Goal: Task Accomplishment & Management: Complete application form

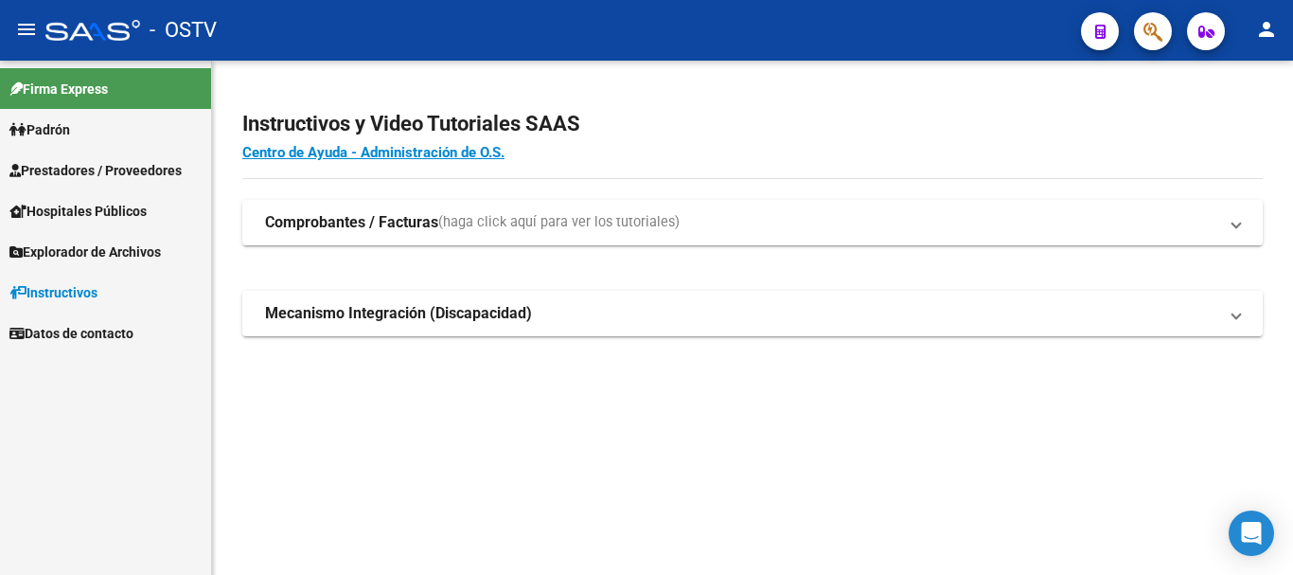
click at [111, 165] on span "Prestadores / Proveedores" at bounding box center [95, 170] width 172 height 21
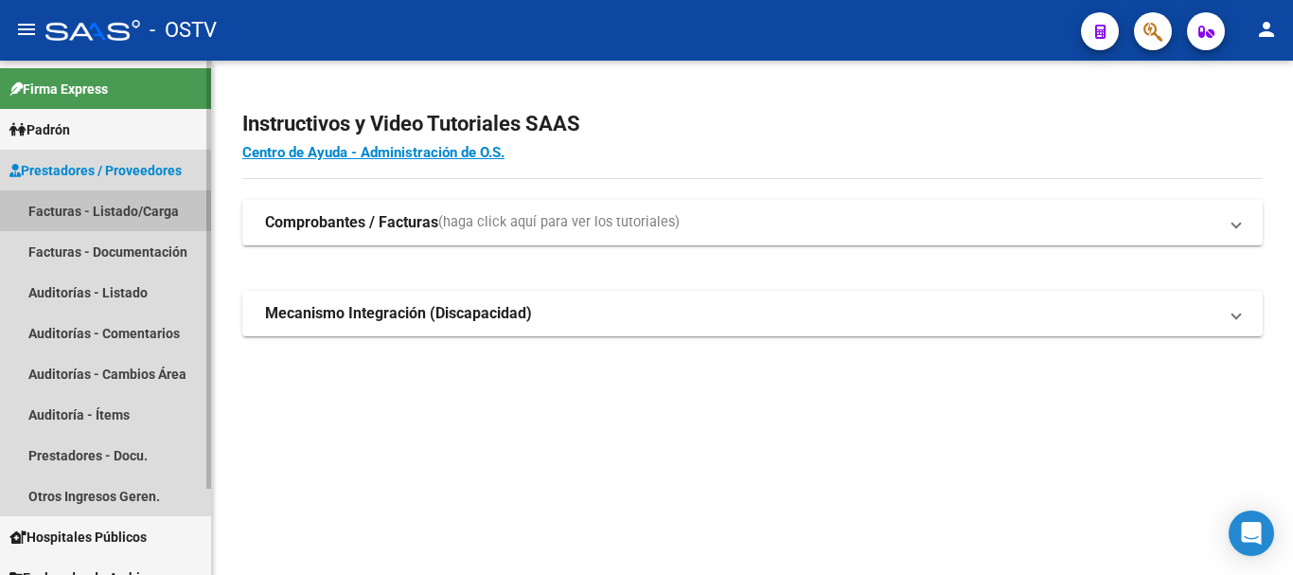
click at [88, 218] on link "Facturas - Listado/Carga" at bounding box center [105, 210] width 211 height 41
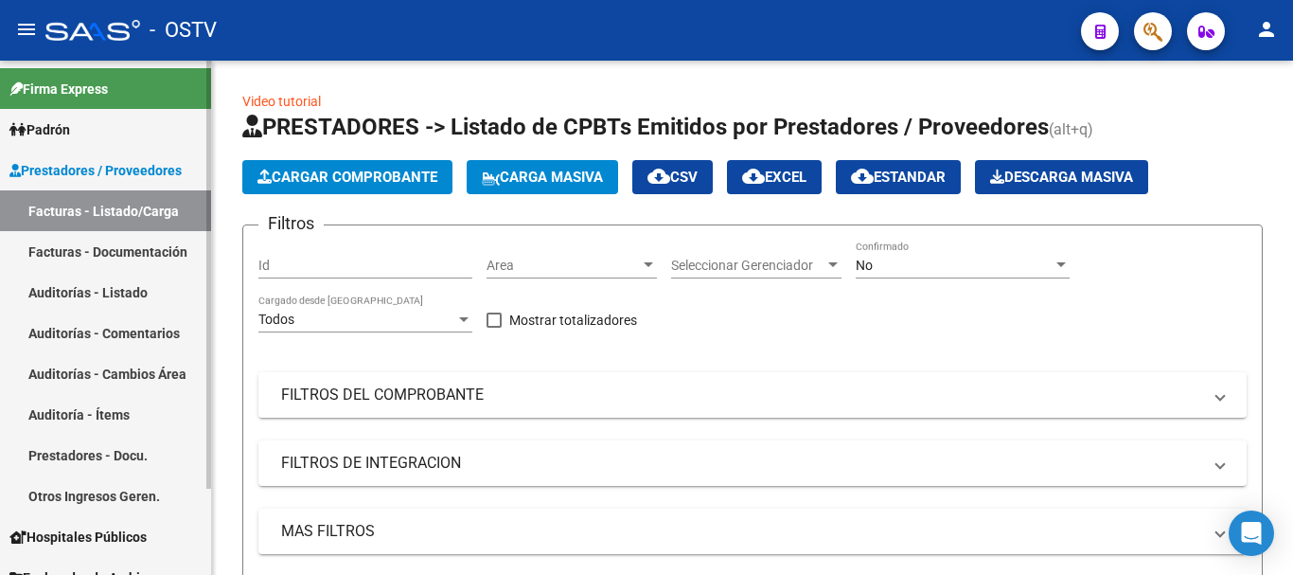
click at [103, 292] on link "Auditorías - Listado" at bounding box center [105, 292] width 211 height 41
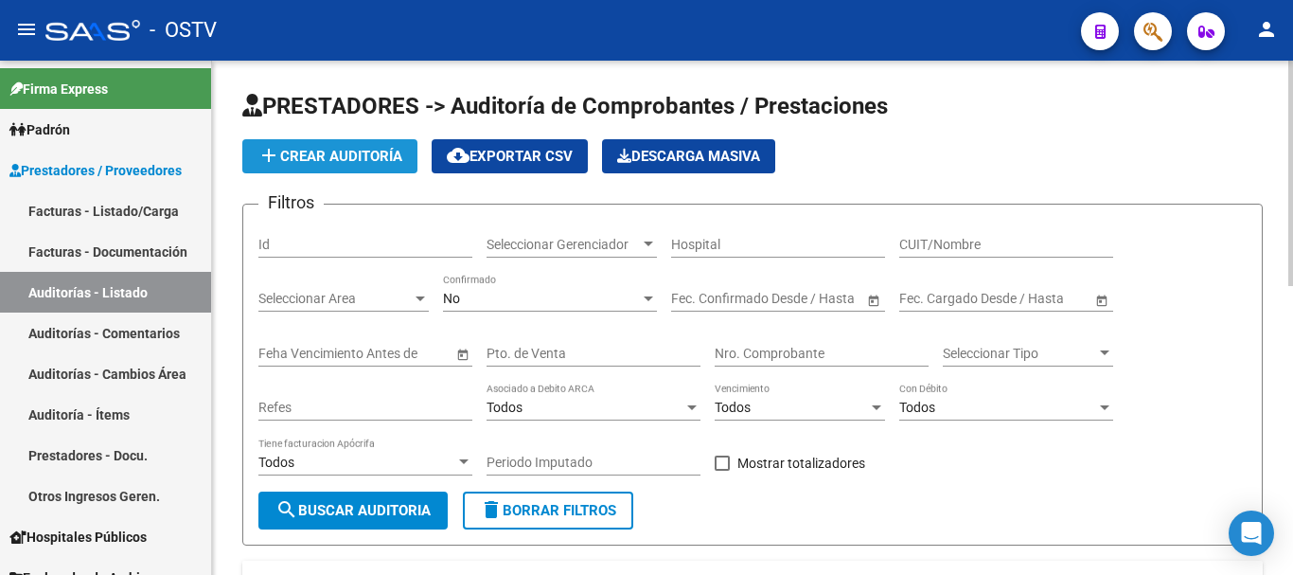
click at [337, 164] on span "add Crear Auditoría" at bounding box center [330, 156] width 145 height 17
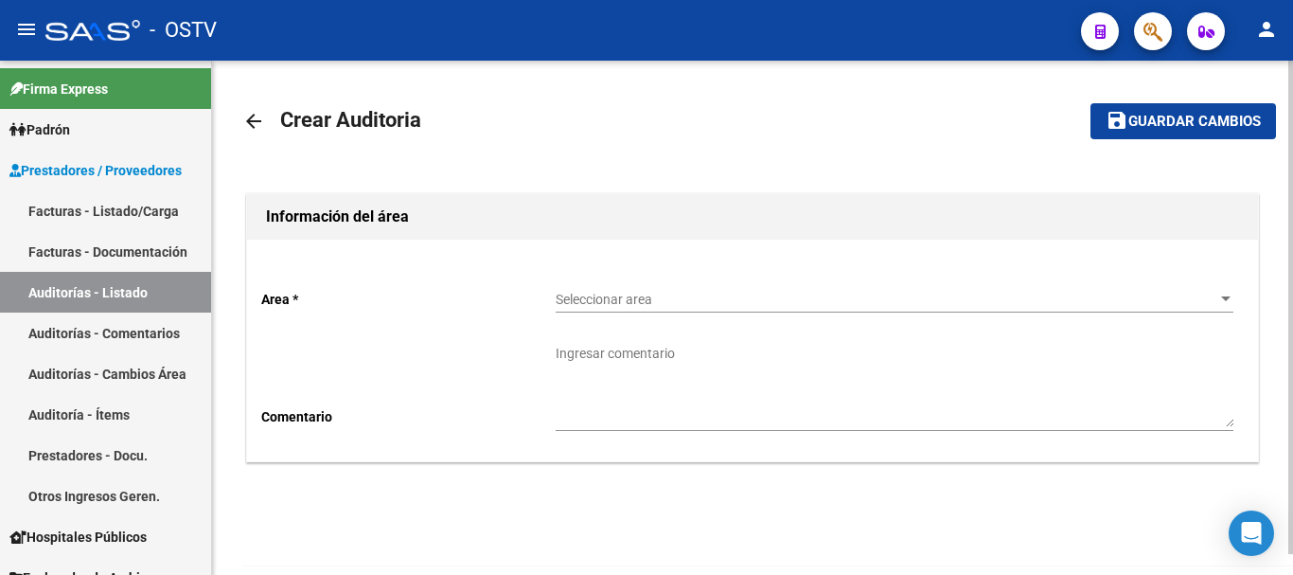
click at [617, 297] on span "Seleccionar area" at bounding box center [886, 300] width 661 height 16
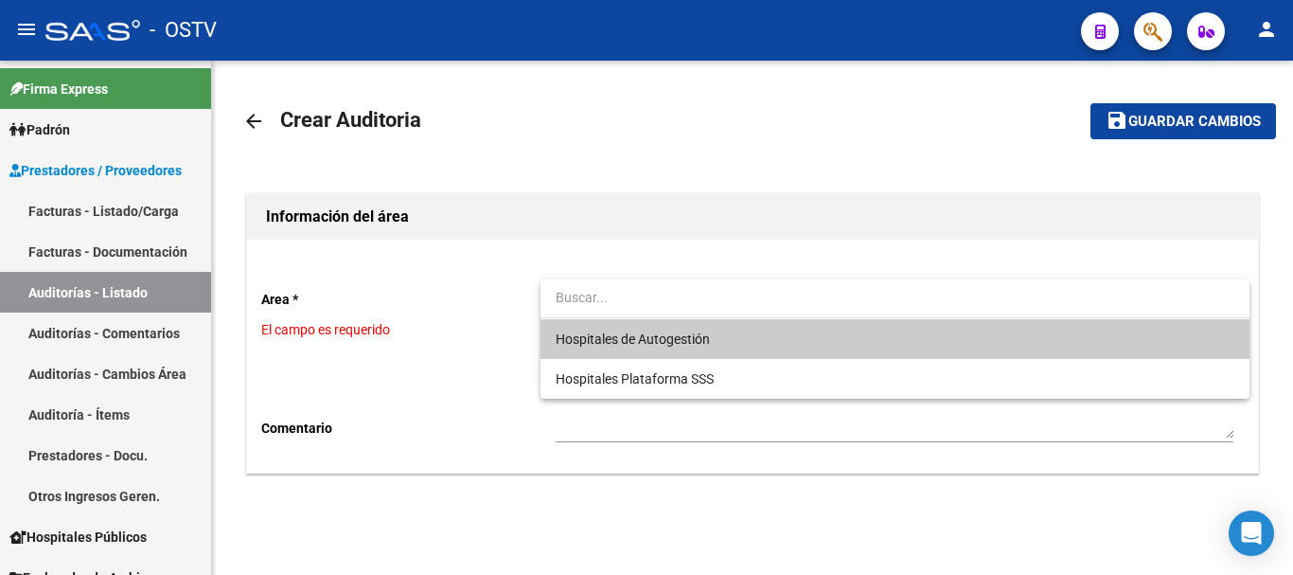
click at [641, 337] on span "Hospitales de Autogestión" at bounding box center [633, 338] width 154 height 15
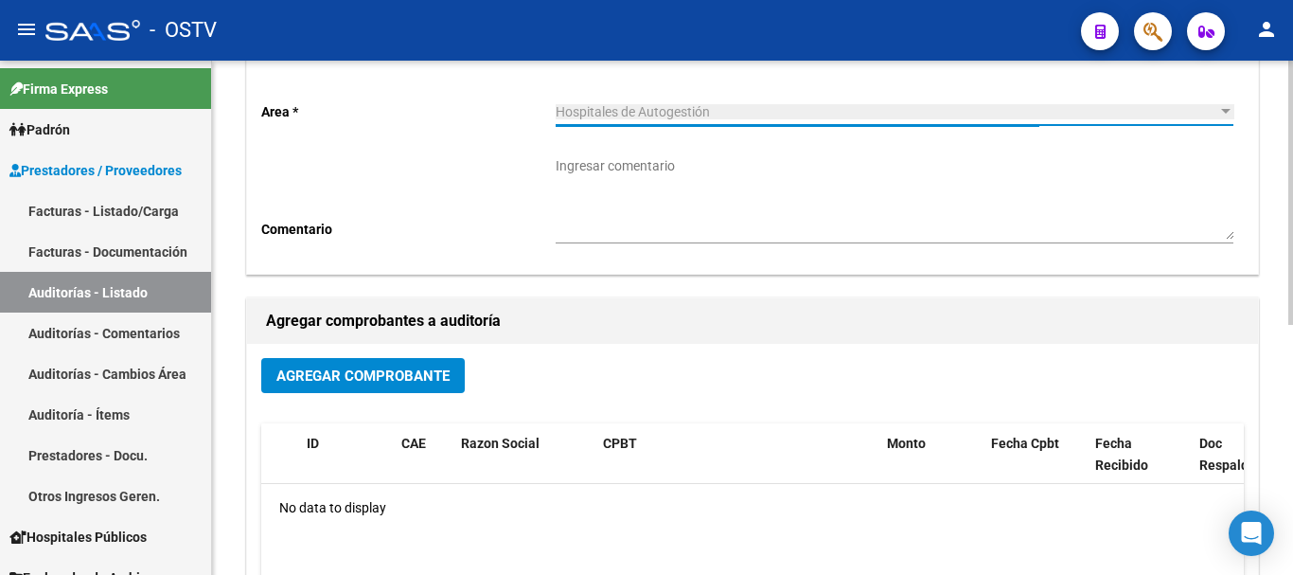
scroll to position [189, 0]
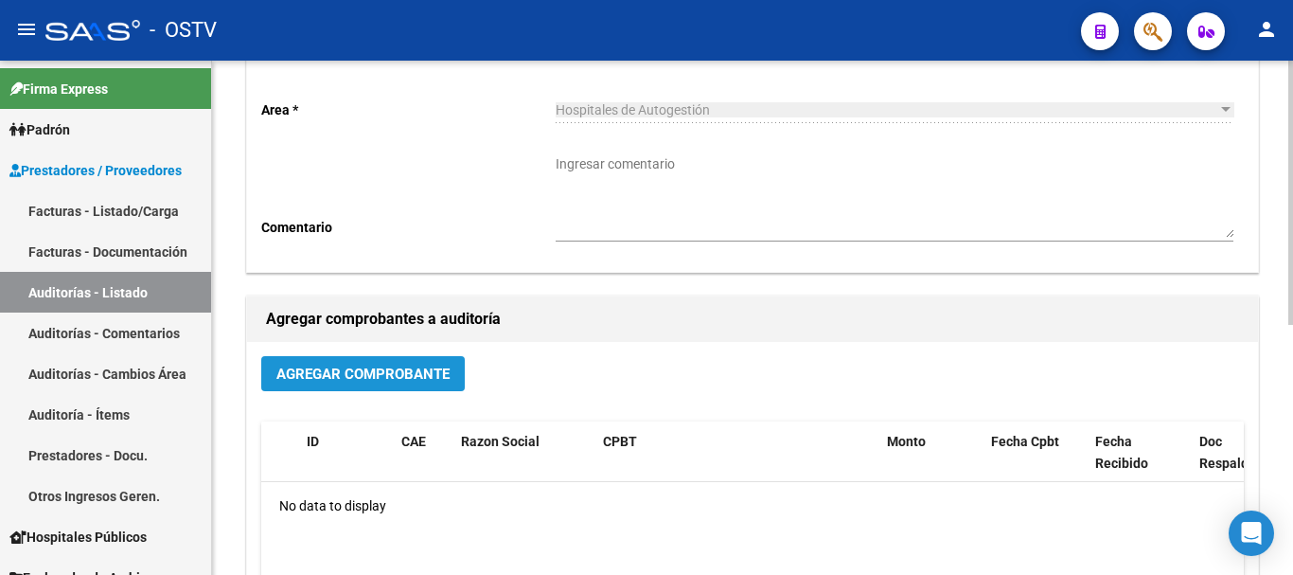
click at [401, 369] on span "Agregar Comprobante" at bounding box center [362, 373] width 173 height 17
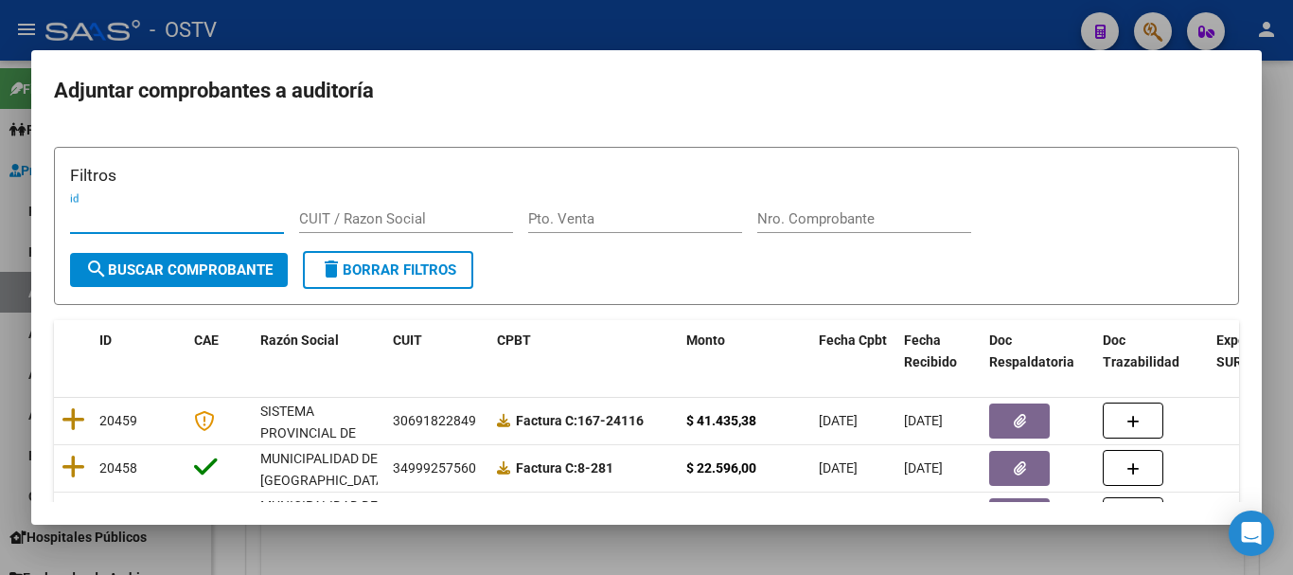
click at [804, 227] on input "Nro. Comprobante" at bounding box center [864, 218] width 214 height 17
paste input "401"
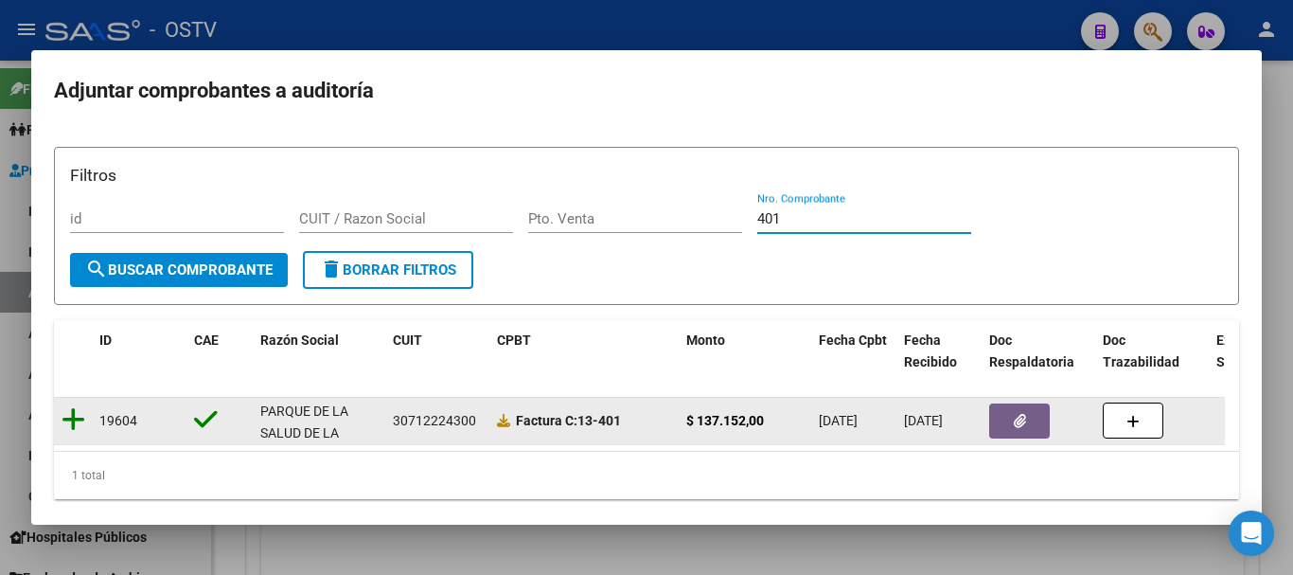
type input "401"
click at [79, 414] on icon at bounding box center [74, 419] width 24 height 27
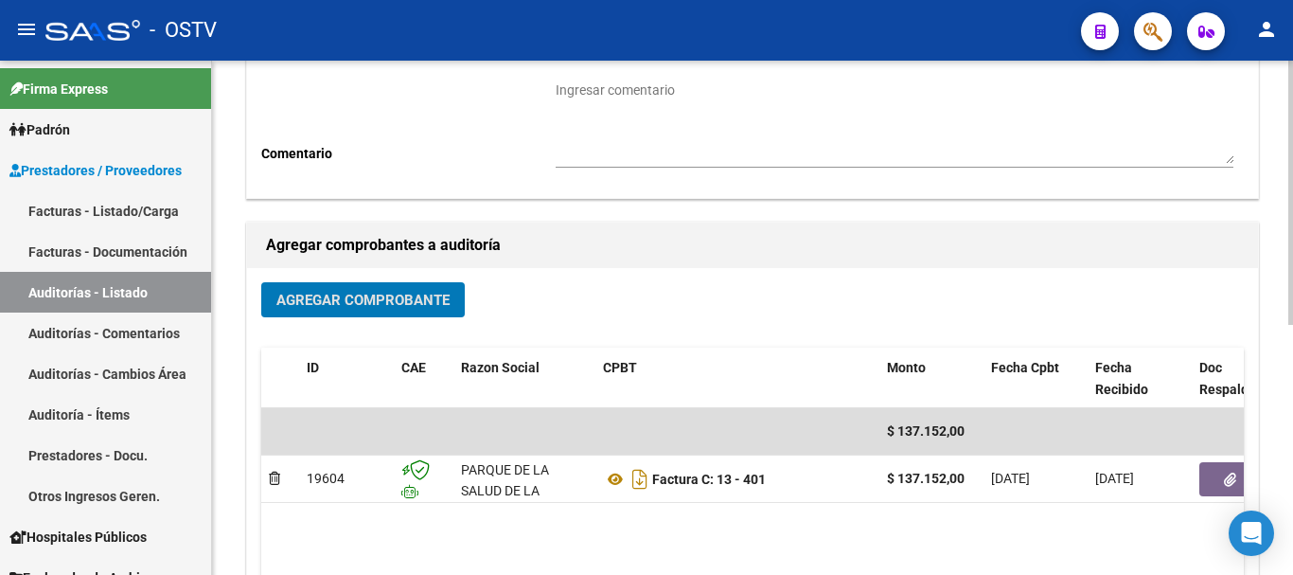
scroll to position [473, 0]
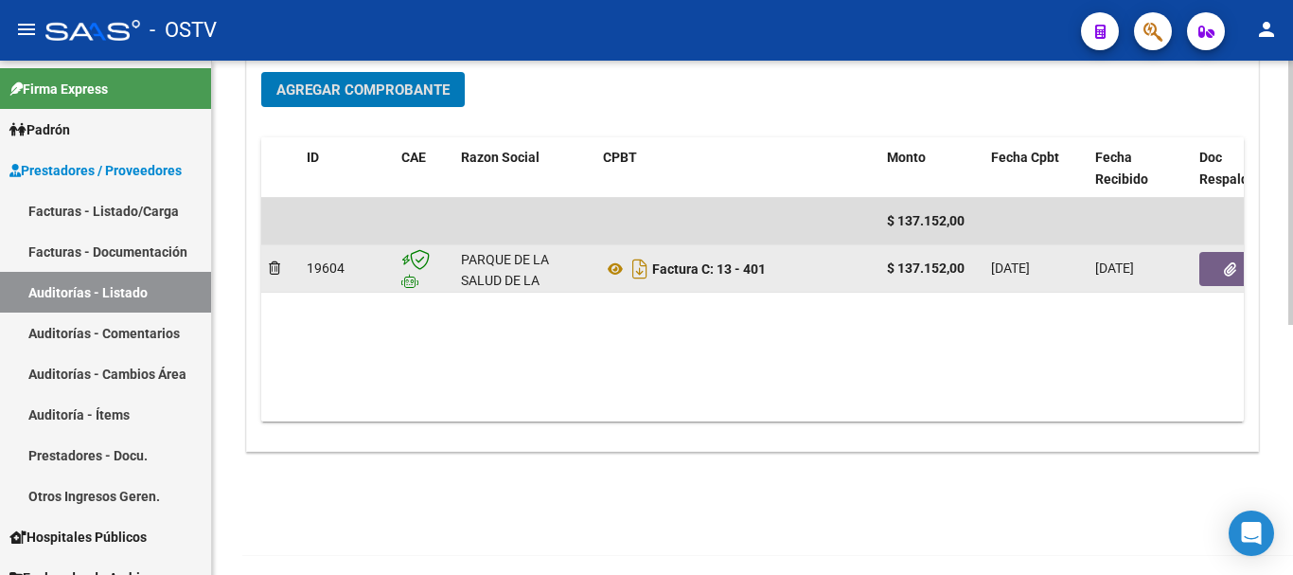
click at [1226, 274] on icon "button" at bounding box center [1230, 269] width 12 height 14
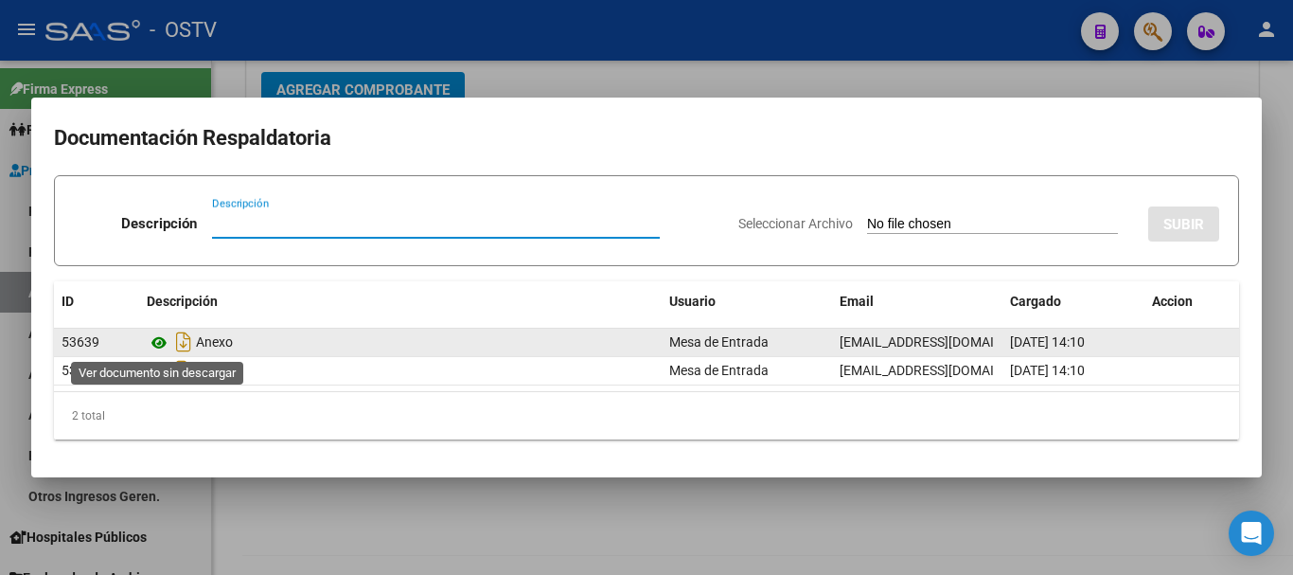
click at [149, 345] on icon at bounding box center [159, 342] width 25 height 23
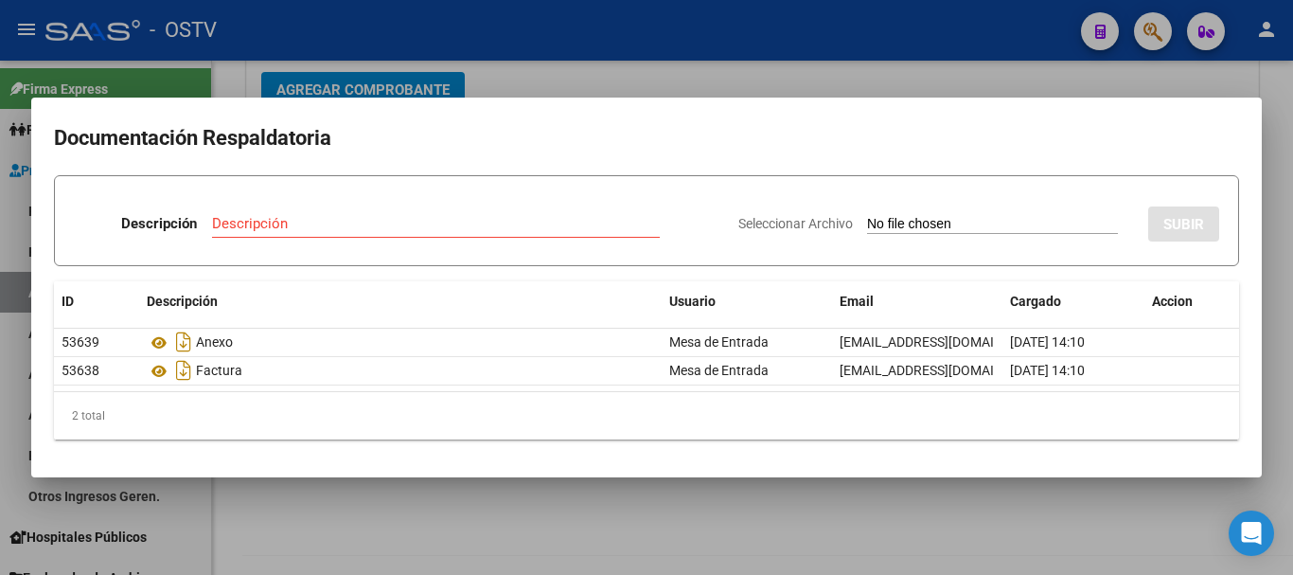
click at [583, 77] on div at bounding box center [646, 287] width 1293 height 575
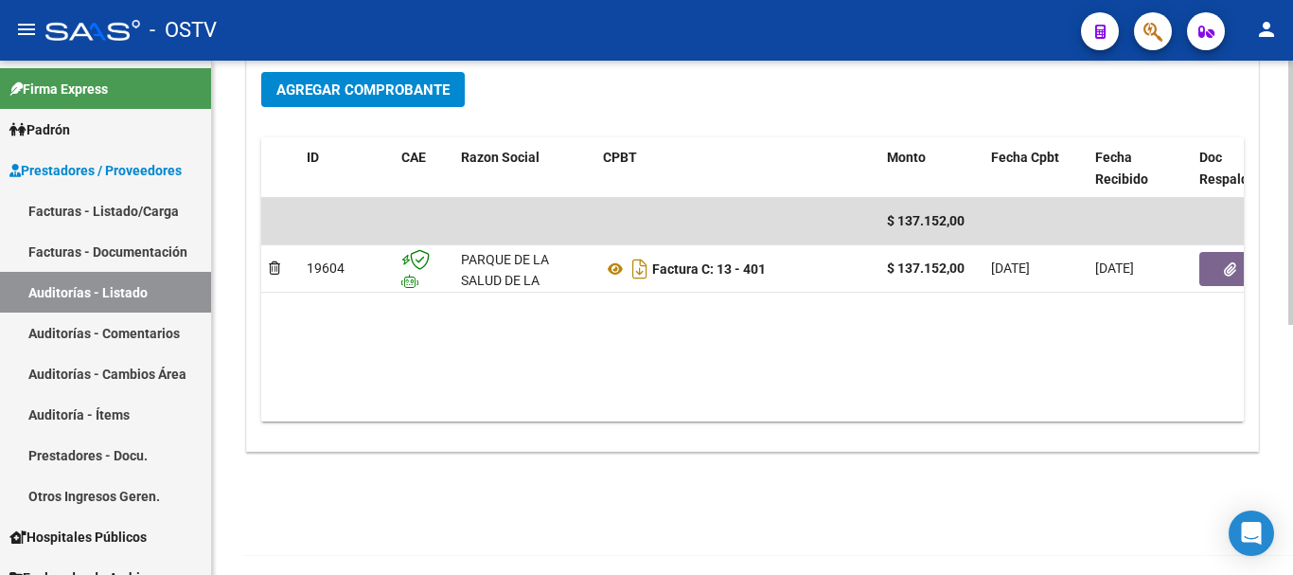
scroll to position [0, 0]
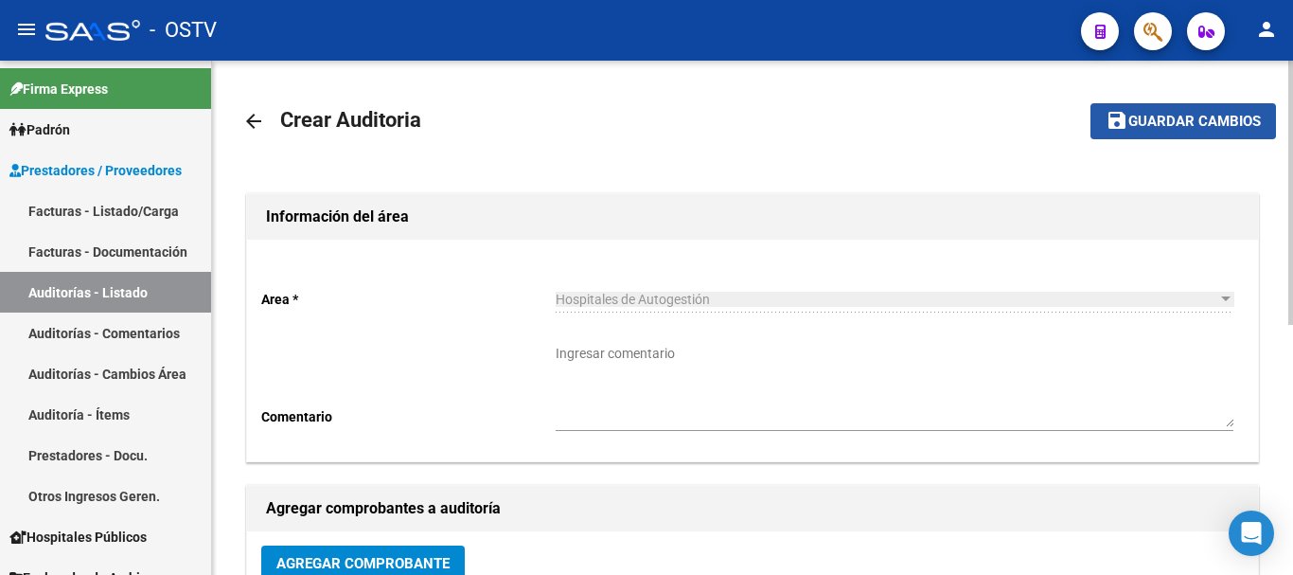
click at [1148, 120] on span "Guardar cambios" at bounding box center [1195, 122] width 133 height 17
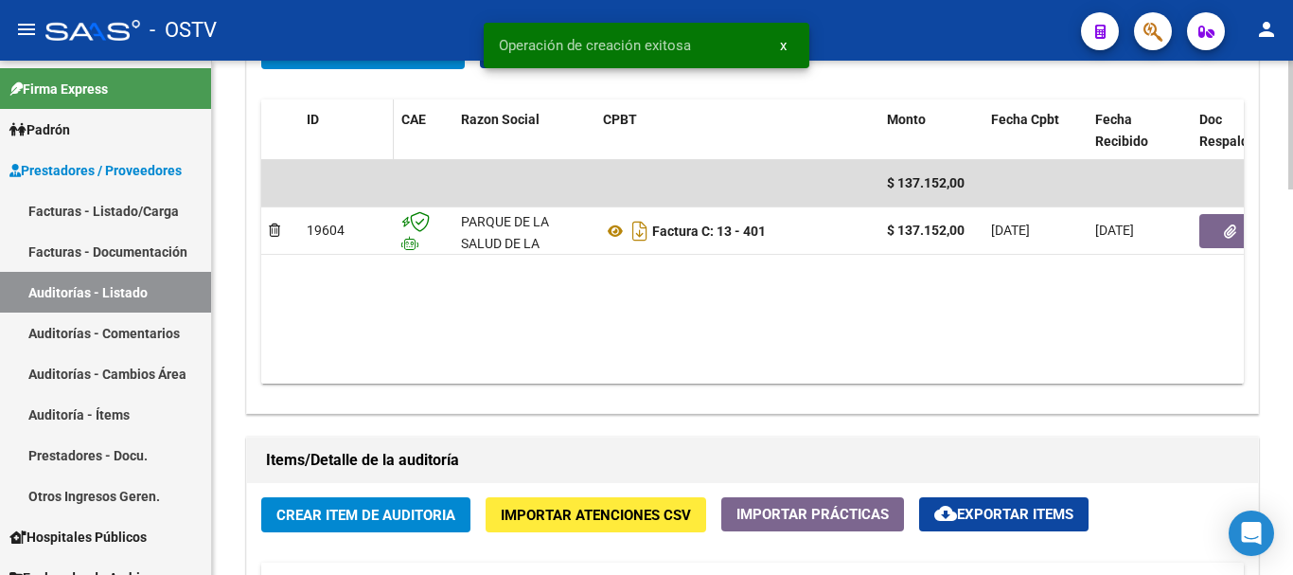
scroll to position [1041, 0]
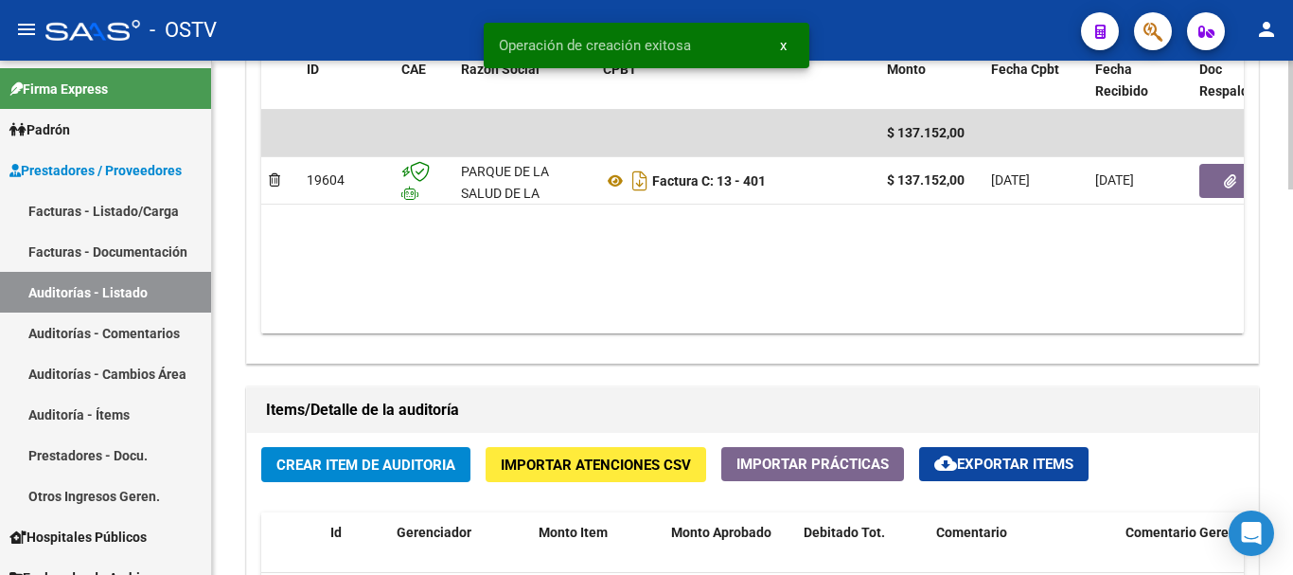
click at [397, 464] on span "Crear Item de Auditoria" at bounding box center [365, 464] width 179 height 17
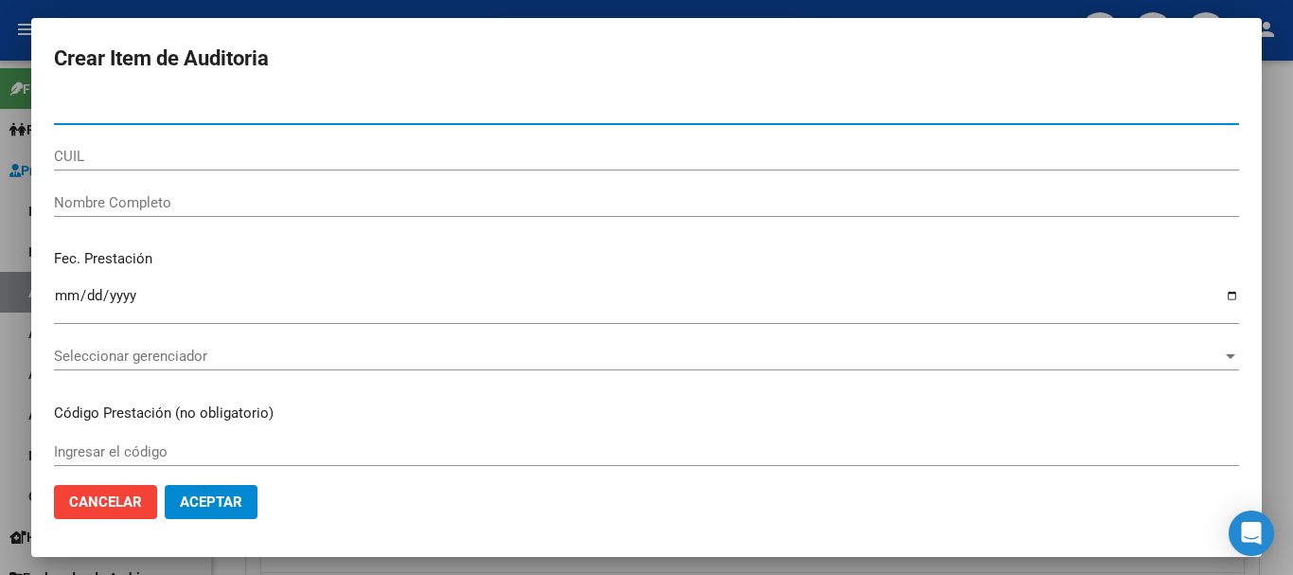
paste input "42240652"
type input "42240652"
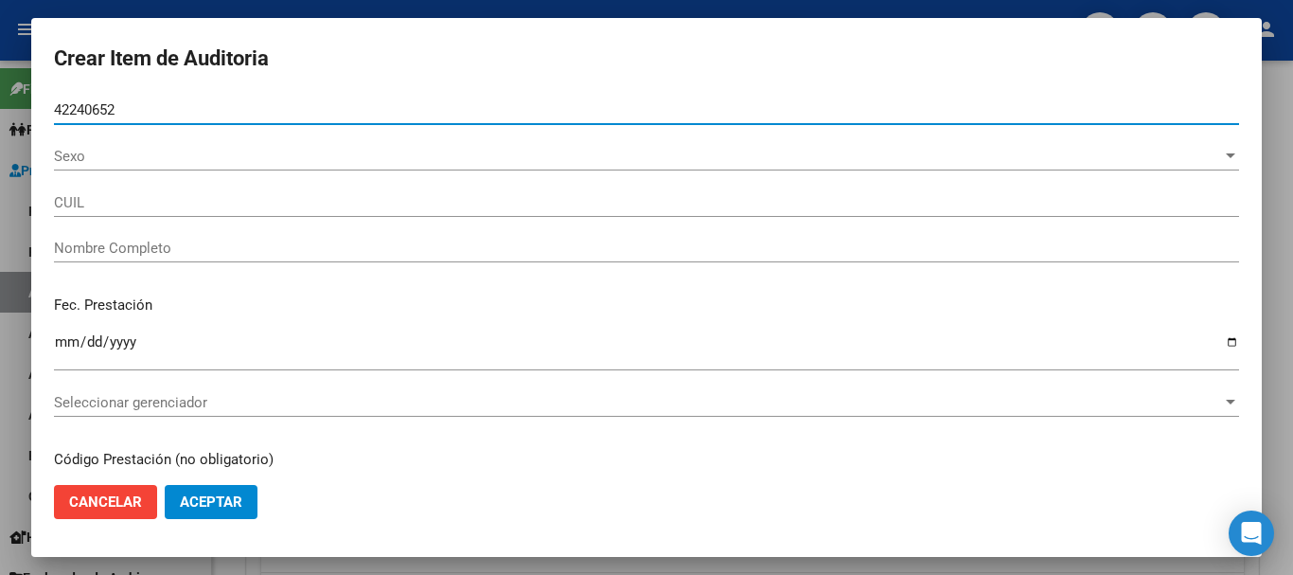
type input "20422406523"
type input "[PERSON_NAME]"
type input "42240652"
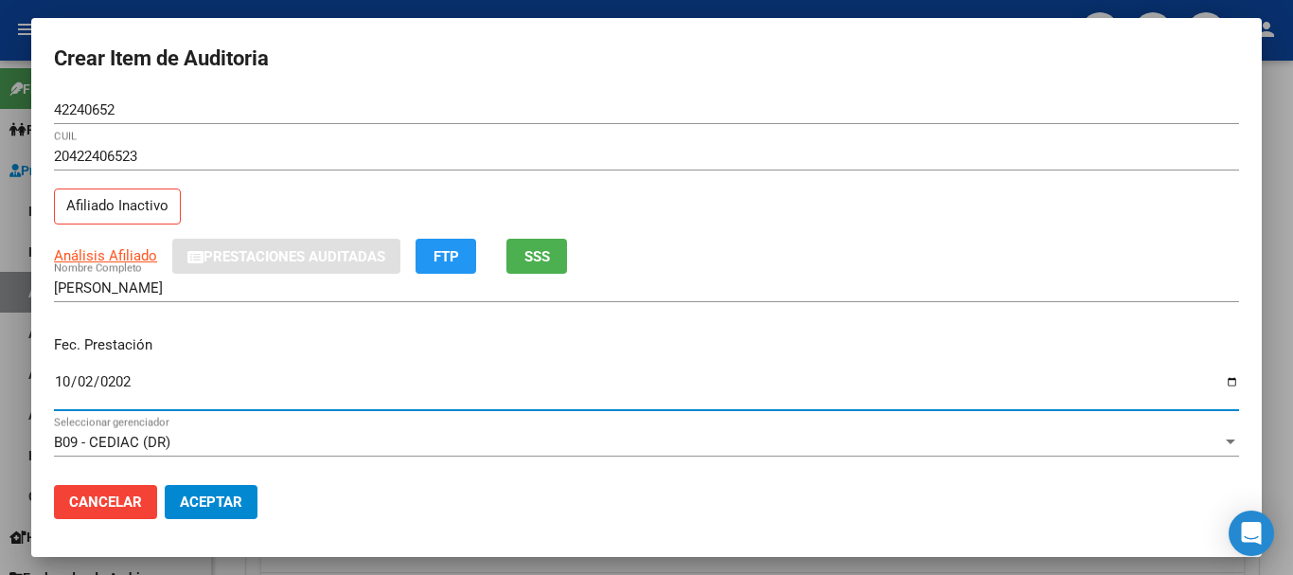
type input "[DATE]"
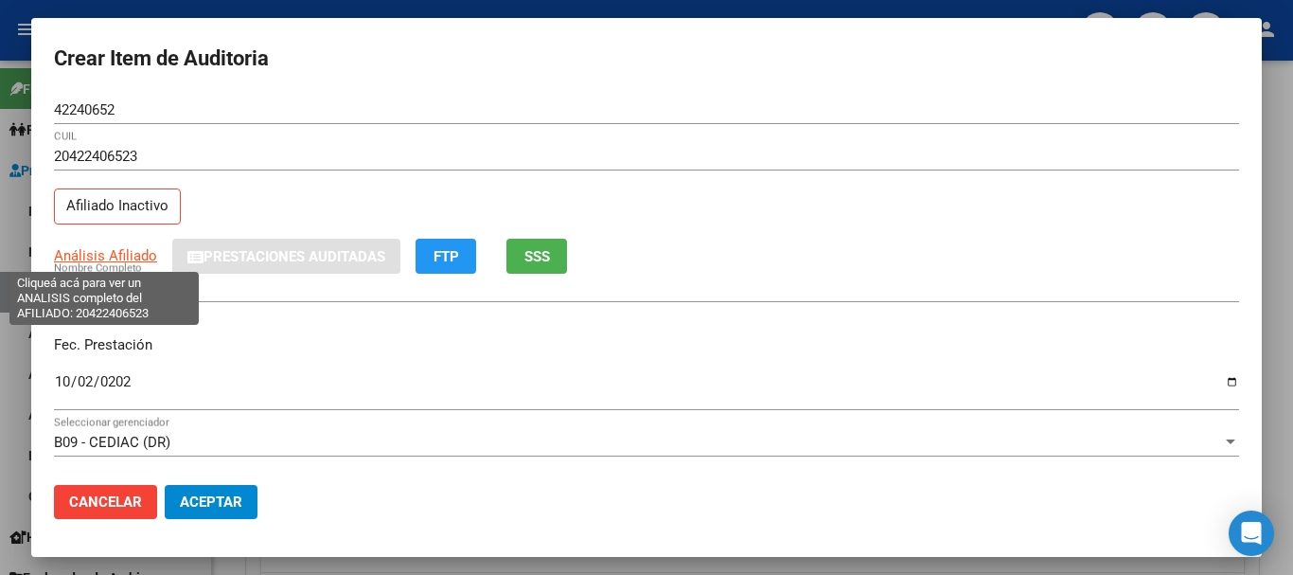
click at [119, 257] on span "Análisis Afiliado" at bounding box center [105, 255] width 103 height 17
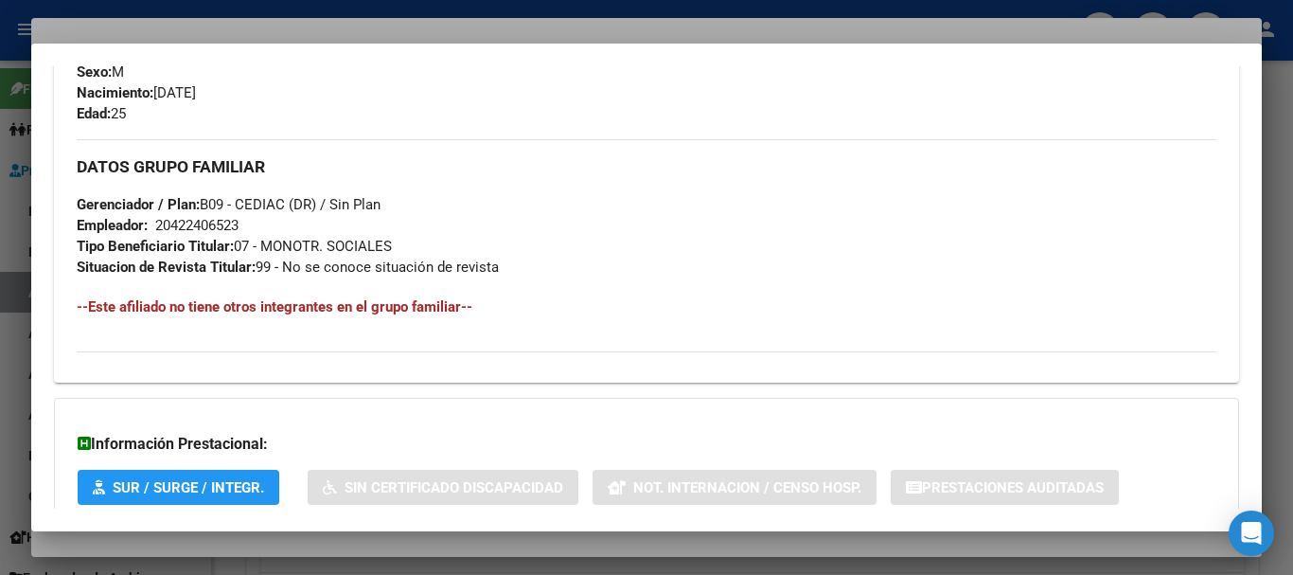
scroll to position [997, 0]
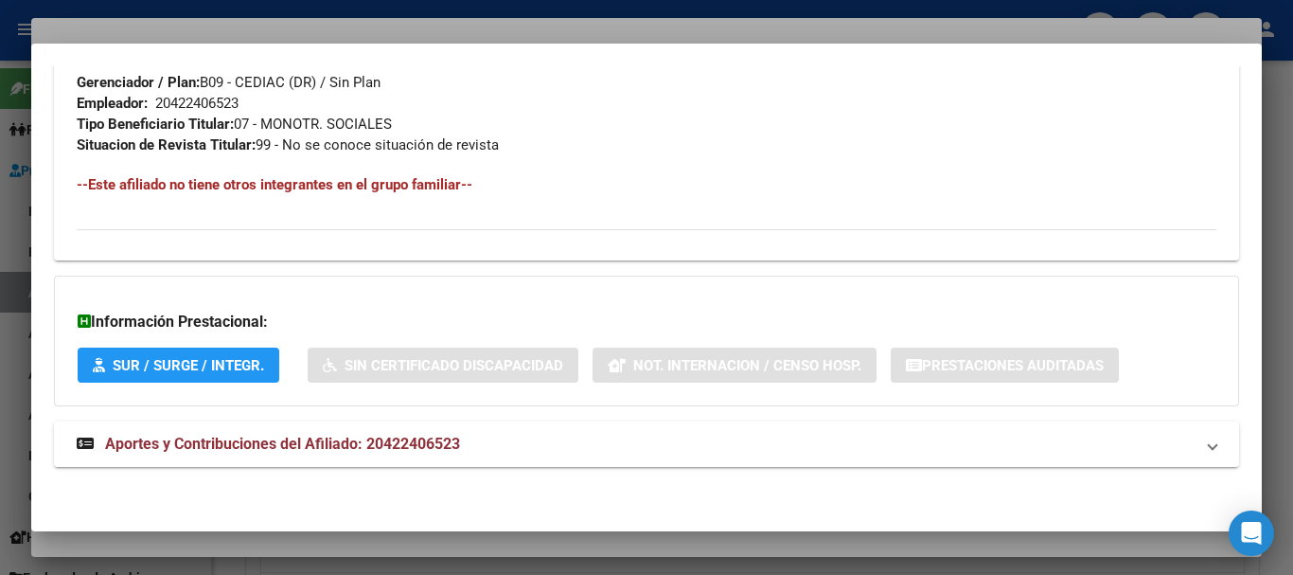
click at [450, 456] on mat-expansion-panel-header "Aportes y Contribuciones del Afiliado: 20422406523" at bounding box center [646, 443] width 1185 height 45
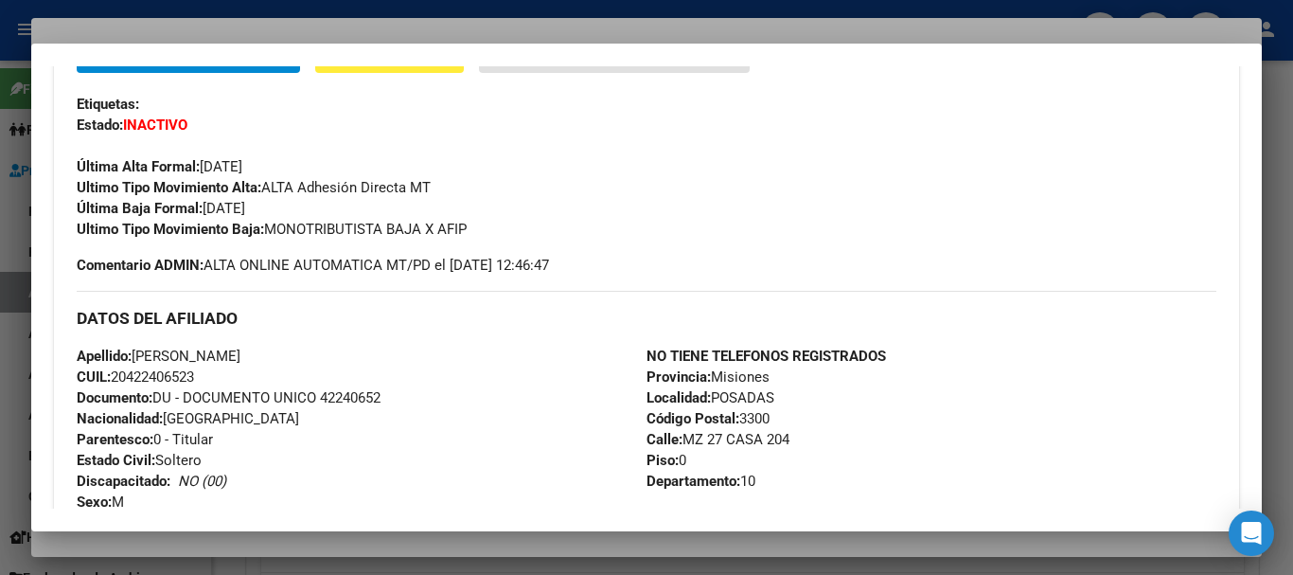
scroll to position [0, 0]
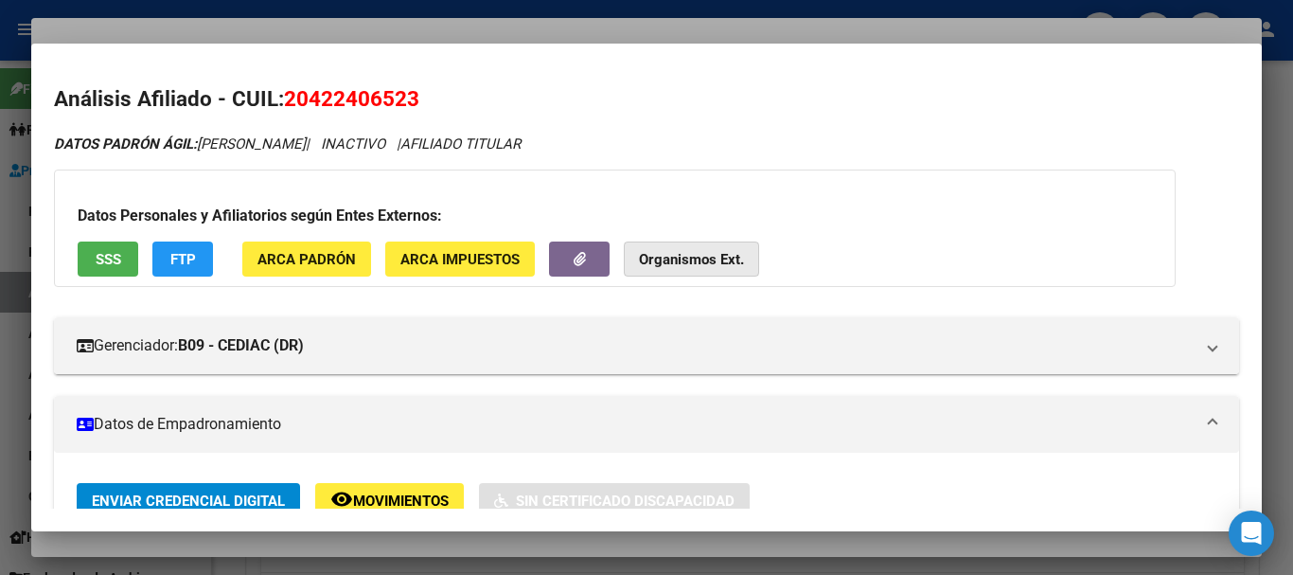
click at [672, 264] on strong "Organismos Ext." at bounding box center [691, 259] width 105 height 17
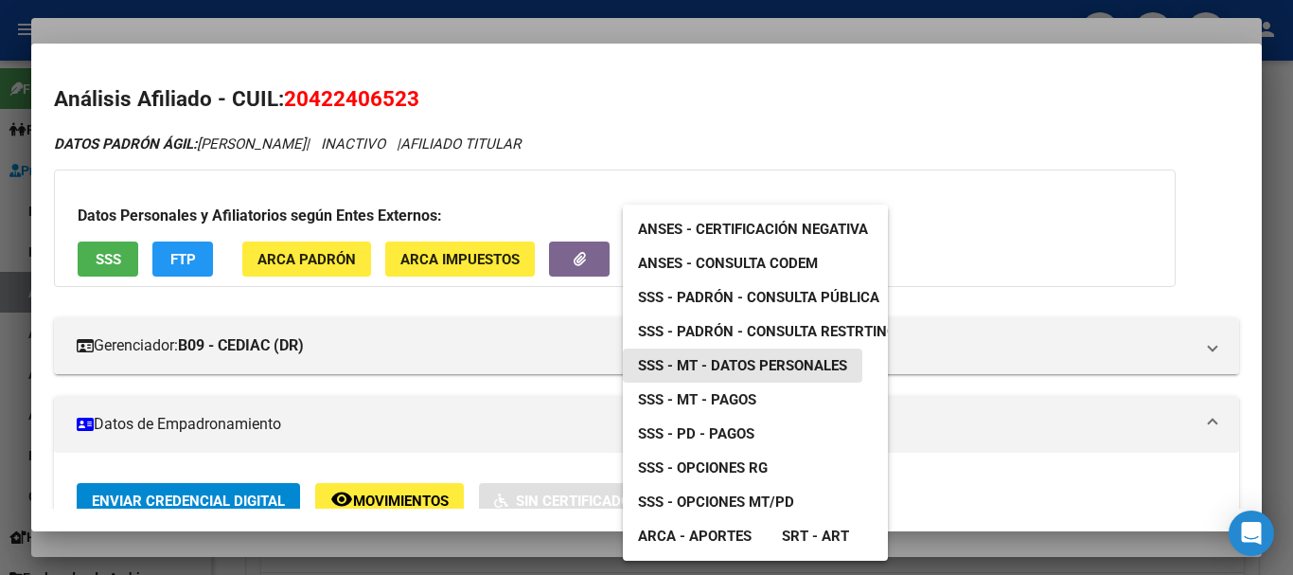
click at [760, 367] on span "SSS - MT - Datos Personales" at bounding box center [742, 365] width 209 height 17
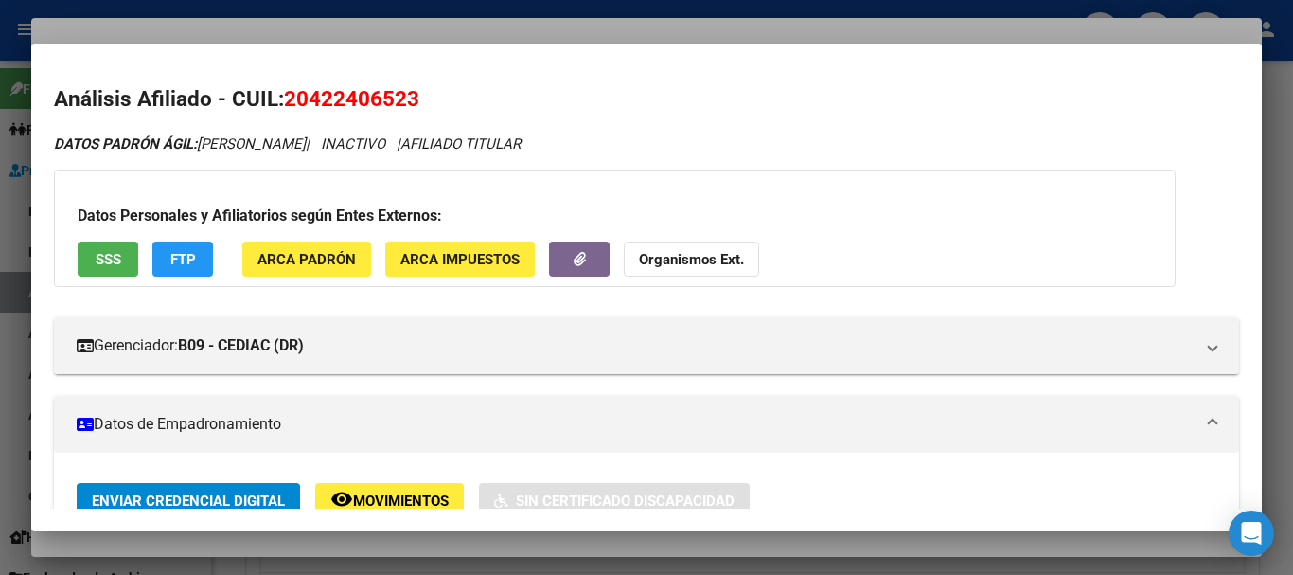
click at [378, 27] on div at bounding box center [646, 287] width 1293 height 575
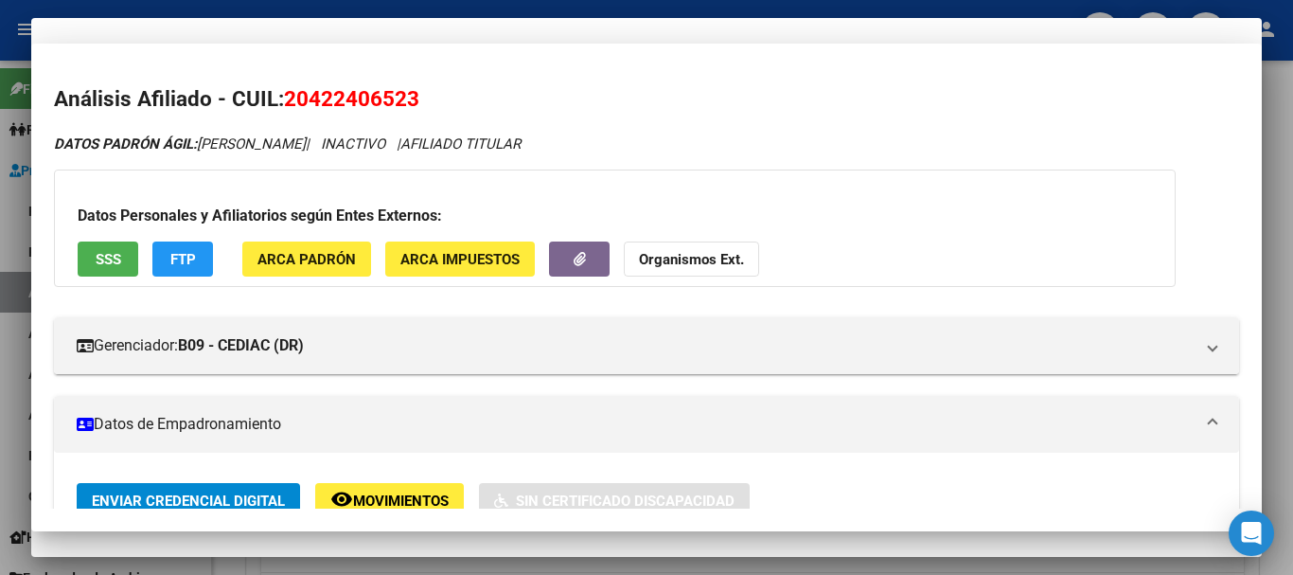
click at [855, 223] on div "20422406523 CUIL Afiliado Inactivo" at bounding box center [646, 190] width 1185 height 97
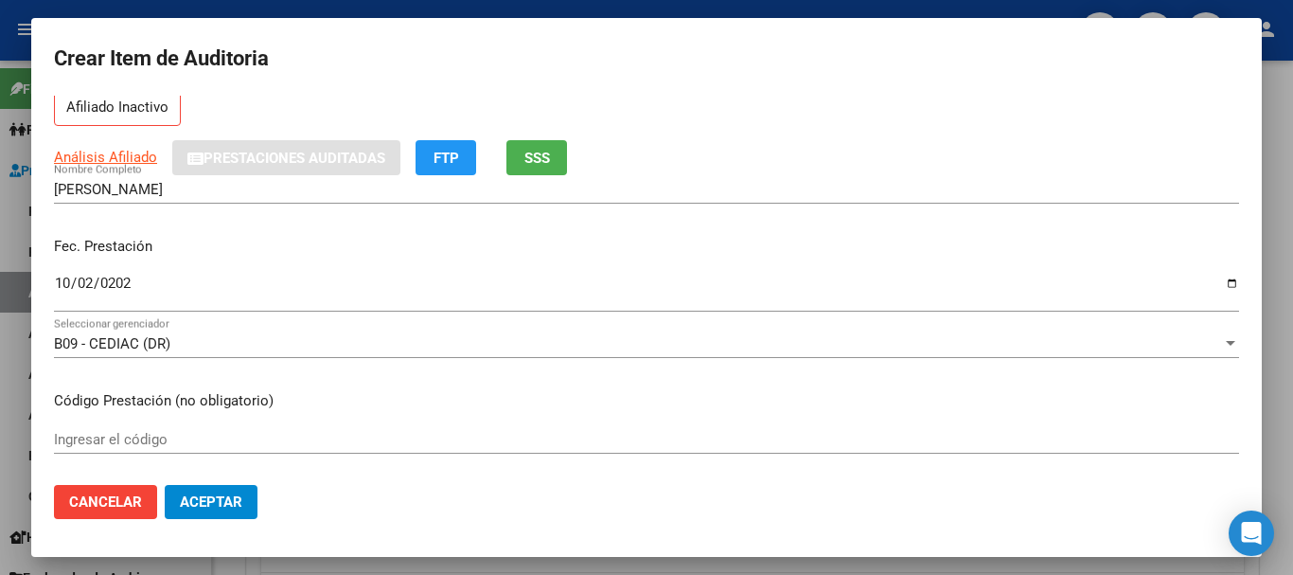
scroll to position [66, 0]
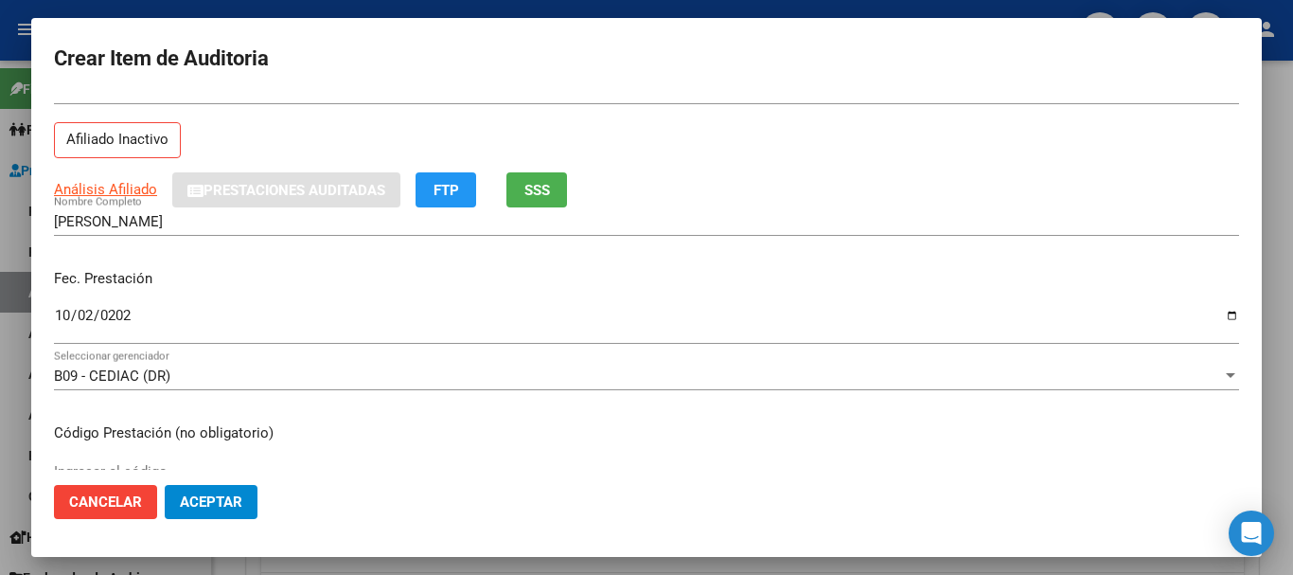
type input "$ 0,04"
type input "$ 0,44"
type input "$ 4,45"
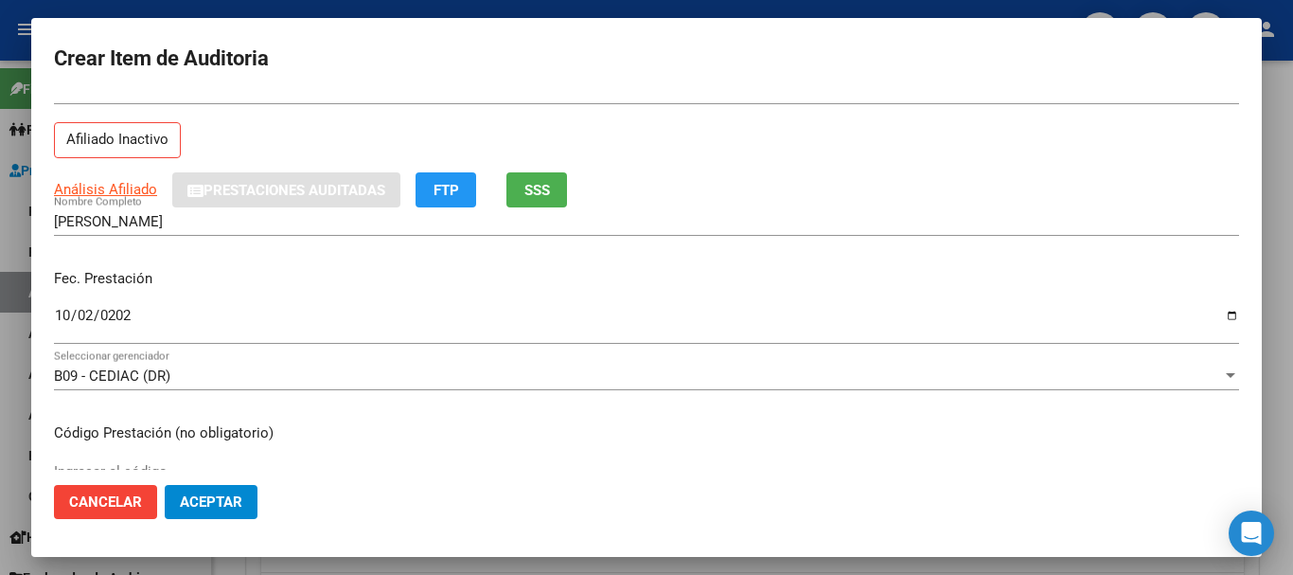
type input "$ 4,45"
type input "$ 44,54"
type input "$ 445,40"
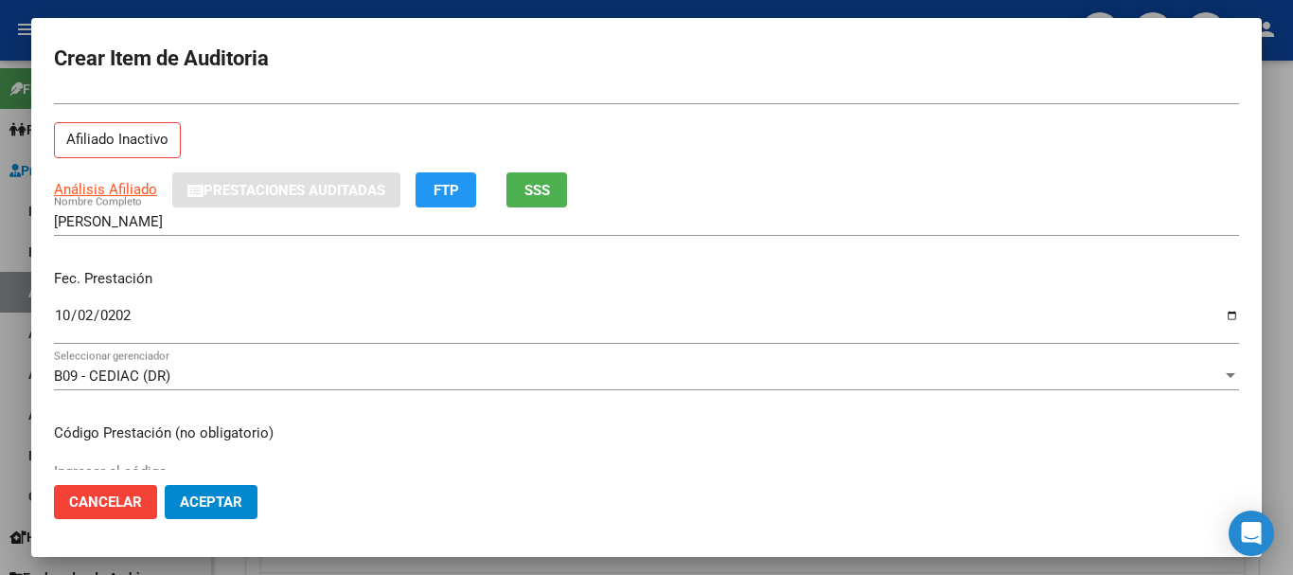
type input "$ 4.454,00"
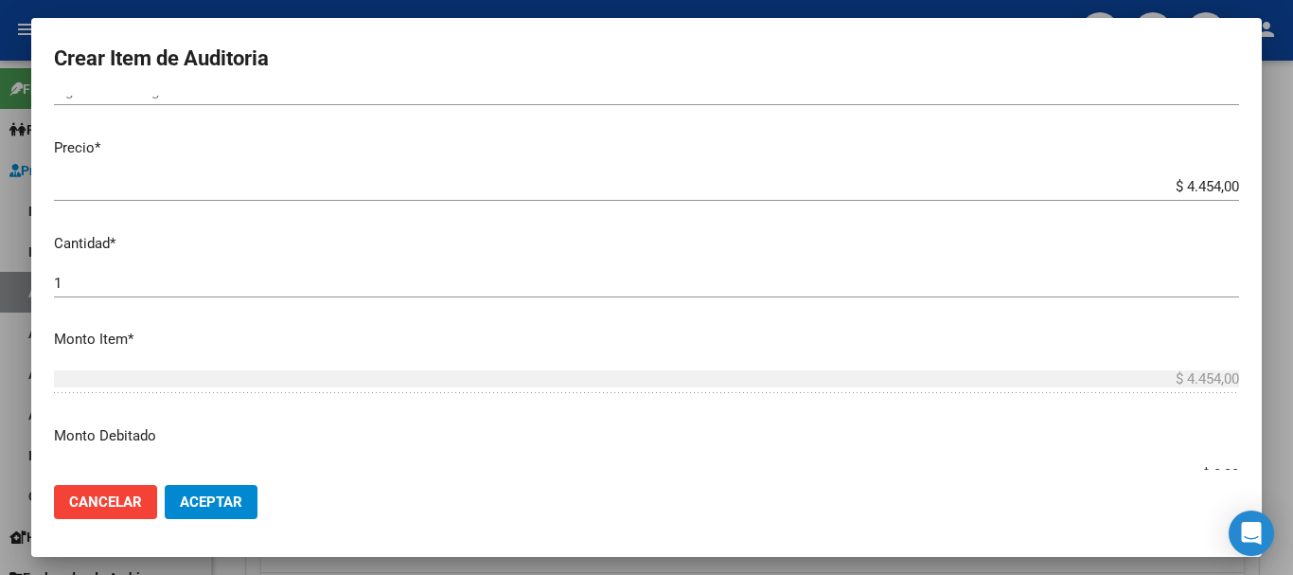
scroll to position [460, 0]
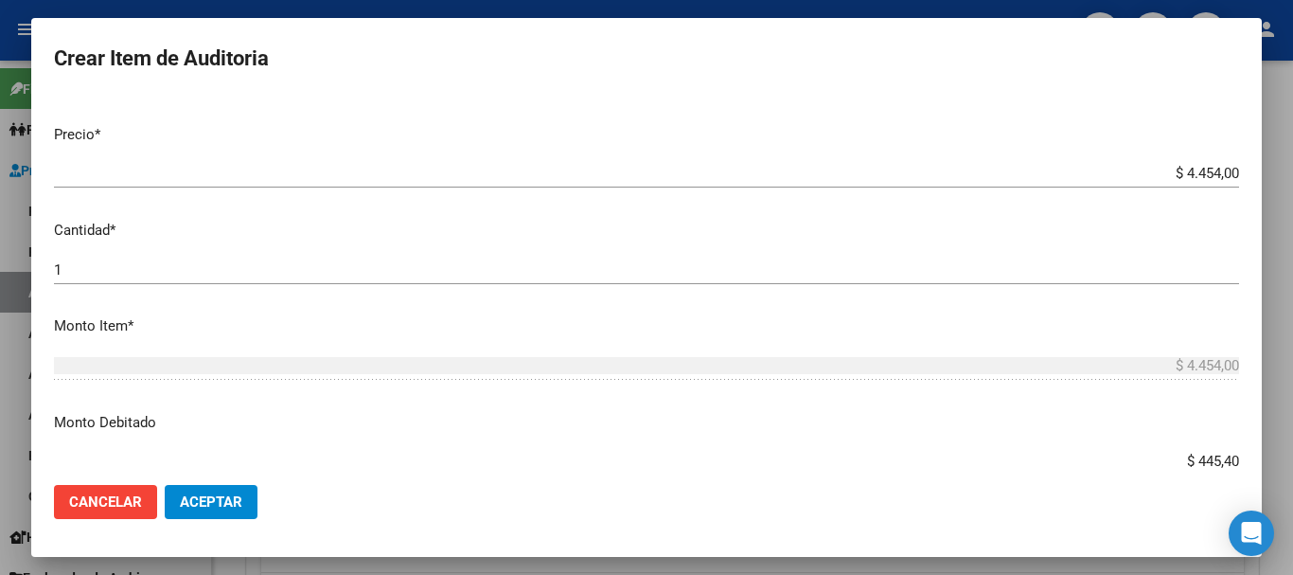
type input "$ 4.454,00"
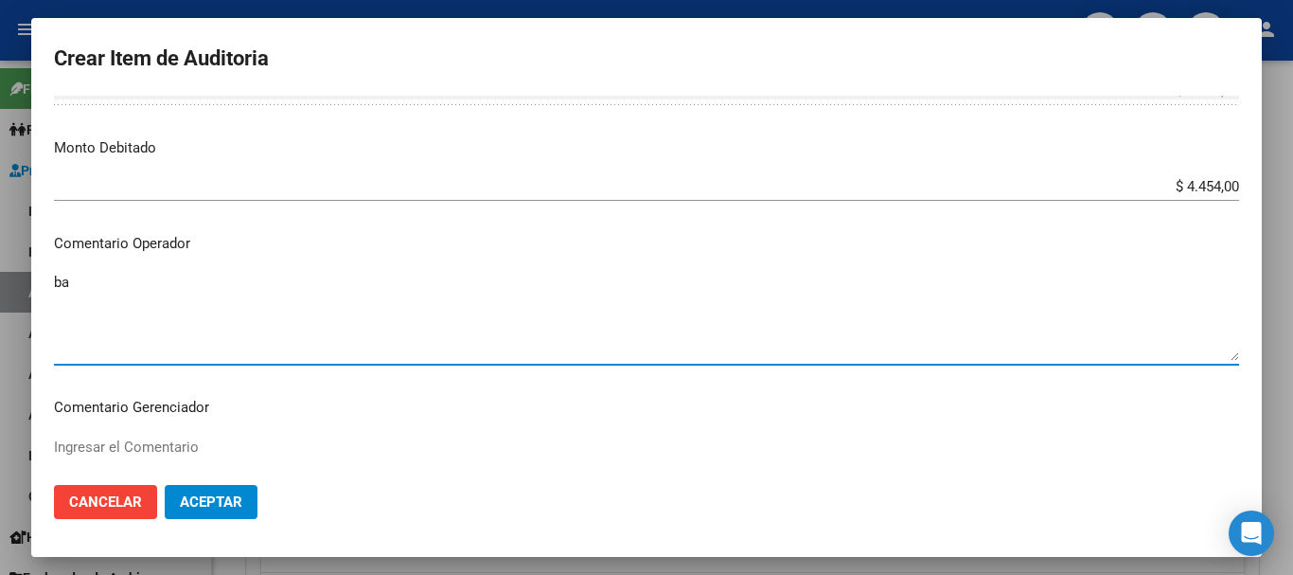
type textarea "b"
type textarea "BAJA DE MONOTRIBUTO POR CESE DE ACTIVIDADES 08/2024"
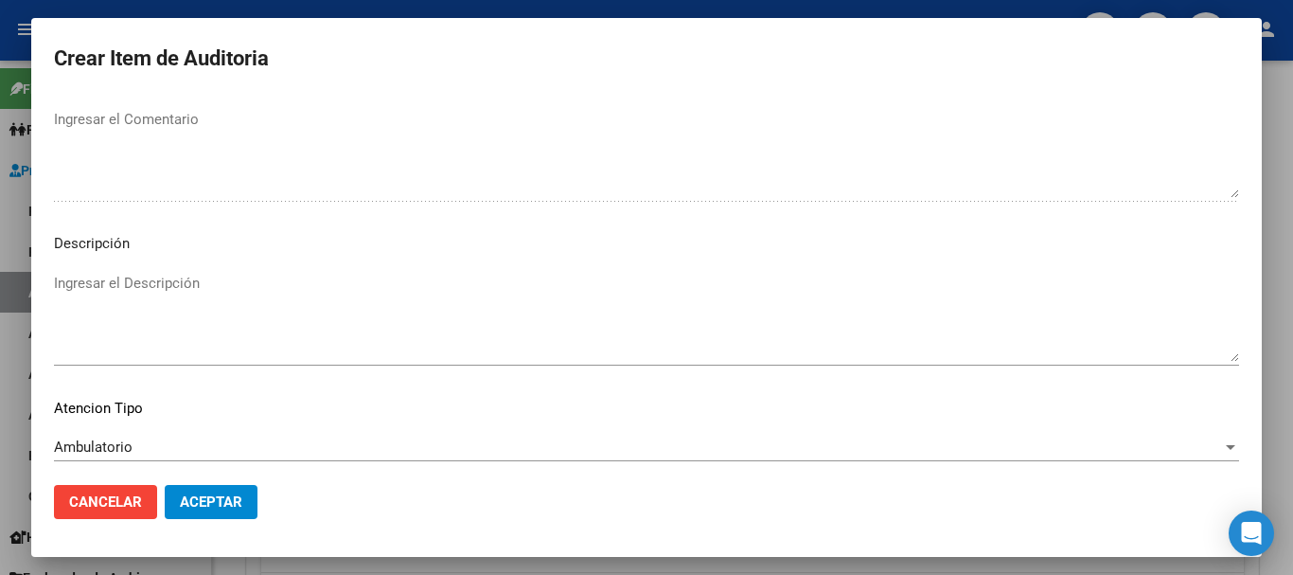
scroll to position [1167, 0]
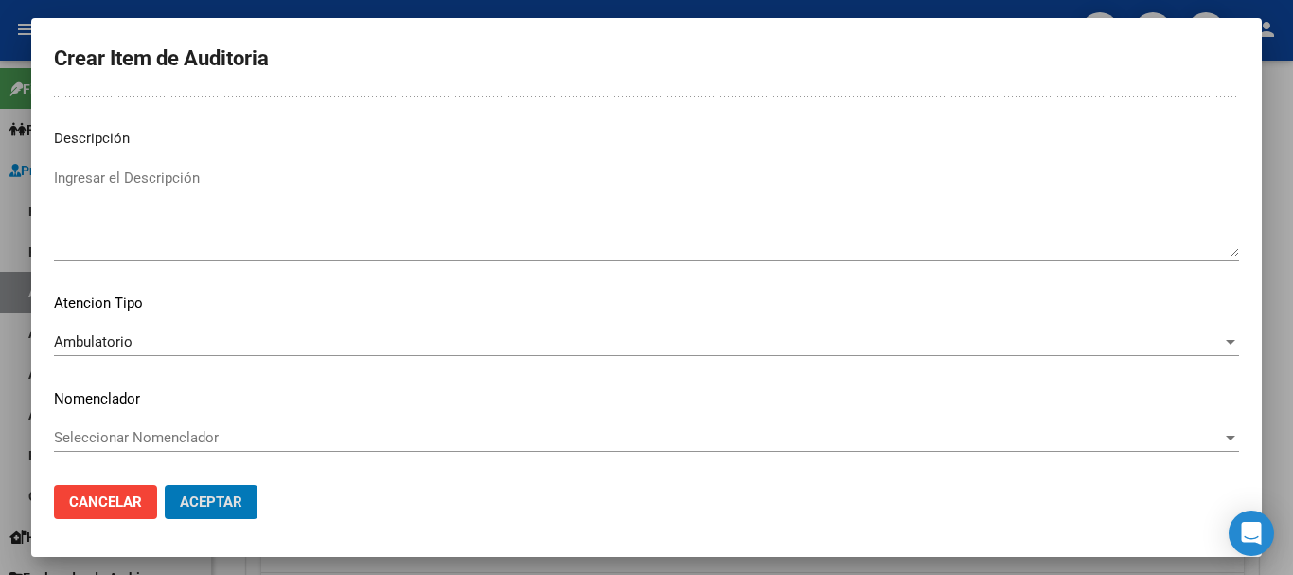
click at [165, 485] on button "Aceptar" at bounding box center [211, 502] width 93 height 34
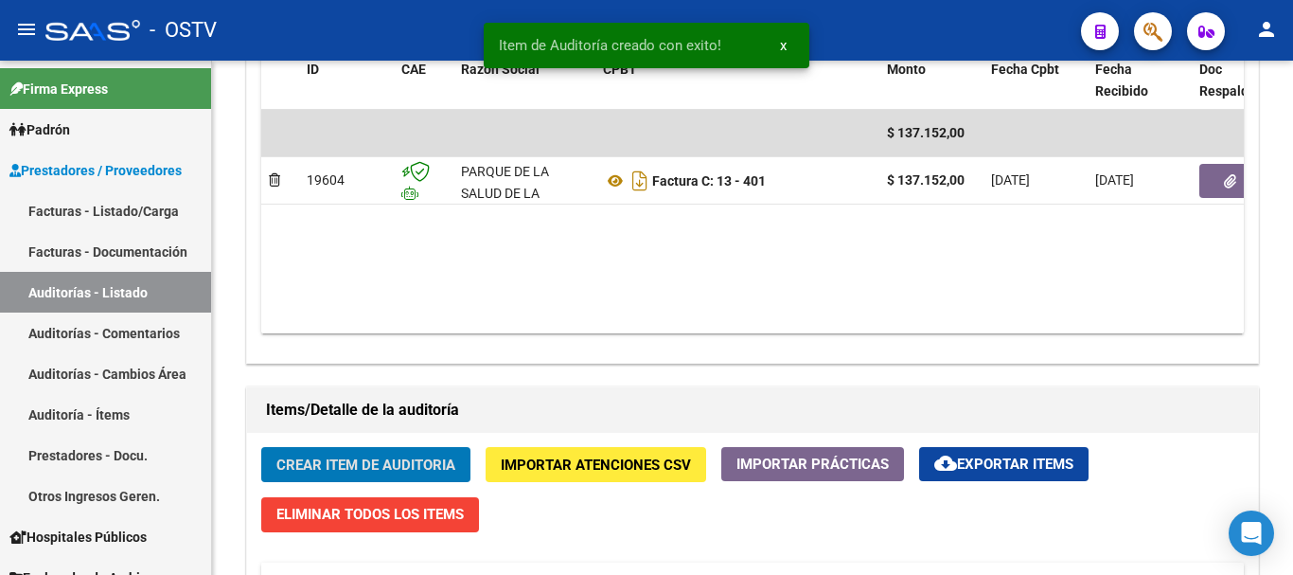
click at [261, 447] on button "Crear Item de Auditoria" at bounding box center [365, 464] width 209 height 35
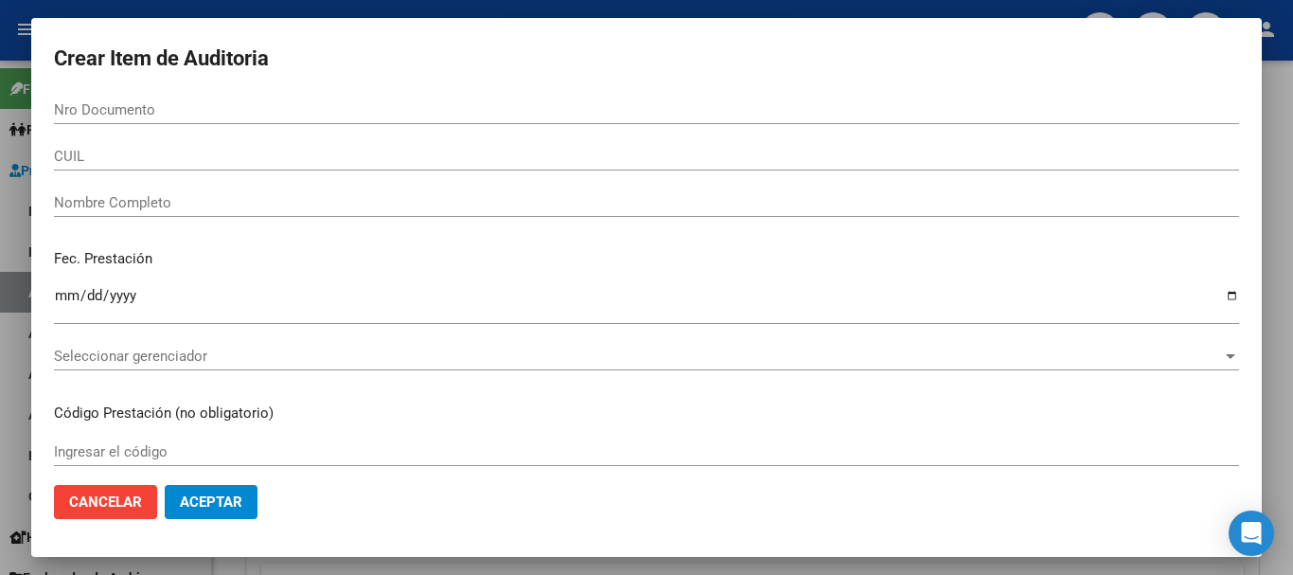
scroll to position [1042, 0]
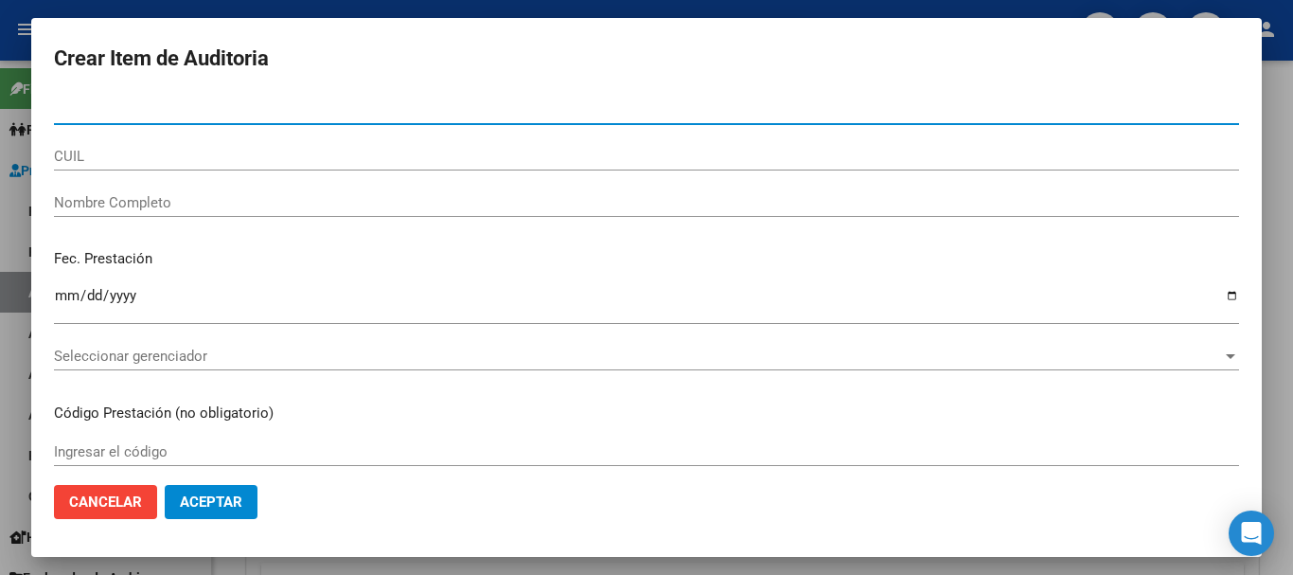
paste input "41285577"
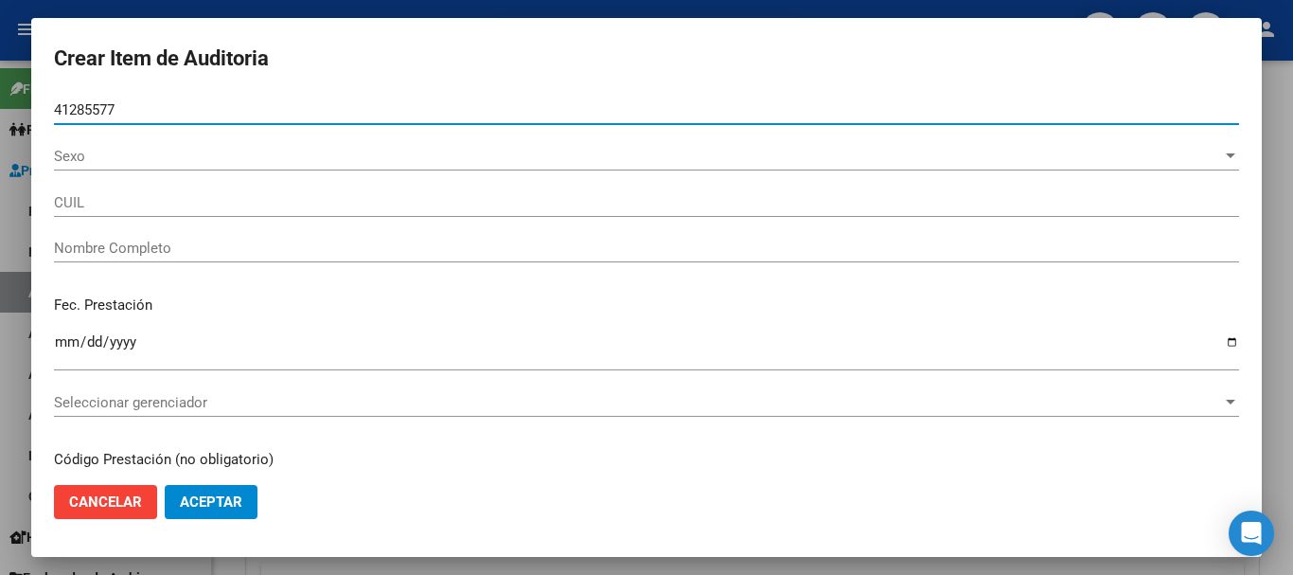
type input "41285577"
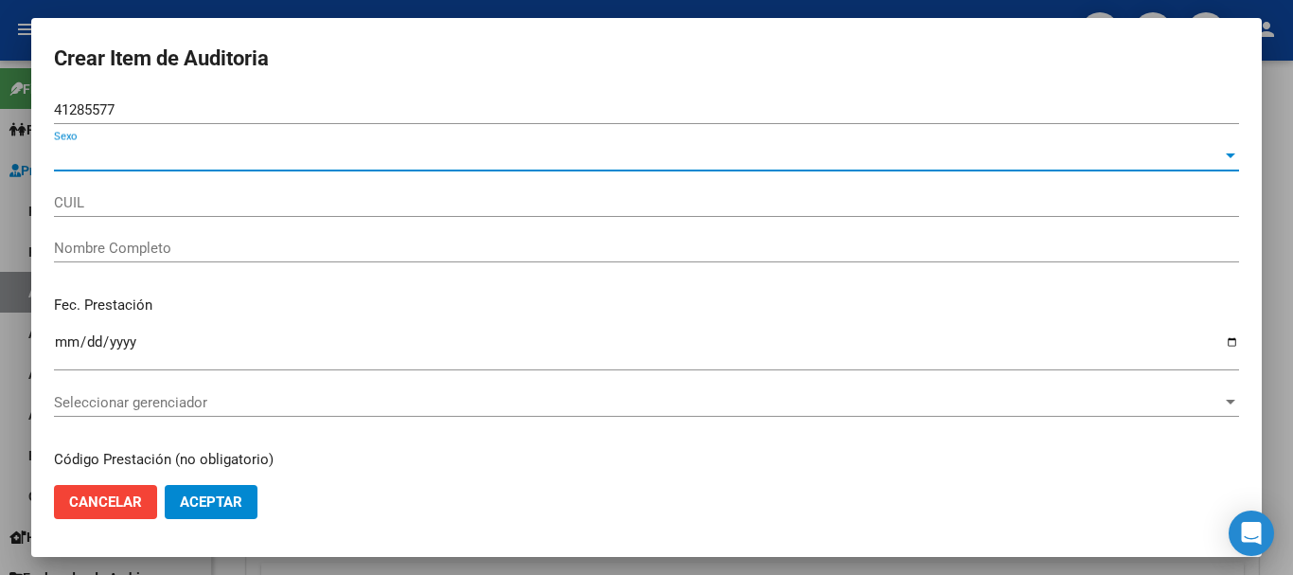
type input "27412855774"
type input "[PERSON_NAME]"
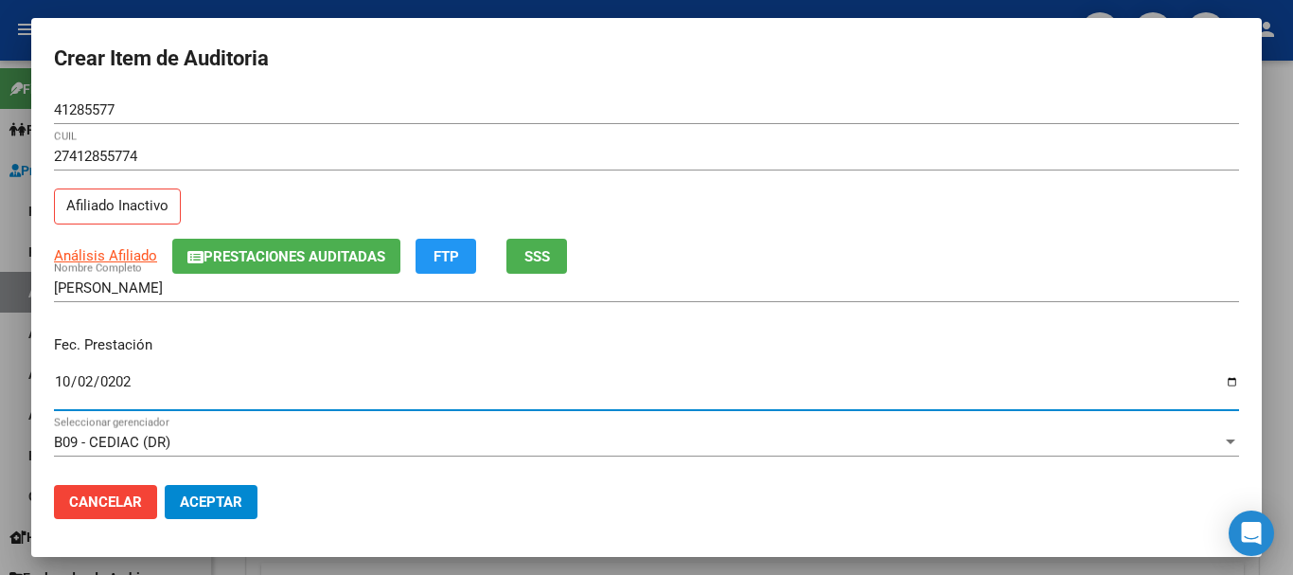
type input "[DATE]"
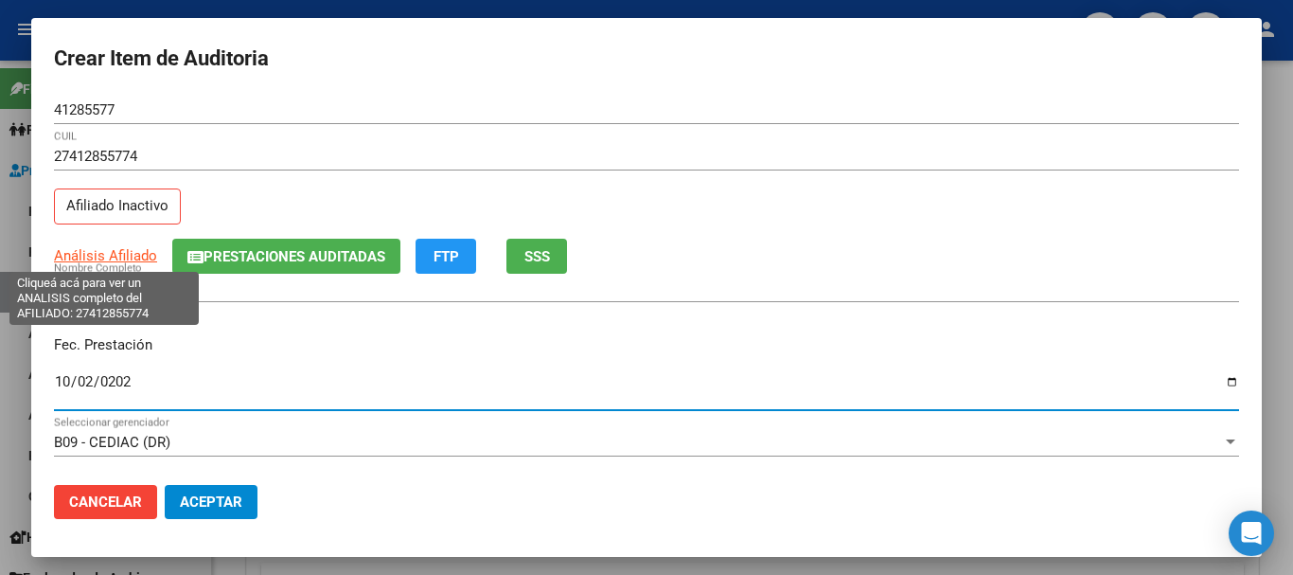
click at [111, 252] on span "Análisis Afiliado" at bounding box center [105, 255] width 103 height 17
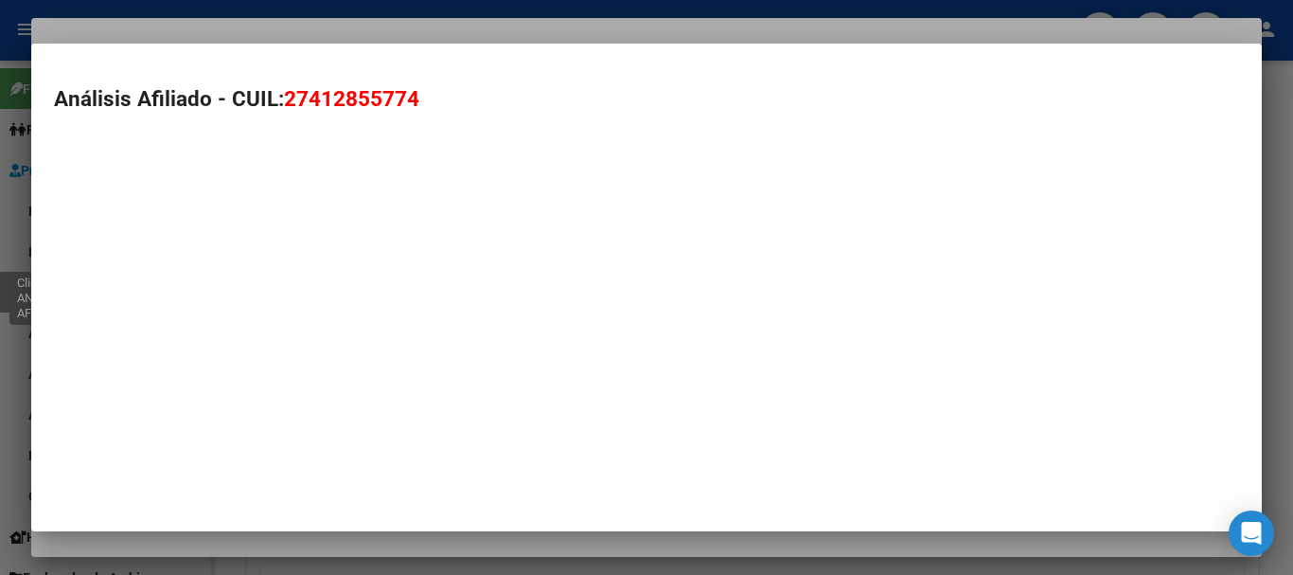
type textarea "27412855774"
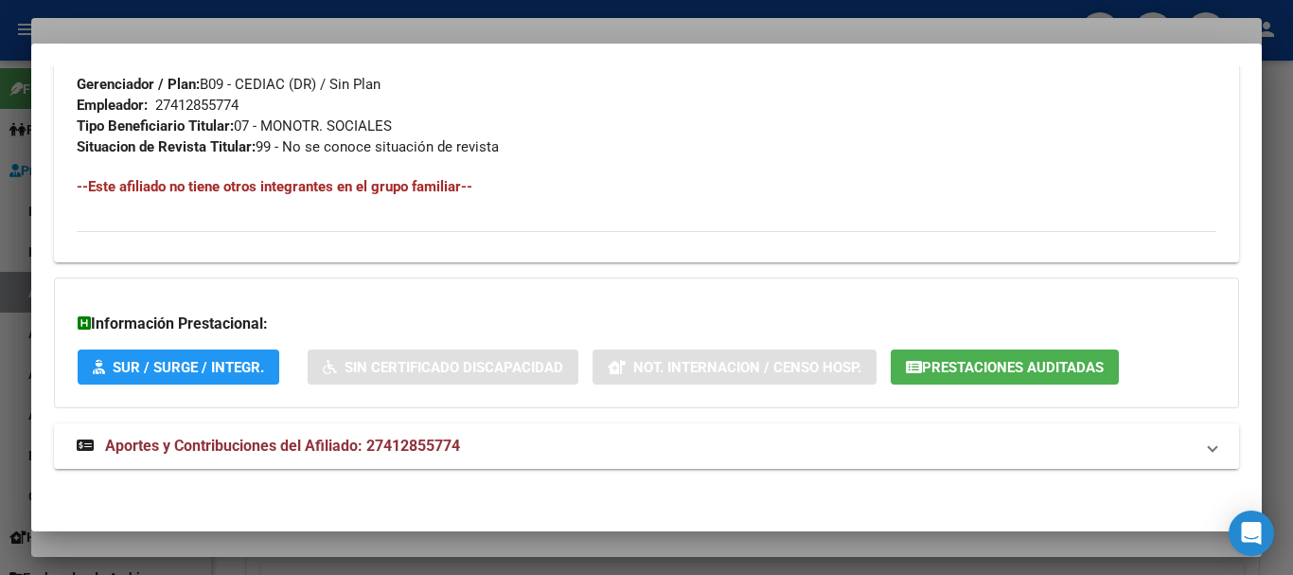
scroll to position [997, 0]
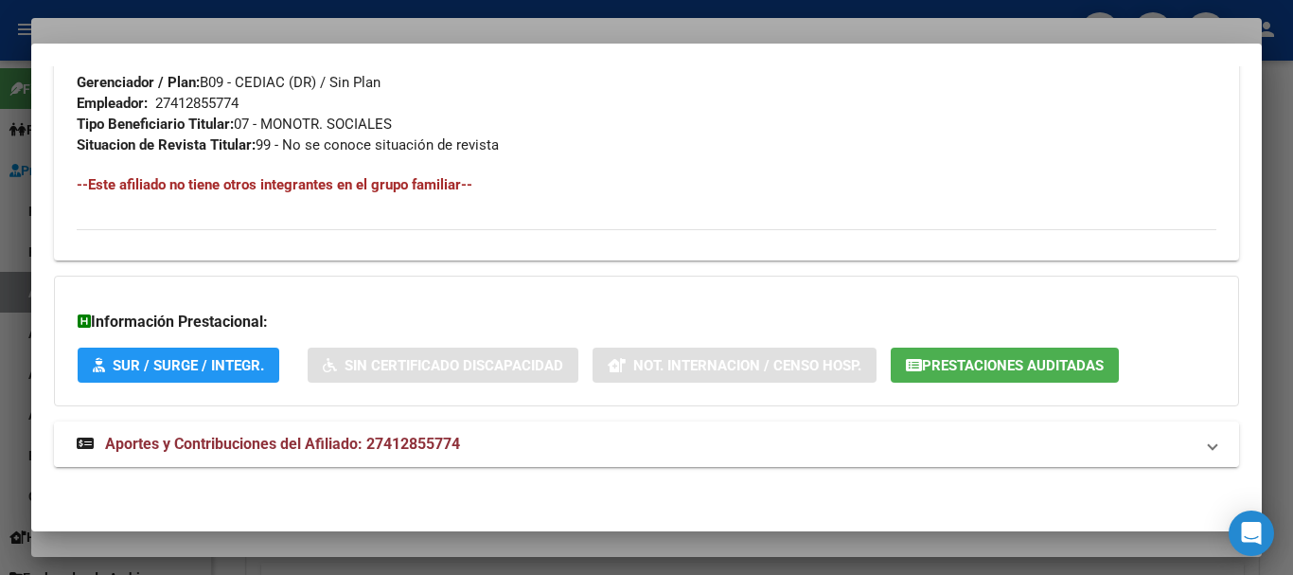
click at [314, 453] on strong "Aportes y Contribuciones del Afiliado: 27412855774" at bounding box center [268, 444] width 383 height 23
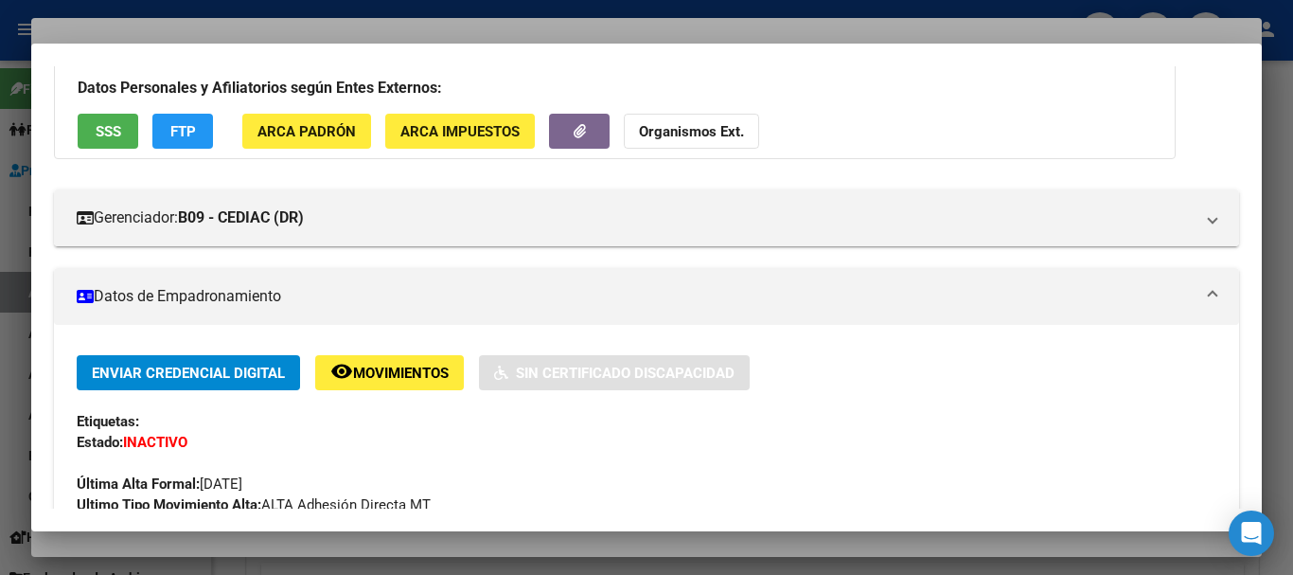
scroll to position [0, 0]
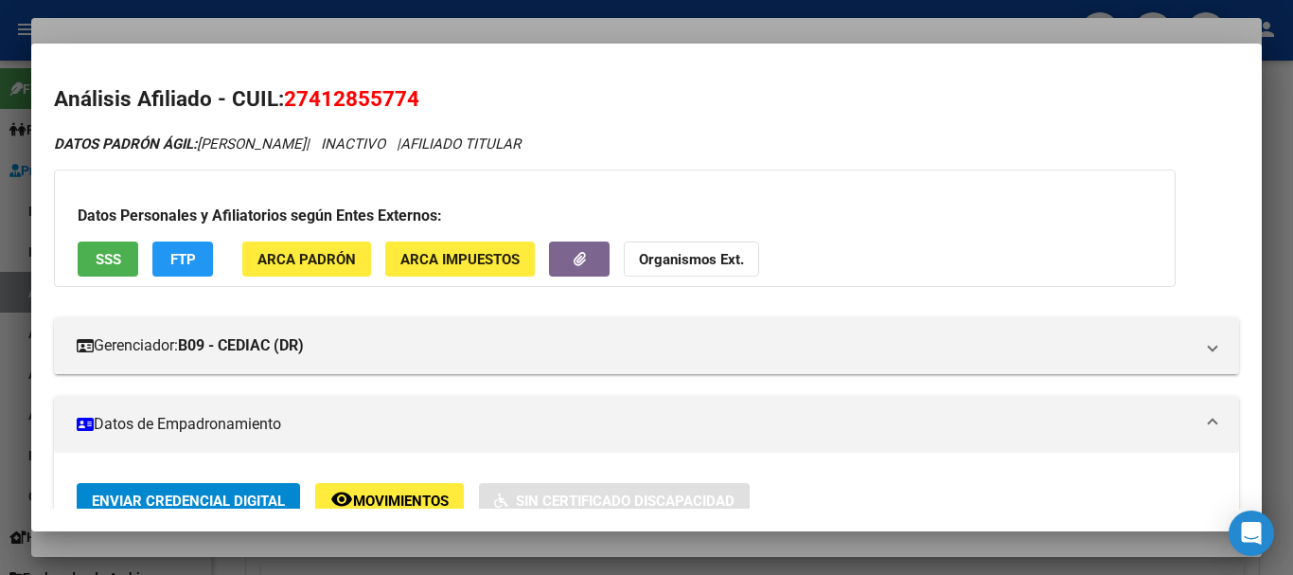
click at [687, 259] on strong "Organismos Ext." at bounding box center [691, 259] width 105 height 17
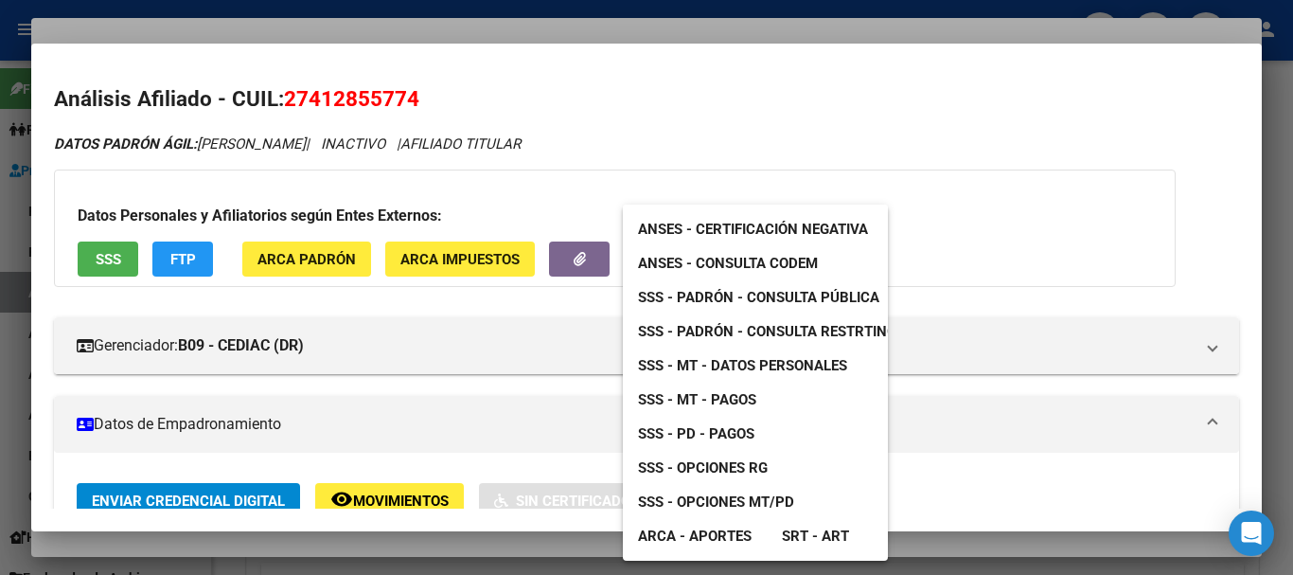
click at [763, 356] on link "SSS - MT - Datos Personales" at bounding box center [743, 365] width 240 height 34
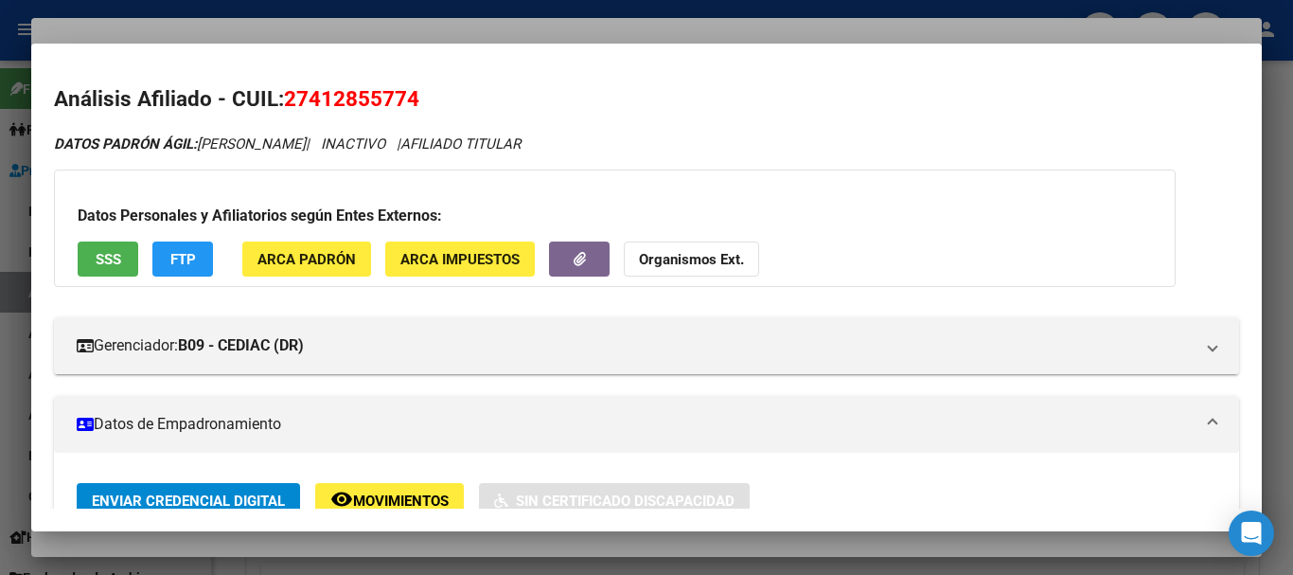
click at [504, 24] on div at bounding box center [646, 287] width 1293 height 575
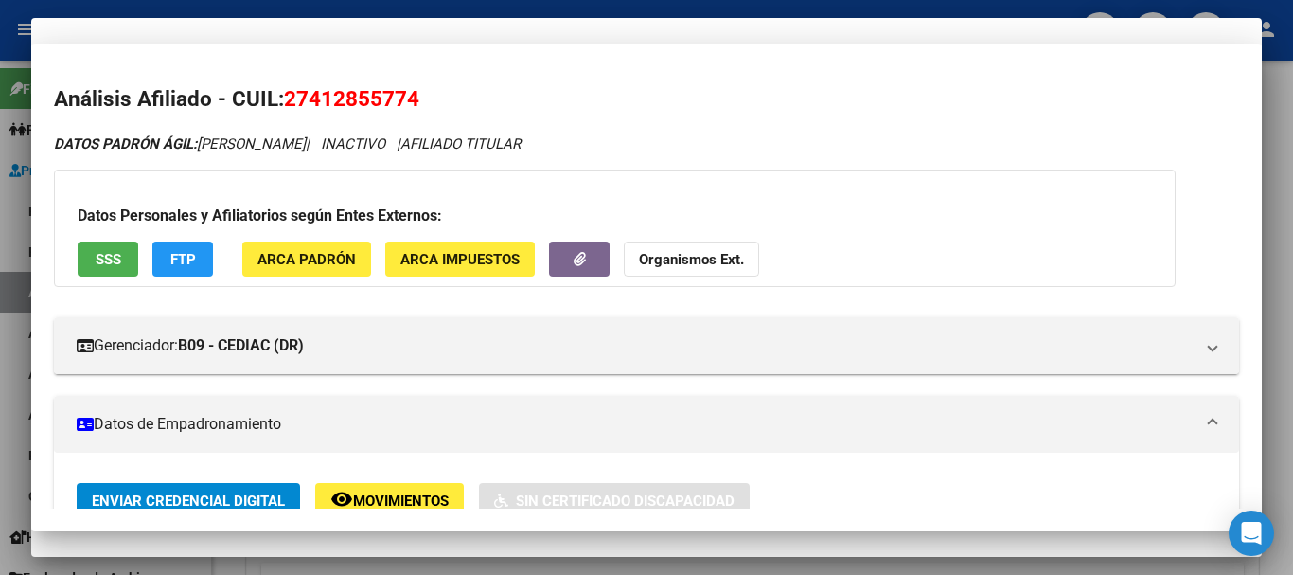
click at [732, 139] on div "41285577 Nro Documento" at bounding box center [646, 119] width 1185 height 46
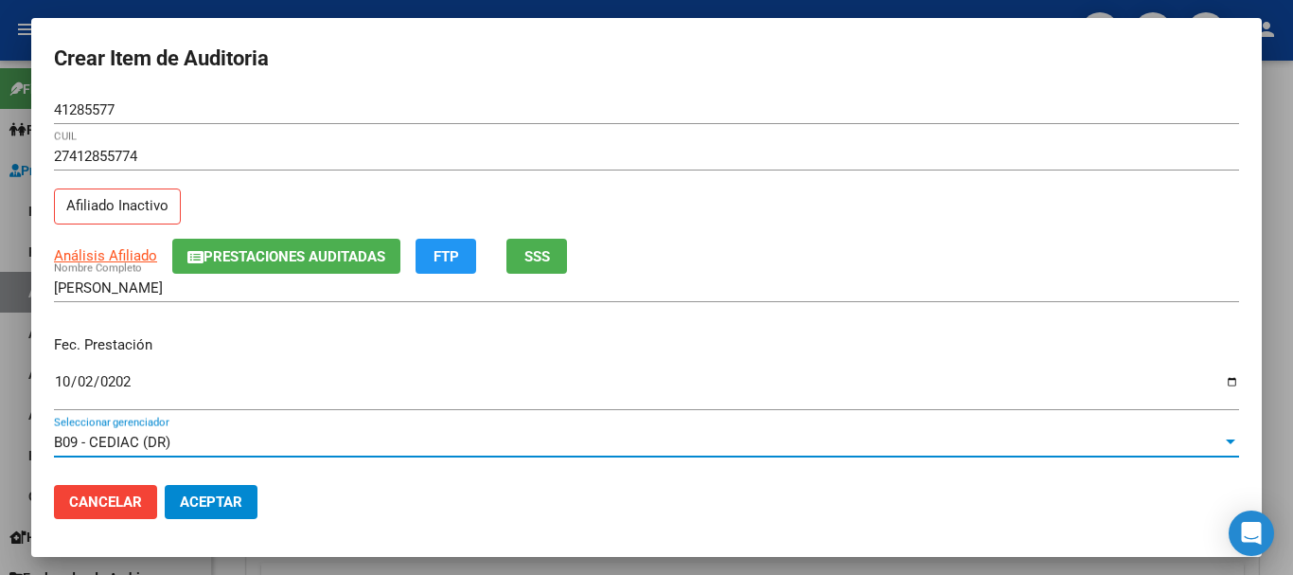
scroll to position [256, 0]
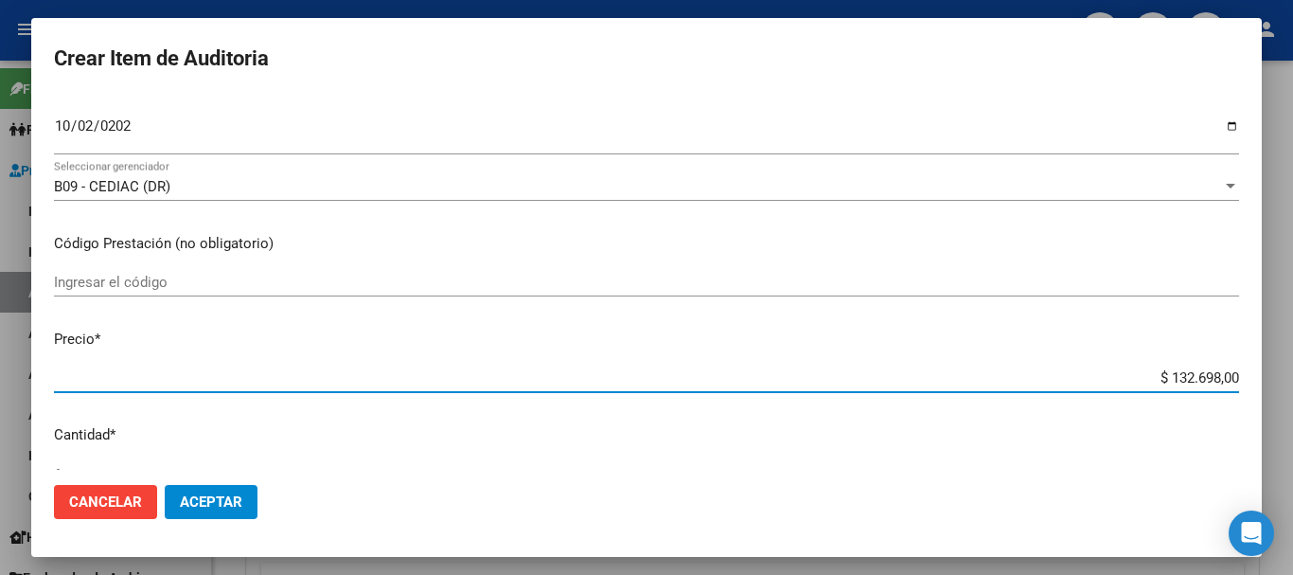
type input "$ 0,04"
type input "$ 0,44"
type input "$ 4,45"
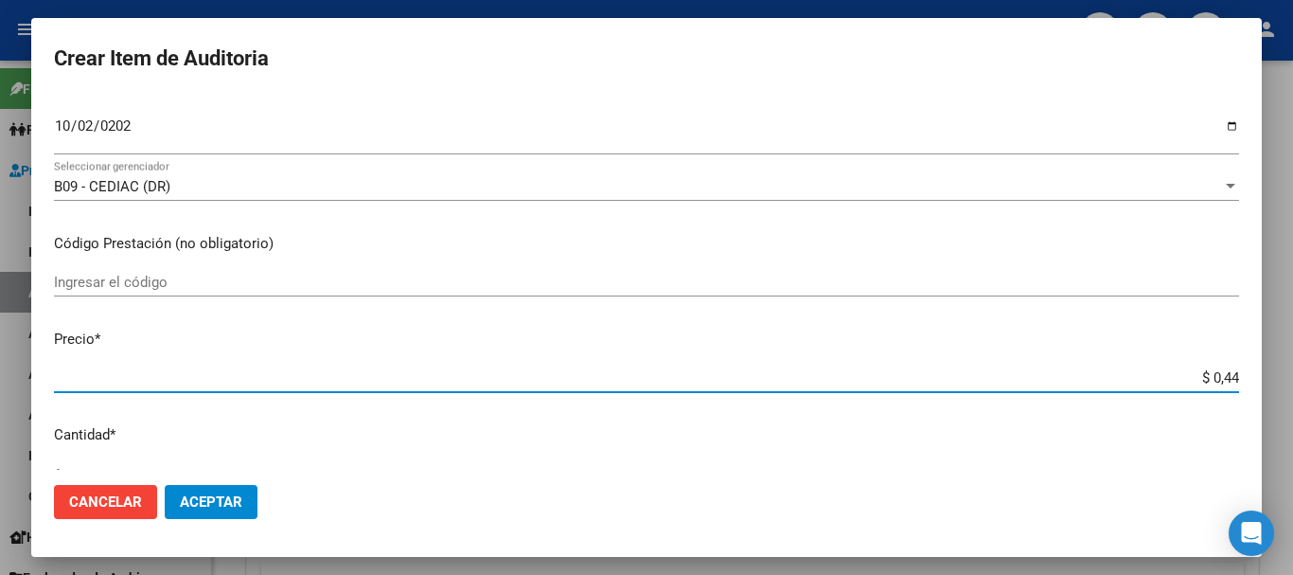
type input "$ 4,45"
type input "$ 44,54"
type input "$ 445,40"
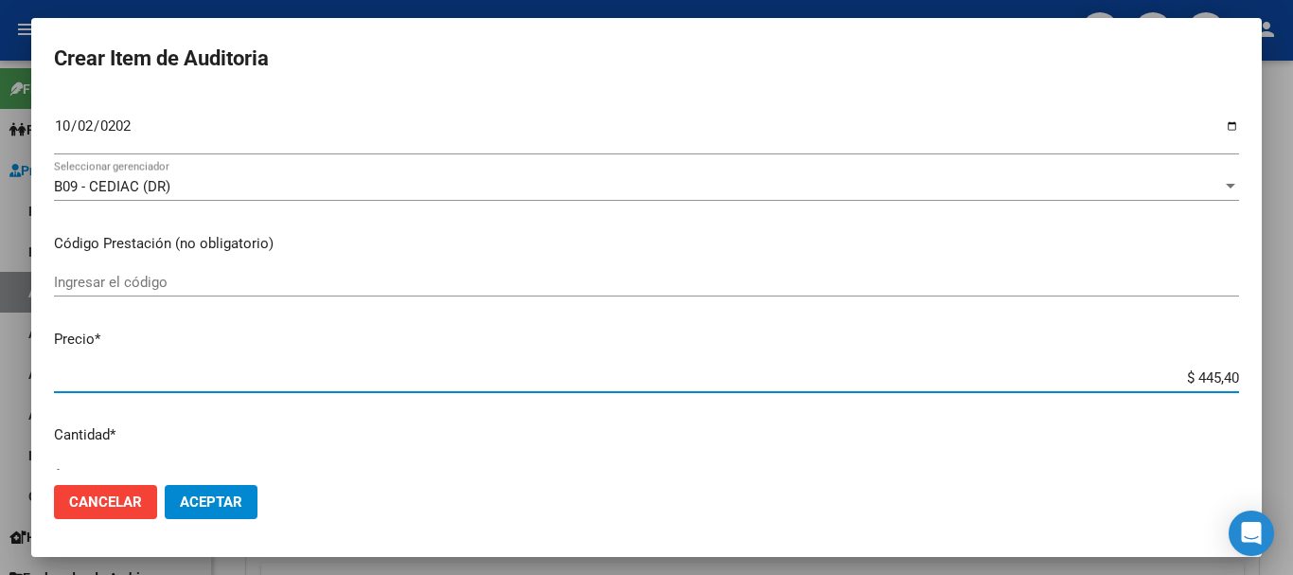
type input "$ 4.454,00"
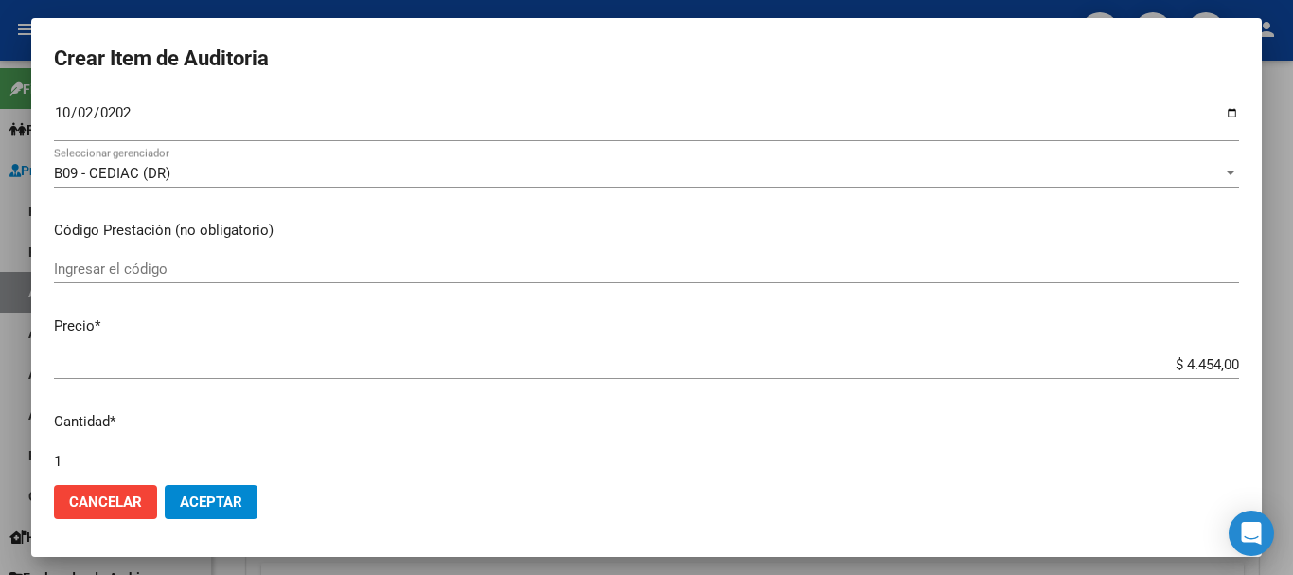
scroll to position [639, 0]
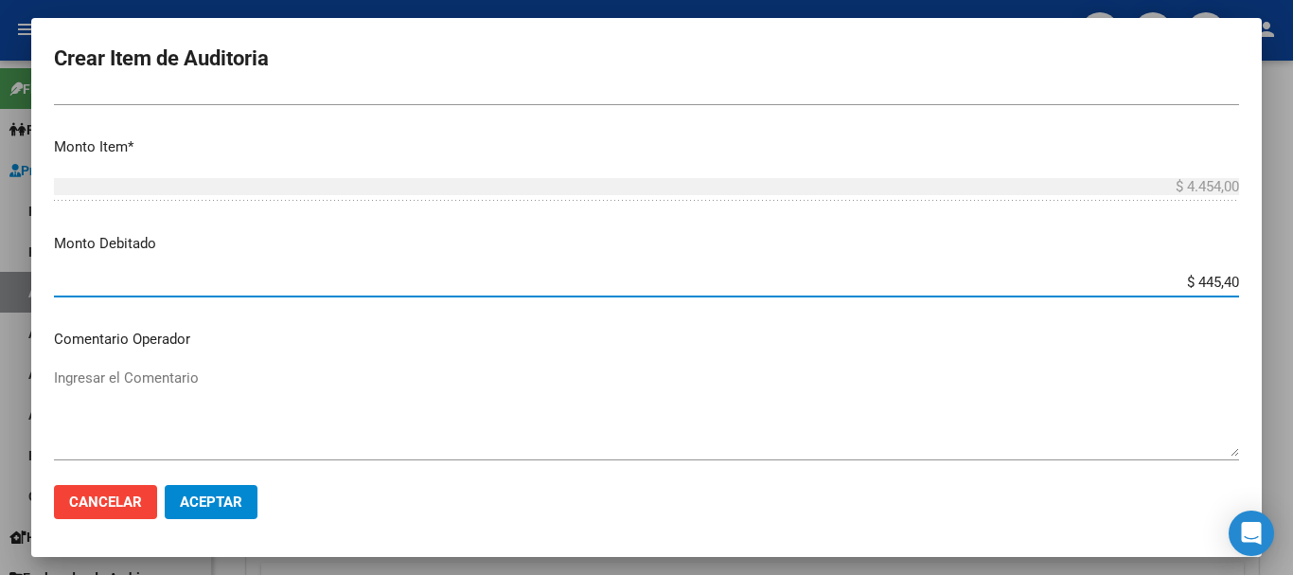
type input "$ 4.454,00"
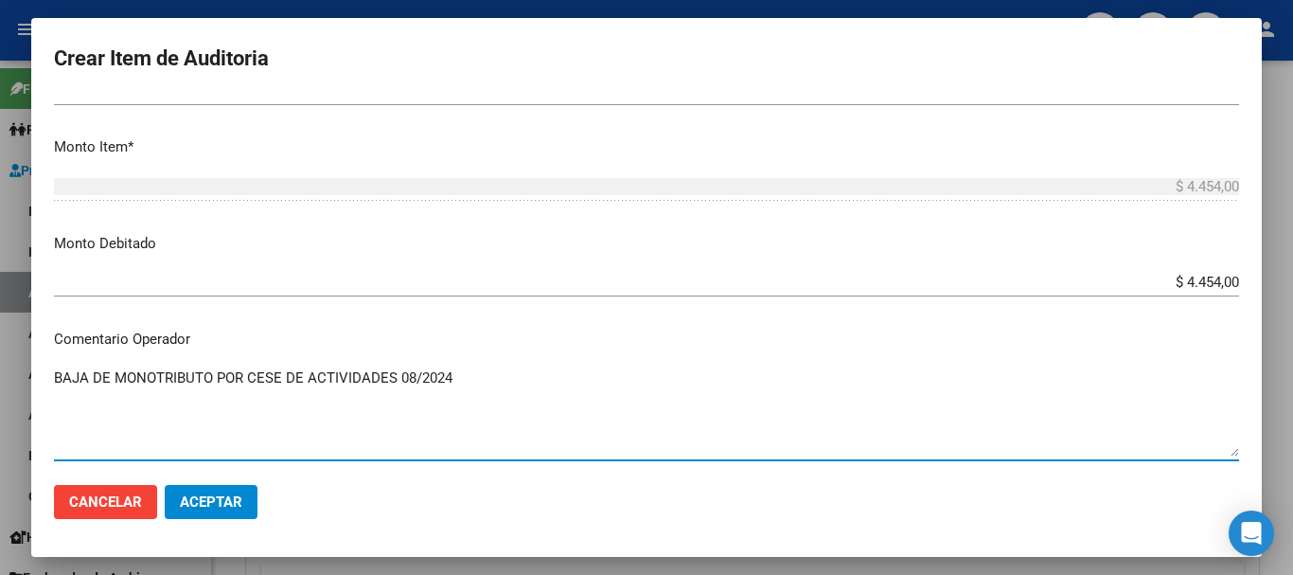
type textarea "BAJA DE MONOTRIBUTO POR CESE DE ACTIVIDADES 08/2024"
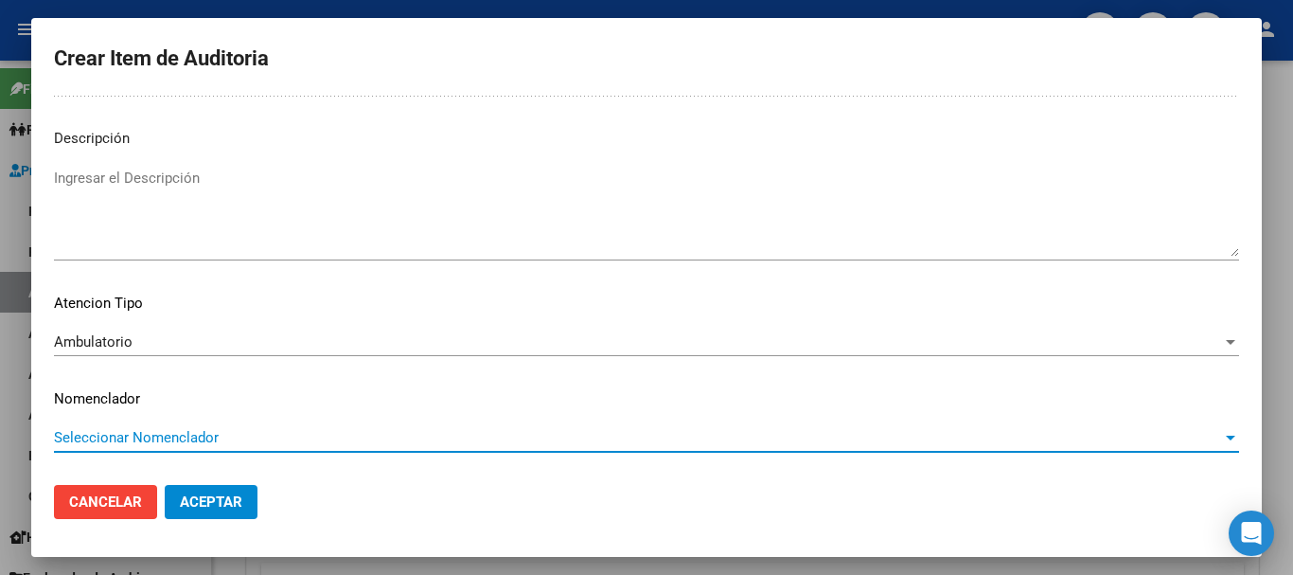
scroll to position [0, 0]
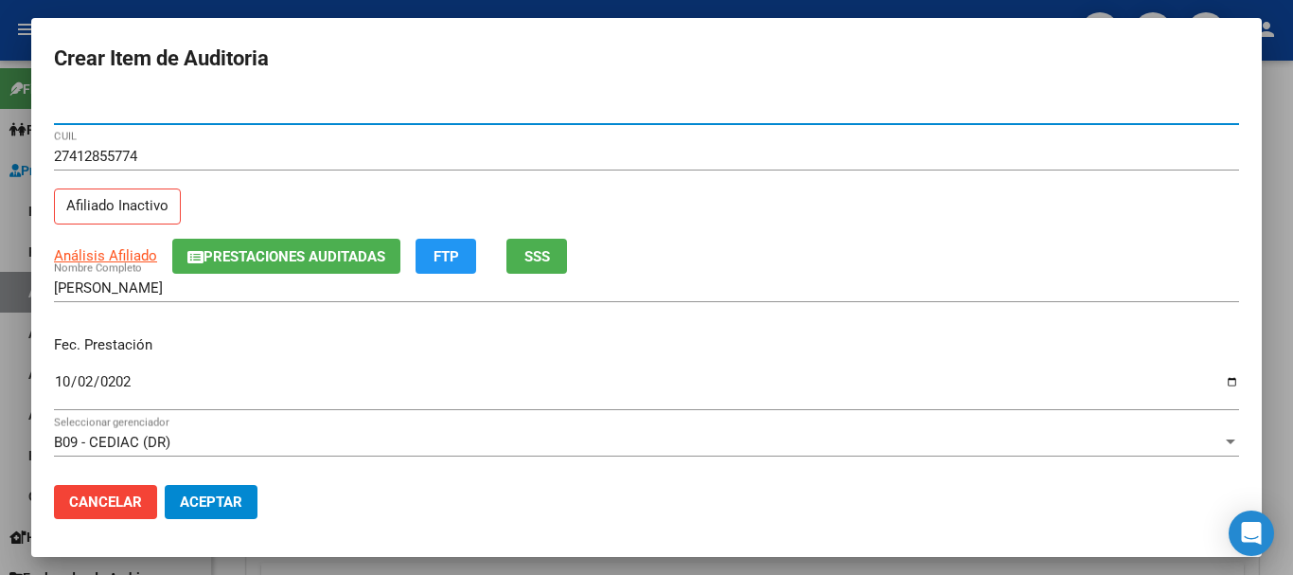
paste input "number"
paste input "41285577"
type input "41285577"
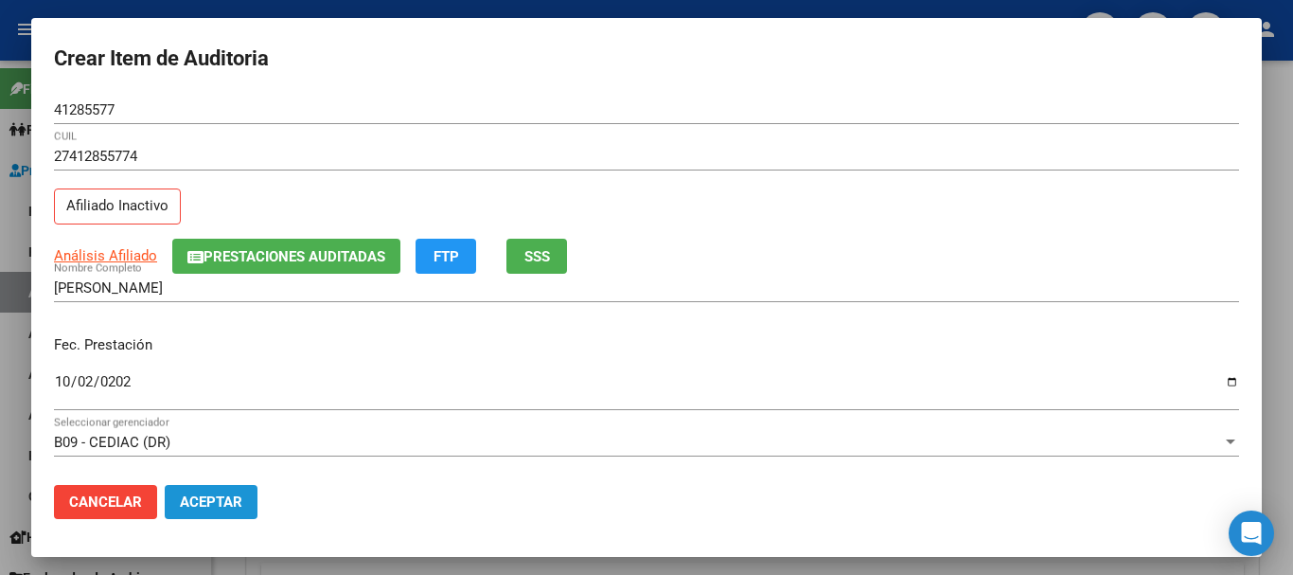
click at [220, 496] on span "Aceptar" at bounding box center [211, 501] width 62 height 17
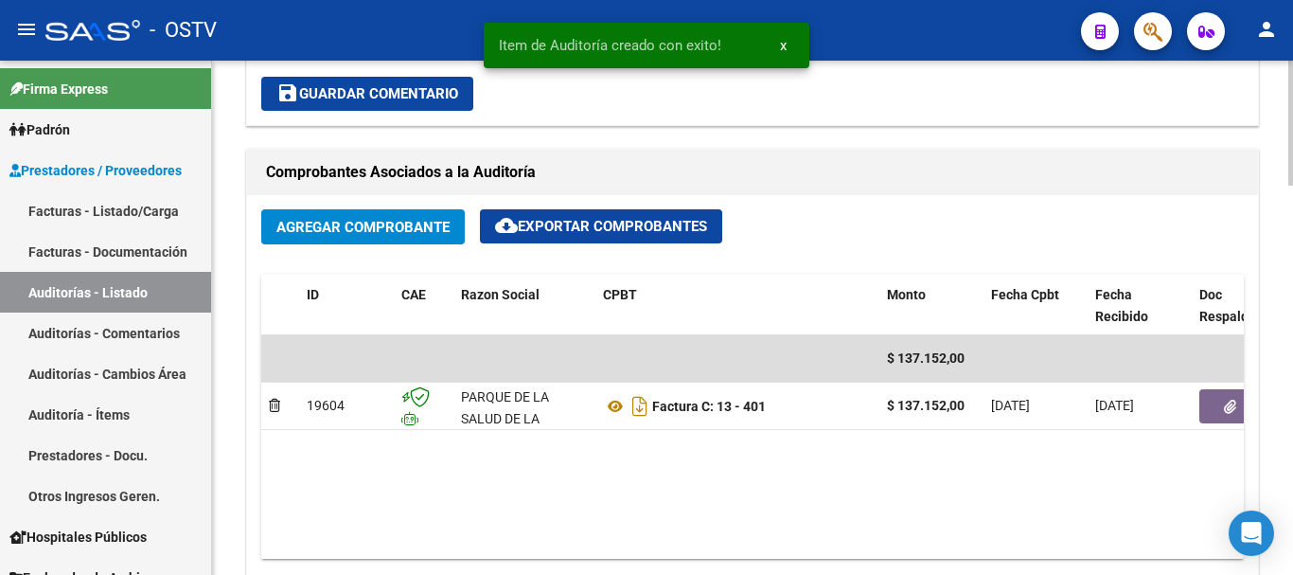
scroll to position [853, 0]
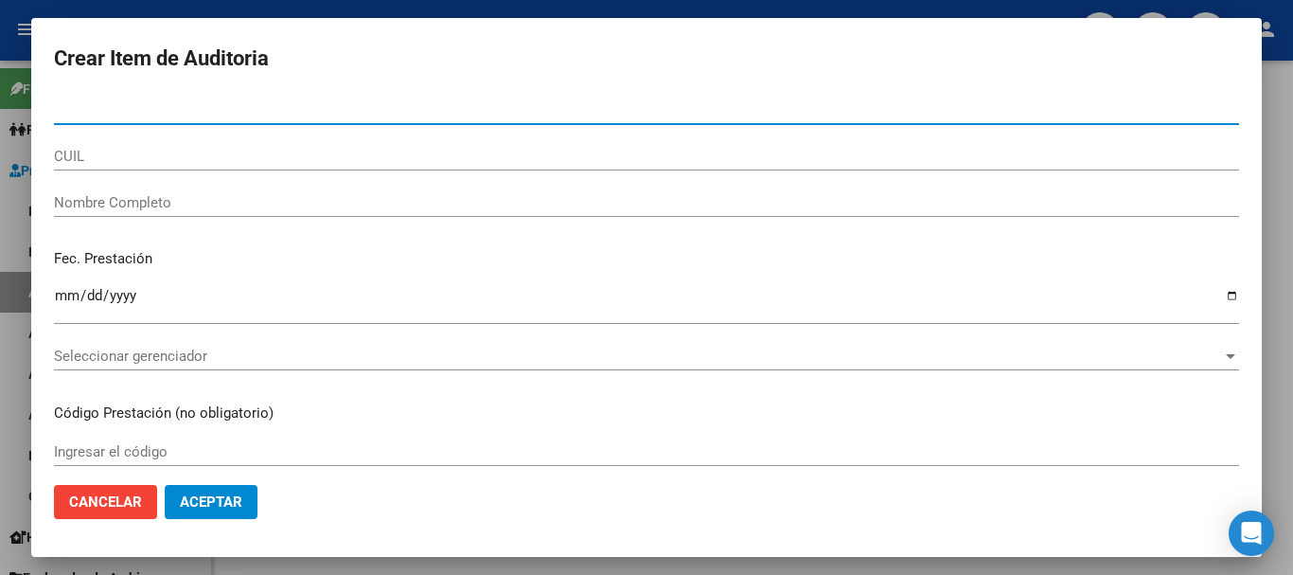
paste input "41285577"
type input "41285577"
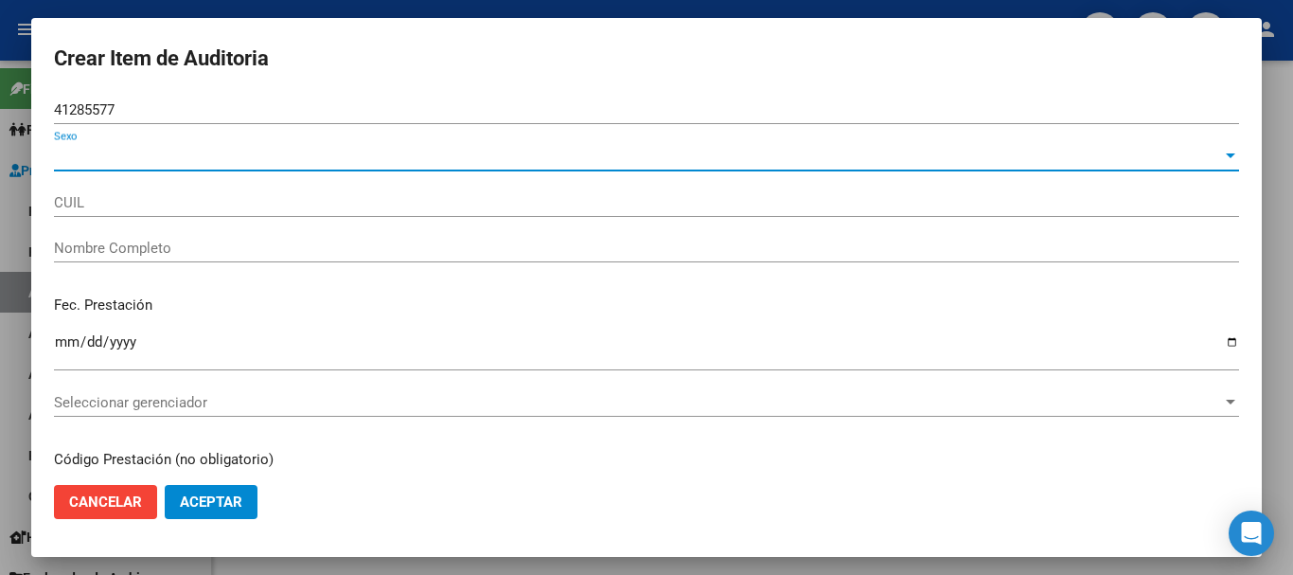
type input "27412855774"
type input "[PERSON_NAME]"
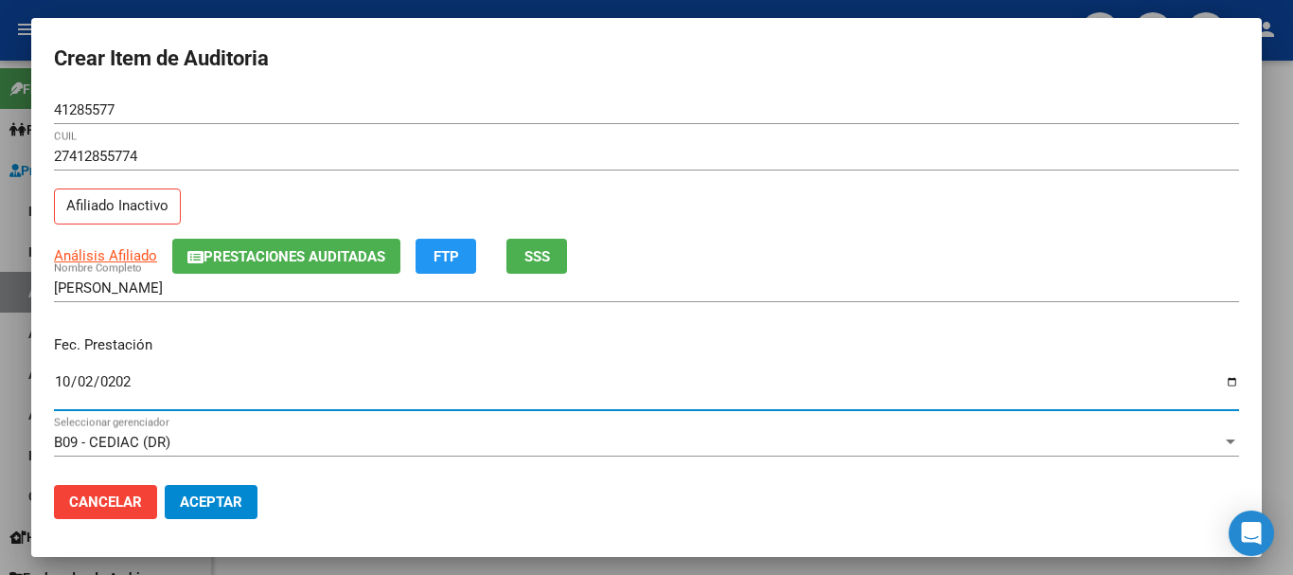
type input "[DATE]"
click at [239, 252] on span "Prestaciones Auditadas" at bounding box center [295, 256] width 182 height 17
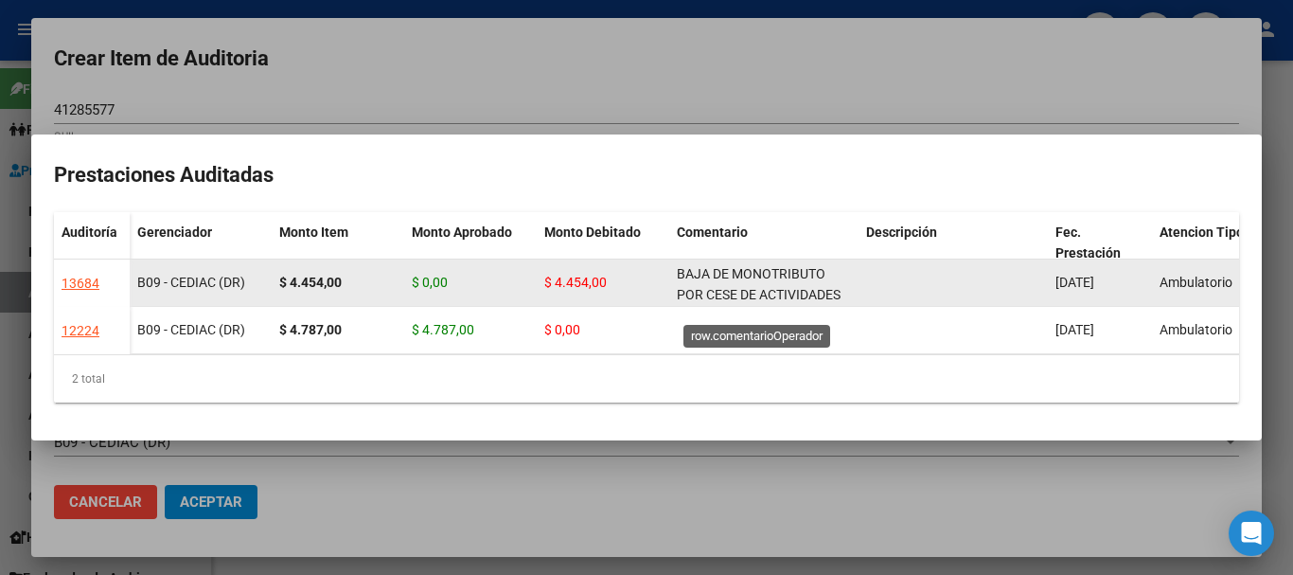
click at [812, 288] on span "BAJA DE MONOTRIBUTO POR CESE DE ACTIVIDADES 08/2024" at bounding box center [759, 295] width 164 height 59
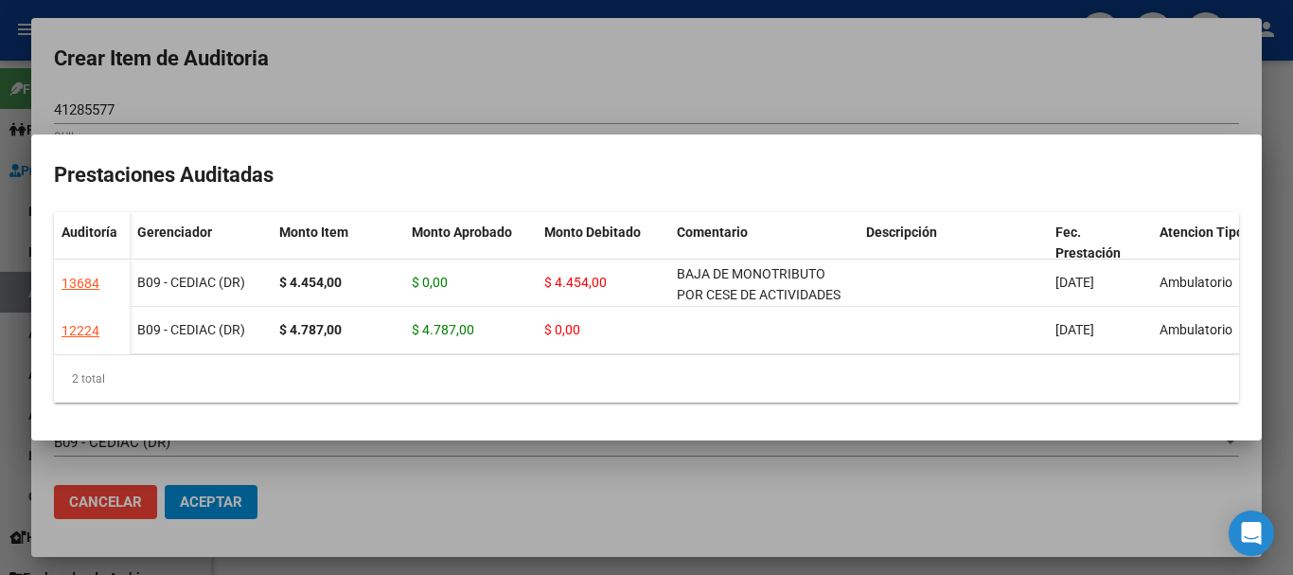
copy span "BAJA DE MONOTRIBUTO POR CESE DE ACTIVIDADES 08/2024"
click at [763, 101] on div at bounding box center [646, 287] width 1293 height 575
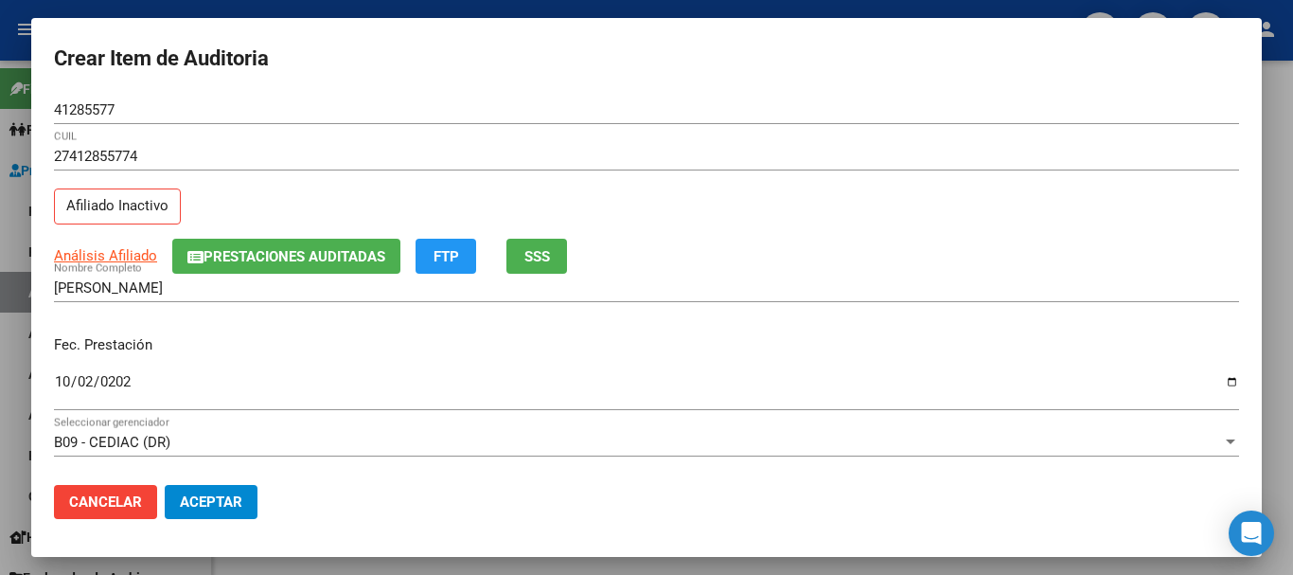
click at [1166, 270] on div "Análisis Afiliado Prestaciones Auditadas FTP SSS" at bounding box center [646, 256] width 1185 height 35
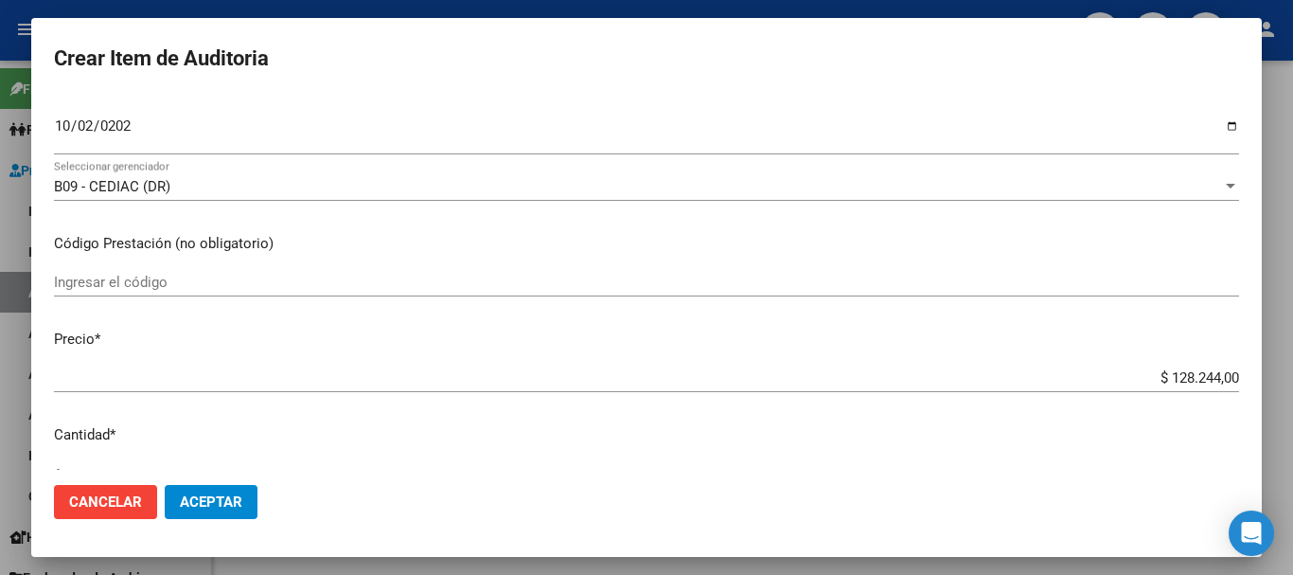
click at [624, 417] on mat-dialog-content "41285577 Nro Documento 27412855774 CUIL Afiliado Inactivo Análisis Afiliado Pre…" at bounding box center [646, 283] width 1231 height 374
click at [854, 366] on div "$ 128.244,00 Ingresar el precio" at bounding box center [646, 378] width 1185 height 28
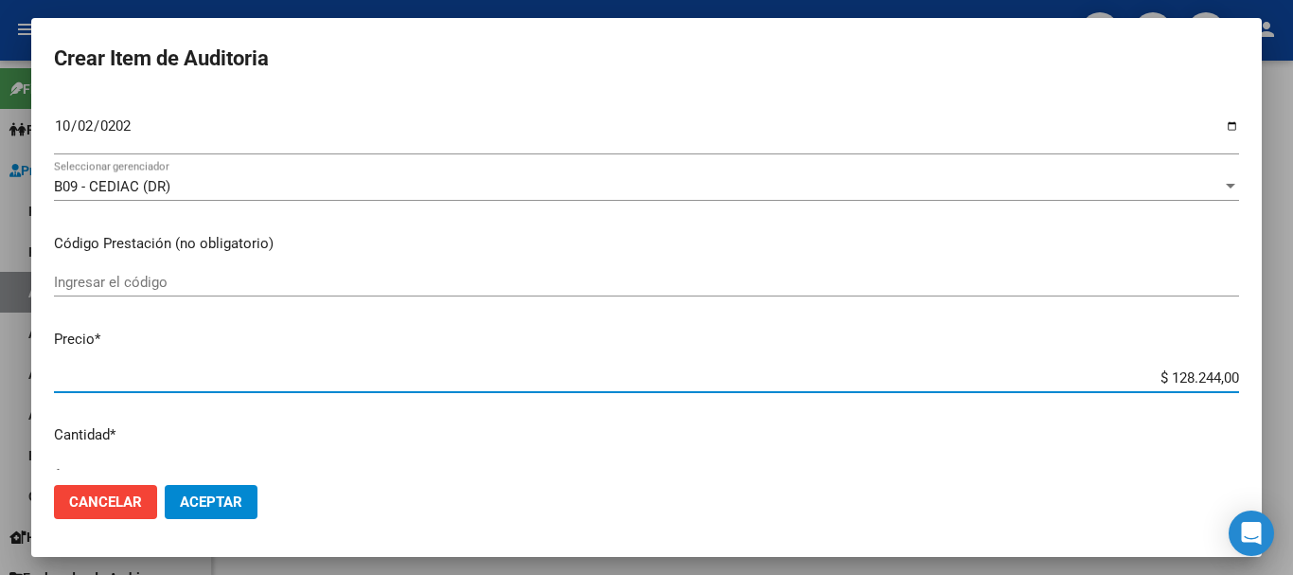
type input "$ 0,04"
type input "$ 0,46"
type input "$ 4,62"
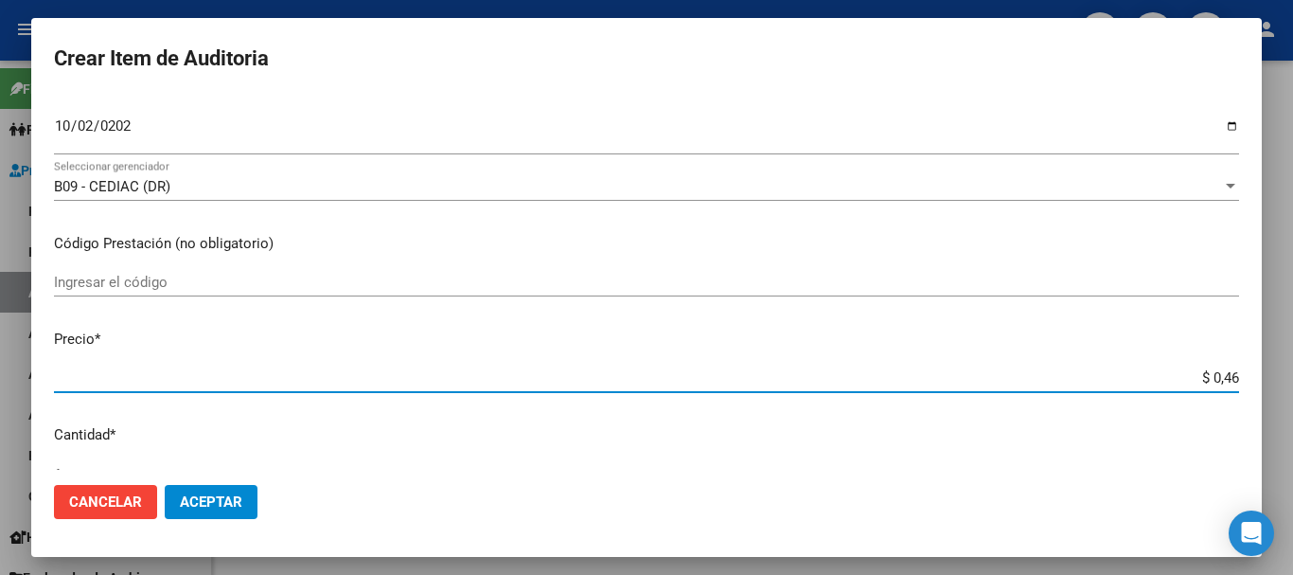
type input "$ 4,62"
type input "$ 46,28"
type input "$ 462,80"
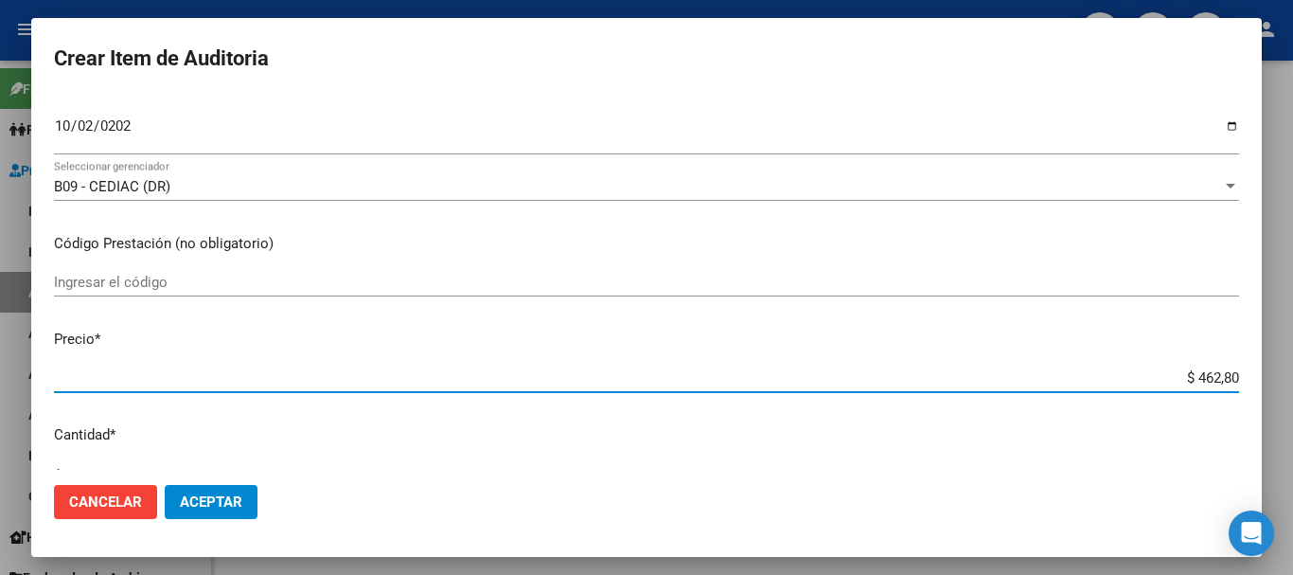
type input "$ 4.628,00"
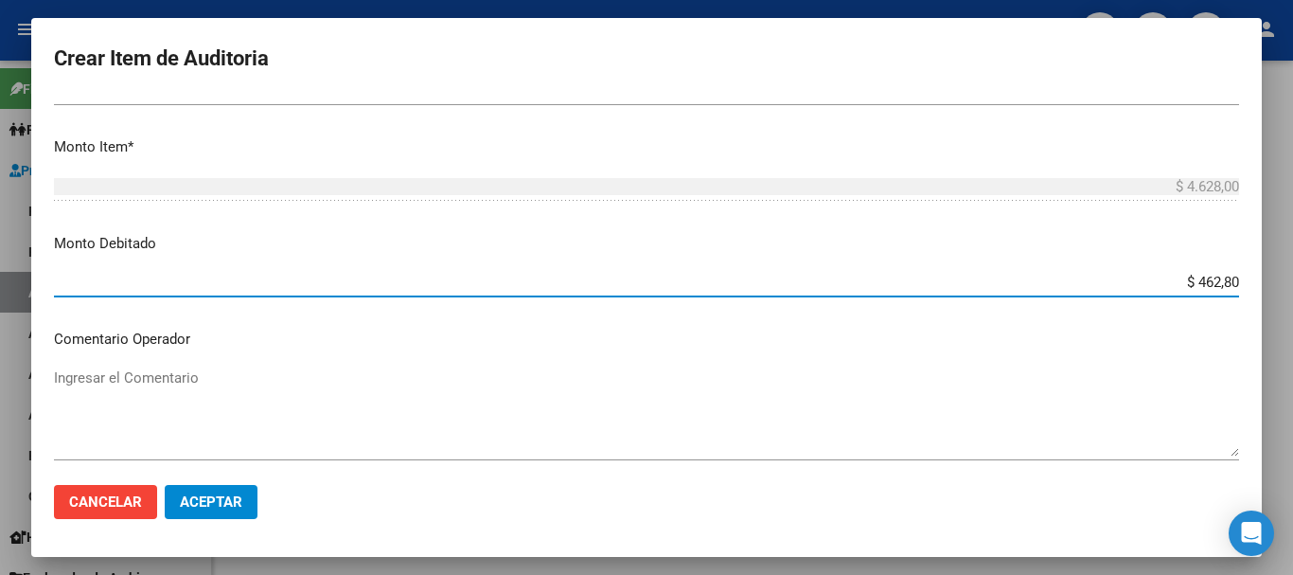
type input "$ 4.628,00"
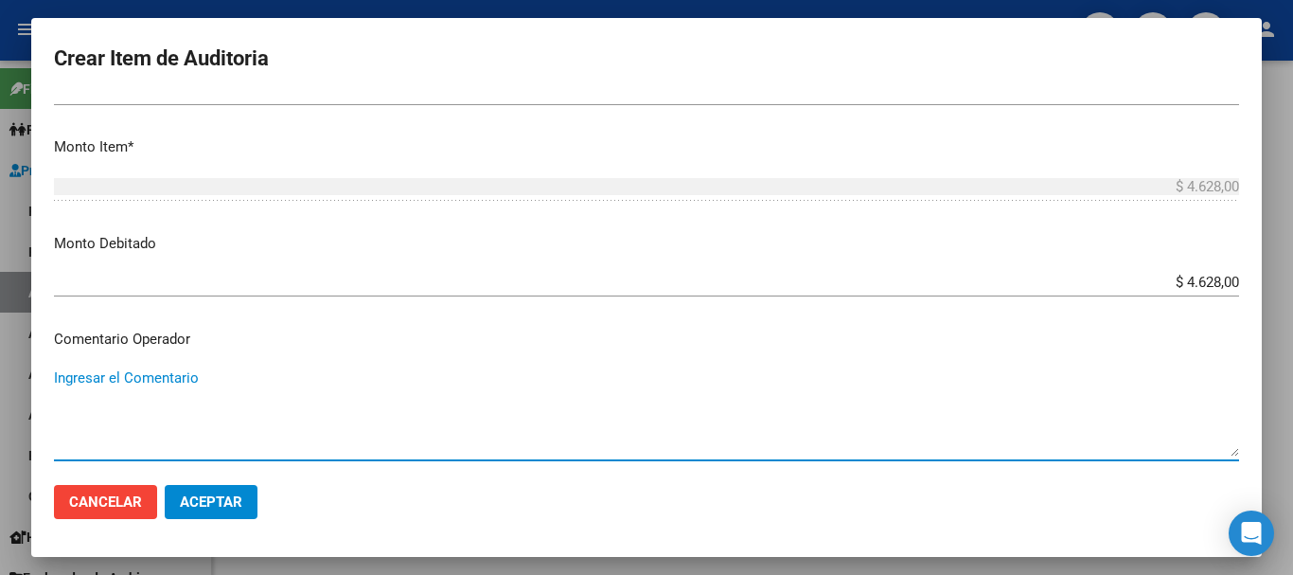
paste textarea "BAJA DE MONOTRIBUTO POR CESE DE ACTIVIDADES 08/2024"
type textarea "BAJA DE MONOTRIBUTO POR CESE DE ACTIVIDADES 08/2024"
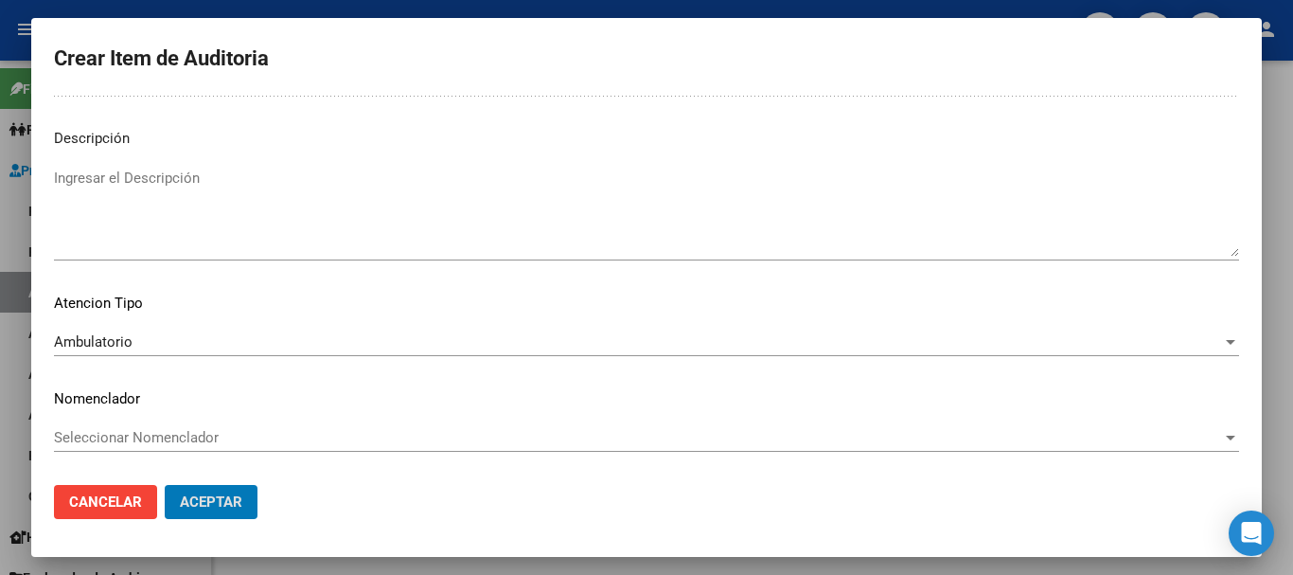
scroll to position [0, 0]
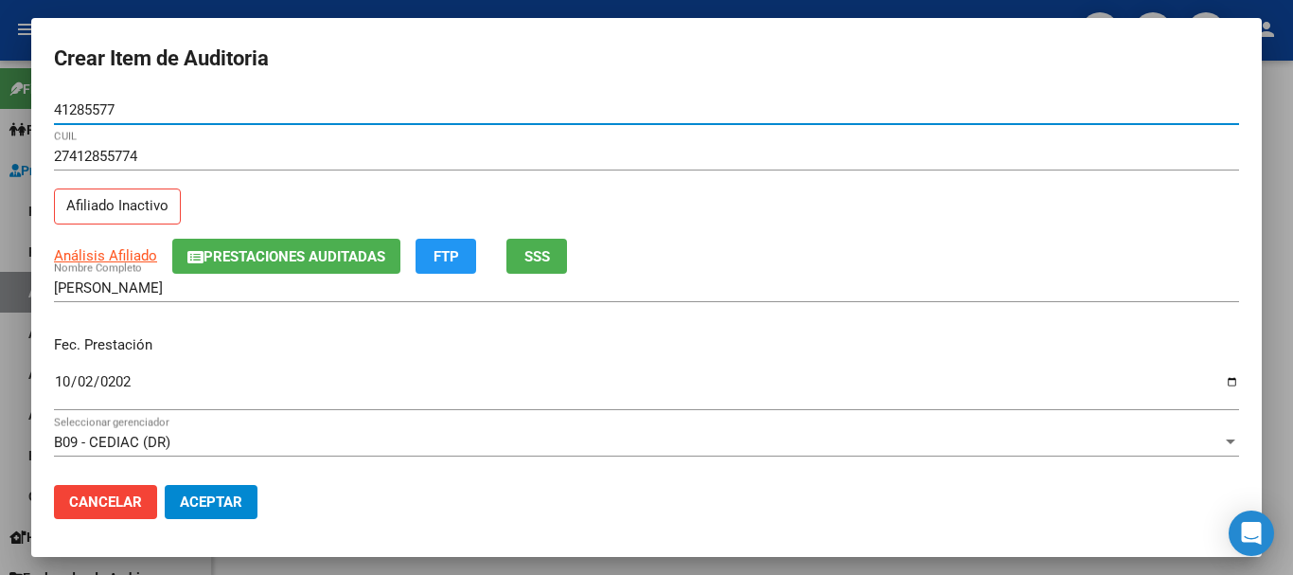
click at [165, 485] on button "Aceptar" at bounding box center [211, 502] width 93 height 34
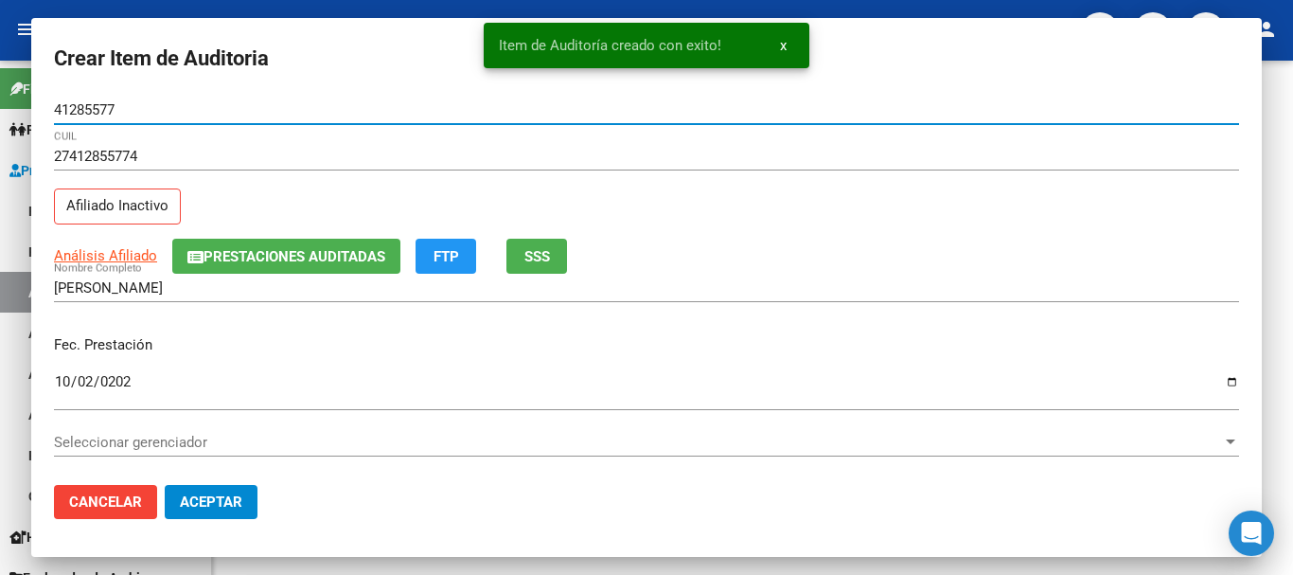
scroll to position [1189, 0]
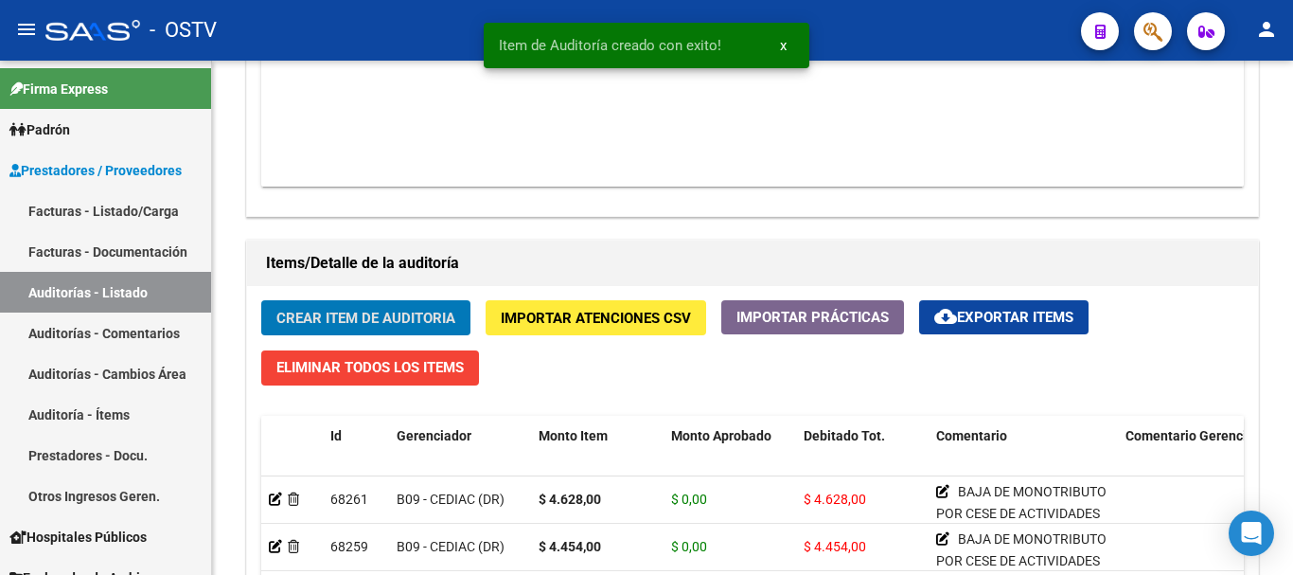
click at [261, 300] on button "Crear Item de Auditoria" at bounding box center [365, 317] width 209 height 35
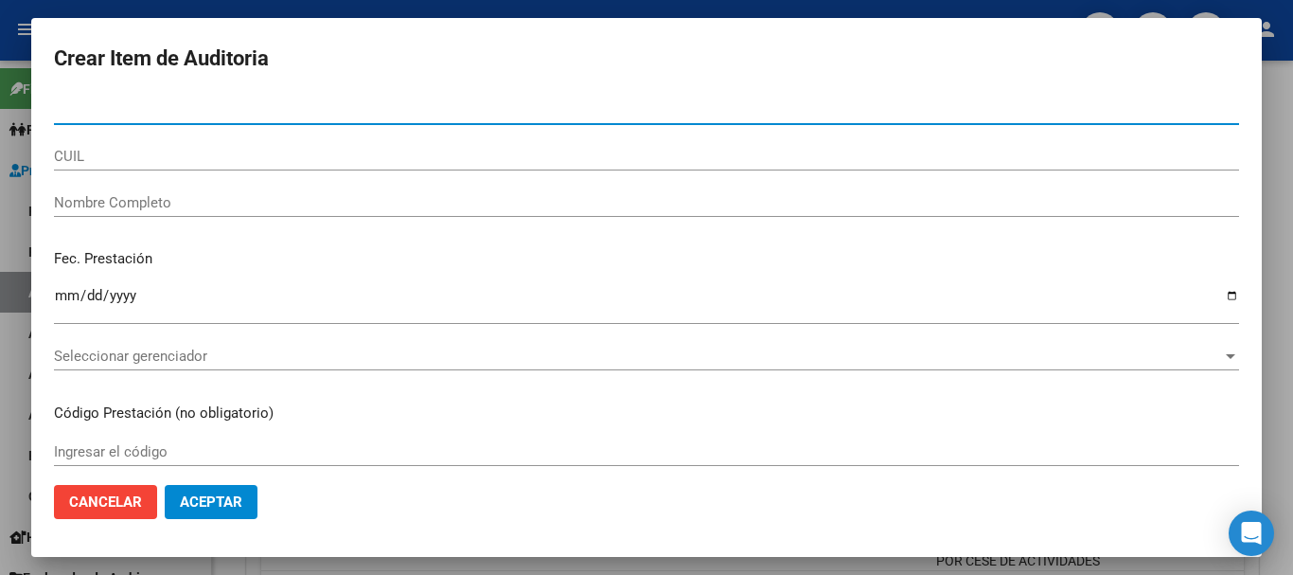
paste input "42381373"
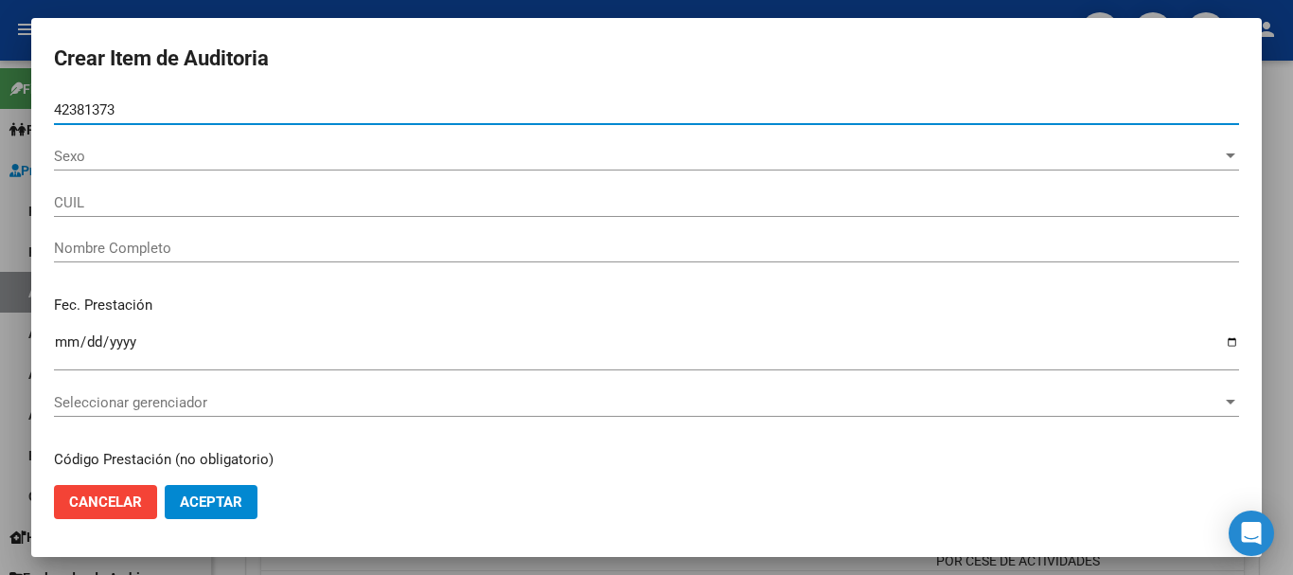
type input "42381373"
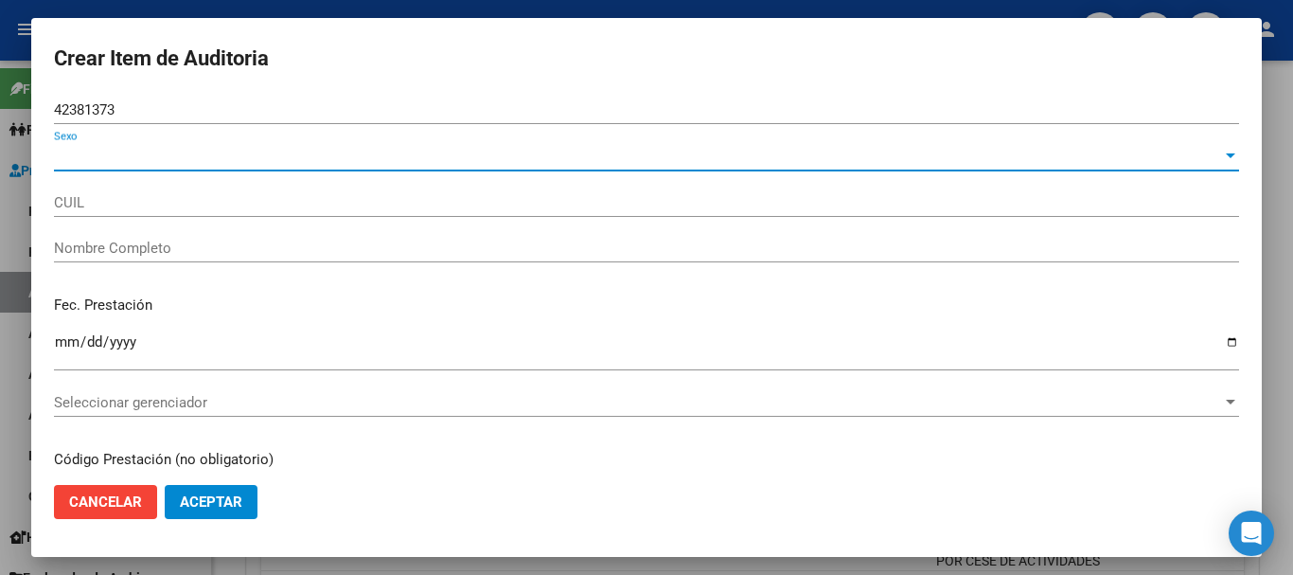
type input "27423813739"
type input "[PERSON_NAME]"
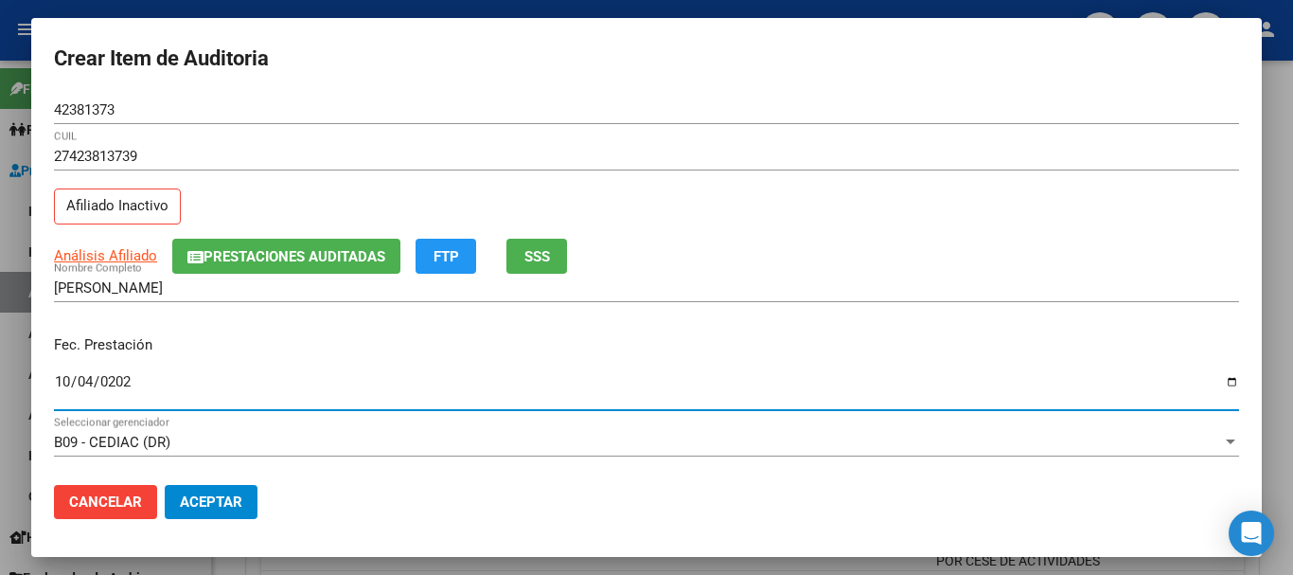
type input "[DATE]"
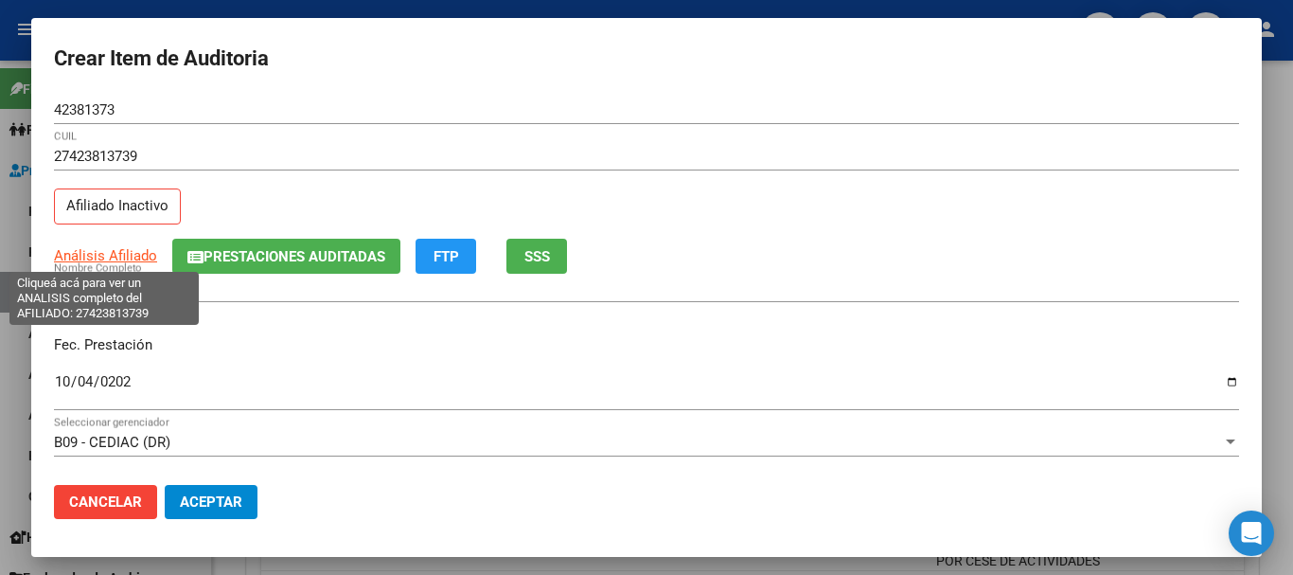
click at [112, 252] on span "Análisis Afiliado" at bounding box center [105, 255] width 103 height 17
copy span "A"
type textarea "27423813739"
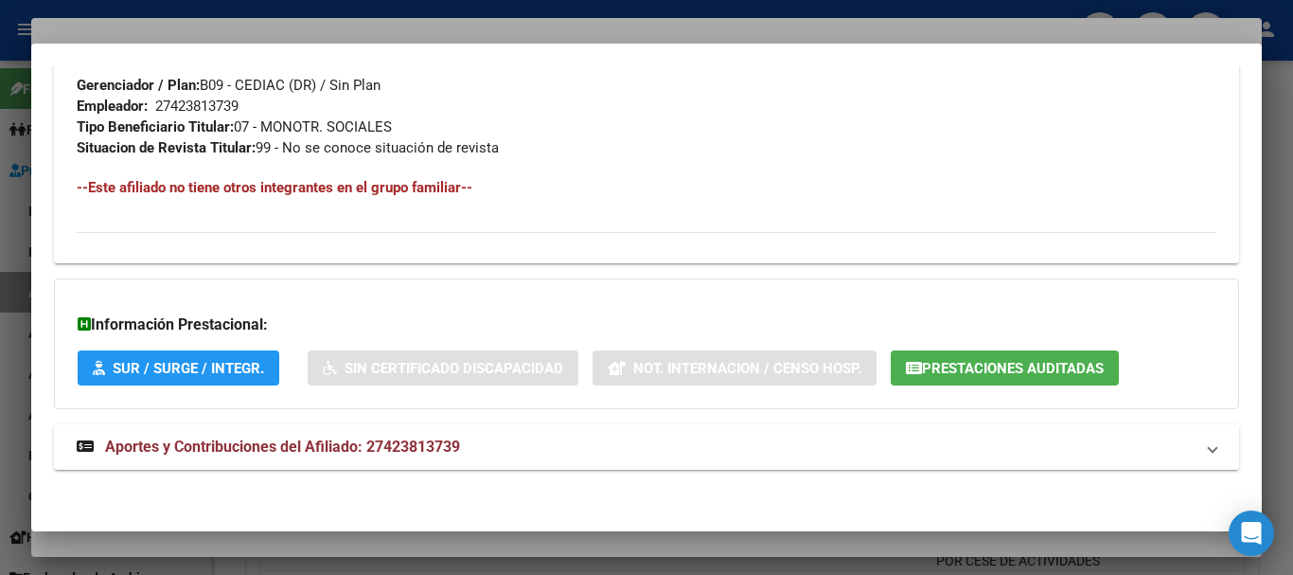
scroll to position [997, 0]
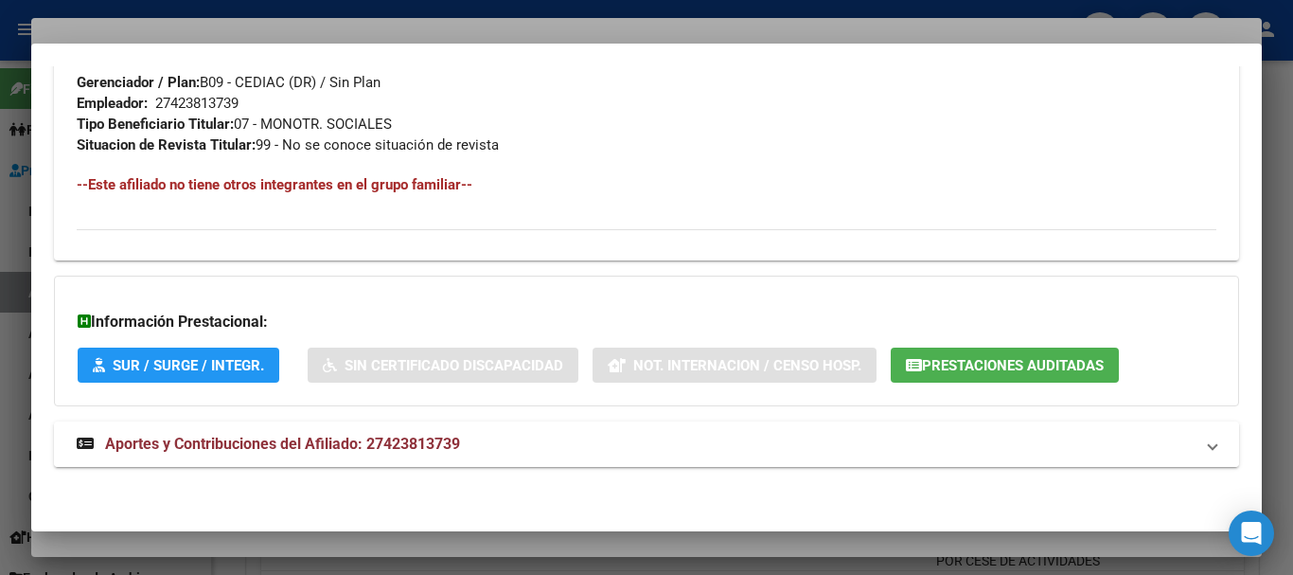
click at [453, 451] on span "Aportes y Contribuciones del Afiliado: 27423813739" at bounding box center [282, 444] width 355 height 18
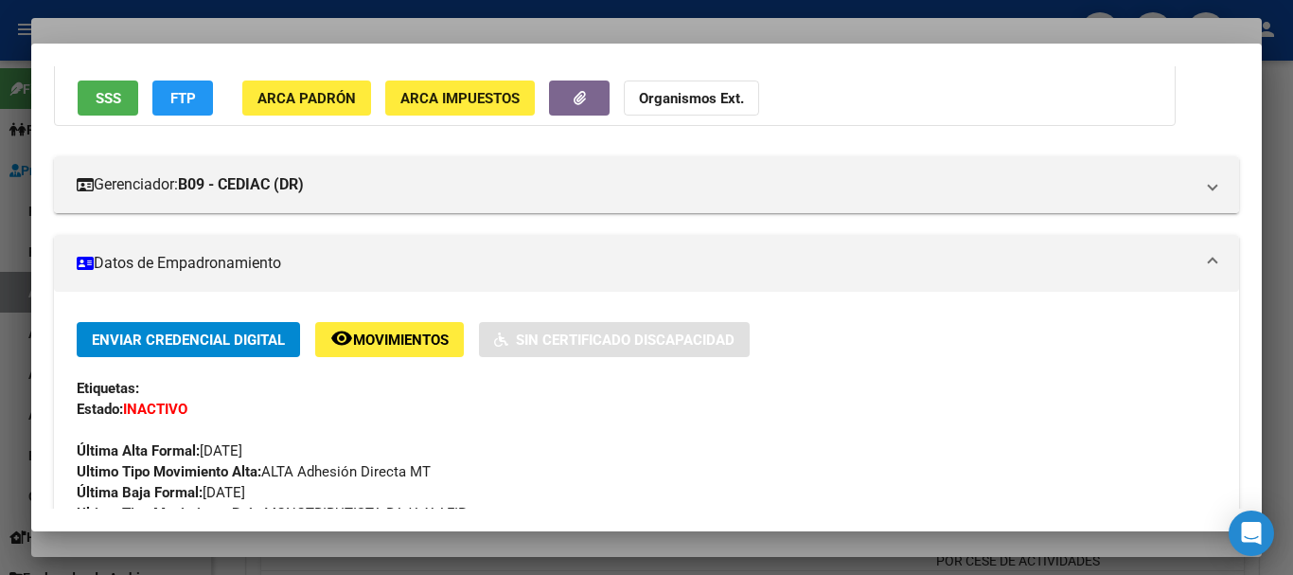
scroll to position [0, 0]
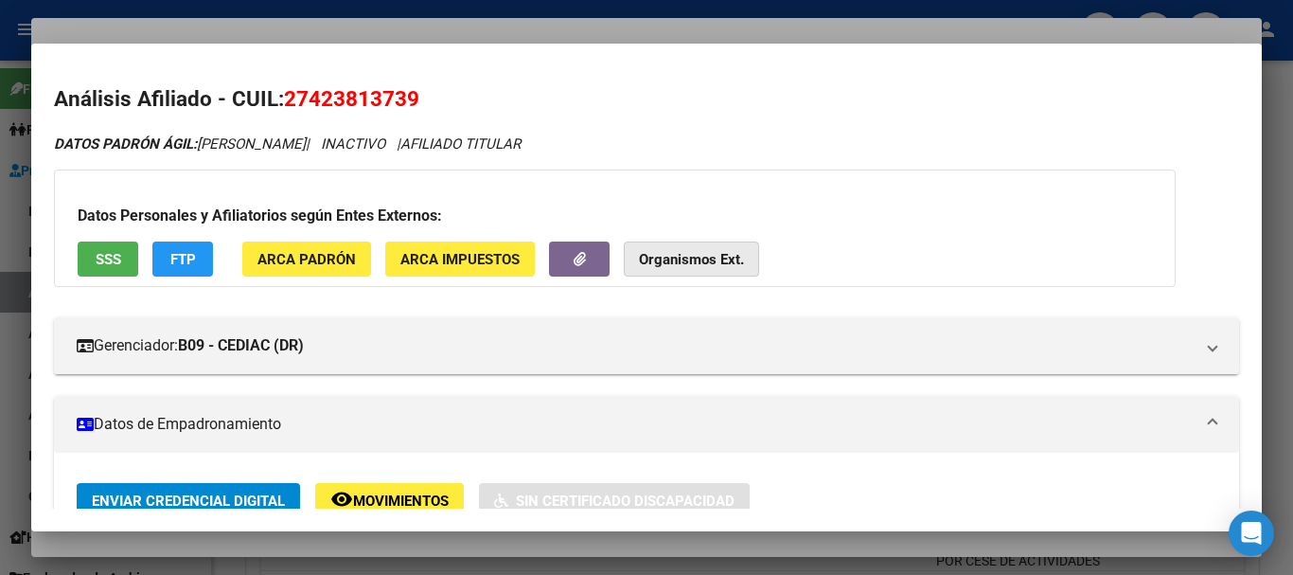
click at [693, 265] on strong "Organismos Ext." at bounding box center [691, 259] width 105 height 17
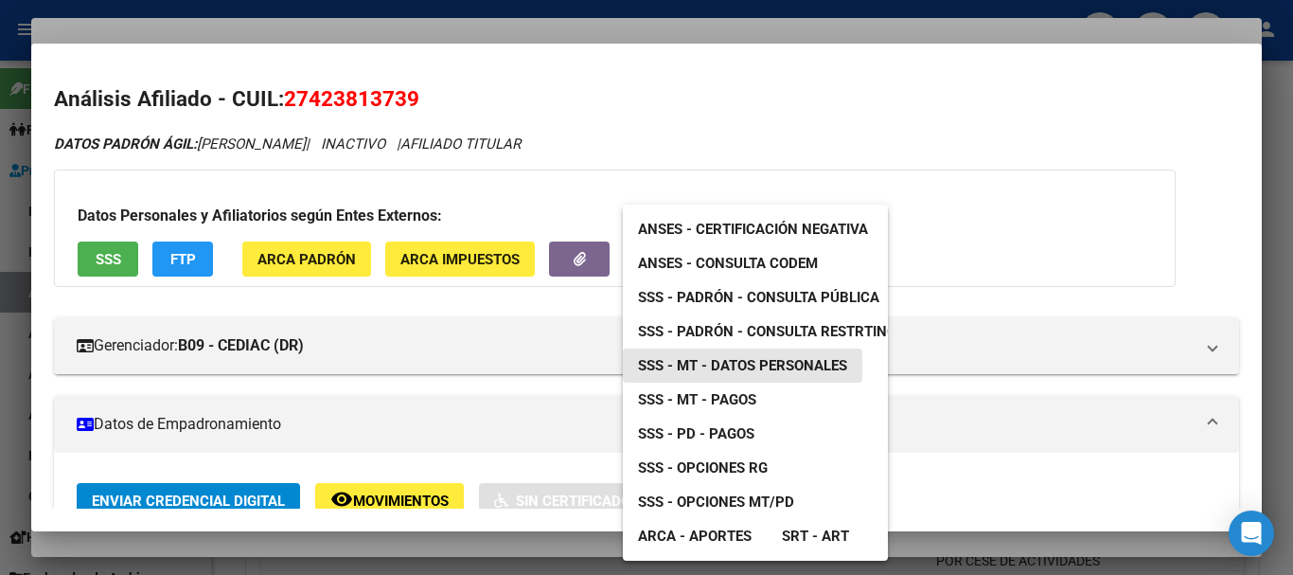
click at [749, 364] on span "SSS - MT - Datos Personales" at bounding box center [742, 365] width 209 height 17
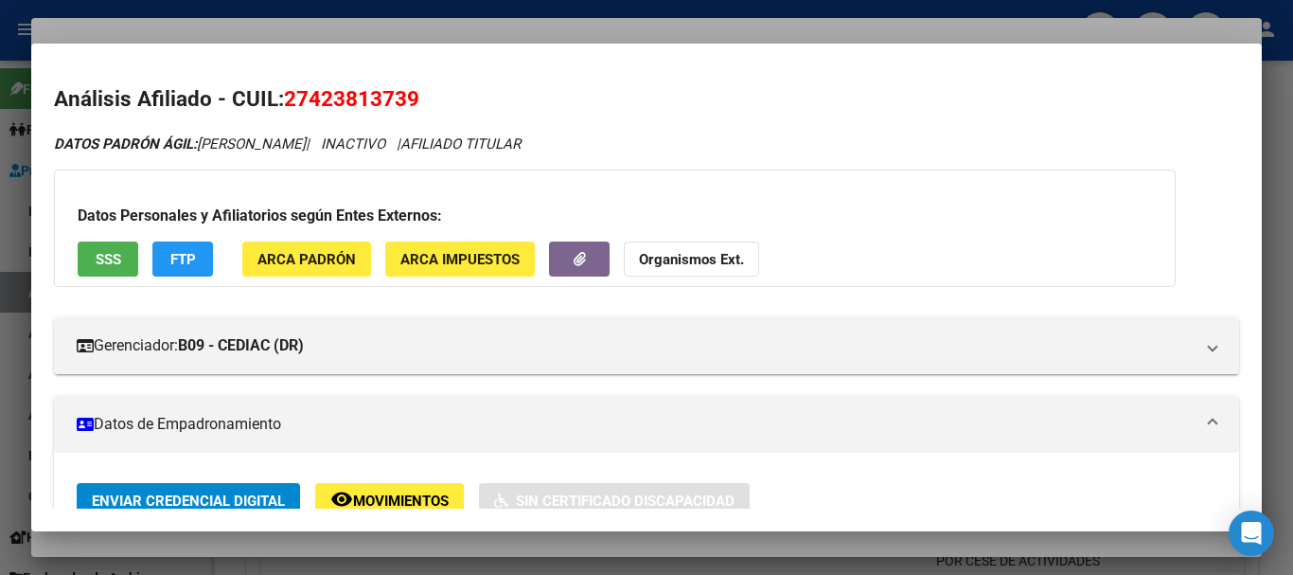
click at [533, 34] on div at bounding box center [646, 287] width 1293 height 575
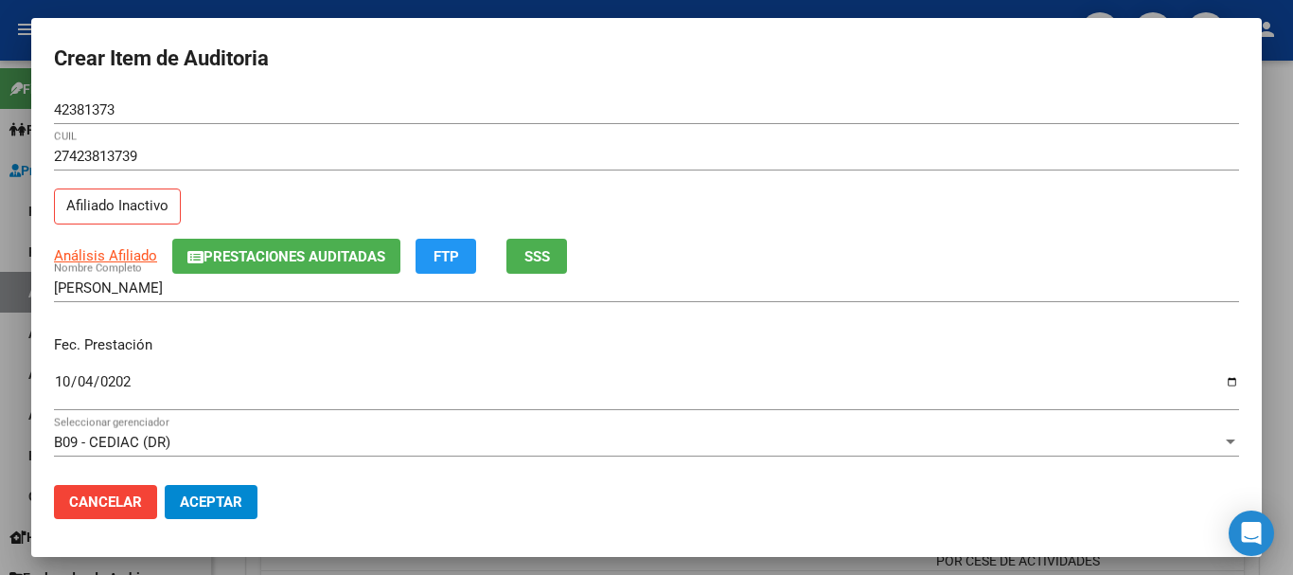
click at [273, 258] on span "Prestaciones Auditadas" at bounding box center [295, 256] width 182 height 17
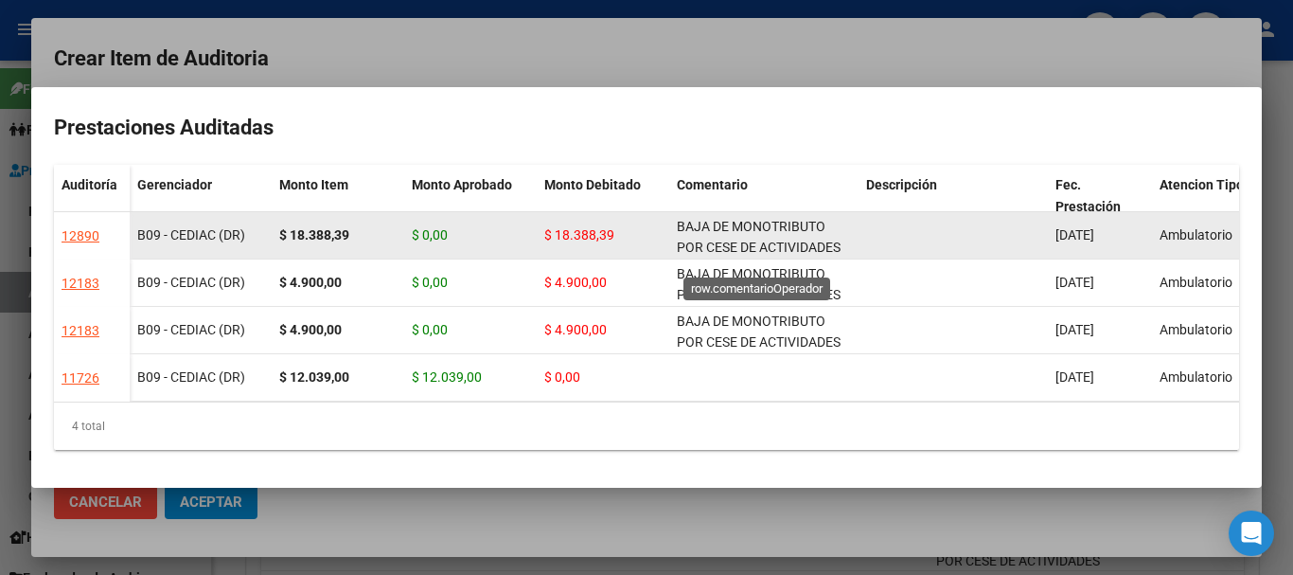
click at [725, 240] on span "BAJA DE MONOTRIBUTO POR CESE DE ACTIVIDADES 08/2024" at bounding box center [759, 248] width 164 height 59
click at [726, 239] on span "BAJA DE MONOTRIBUTO POR CESE DE ACTIVIDADES 08/2024" at bounding box center [759, 248] width 164 height 59
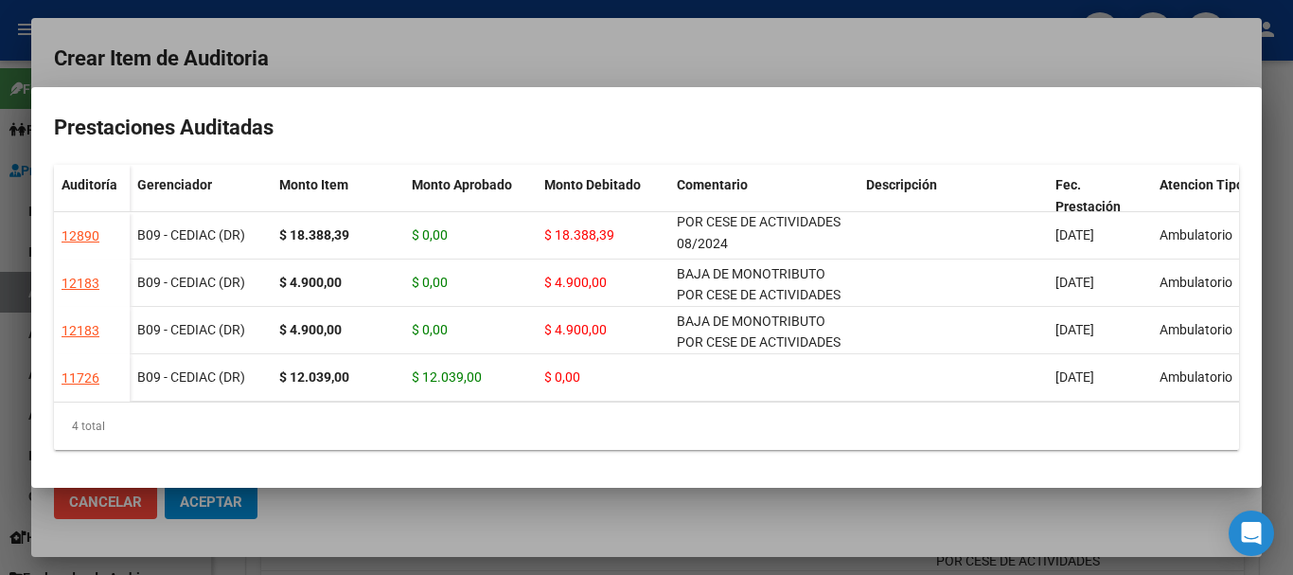
copy span "BAJA DE MONOTRIBUTO POR CESE DE ACTIVIDADES 08/2024"
click at [680, 59] on div at bounding box center [646, 287] width 1293 height 575
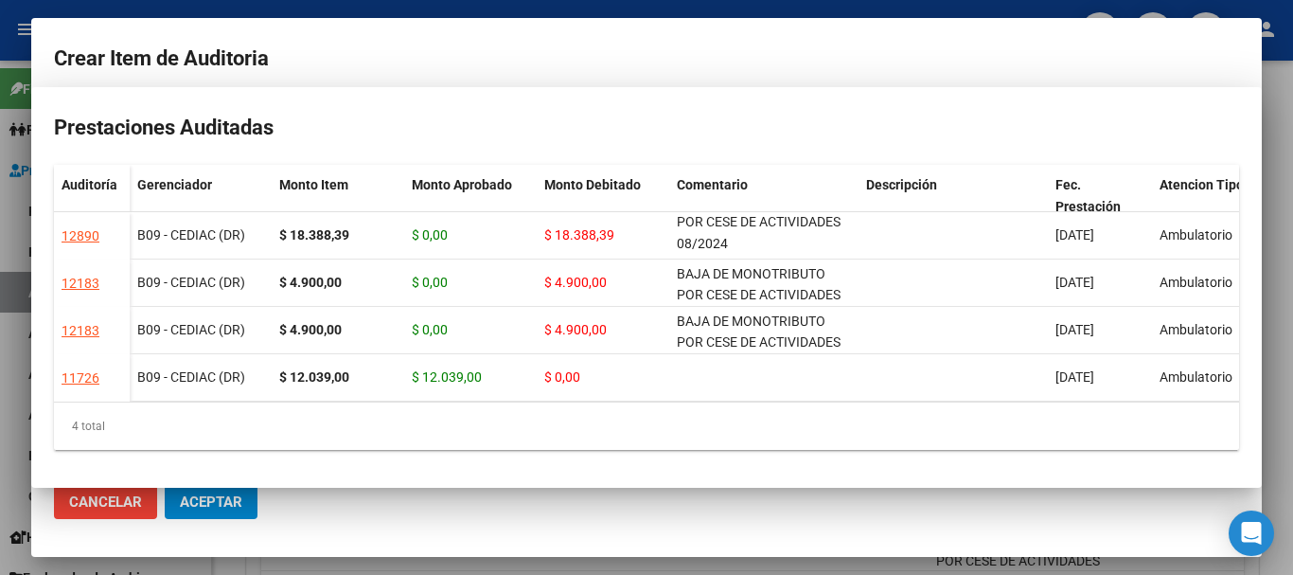
click at [860, 112] on input "42381373" at bounding box center [646, 109] width 1185 height 17
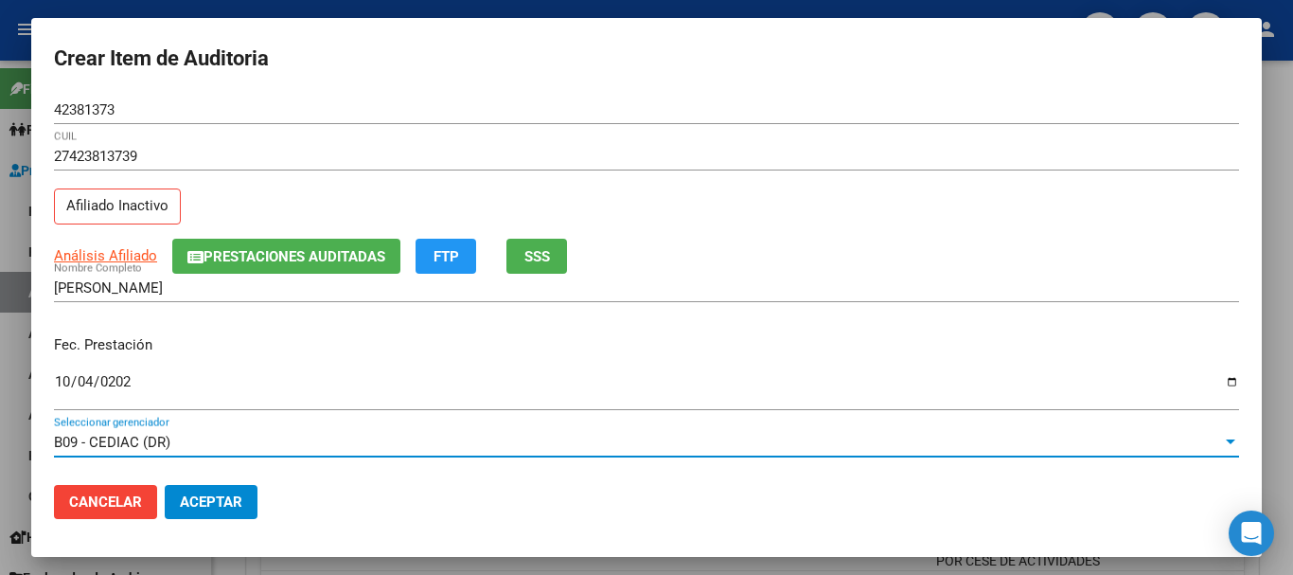
scroll to position [256, 0]
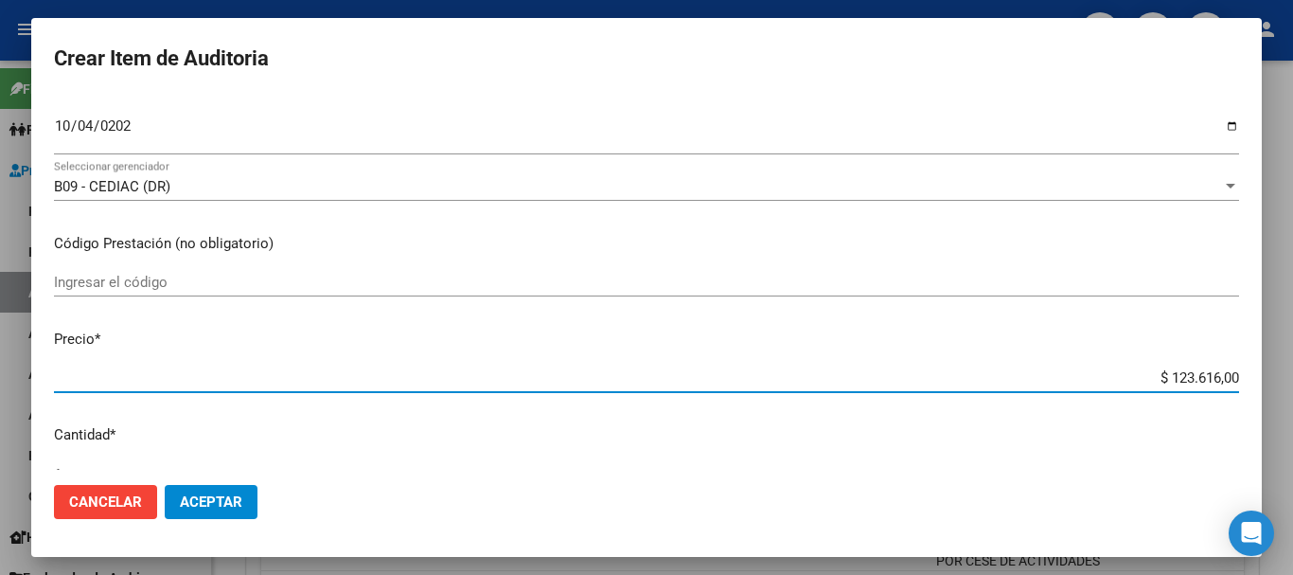
type input "$ 0,04"
type input "$ 0,44"
type input "$ 4,45"
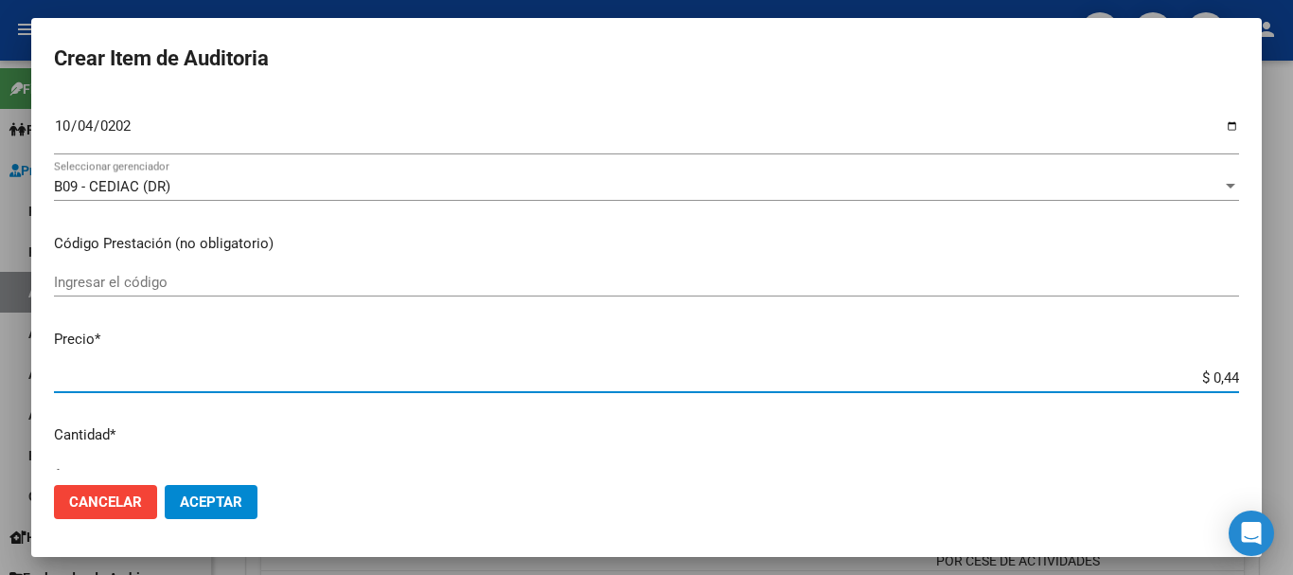
type input "$ 4,45"
type input "$ 44,54"
type input "$ 445,40"
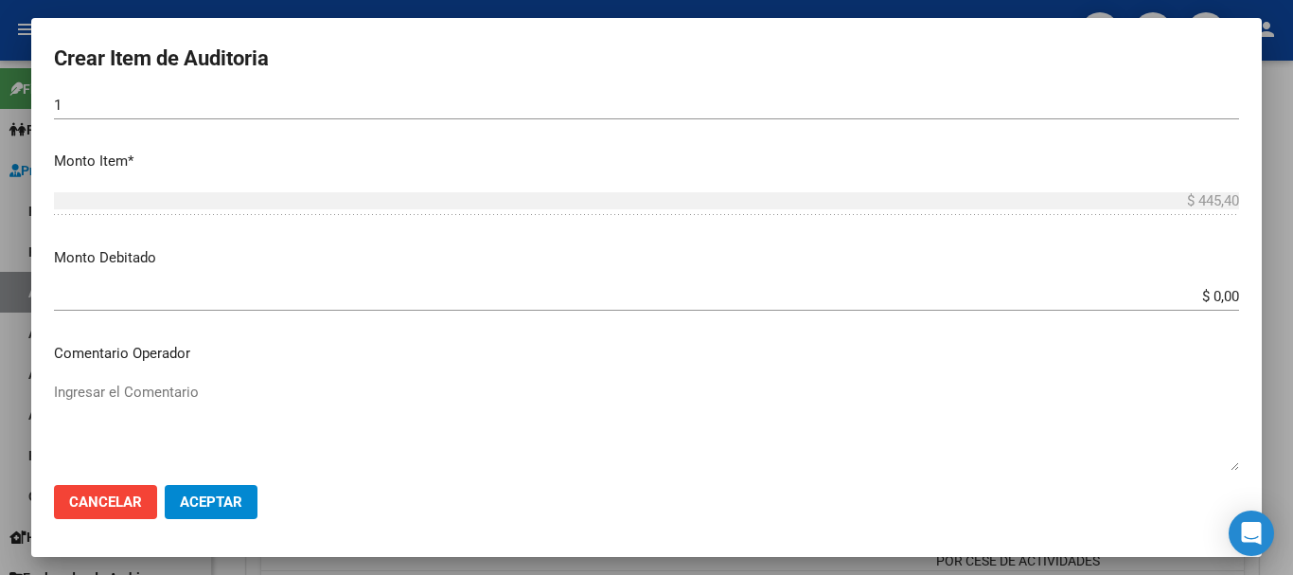
scroll to position [351, 0]
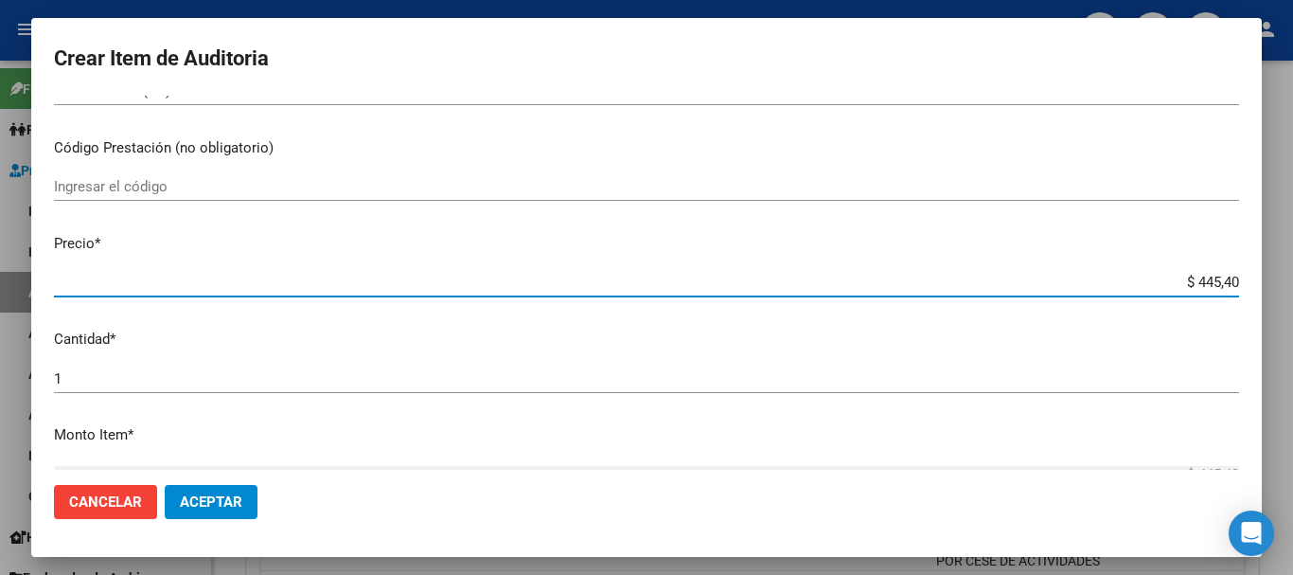
type input "$ 0,04"
type input "$ 0,44"
type input "$ 4,45"
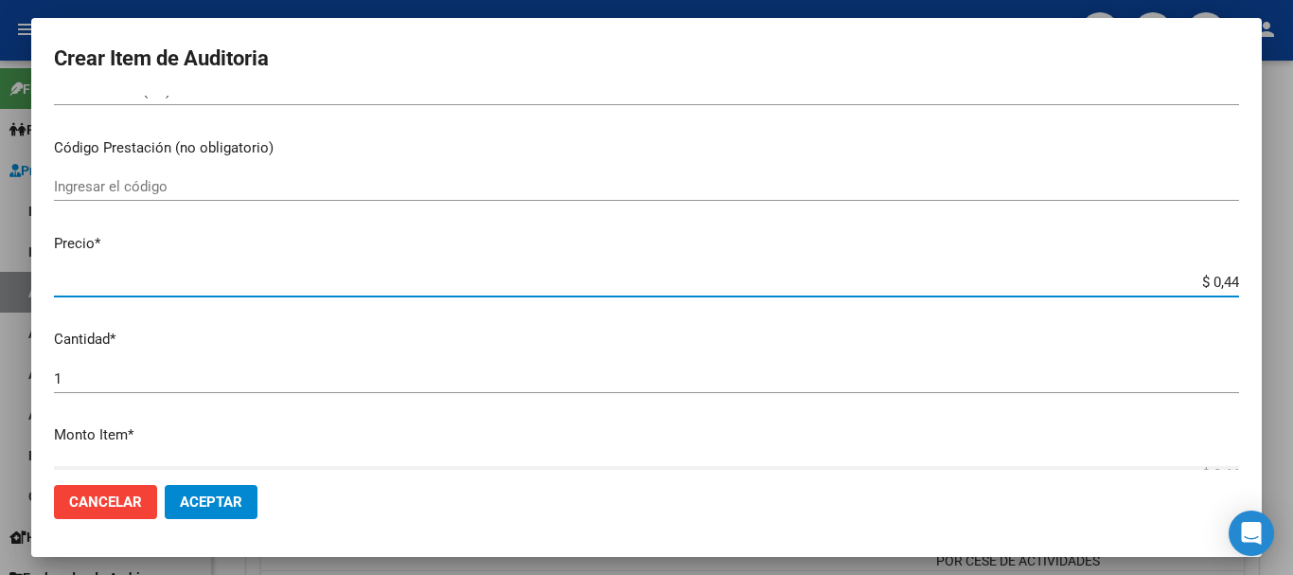
type input "$ 4,45"
type input "$ 44,54"
type input "$ 445,40"
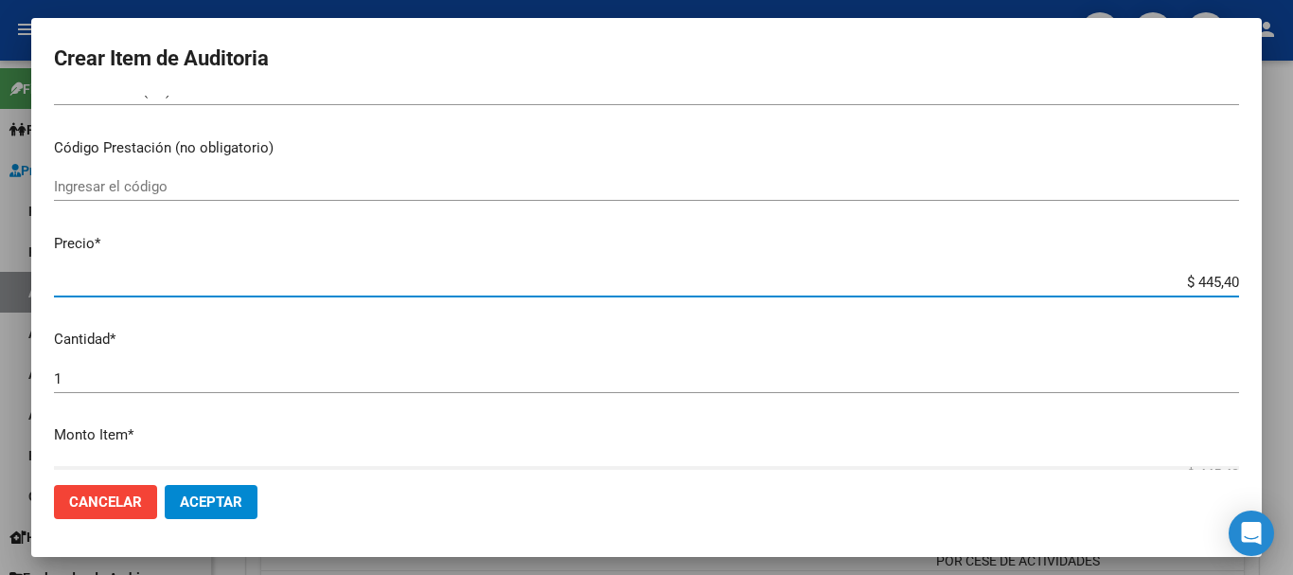
type input "$ 4.454,00"
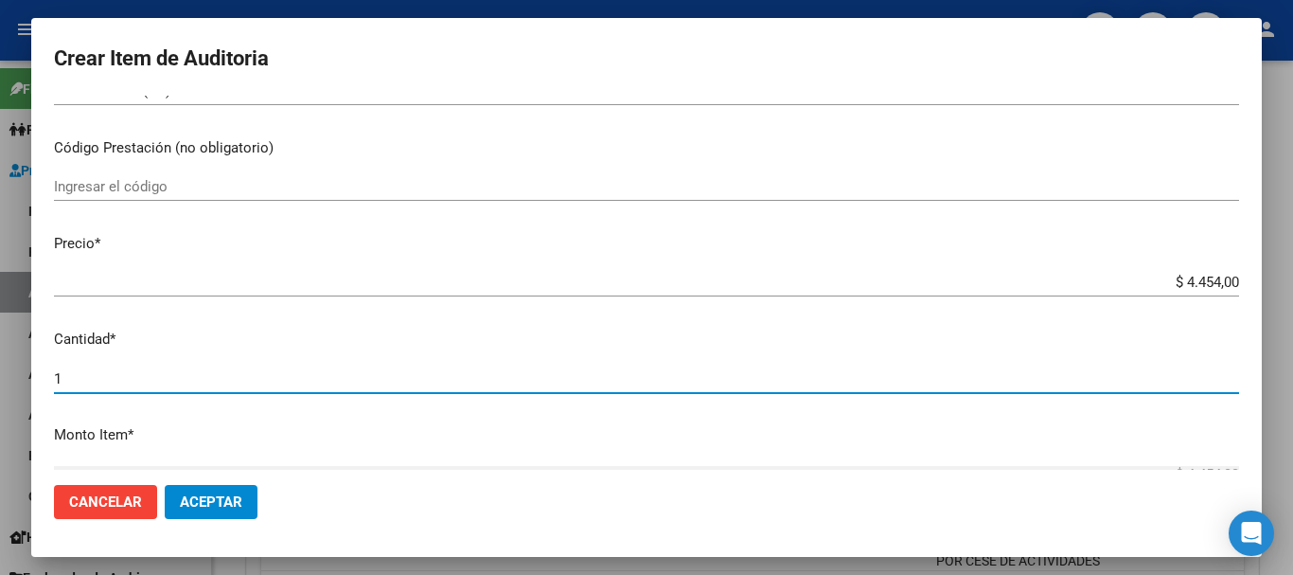
scroll to position [639, 0]
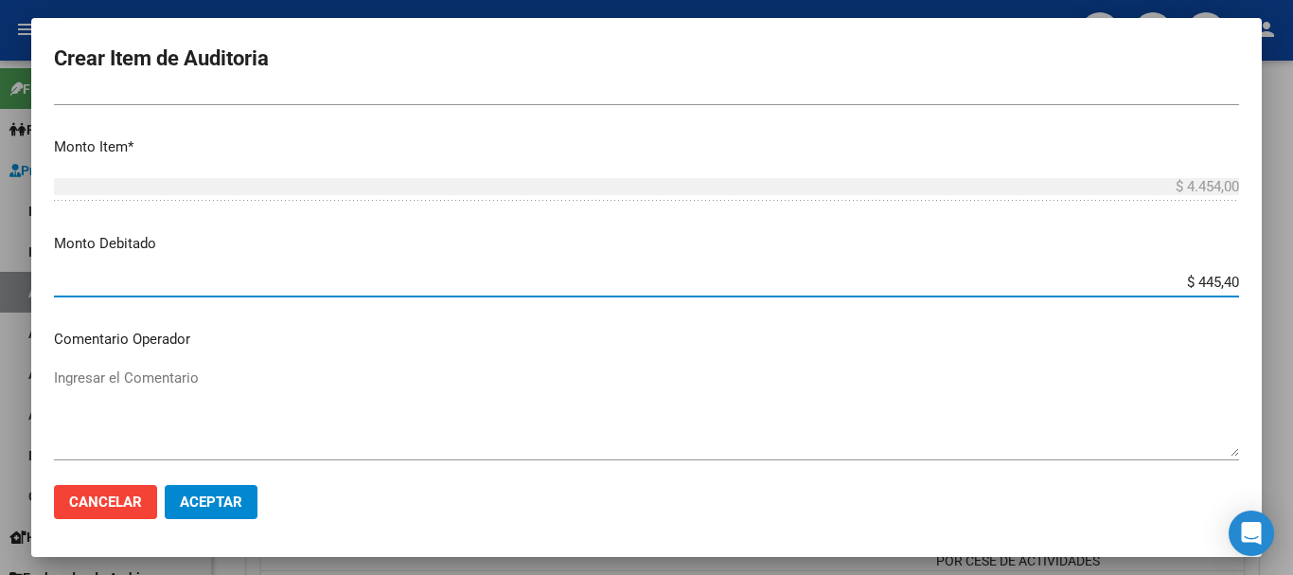
type input "$ 4.454,00"
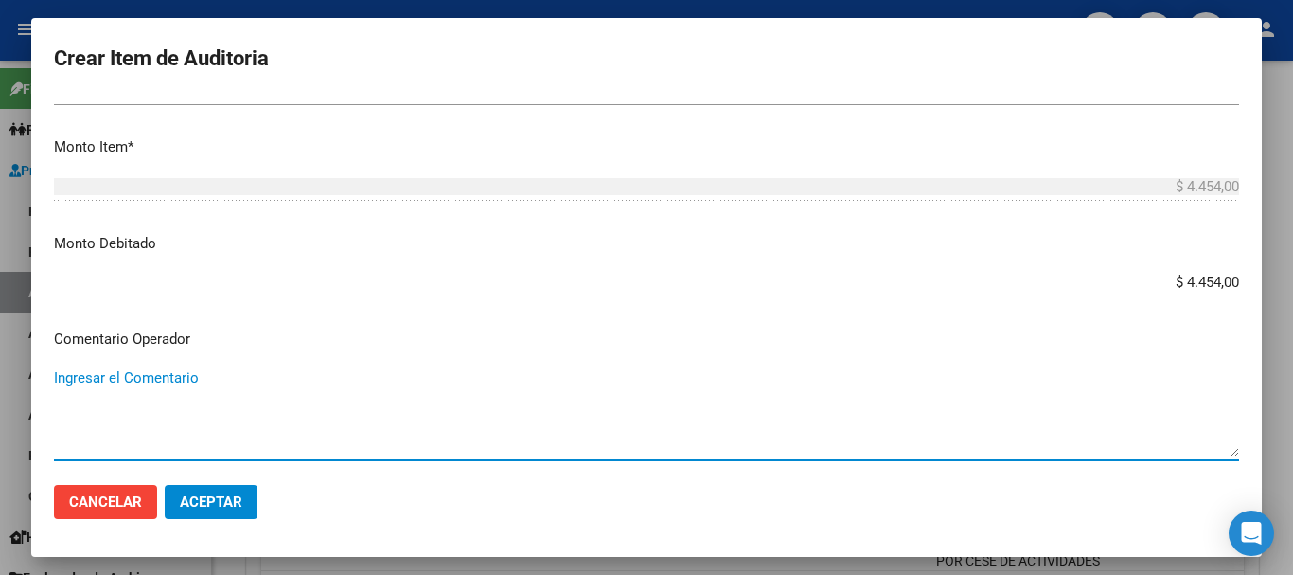
paste textarea "BAJA DE MONOTRIBUTO POR CESE DE ACTIVIDADES 08/2024"
type textarea "BAJA DE MONOTRIBUTO POR CESE DE ACTIVIDADES 08/2024"
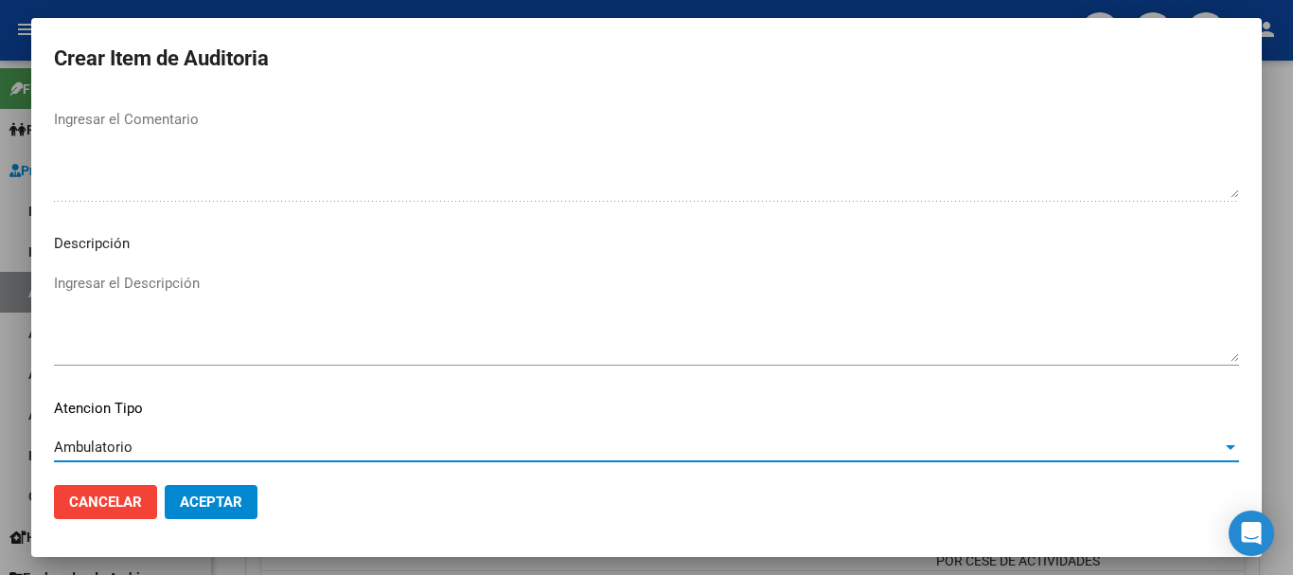
scroll to position [1167, 0]
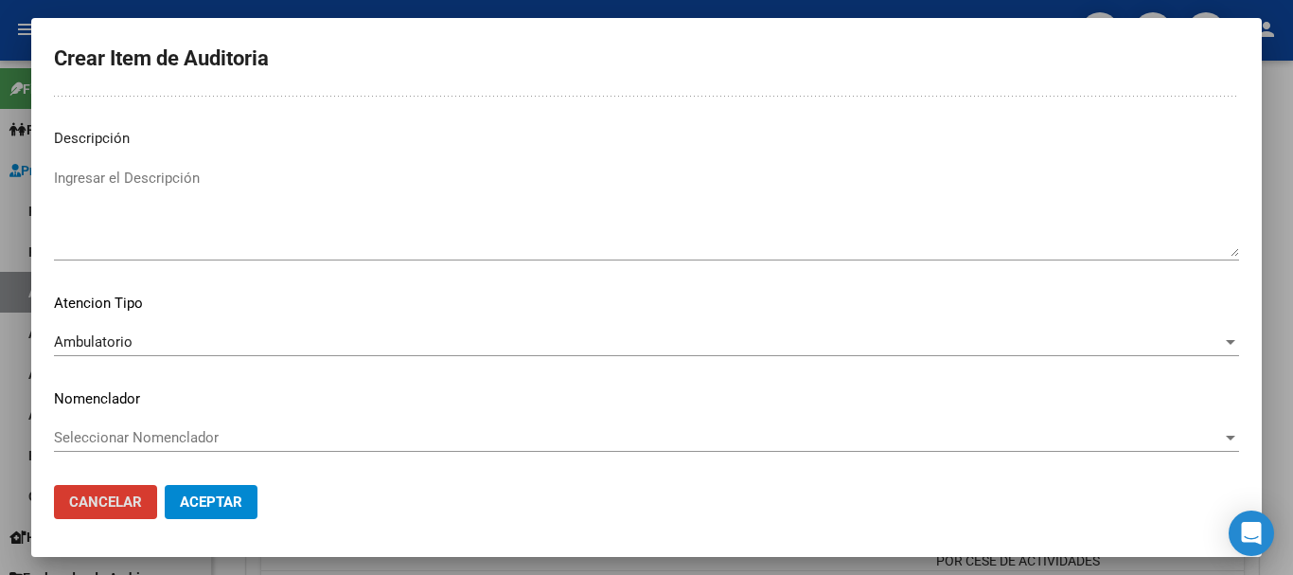
click at [165, 485] on button "Aceptar" at bounding box center [211, 502] width 93 height 34
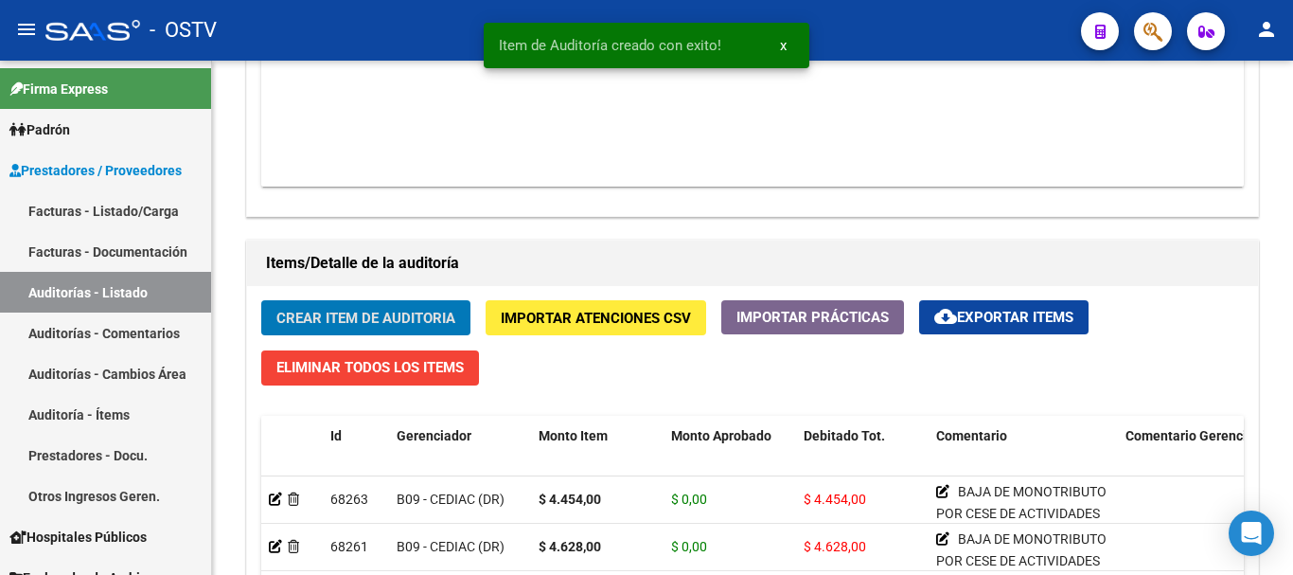
click at [261, 300] on button "Crear Item de Auditoria" at bounding box center [365, 317] width 209 height 35
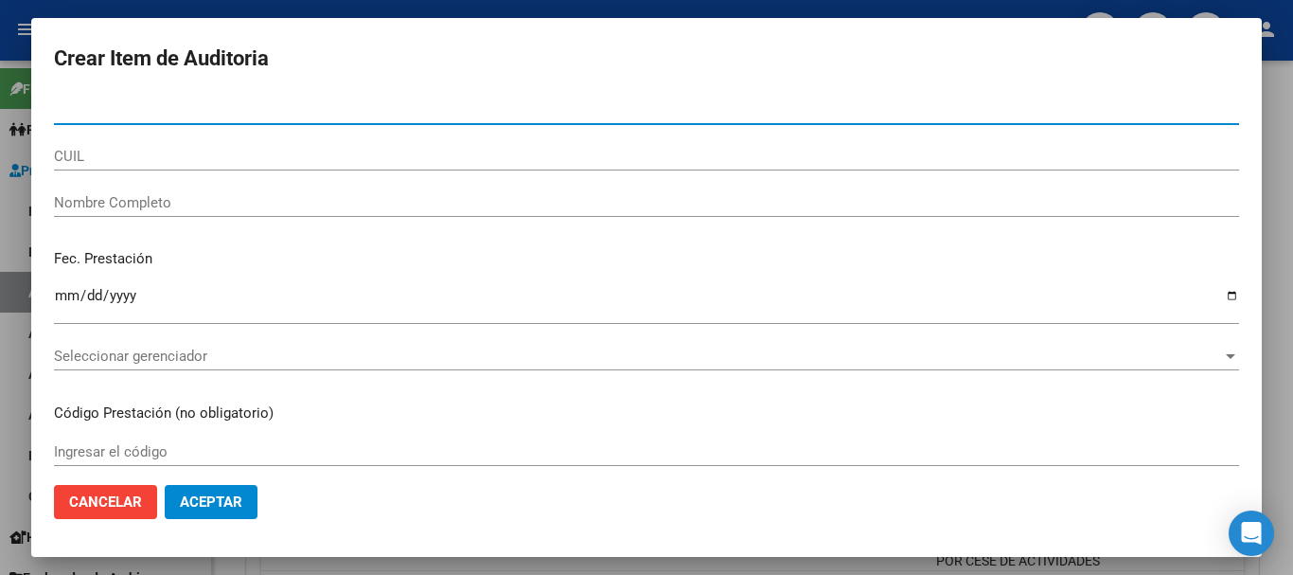
paste input "40339528"
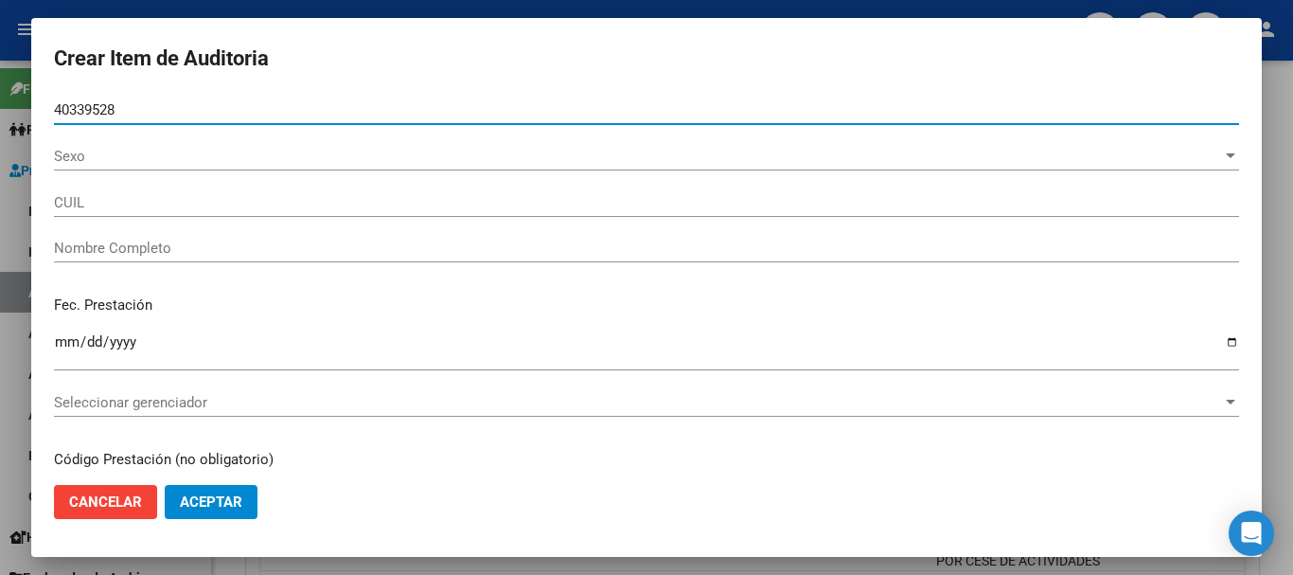
type input "40339528"
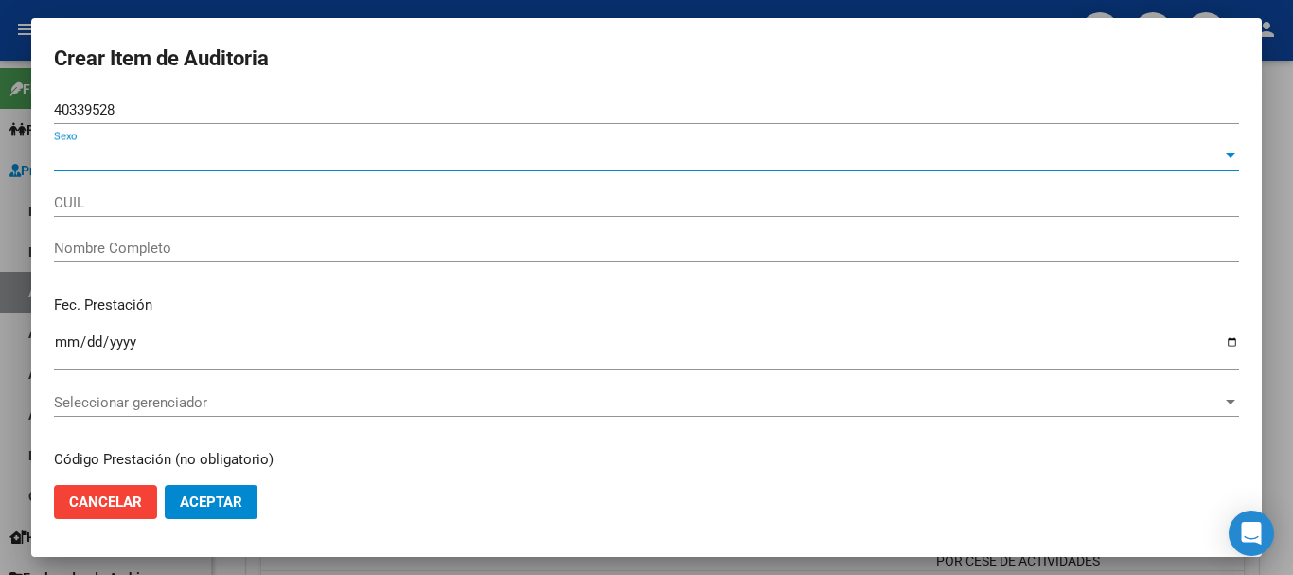
type input "20403395286"
type input "[PERSON_NAME] [PERSON_NAME]"
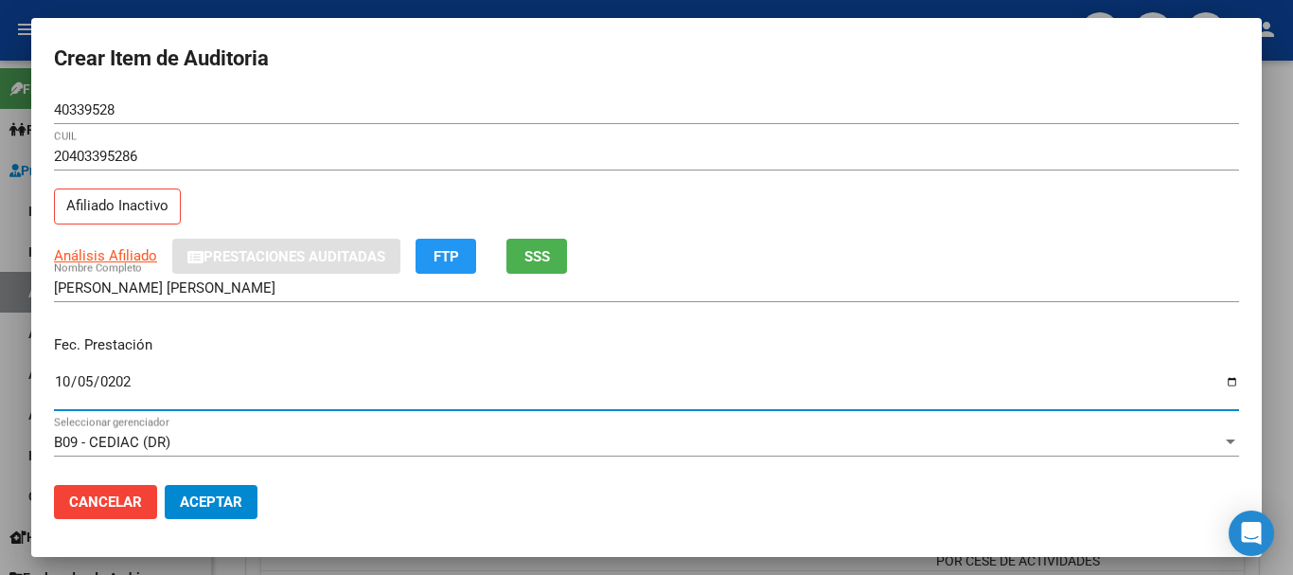
type input "[DATE]"
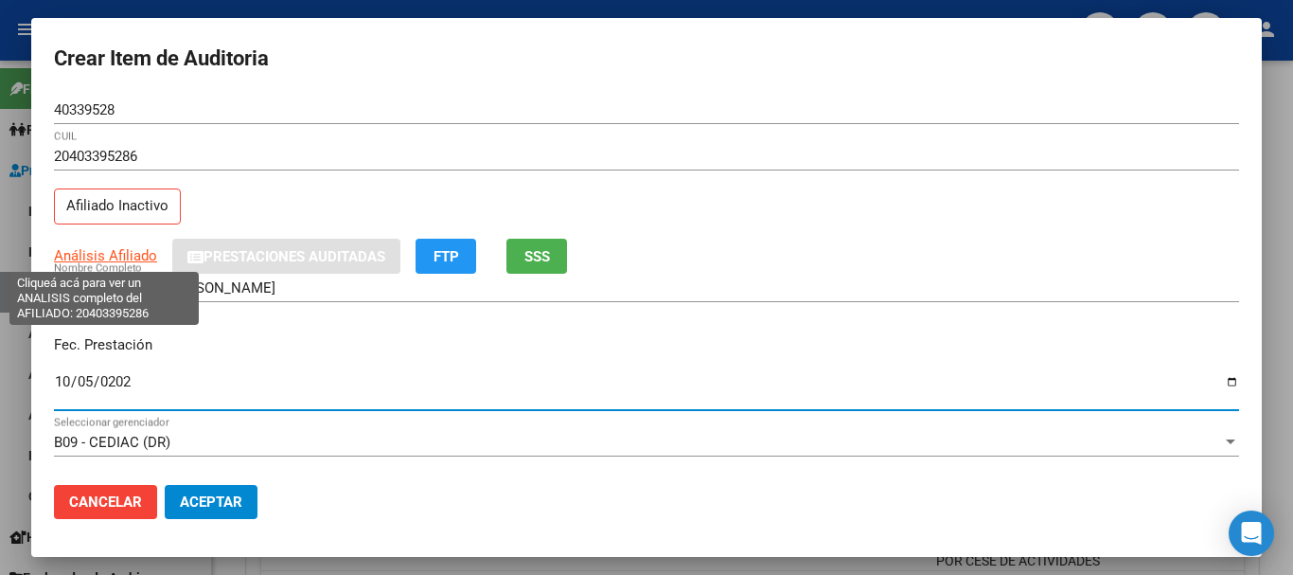
click at [124, 256] on span "Análisis Afiliado" at bounding box center [105, 255] width 103 height 17
type textarea "20403395286"
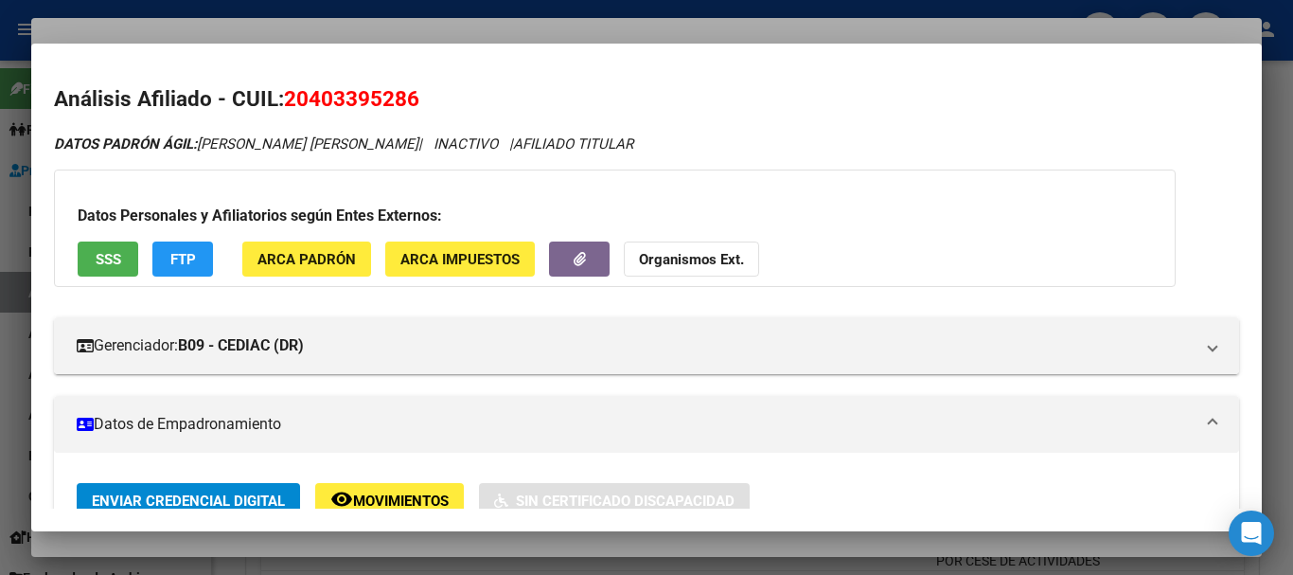
click at [684, 258] on strong "Organismos Ext." at bounding box center [691, 259] width 105 height 17
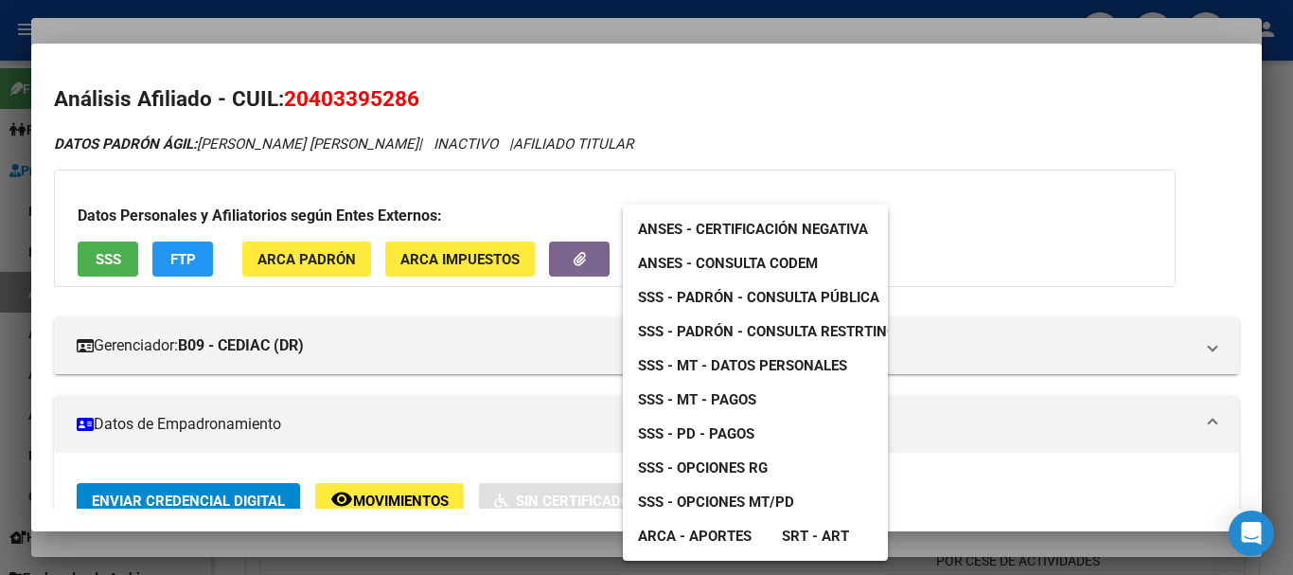
click at [798, 360] on span "SSS - MT - Datos Personales" at bounding box center [742, 365] width 209 height 17
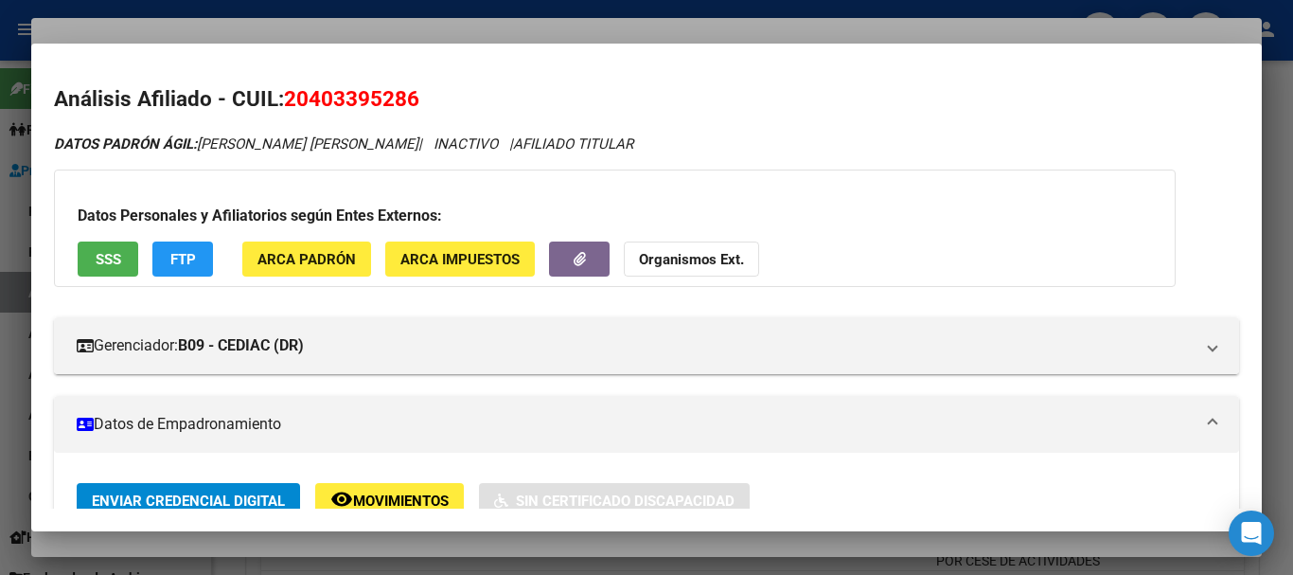
click at [472, 17] on div at bounding box center [646, 287] width 1293 height 575
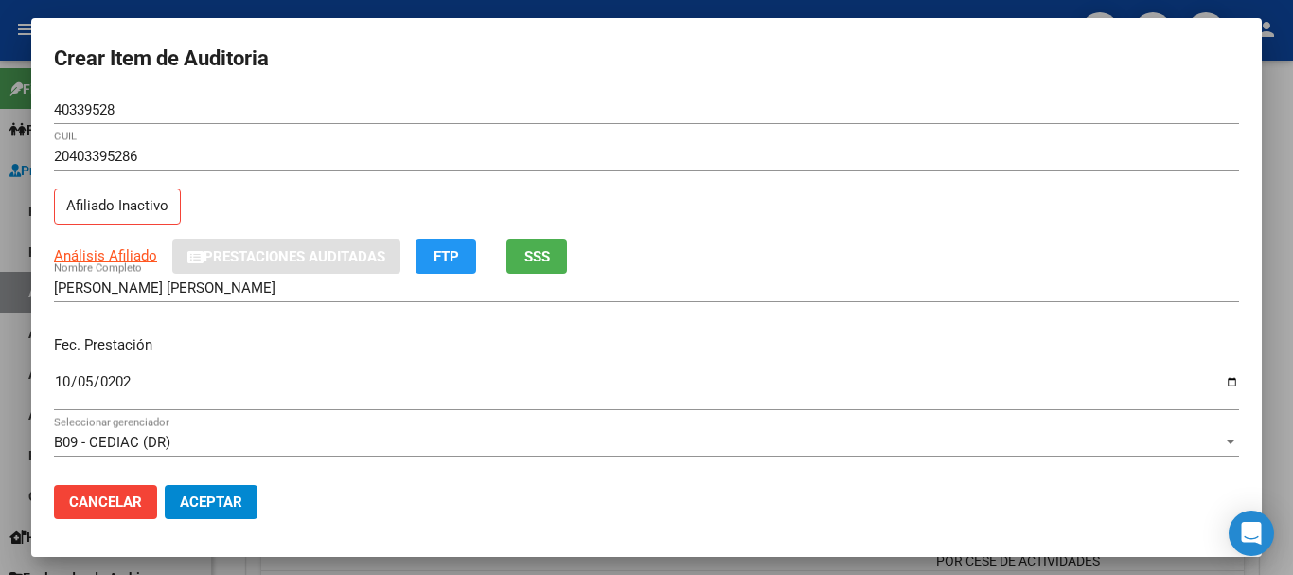
click at [400, 167] on div "20403395286 CUIL" at bounding box center [646, 156] width 1185 height 28
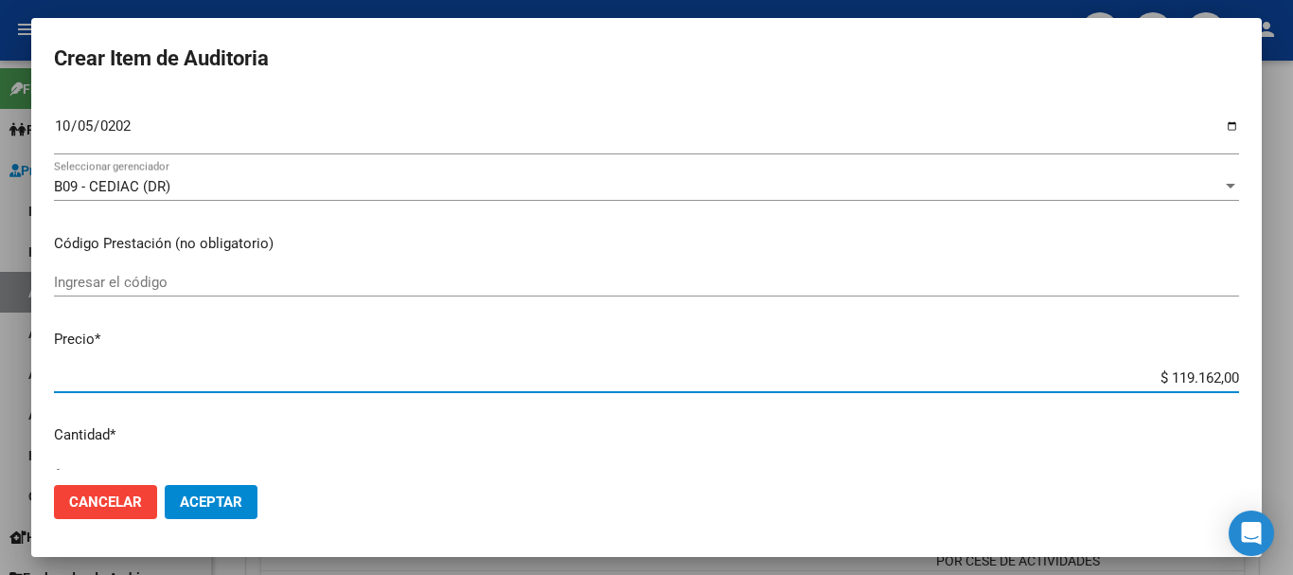
type input "$ 0,04"
type input "$ 0,44"
type input "$ 4,45"
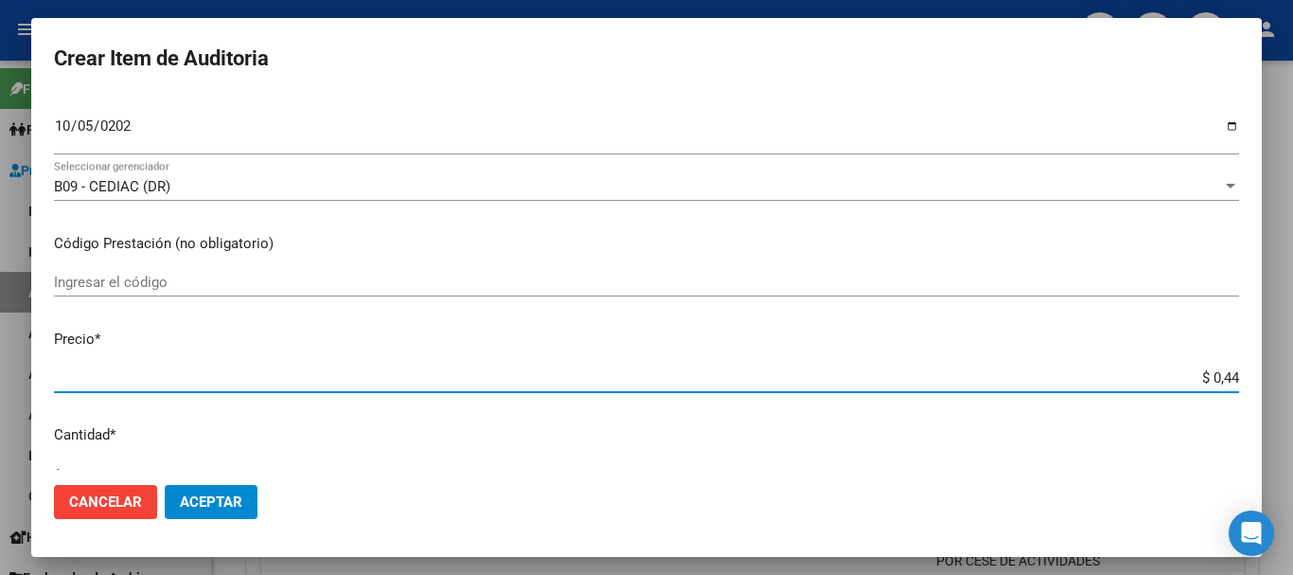
type input "$ 4,45"
type input "$ 44,54"
type input "$ 445,40"
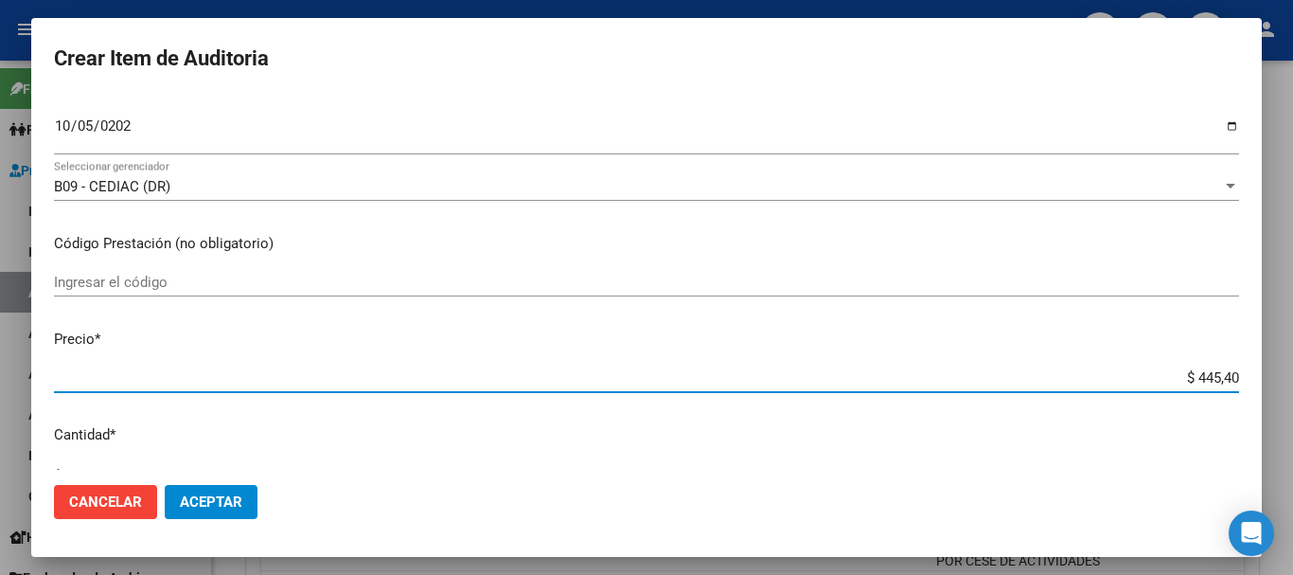
type input "$ 4.454,00"
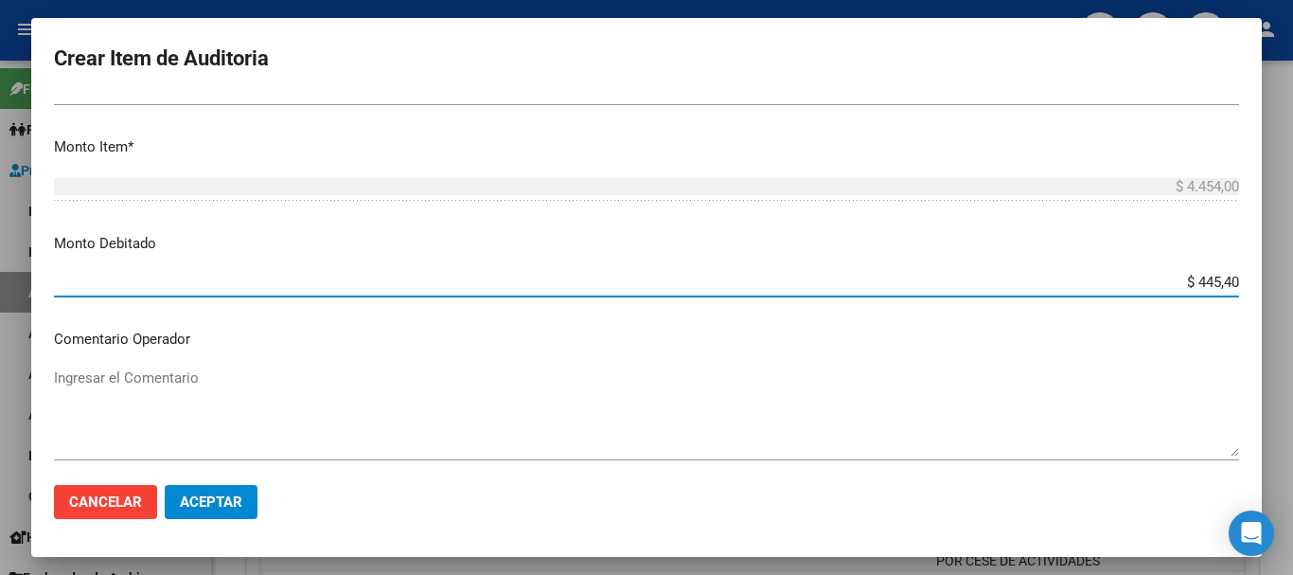
type input "$ 4.454,00"
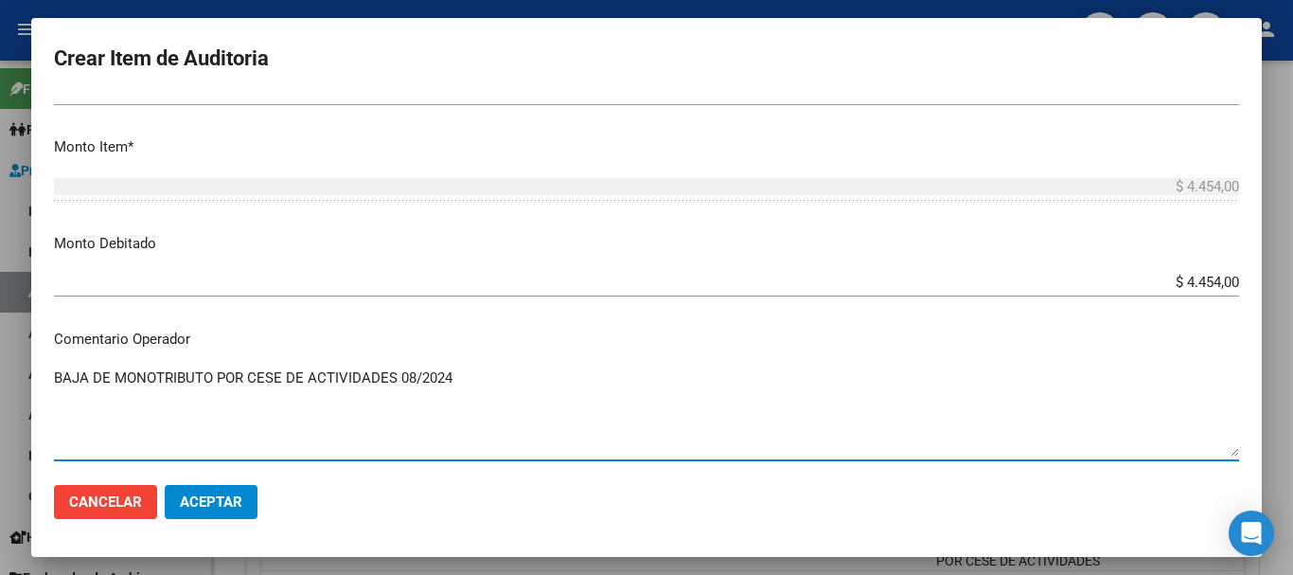
type textarea "BAJA DE MONOTRIBUTO POR CESE DE ACTIVIDADES 08/2024"
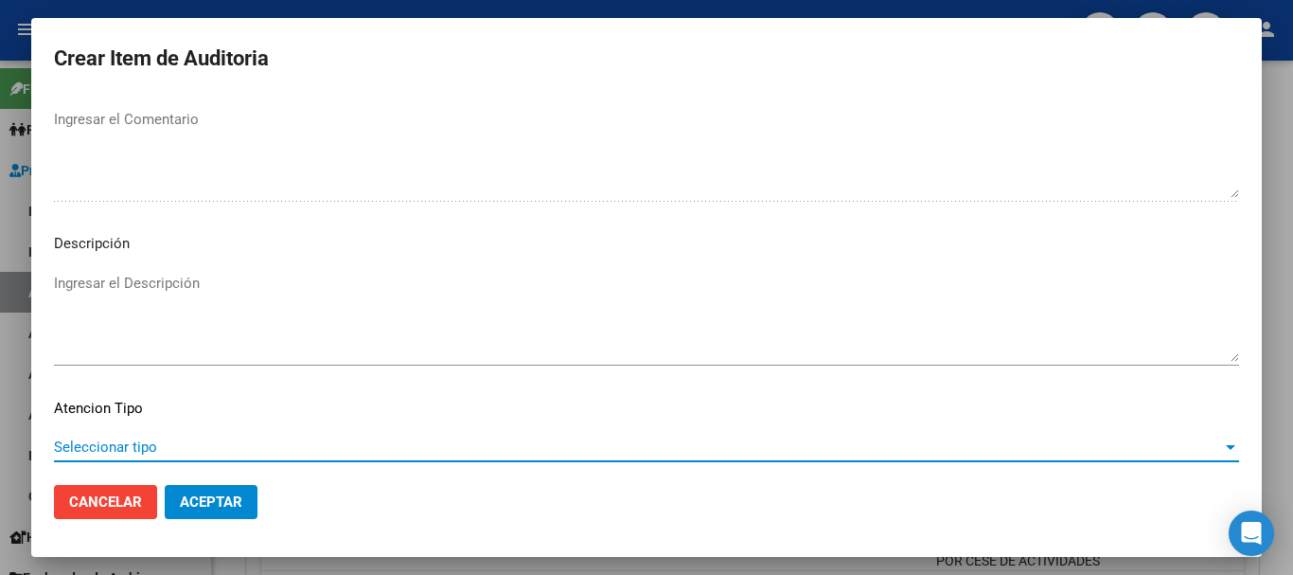
scroll to position [1167, 0]
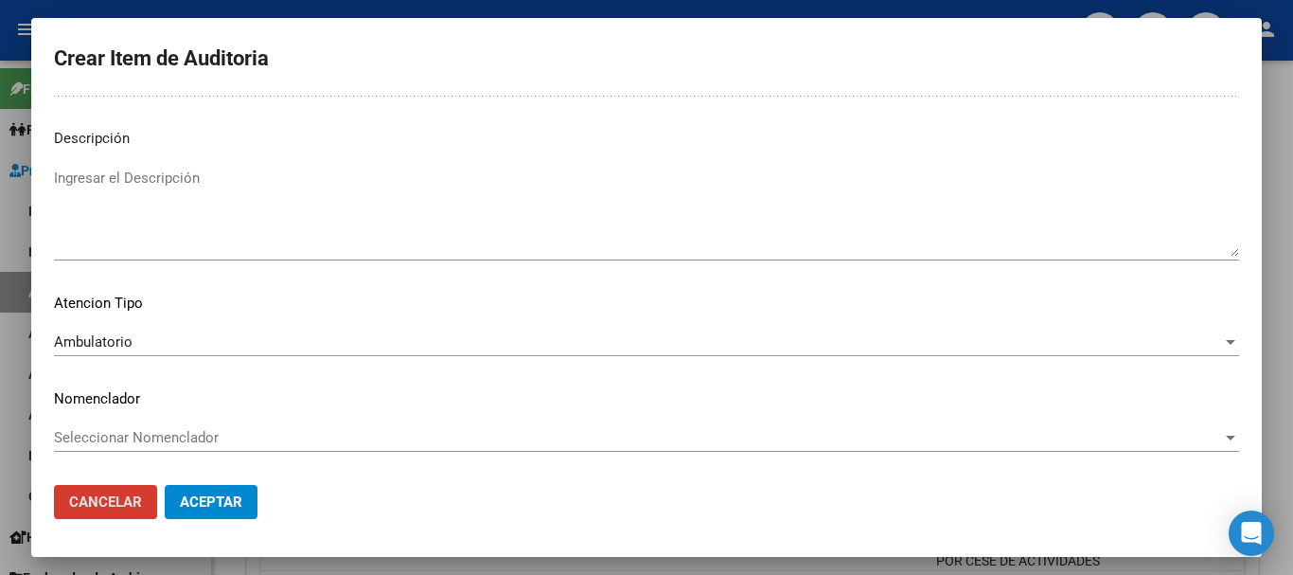
click at [165, 485] on button "Aceptar" at bounding box center [211, 502] width 93 height 34
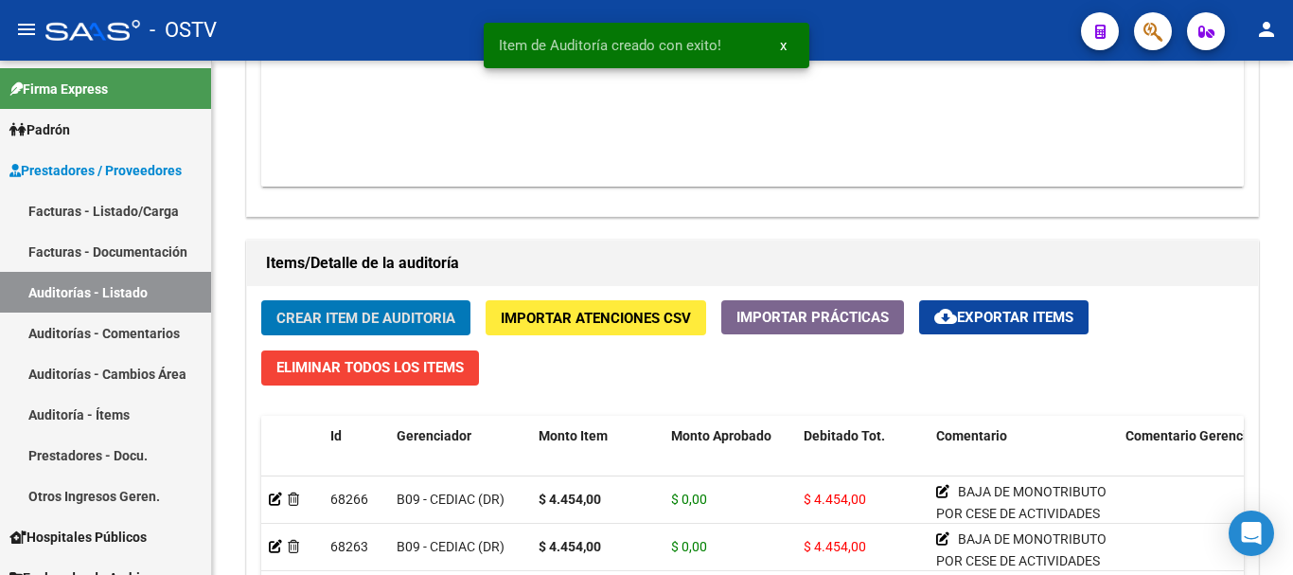
click at [261, 300] on button "Crear Item de Auditoria" at bounding box center [365, 317] width 209 height 35
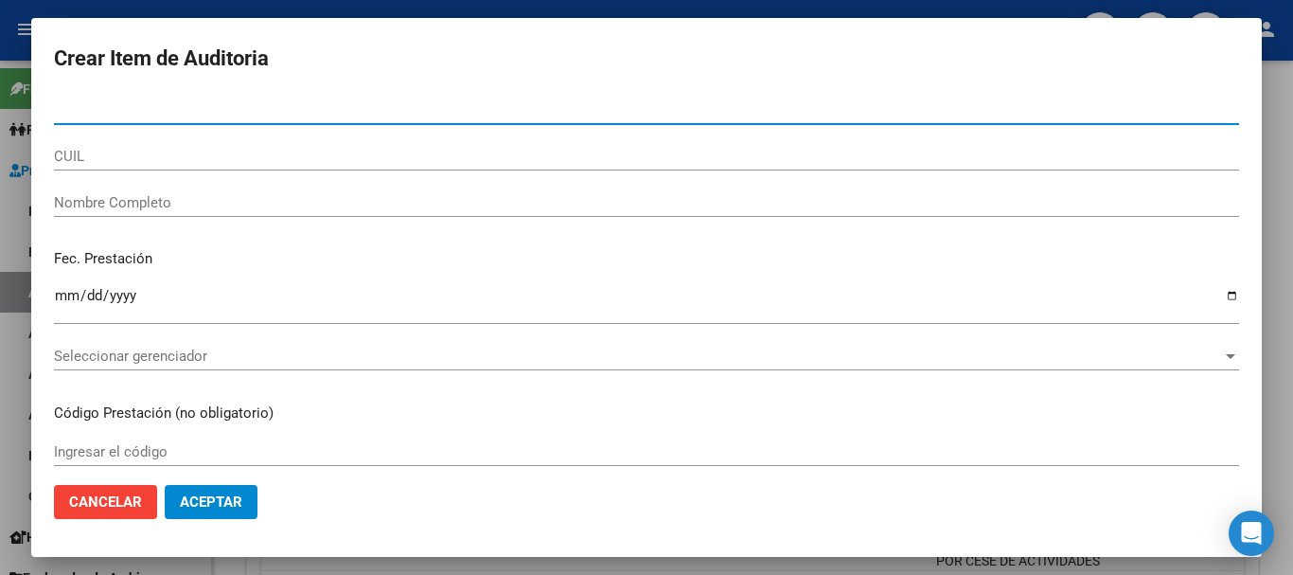
paste input "32794056"
type input "32794056"
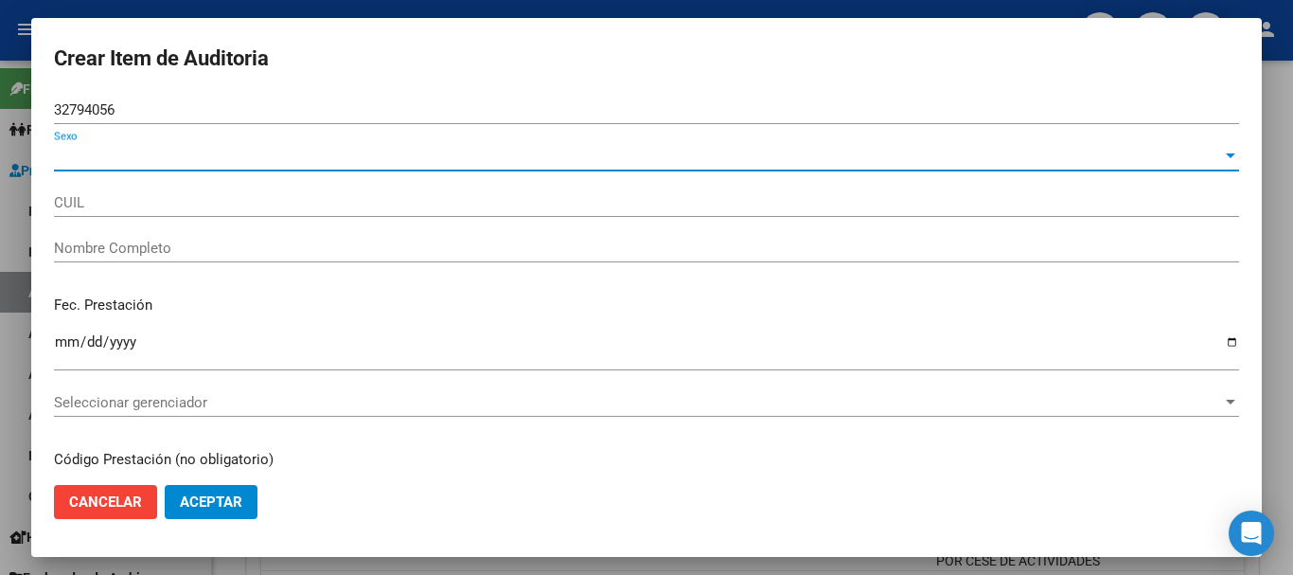
type input "27327940568"
type input "[PERSON_NAME] [PERSON_NAME]"
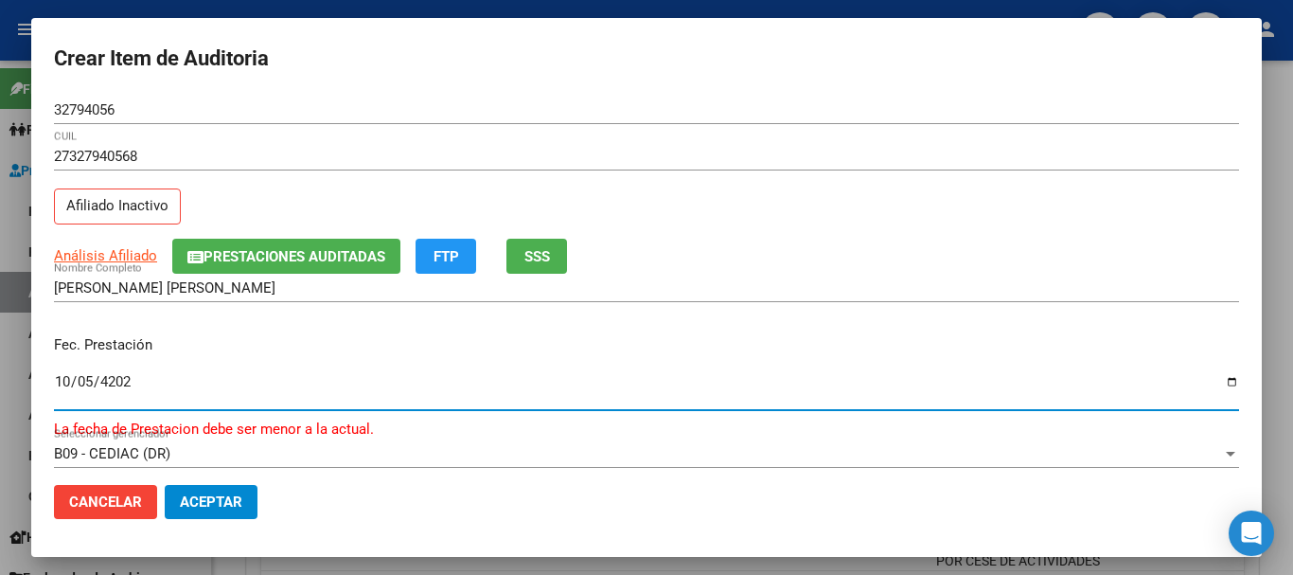
type input "[DATE]"
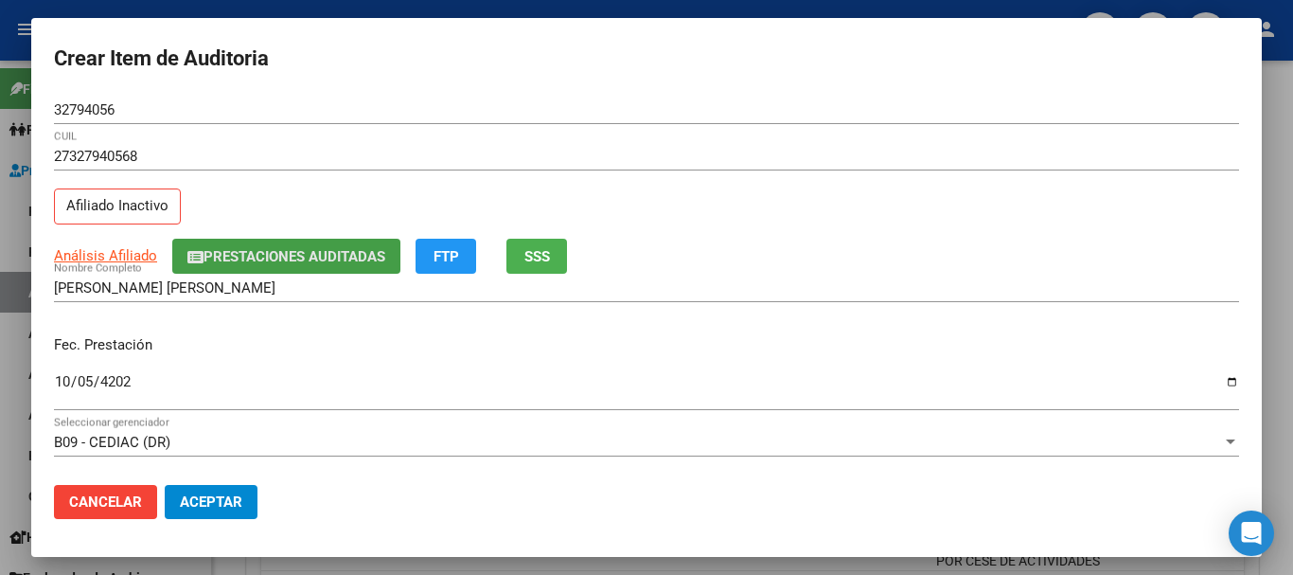
click at [247, 241] on button "Prestaciones Auditadas" at bounding box center [286, 256] width 228 height 35
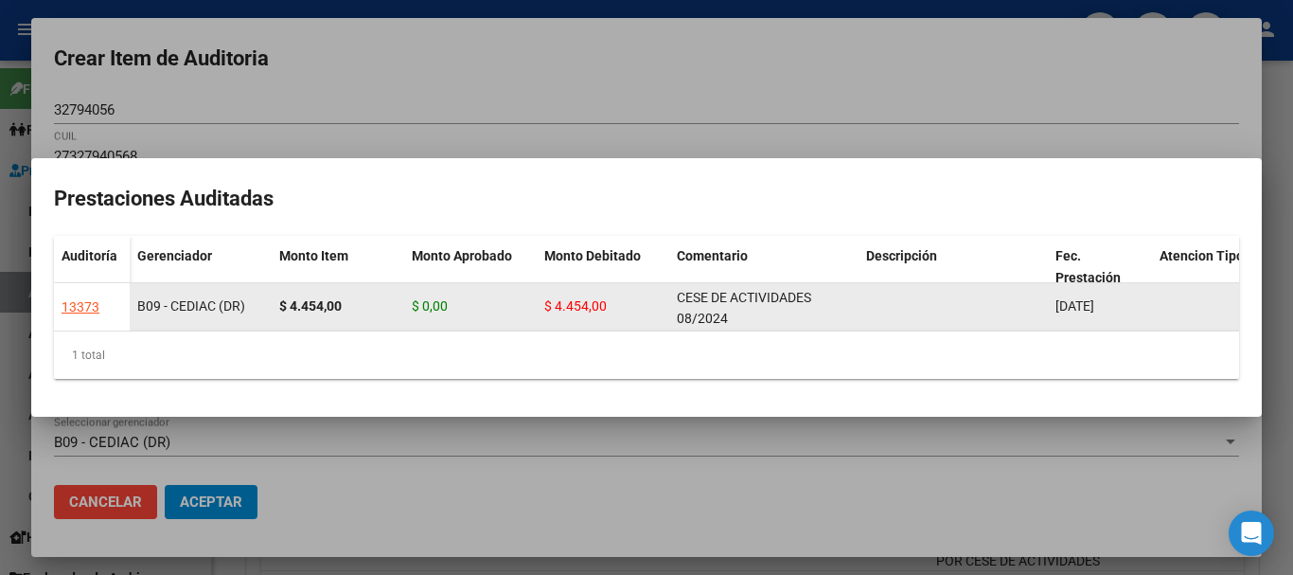
click at [721, 298] on div "CESE DE ACTIVIDADES 08/2024" at bounding box center [764, 307] width 174 height 40
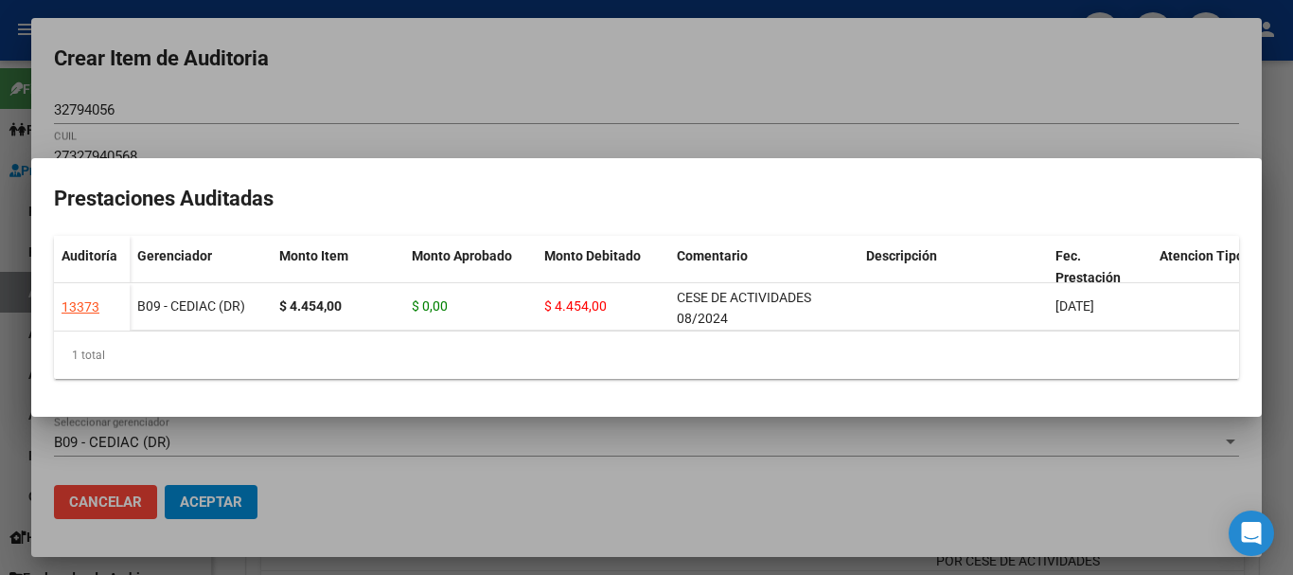
copy span "CESE DE ACTIVIDADES 08/2024"
click at [748, 95] on div at bounding box center [646, 287] width 1293 height 575
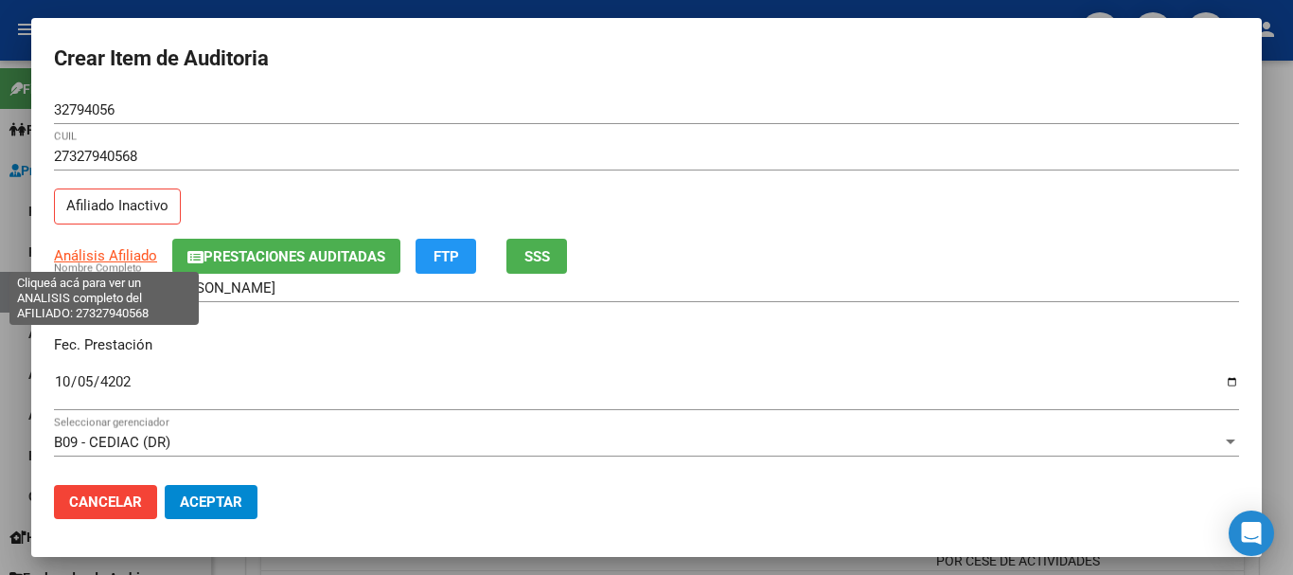
click at [100, 247] on span "Análisis Afiliado" at bounding box center [105, 255] width 103 height 17
type textarea "27327940568"
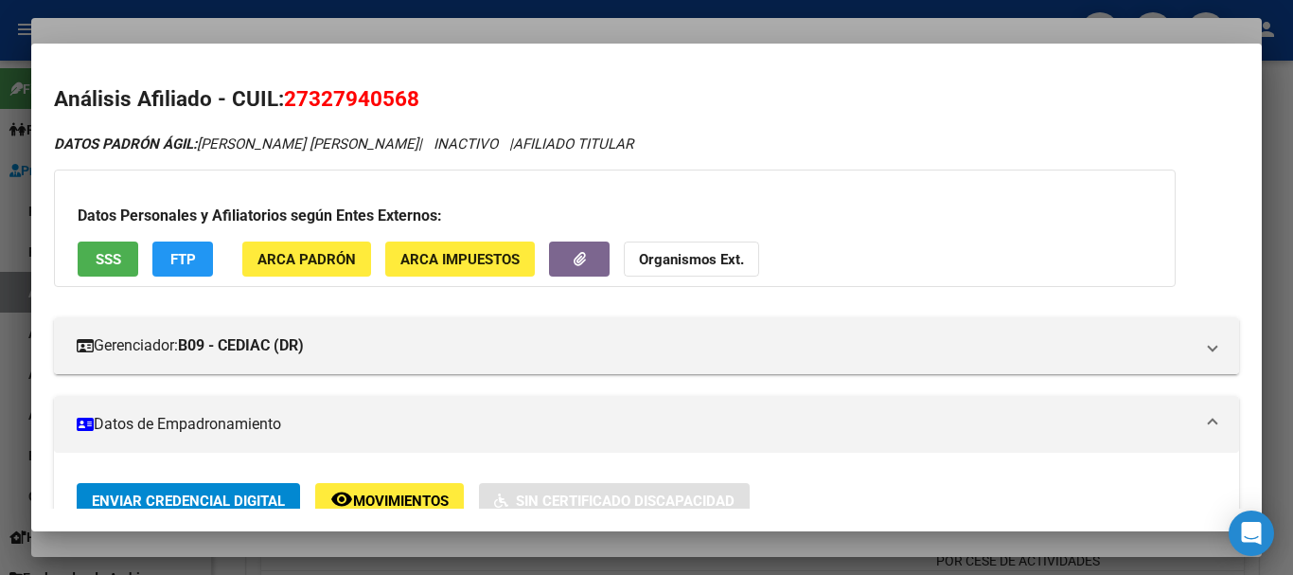
click at [641, 262] on strong "Organismos Ext." at bounding box center [691, 259] width 105 height 17
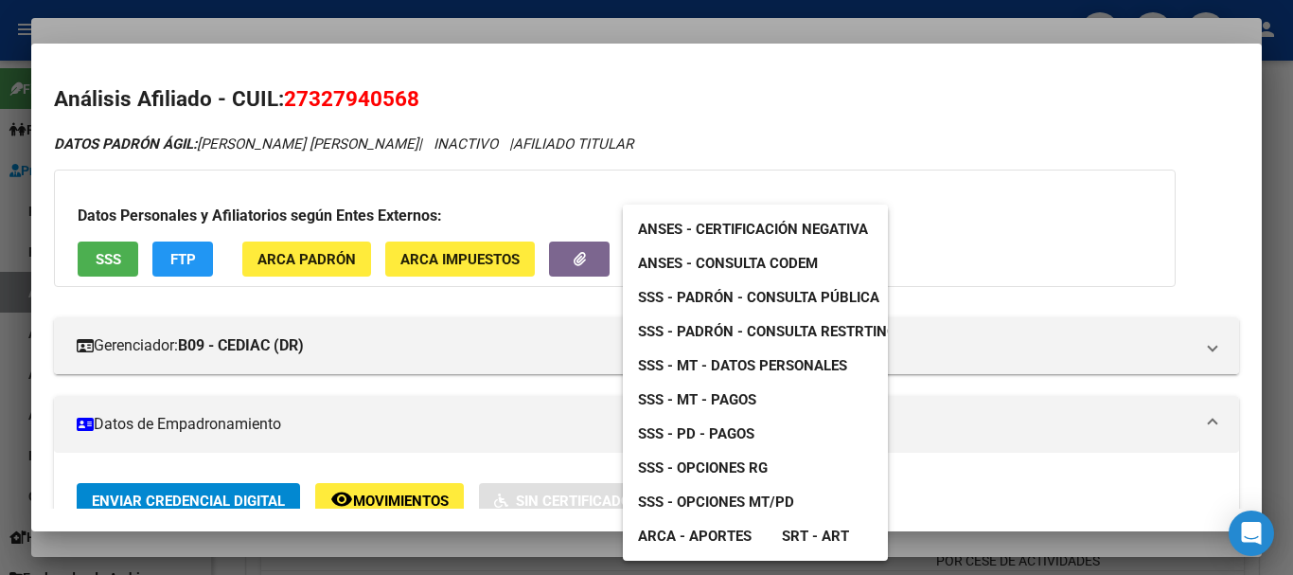
click at [765, 360] on span "SSS - MT - Datos Personales" at bounding box center [742, 365] width 209 height 17
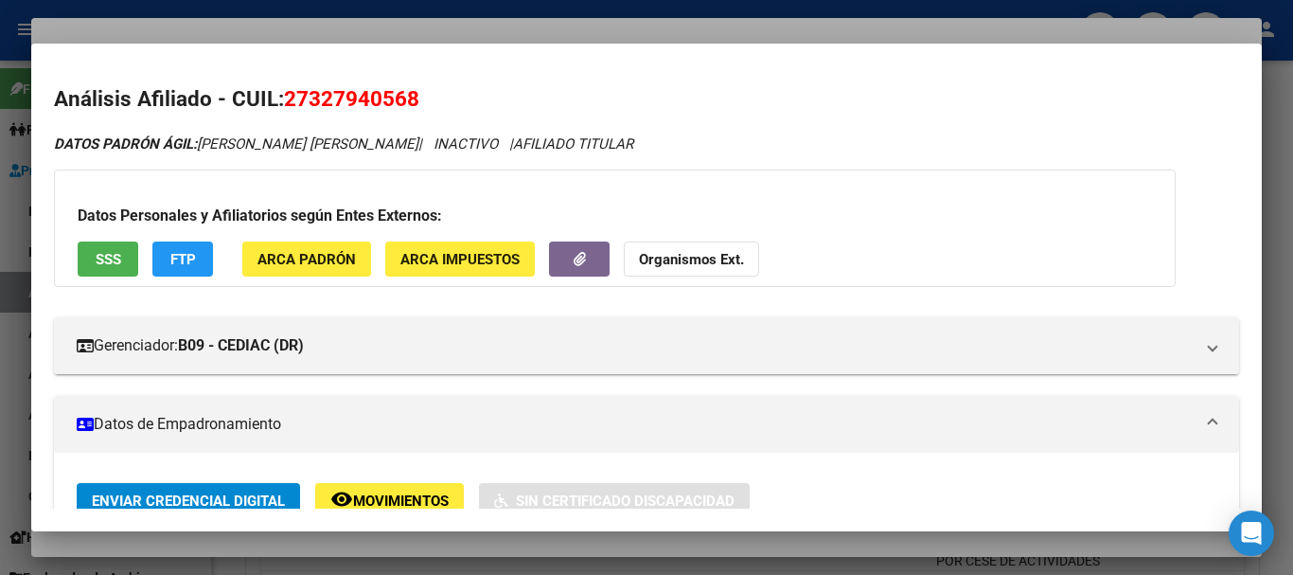
click at [329, 44] on mat-dialog-container "Análisis Afiliado - CUIL: 27327940568 DATOS PADRÓN ÁGIL: [PERSON_NAME] [PERSON_…" at bounding box center [646, 288] width 1231 height 489
click at [563, 24] on div at bounding box center [646, 287] width 1293 height 575
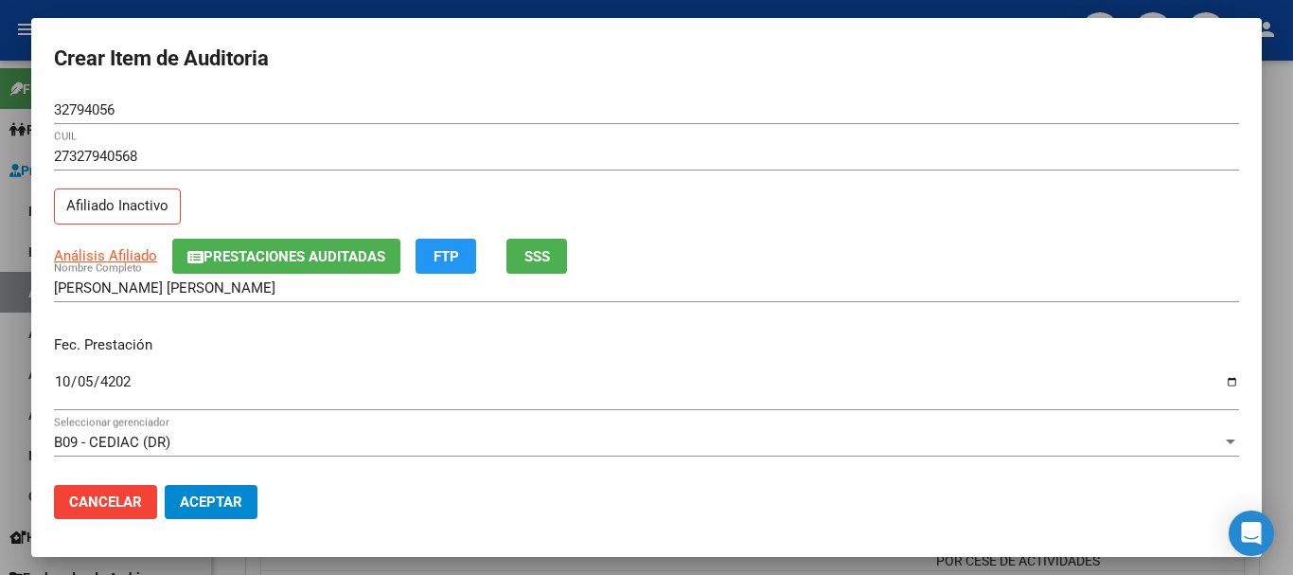
click at [224, 254] on button "Prestaciones Auditadas" at bounding box center [286, 256] width 228 height 35
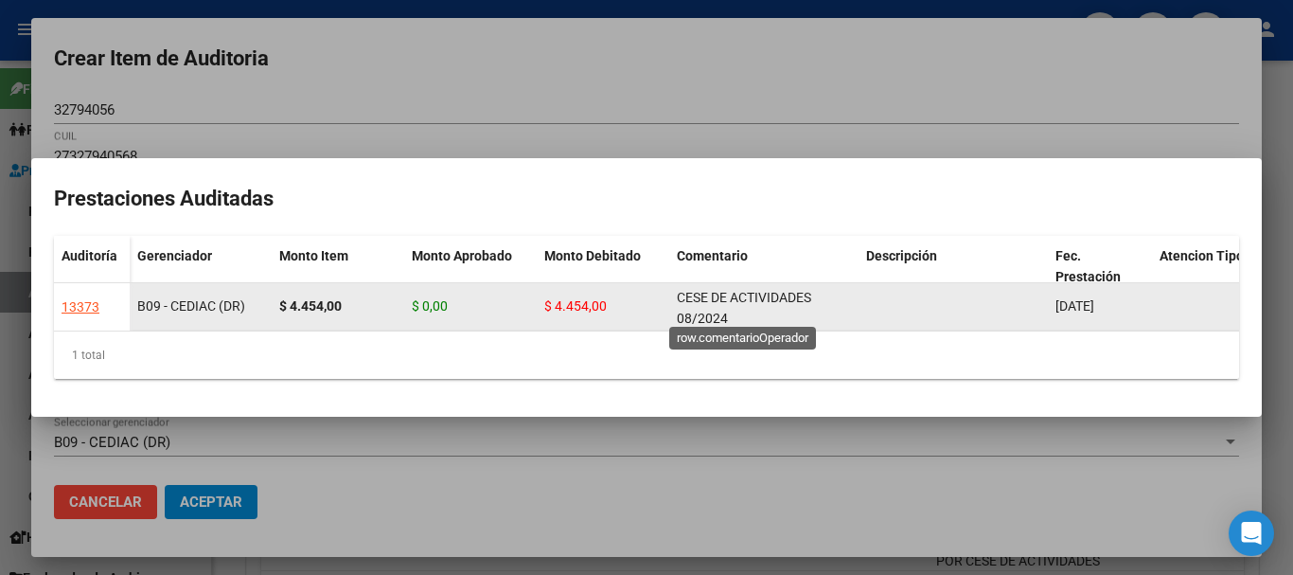
click at [709, 300] on div "CESE DE ACTIVIDADES 08/2024" at bounding box center [764, 307] width 174 height 40
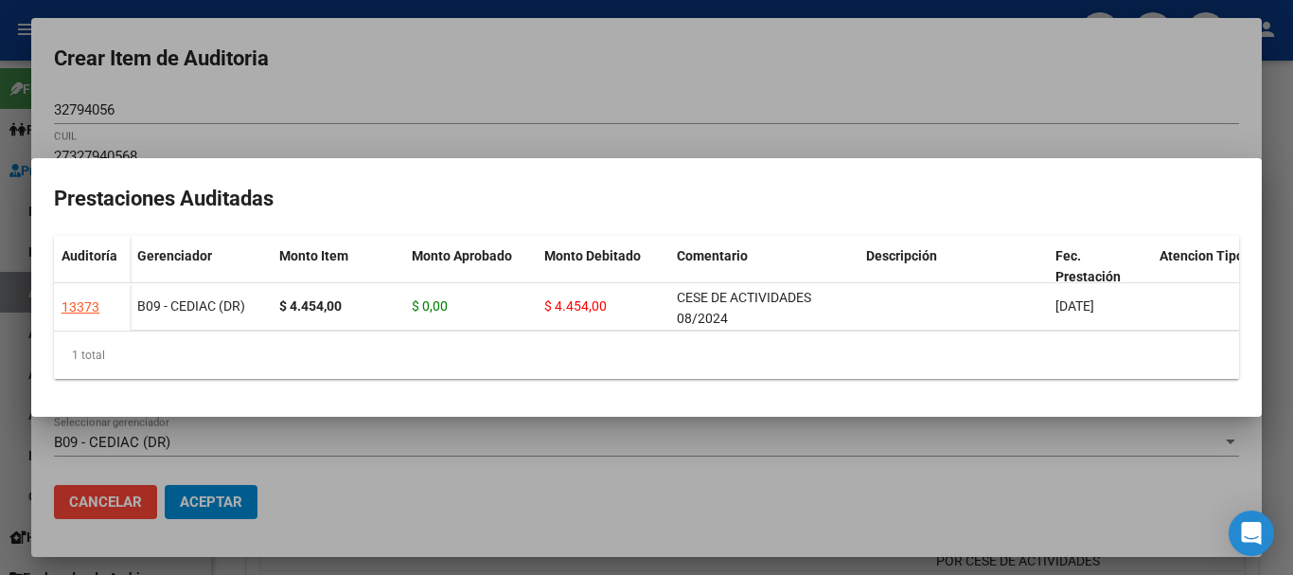
copy span "CESE DE ACTIVIDADES 08/2024"
click at [675, 104] on div at bounding box center [646, 287] width 1293 height 575
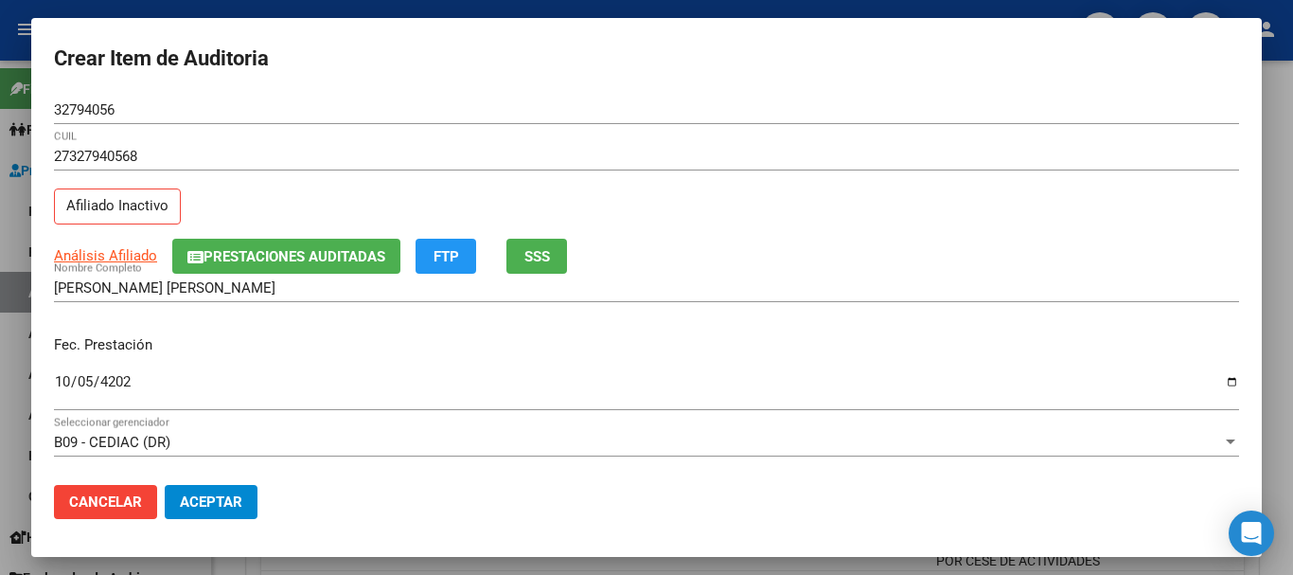
click at [779, 219] on div "27327940568 CUIL Afiliado Inactivo" at bounding box center [646, 190] width 1185 height 97
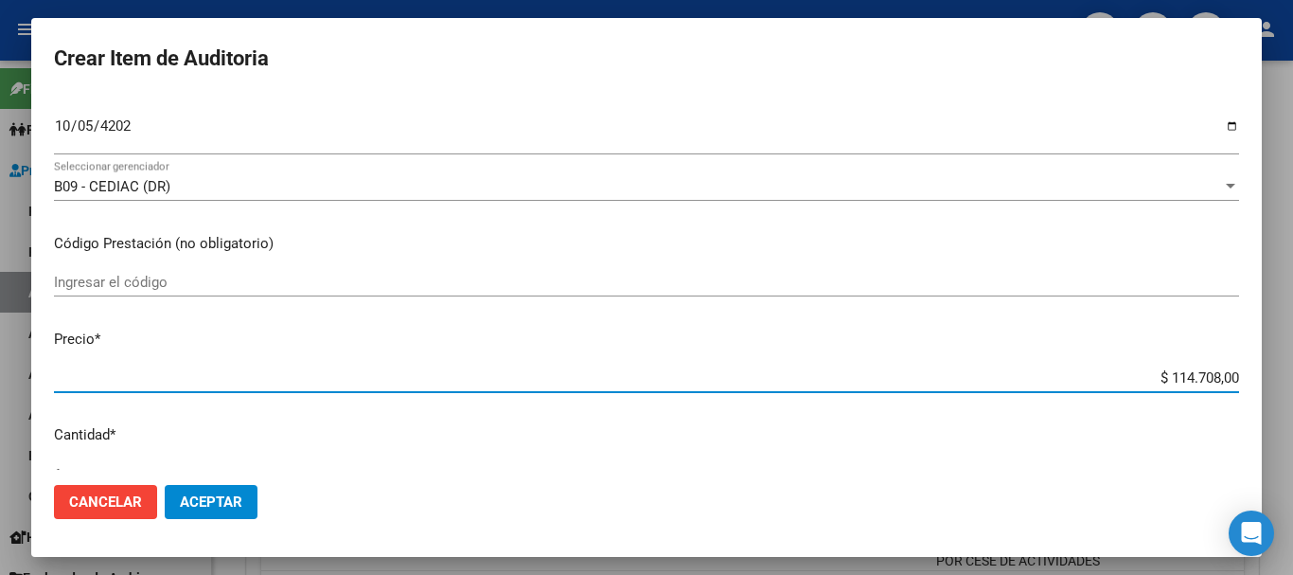
type input "$ 0,04"
type input "$ 0,44"
type input "$ 4,45"
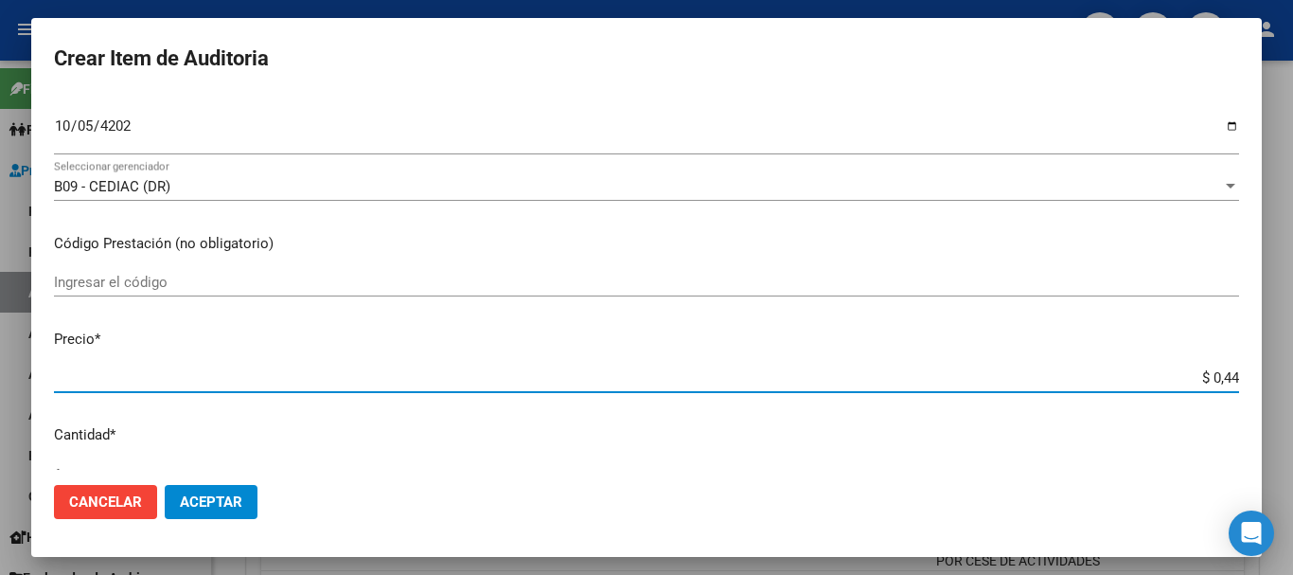
type input "$ 4,45"
type input "$ 44,54"
type input "$ 445,40"
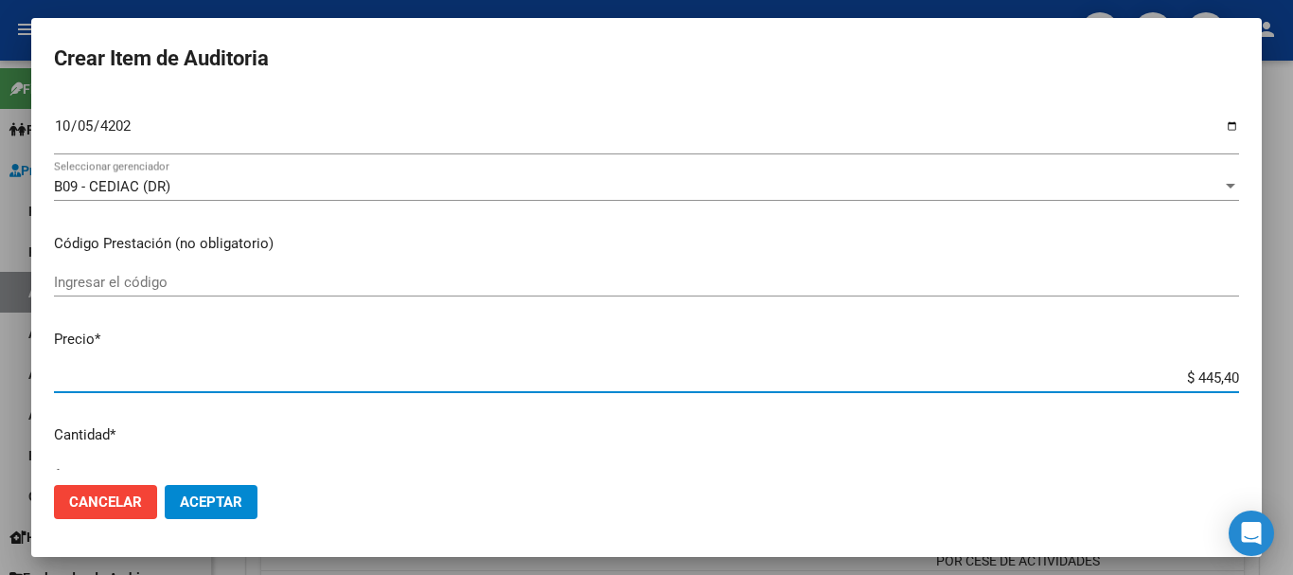
type input "$ 4.454,00"
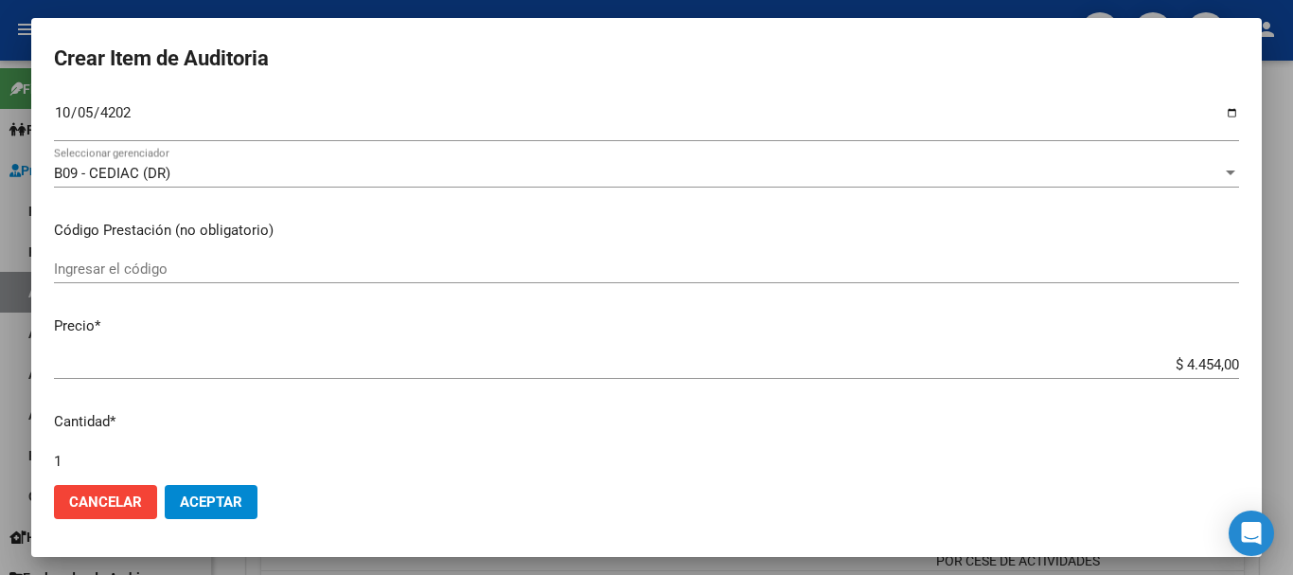
scroll to position [639, 0]
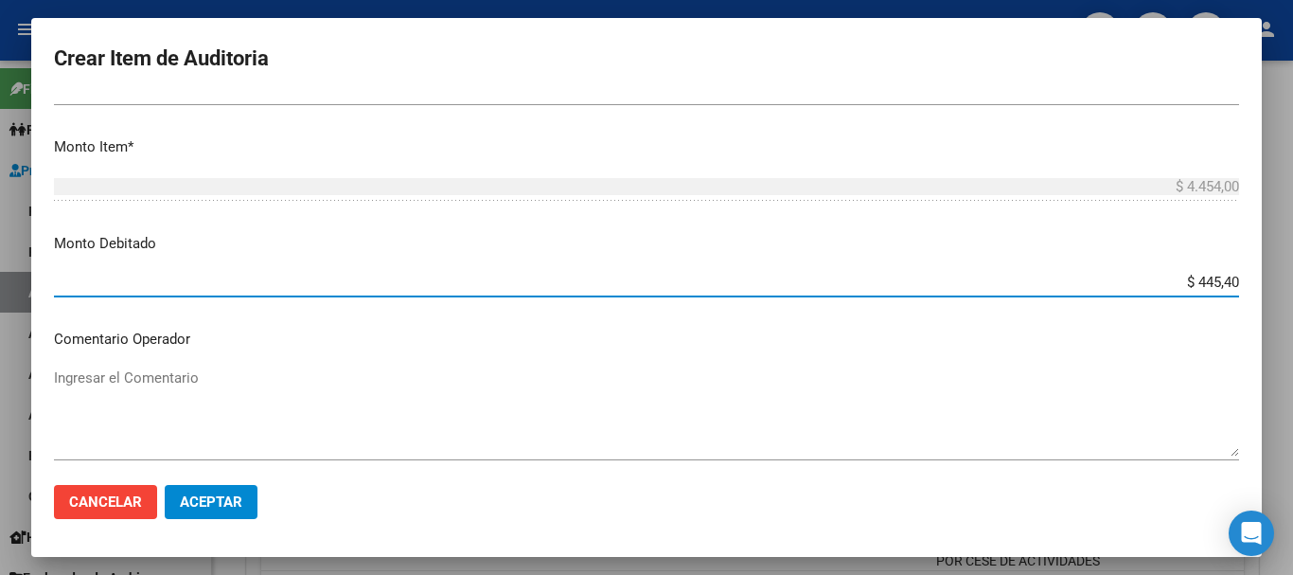
type input "$ 4.454,00"
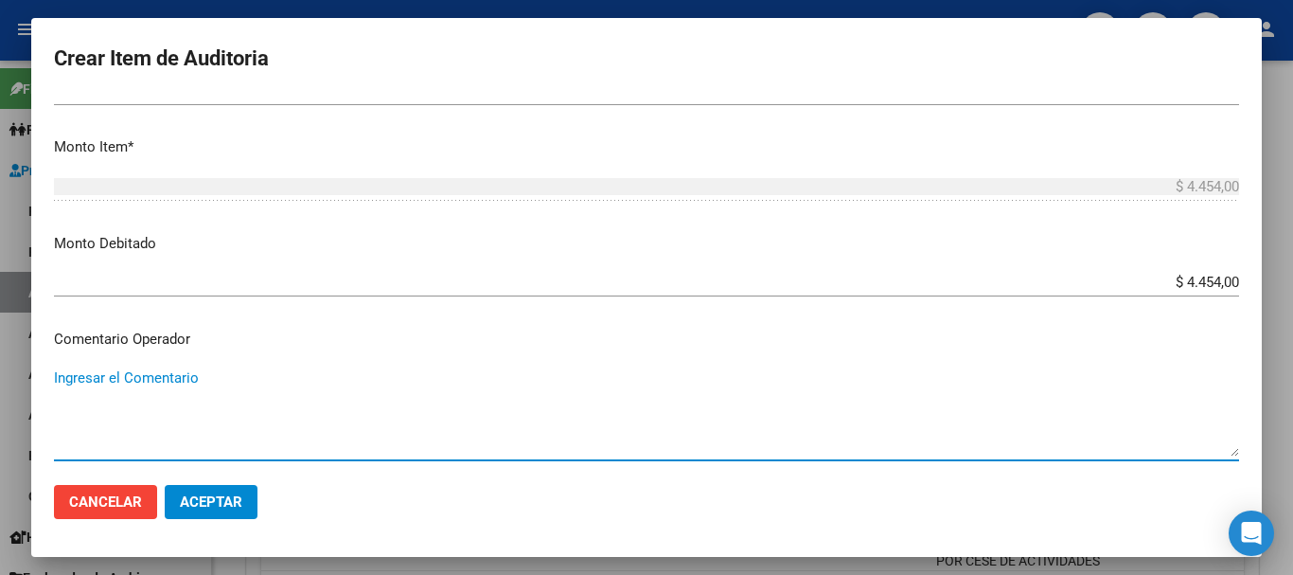
paste textarea "CESE DE ACTIVIDADES 08/2024"
type textarea "CESE DE ACTIVIDADES 08/2024"
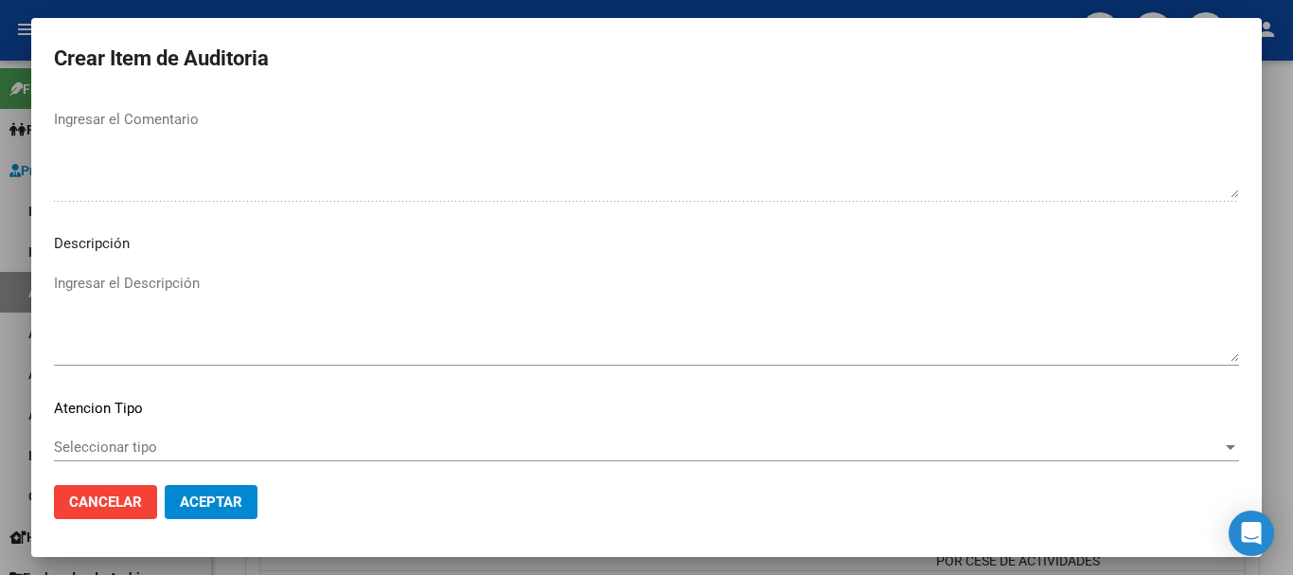
scroll to position [1167, 0]
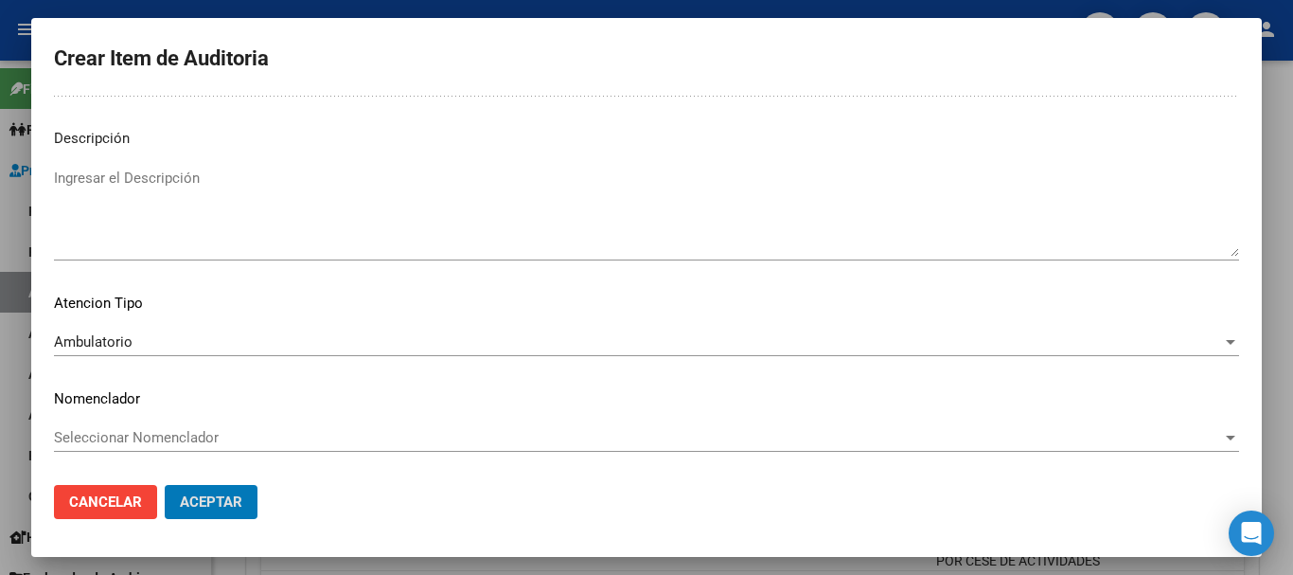
click at [165, 485] on button "Aceptar" at bounding box center [211, 502] width 93 height 34
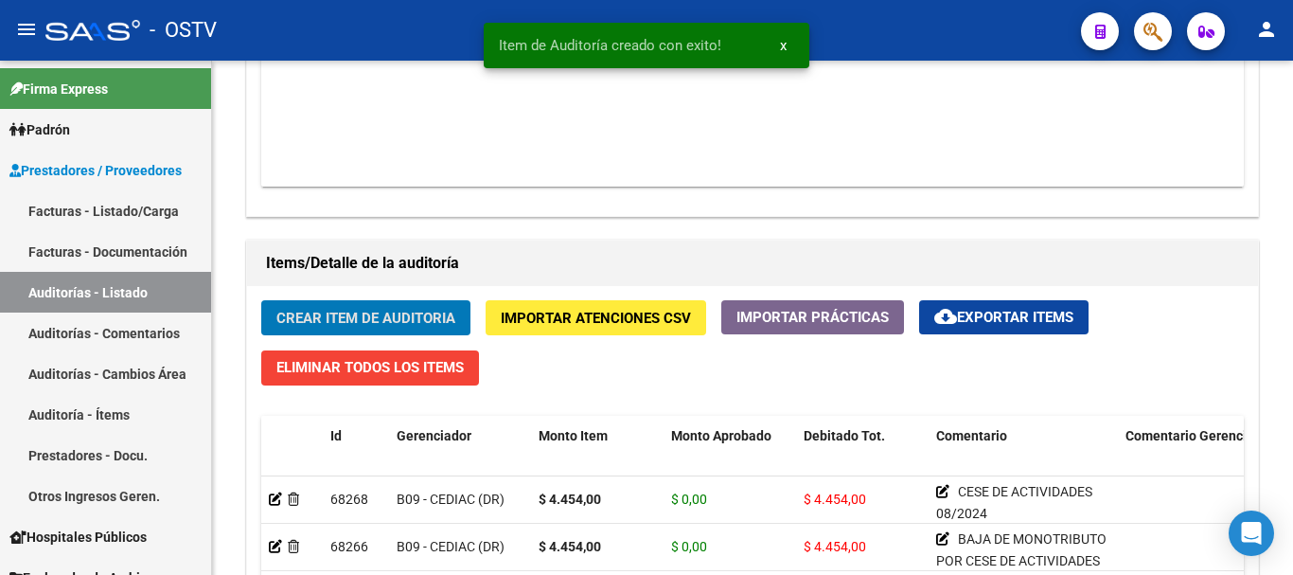
click at [261, 300] on button "Crear Item de Auditoria" at bounding box center [365, 317] width 209 height 35
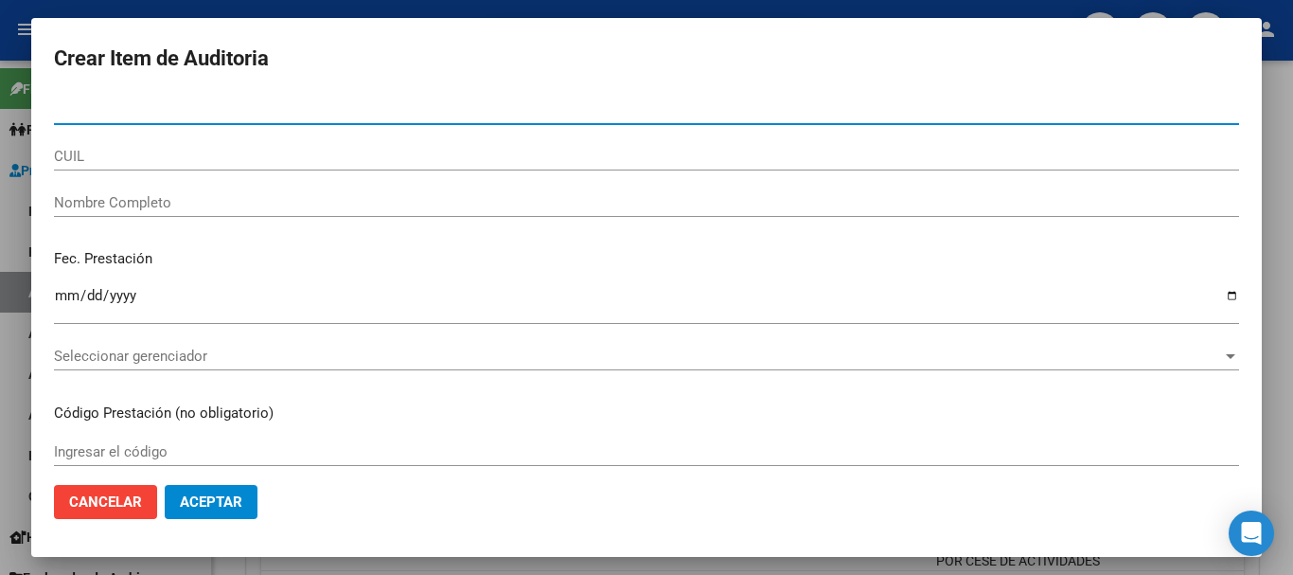
paste input "40281395"
type input "40281395"
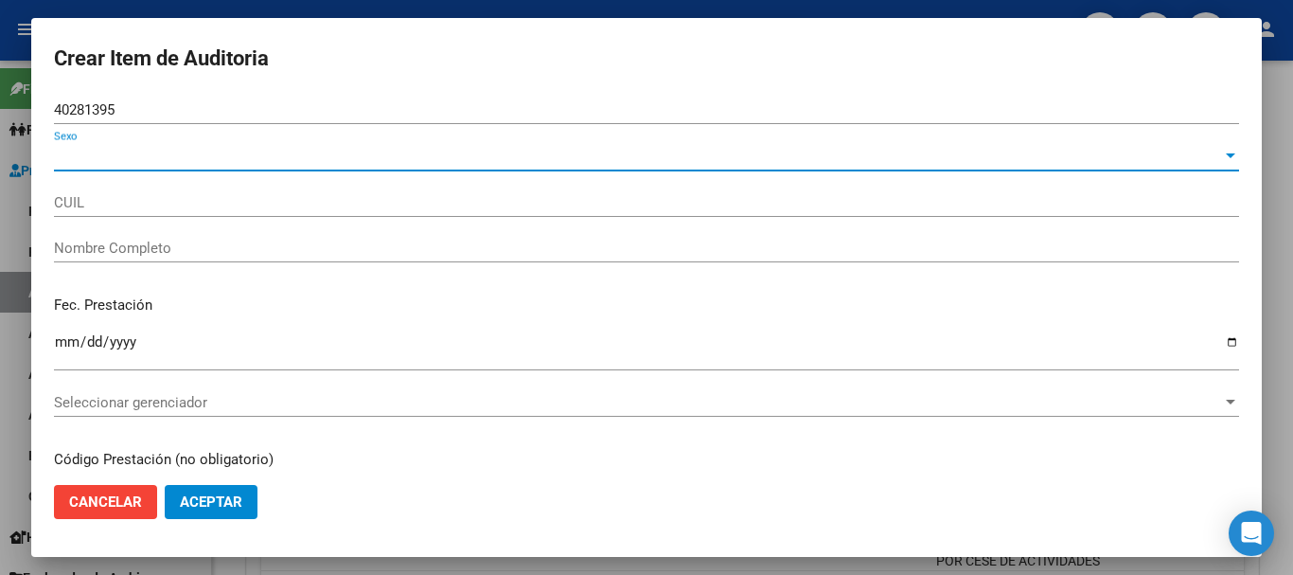
type input "23402813954"
type input "[PERSON_NAME]"
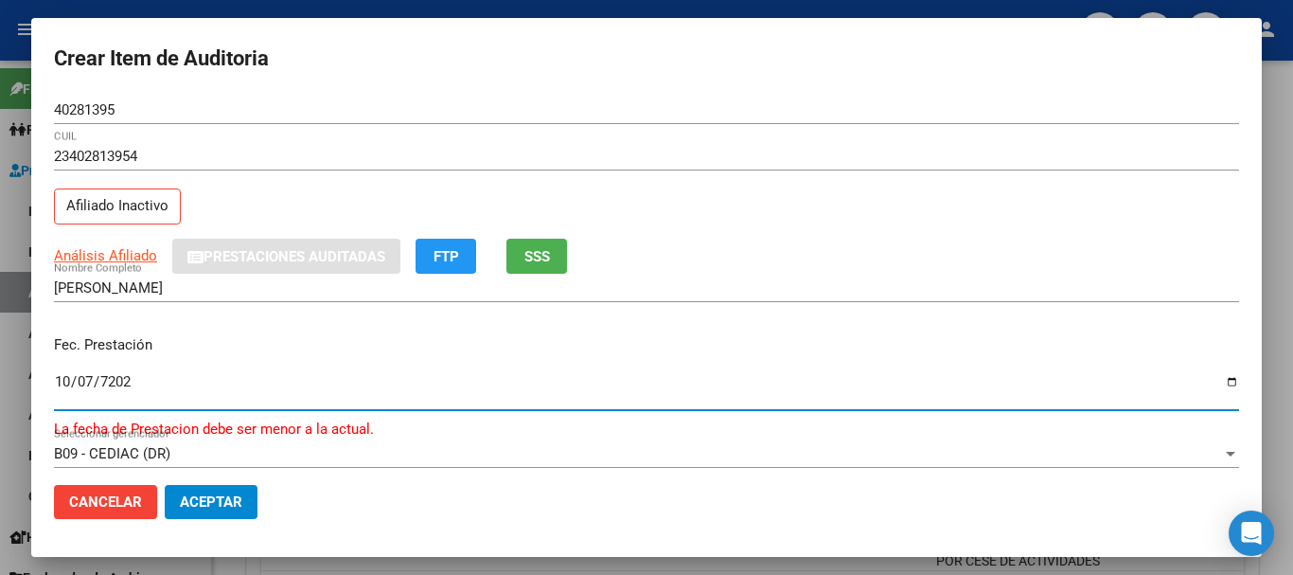
type input "[DATE]"
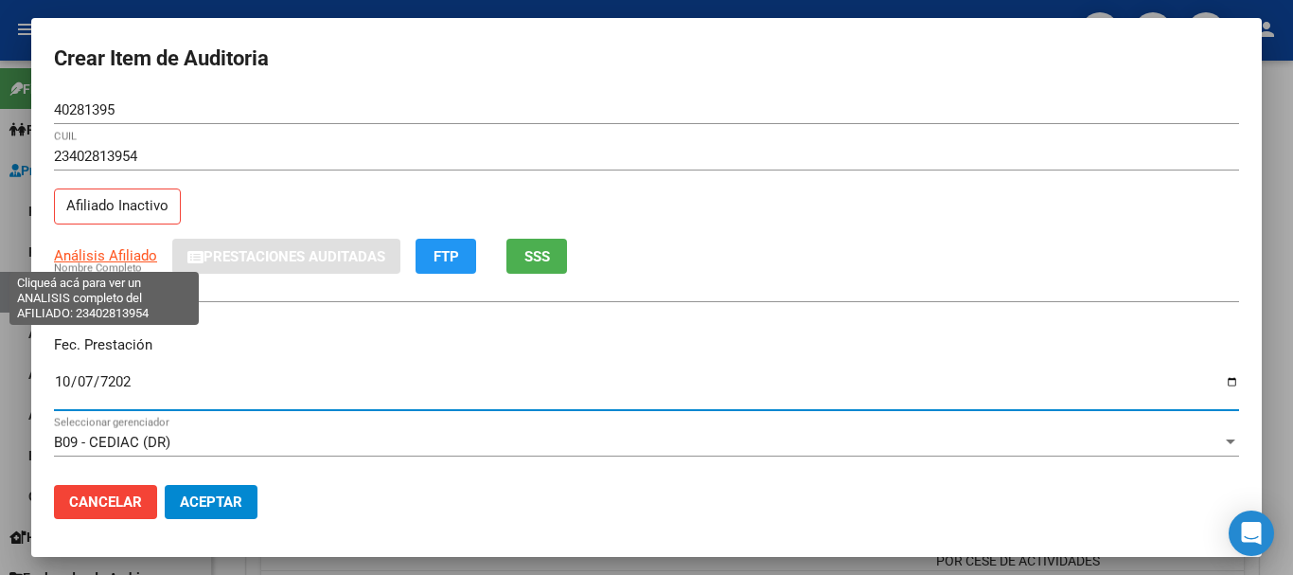
click at [129, 255] on span "Análisis Afiliado" at bounding box center [105, 255] width 103 height 17
type textarea "23402813954"
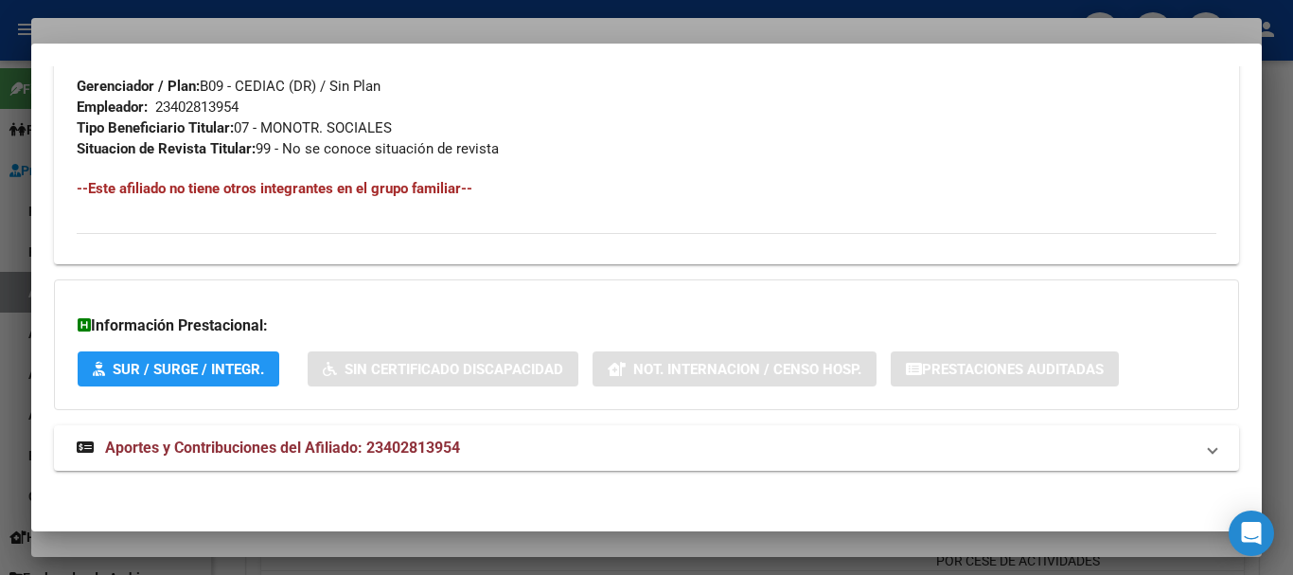
scroll to position [997, 0]
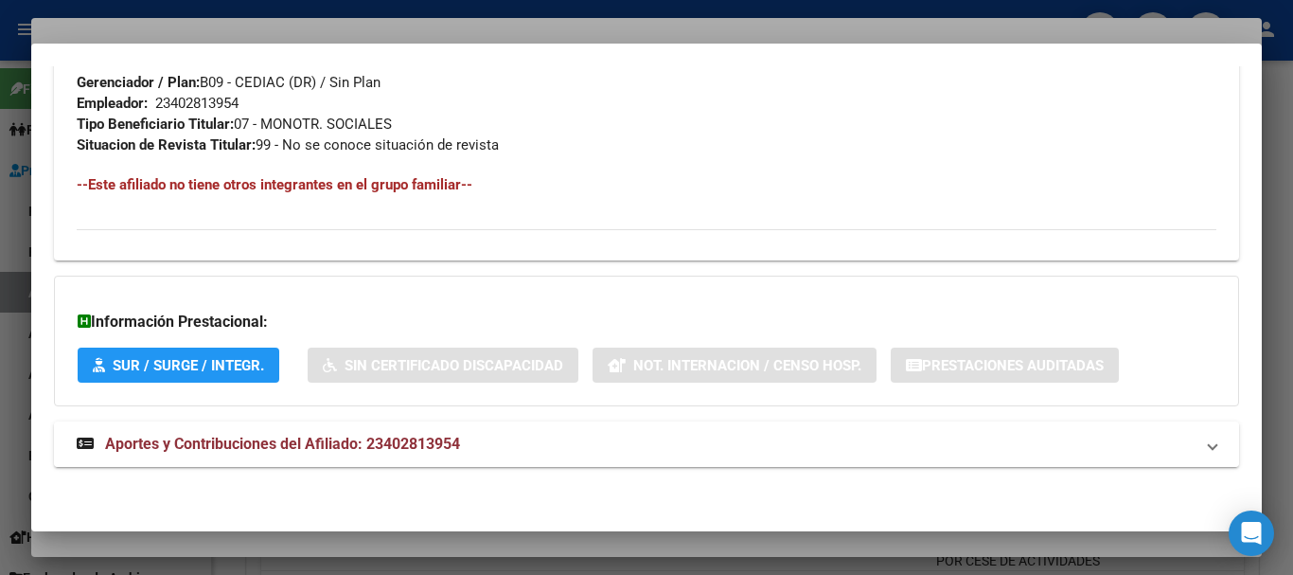
click at [378, 430] on mat-expansion-panel-header "Aportes y Contribuciones del Afiliado: 23402813954" at bounding box center [646, 443] width 1185 height 45
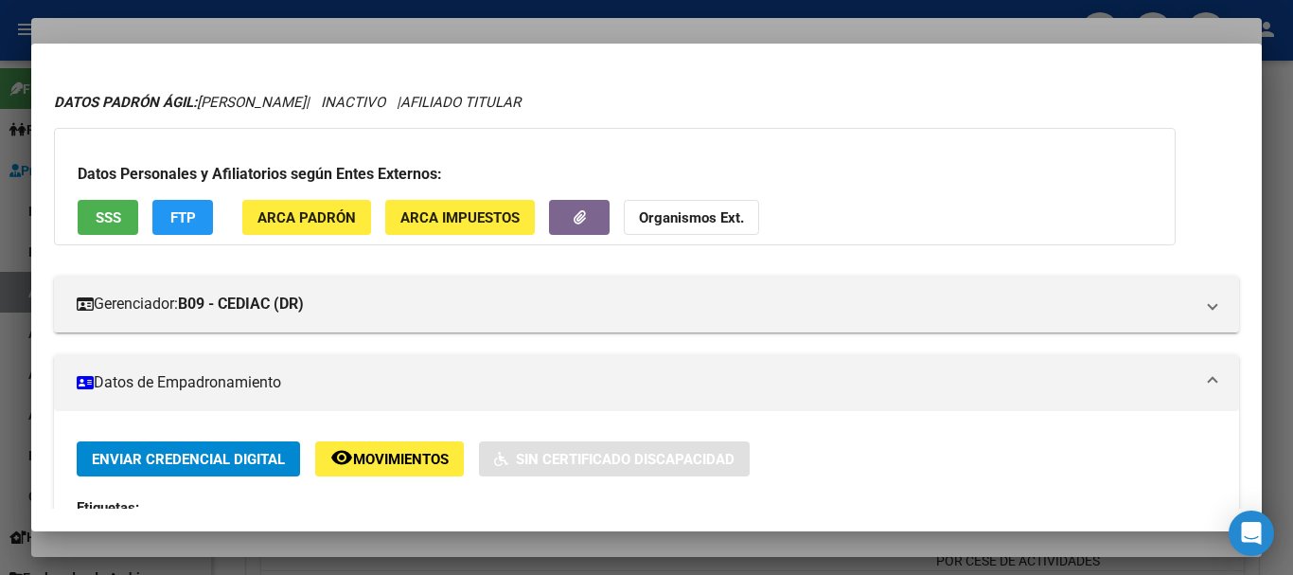
scroll to position [0, 0]
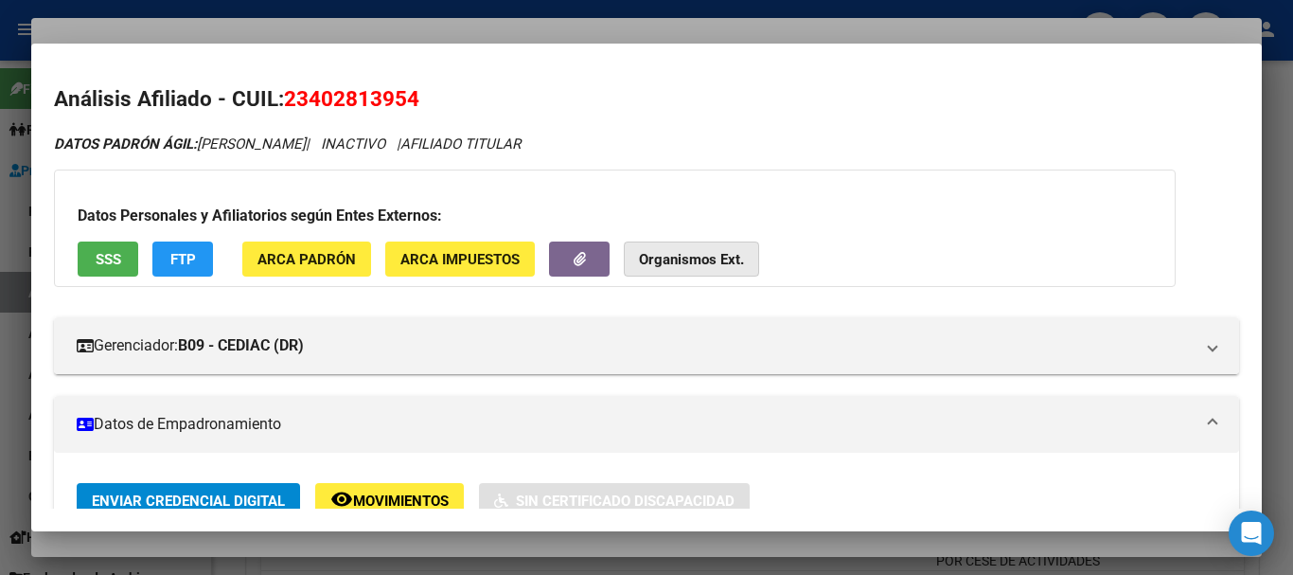
click at [691, 260] on strong "Organismos Ext." at bounding box center [691, 259] width 105 height 17
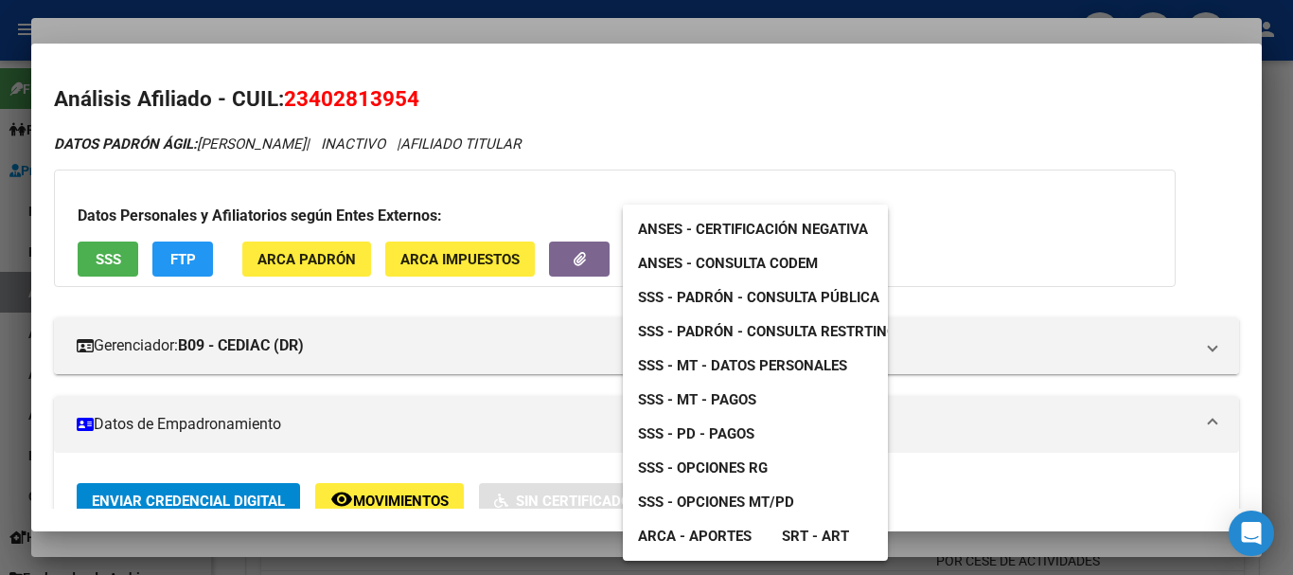
click at [818, 294] on span "SSS - Padrón - Consulta Pública" at bounding box center [758, 297] width 241 height 17
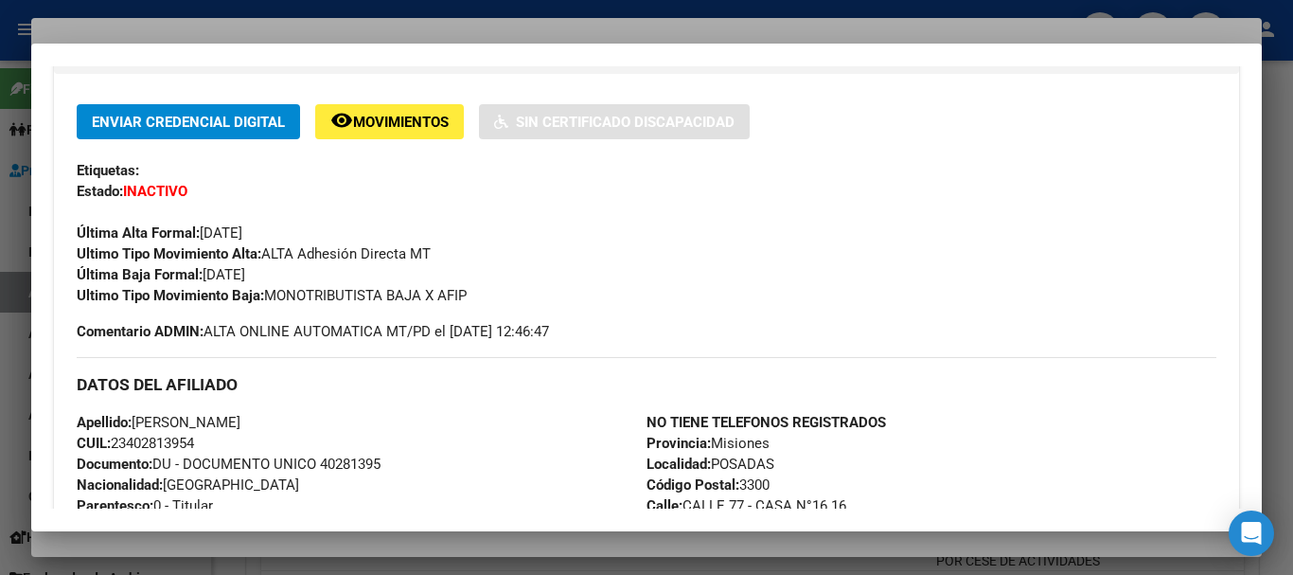
scroll to position [95, 0]
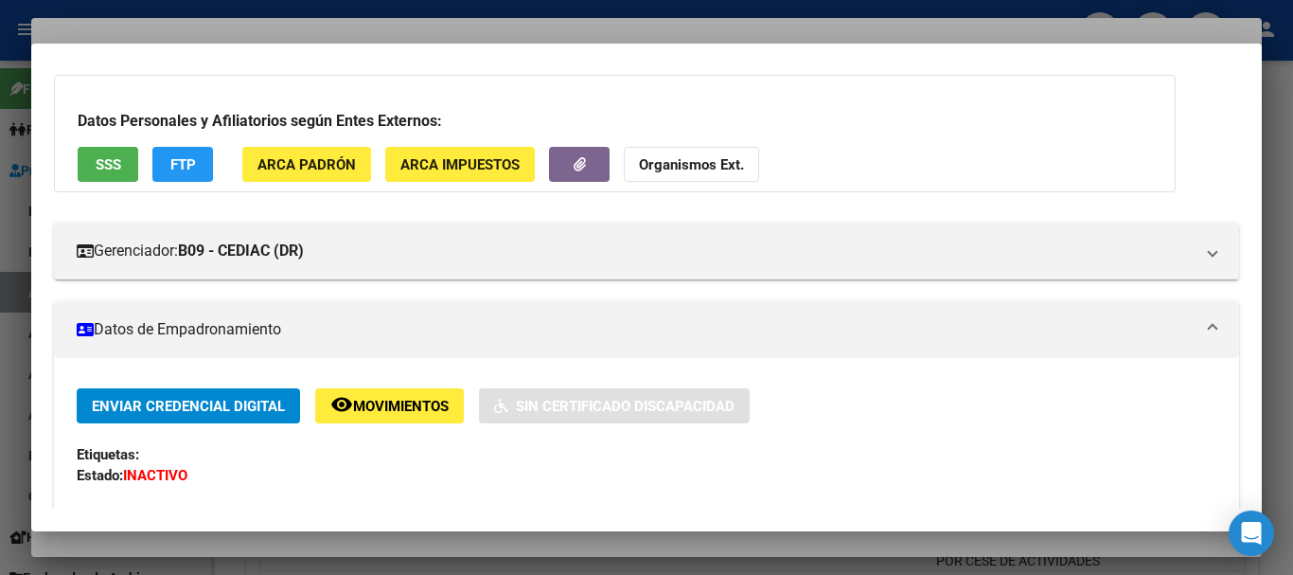
click at [553, 37] on div at bounding box center [646, 287] width 1293 height 575
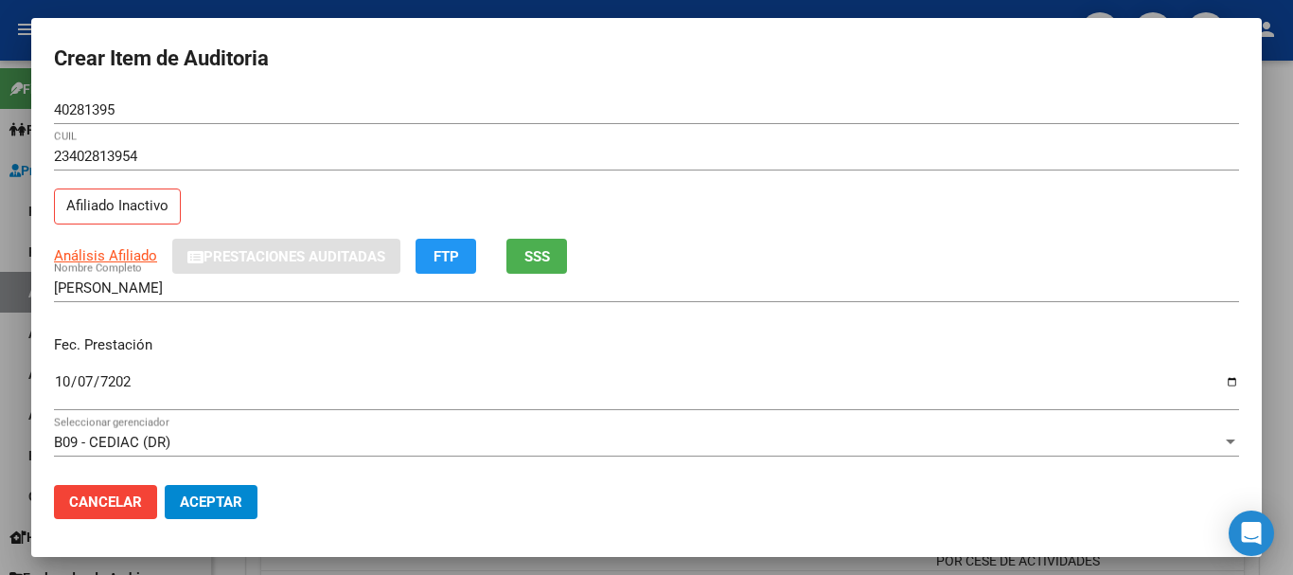
click at [849, 182] on div "23402813954 CUIL" at bounding box center [646, 165] width 1185 height 46
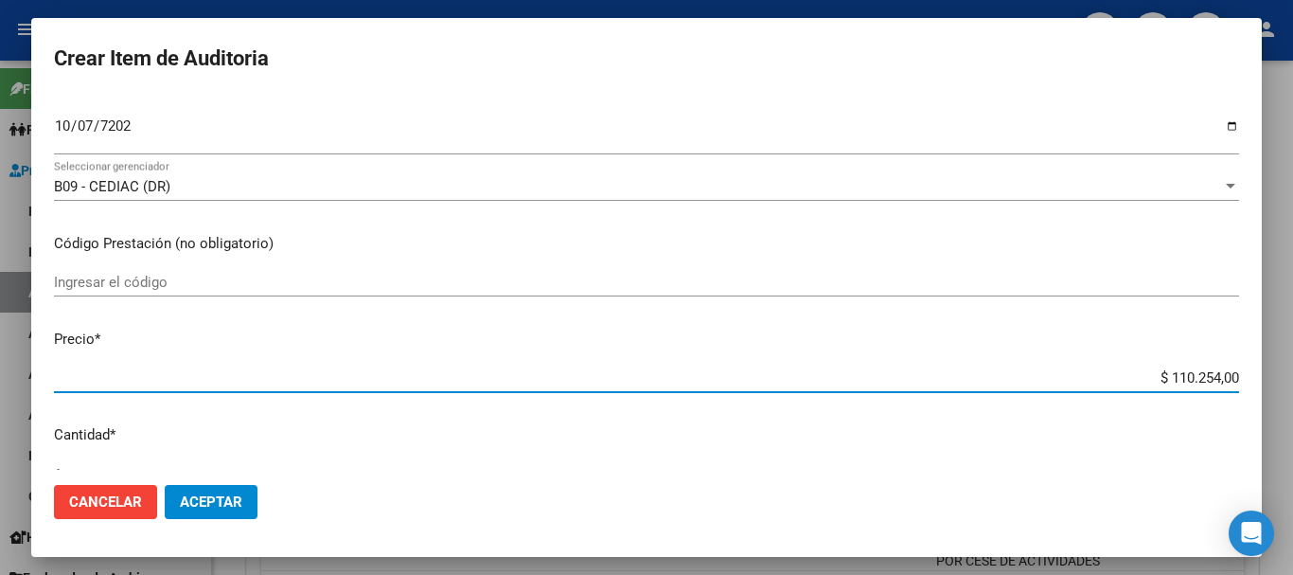
scroll to position [161, 0]
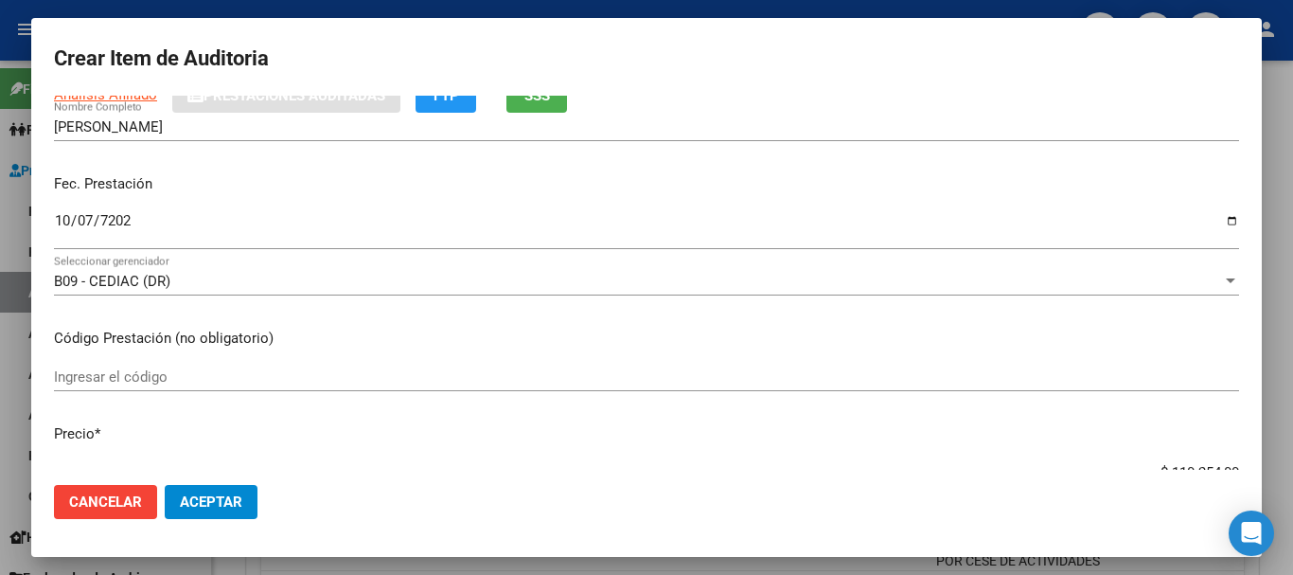
type input "$ 0,04"
type input "$ 0,44"
type input "$ 4,45"
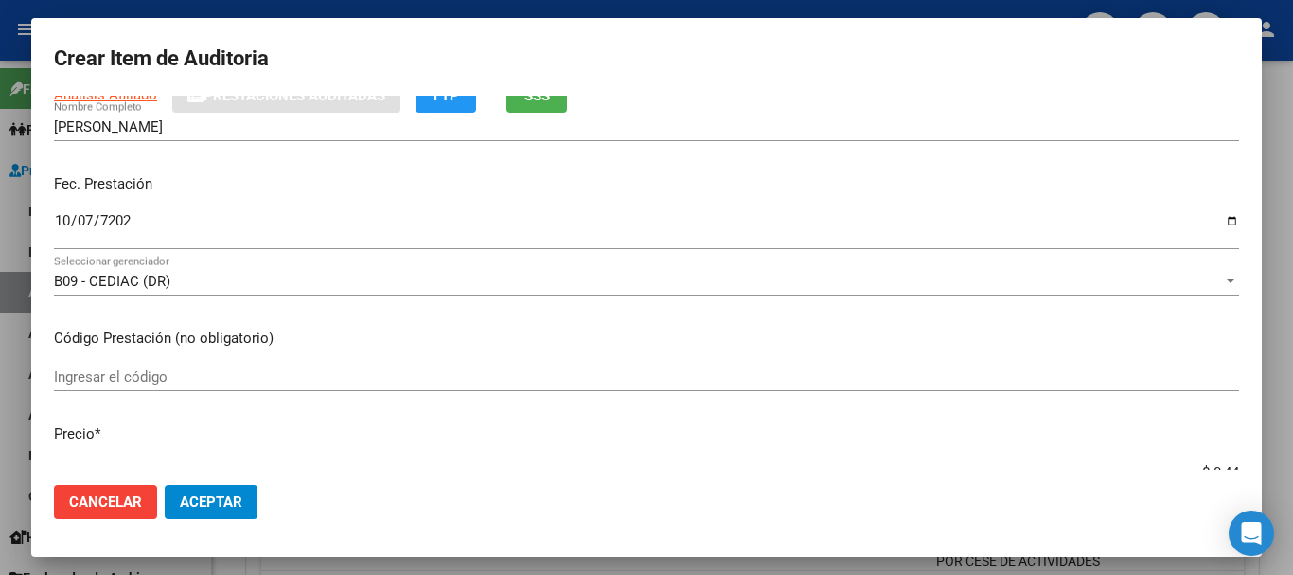
type input "$ 4,45"
type input "$ 44,54"
type input "$ 445,40"
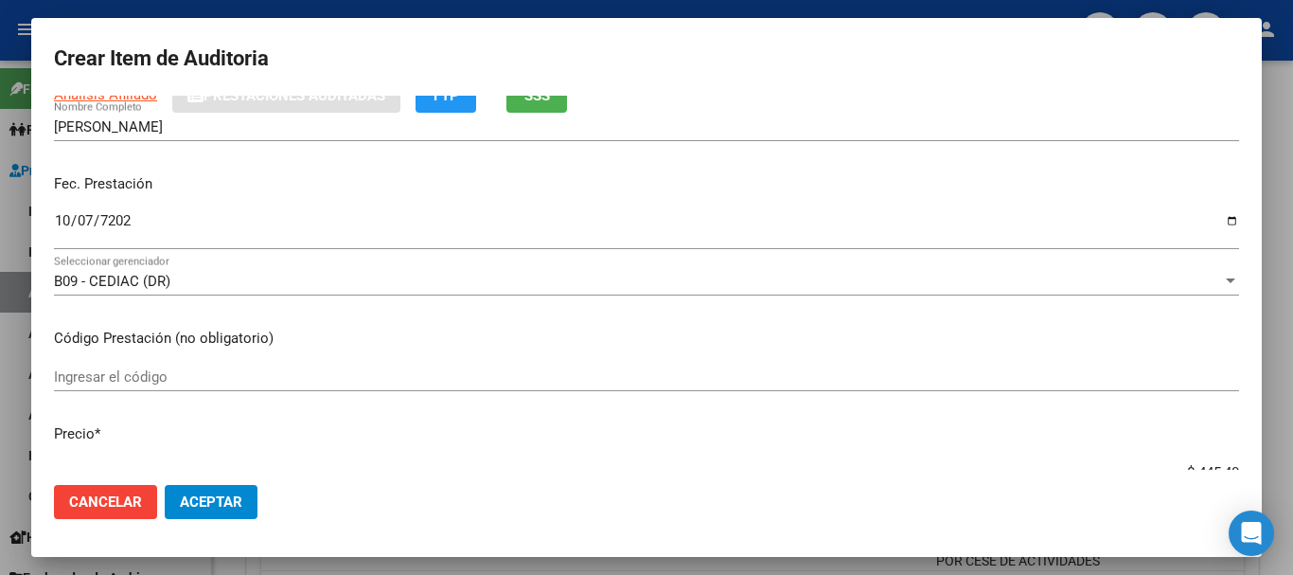
type input "$ 4.454,00"
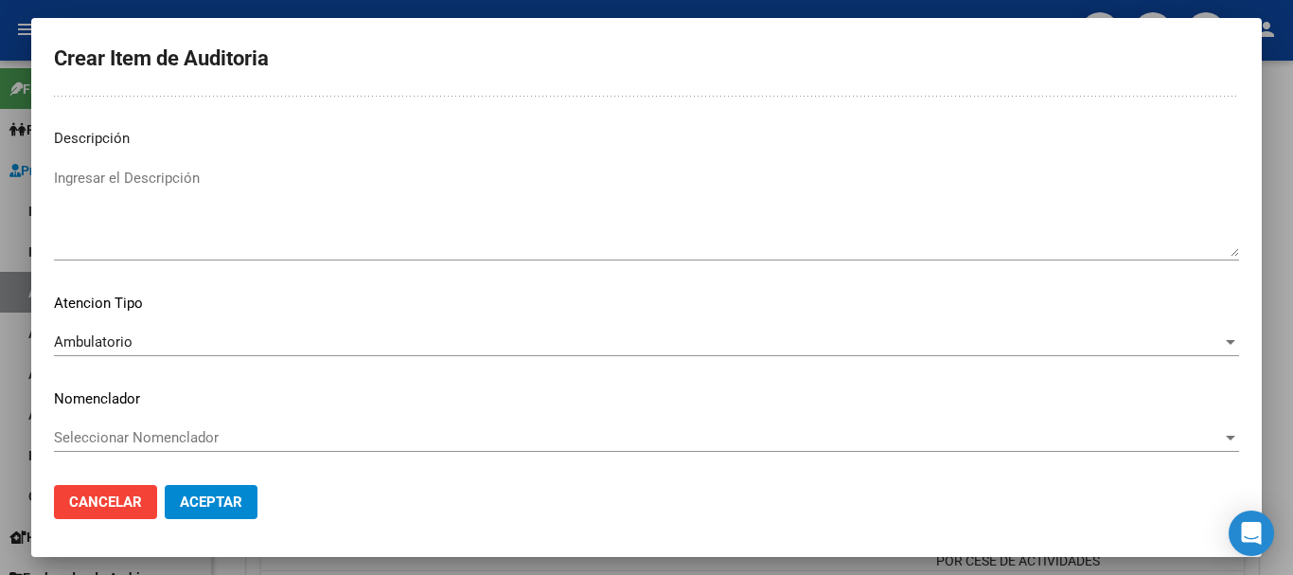
scroll to position [0, 0]
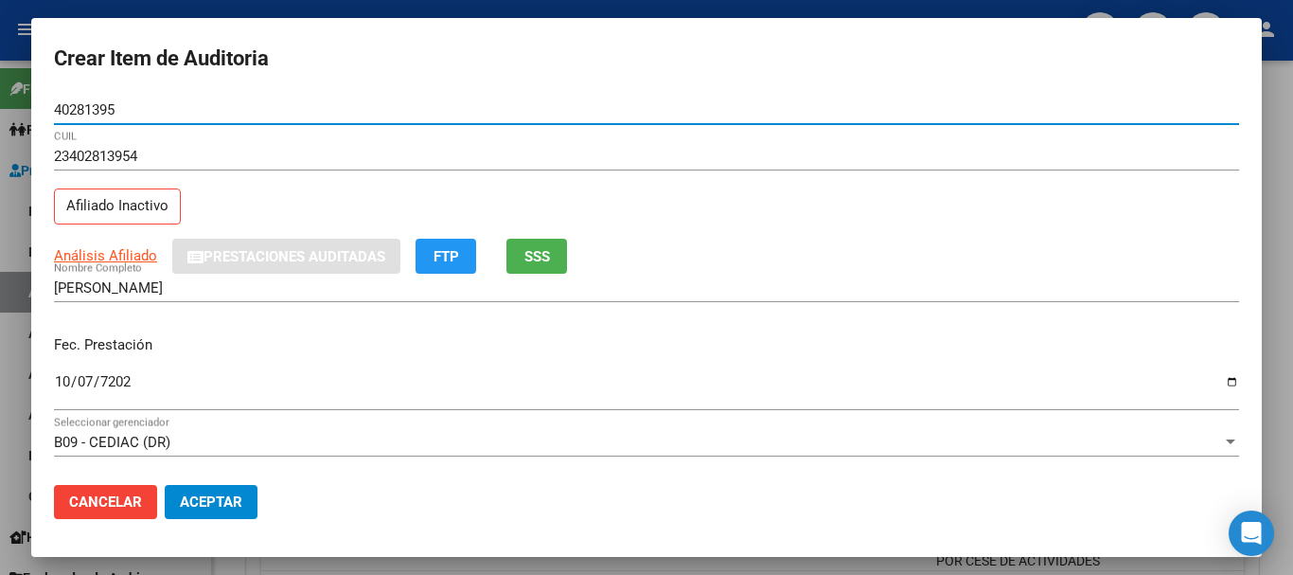
click at [165, 485] on button "Aceptar" at bounding box center [211, 502] width 93 height 34
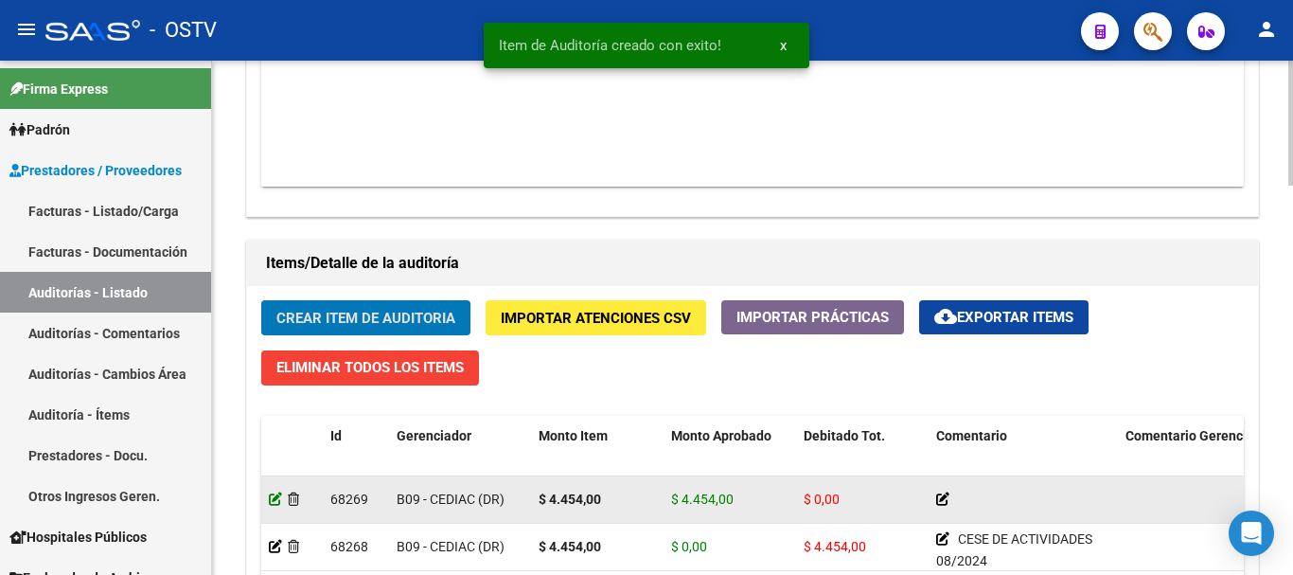
click at [272, 496] on icon at bounding box center [275, 498] width 13 height 13
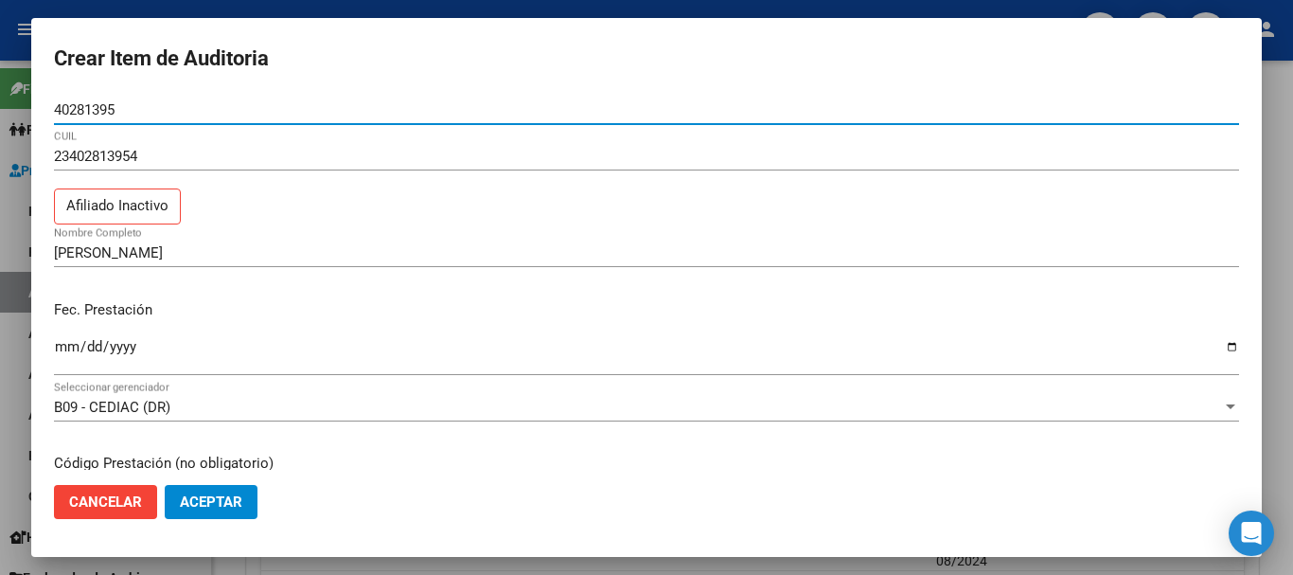
click at [1292, 283] on div at bounding box center [646, 287] width 1293 height 575
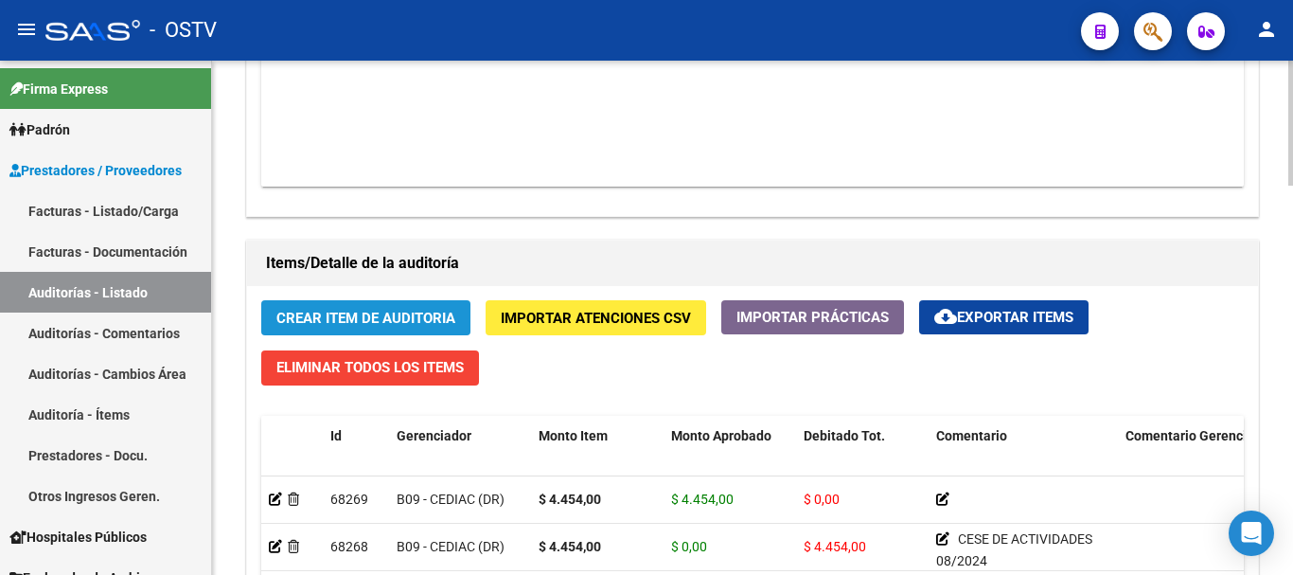
click at [440, 305] on button "Crear Item de Auditoria" at bounding box center [365, 317] width 209 height 35
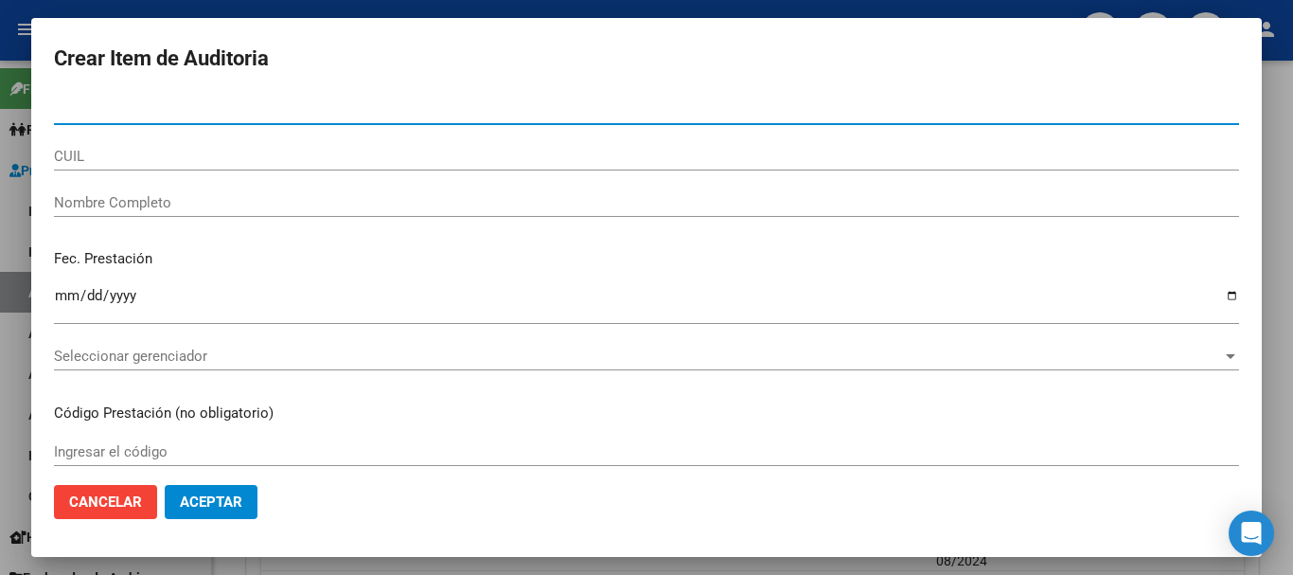
paste input "49693009"
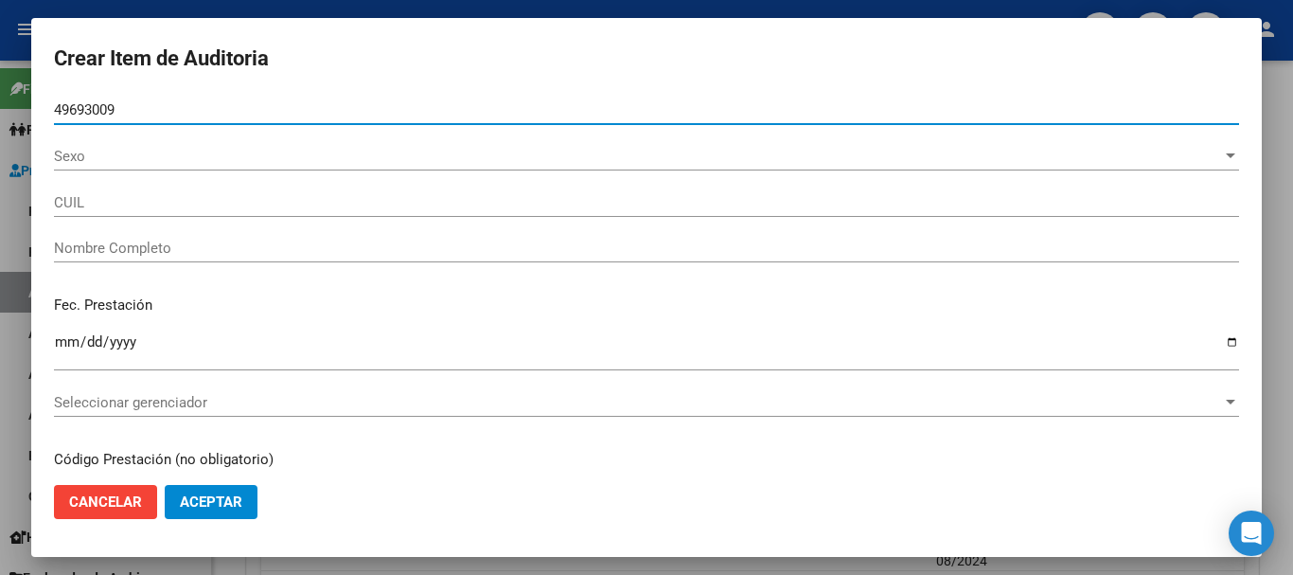
type input "49693009"
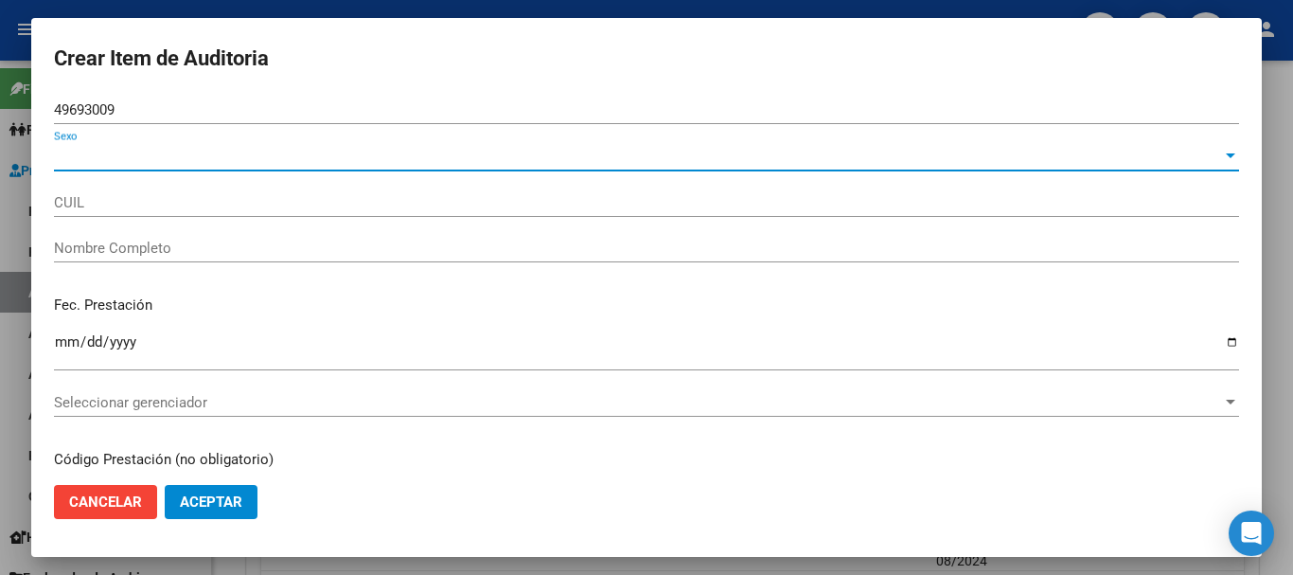
type input "27496930091"
type input "[PERSON_NAME]"
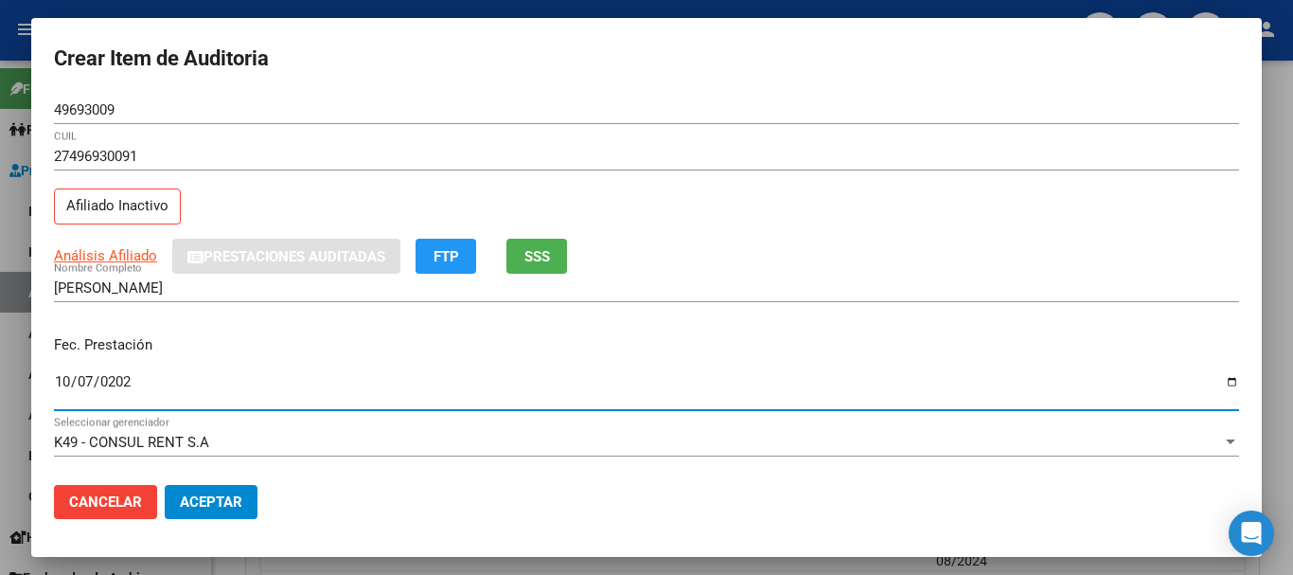
type input "[DATE]"
click at [133, 240] on div "Análisis Afiliado Prestaciones Auditadas FTP SSS" at bounding box center [646, 256] width 1185 height 35
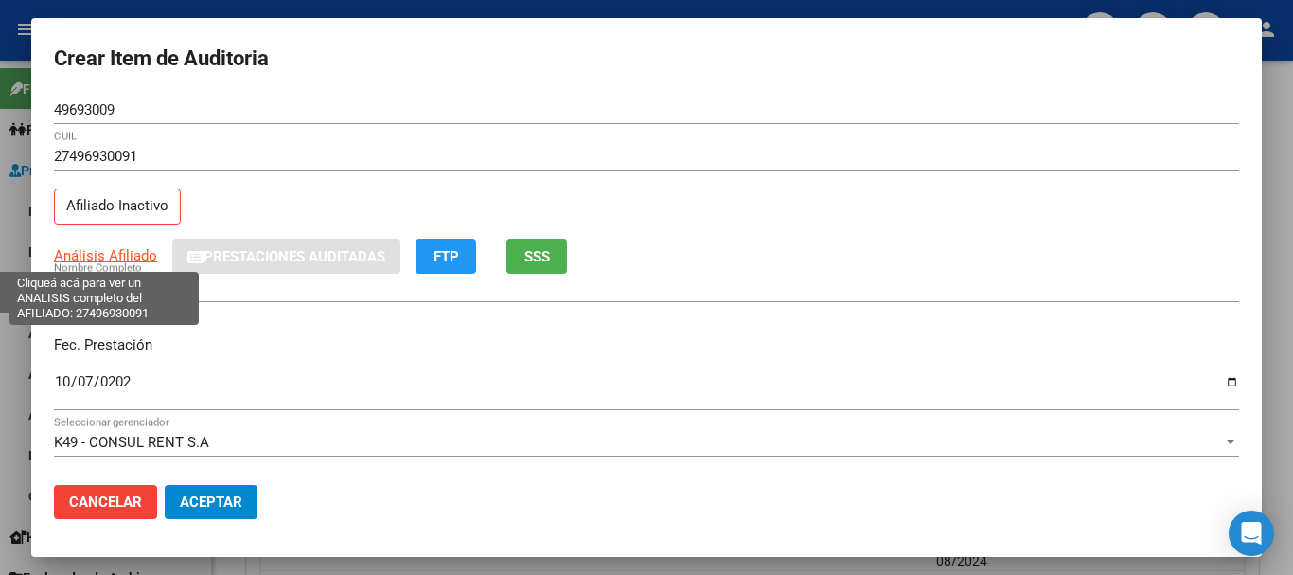
click at [132, 253] on span "Análisis Afiliado" at bounding box center [105, 255] width 103 height 17
type textarea "27496930091"
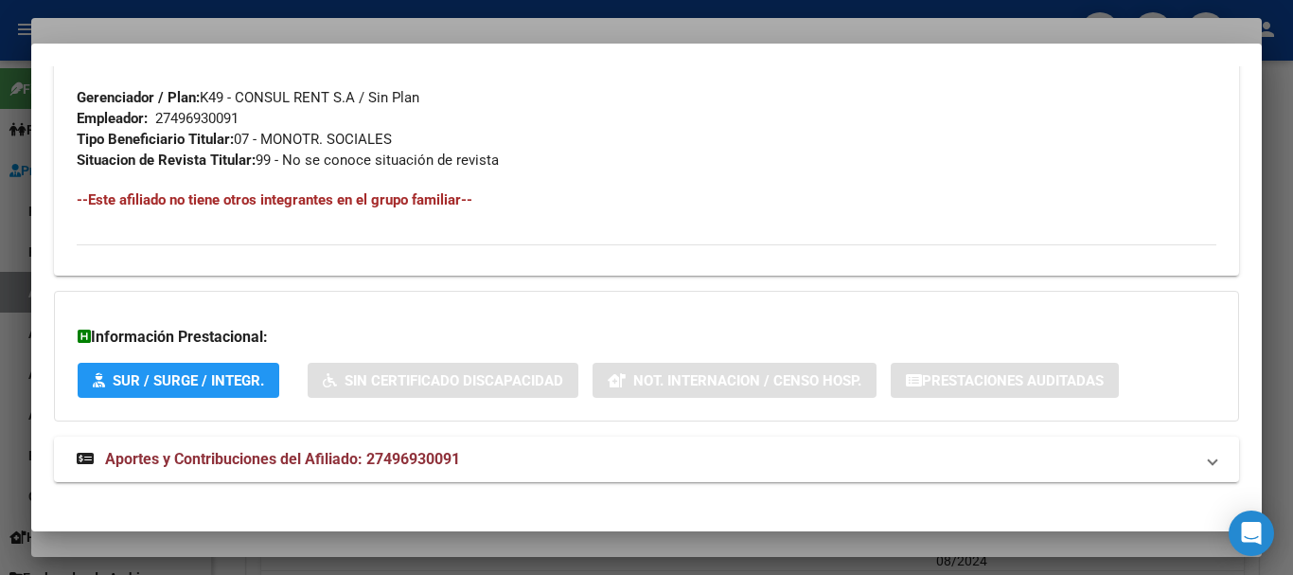
scroll to position [997, 0]
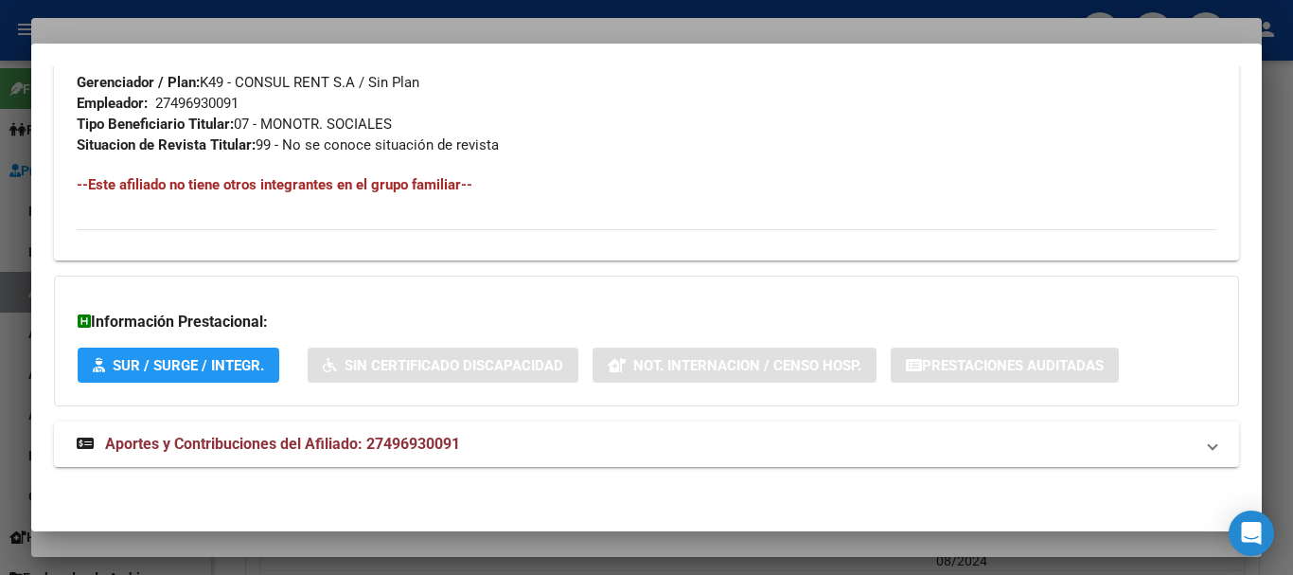
click at [458, 454] on strong "Aportes y Contribuciones del Afiliado: 27496930091" at bounding box center [268, 444] width 383 height 23
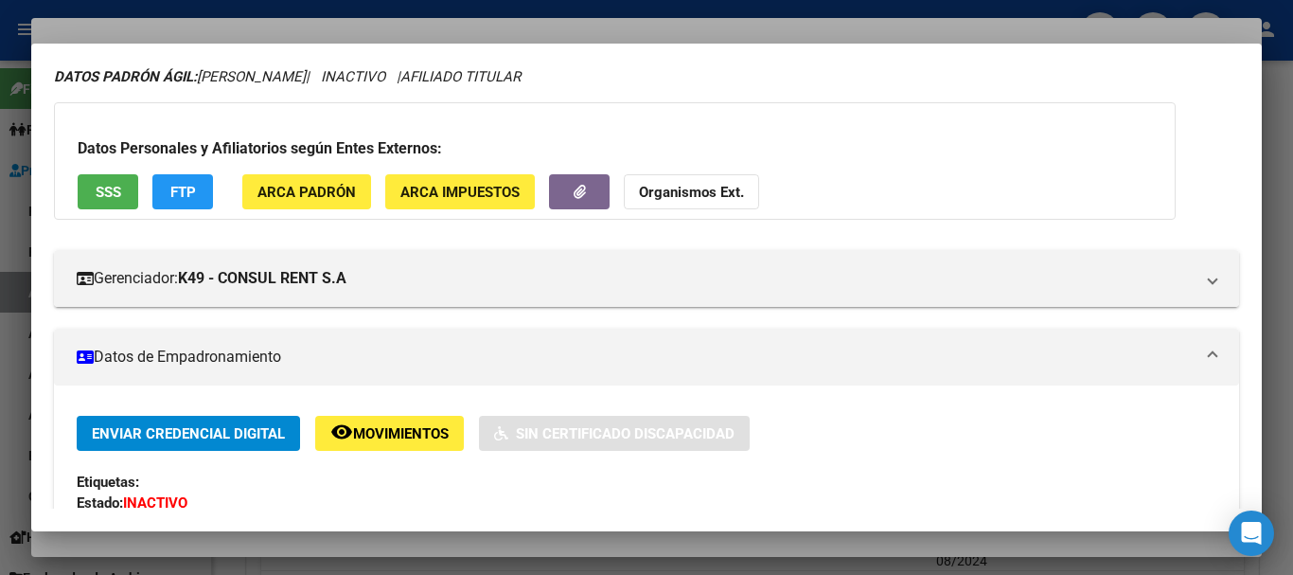
scroll to position [0, 0]
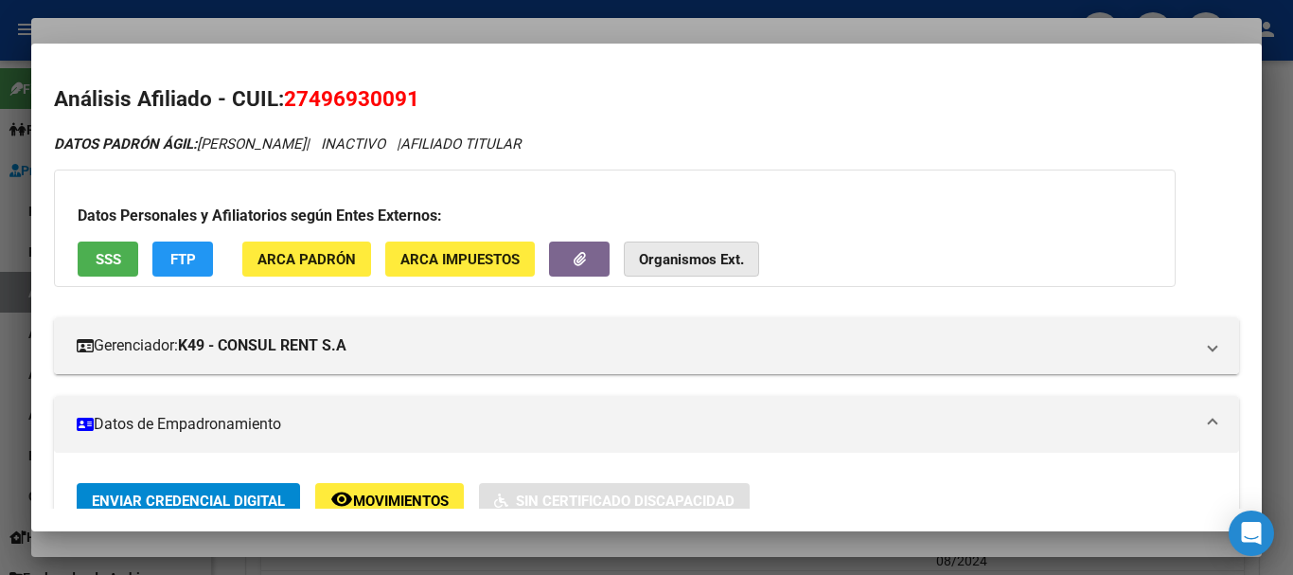
click at [663, 252] on strong "Organismos Ext." at bounding box center [691, 259] width 105 height 17
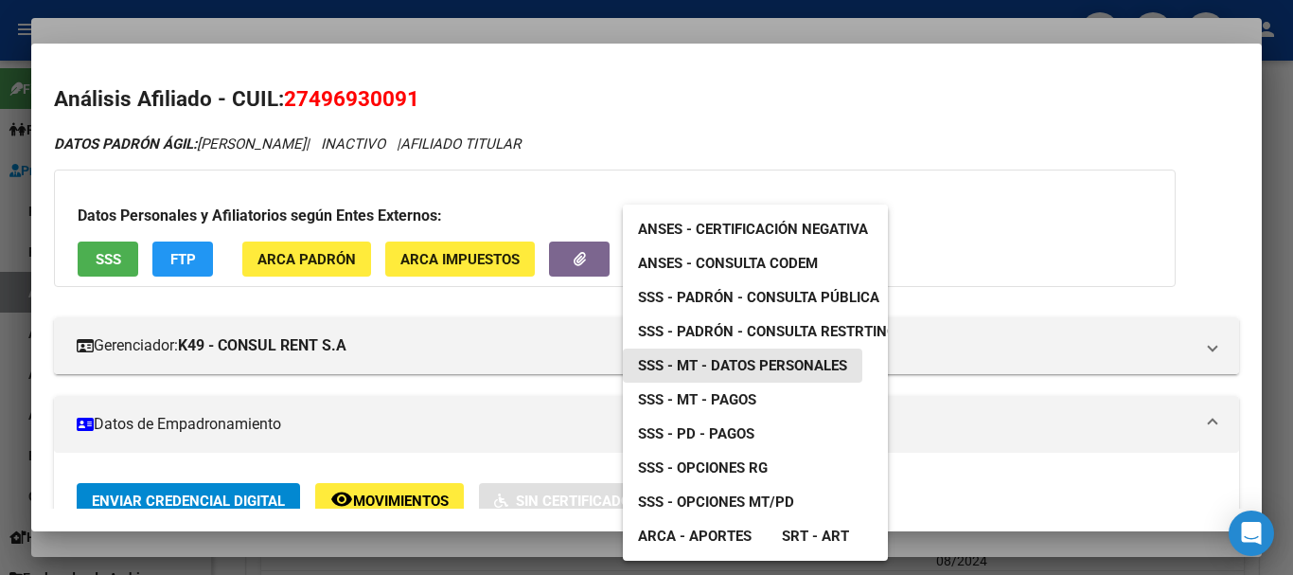
click at [735, 370] on span "SSS - MT - Datos Personales" at bounding box center [742, 365] width 209 height 17
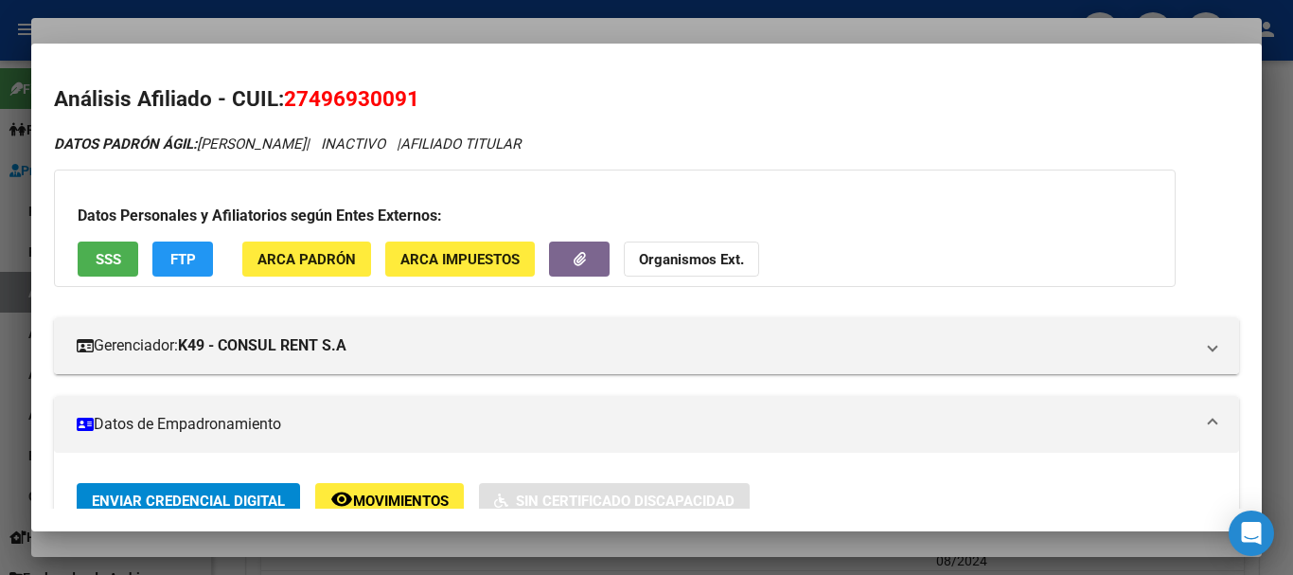
click at [402, 27] on div at bounding box center [646, 287] width 1293 height 575
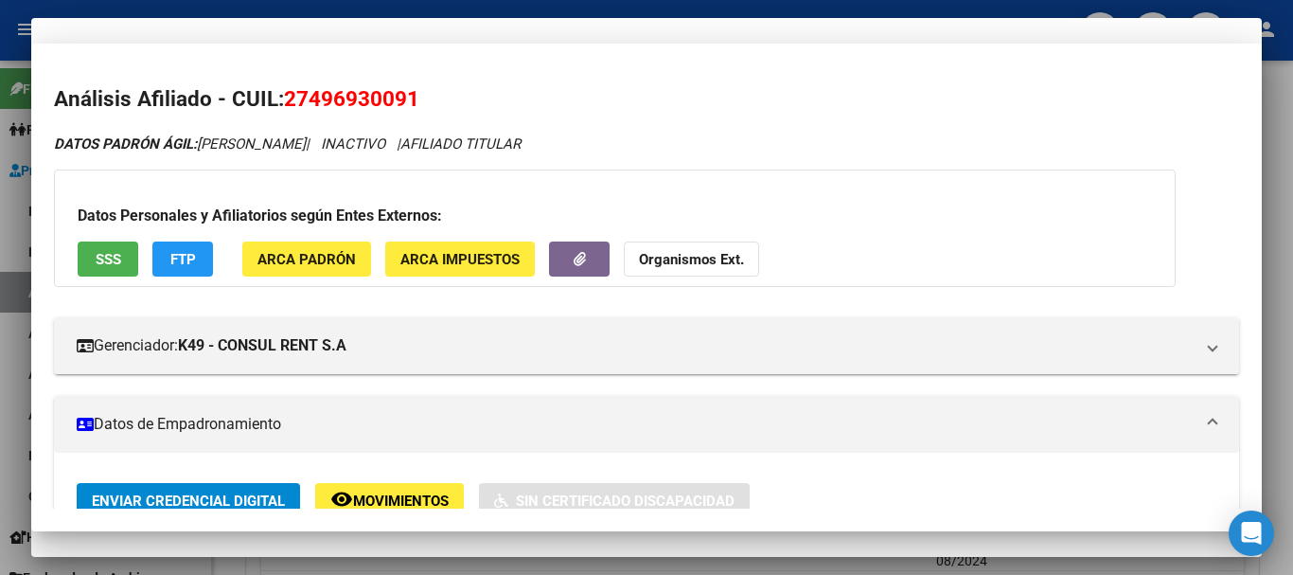
click at [864, 202] on div "27496930091 CUIL Afiliado Inactivo" at bounding box center [646, 190] width 1185 height 97
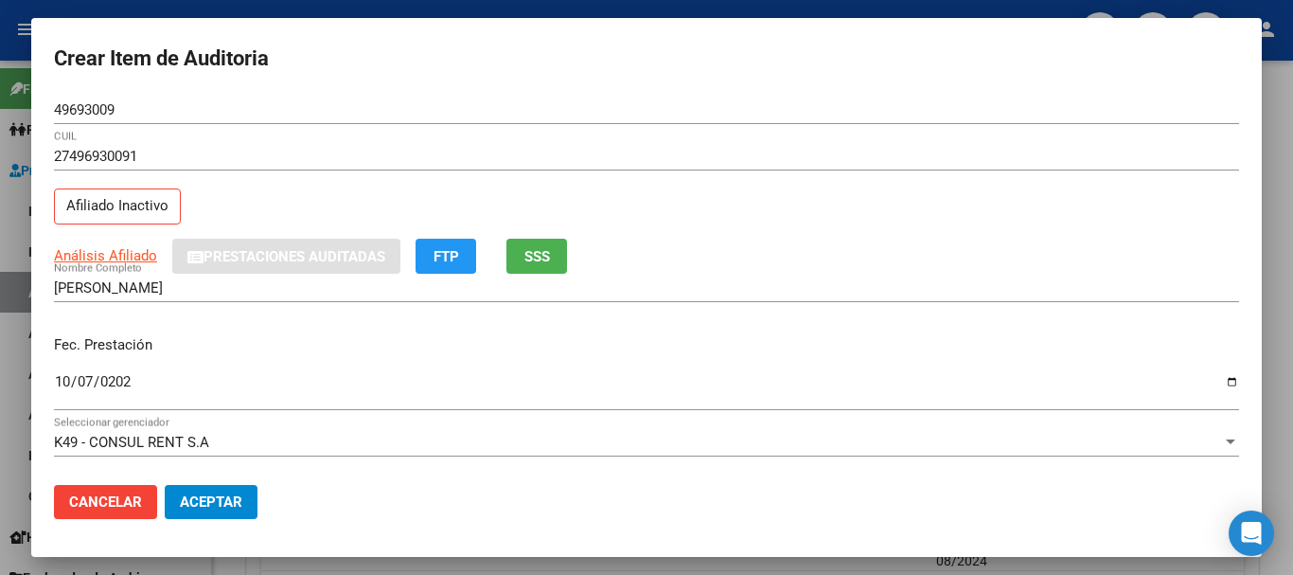
scroll to position [256, 0]
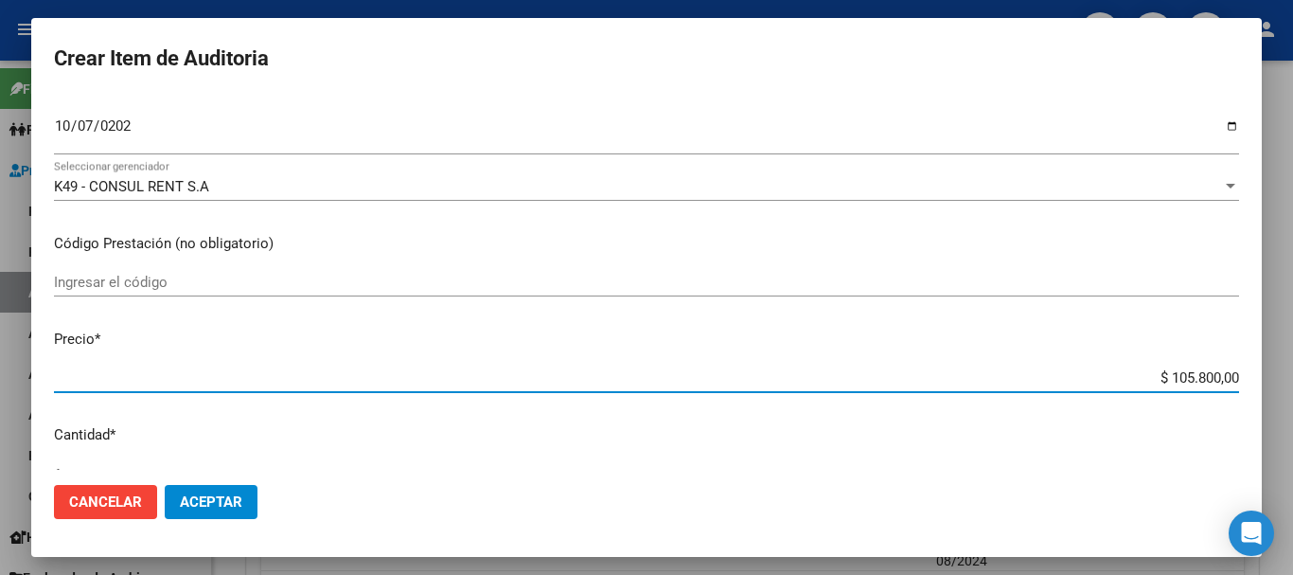
type input "$ 0,04"
type input "$ 0,44"
type input "$ 4,45"
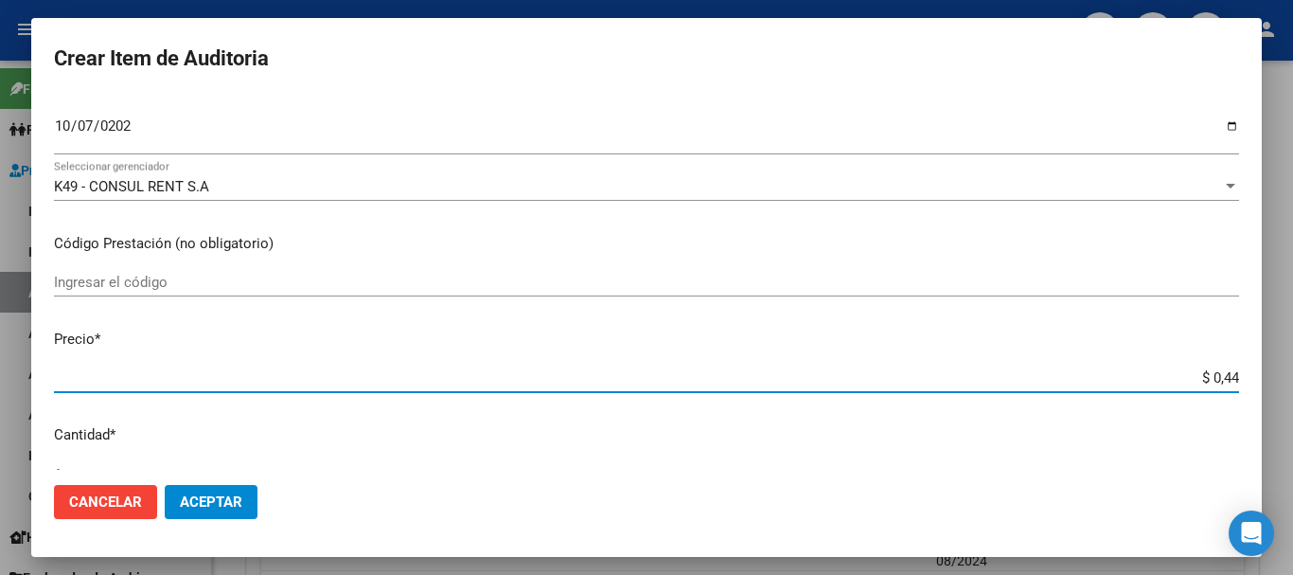
type input "$ 4,45"
type input "$ 44,54"
type input "$ 445,40"
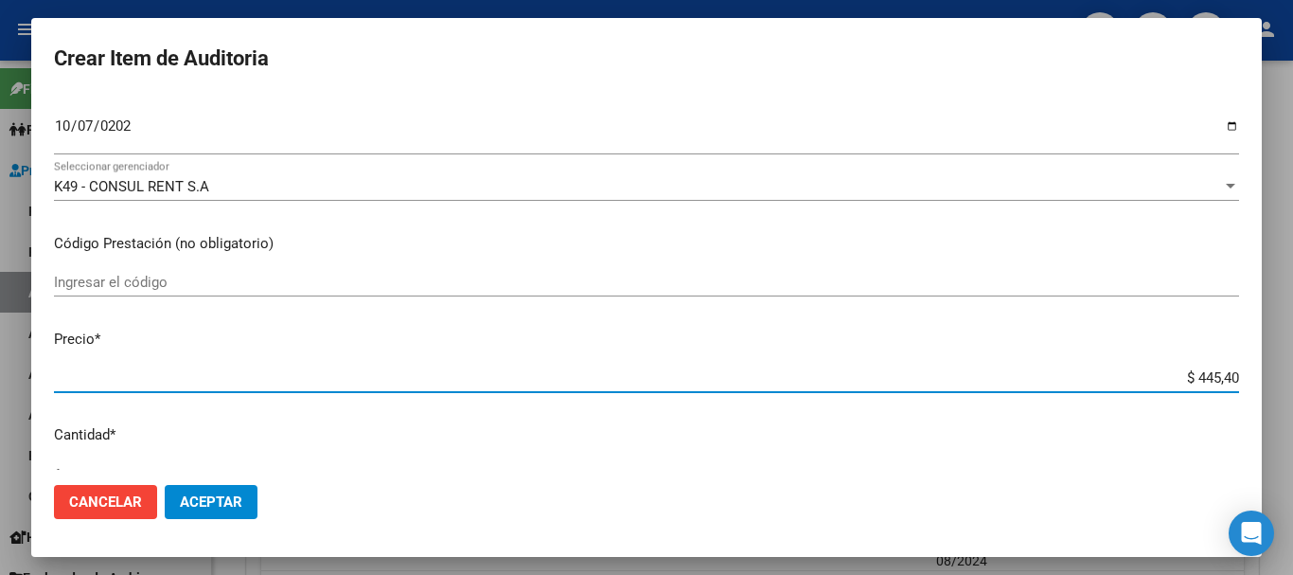
type input "$ 4.454,00"
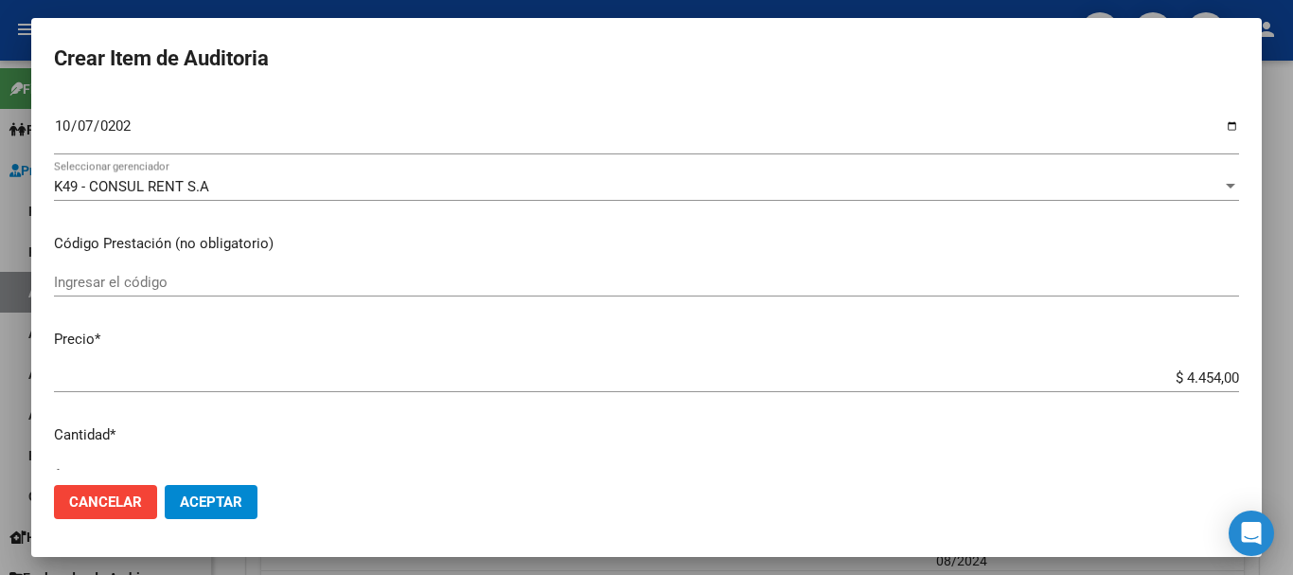
scroll to position [639, 0]
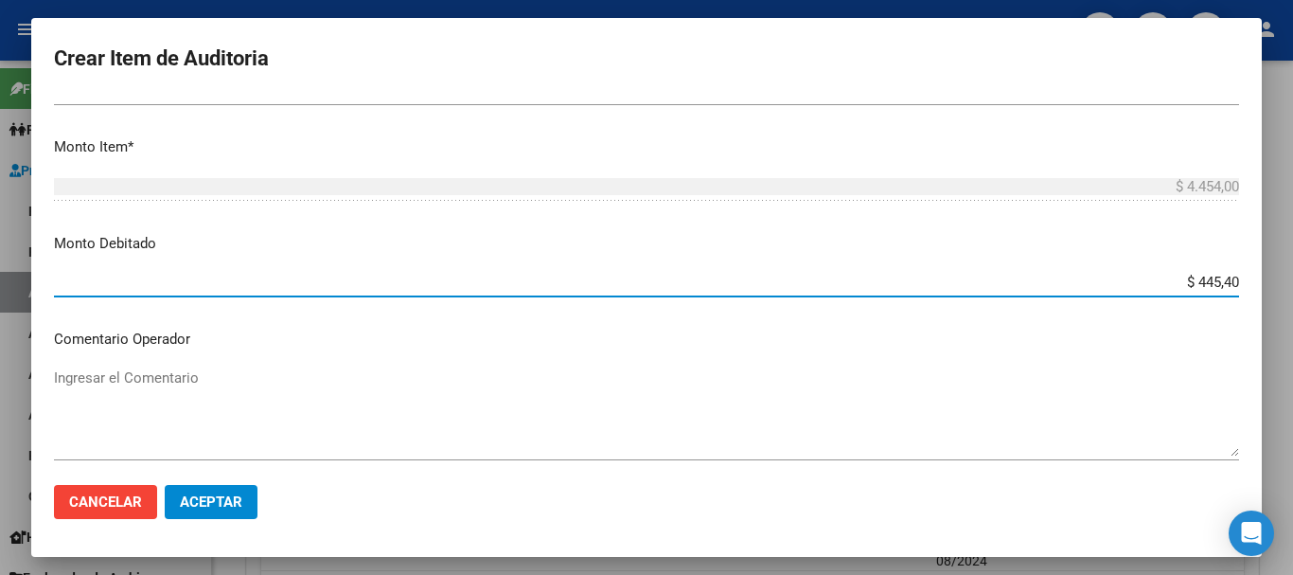
type input "$ 4.454,00"
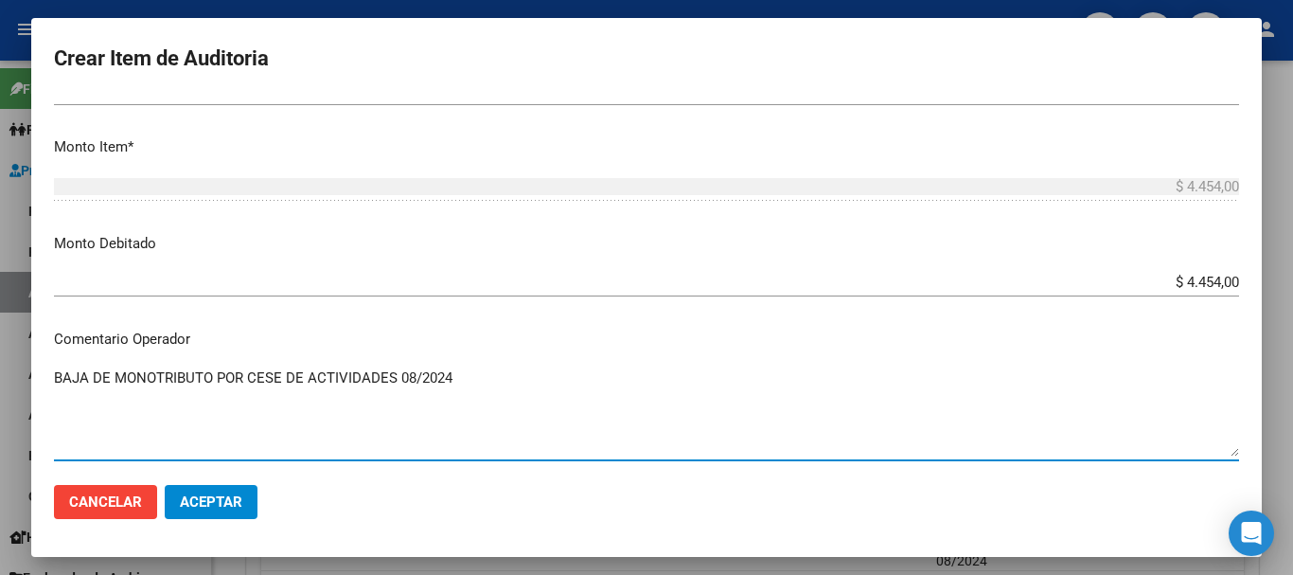
type textarea "BAJA DE MONOTRIBUTO POR CESE DE ACTIVIDADES 08/2024"
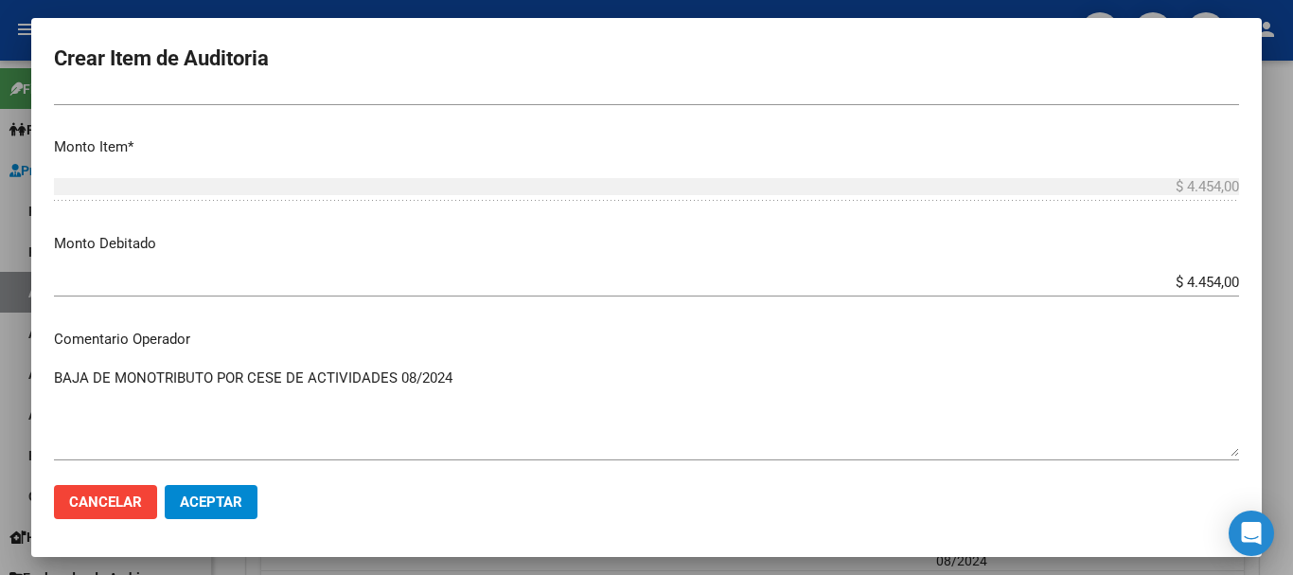
scroll to position [1167, 0]
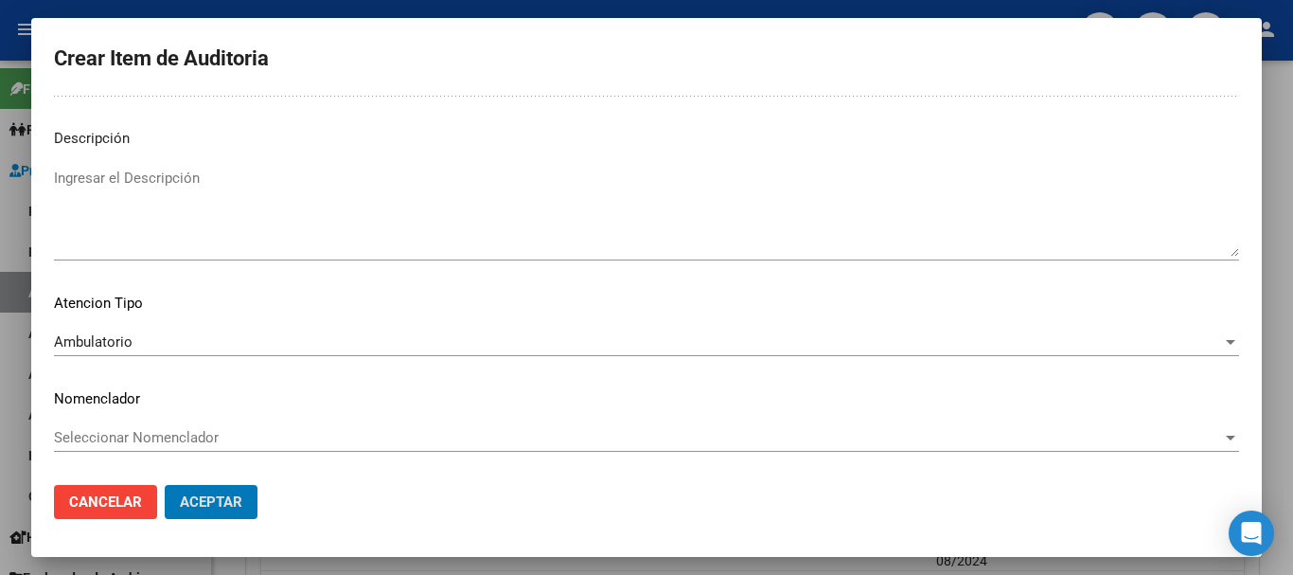
click at [165, 485] on button "Aceptar" at bounding box center [211, 502] width 93 height 34
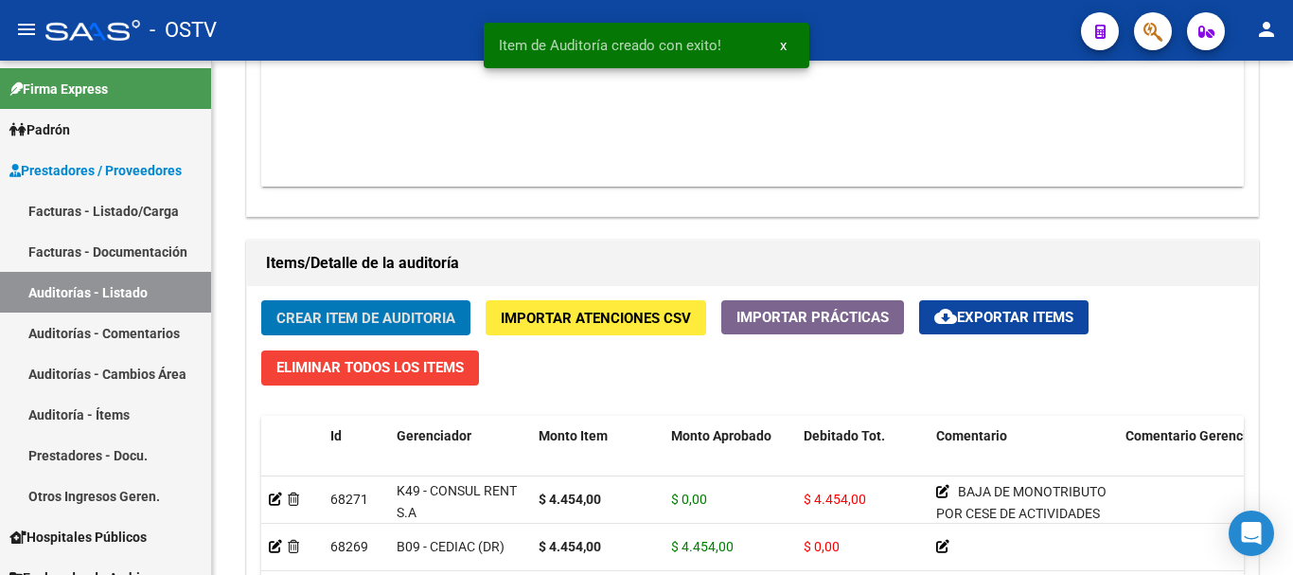
click at [261, 300] on button "Crear Item de Auditoria" at bounding box center [365, 317] width 209 height 35
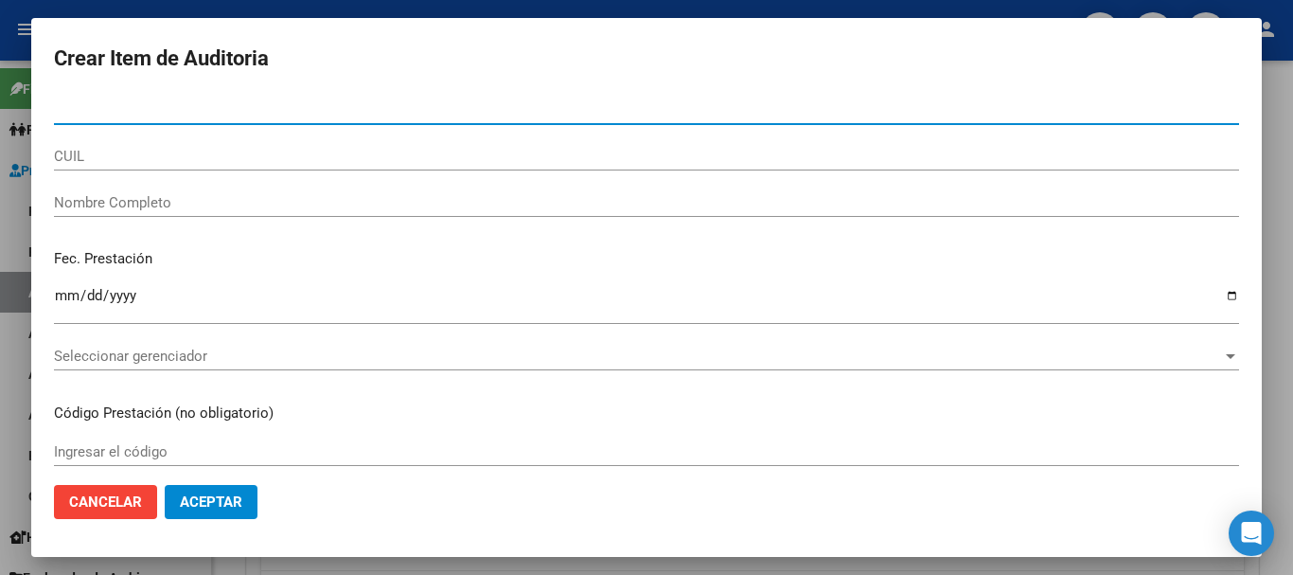
paste input "41584759"
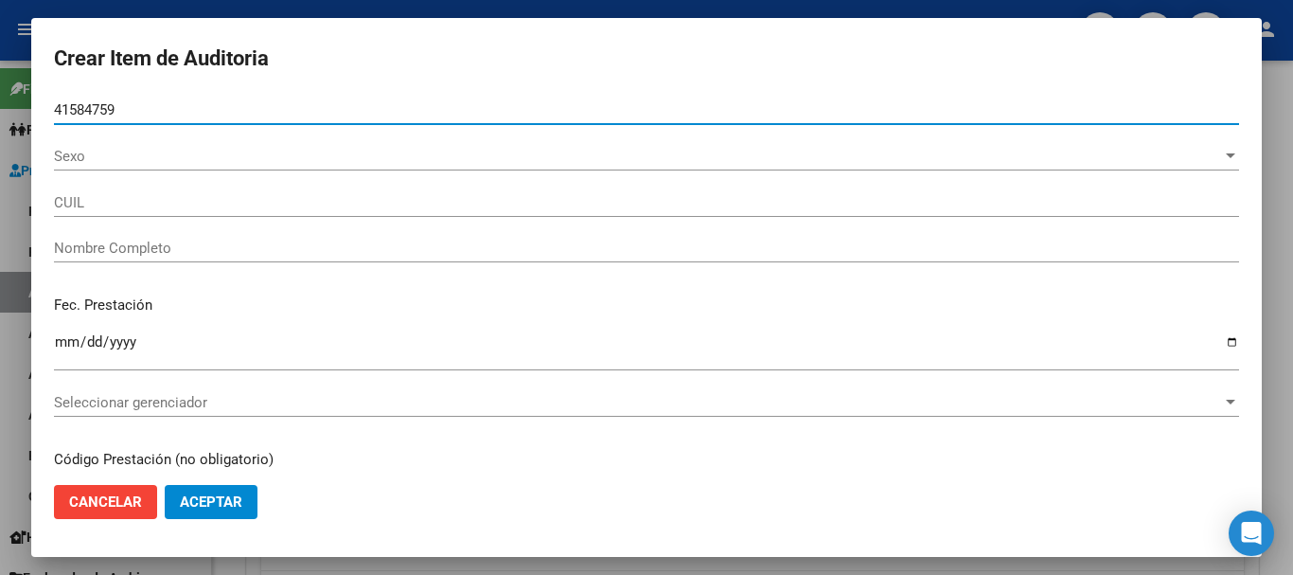
type input "41584759"
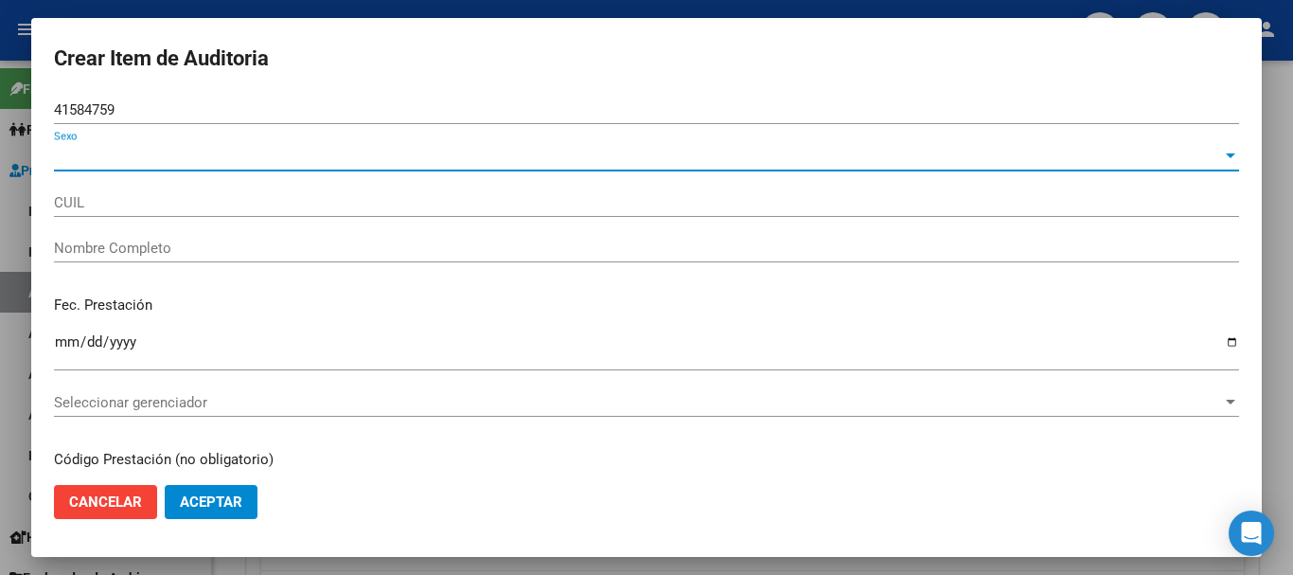
type input "27415847594"
type input "[PERSON_NAME] [PERSON_NAME]"
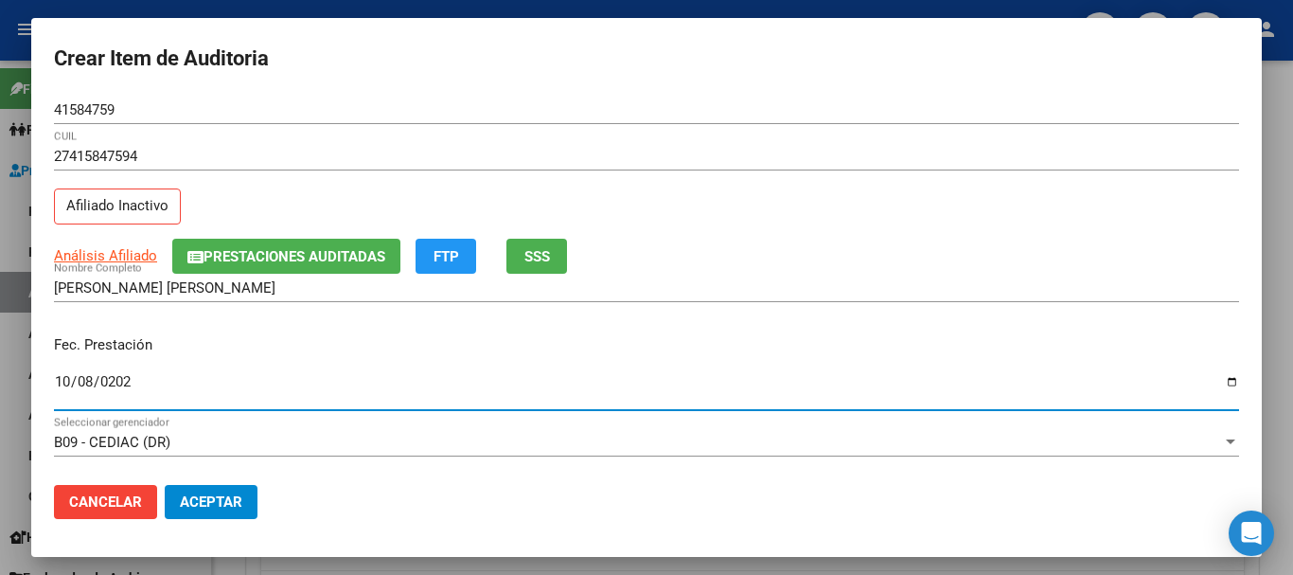
type input "[DATE]"
click at [252, 251] on span "Prestaciones Auditadas" at bounding box center [295, 256] width 182 height 17
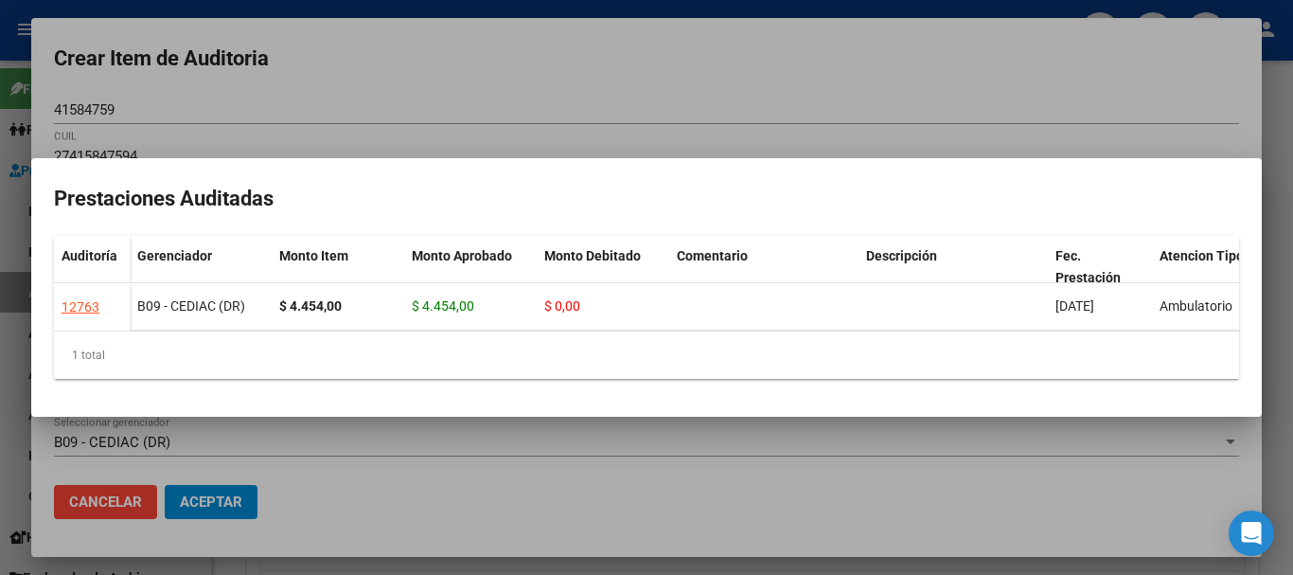
click at [777, 67] on div at bounding box center [646, 287] width 1293 height 575
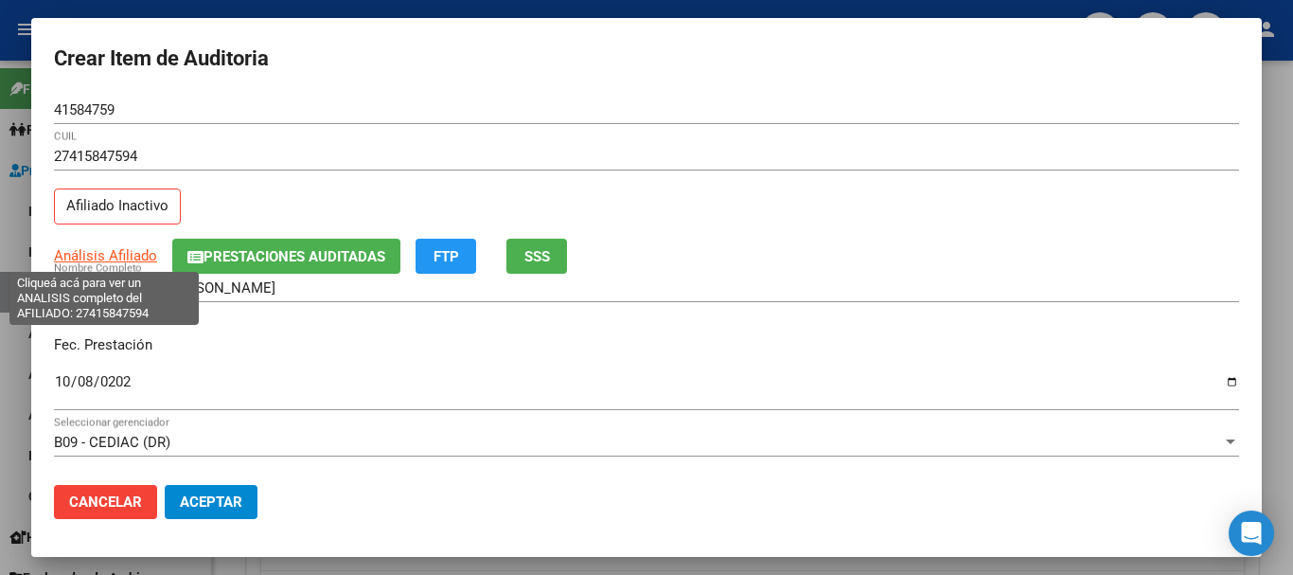
click at [123, 255] on span "Análisis Afiliado" at bounding box center [105, 255] width 103 height 17
type textarea "27415847594"
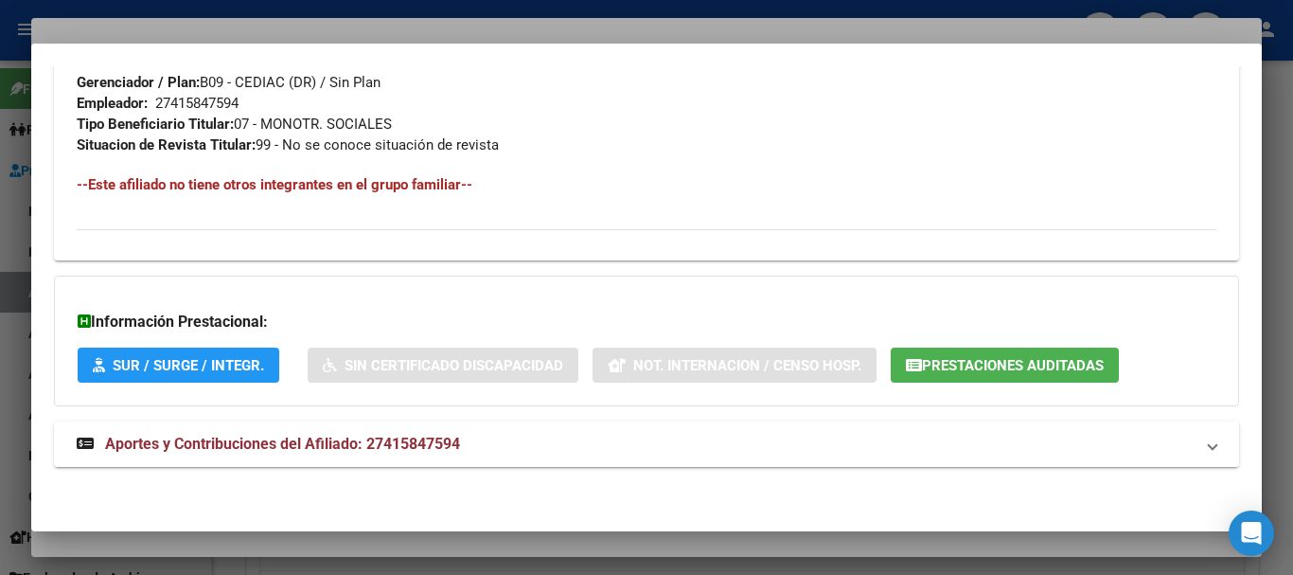
click at [329, 448] on span "Aportes y Contribuciones del Afiliado: 27415847594" at bounding box center [282, 444] width 355 height 18
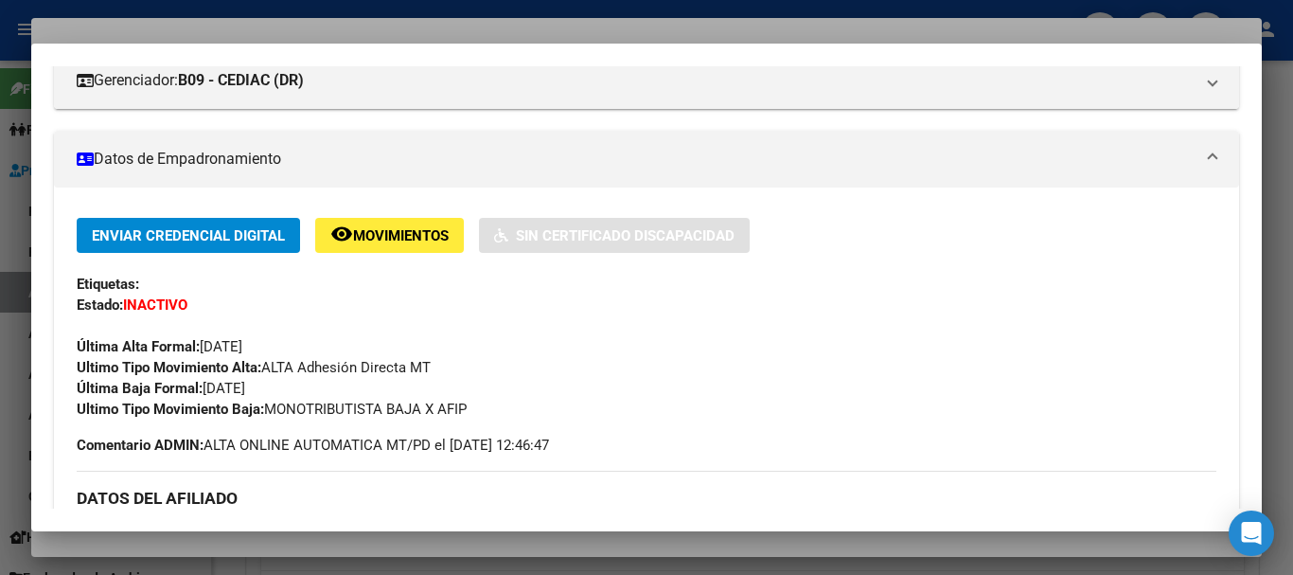
scroll to position [0, 0]
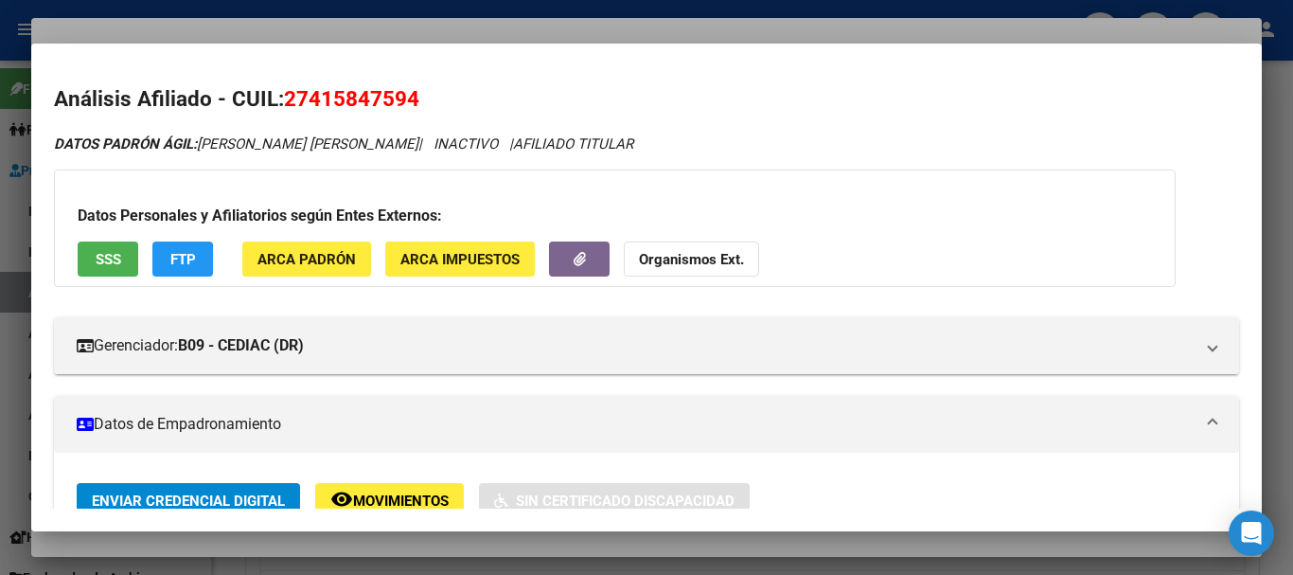
click at [718, 246] on button "Organismos Ext." at bounding box center [691, 258] width 135 height 35
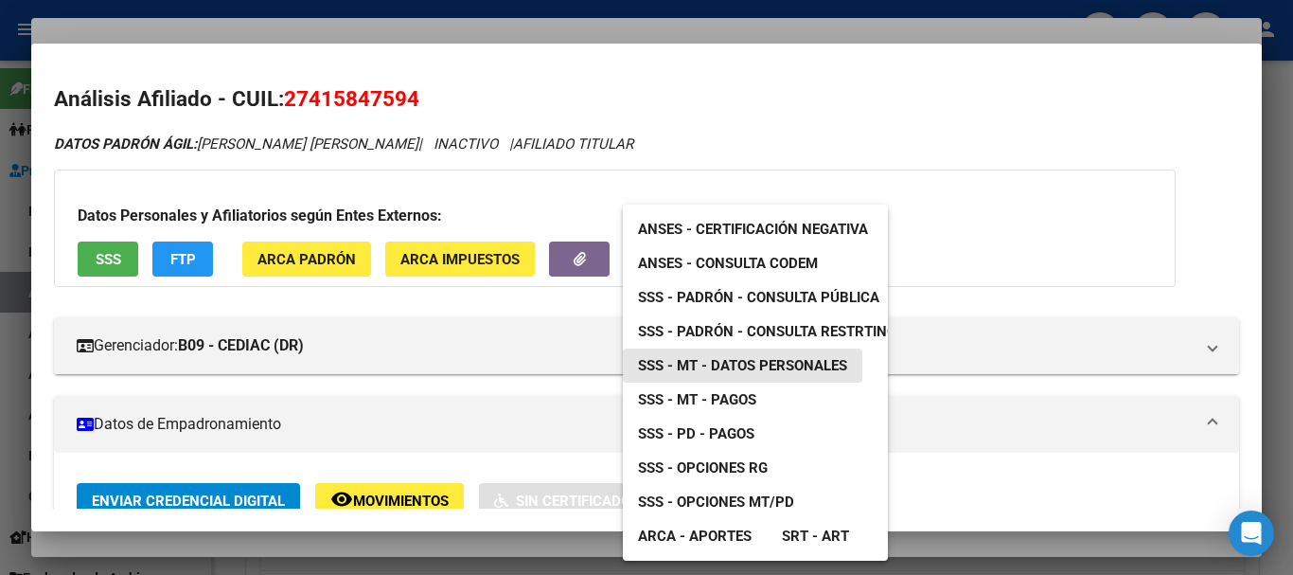
click at [754, 358] on span "SSS - MT - Datos Personales" at bounding box center [742, 365] width 209 height 17
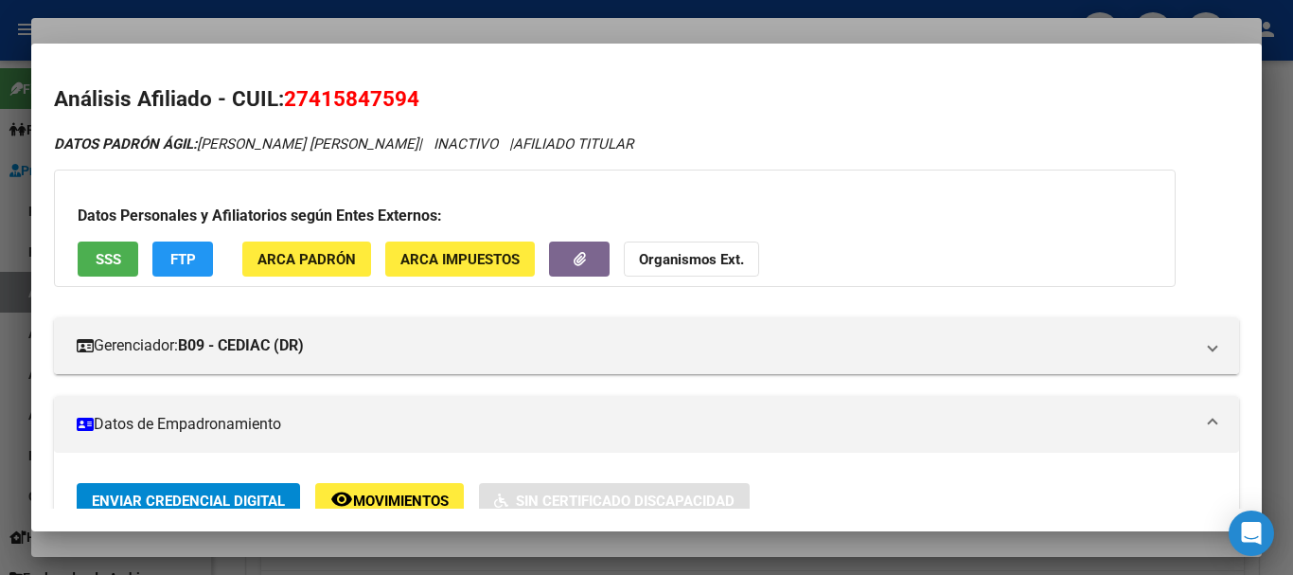
click at [326, 26] on div at bounding box center [646, 287] width 1293 height 575
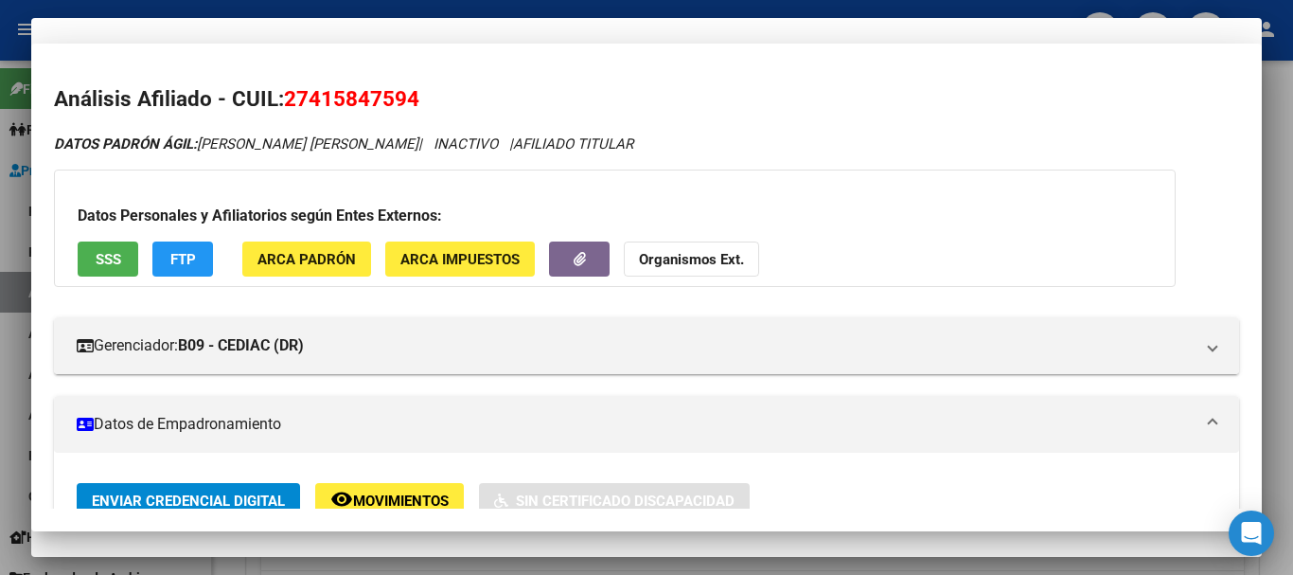
click at [779, 185] on div "27415847594 CUIL" at bounding box center [646, 165] width 1185 height 46
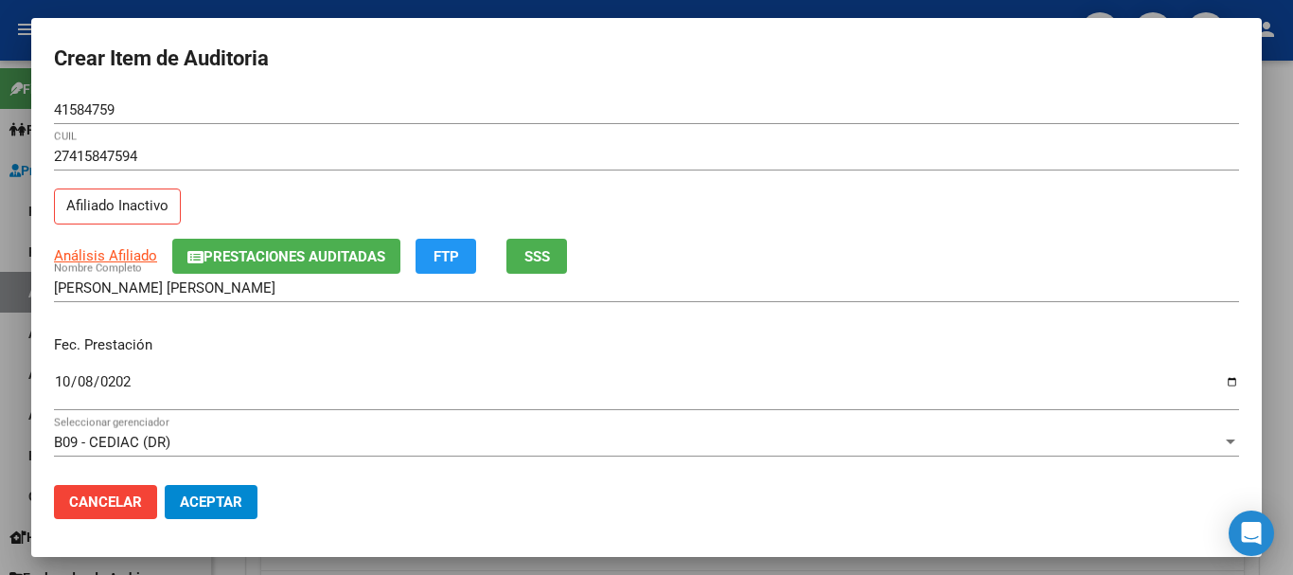
scroll to position [256, 0]
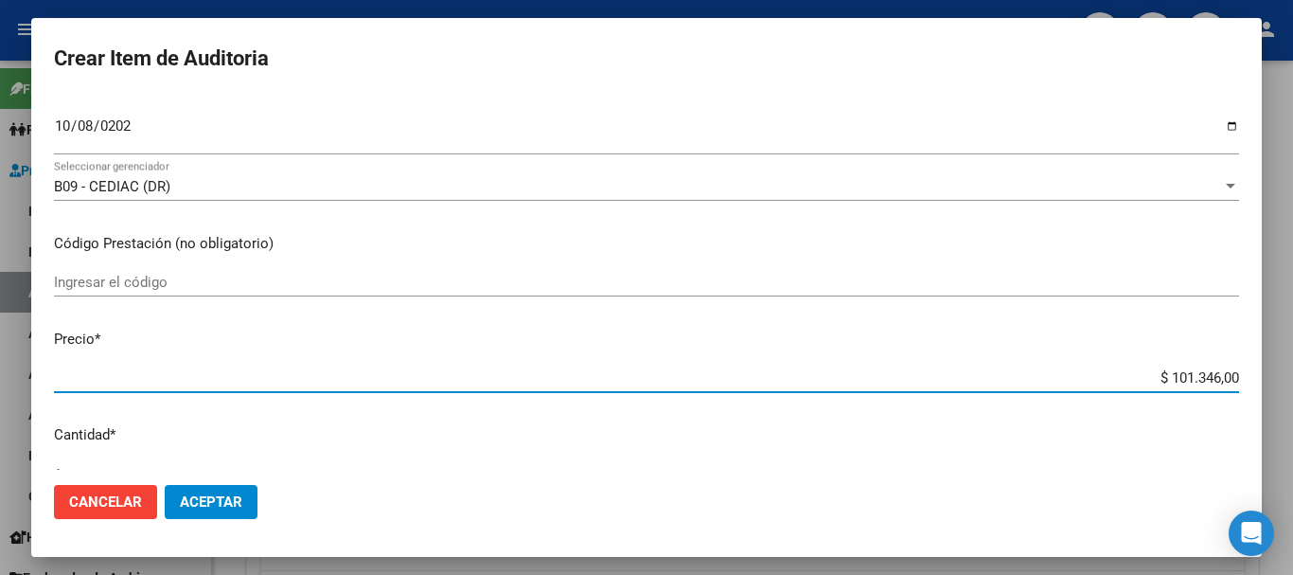
type input "$ 0,04"
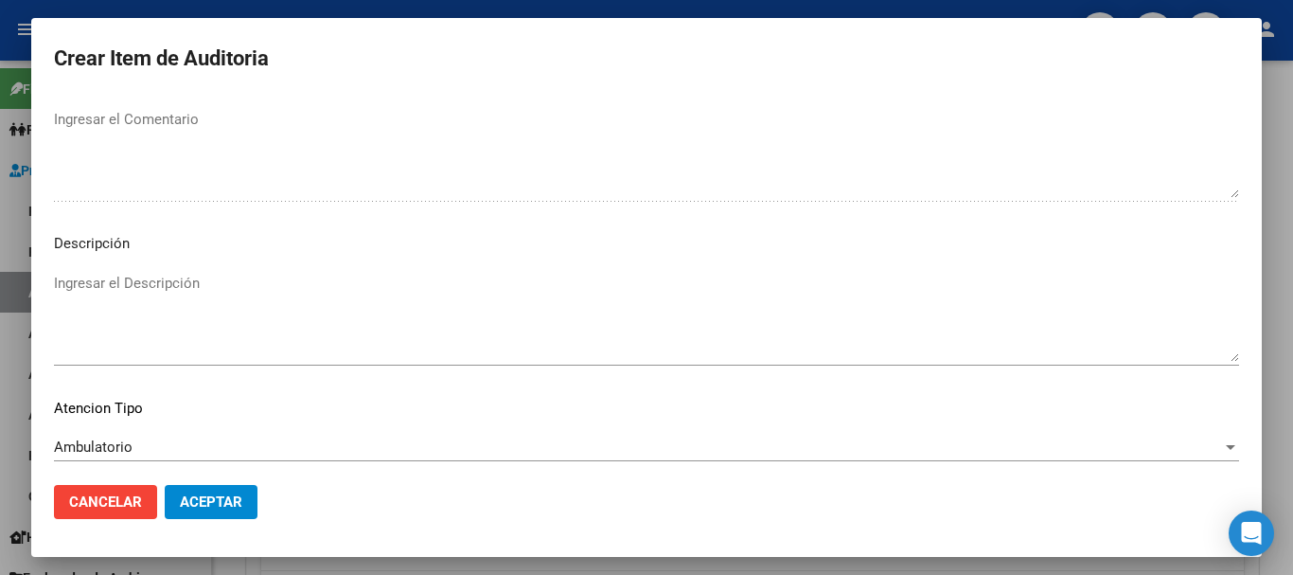
scroll to position [1167, 0]
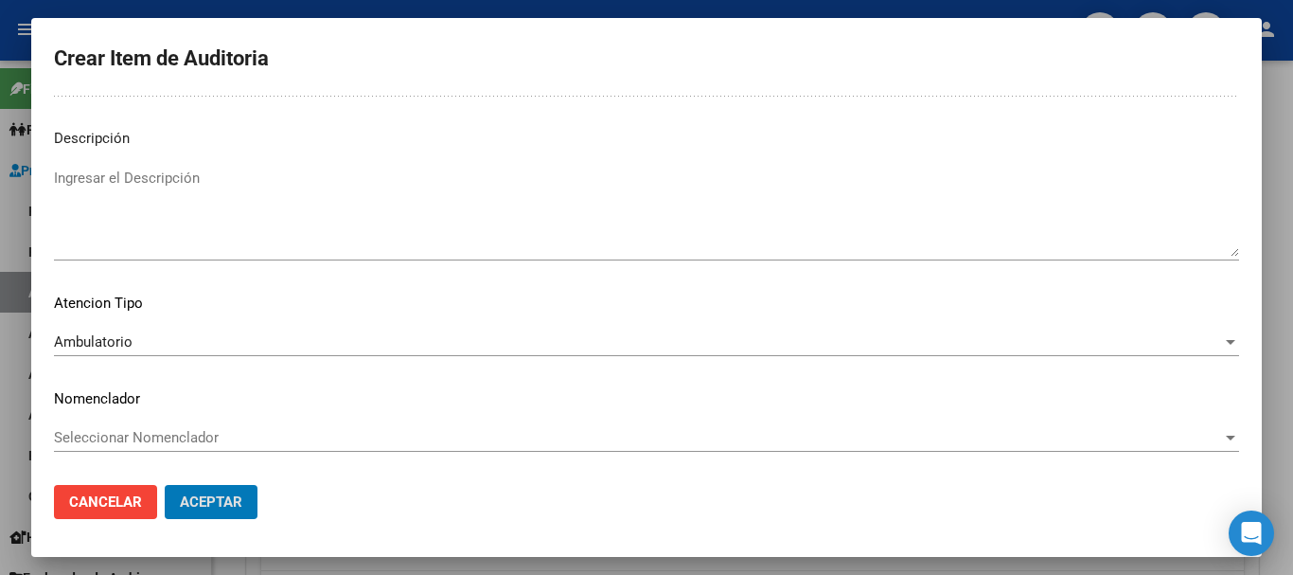
click at [165, 485] on button "Aceptar" at bounding box center [211, 502] width 93 height 34
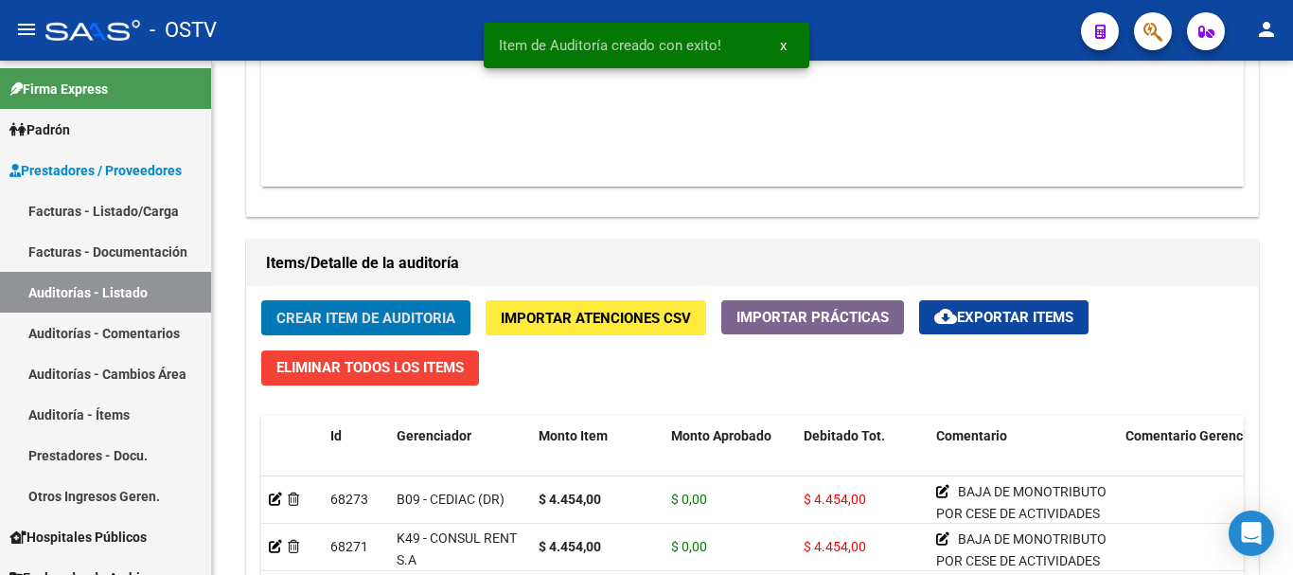
click at [261, 300] on button "Crear Item de Auditoria" at bounding box center [365, 317] width 209 height 35
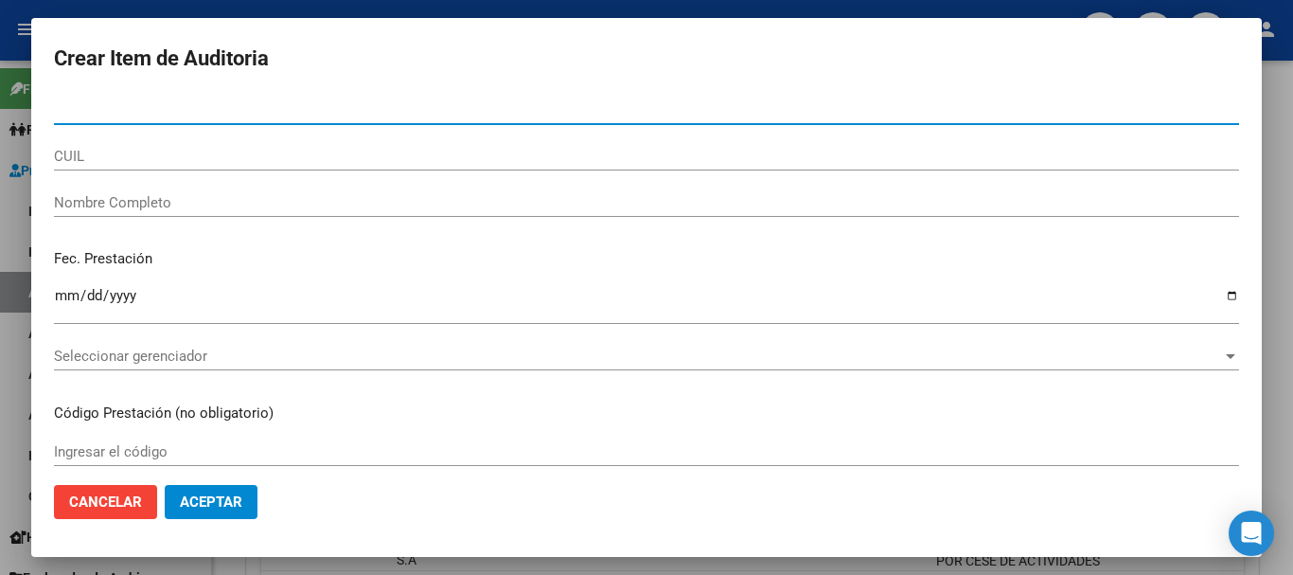
paste input "32794056"
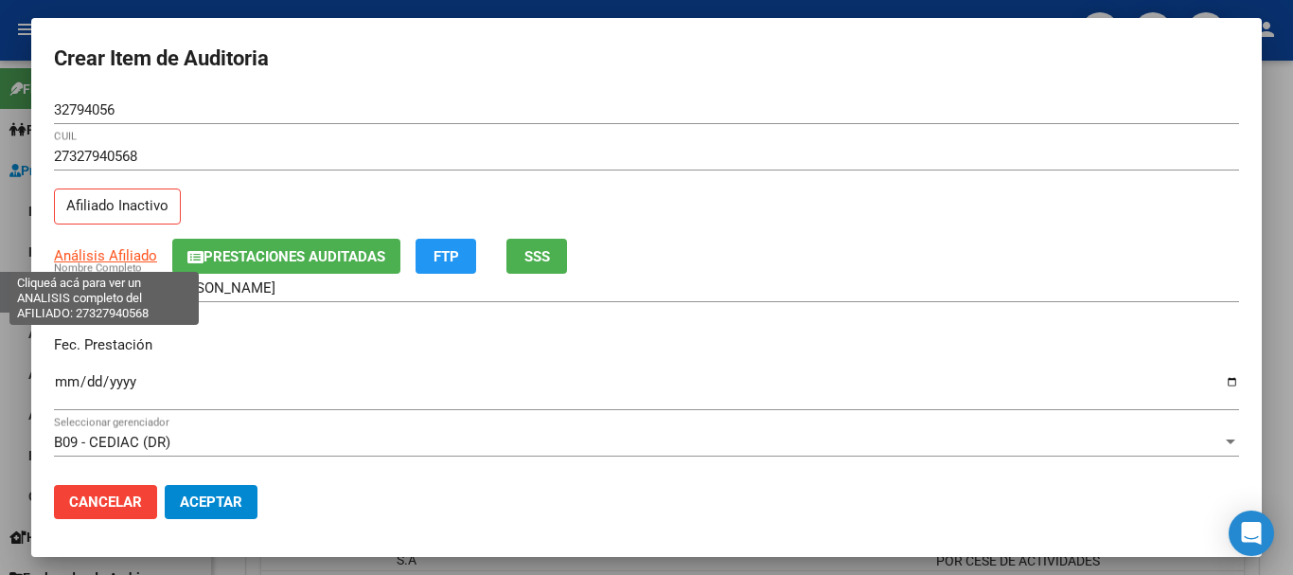
click at [134, 257] on span "Análisis Afiliado" at bounding box center [105, 255] width 103 height 17
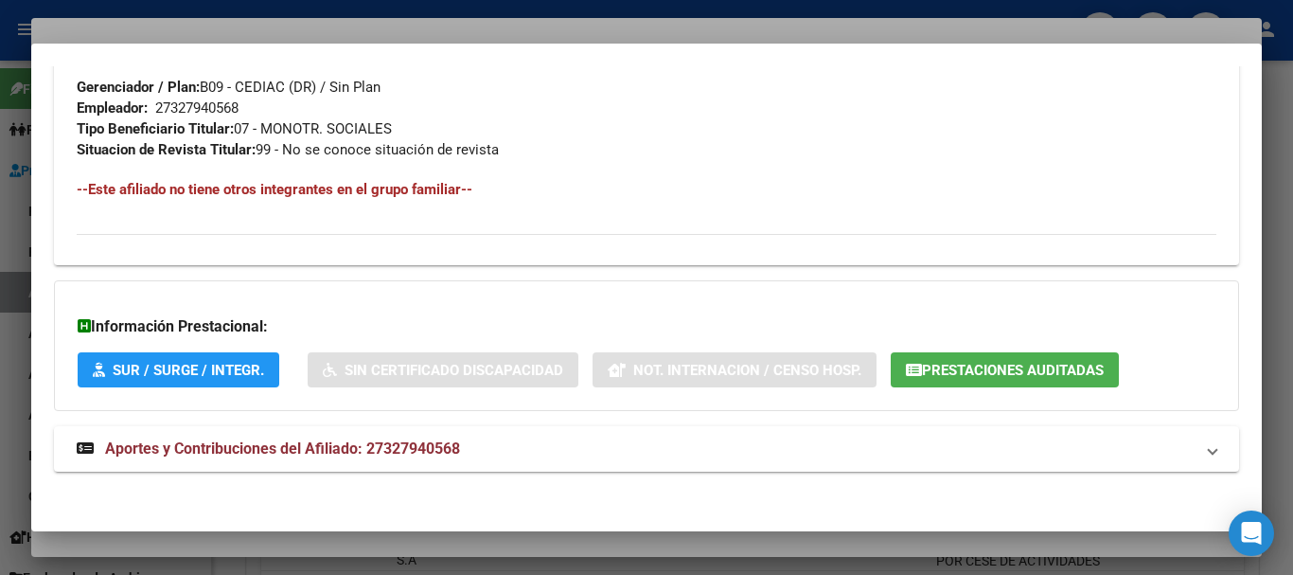
scroll to position [997, 0]
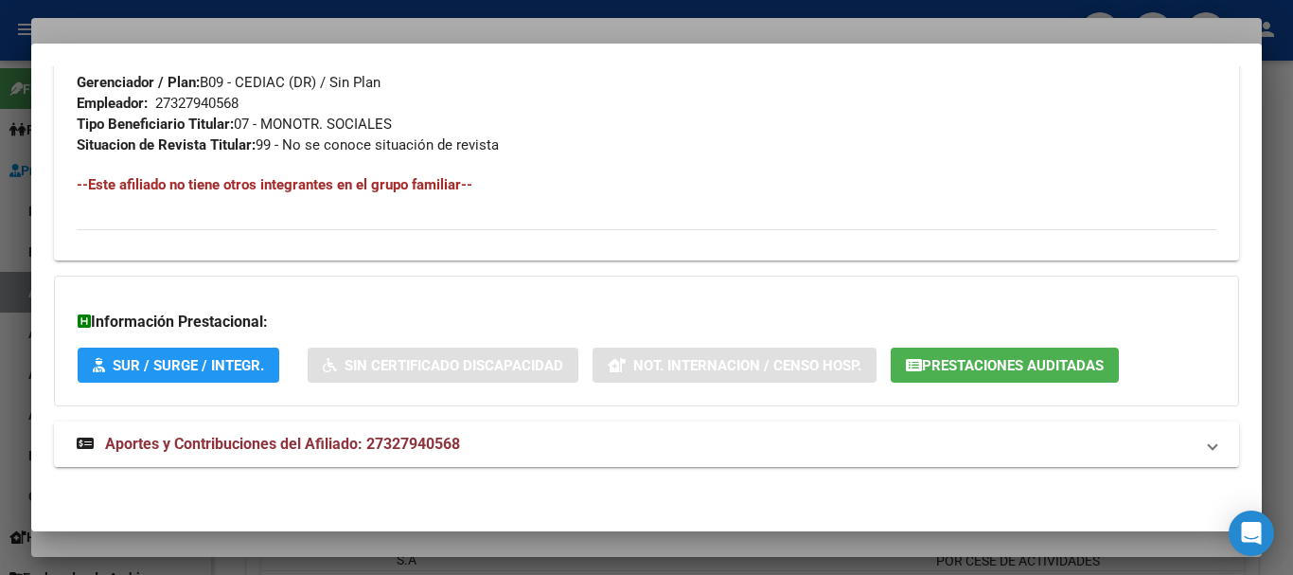
click at [392, 437] on span "Aportes y Contribuciones del Afiliado: 27327940568" at bounding box center [282, 444] width 355 height 18
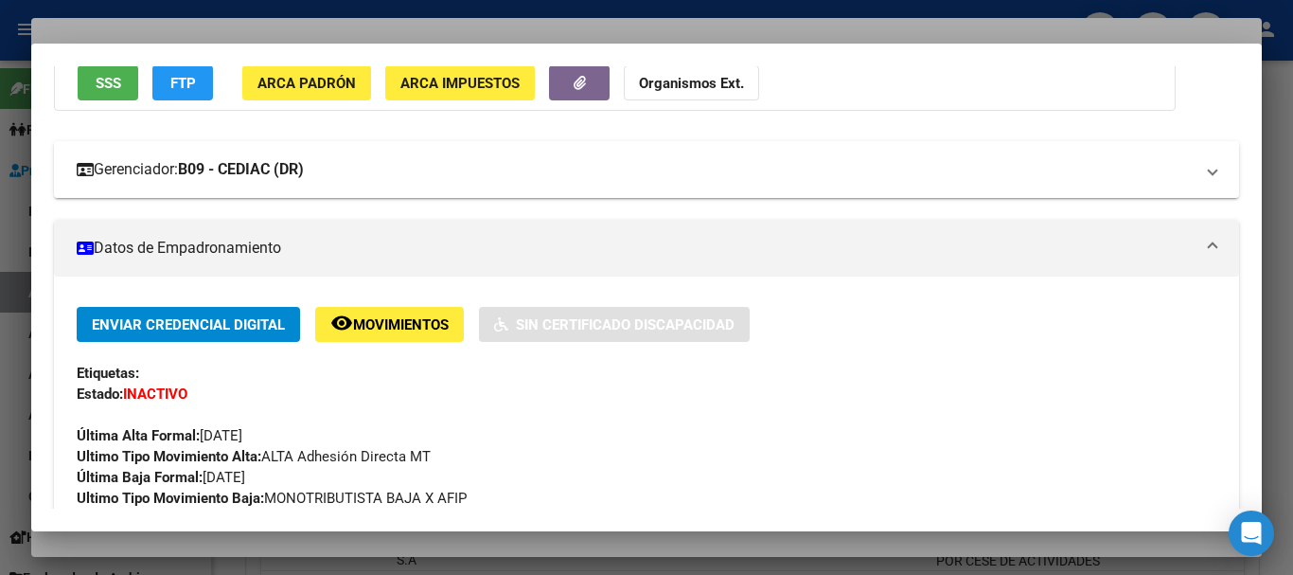
scroll to position [0, 0]
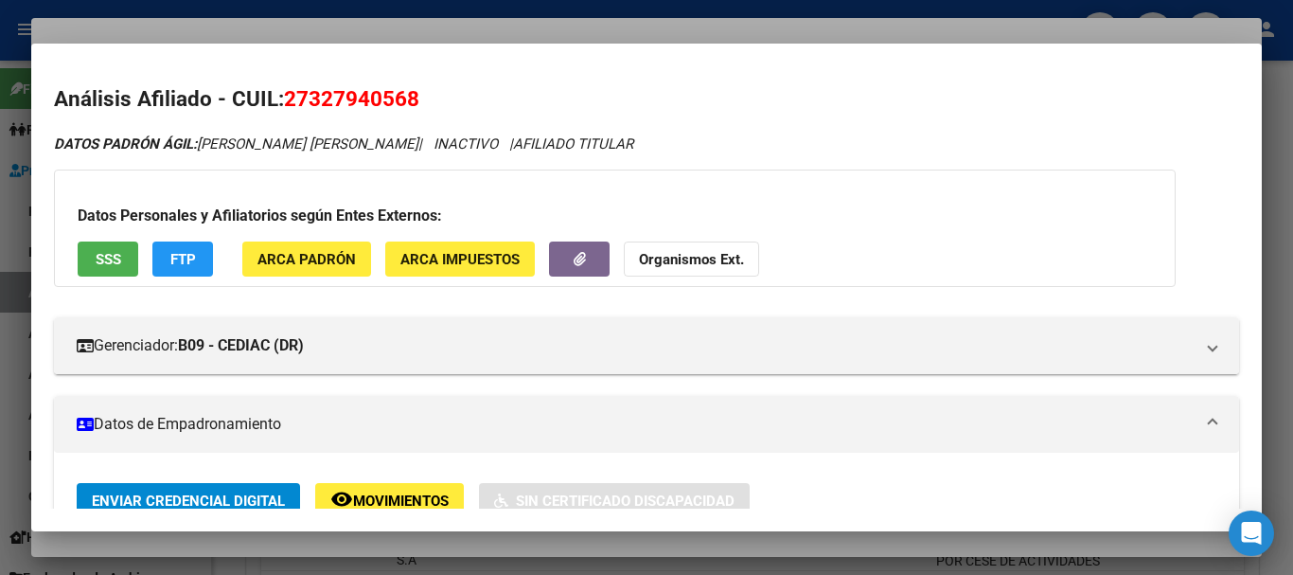
click at [677, 258] on strong "Organismos Ext." at bounding box center [691, 259] width 105 height 17
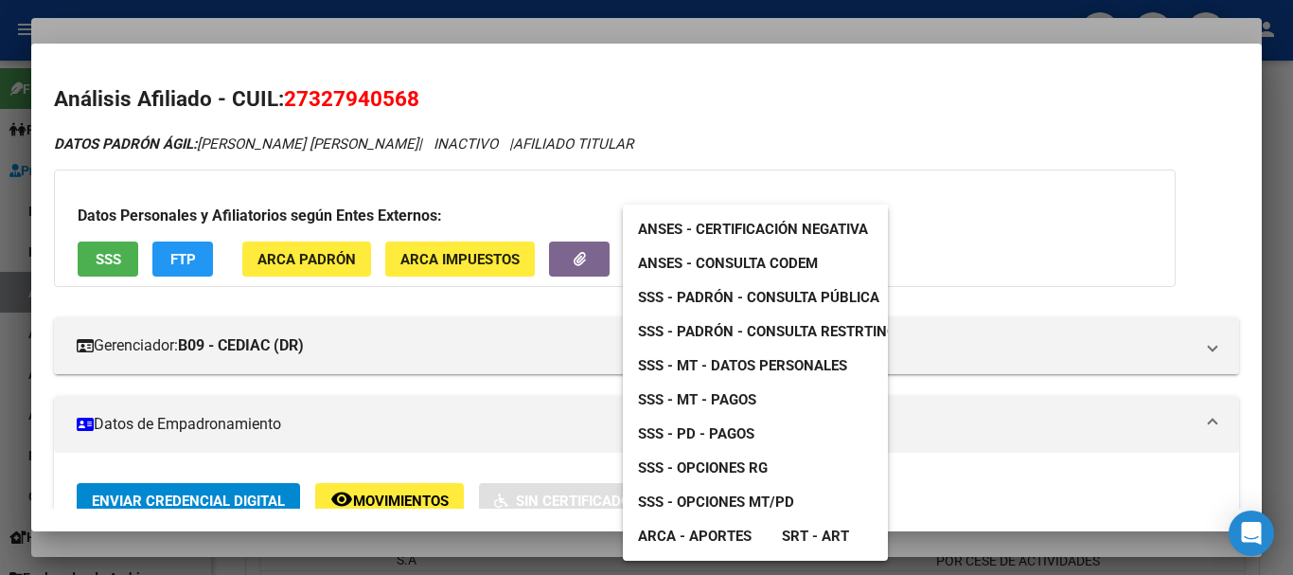
click at [715, 359] on span "SSS - MT - Datos Personales" at bounding box center [742, 365] width 209 height 17
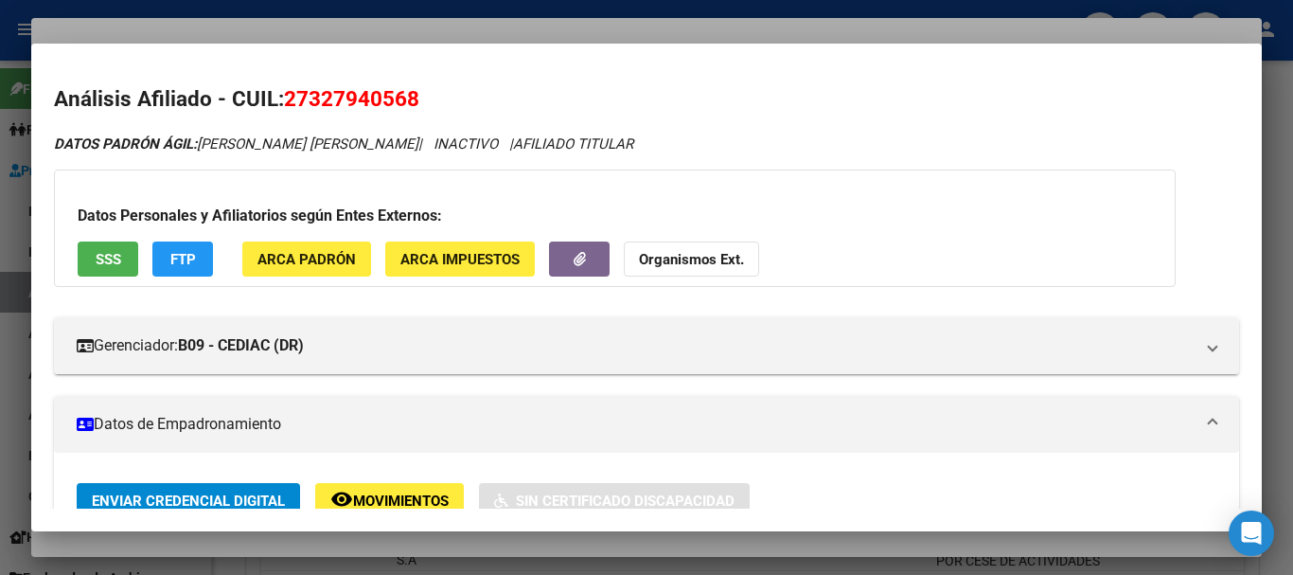
click at [303, 19] on div at bounding box center [646, 287] width 1293 height 575
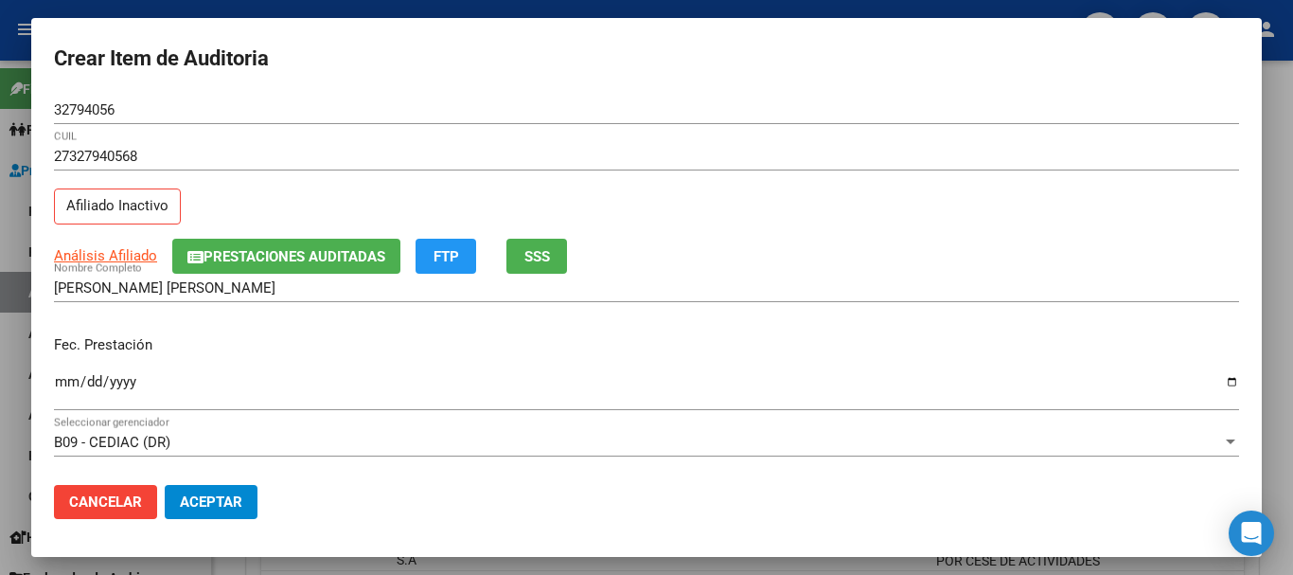
click at [328, 251] on span "Prestaciones Auditadas" at bounding box center [295, 256] width 182 height 17
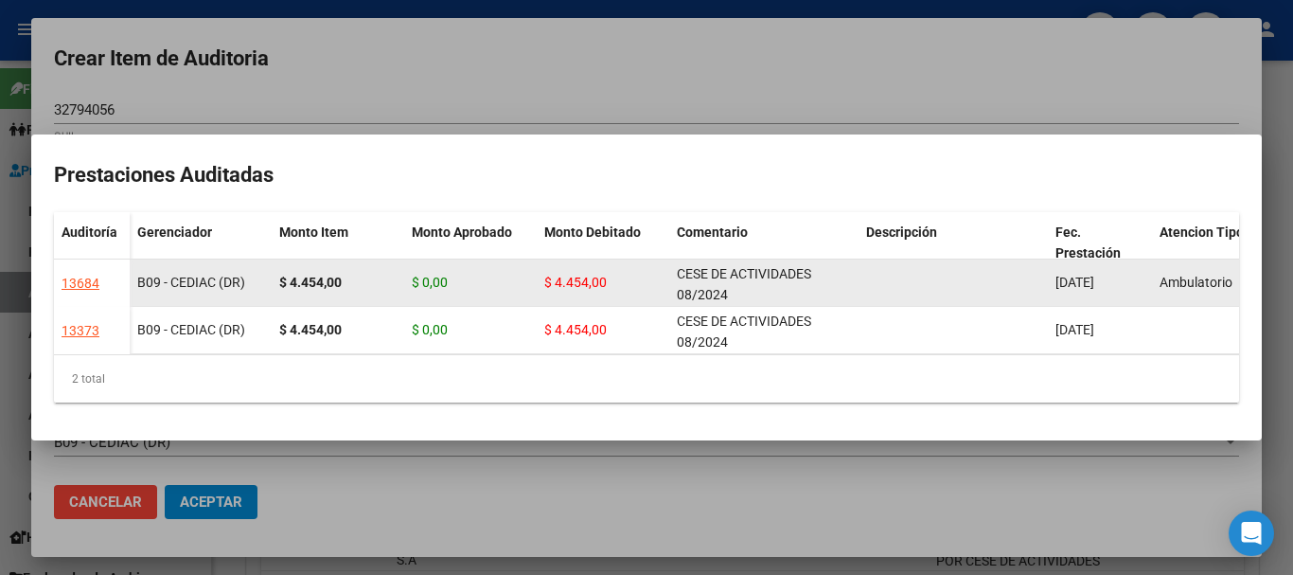
click at [736, 286] on div "CESE DE ACTIVIDADES 08/2024" at bounding box center [764, 283] width 174 height 40
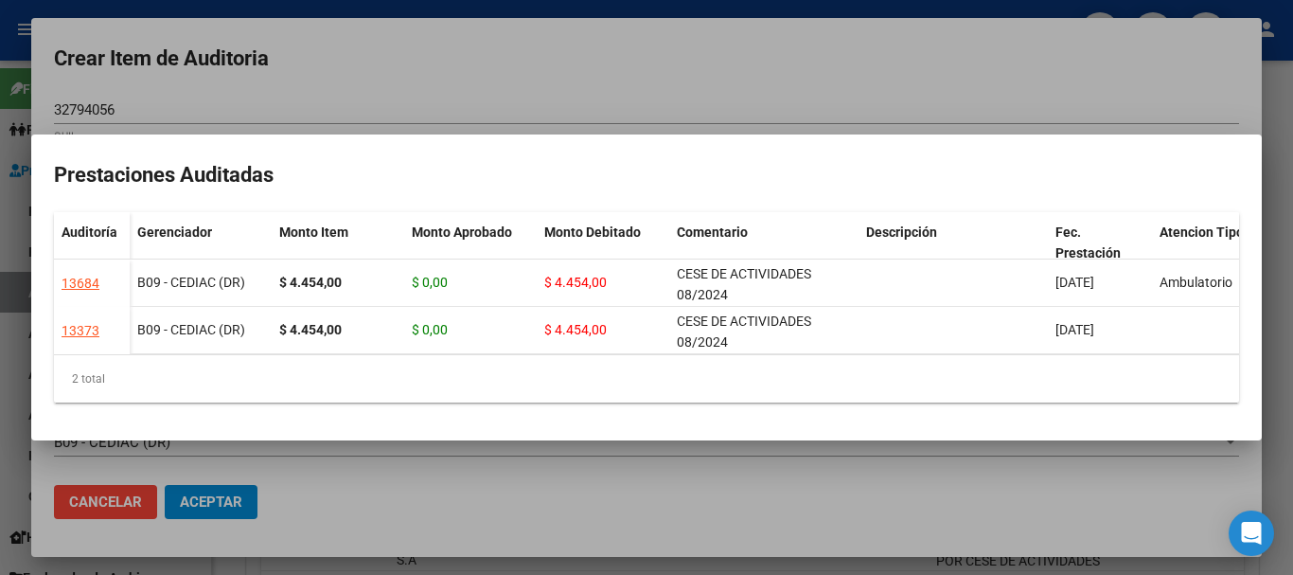
copy span "CESE DE ACTIVIDADES 08/2024"
click at [716, 78] on div at bounding box center [646, 287] width 1293 height 575
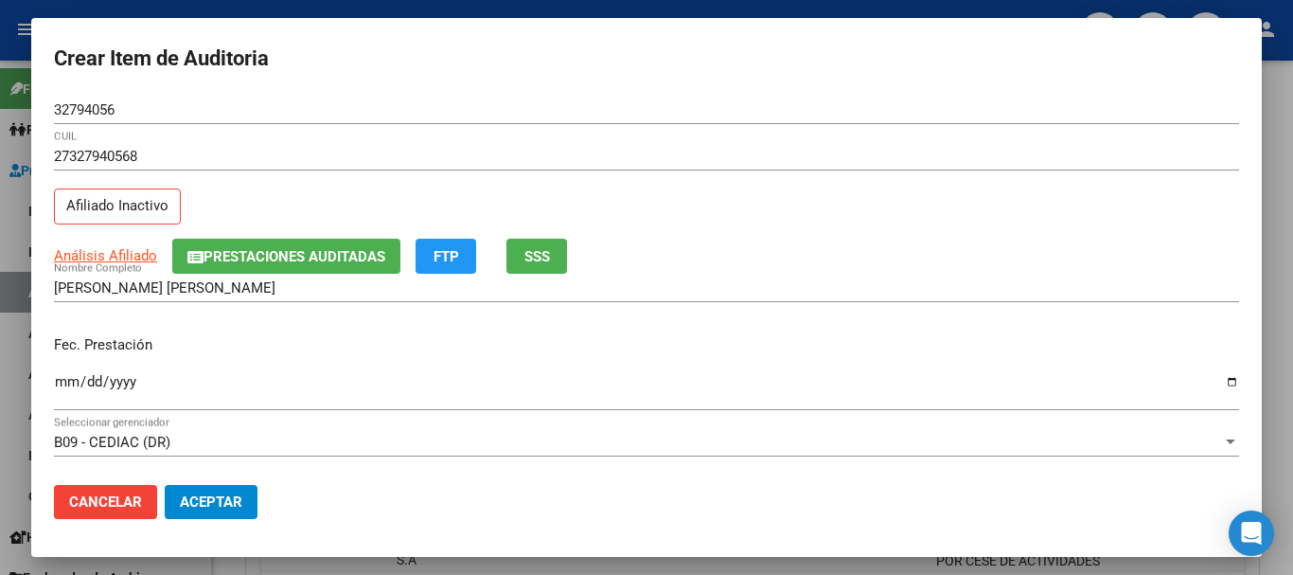
click at [771, 182] on div "27327940568 CUIL" at bounding box center [646, 165] width 1185 height 46
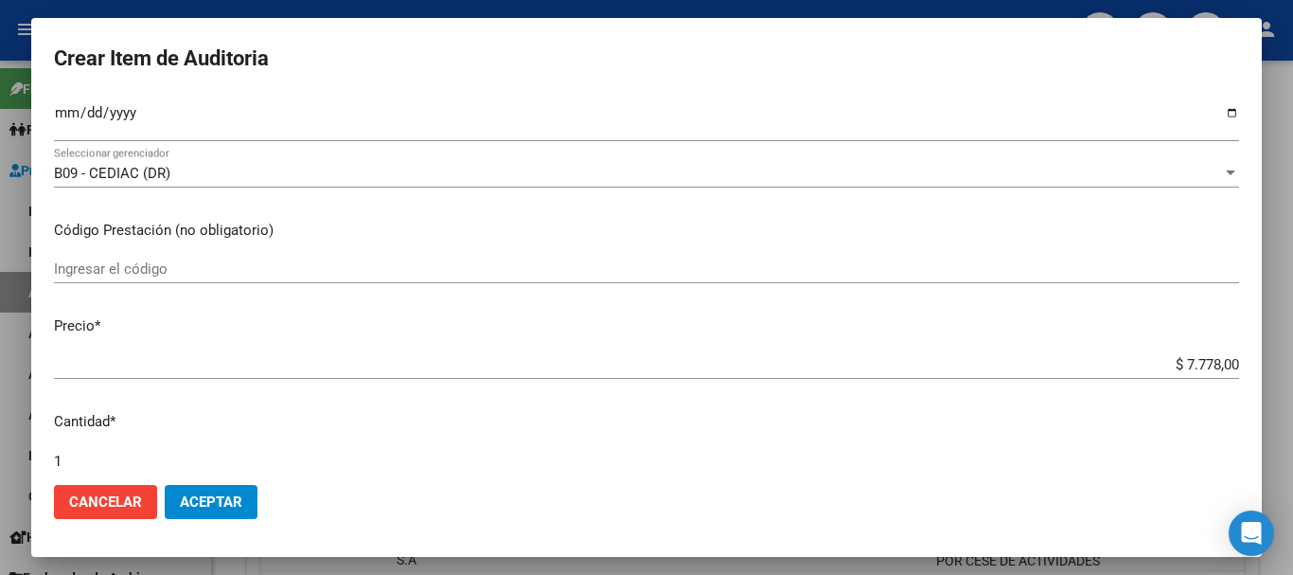
scroll to position [639, 0]
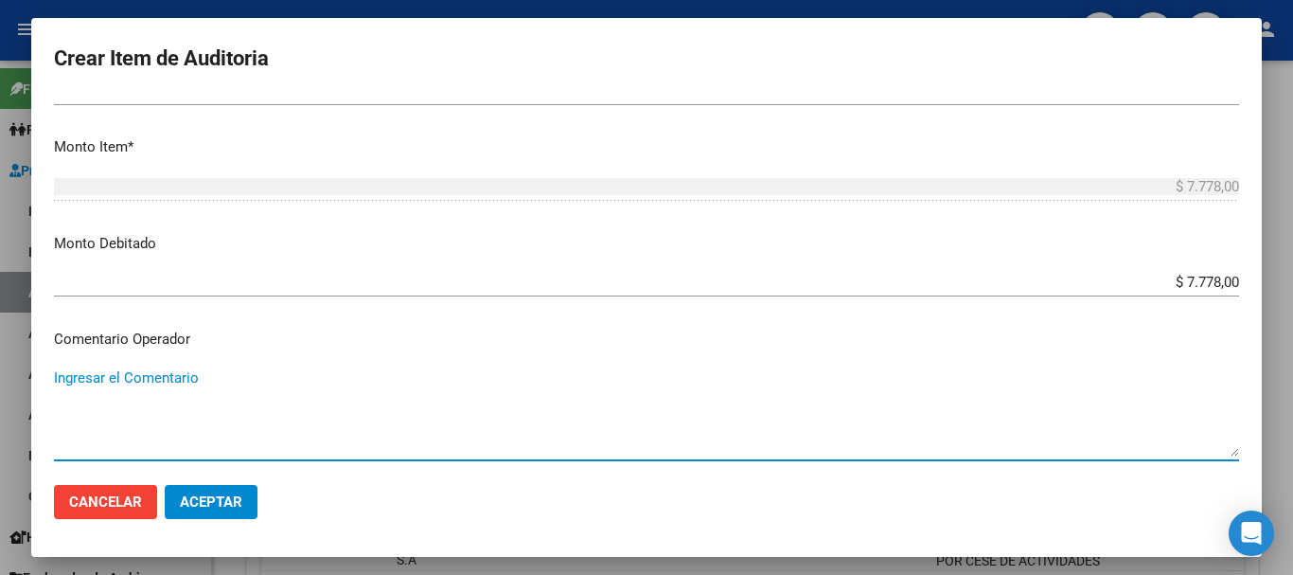
paste textarea "CESE DE ACTIVIDADES 08/2024"
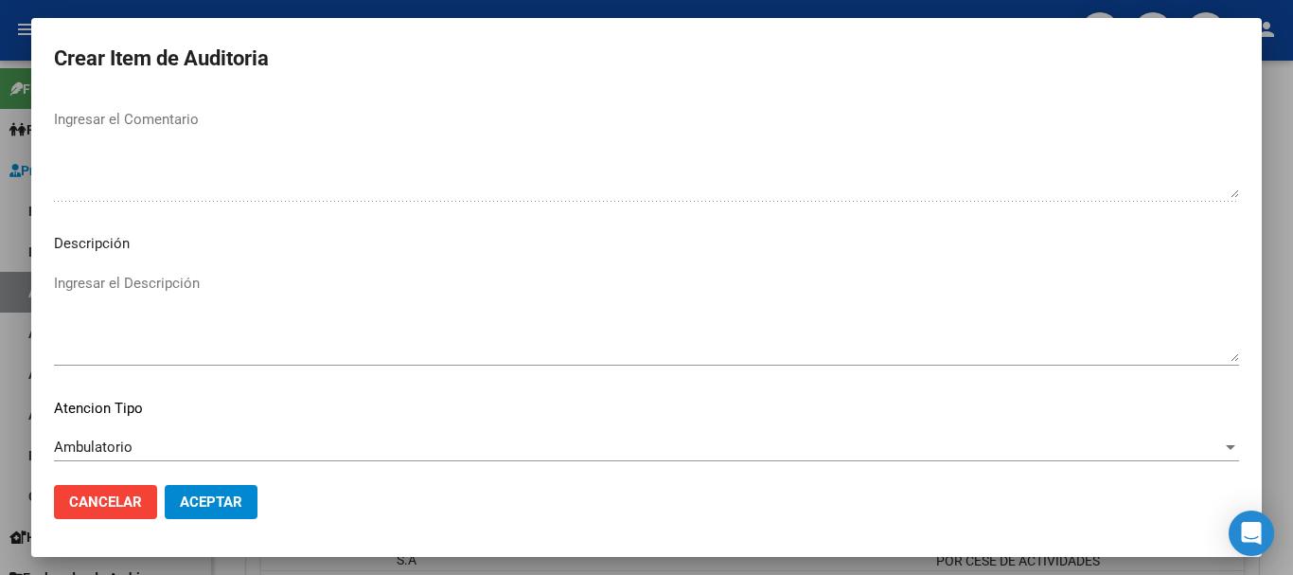
scroll to position [1167, 0]
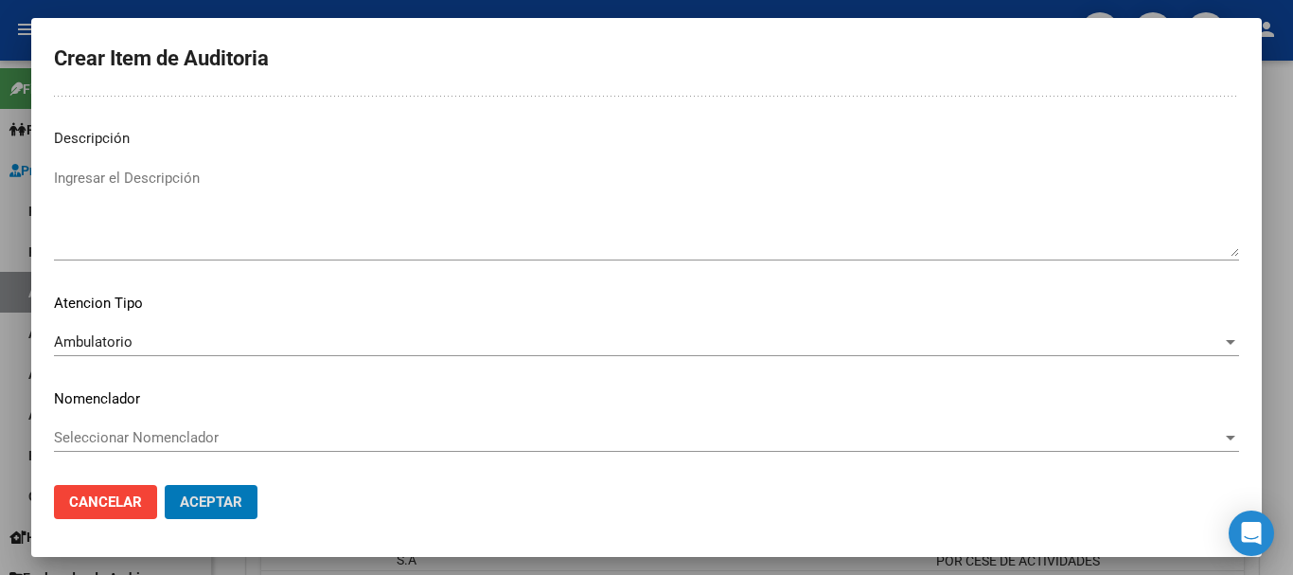
click at [165, 485] on button "Aceptar" at bounding box center [211, 502] width 93 height 34
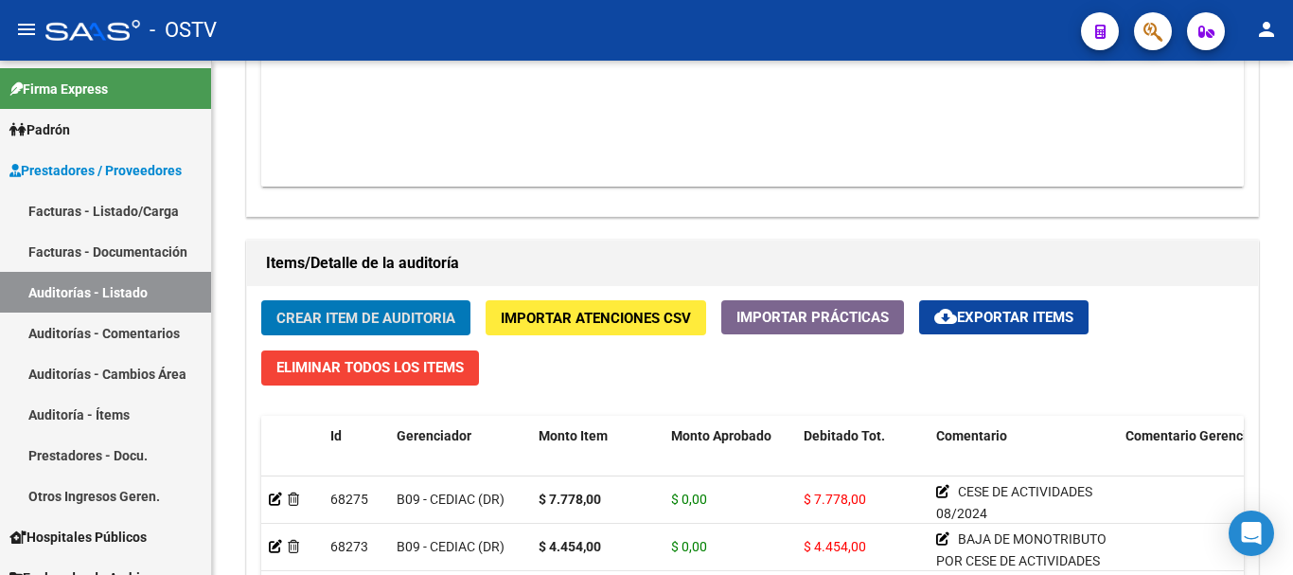
click at [261, 300] on button "Crear Item de Auditoria" at bounding box center [365, 317] width 209 height 35
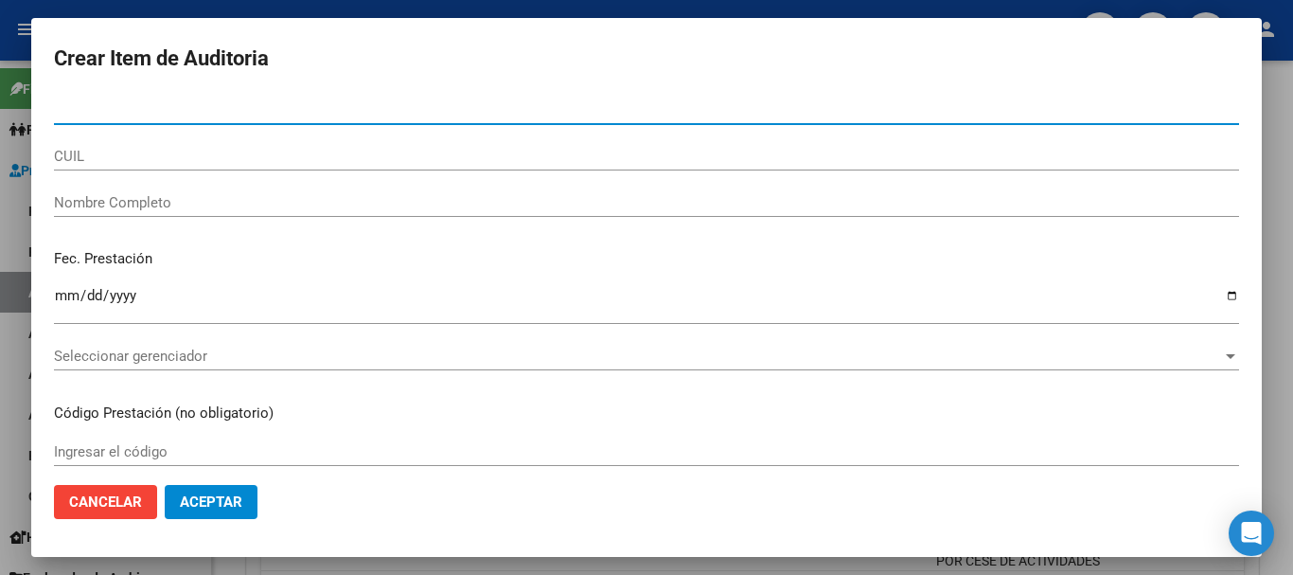
paste input "95676208"
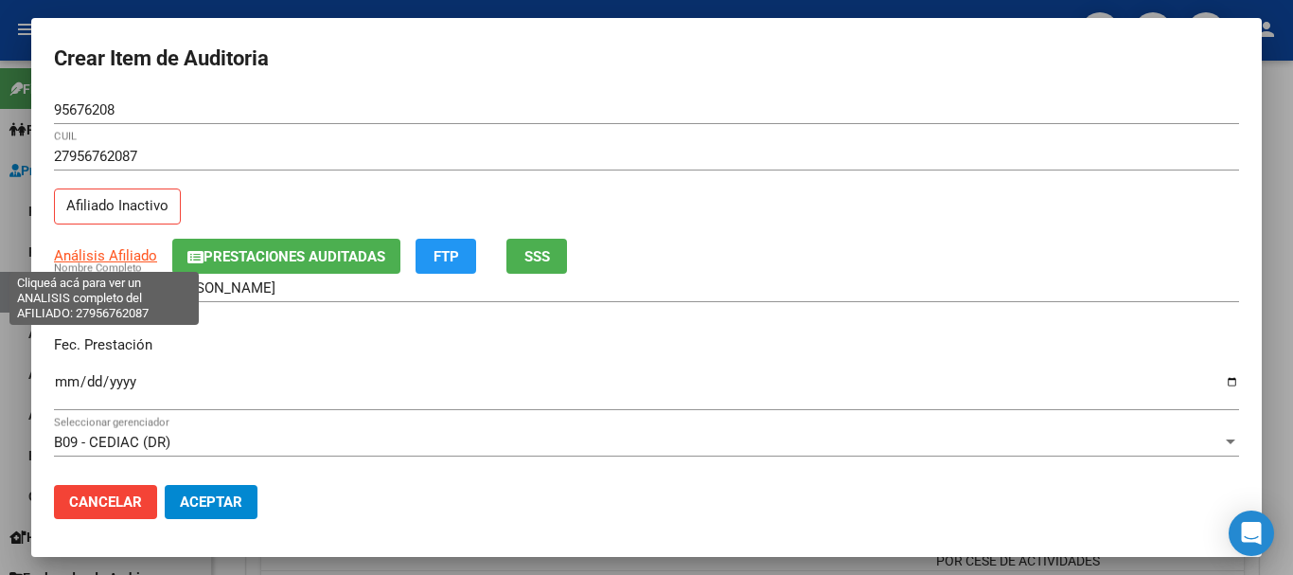
click at [124, 258] on span "Análisis Afiliado" at bounding box center [105, 255] width 103 height 17
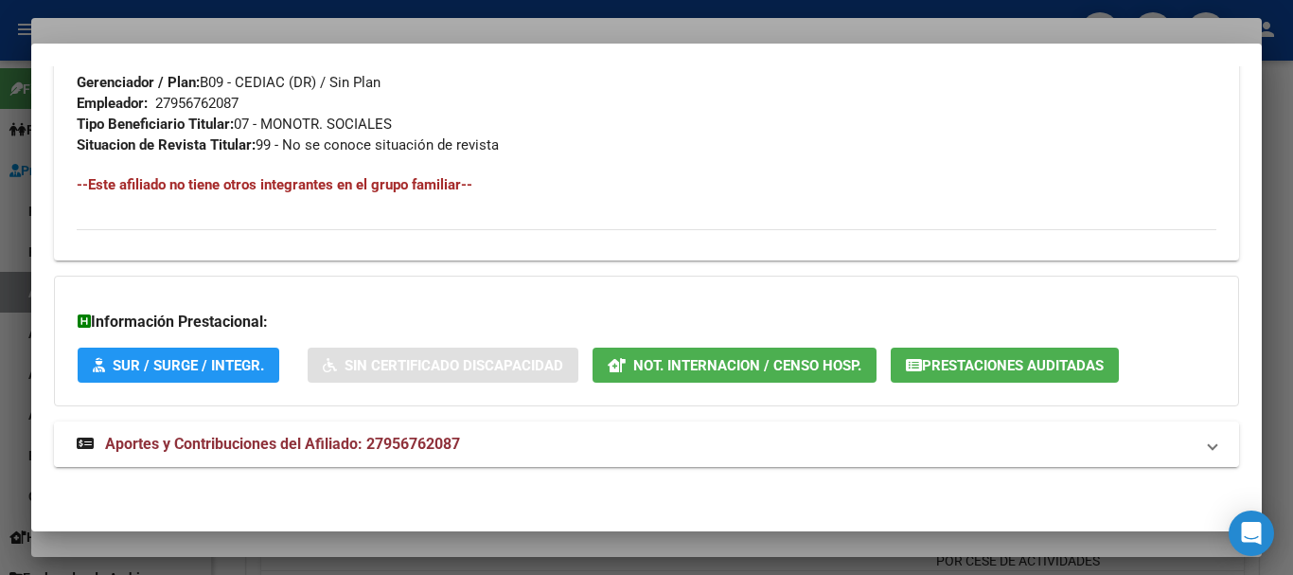
click at [388, 440] on span "Aportes y Contribuciones del Afiliado: 27956762087" at bounding box center [282, 444] width 355 height 18
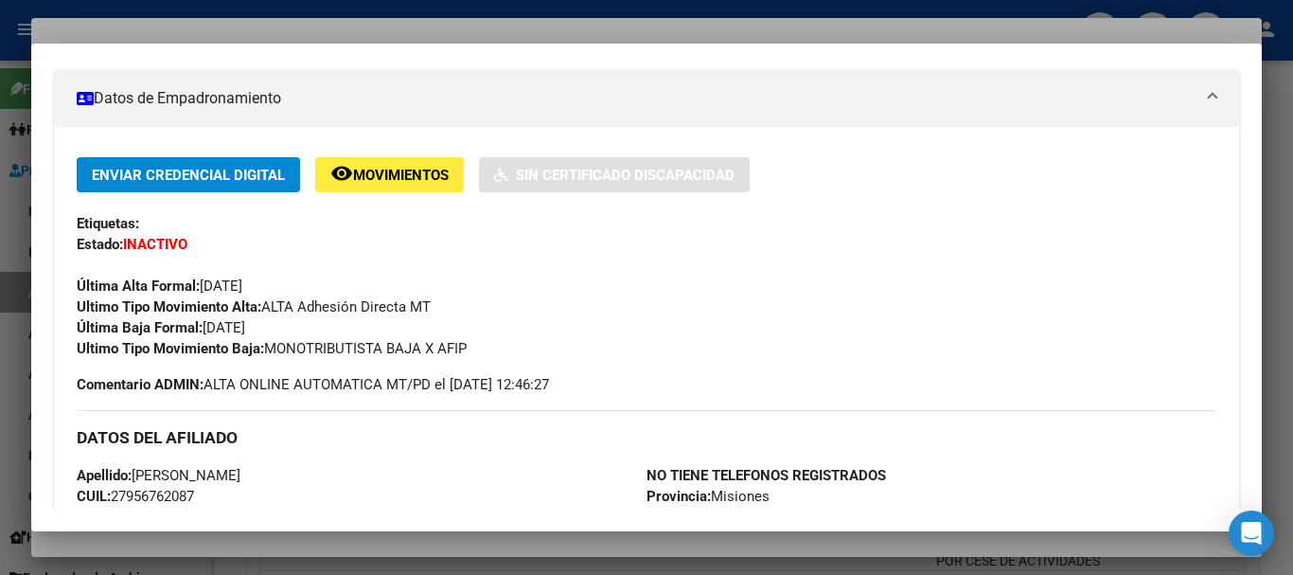
scroll to position [0, 0]
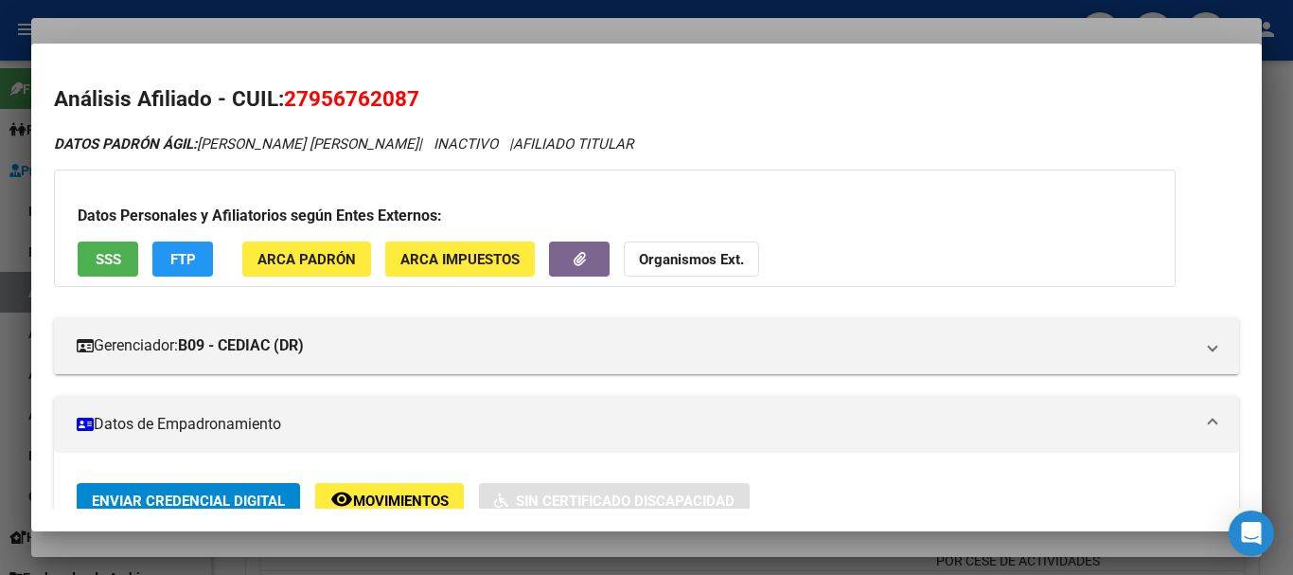
click at [699, 273] on button "Organismos Ext." at bounding box center [691, 258] width 135 height 35
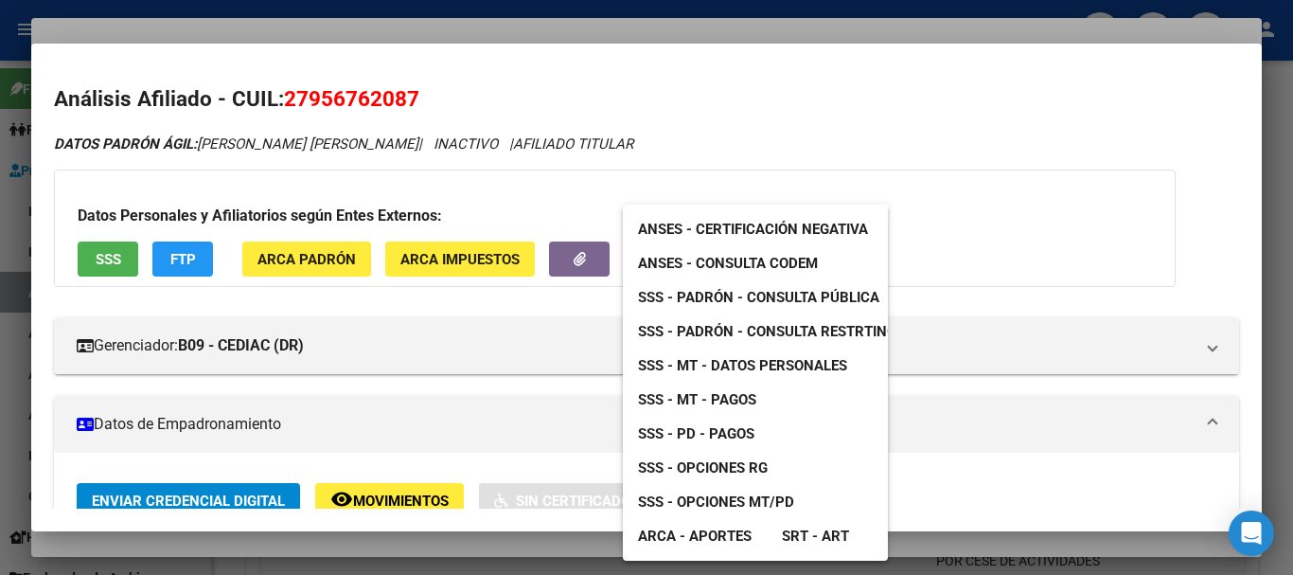
click at [805, 371] on span "SSS - MT - Datos Personales" at bounding box center [742, 365] width 209 height 17
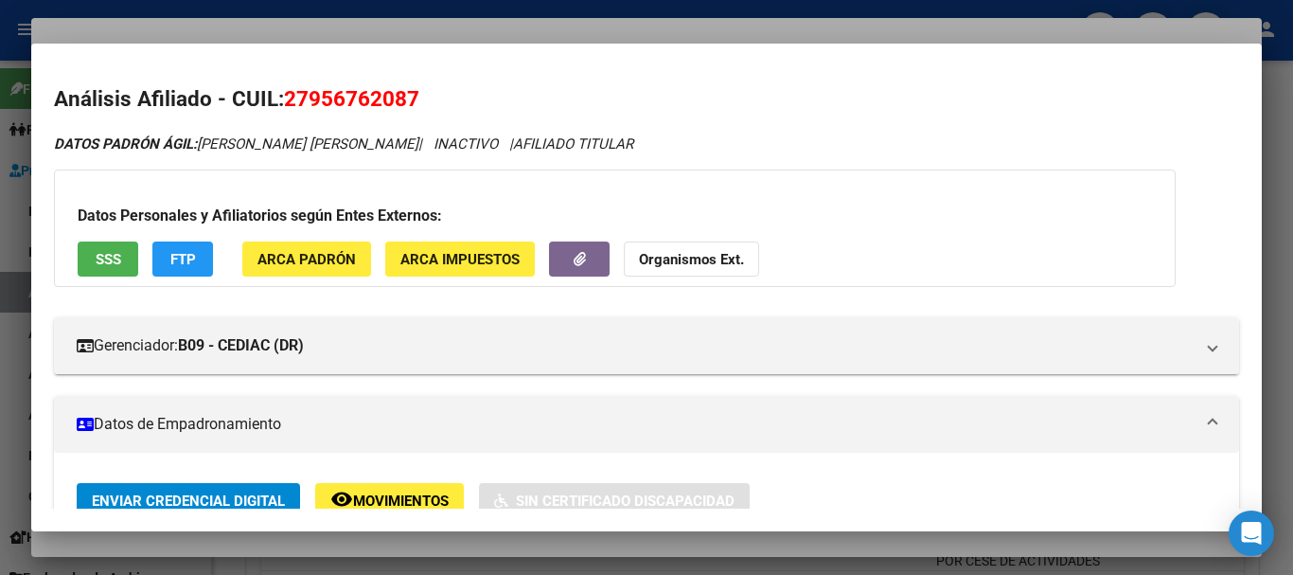
click at [529, 29] on div at bounding box center [646, 287] width 1293 height 575
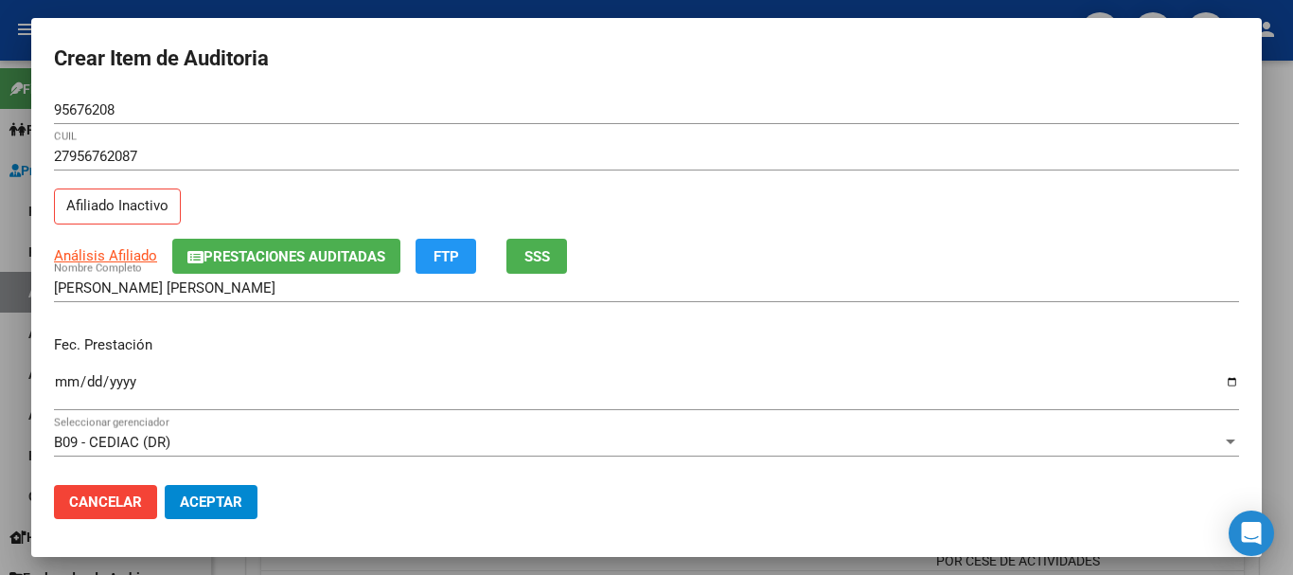
click at [799, 208] on div "27956762087 CUIL Afiliado Inactivo" at bounding box center [646, 190] width 1185 height 97
click at [354, 252] on span "Prestaciones Auditadas" at bounding box center [295, 256] width 182 height 17
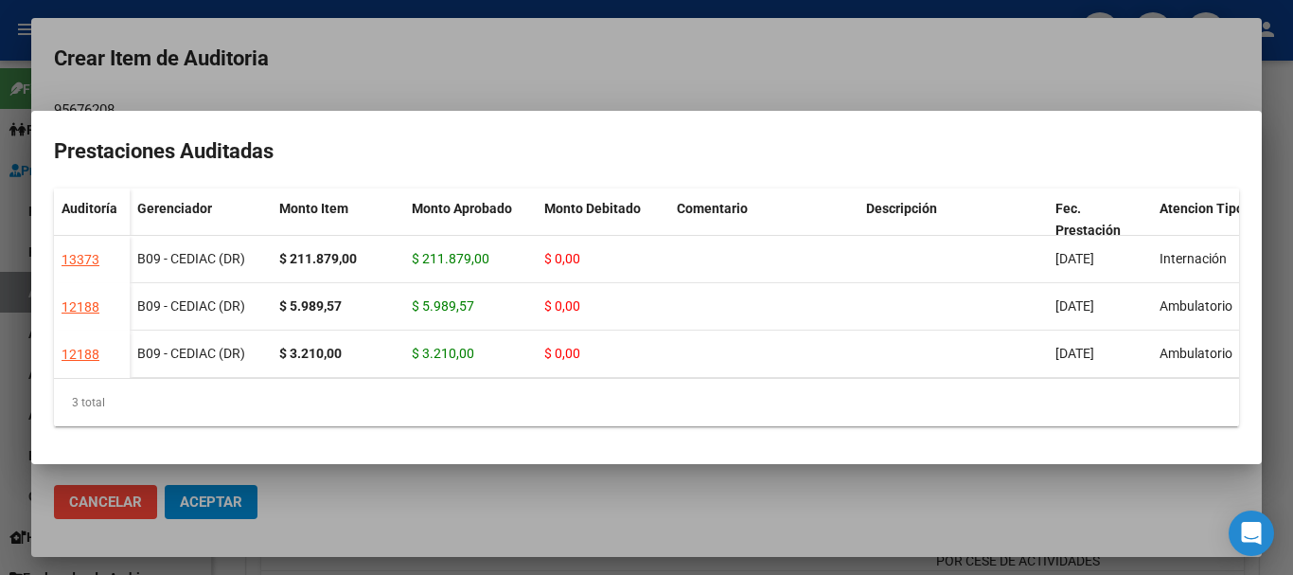
click at [669, 63] on div at bounding box center [646, 287] width 1293 height 575
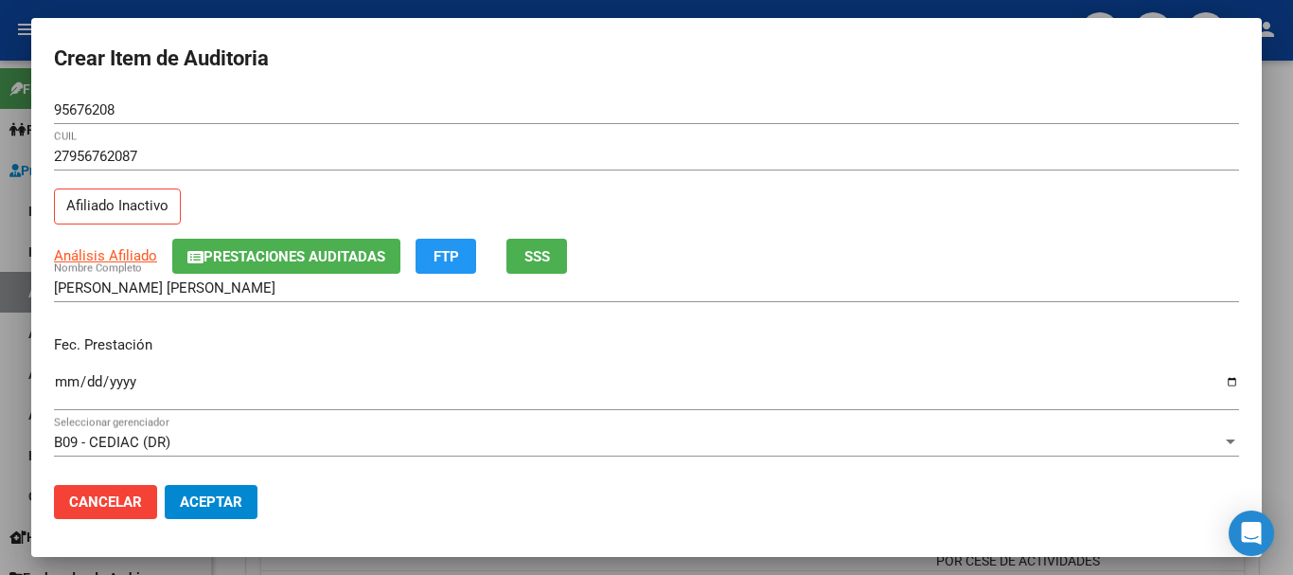
click at [853, 364] on div "Fec. Prestación [DATE] Ingresar la fecha" at bounding box center [646, 374] width 1185 height 108
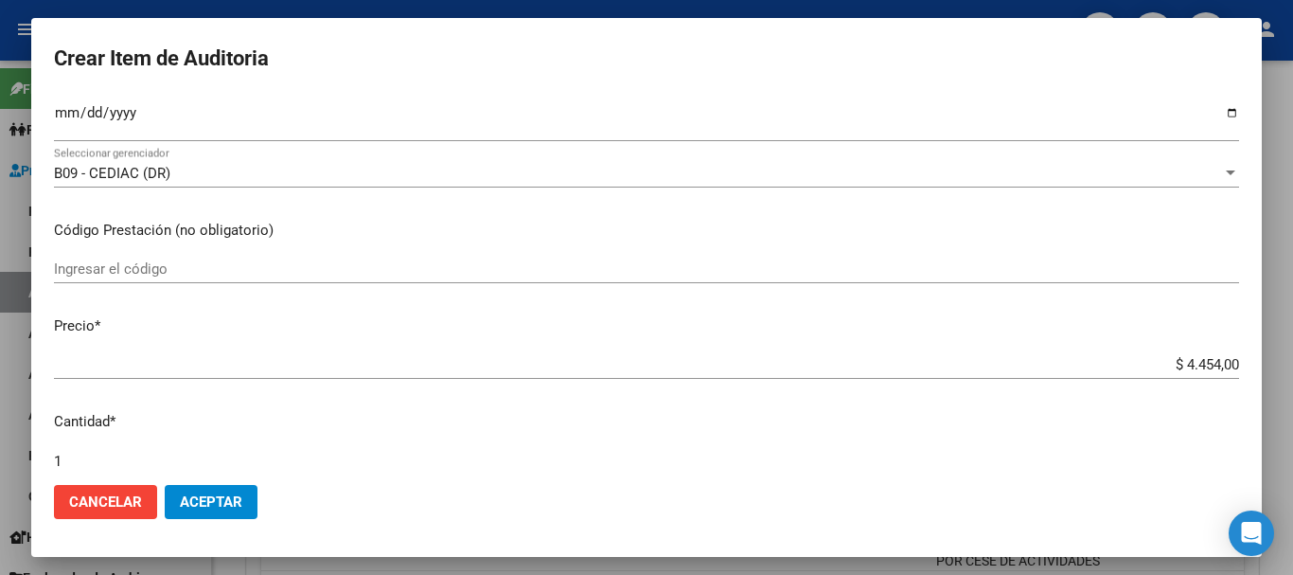
scroll to position [639, 0]
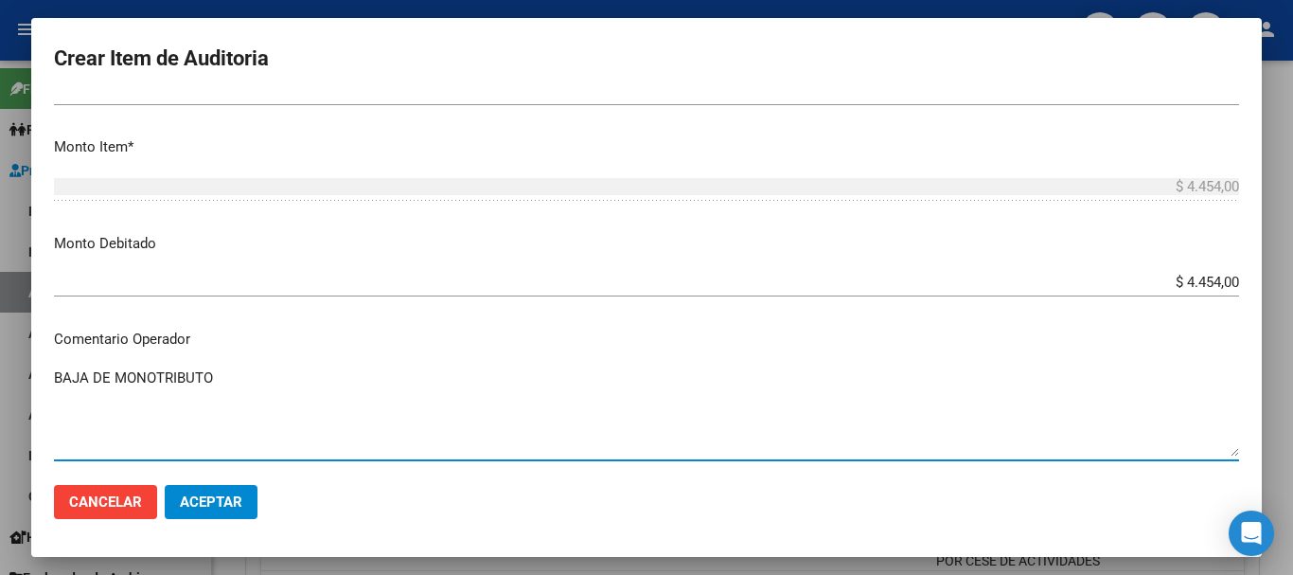
paste textarea "08/2024"
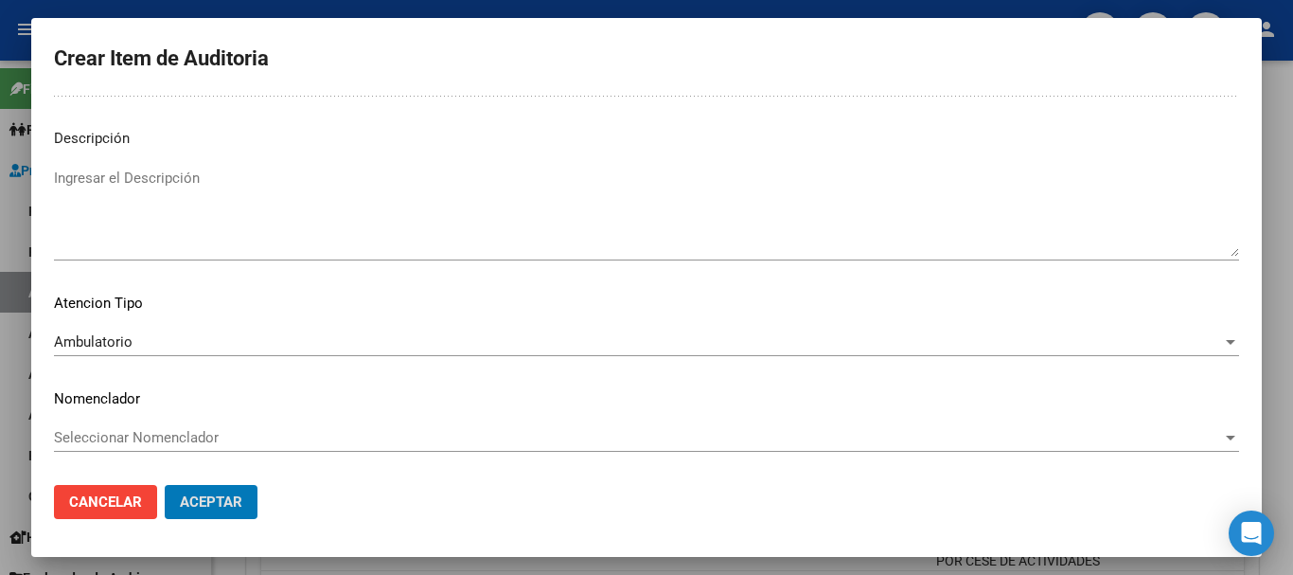
scroll to position [0, 0]
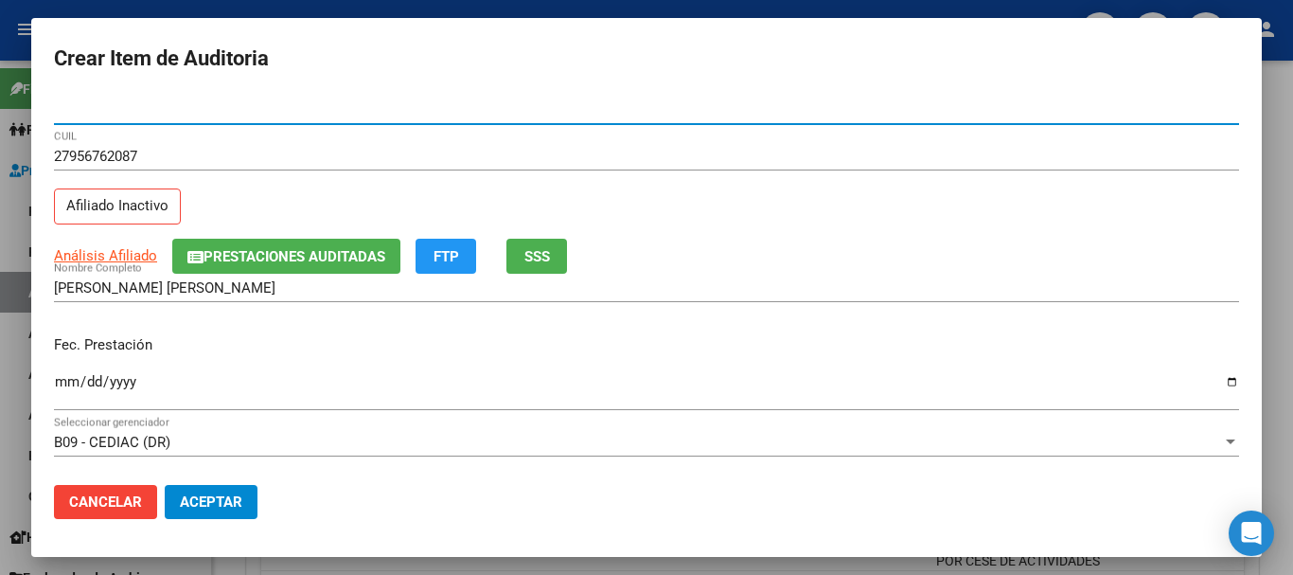
paste input "95676208"
click at [213, 499] on span "Aceptar" at bounding box center [211, 501] width 62 height 17
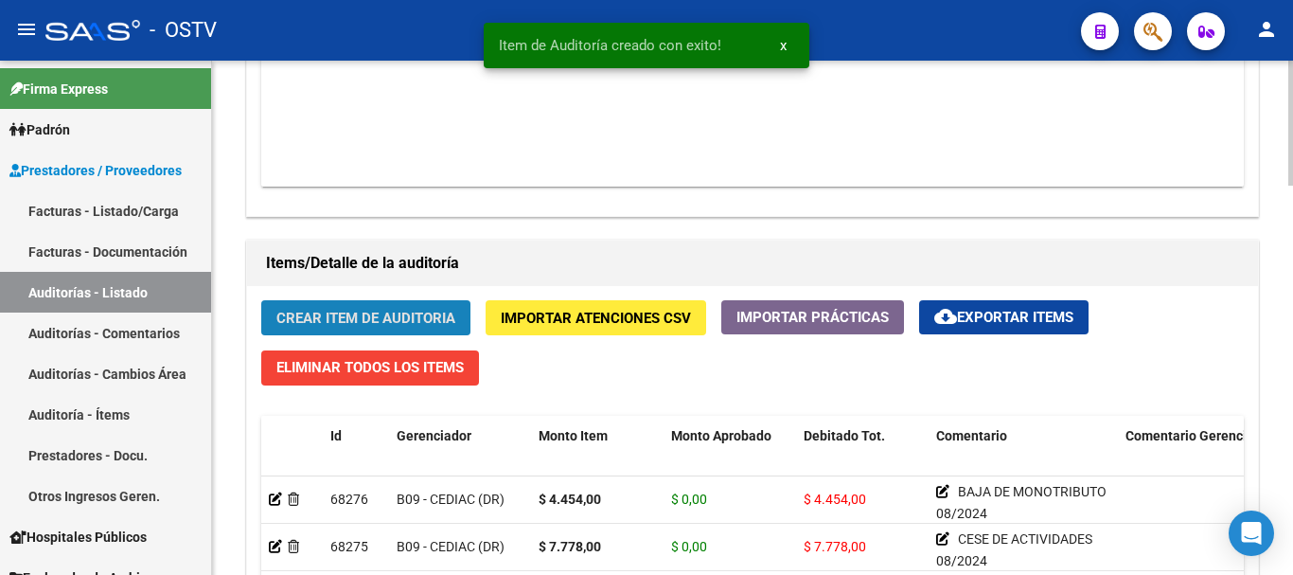
click at [446, 320] on span "Crear Item de Auditoria" at bounding box center [365, 318] width 179 height 17
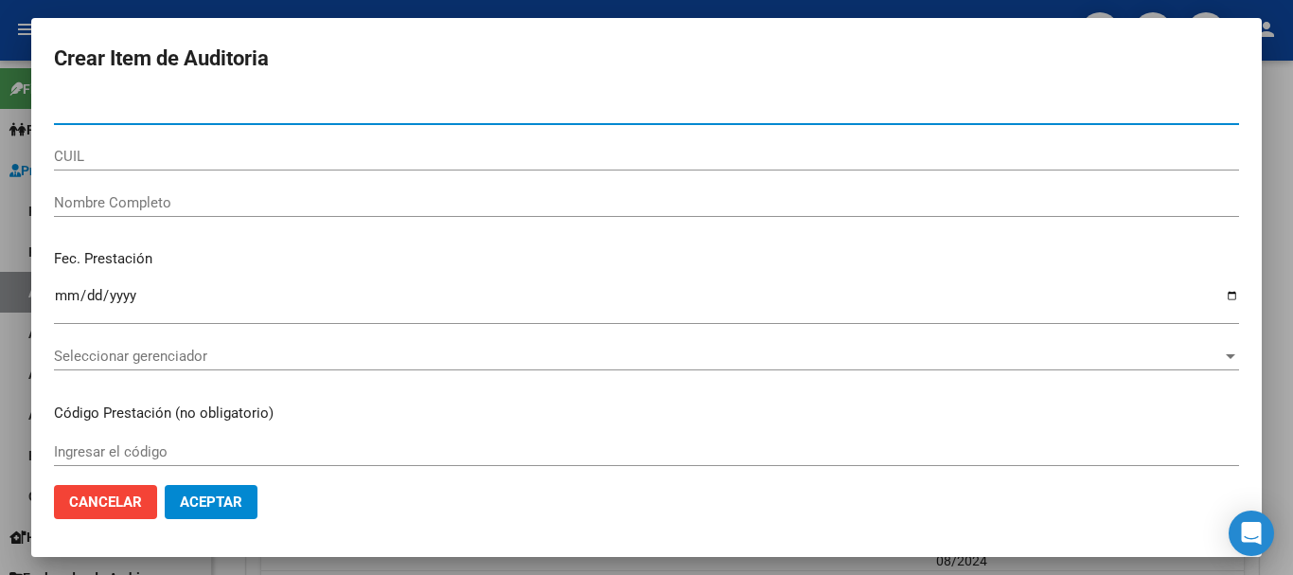
paste input "43756730"
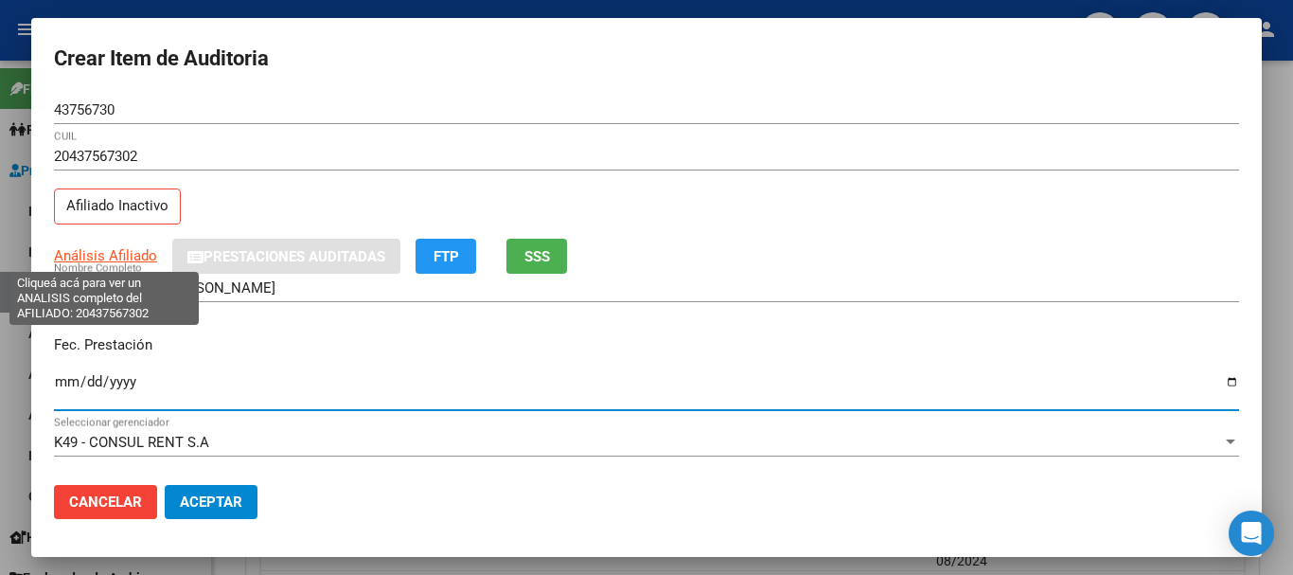
click at [146, 252] on span "Análisis Afiliado" at bounding box center [105, 255] width 103 height 17
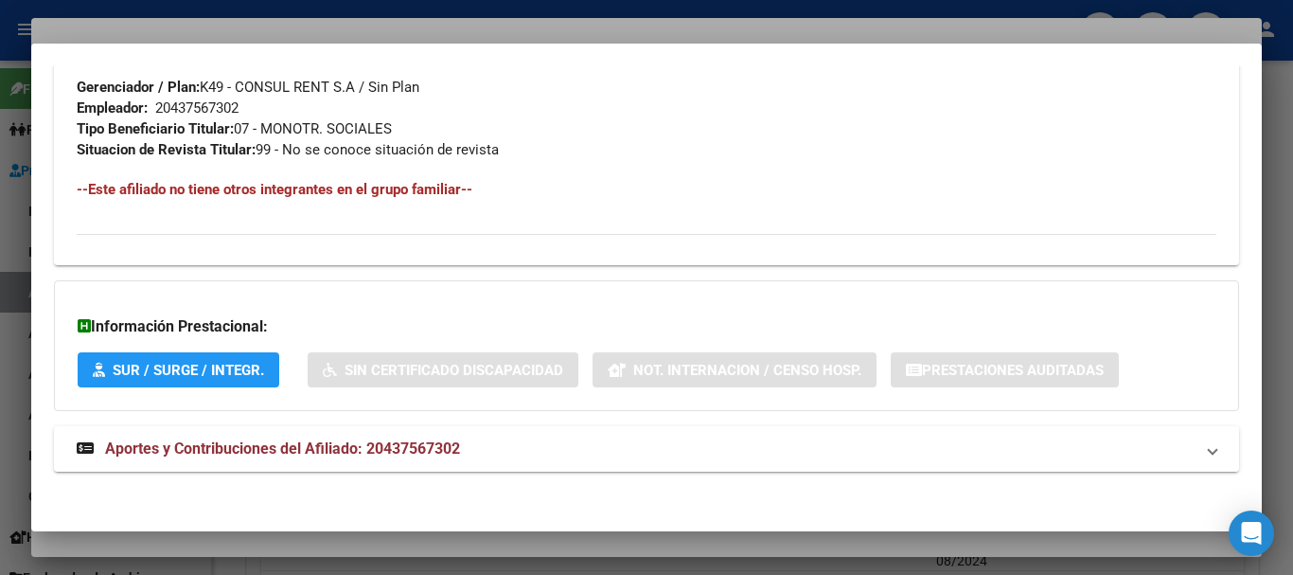
scroll to position [997, 0]
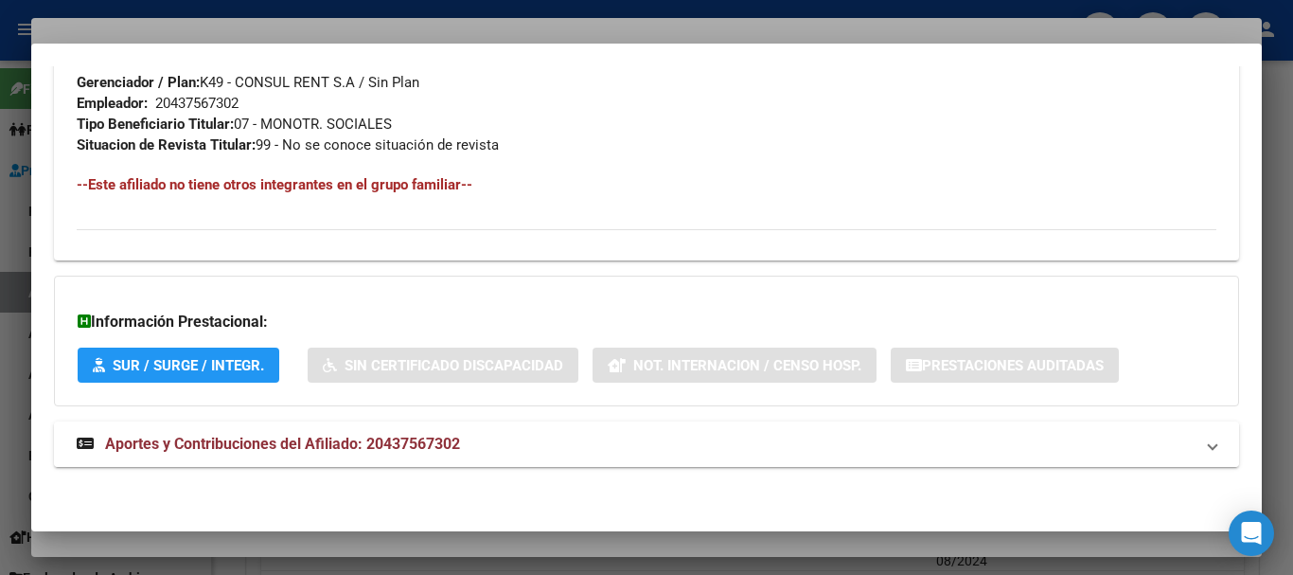
click at [510, 439] on mat-panel-title "Aportes y Contribuciones del Afiliado: 20437567302" at bounding box center [635, 444] width 1117 height 23
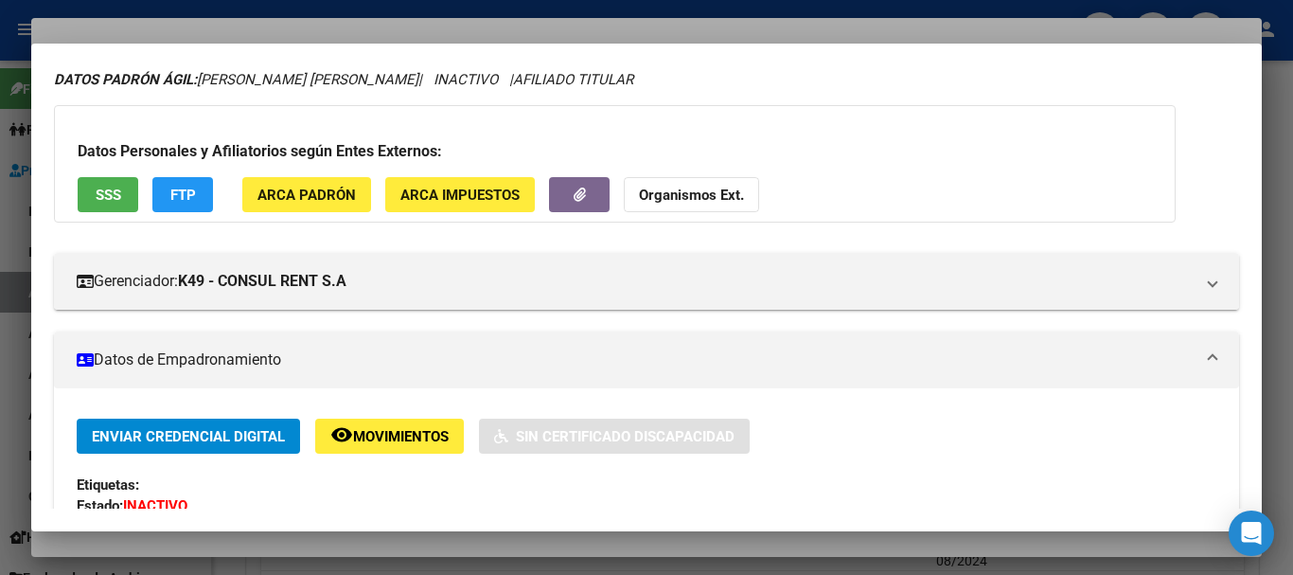
scroll to position [0, 0]
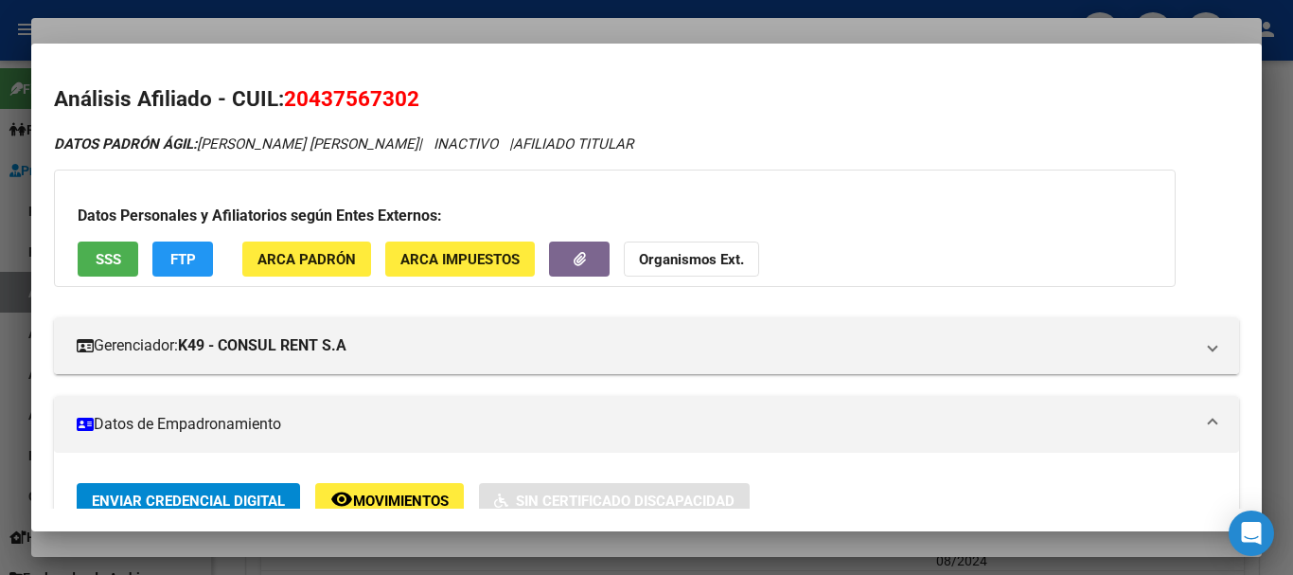
click at [738, 262] on strong "Organismos Ext." at bounding box center [691, 259] width 105 height 17
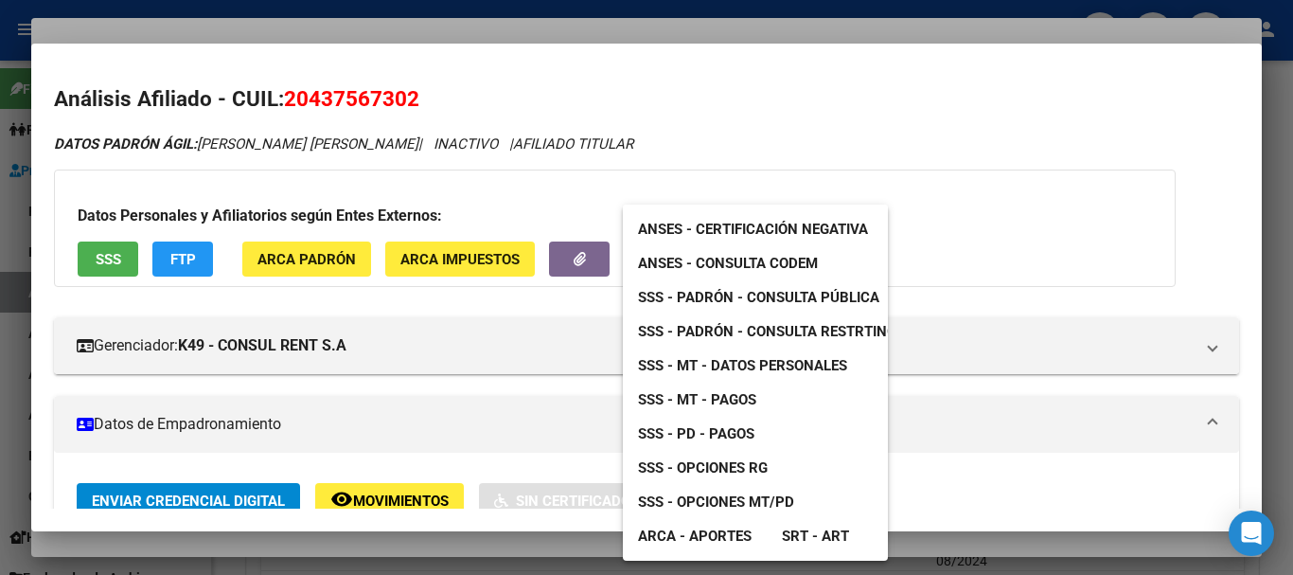
click at [750, 366] on span "SSS - MT - Datos Personales" at bounding box center [742, 365] width 209 height 17
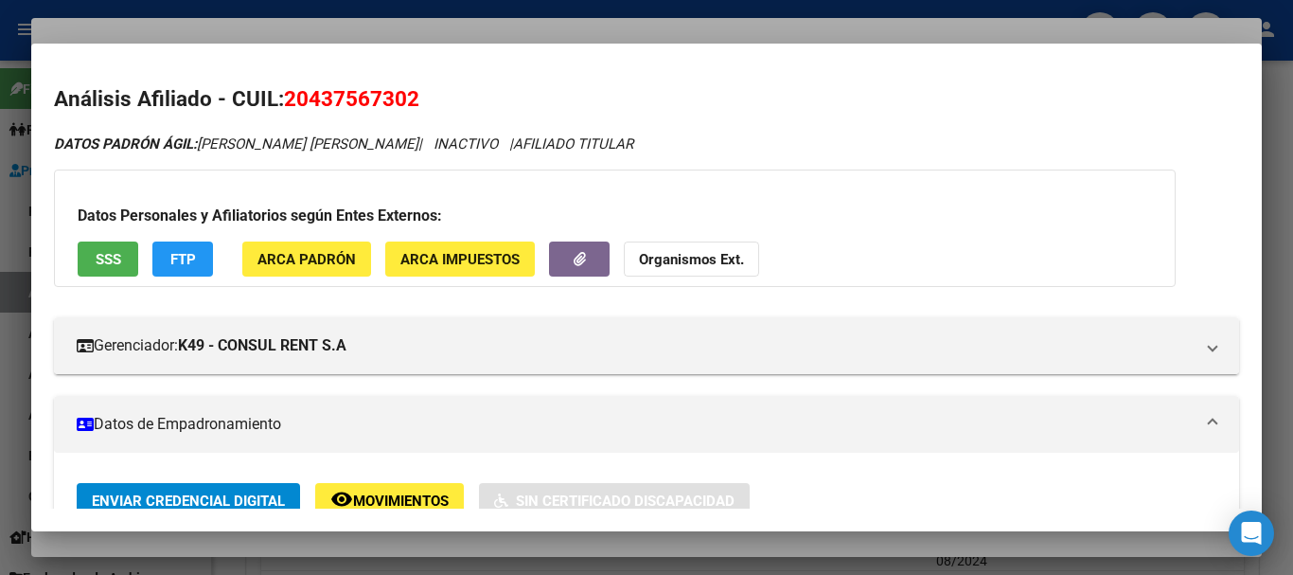
click at [507, 31] on div at bounding box center [646, 287] width 1293 height 575
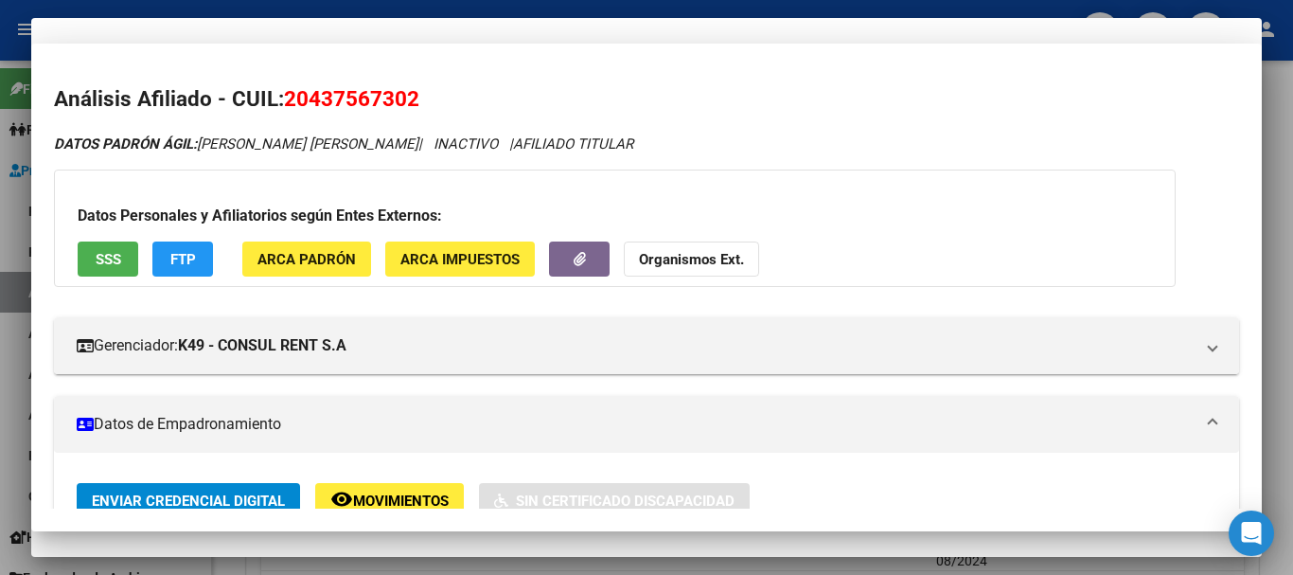
click at [730, 146] on div "20437567302 CUIL" at bounding box center [646, 156] width 1185 height 28
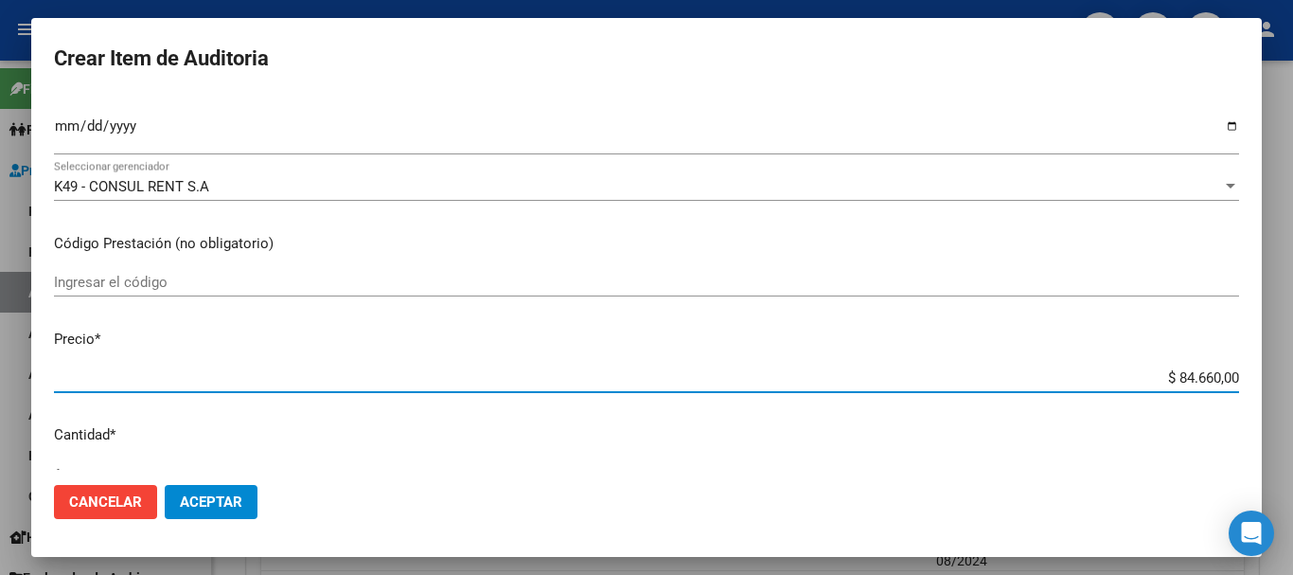
scroll to position [161, 0]
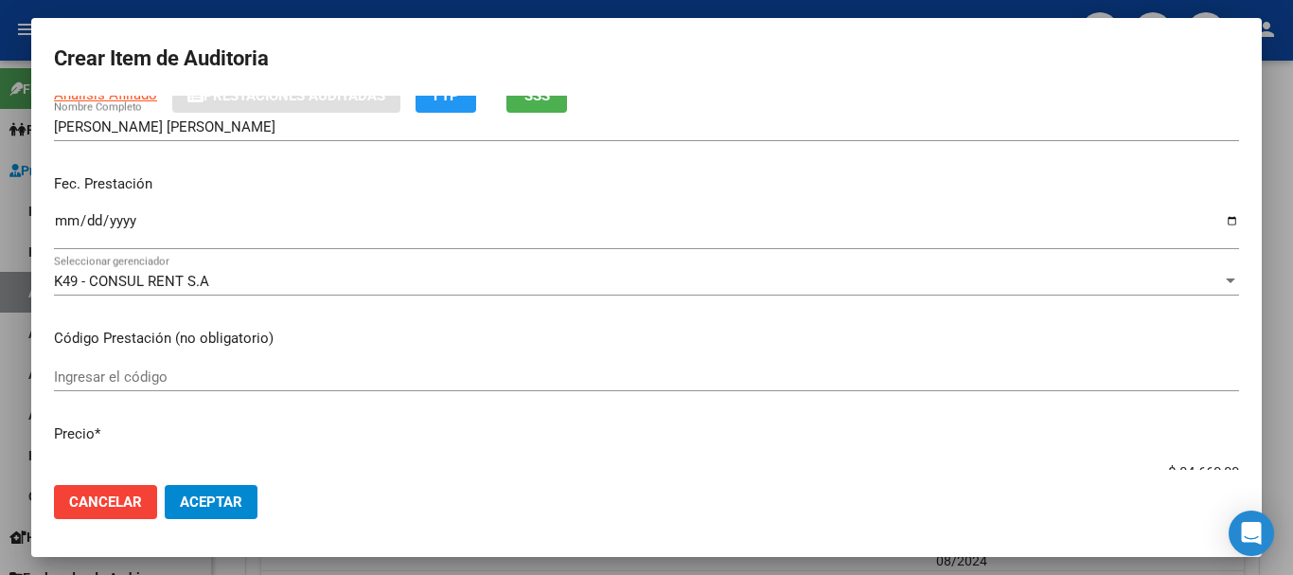
click at [1272, 220] on div at bounding box center [646, 287] width 1293 height 575
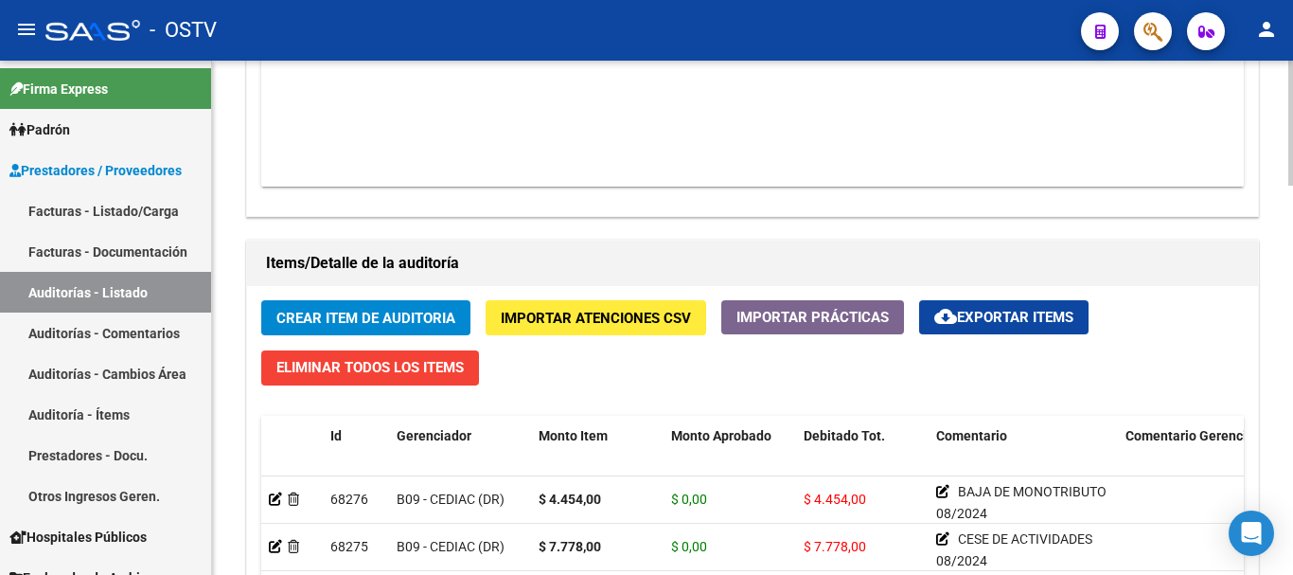
click at [261, 300] on button "Crear Item de Auditoria" at bounding box center [365, 317] width 209 height 35
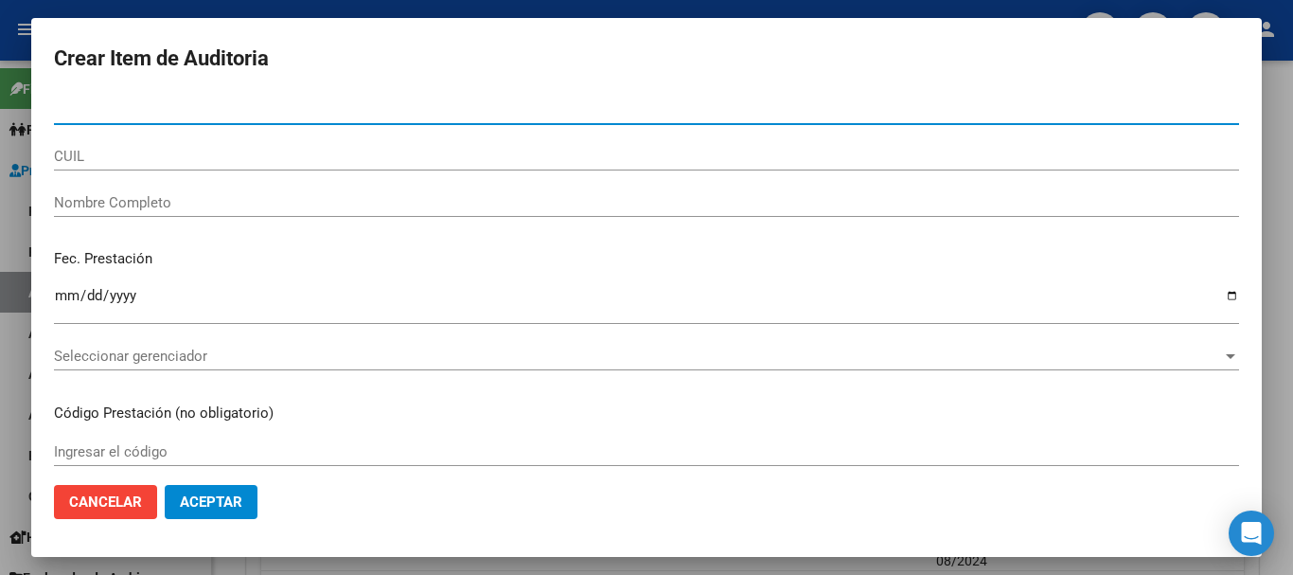
paste input "44880468"
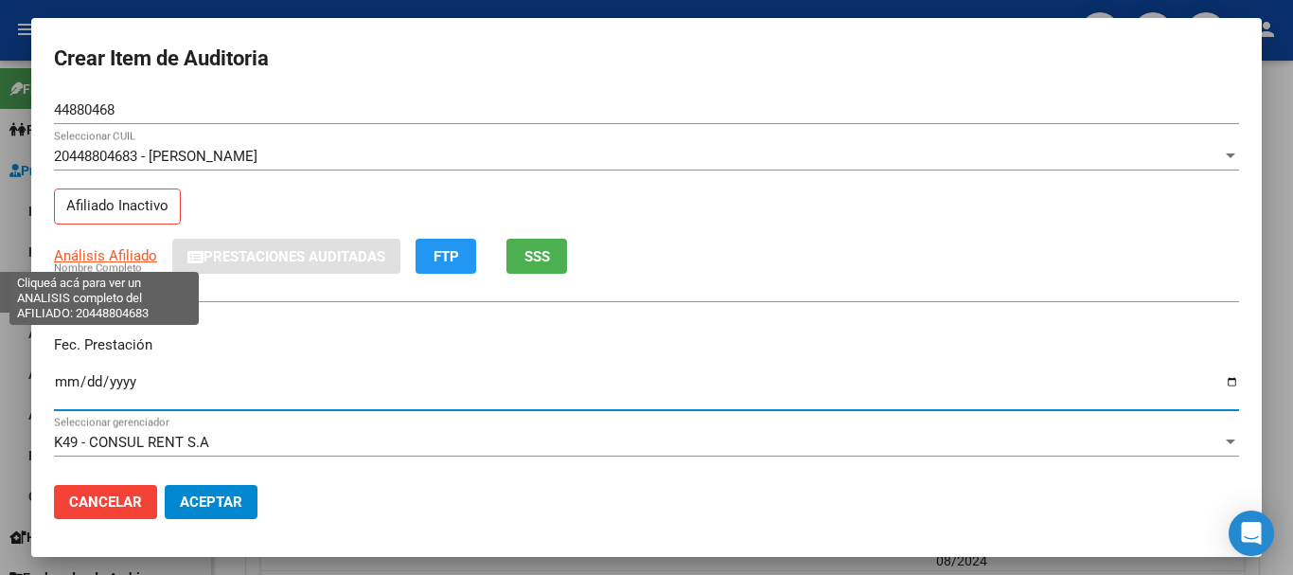
click at [119, 251] on span "Análisis Afiliado" at bounding box center [105, 255] width 103 height 17
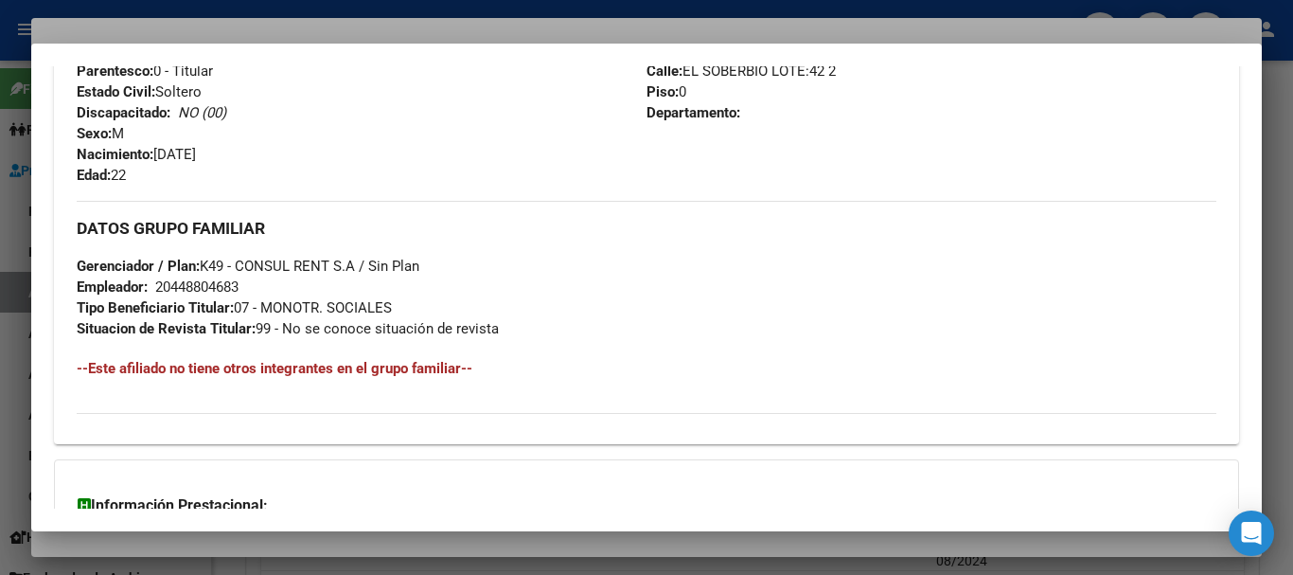
scroll to position [997, 0]
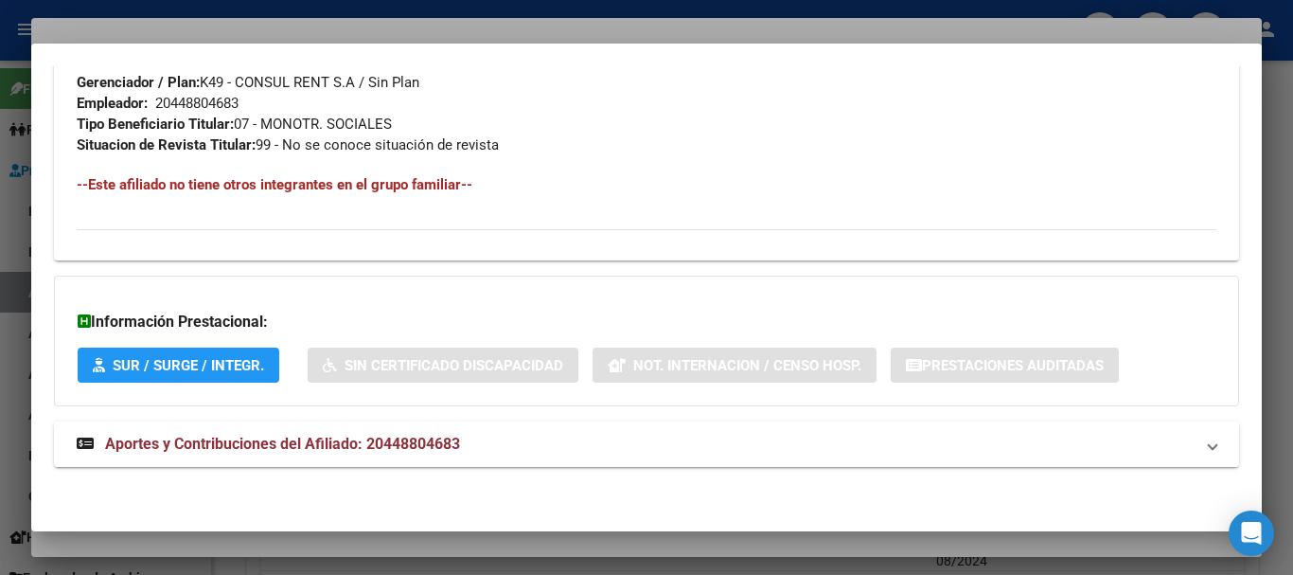
click at [393, 450] on span "Aportes y Contribuciones del Afiliado: 20448804683" at bounding box center [282, 444] width 355 height 18
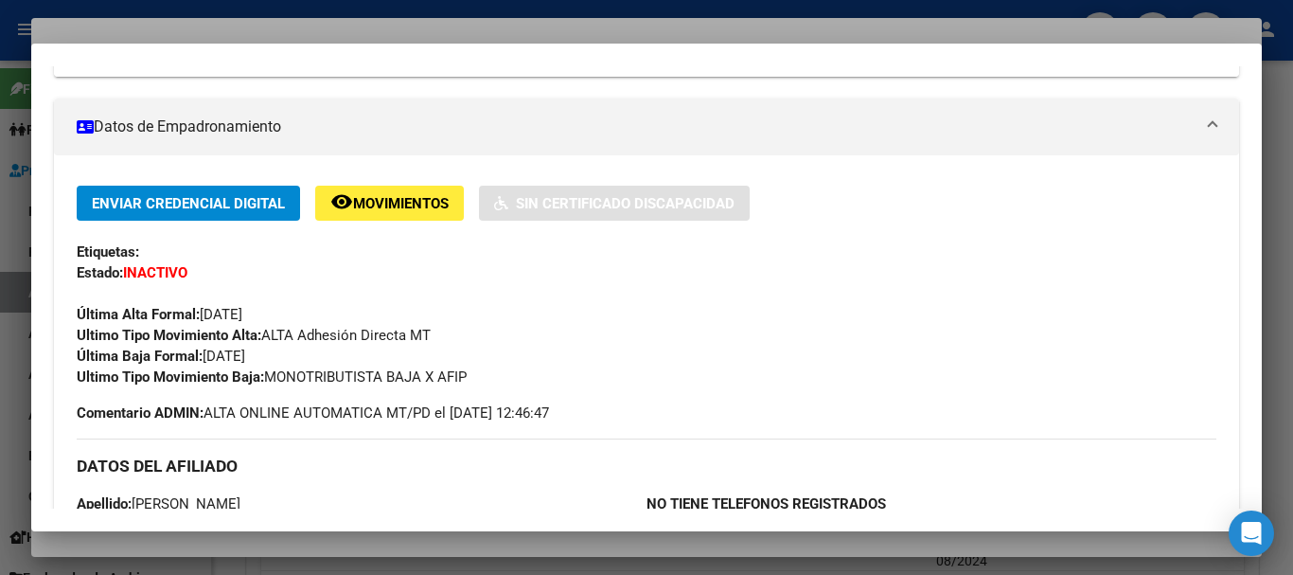
scroll to position [0, 0]
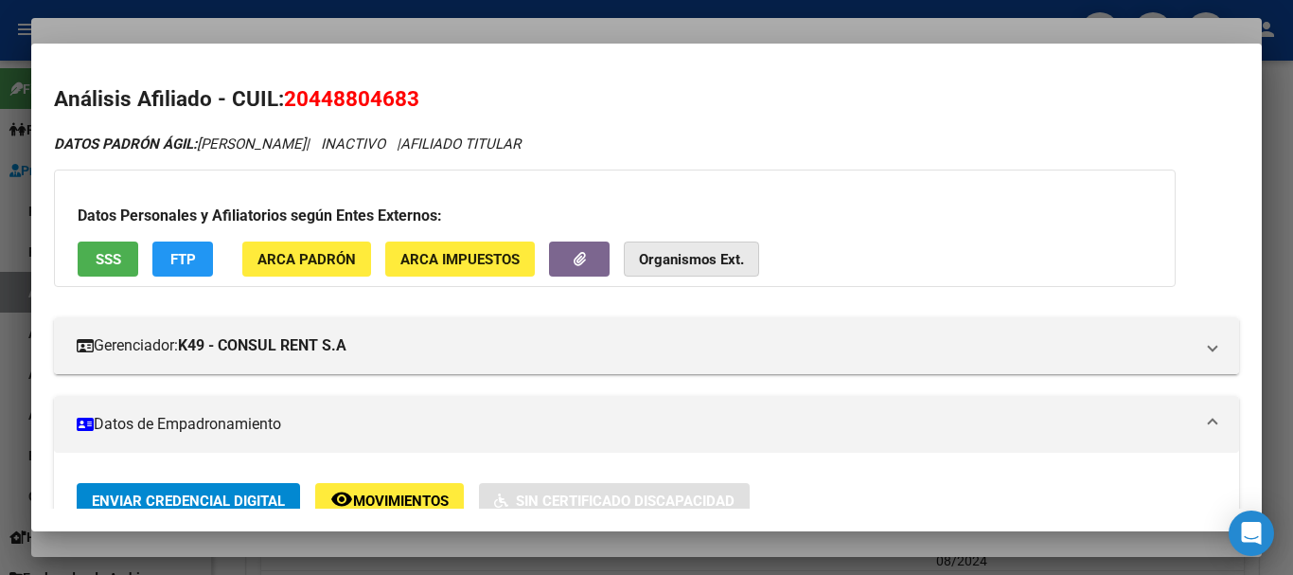
click at [707, 242] on button "Organismos Ext." at bounding box center [691, 258] width 135 height 35
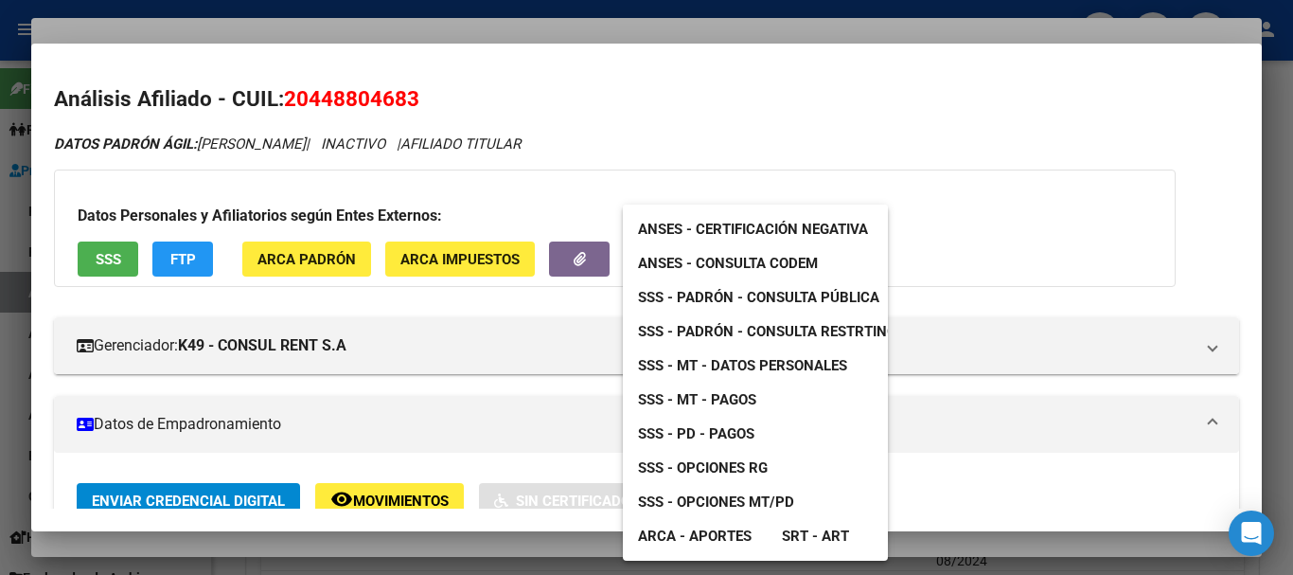
click at [828, 363] on span "SSS - MT - Datos Personales" at bounding box center [742, 365] width 209 height 17
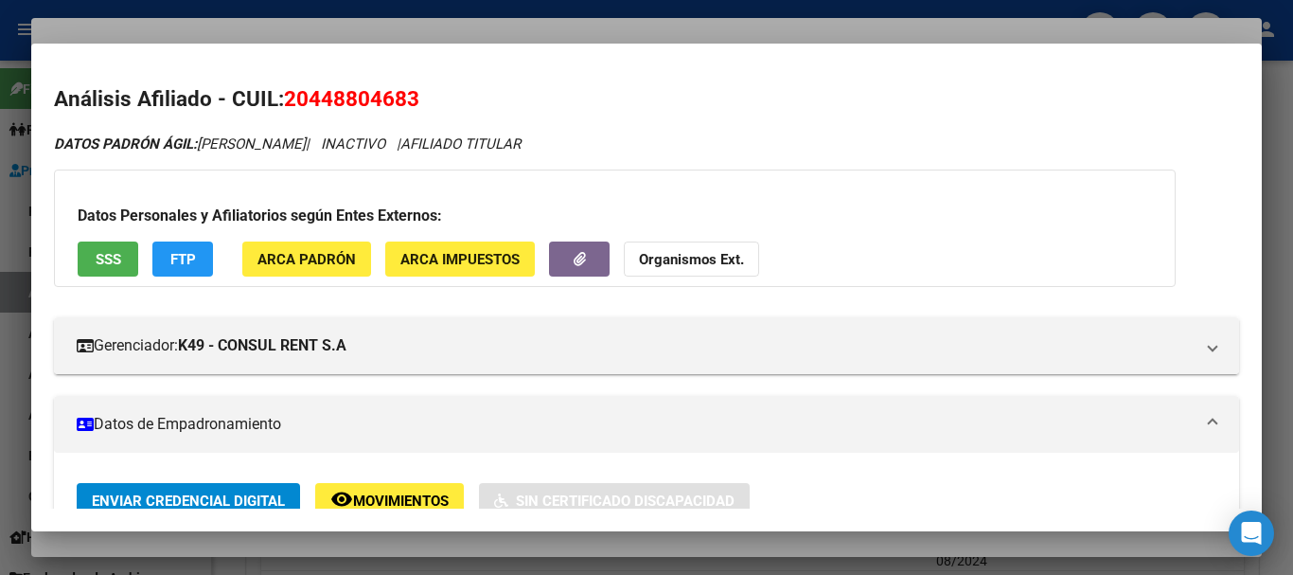
click at [430, 25] on div at bounding box center [646, 287] width 1293 height 575
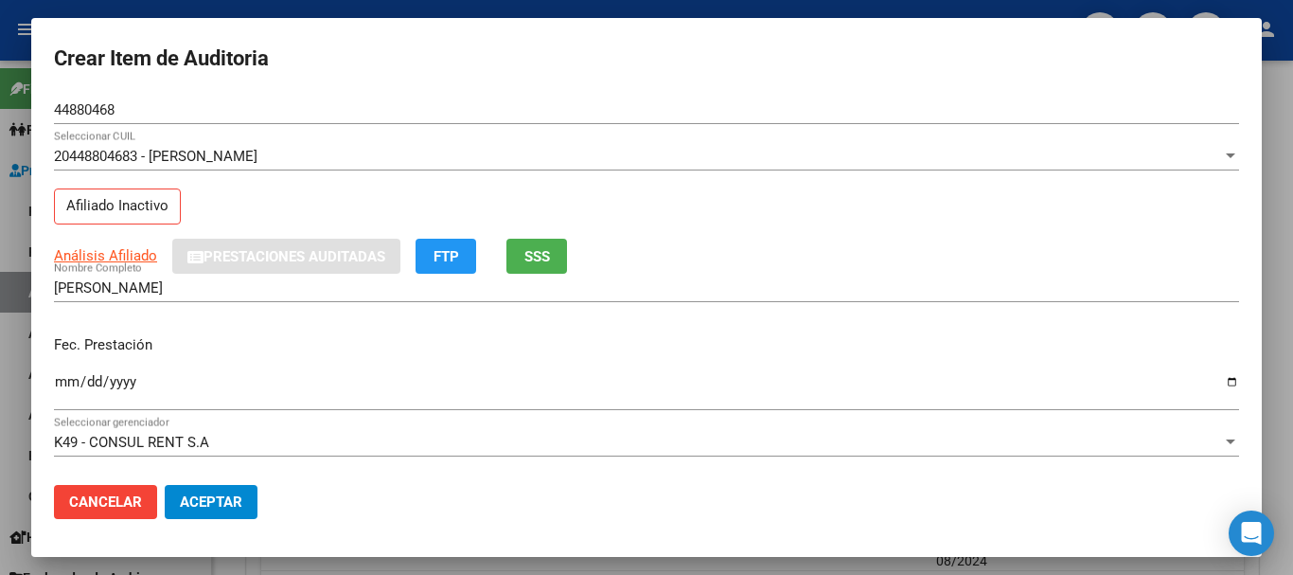
click at [744, 222] on div "20448804683 - [PERSON_NAME] CUIL Afiliado Inactivo" at bounding box center [646, 190] width 1185 height 97
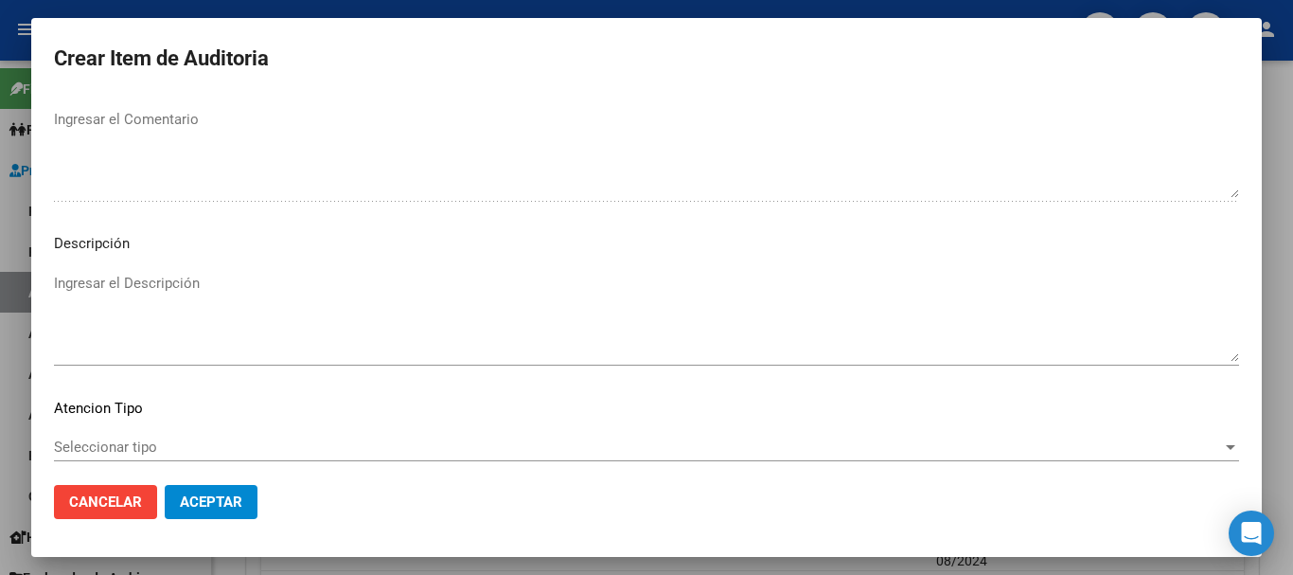
scroll to position [1167, 0]
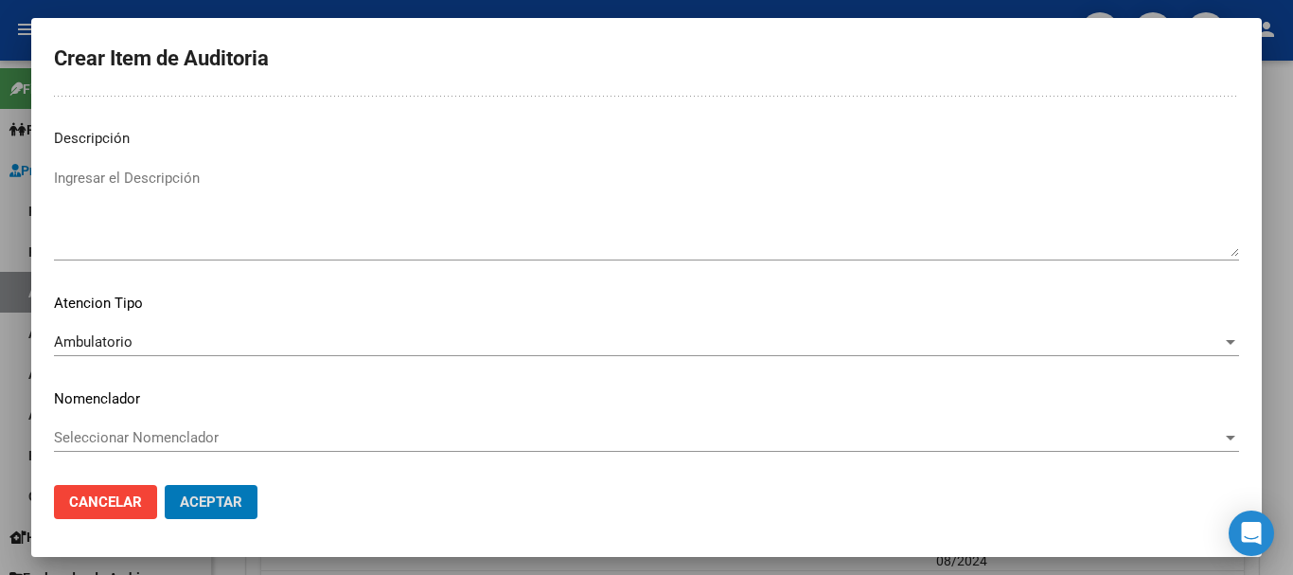
click at [165, 485] on button "Aceptar" at bounding box center [211, 502] width 93 height 34
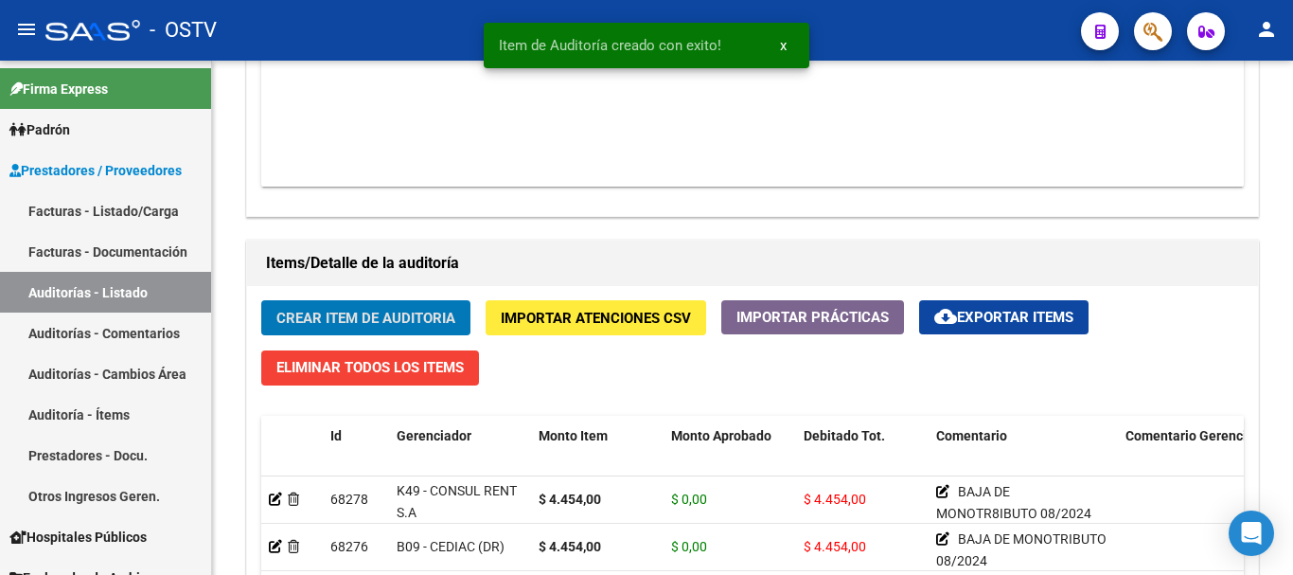
click at [261, 300] on button "Crear Item de Auditoria" at bounding box center [365, 317] width 209 height 35
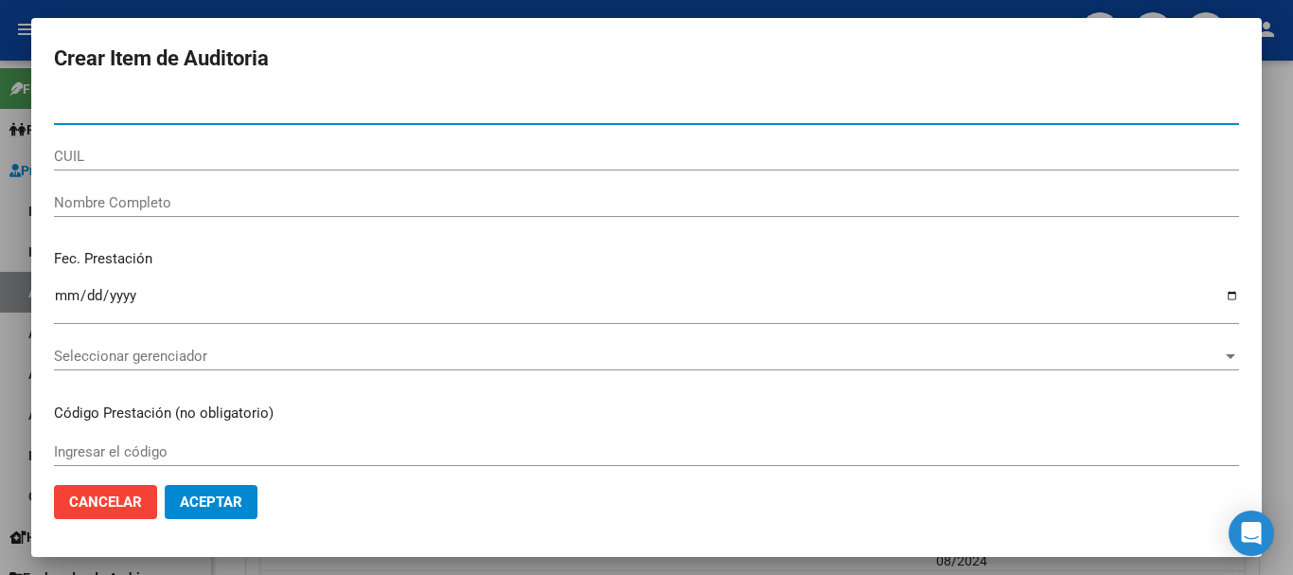
paste input "43756730"
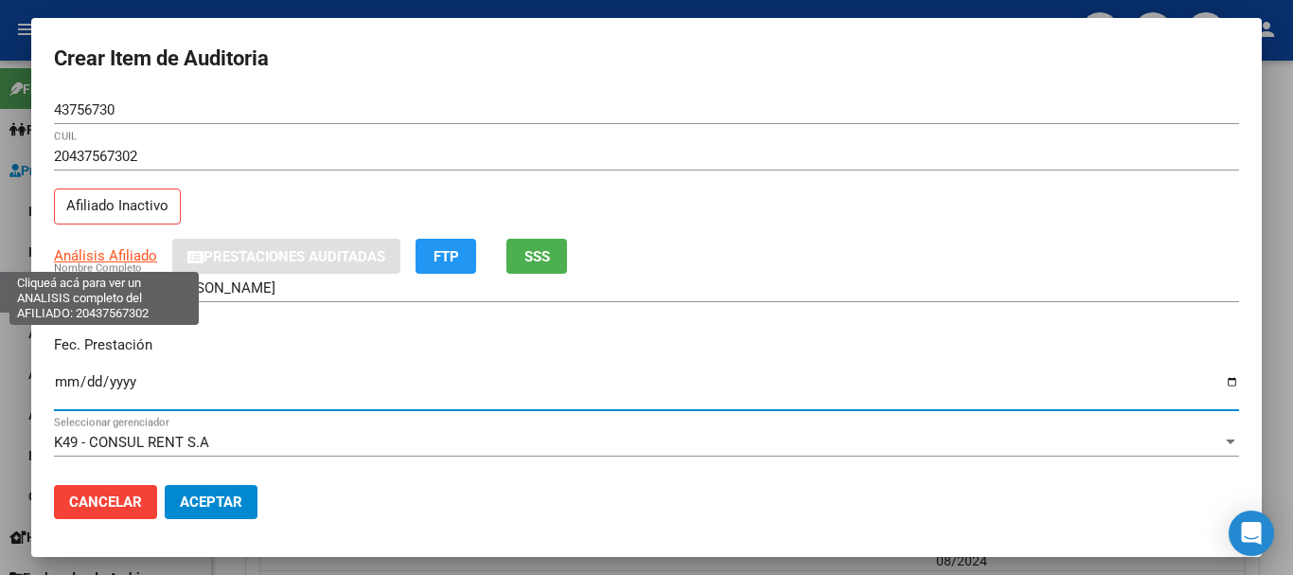
click at [110, 255] on span "Análisis Afiliado" at bounding box center [105, 255] width 103 height 17
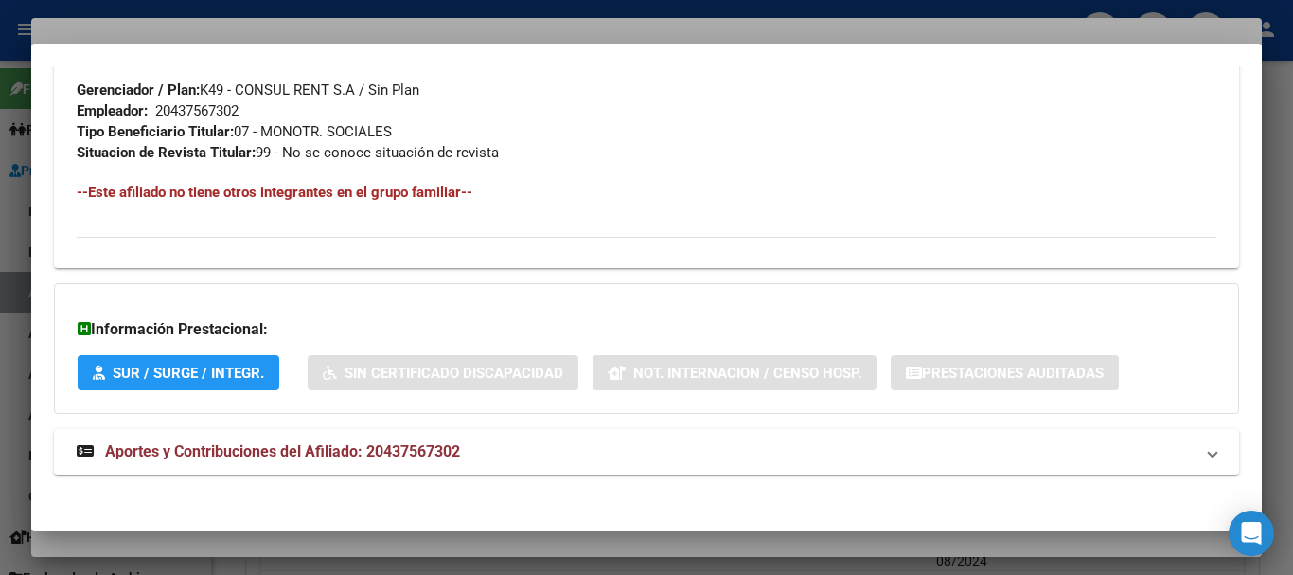
scroll to position [997, 0]
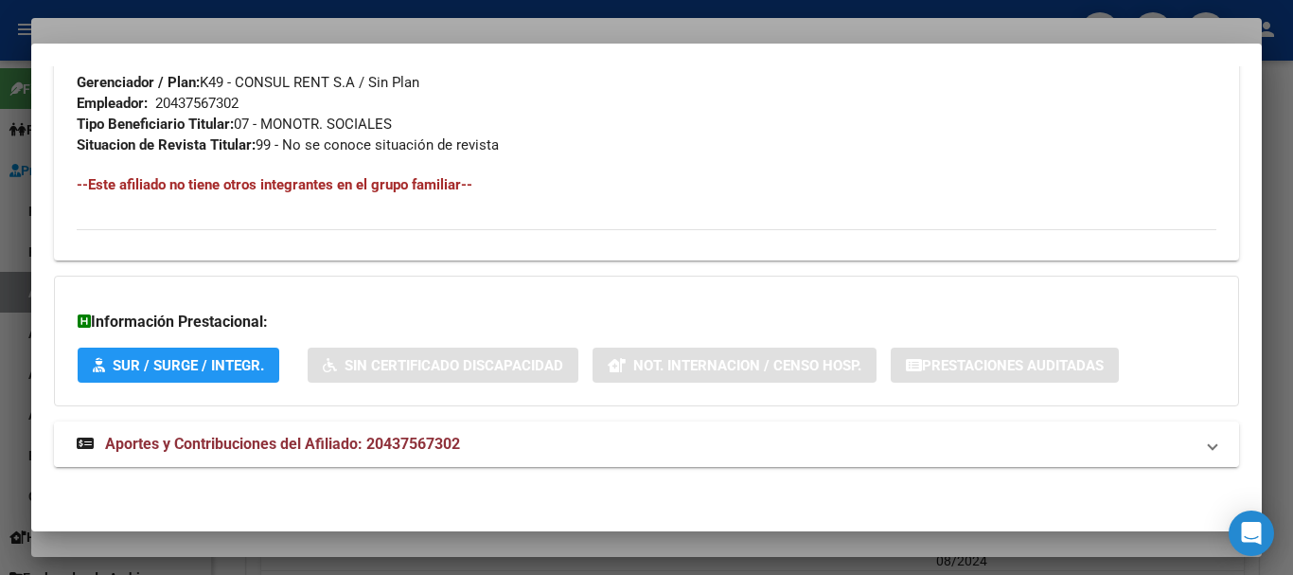
click at [428, 431] on mat-expansion-panel-header "Aportes y Contribuciones del Afiliado: 20437567302" at bounding box center [646, 443] width 1185 height 45
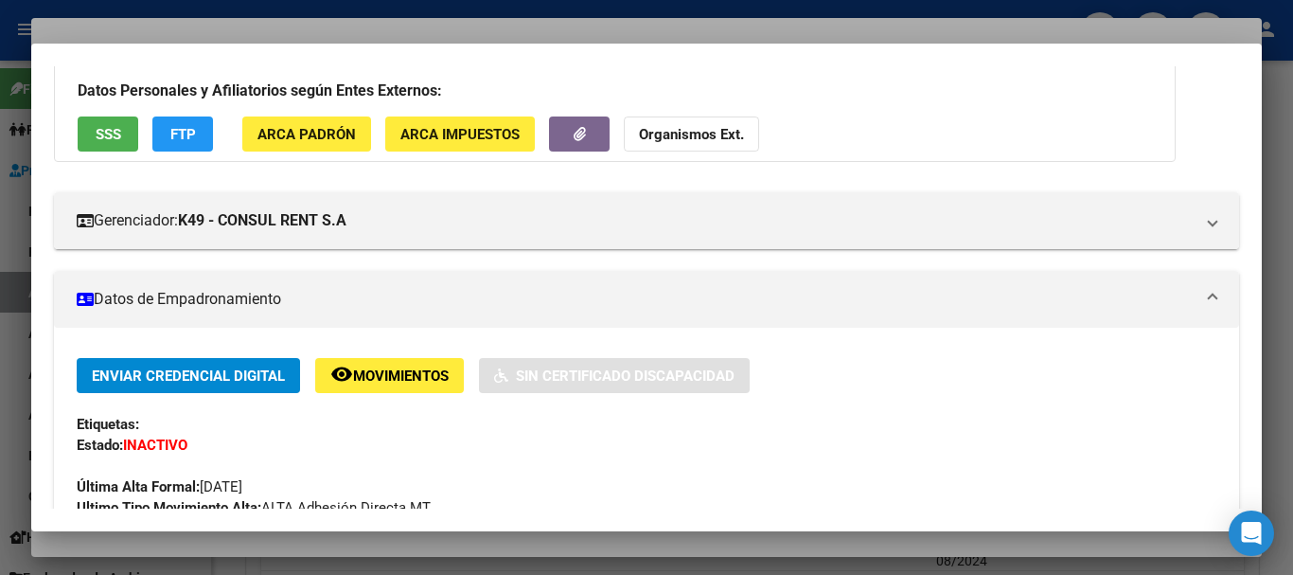
scroll to position [0, 0]
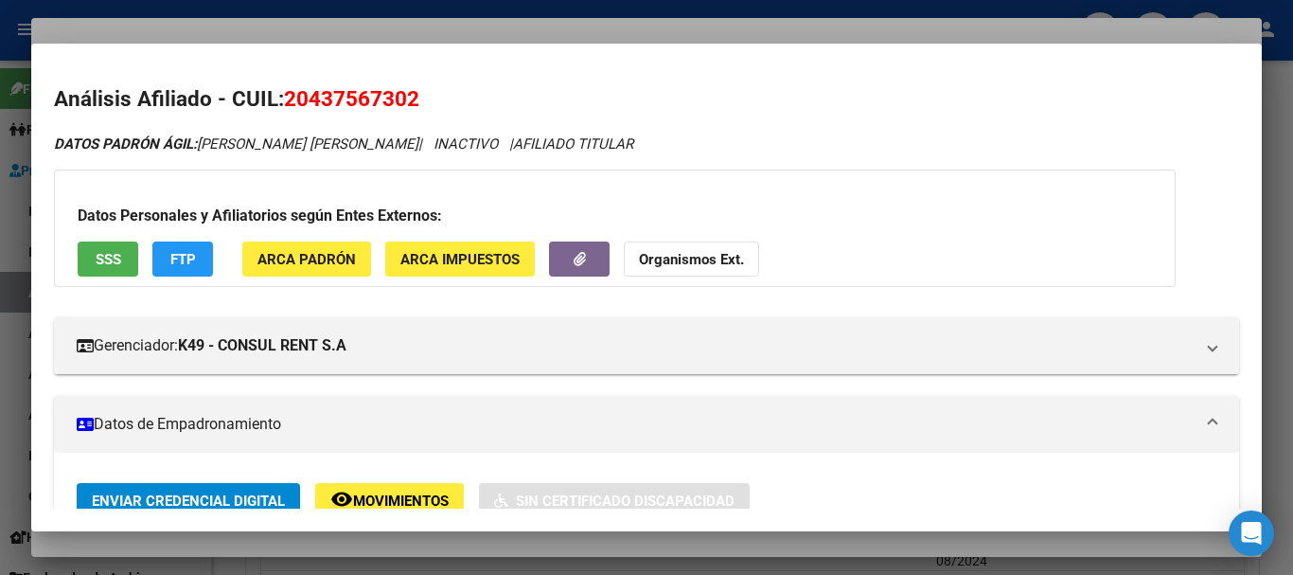
click at [641, 258] on strong "Organismos Ext." at bounding box center [691, 259] width 105 height 17
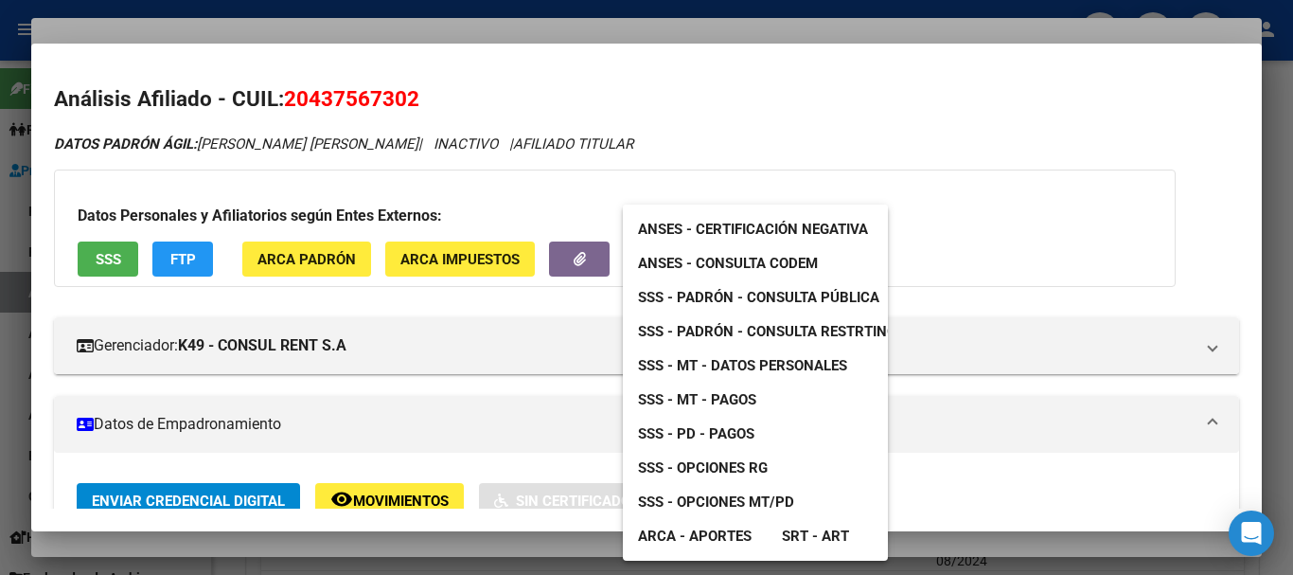
click at [789, 370] on span "SSS - MT - Datos Personales" at bounding box center [742, 365] width 209 height 17
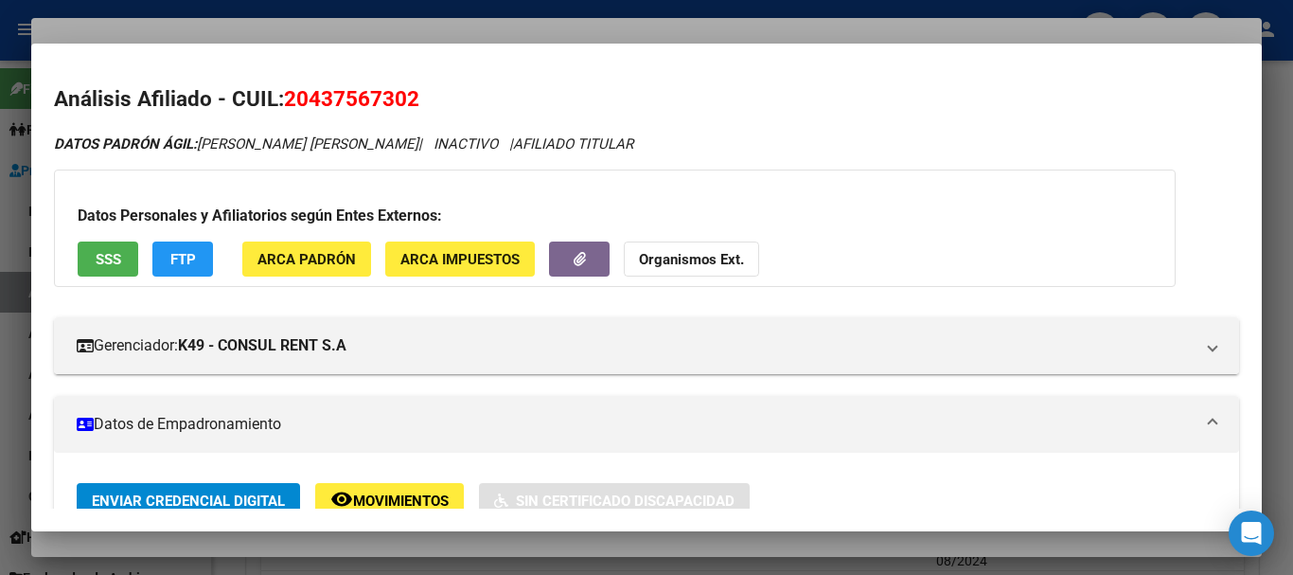
click at [311, 22] on div at bounding box center [646, 287] width 1293 height 575
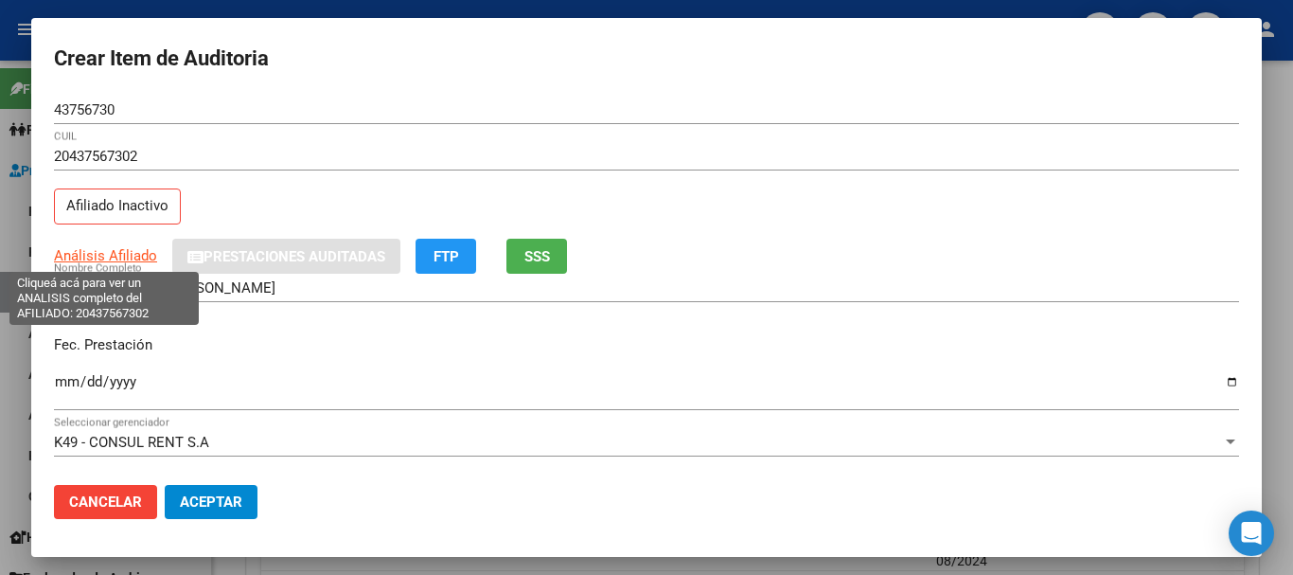
click at [95, 254] on span "Análisis Afiliado" at bounding box center [105, 255] width 103 height 17
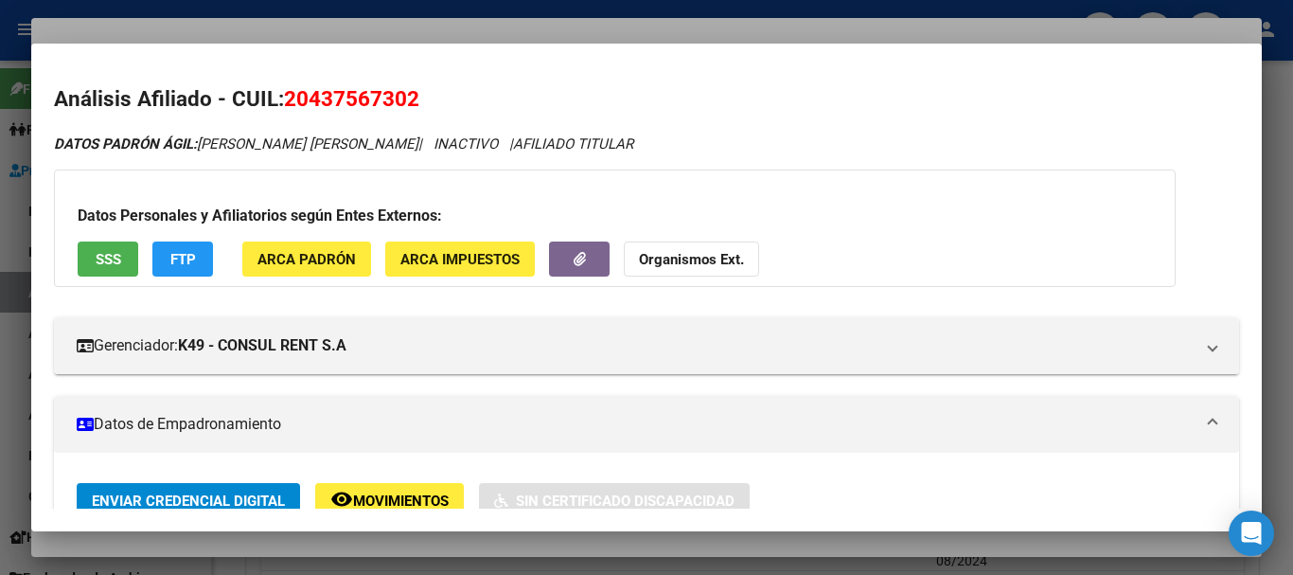
click at [421, 27] on div at bounding box center [646, 287] width 1293 height 575
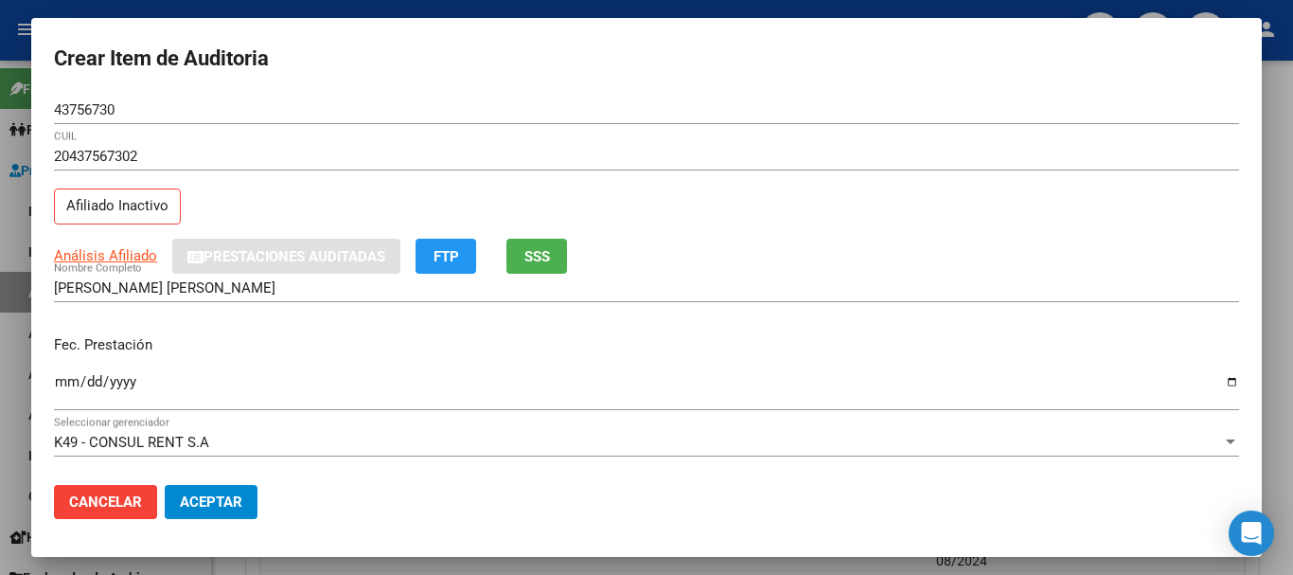
click at [541, 134] on div "43756730 Nro Documento" at bounding box center [646, 119] width 1185 height 46
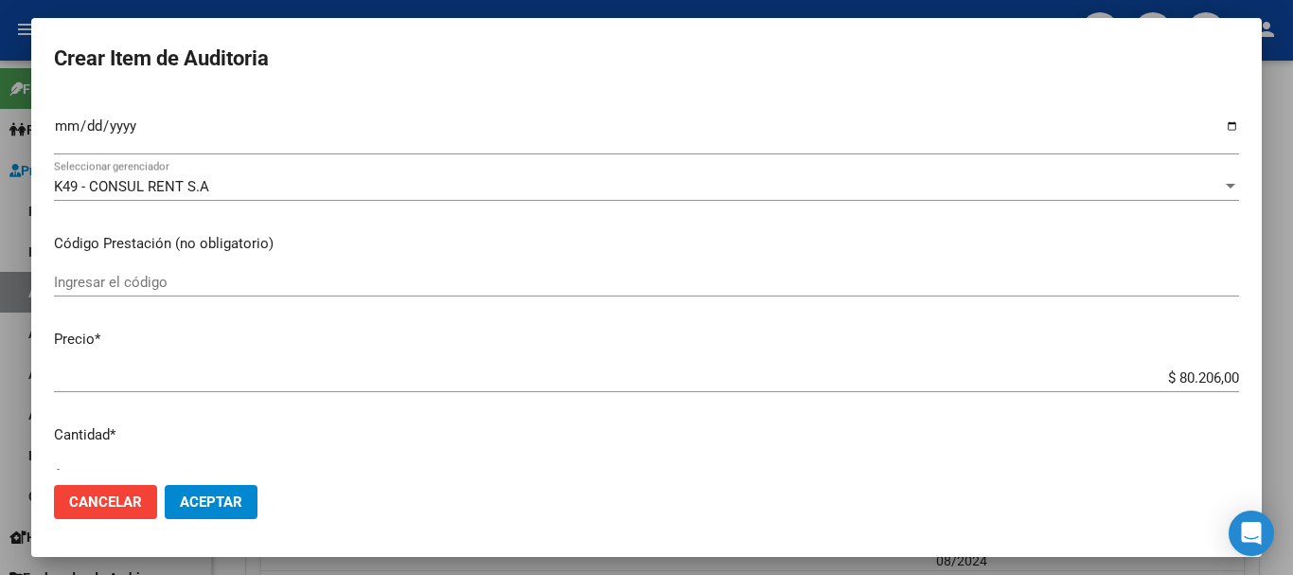
click at [1286, 264] on div at bounding box center [646, 287] width 1293 height 575
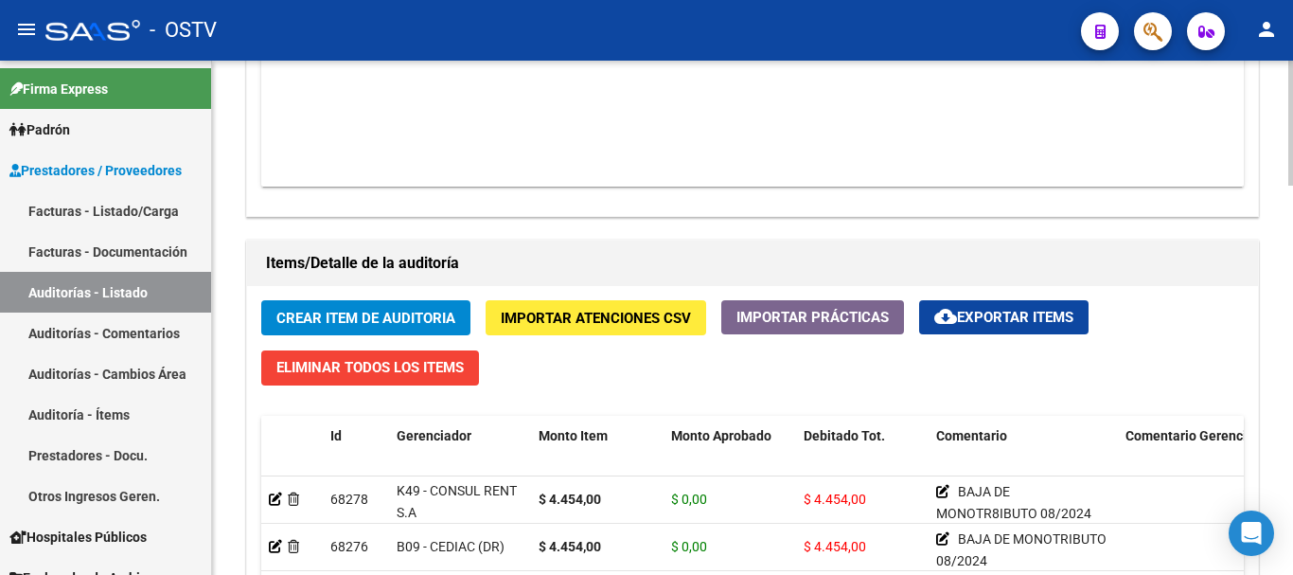
click at [261, 300] on button "Crear Item de Auditoria" at bounding box center [365, 317] width 209 height 35
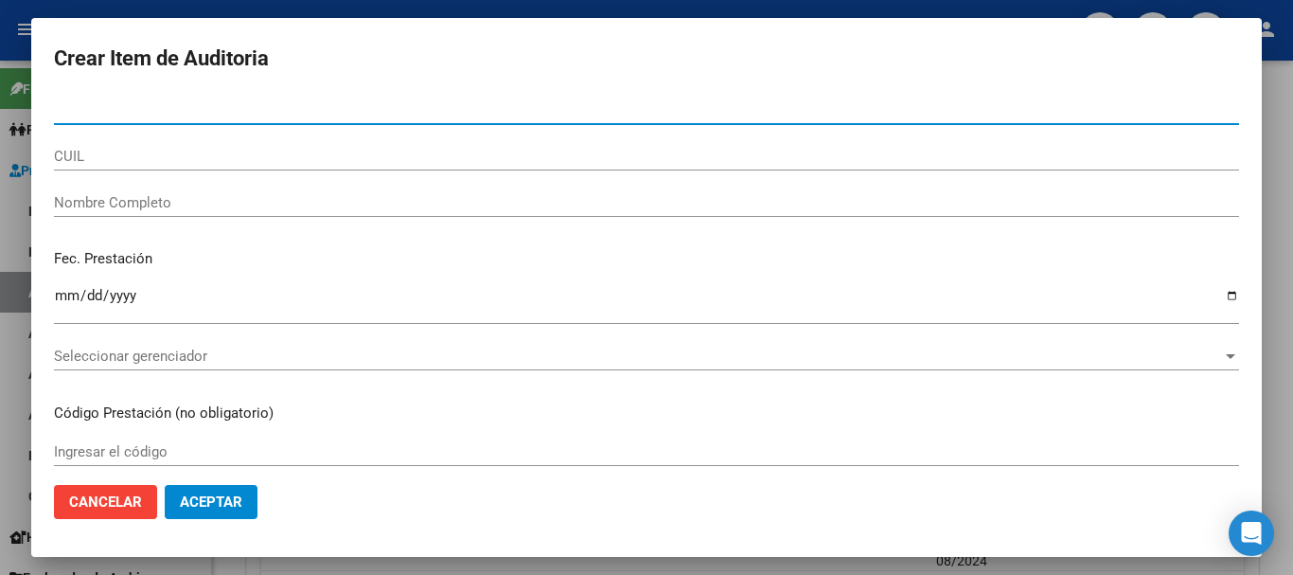
paste input "40281395"
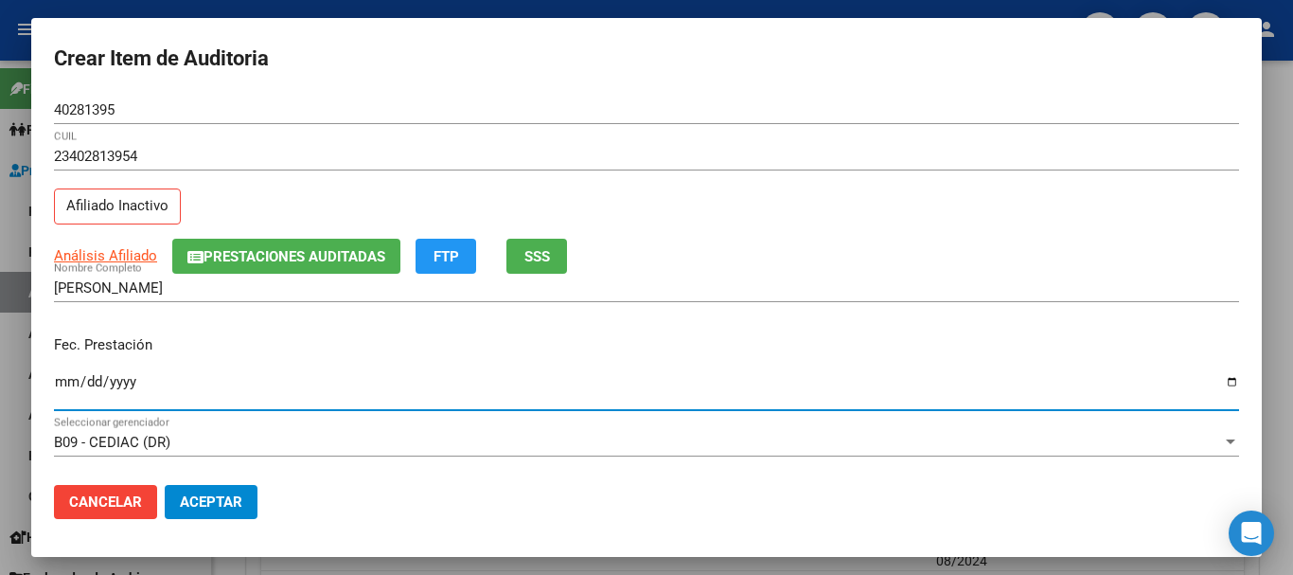
click at [304, 239] on button "Prestaciones Auditadas" at bounding box center [286, 256] width 228 height 35
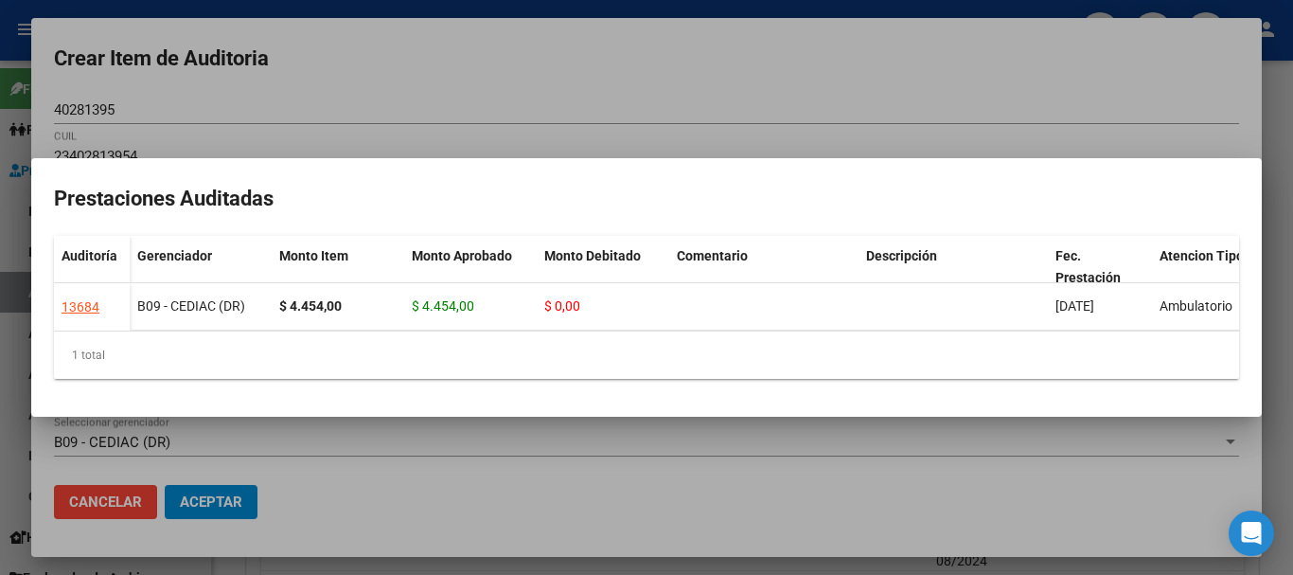
click at [622, 73] on div at bounding box center [646, 287] width 1293 height 575
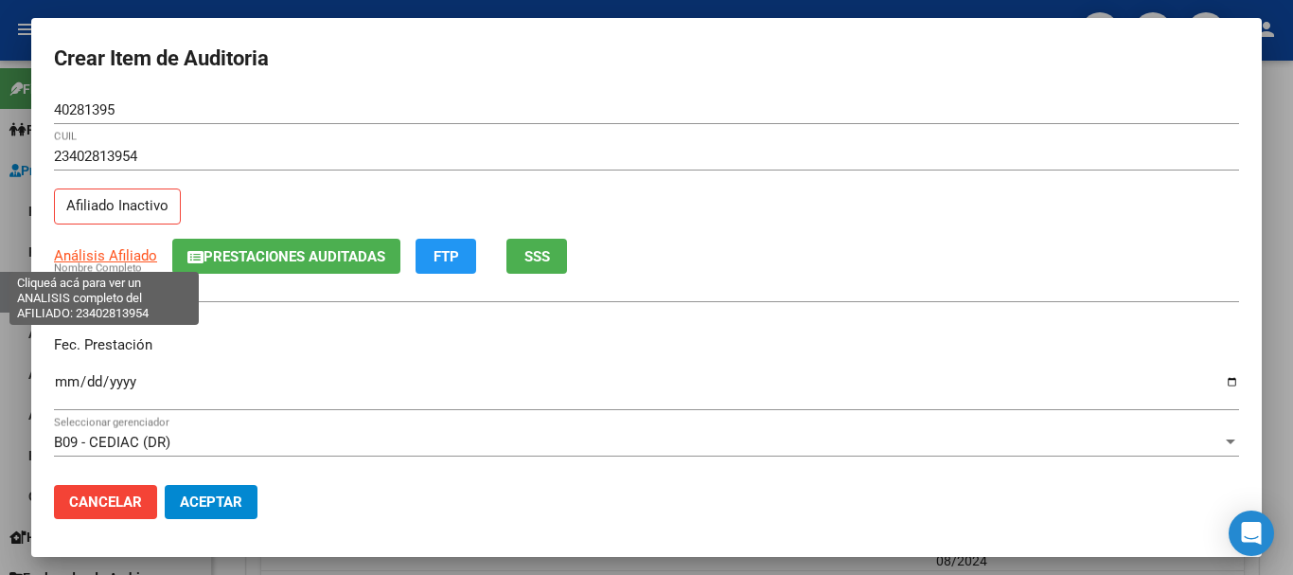
click at [138, 256] on span "Análisis Afiliado" at bounding box center [105, 255] width 103 height 17
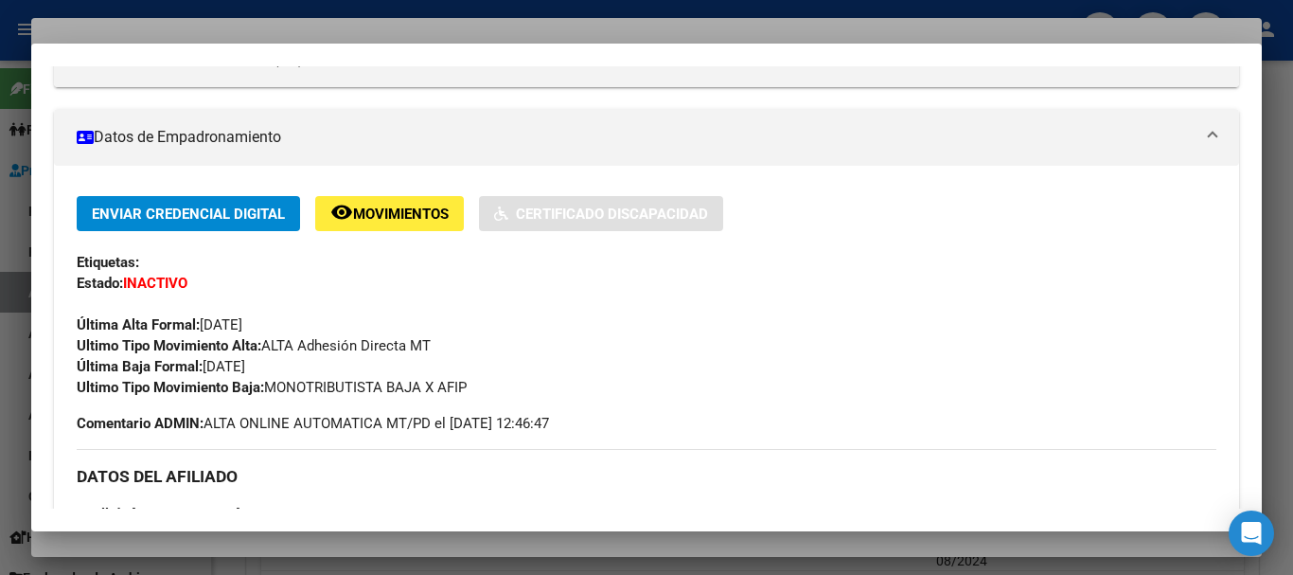
scroll to position [981, 0]
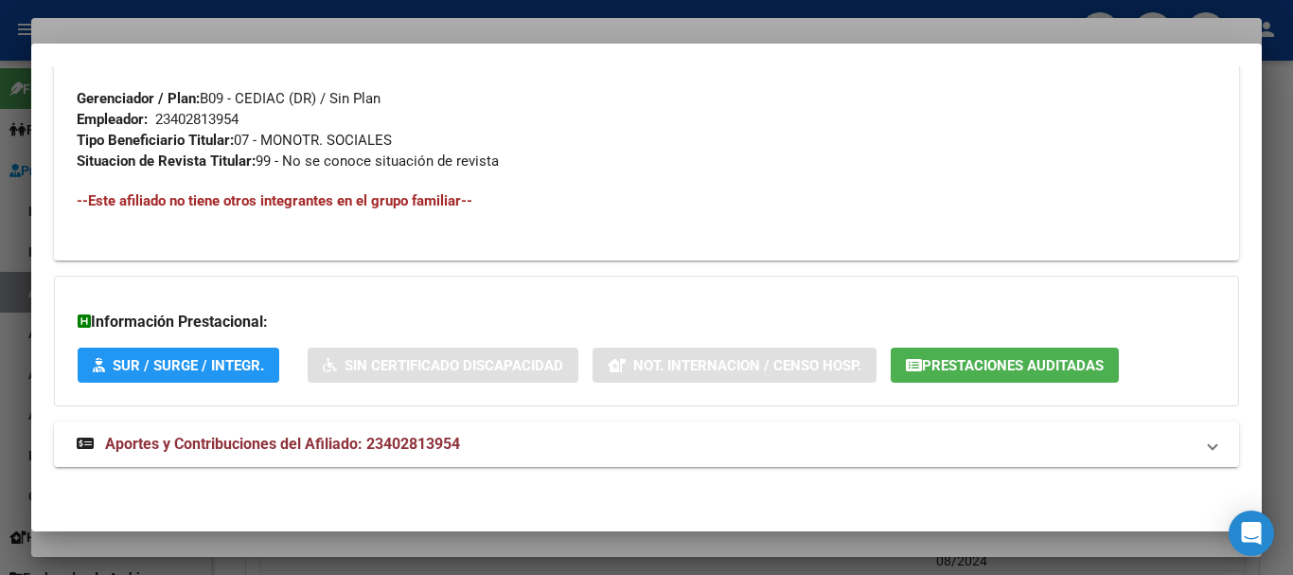
click at [214, 450] on span "Aportes y Contribuciones del Afiliado: 23402813954" at bounding box center [282, 444] width 355 height 18
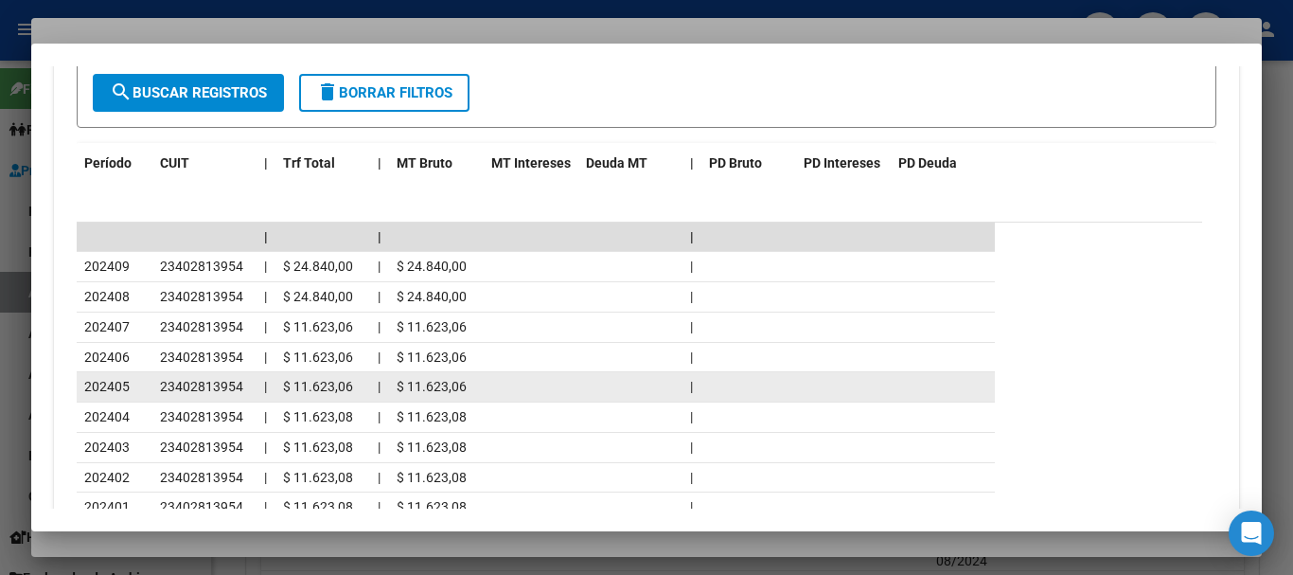
scroll to position [1706, 0]
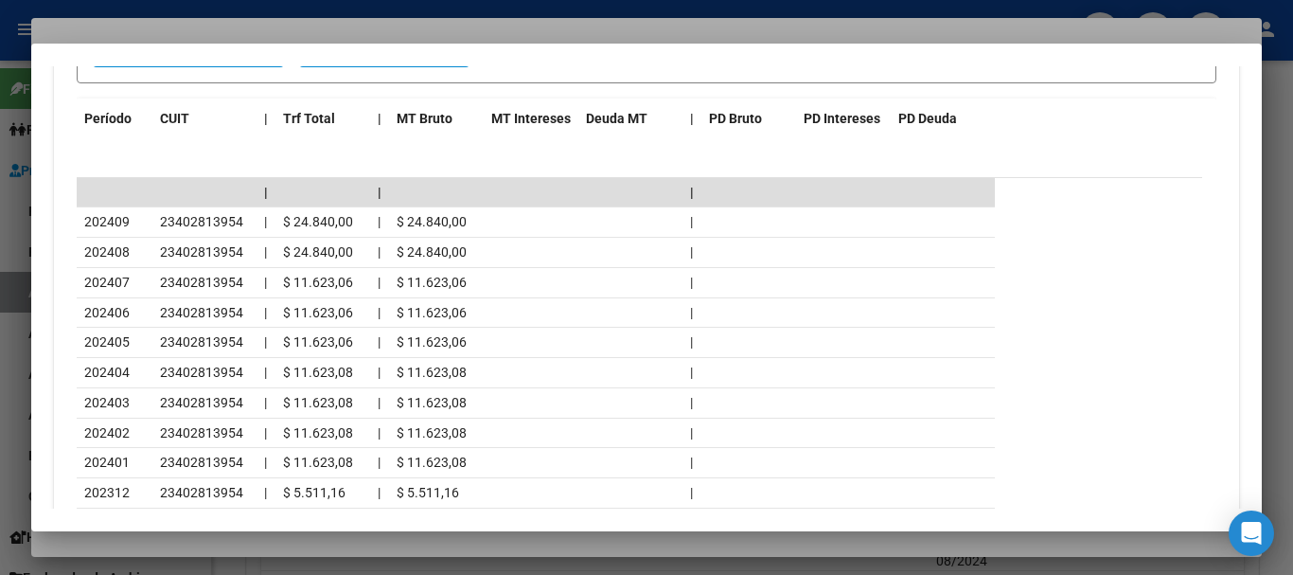
click at [420, 30] on div at bounding box center [646, 287] width 1293 height 575
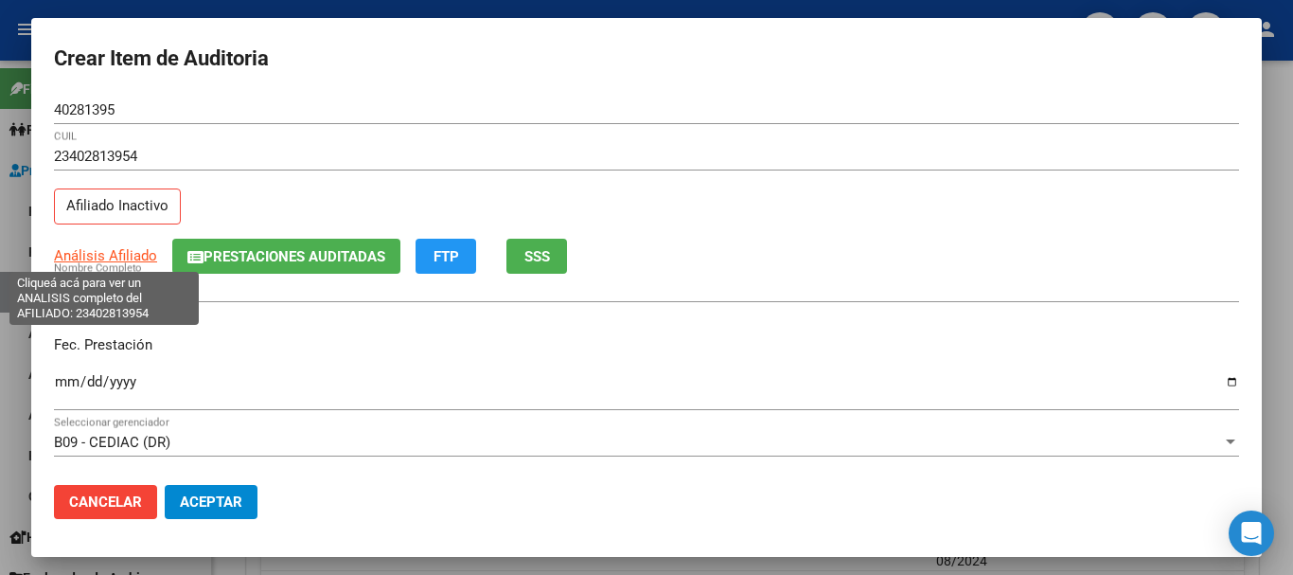
click at [151, 271] on div "Análisis Afiliado Prestaciones Auditadas FTP SSS" at bounding box center [646, 256] width 1185 height 35
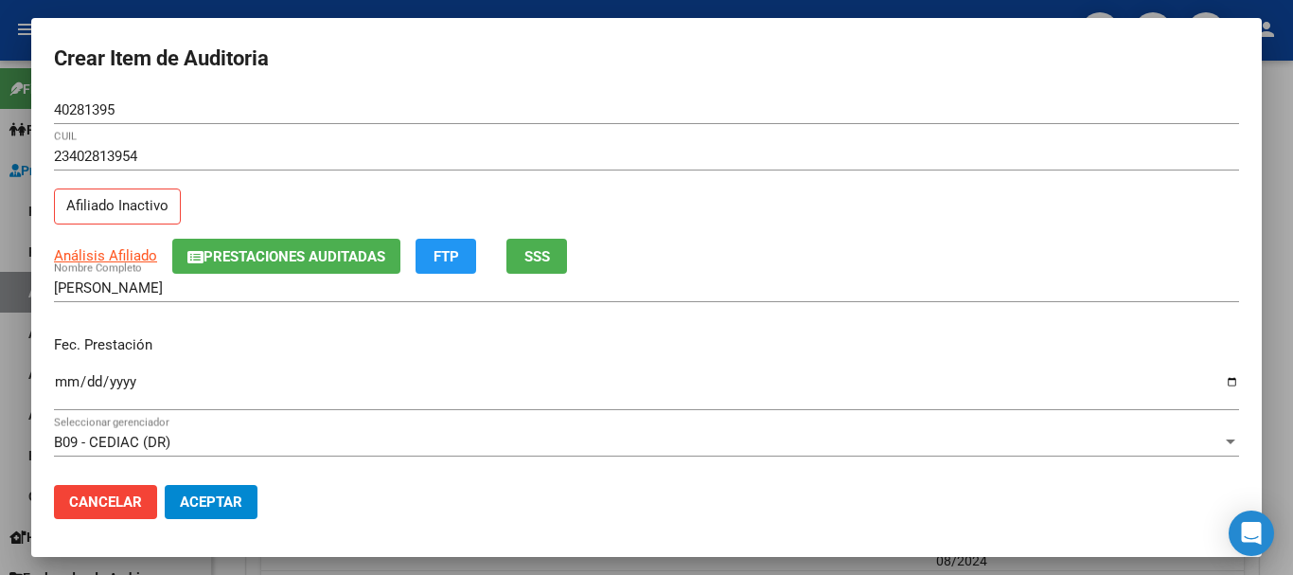
click at [222, 253] on span "Prestaciones Auditadas" at bounding box center [295, 256] width 182 height 17
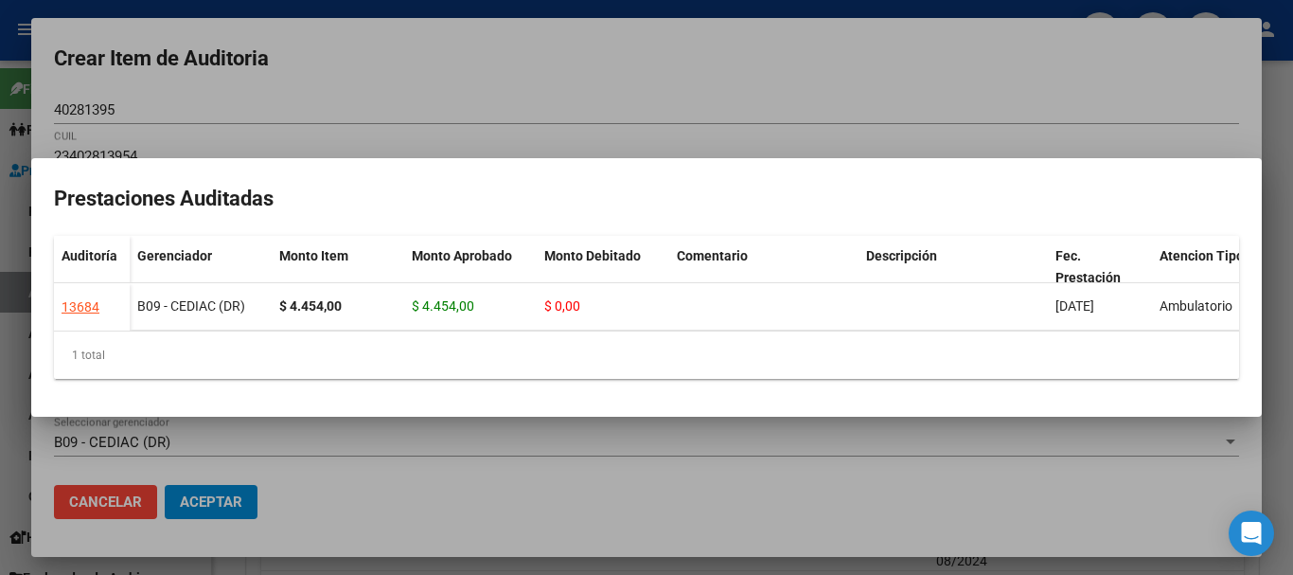
click at [400, 82] on div at bounding box center [646, 287] width 1293 height 575
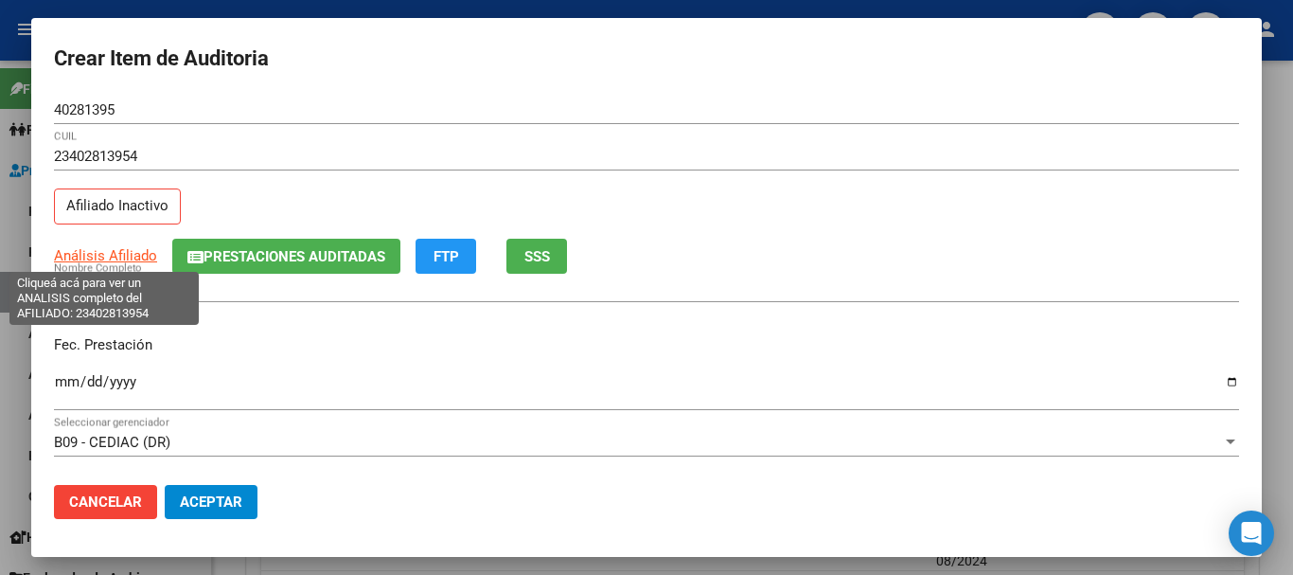
click at [130, 255] on span "Análisis Afiliado" at bounding box center [105, 255] width 103 height 17
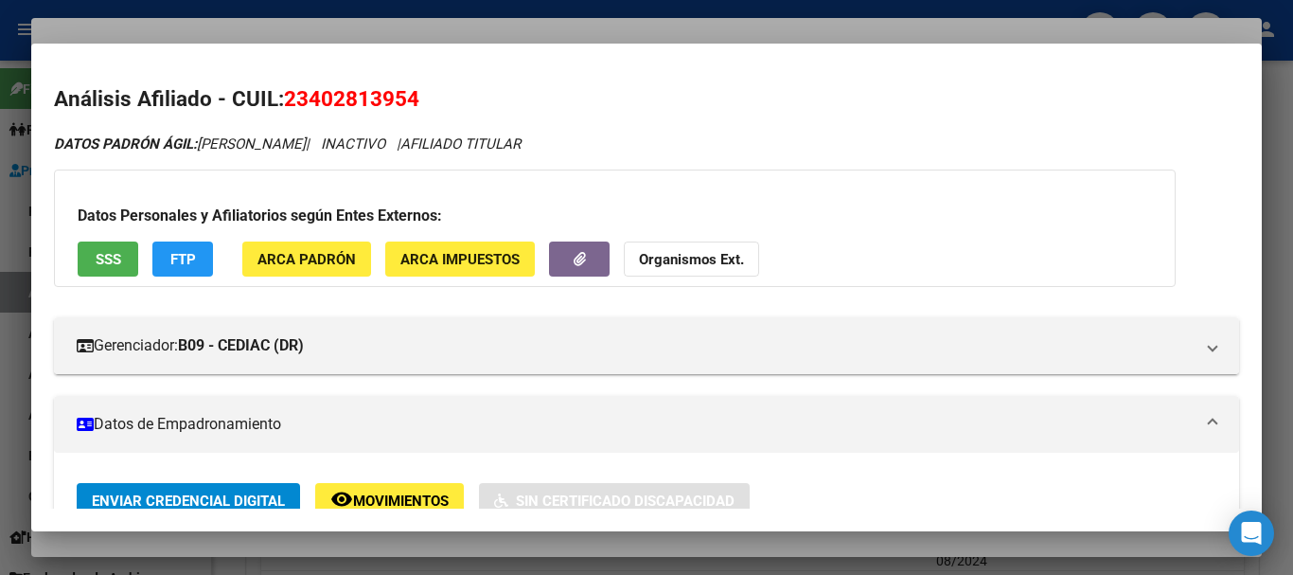
click at [461, 32] on div at bounding box center [646, 287] width 1293 height 575
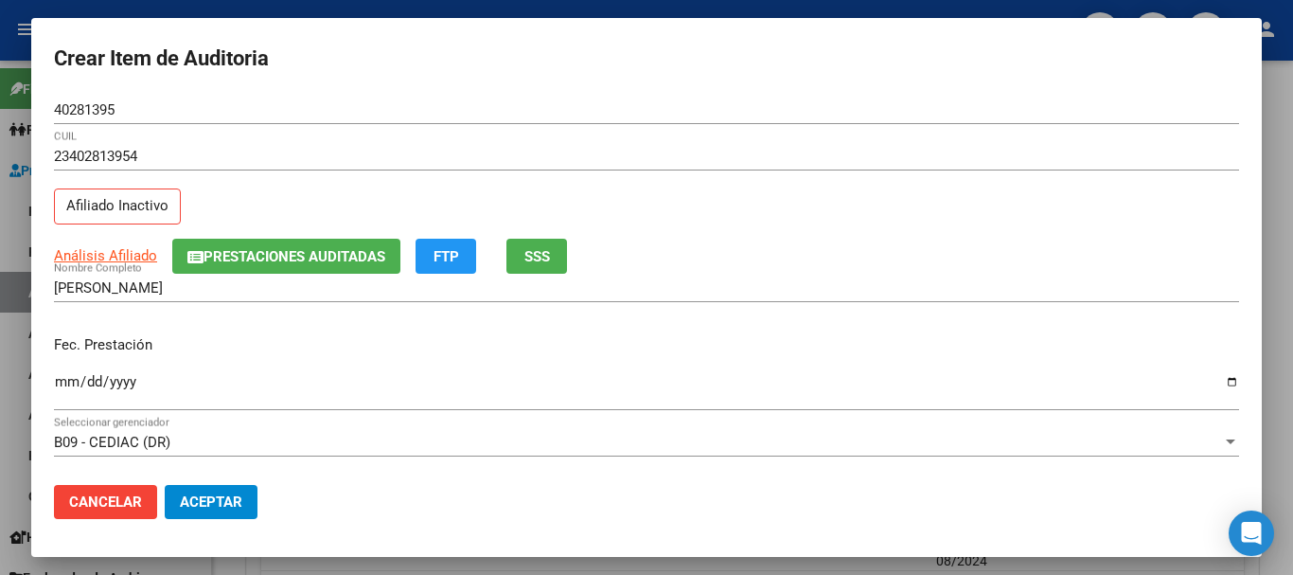
click at [826, 230] on div "23402813954 CUIL Afiliado Inactivo" at bounding box center [646, 190] width 1185 height 97
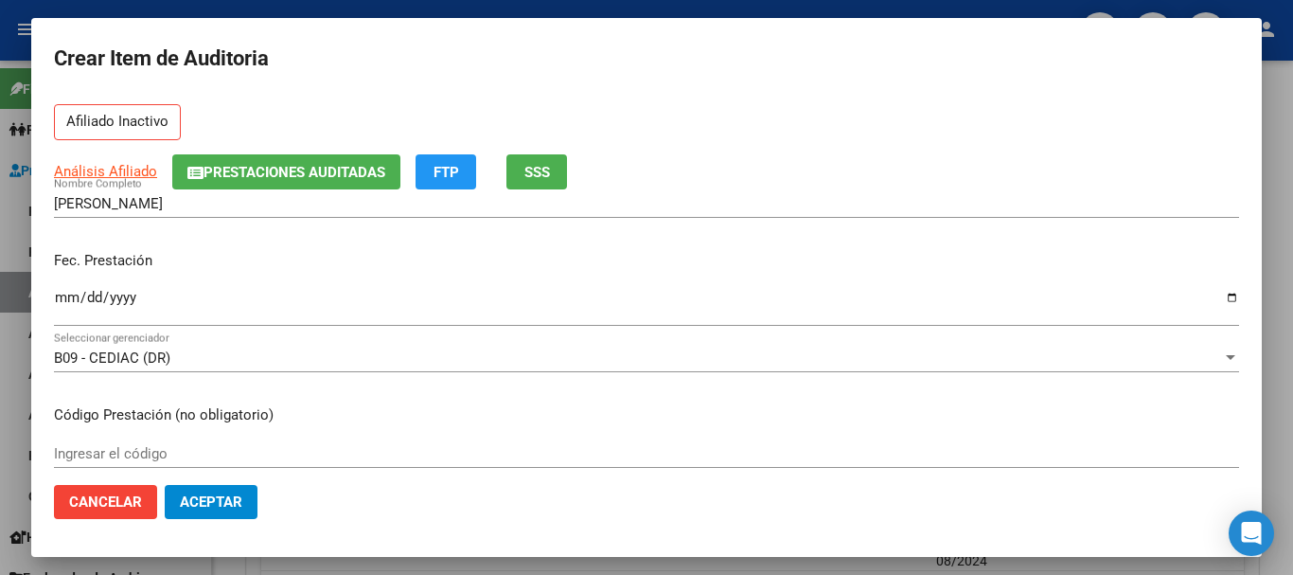
scroll to position [0, 0]
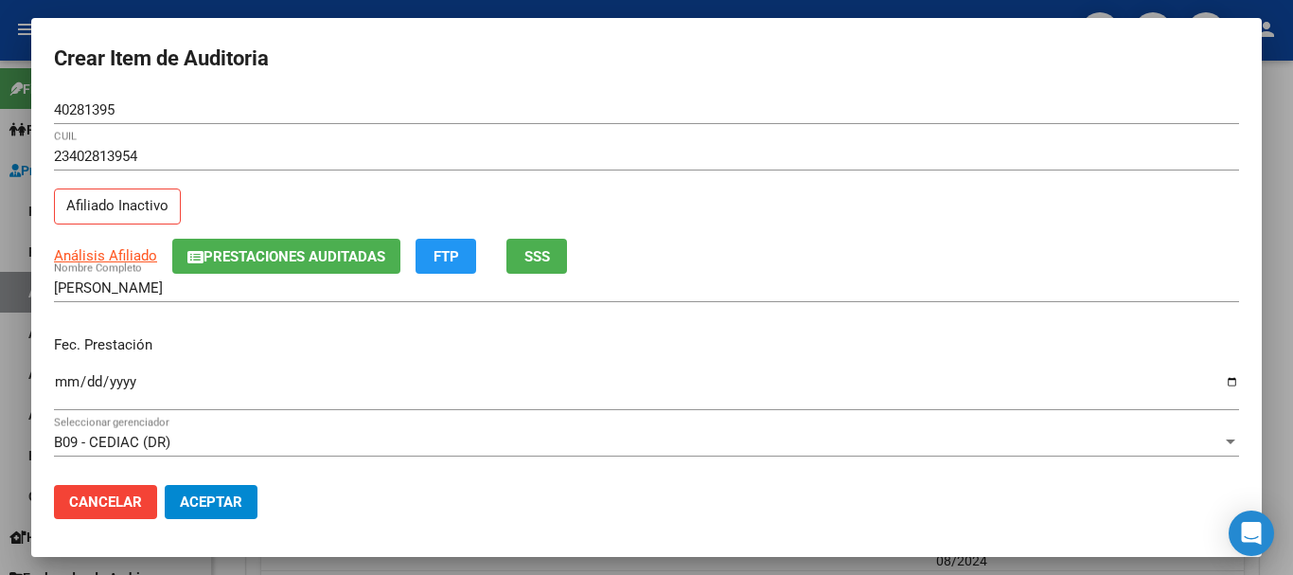
click at [100, 244] on div "Análisis Afiliado Prestaciones Auditadas FTP SSS" at bounding box center [646, 256] width 1185 height 35
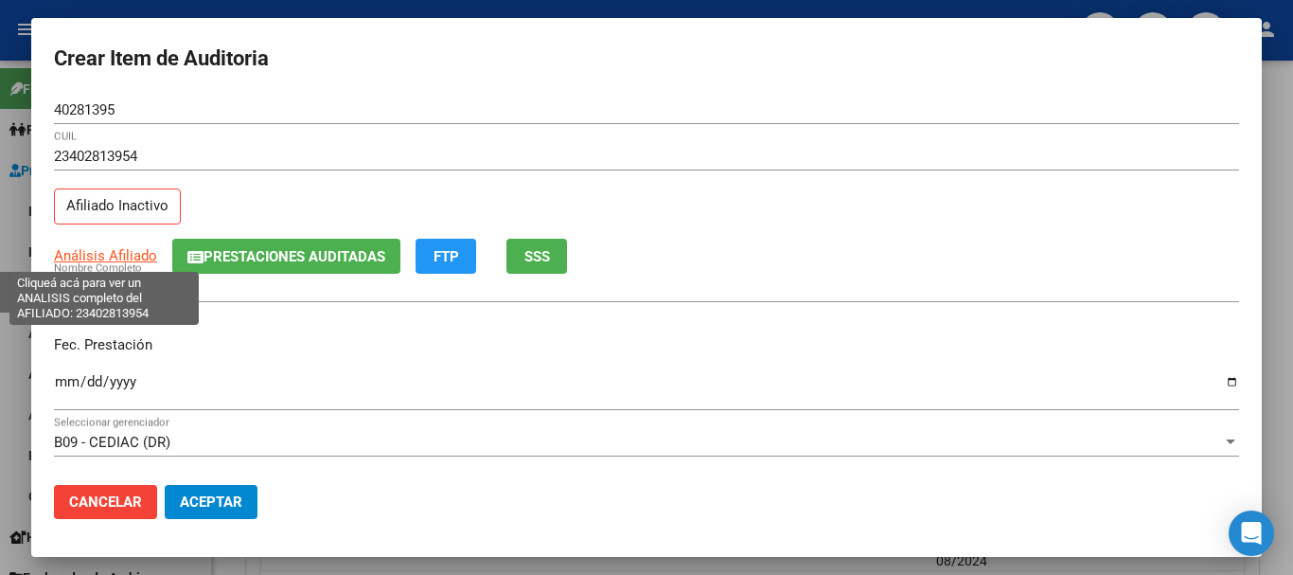
click at [95, 255] on span "Análisis Afiliado" at bounding box center [105, 255] width 103 height 17
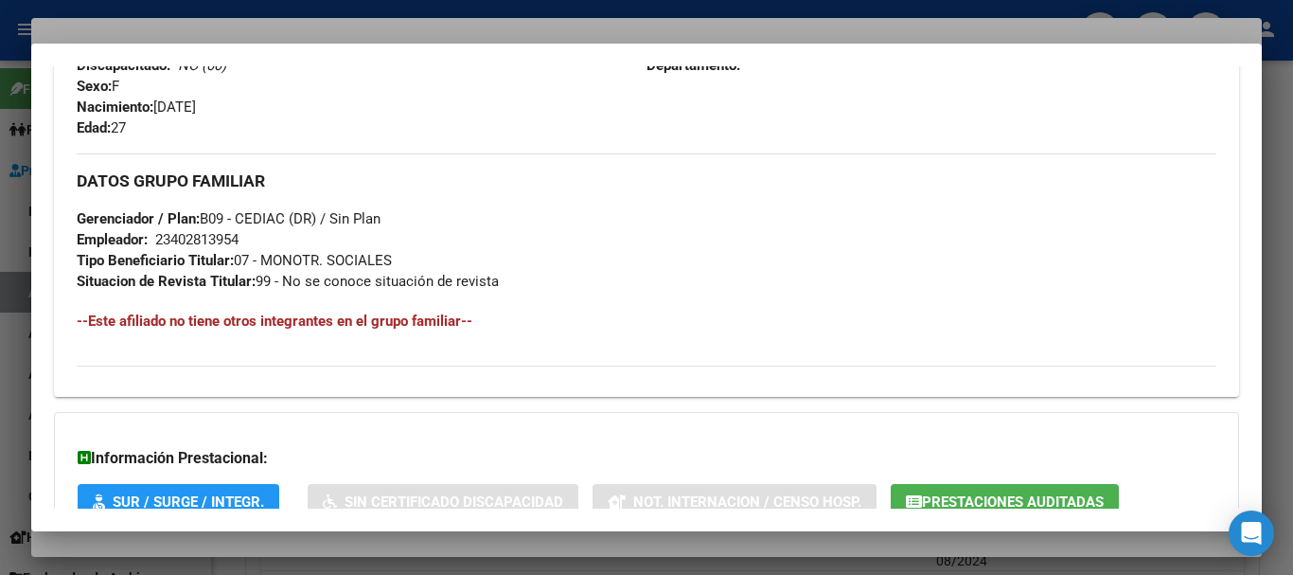
scroll to position [997, 0]
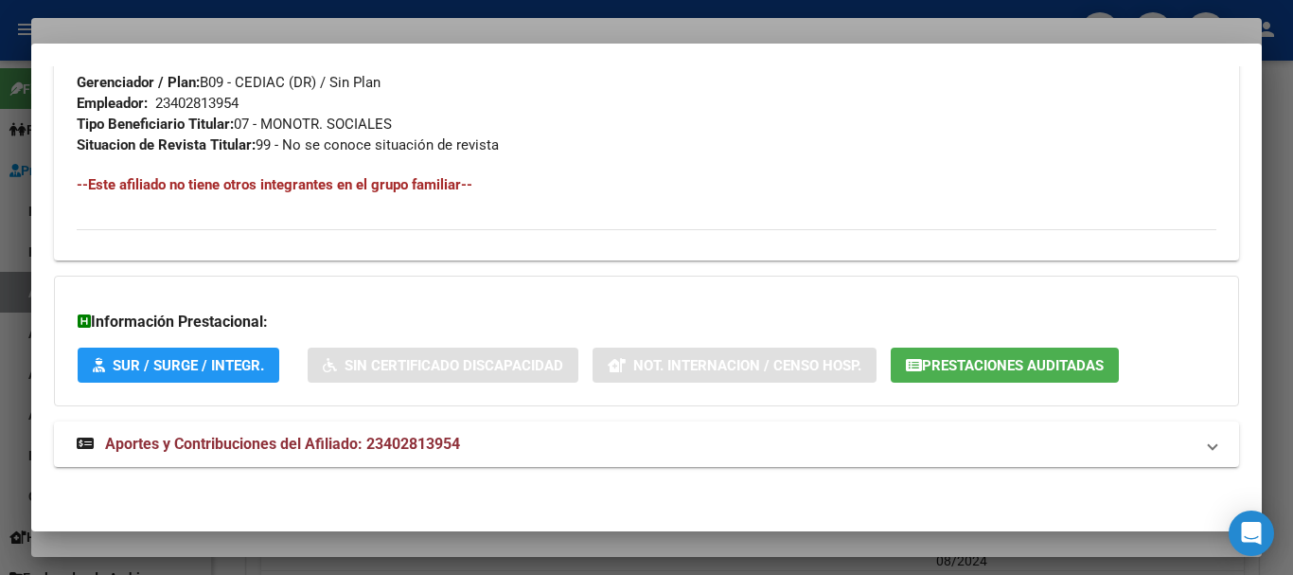
click at [1046, 374] on button "Prestaciones Auditadas" at bounding box center [1005, 364] width 228 height 35
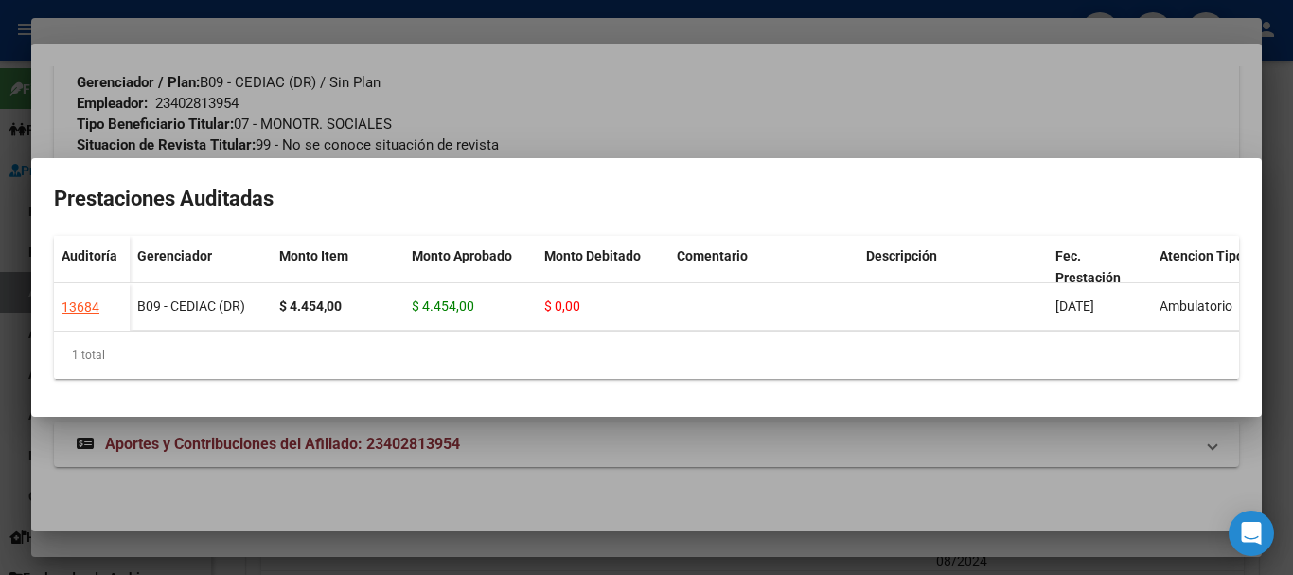
click at [837, 85] on div at bounding box center [646, 287] width 1293 height 575
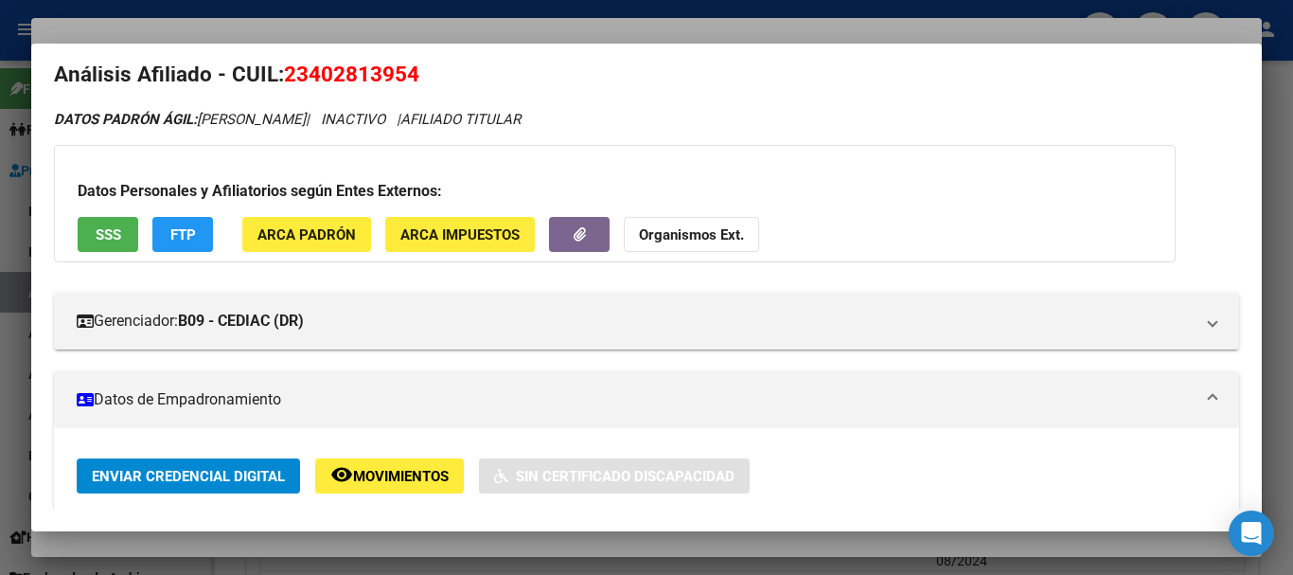
scroll to position [0, 0]
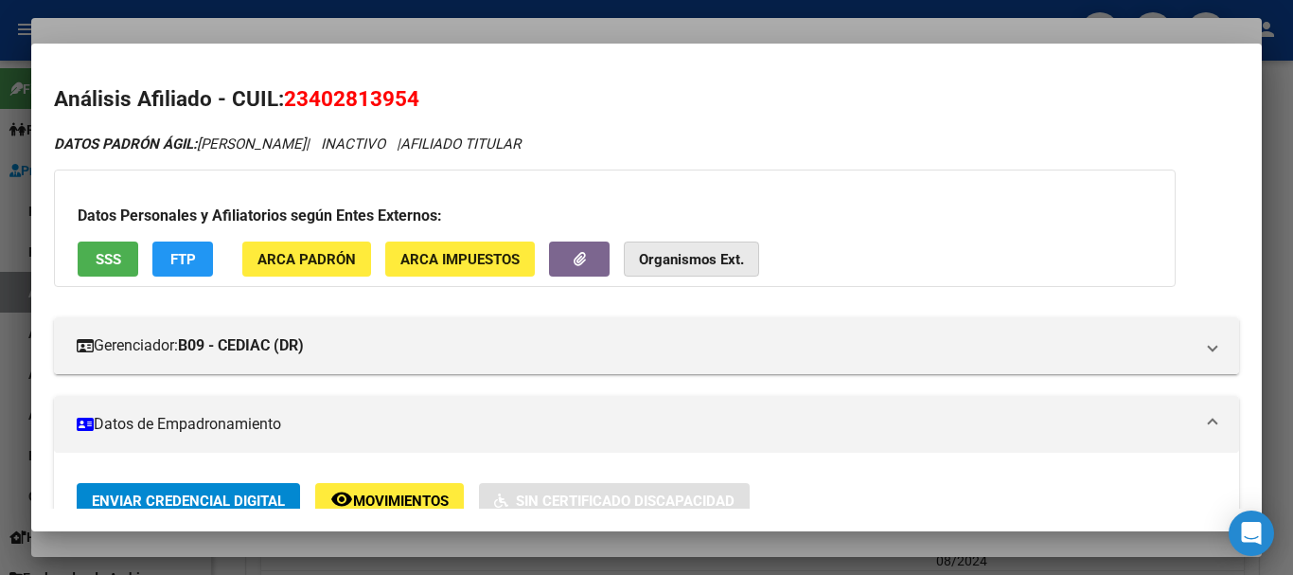
click at [652, 252] on strong "Organismos Ext." at bounding box center [691, 259] width 105 height 17
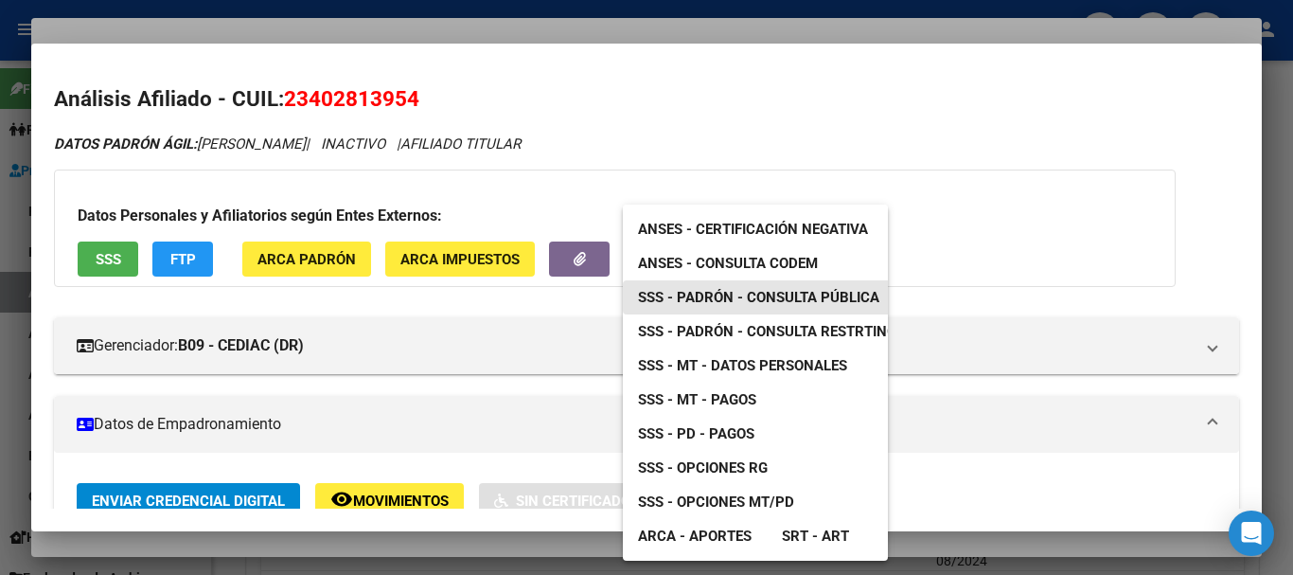
click at [760, 298] on span "SSS - Padrón - Consulta Pública" at bounding box center [758, 297] width 241 height 17
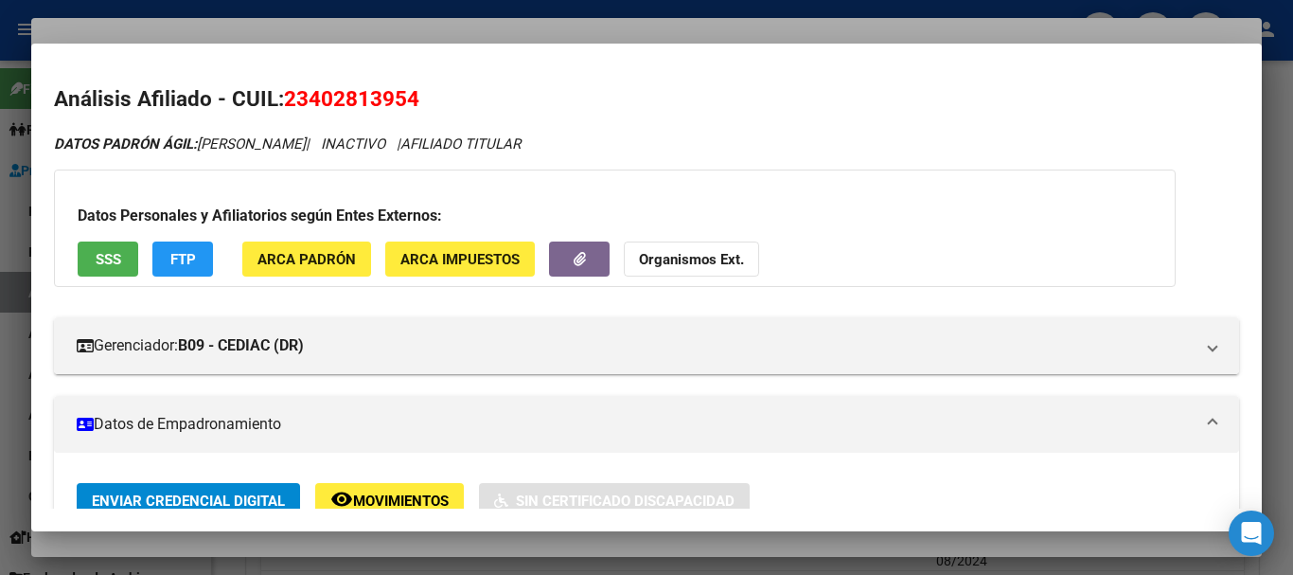
click at [703, 263] on strong "Organismos Ext." at bounding box center [691, 259] width 105 height 17
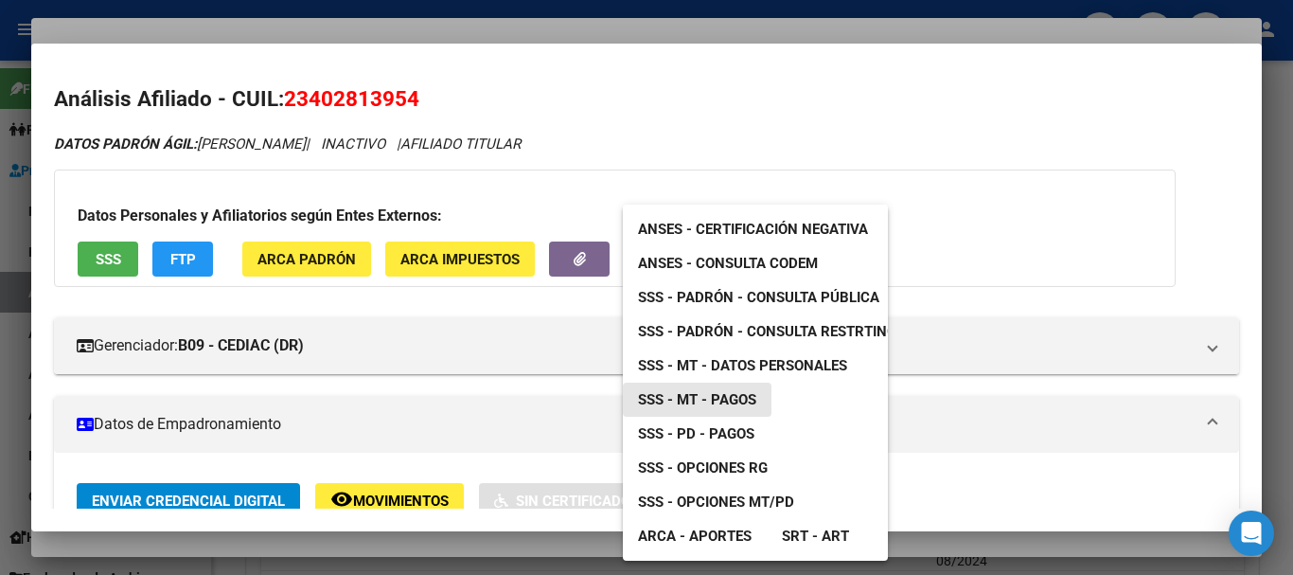
click at [731, 397] on span "SSS - MT - Pagos" at bounding box center [697, 399] width 118 height 17
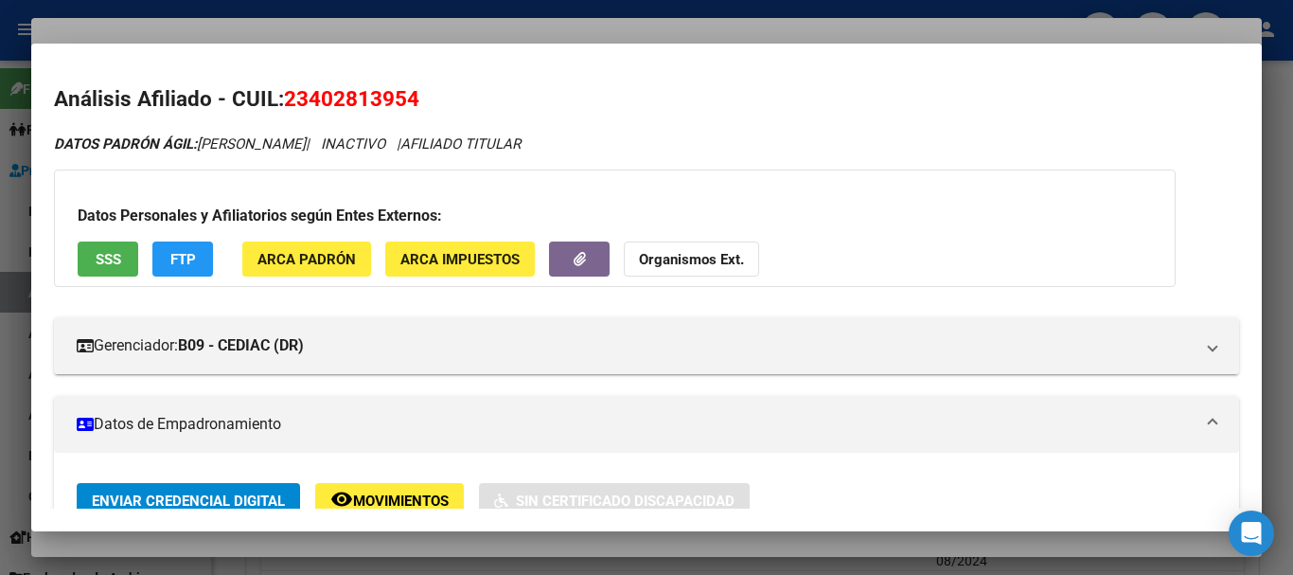
click at [442, 40] on div at bounding box center [646, 287] width 1293 height 575
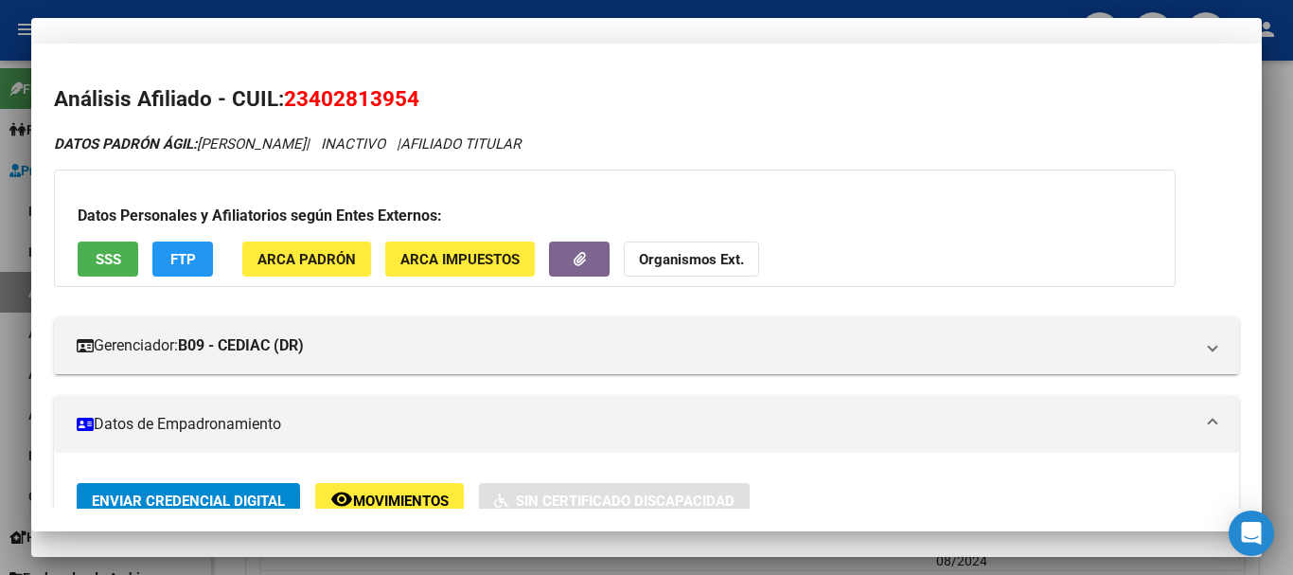
click at [692, 108] on input "40281395" at bounding box center [646, 109] width 1185 height 17
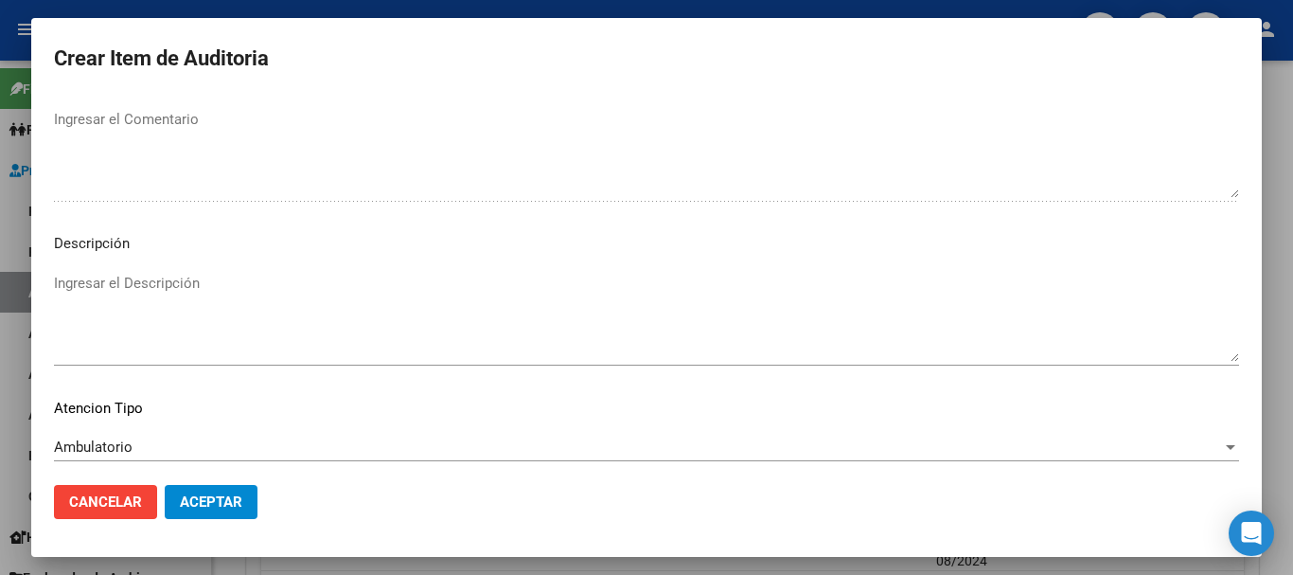
scroll to position [1167, 0]
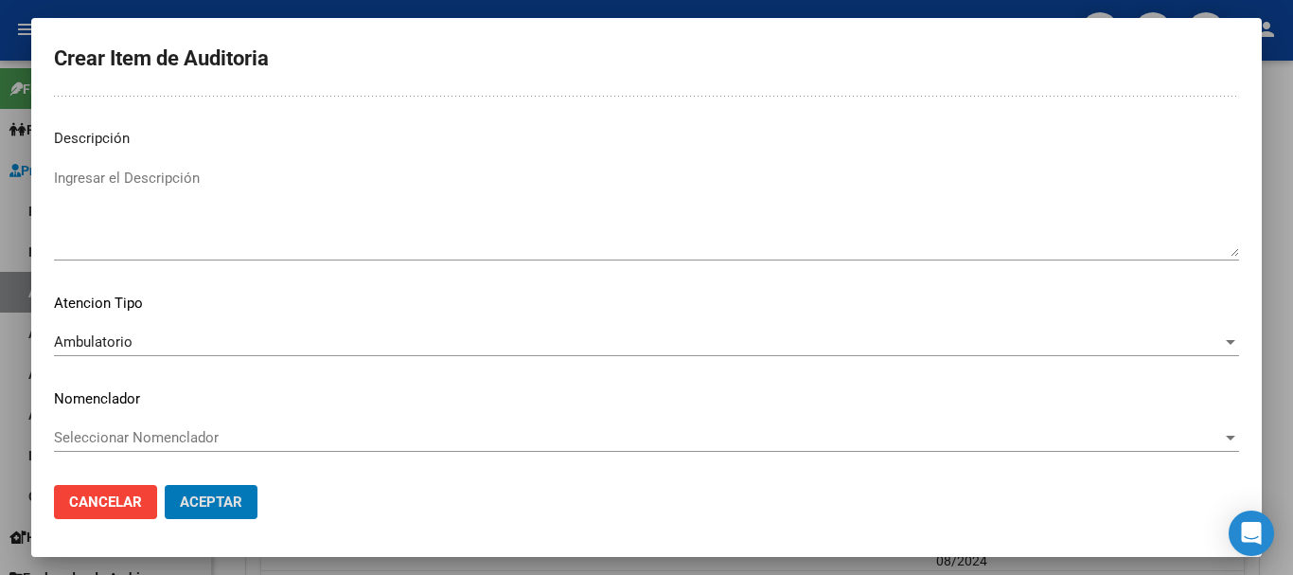
click at [165, 485] on button "Aceptar" at bounding box center [211, 502] width 93 height 34
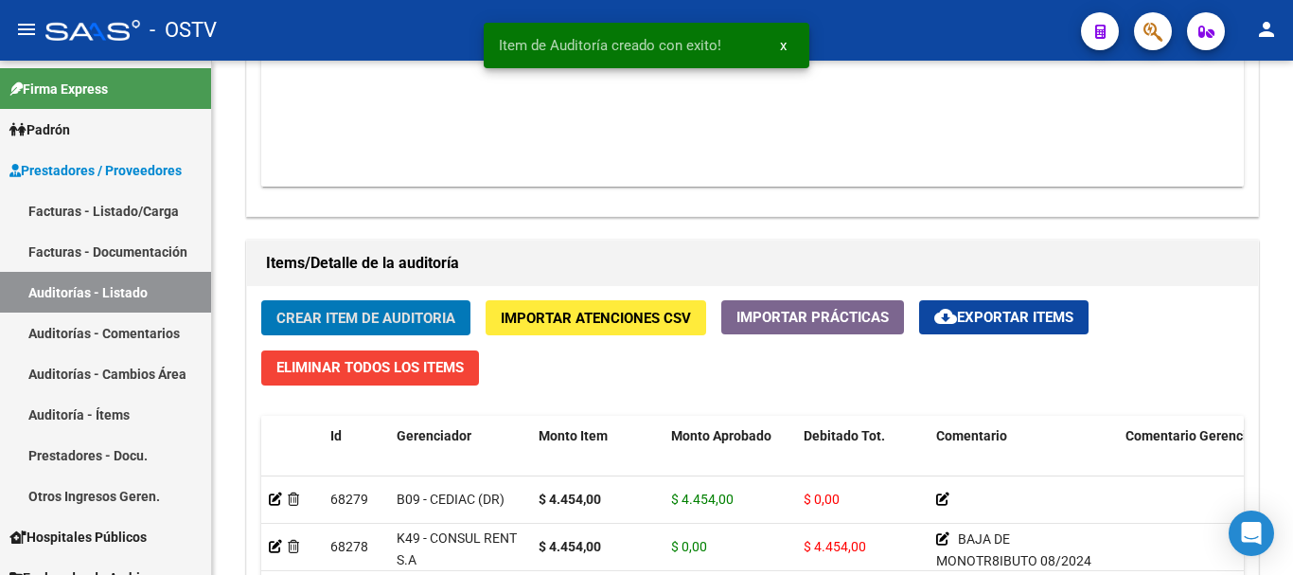
click at [261, 300] on button "Crear Item de Auditoria" at bounding box center [365, 317] width 209 height 35
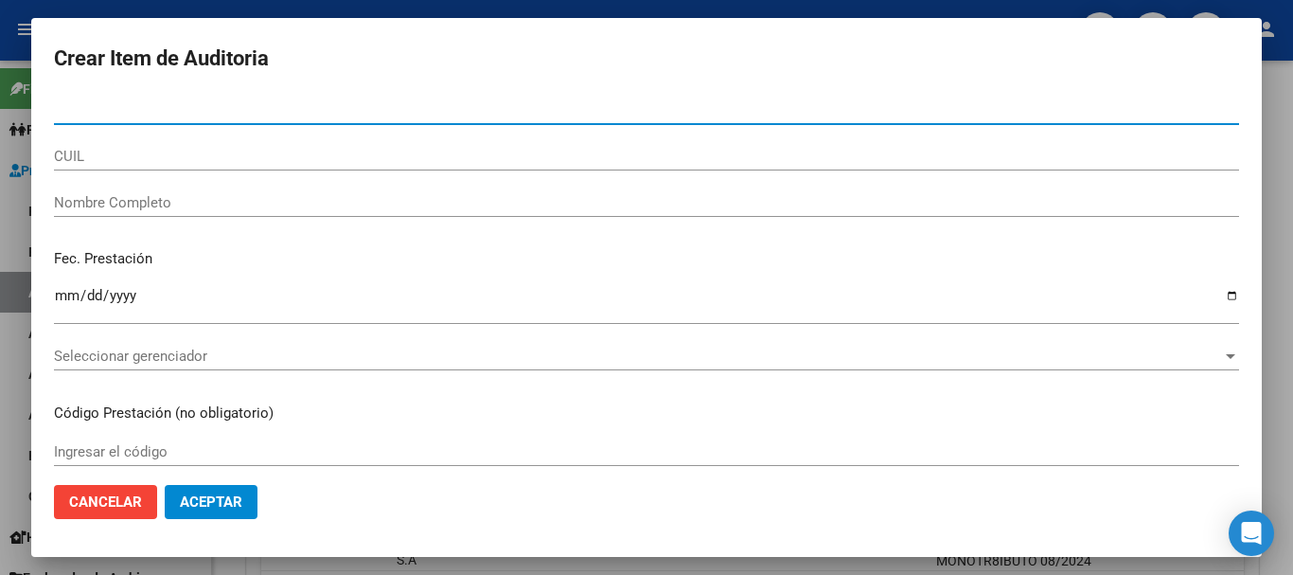
paste input "40281395"
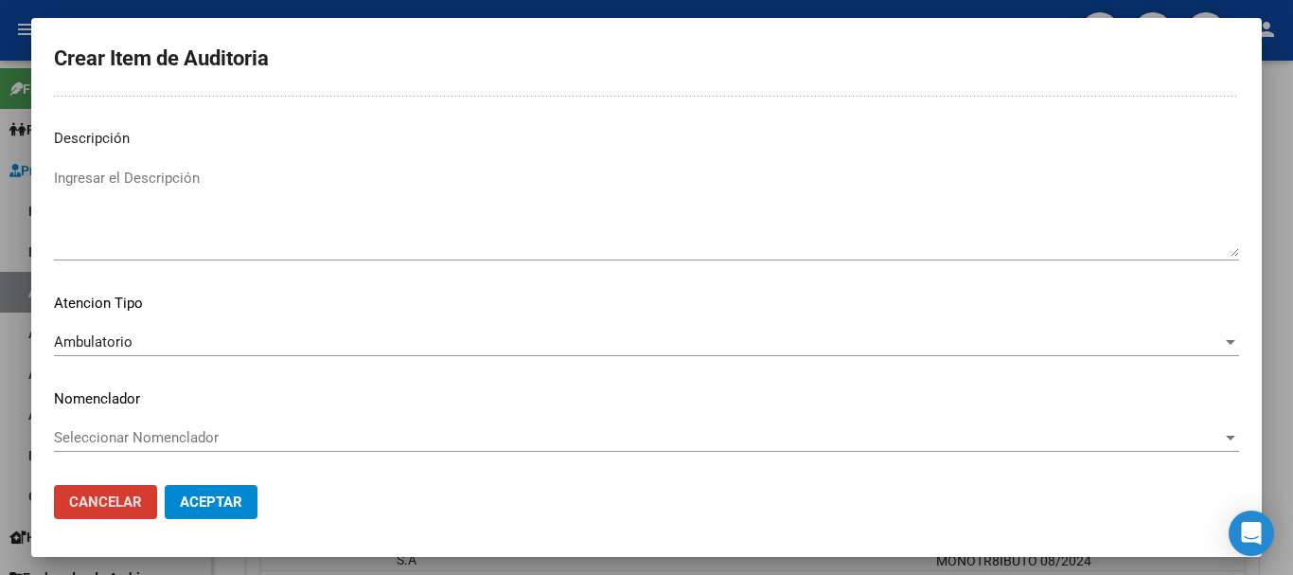
click at [165, 485] on button "Aceptar" at bounding box center [211, 502] width 93 height 34
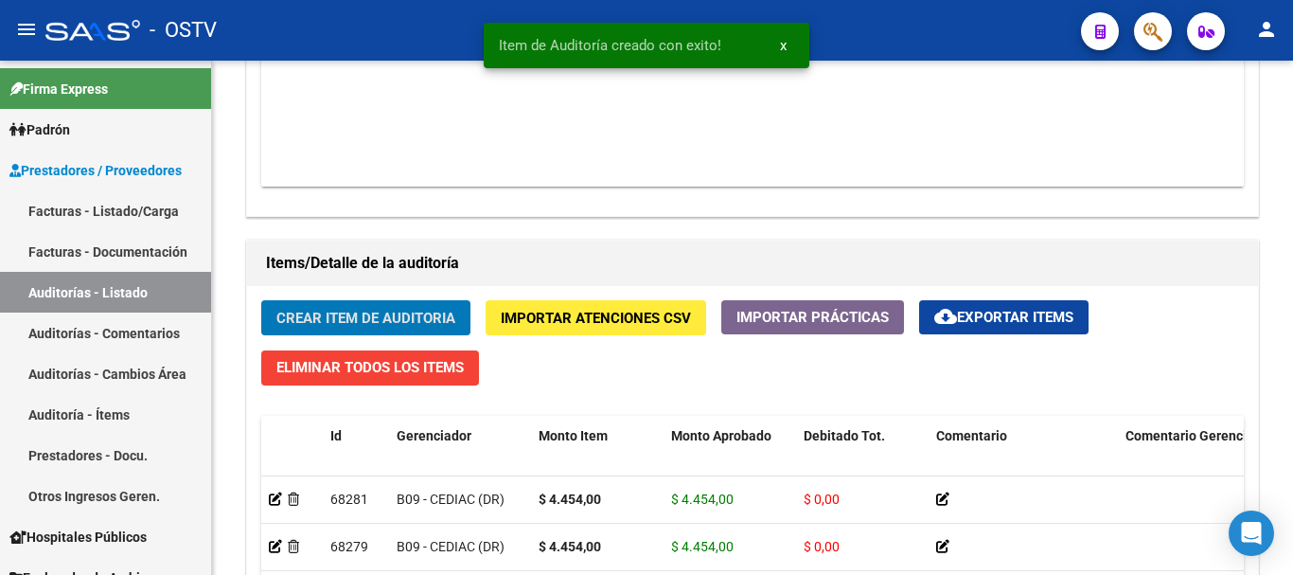
click at [261, 300] on button "Crear Item de Auditoria" at bounding box center [365, 317] width 209 height 35
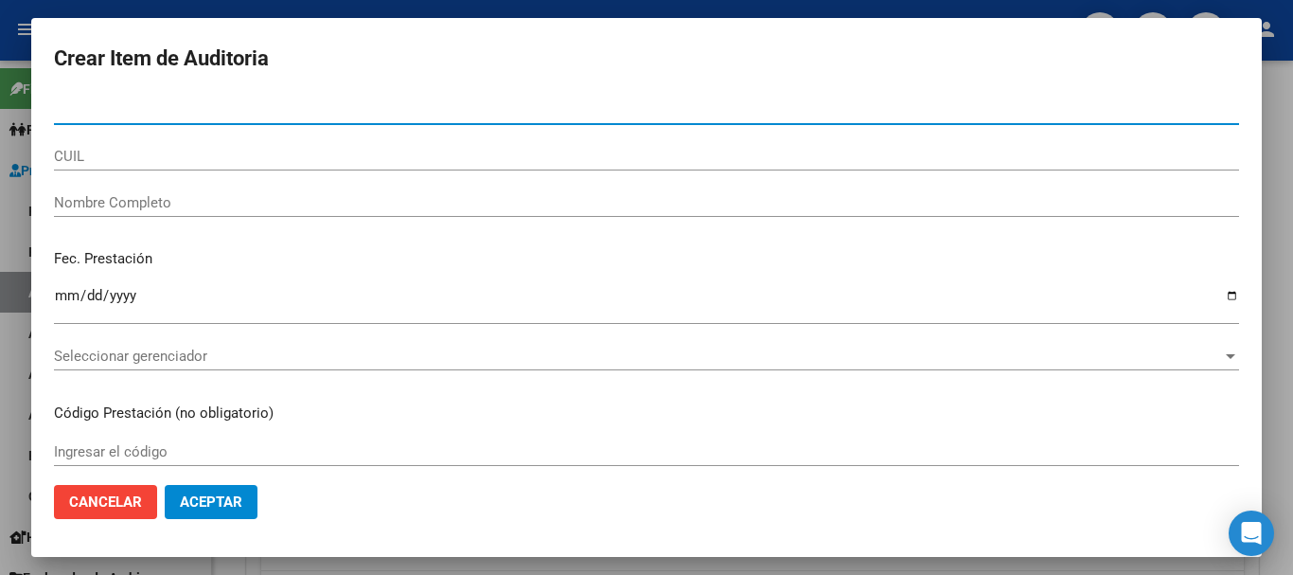
paste input "40281395"
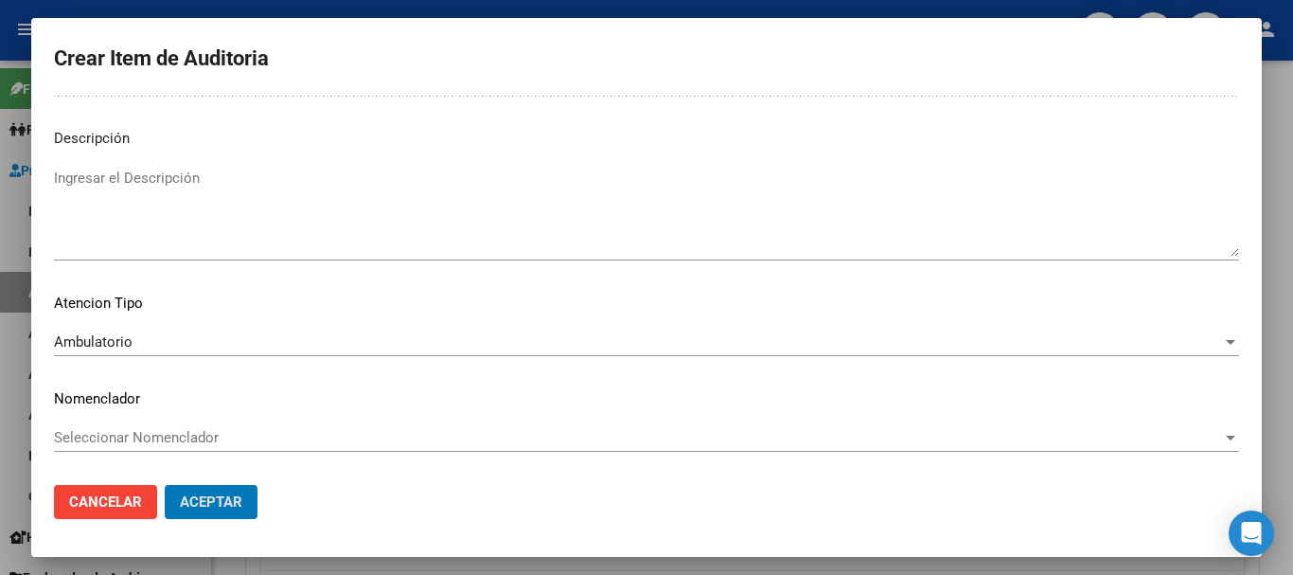
scroll to position [0, 0]
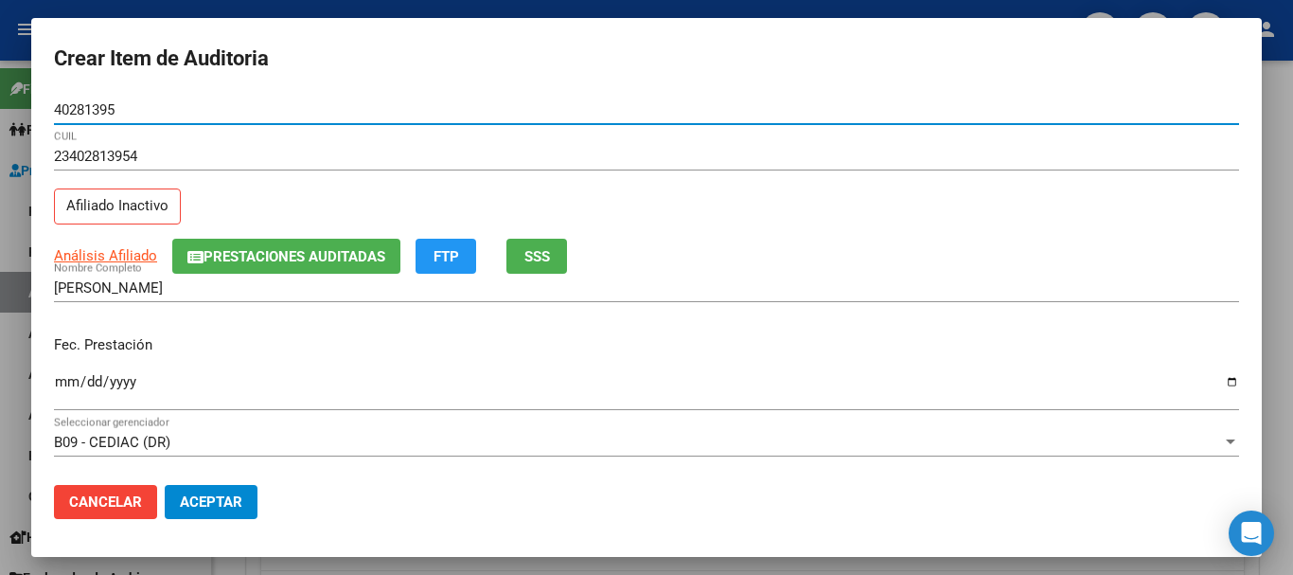
click at [165, 485] on button "Aceptar" at bounding box center [211, 502] width 93 height 34
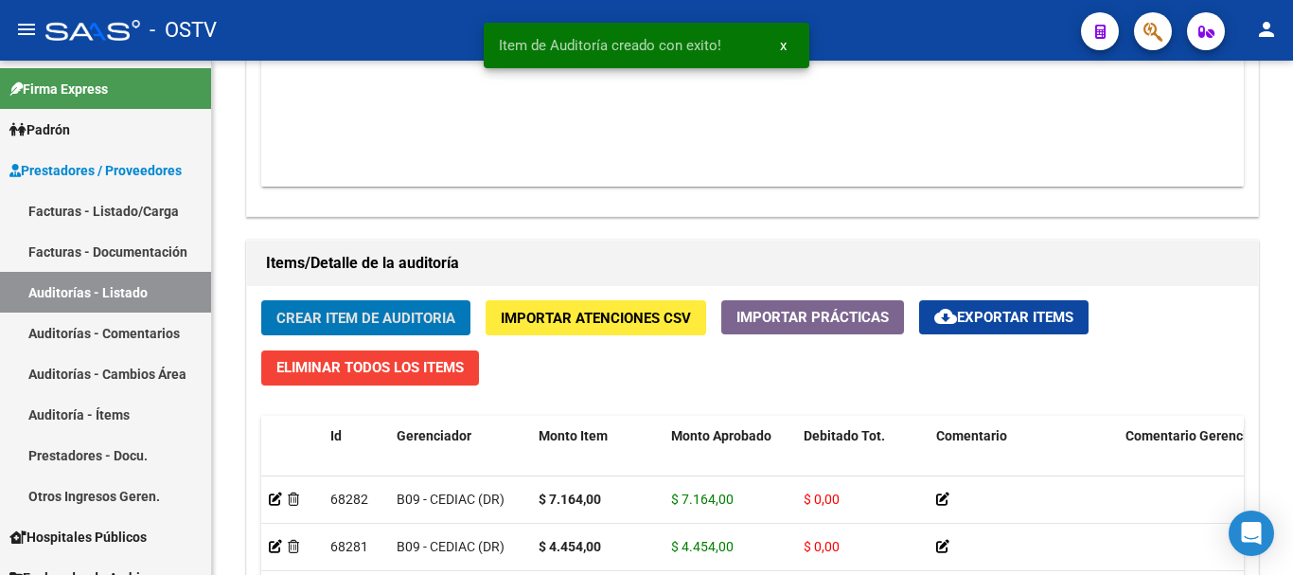
click at [261, 300] on button "Crear Item de Auditoria" at bounding box center [365, 317] width 209 height 35
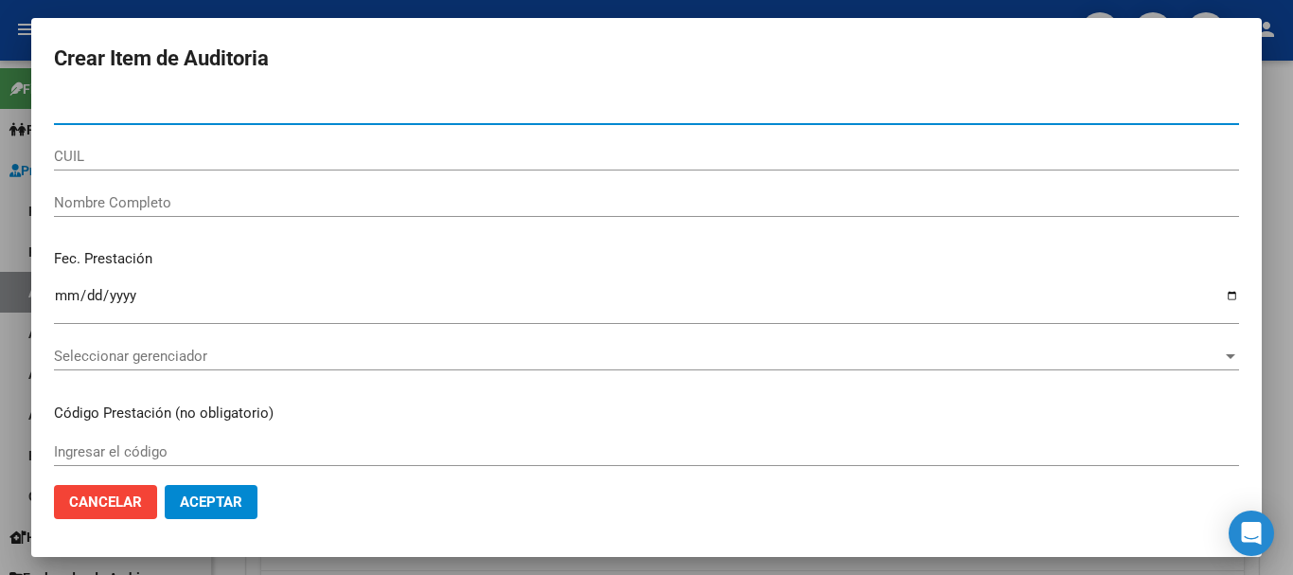
paste input "43530271"
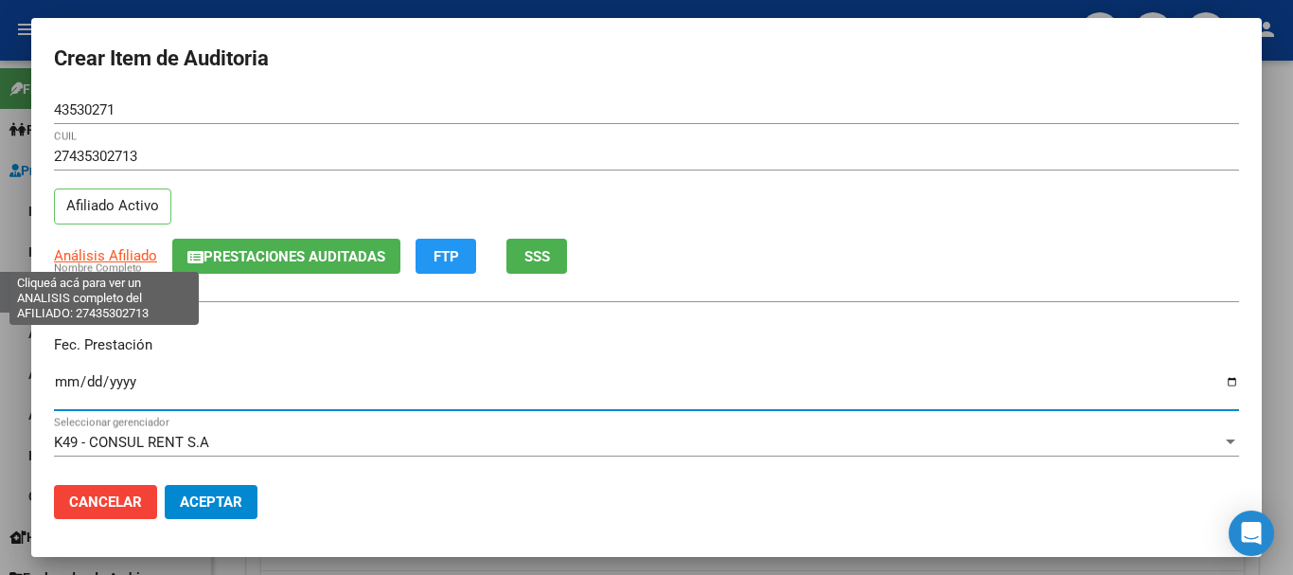
click at [292, 247] on span "Prestaciones Auditadas" at bounding box center [286, 255] width 198 height 17
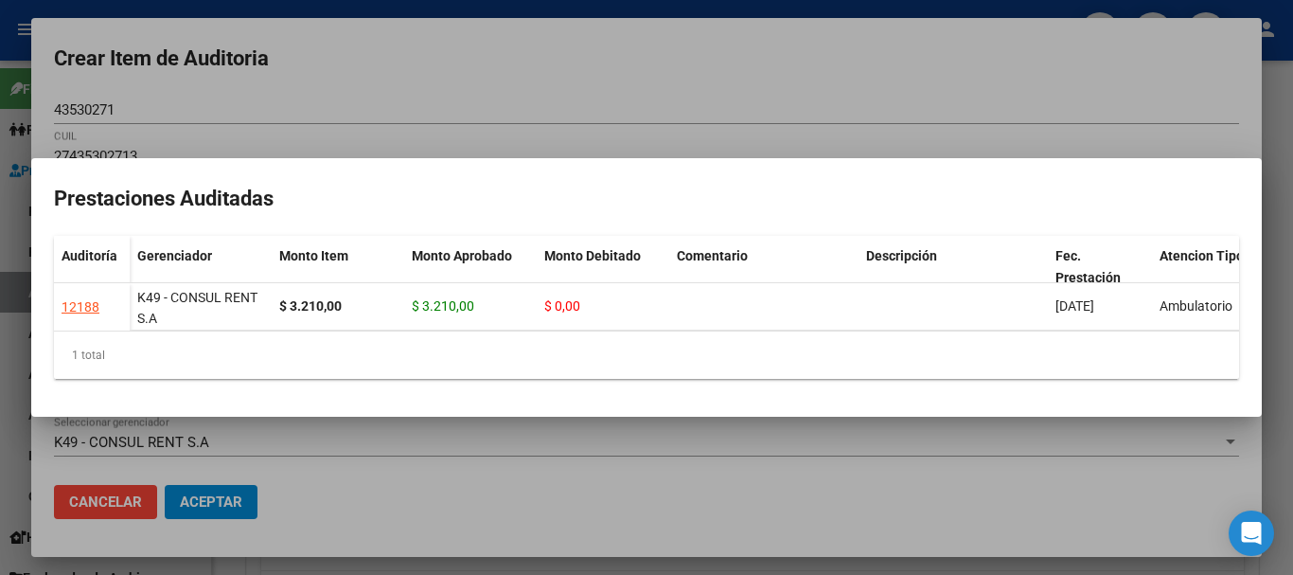
click at [543, 90] on div at bounding box center [646, 287] width 1293 height 575
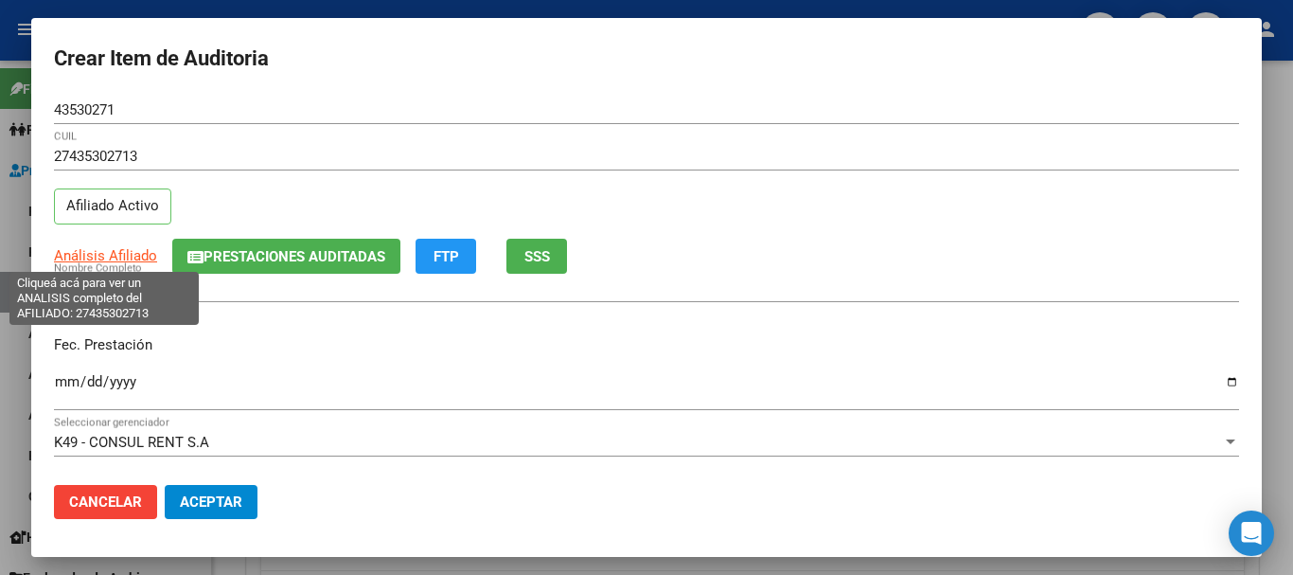
click at [135, 257] on span "Análisis Afiliado" at bounding box center [105, 255] width 103 height 17
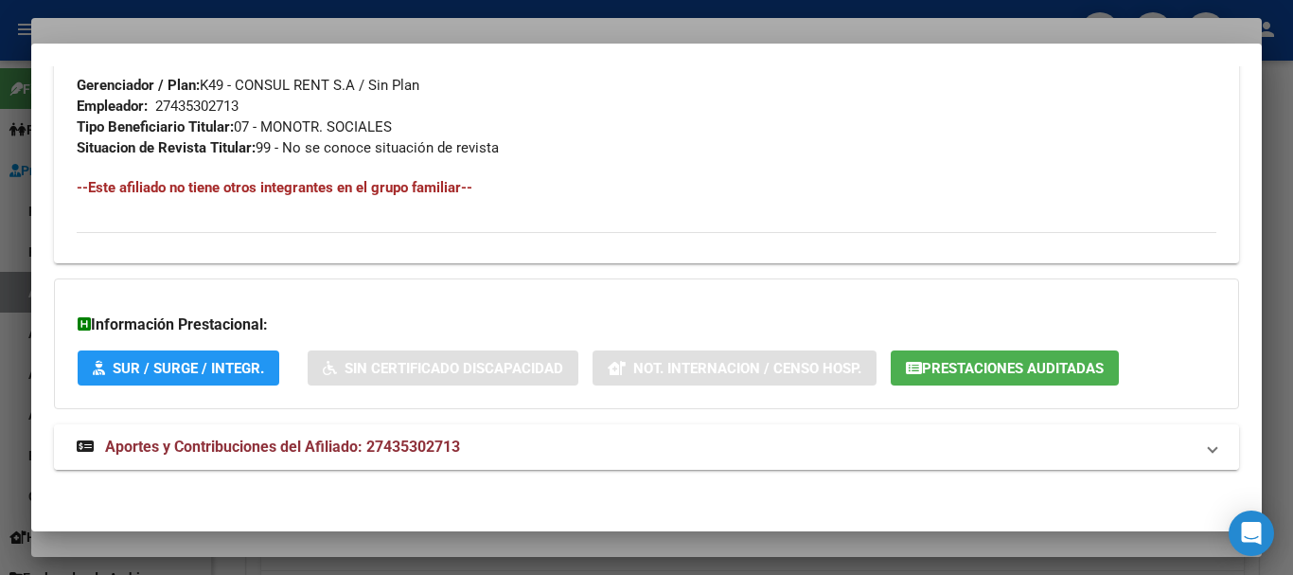
scroll to position [976, 0]
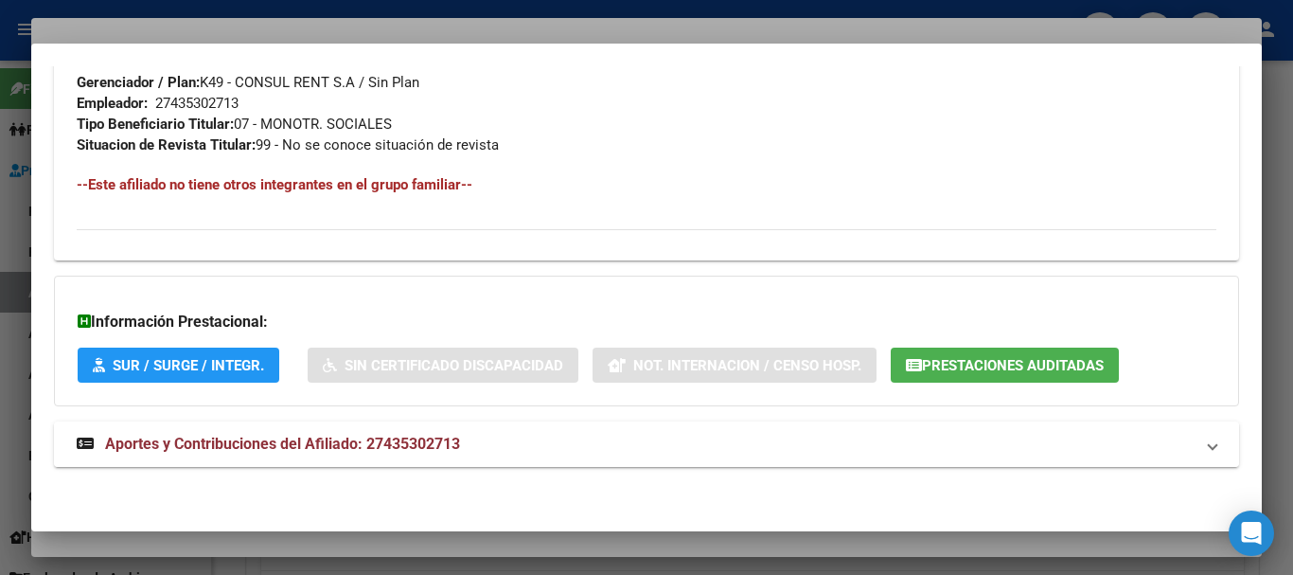
click at [385, 445] on span "Aportes y Contribuciones del Afiliado: 27435302713" at bounding box center [282, 444] width 355 height 18
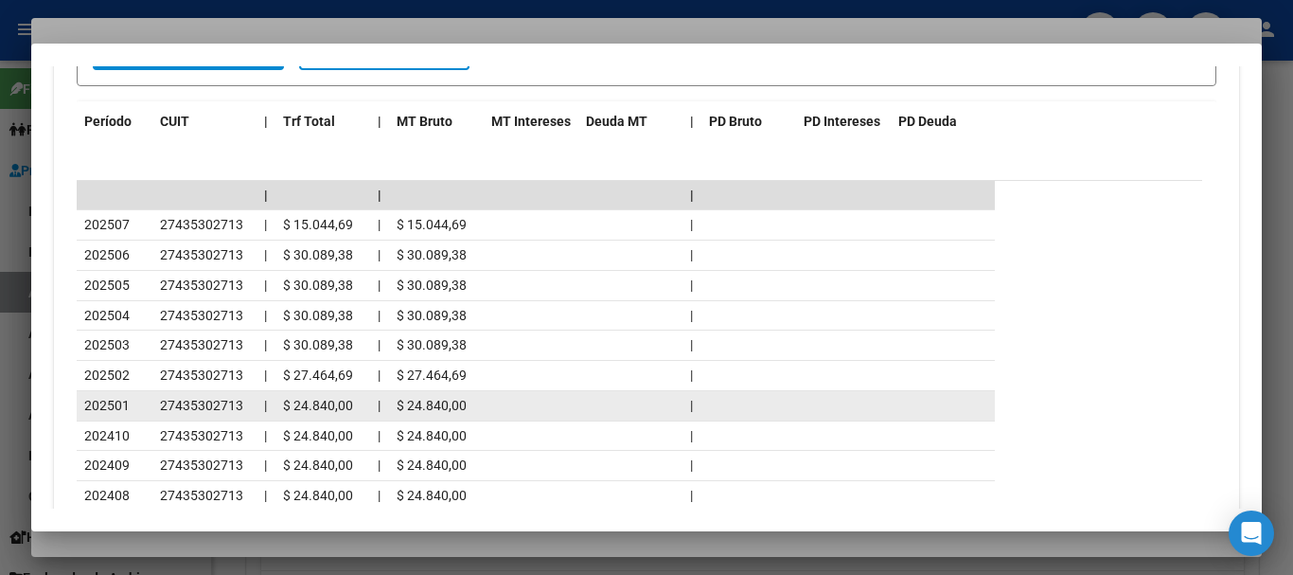
scroll to position [1684, 0]
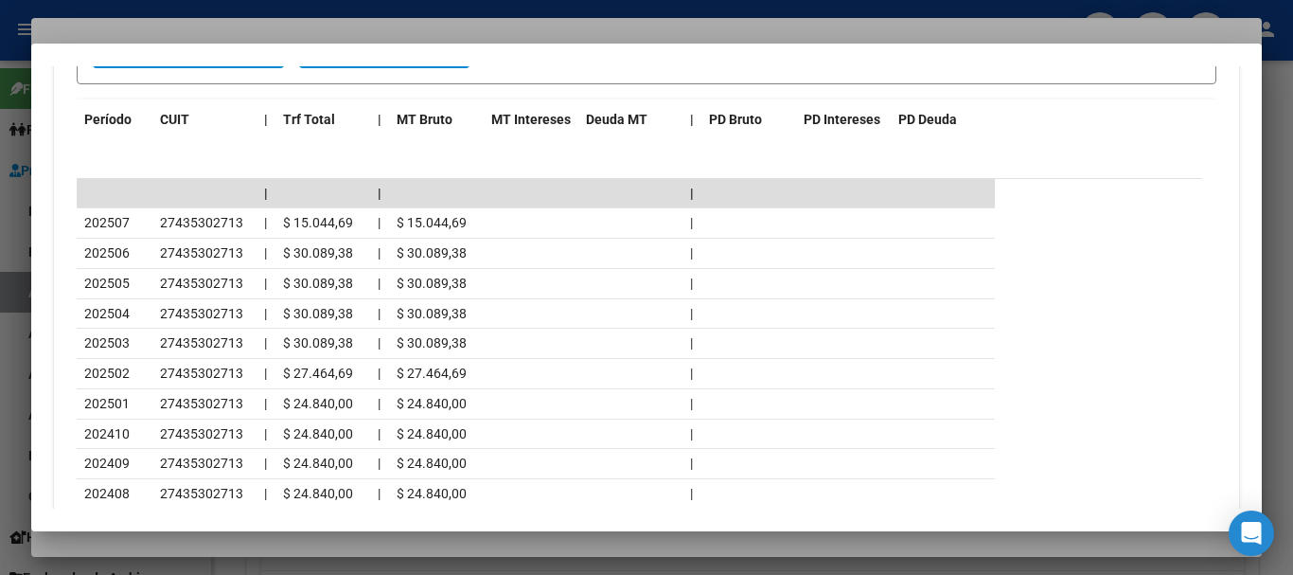
click at [307, 5] on div at bounding box center [646, 287] width 1293 height 575
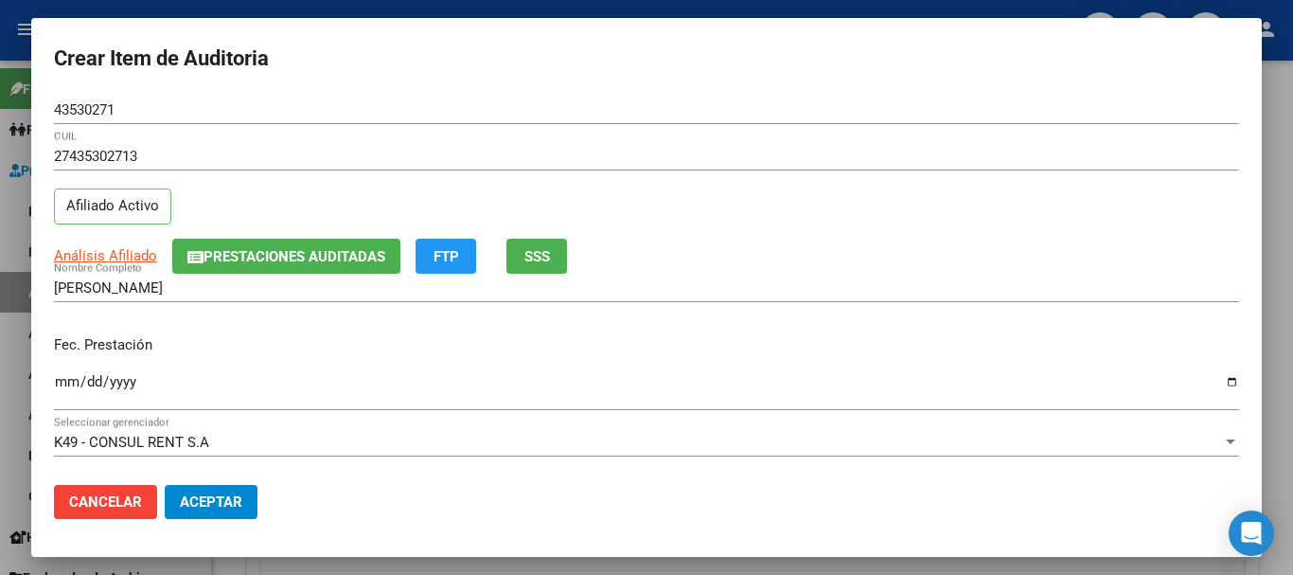
click at [461, 129] on div "43530271 Nro Documento" at bounding box center [646, 119] width 1185 height 46
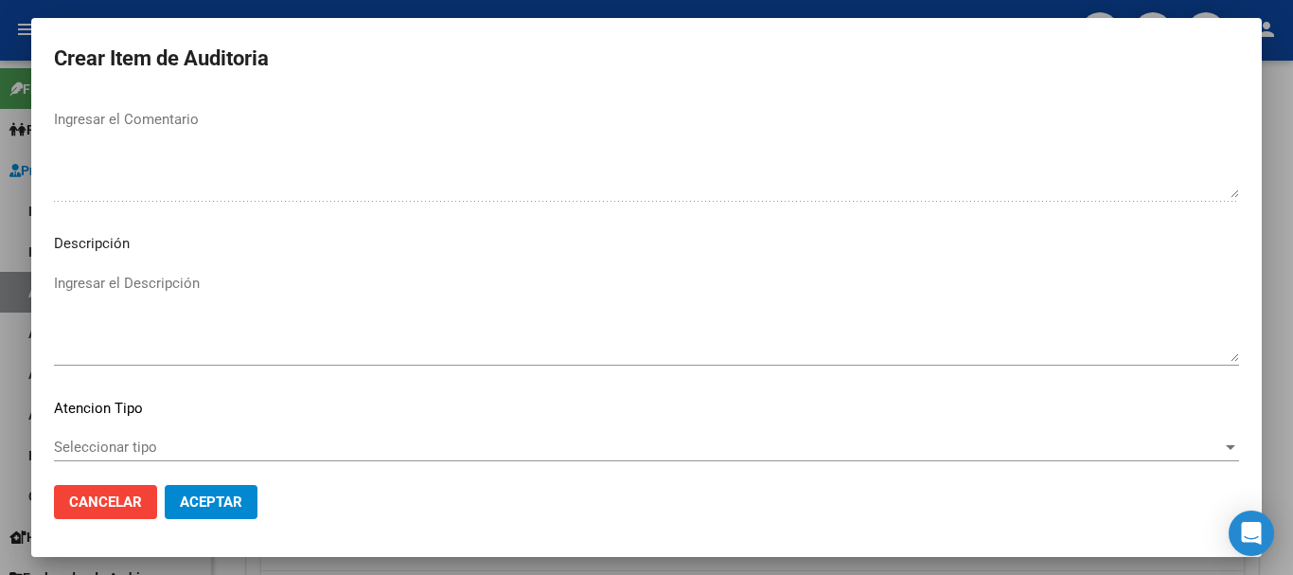
scroll to position [1167, 0]
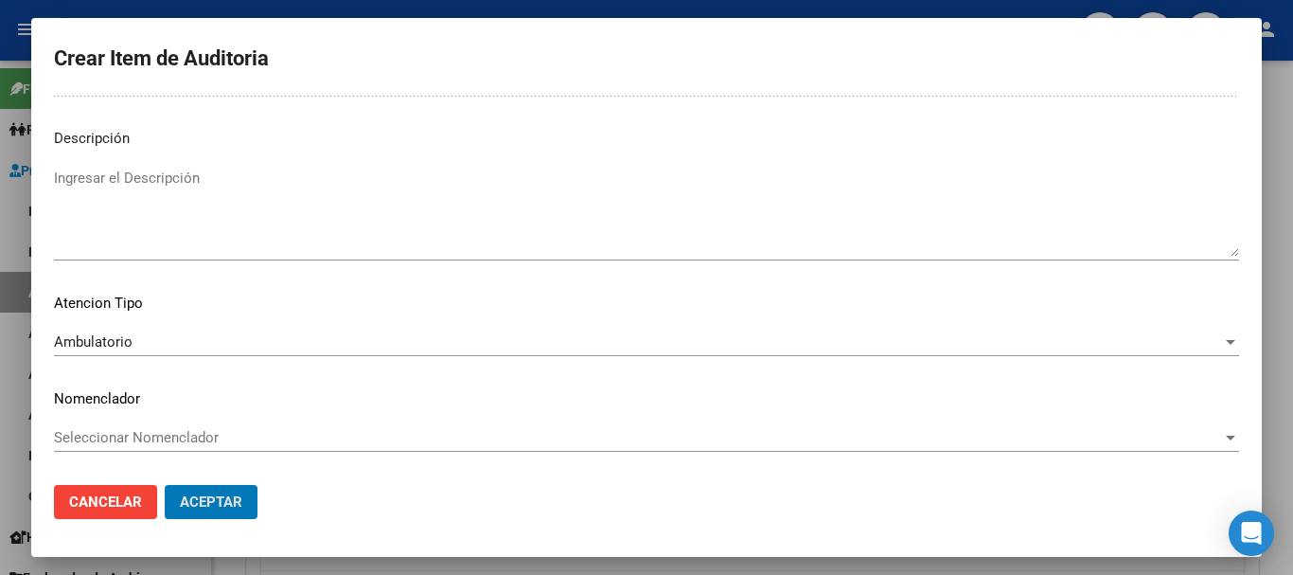
click at [165, 485] on button "Aceptar" at bounding box center [211, 502] width 93 height 34
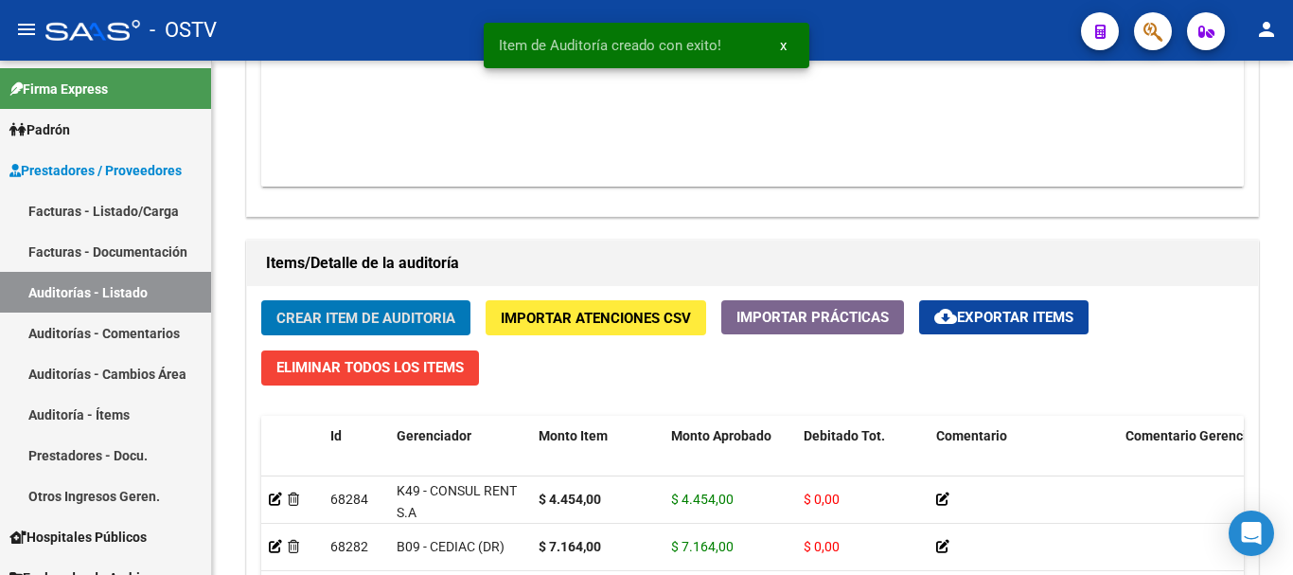
click at [261, 300] on button "Crear Item de Auditoria" at bounding box center [365, 317] width 209 height 35
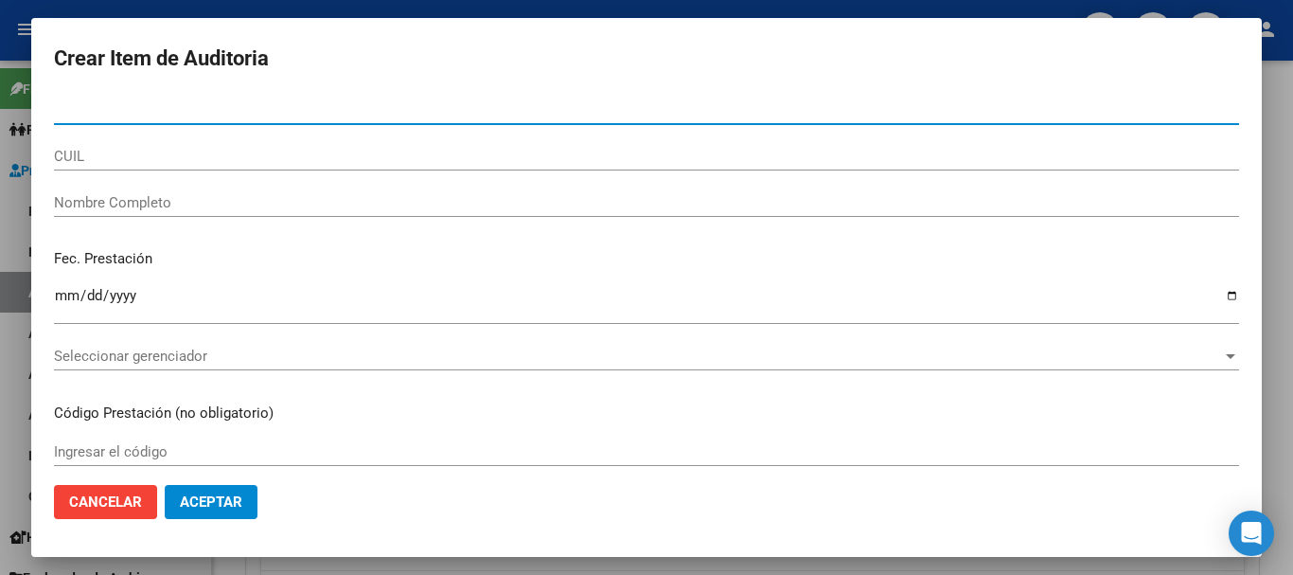
paste input "40281395"
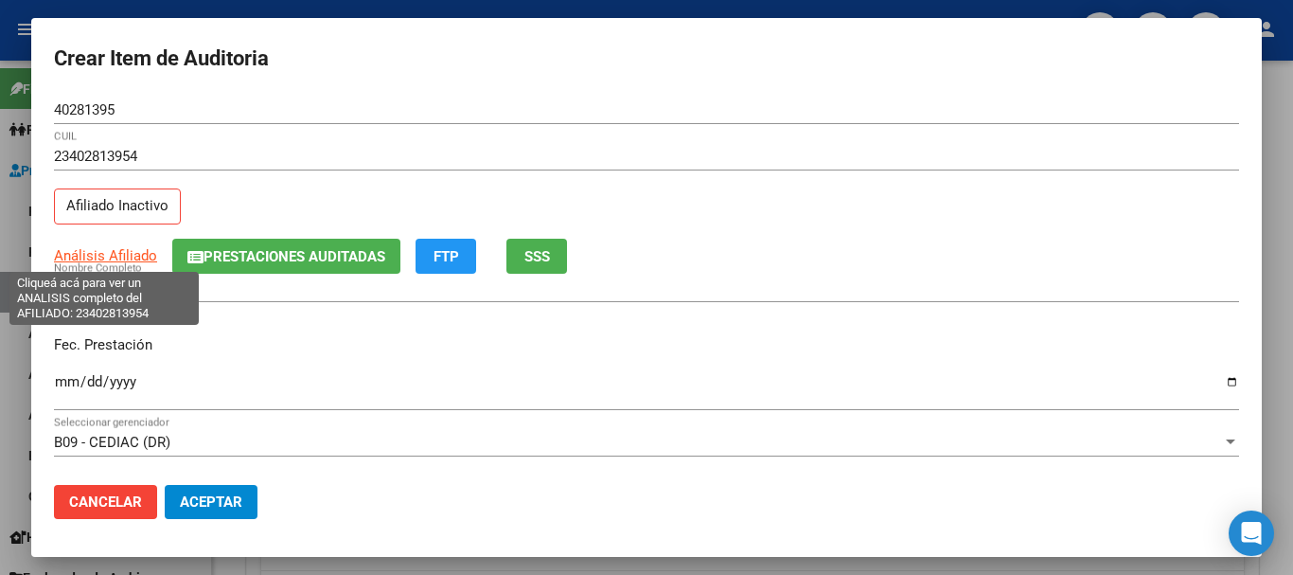
click at [119, 259] on span "Análisis Afiliado" at bounding box center [105, 255] width 103 height 17
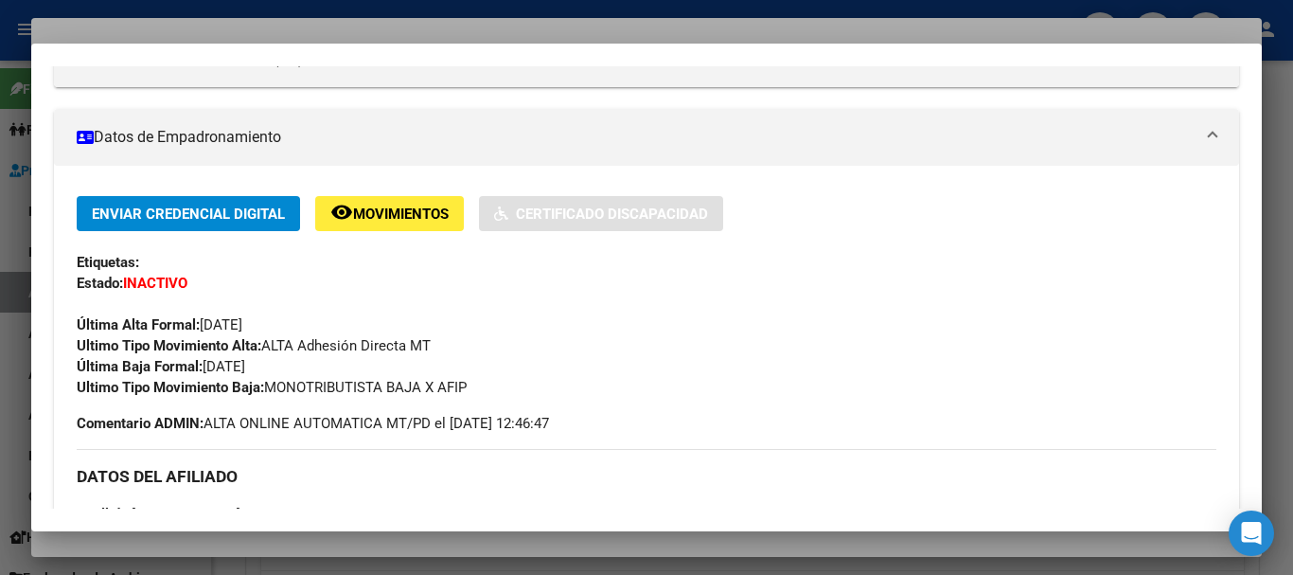
scroll to position [981, 0]
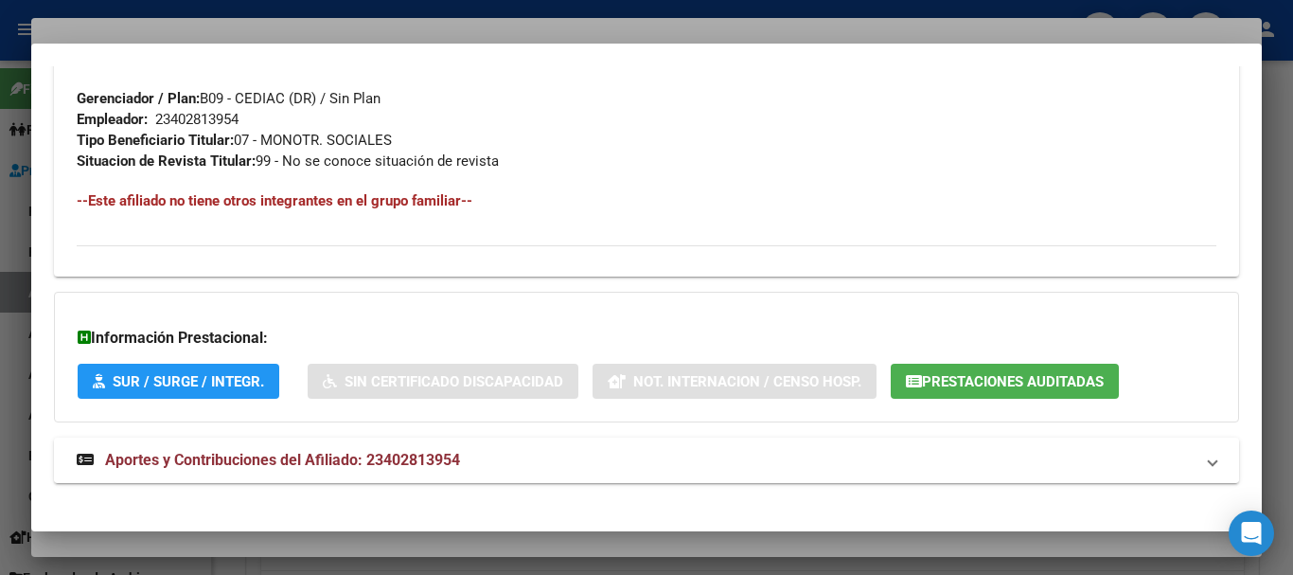
click at [298, 445] on mat-expansion-panel-header "Aportes y Contribuciones del Afiliado: 23402813954" at bounding box center [646, 459] width 1185 height 45
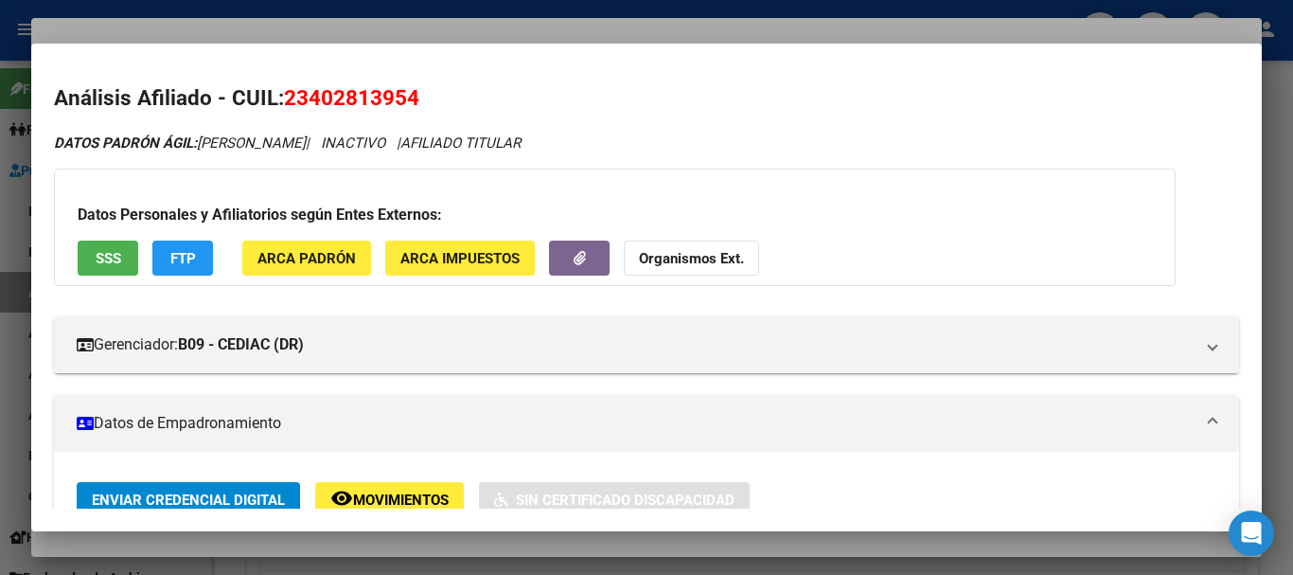
scroll to position [0, 0]
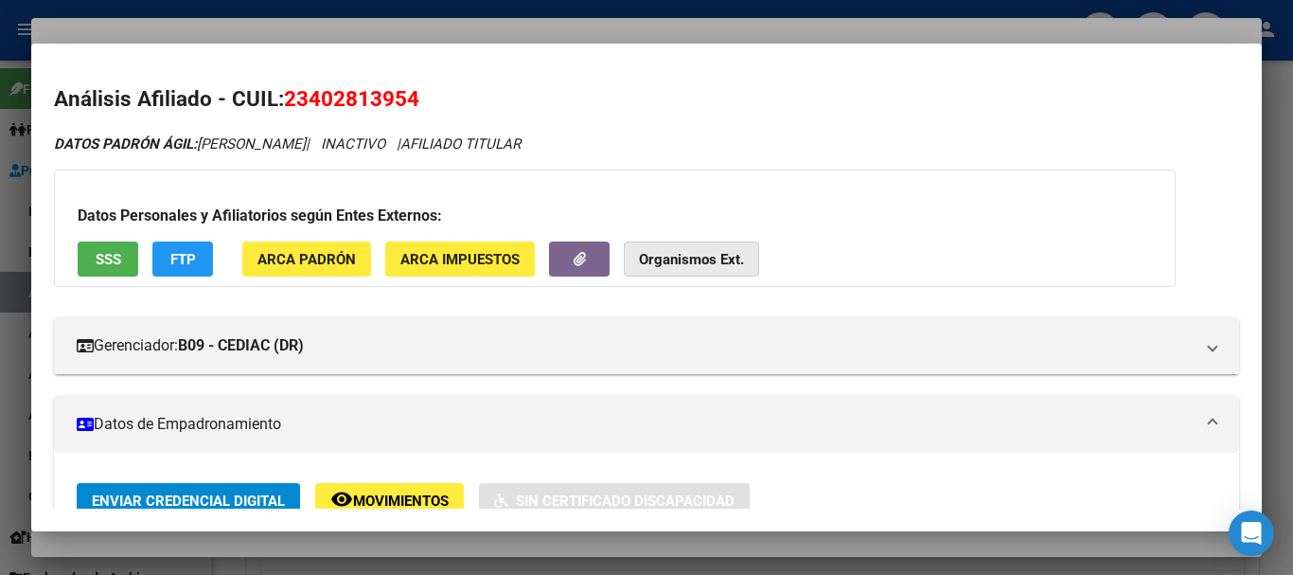
click at [716, 254] on strong "Organismos Ext." at bounding box center [691, 259] width 105 height 17
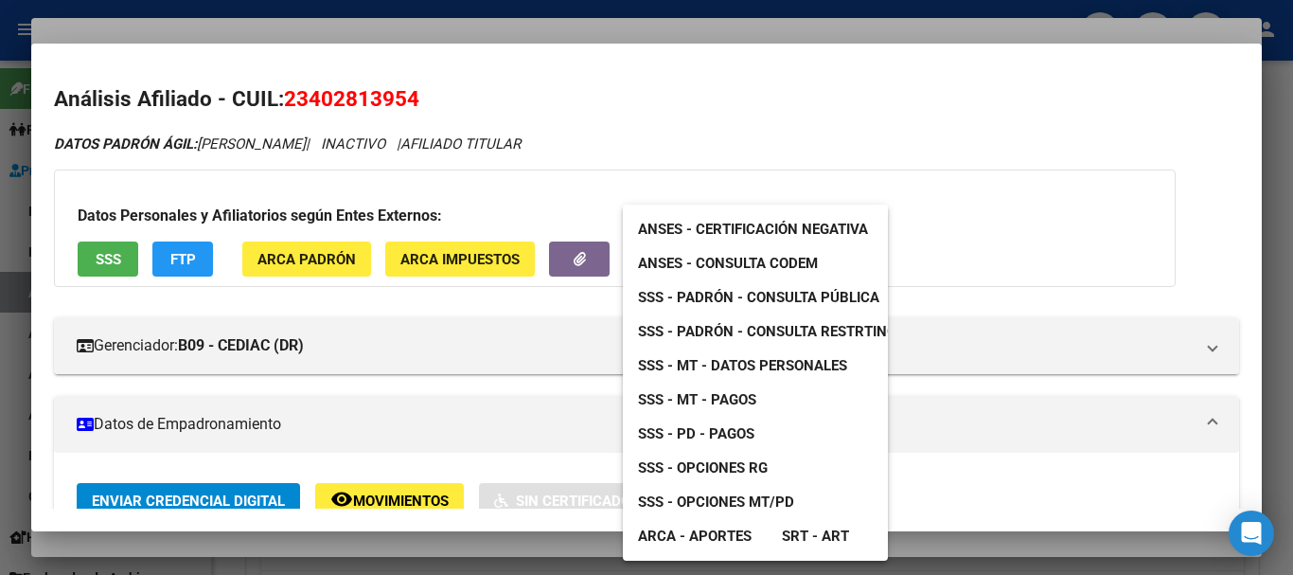
click at [779, 357] on span "SSS - MT - Datos Personales" at bounding box center [742, 365] width 209 height 17
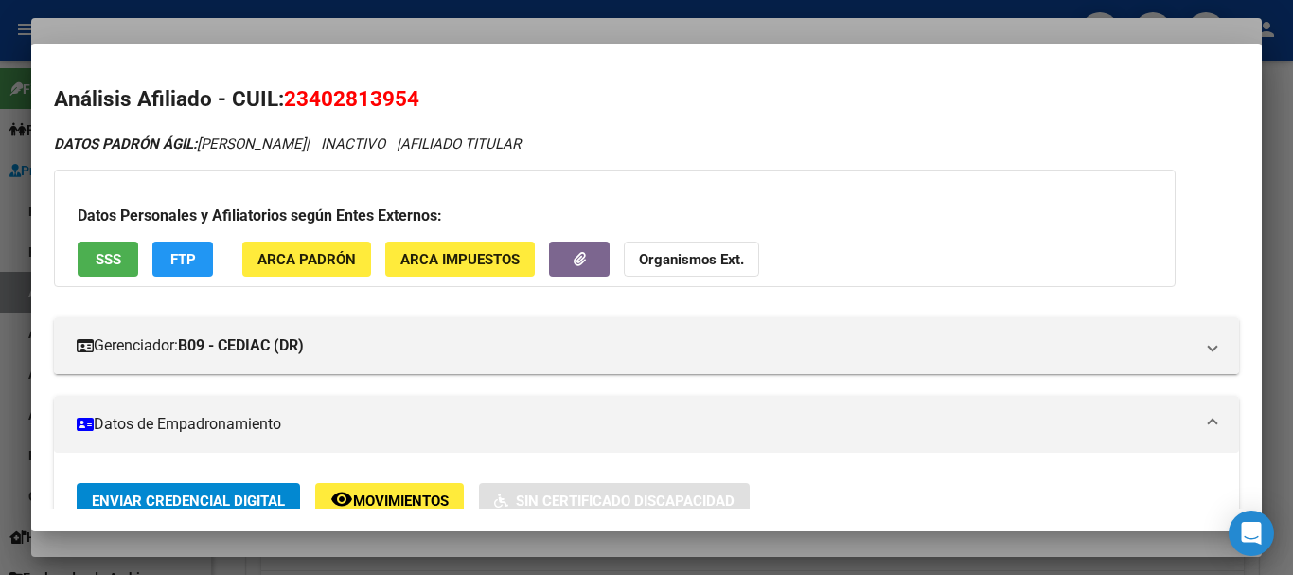
click at [678, 250] on span "Organismos Ext." at bounding box center [691, 258] width 105 height 17
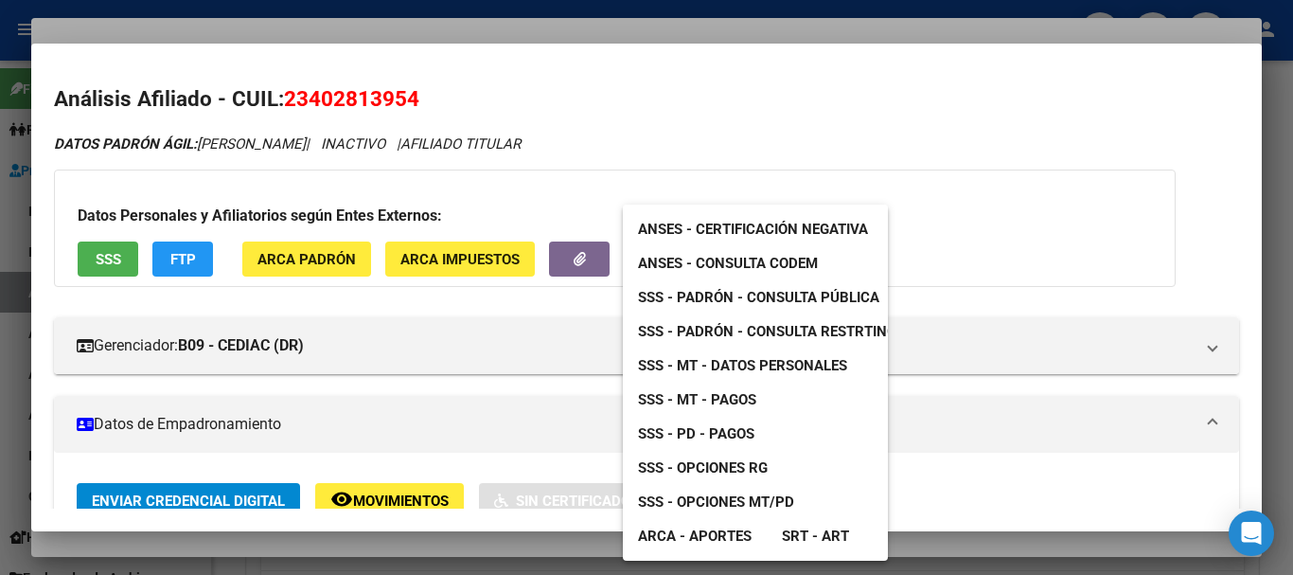
click at [844, 294] on span "SSS - Padrón - Consulta Pública" at bounding box center [758, 297] width 241 height 17
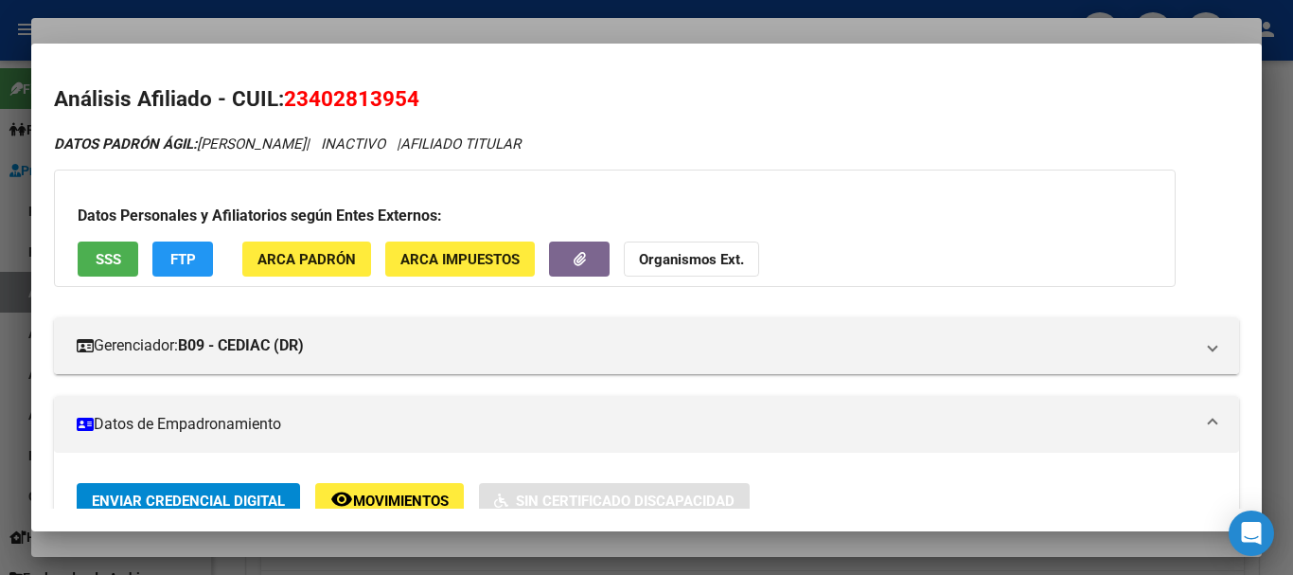
click at [465, 37] on div at bounding box center [646, 287] width 1293 height 575
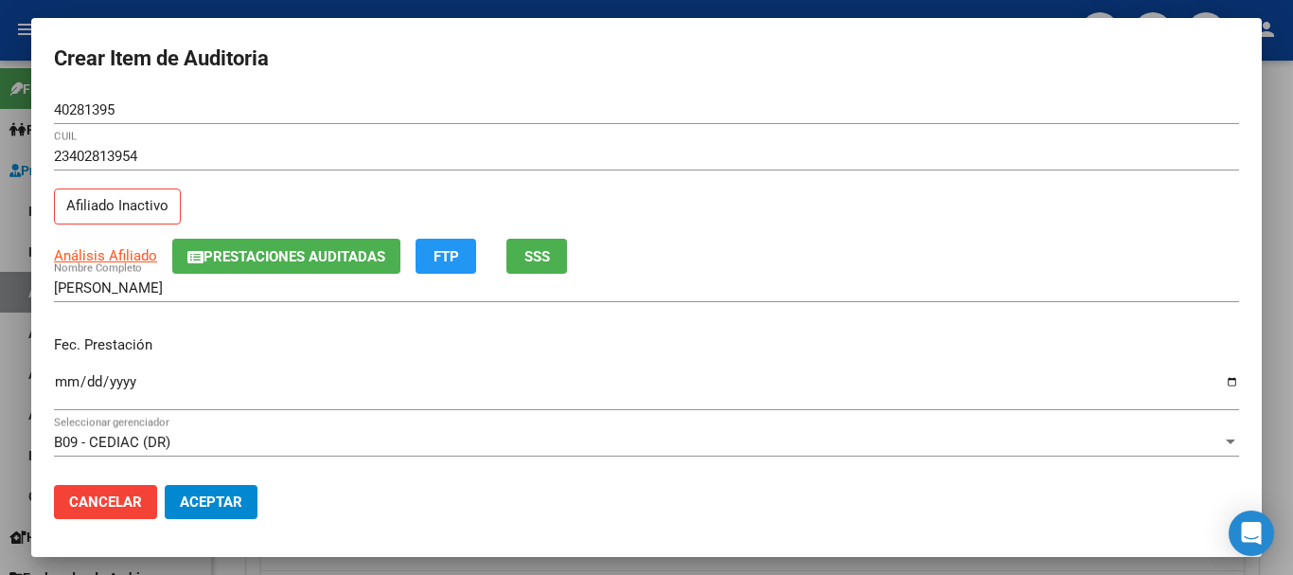
click at [827, 143] on div "23402813954 CUIL" at bounding box center [646, 156] width 1185 height 28
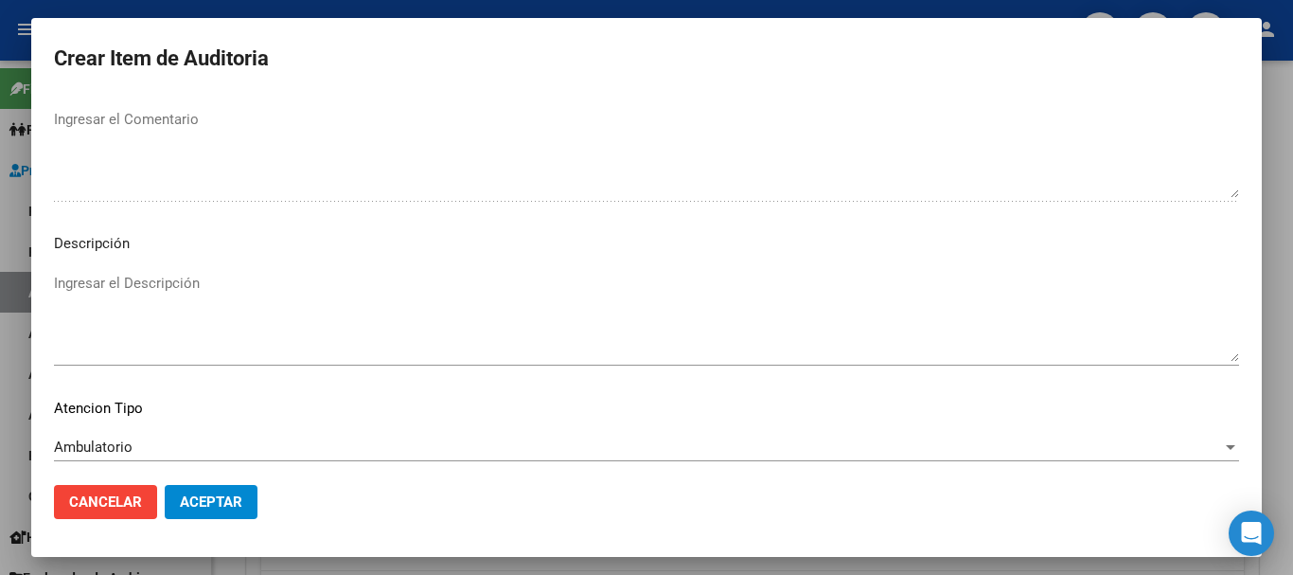
scroll to position [1167, 0]
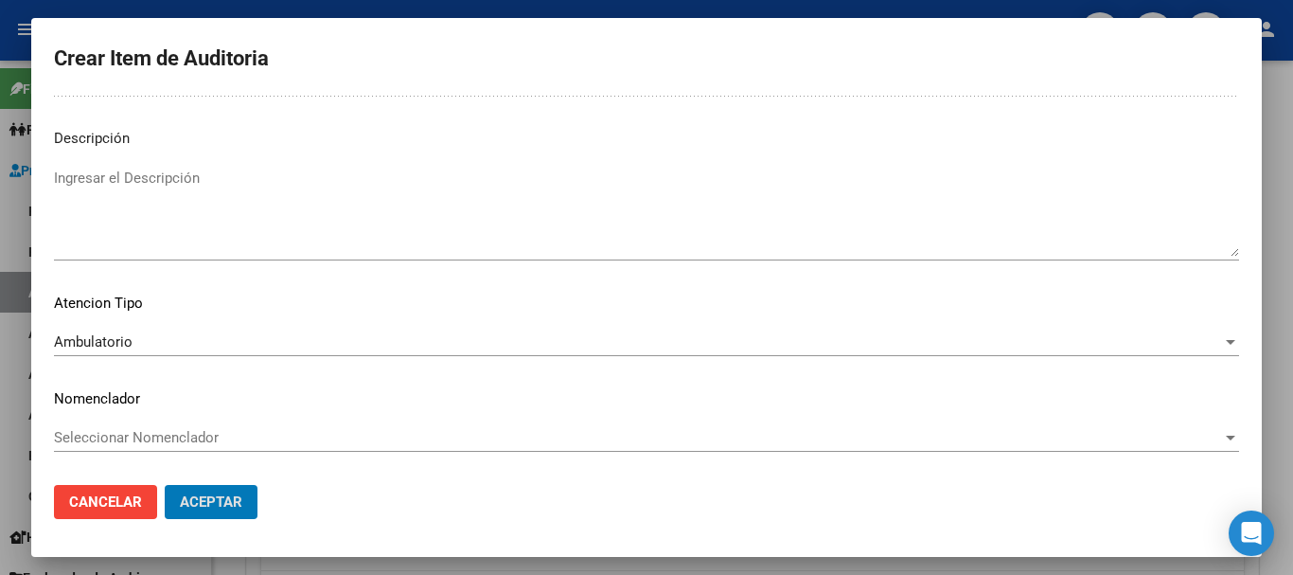
click at [165, 485] on button "Aceptar" at bounding box center [211, 502] width 93 height 34
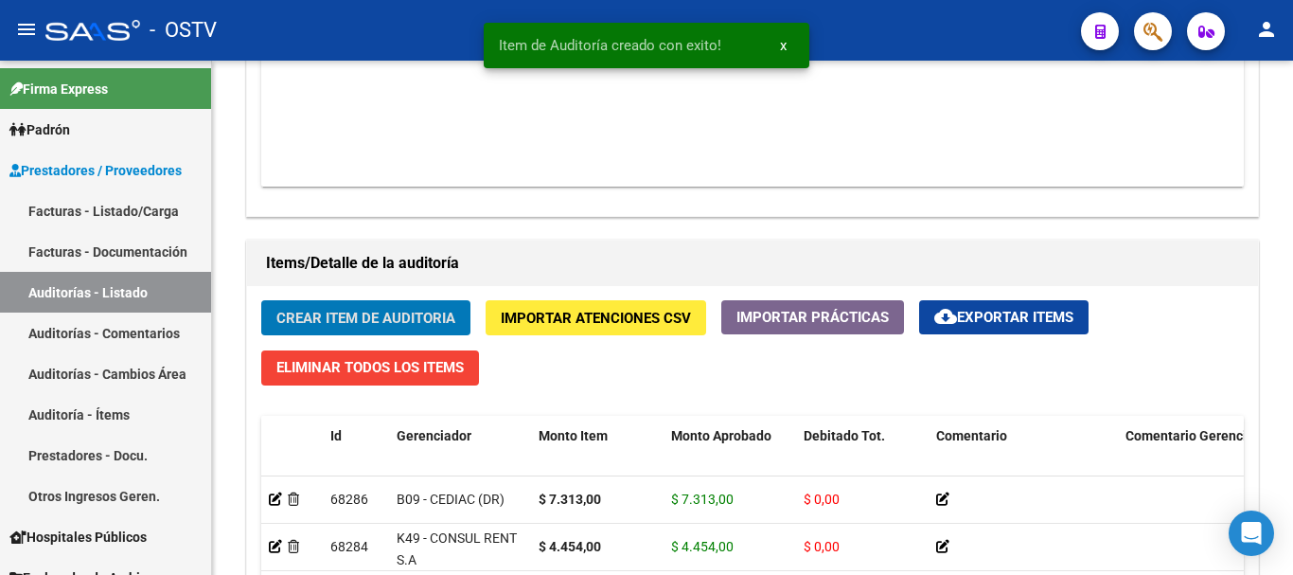
click at [261, 300] on button "Crear Item de Auditoria" at bounding box center [365, 317] width 209 height 35
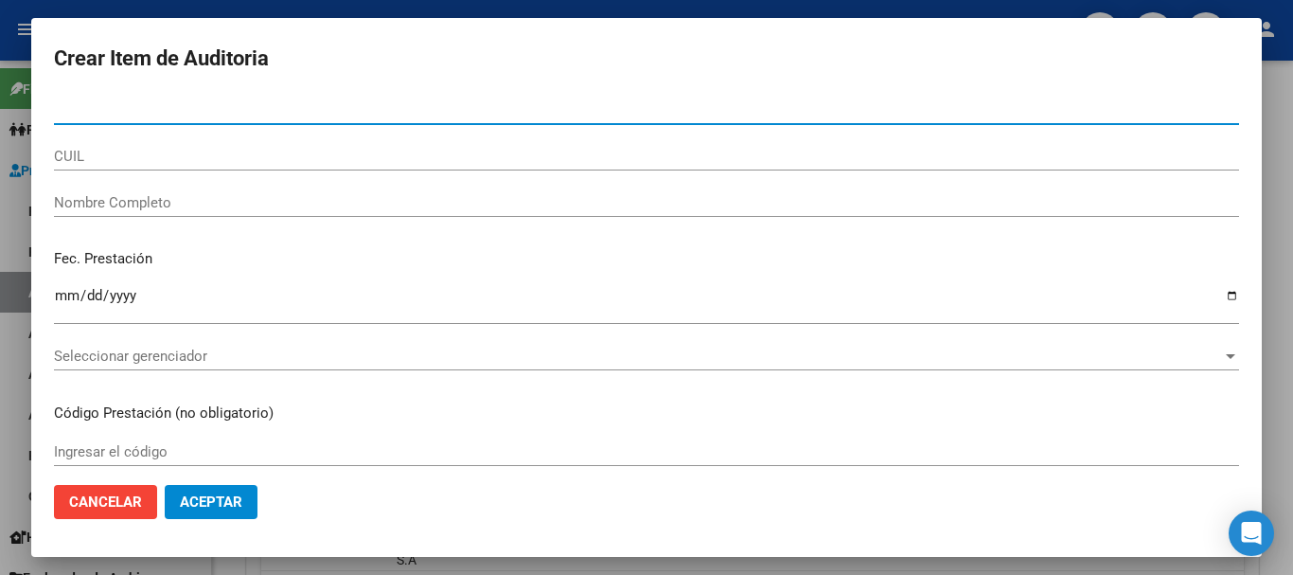
paste input "43154158"
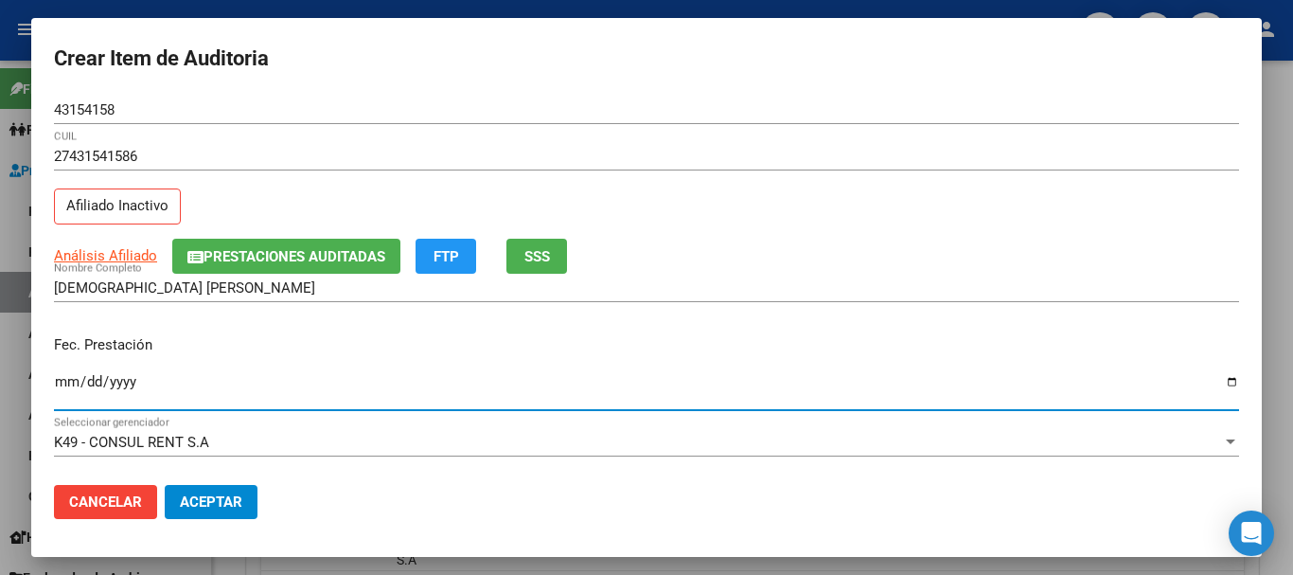
click at [262, 242] on button "Prestaciones Auditadas" at bounding box center [286, 256] width 228 height 35
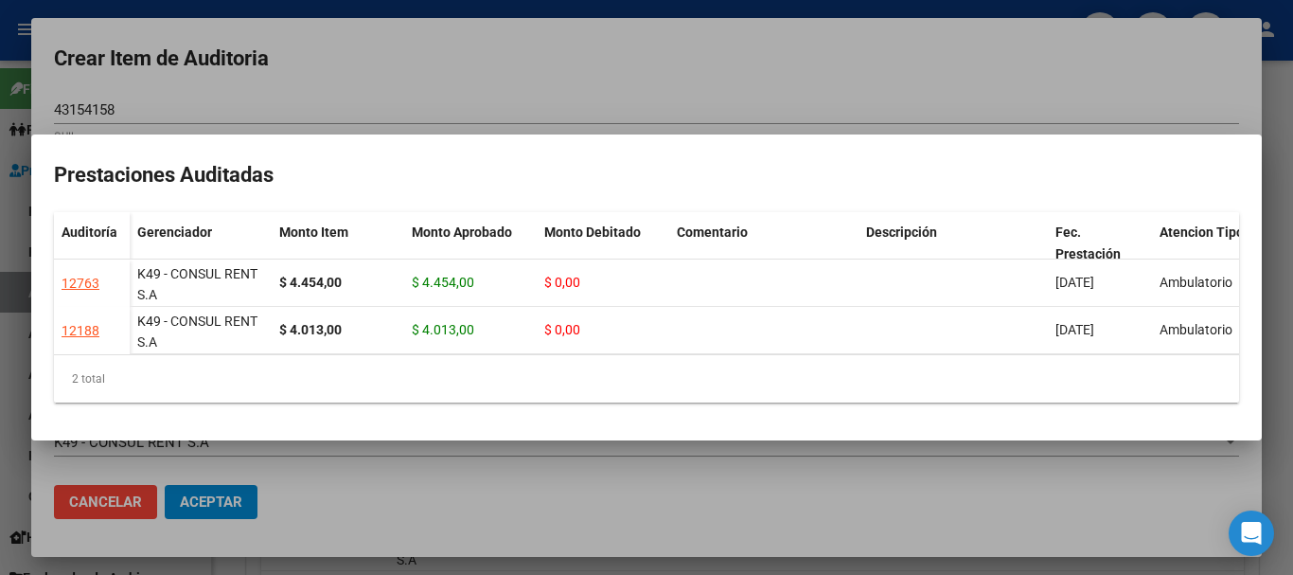
click at [309, 94] on div at bounding box center [646, 287] width 1293 height 575
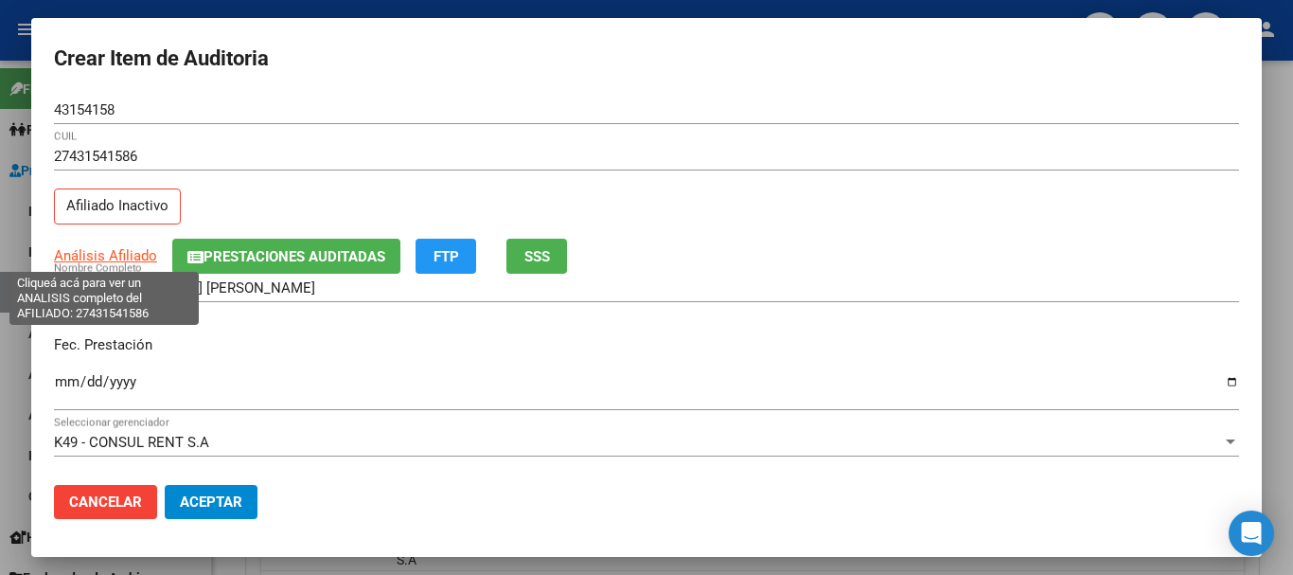
click at [133, 260] on span "Análisis Afiliado" at bounding box center [105, 255] width 103 height 17
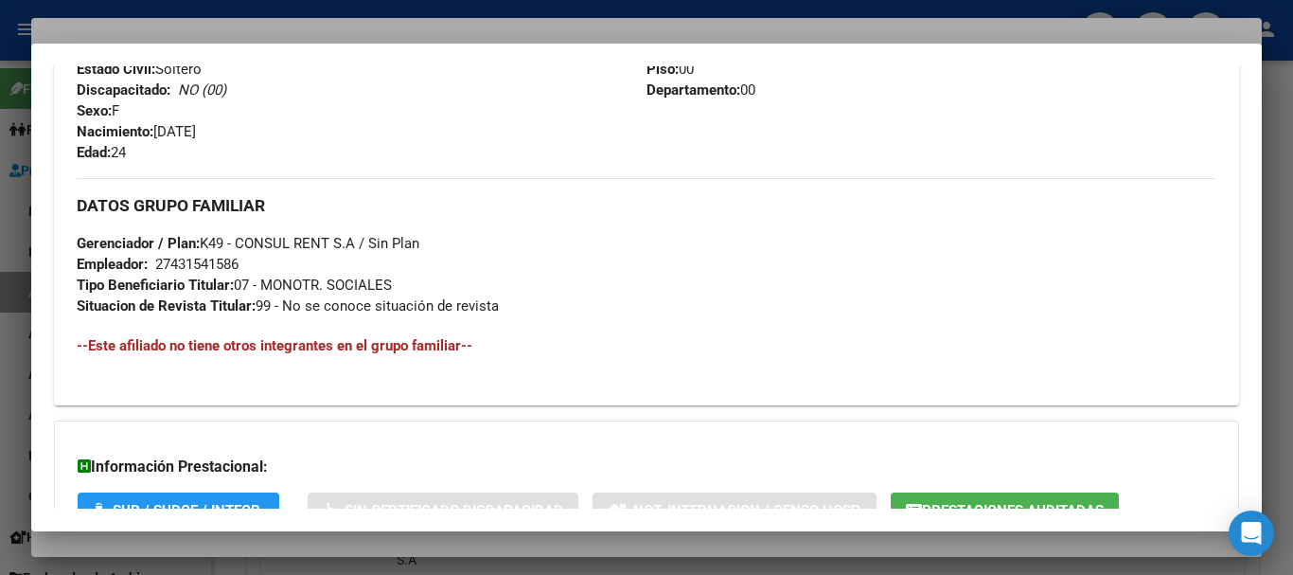
scroll to position [981, 0]
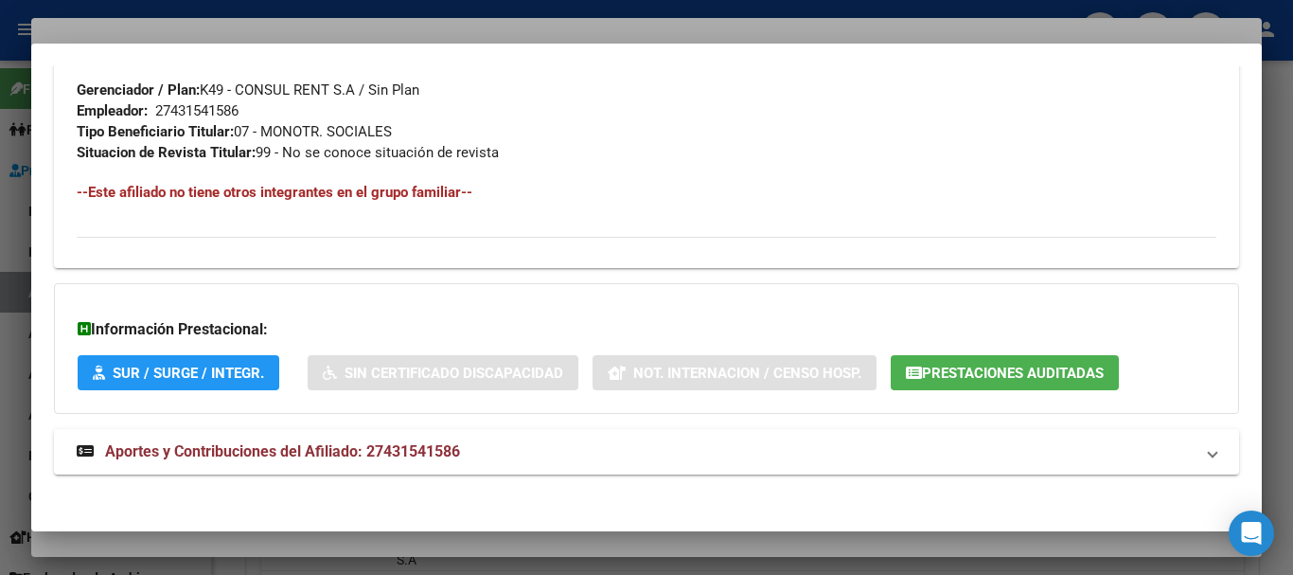
scroll to position [997, 0]
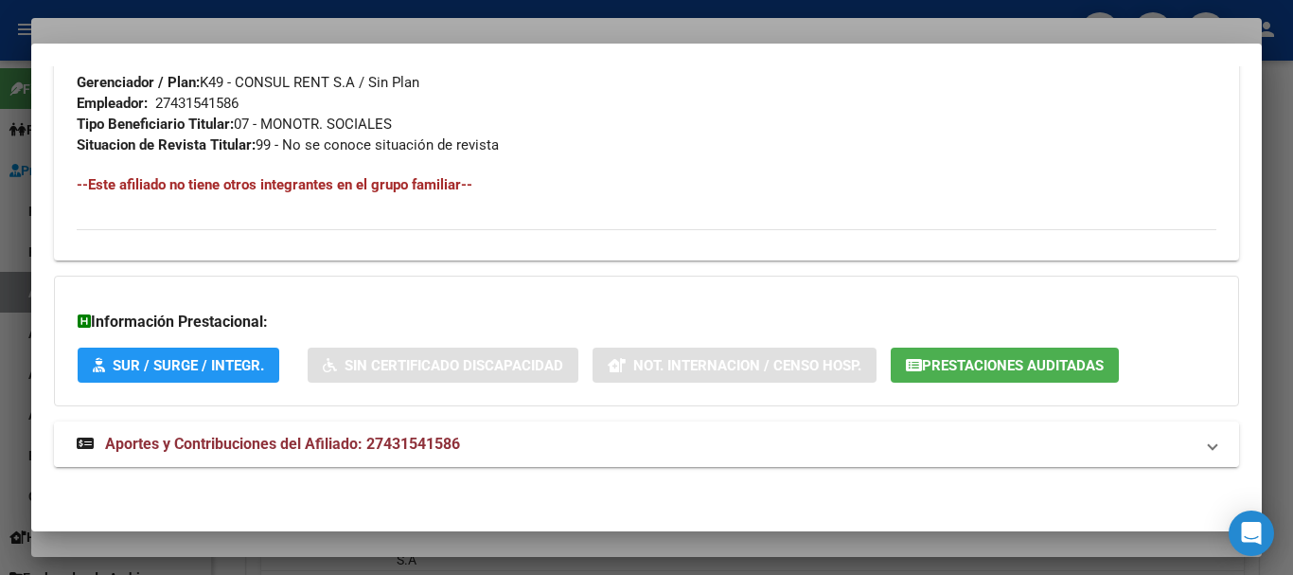
click at [453, 431] on mat-expansion-panel-header "Aportes y Contribuciones del Afiliado: 27431541586" at bounding box center [646, 443] width 1185 height 45
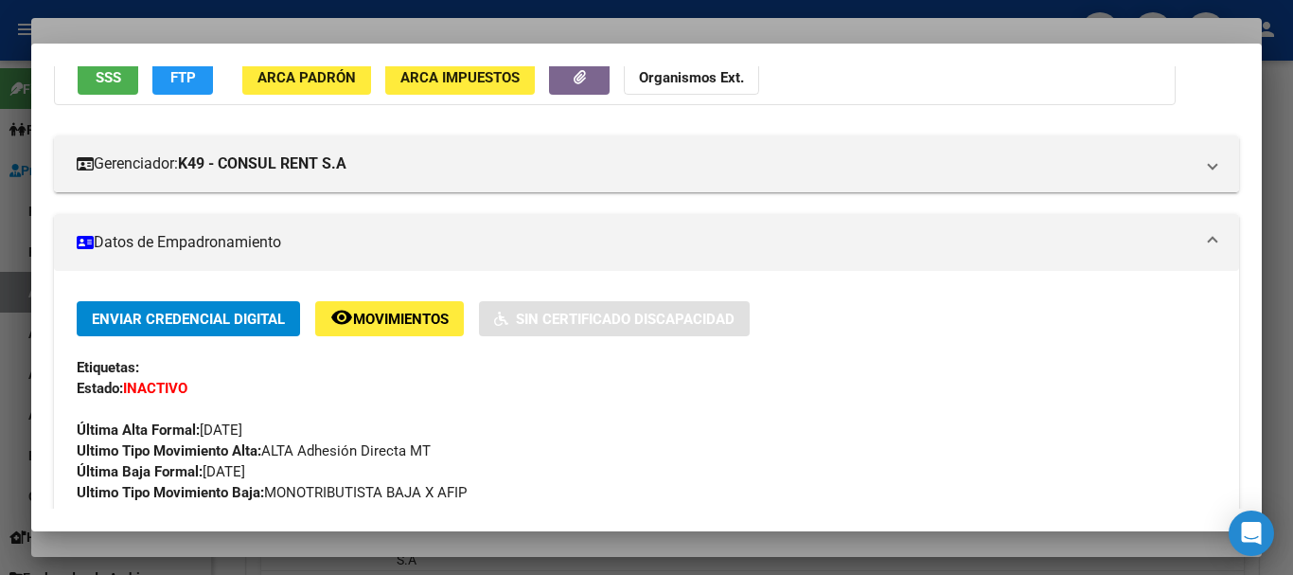
scroll to position [0, 0]
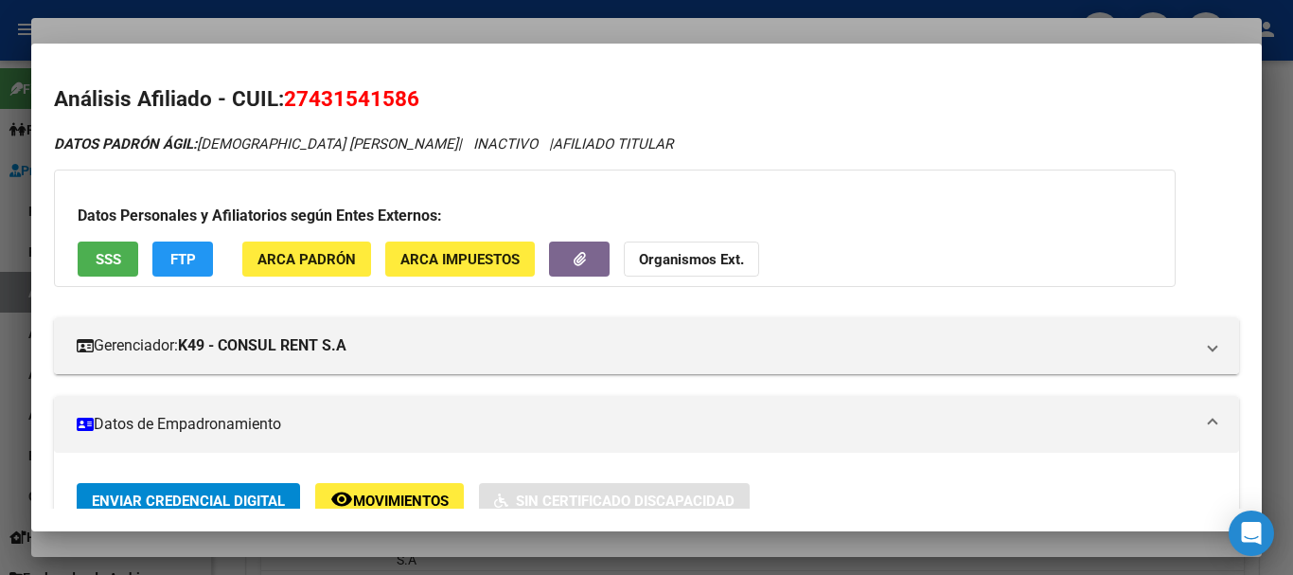
click at [650, 248] on button "Organismos Ext." at bounding box center [691, 258] width 135 height 35
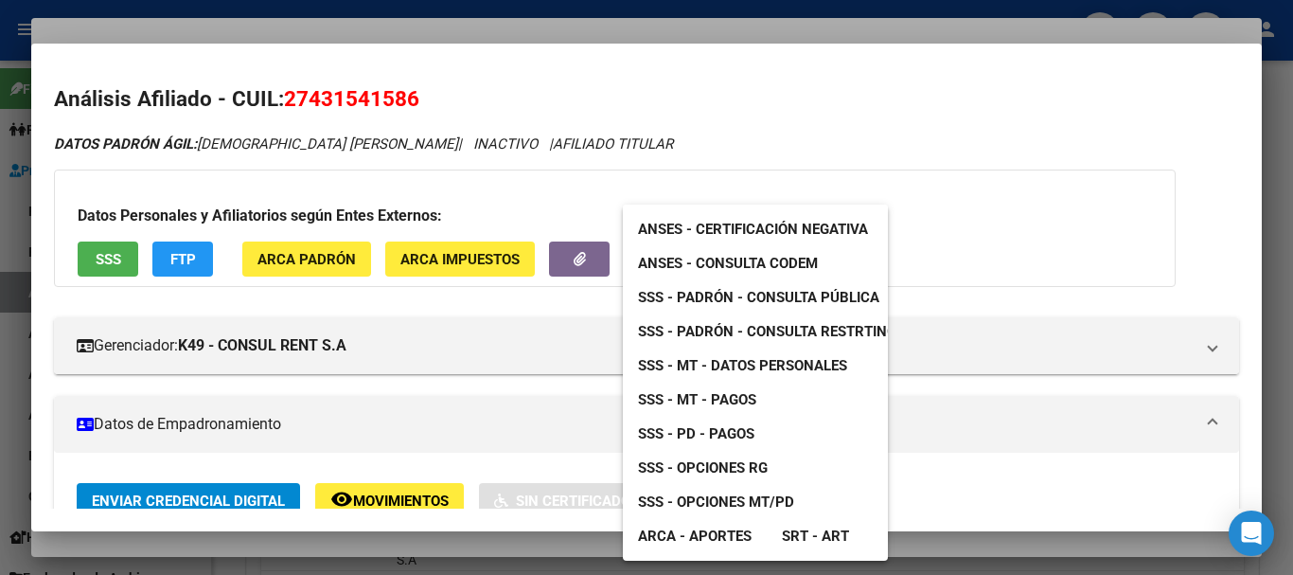
click at [735, 371] on span "SSS - MT - Datos Personales" at bounding box center [742, 365] width 209 height 17
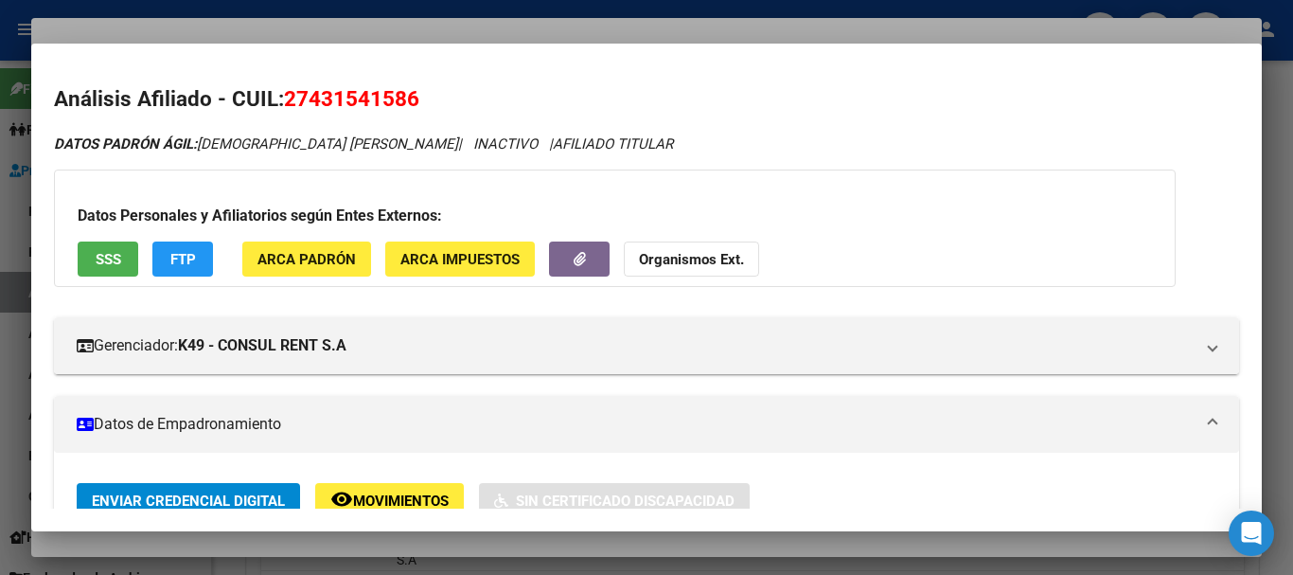
click at [498, 33] on div at bounding box center [646, 287] width 1293 height 575
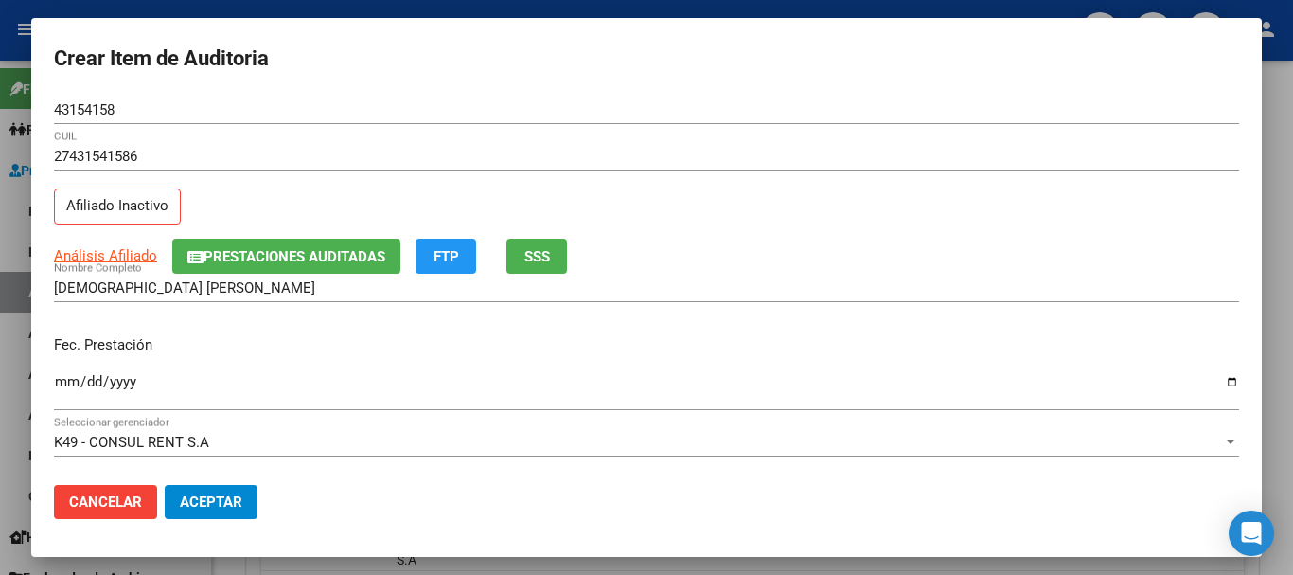
click at [649, 130] on div "43154158 Nro Documento" at bounding box center [646, 119] width 1185 height 46
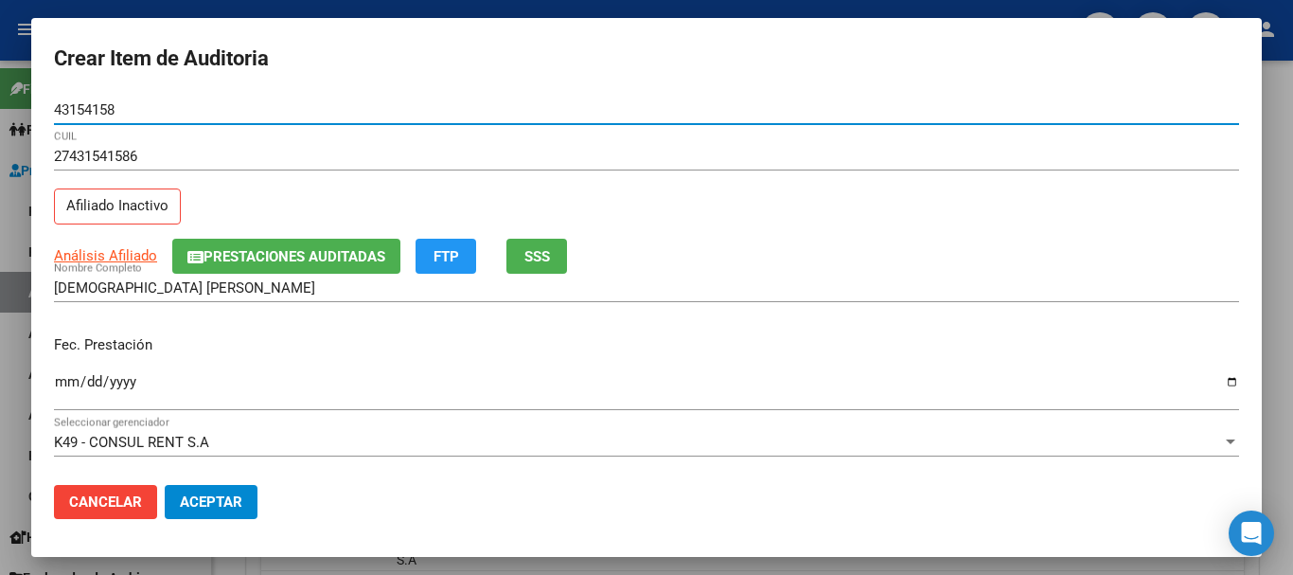
click at [165, 485] on button "Aceptar" at bounding box center [211, 502] width 93 height 34
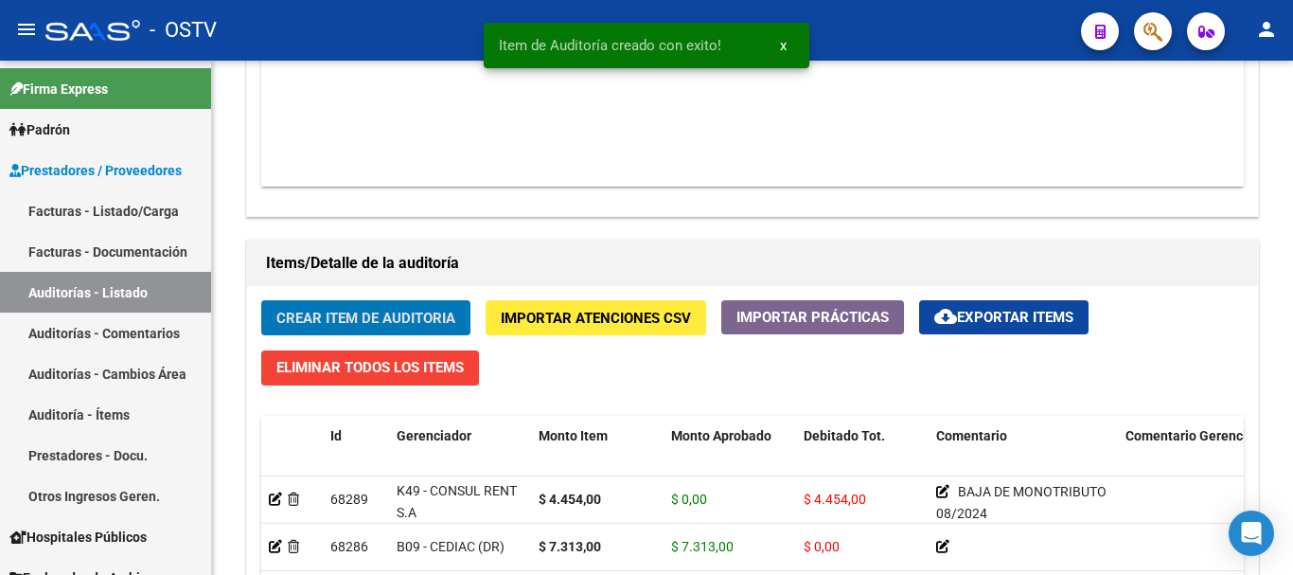
click at [261, 300] on button "Crear Item de Auditoria" at bounding box center [365, 317] width 209 height 35
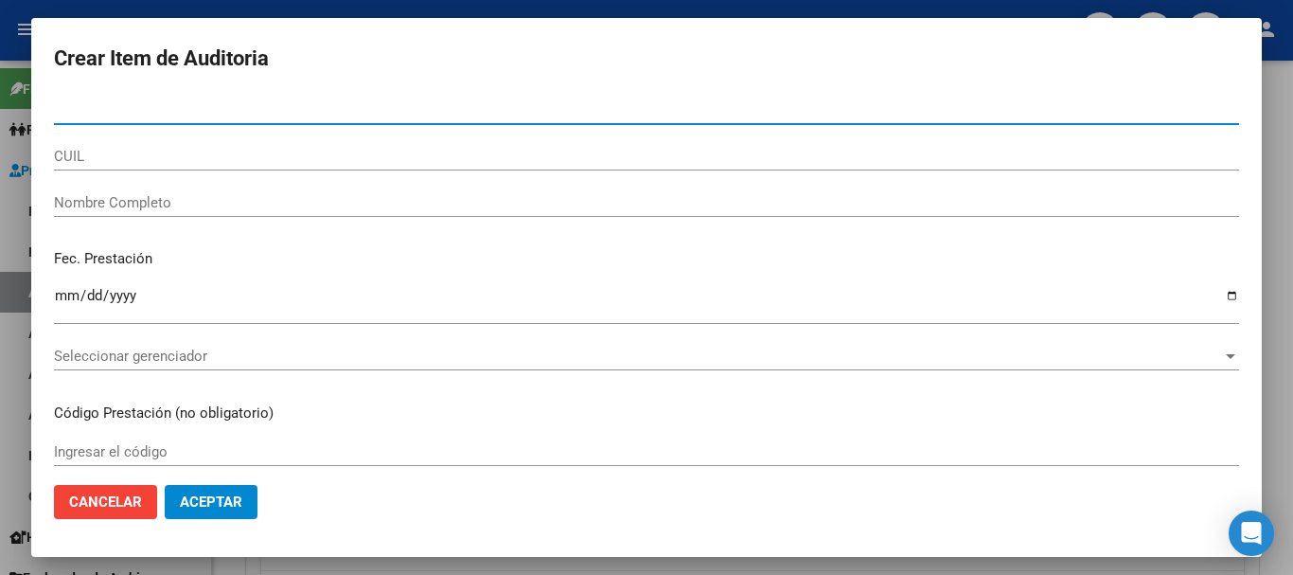
paste input "38566116"
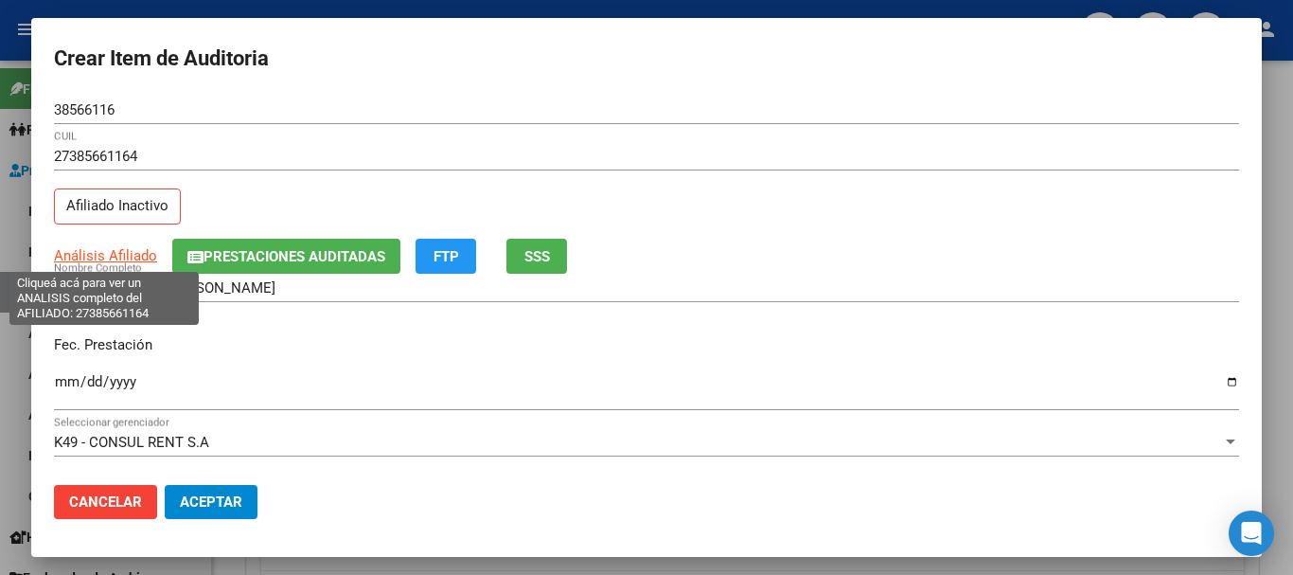
click at [122, 256] on span "Análisis Afiliado" at bounding box center [105, 255] width 103 height 17
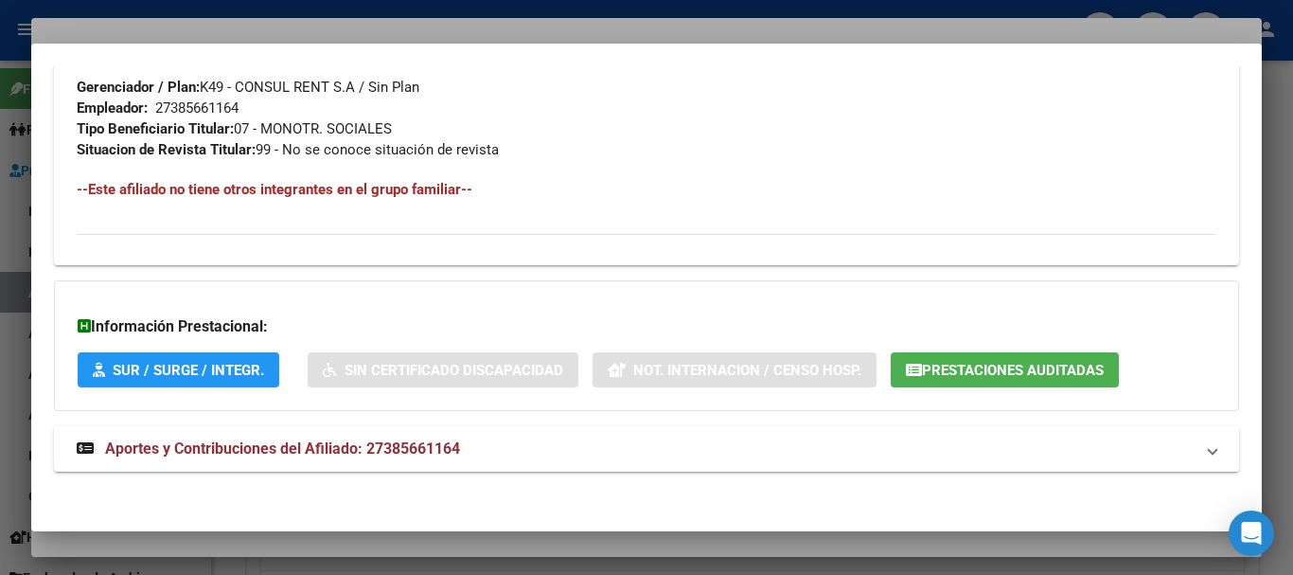
scroll to position [997, 0]
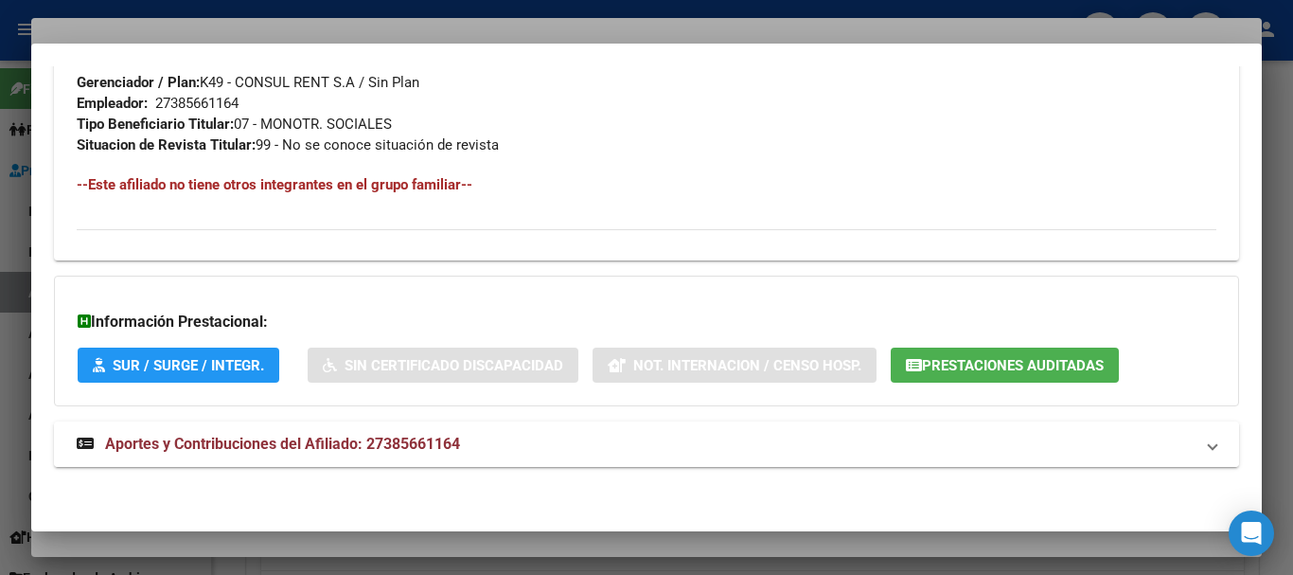
click at [364, 435] on span "Aportes y Contribuciones del Afiliado: 27385661164" at bounding box center [282, 444] width 355 height 18
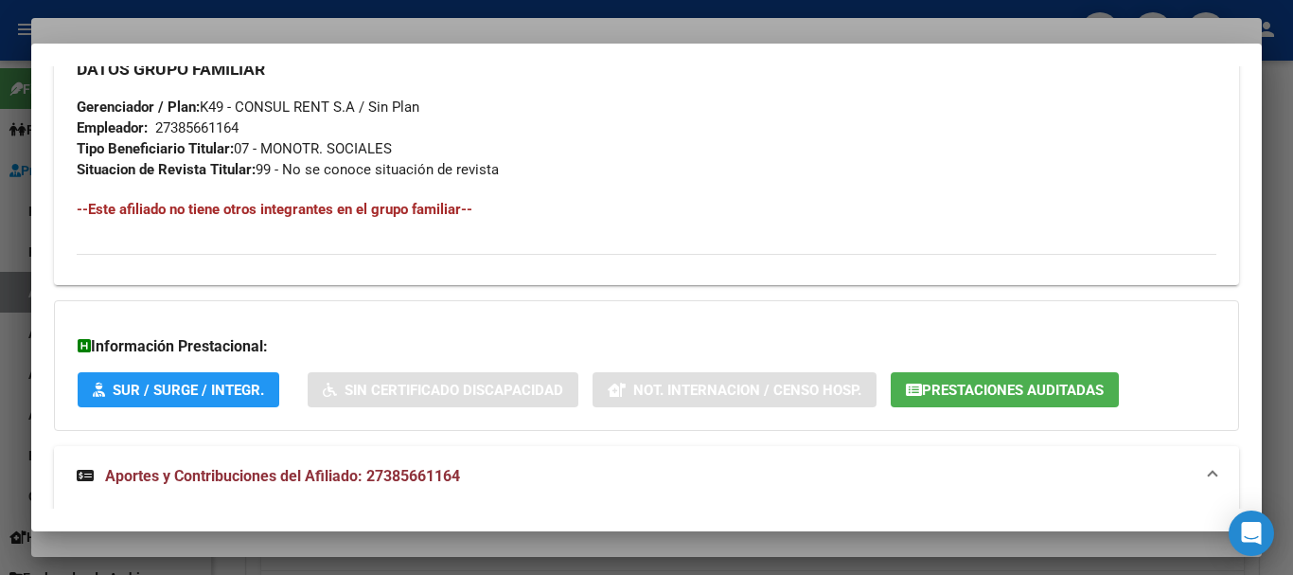
scroll to position [1231, 0]
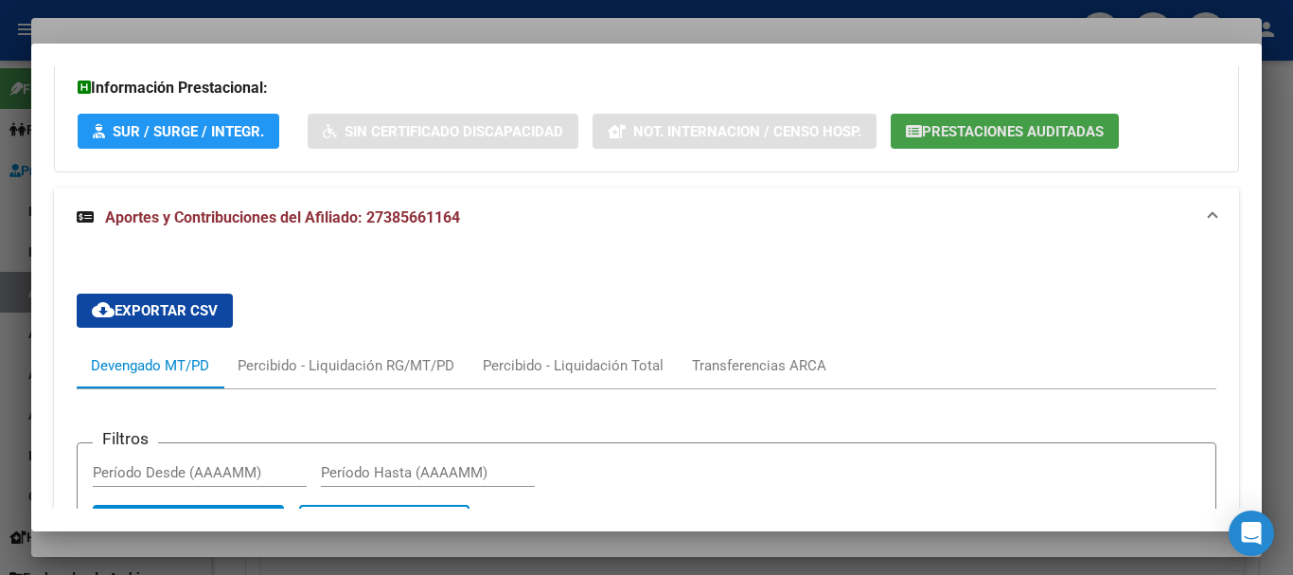
click at [1026, 133] on span "Prestaciones Auditadas" at bounding box center [1013, 131] width 182 height 17
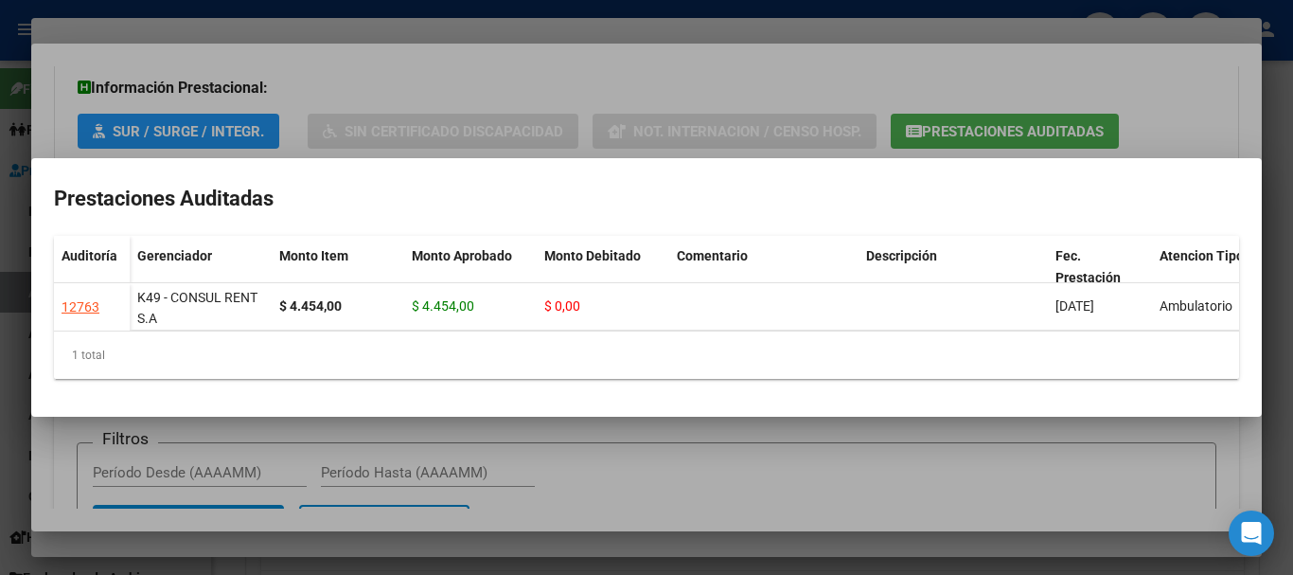
click at [1114, 70] on div at bounding box center [646, 287] width 1293 height 575
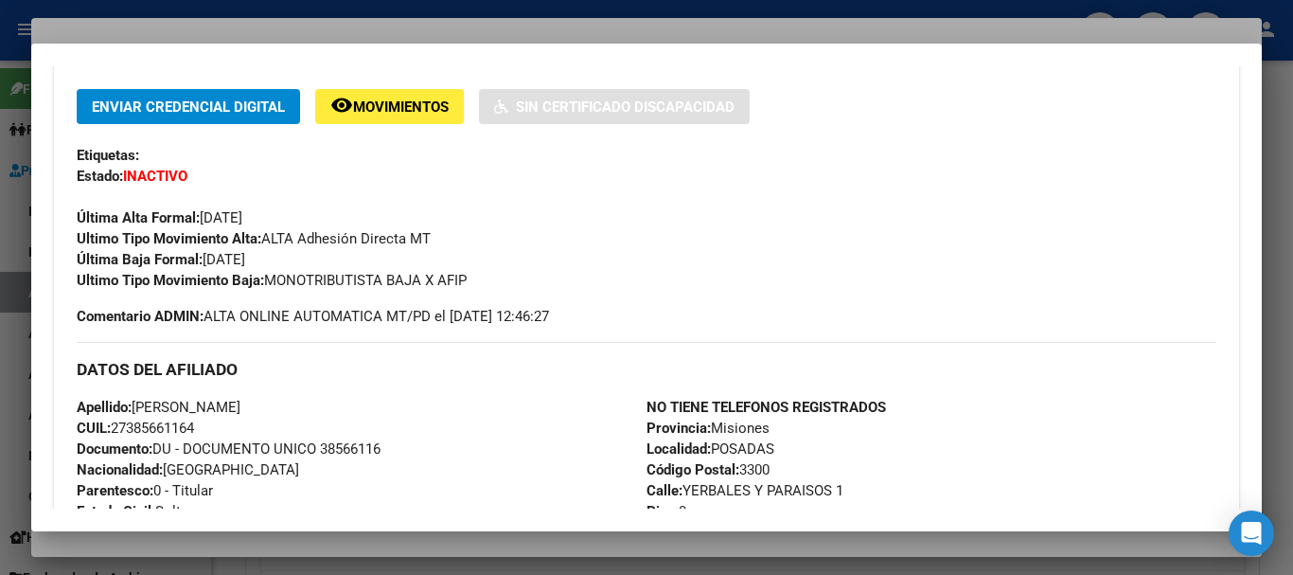
scroll to position [0, 0]
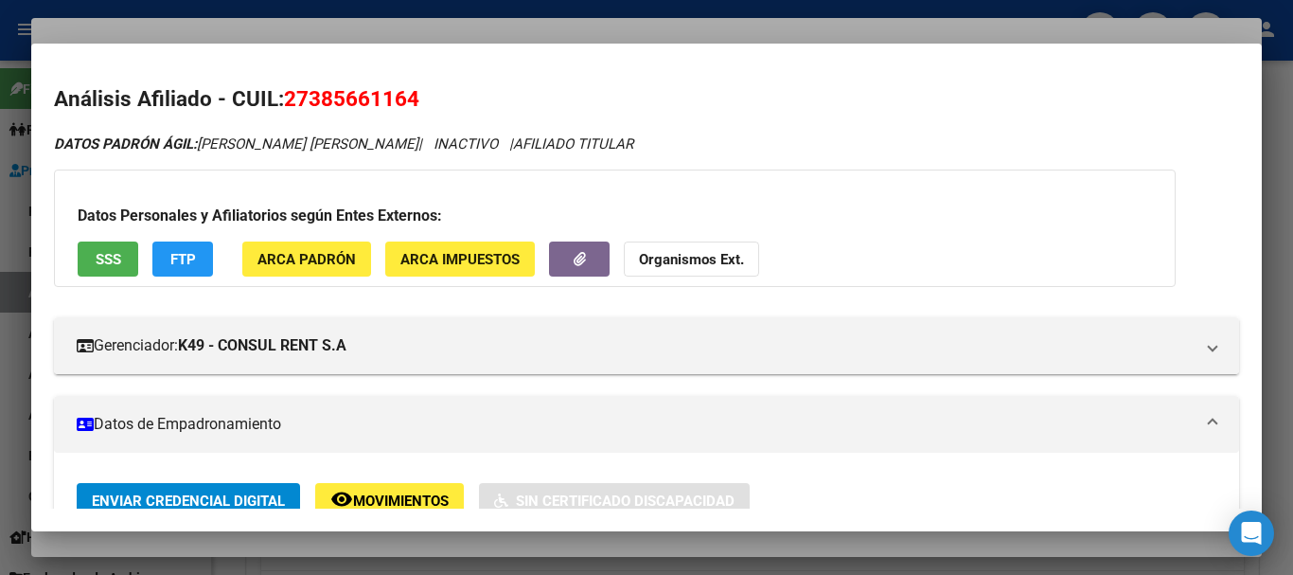
drag, startPoint x: 313, startPoint y: 24, endPoint x: 473, endPoint y: 81, distance: 170.1
click at [315, 24] on div at bounding box center [646, 287] width 1293 height 575
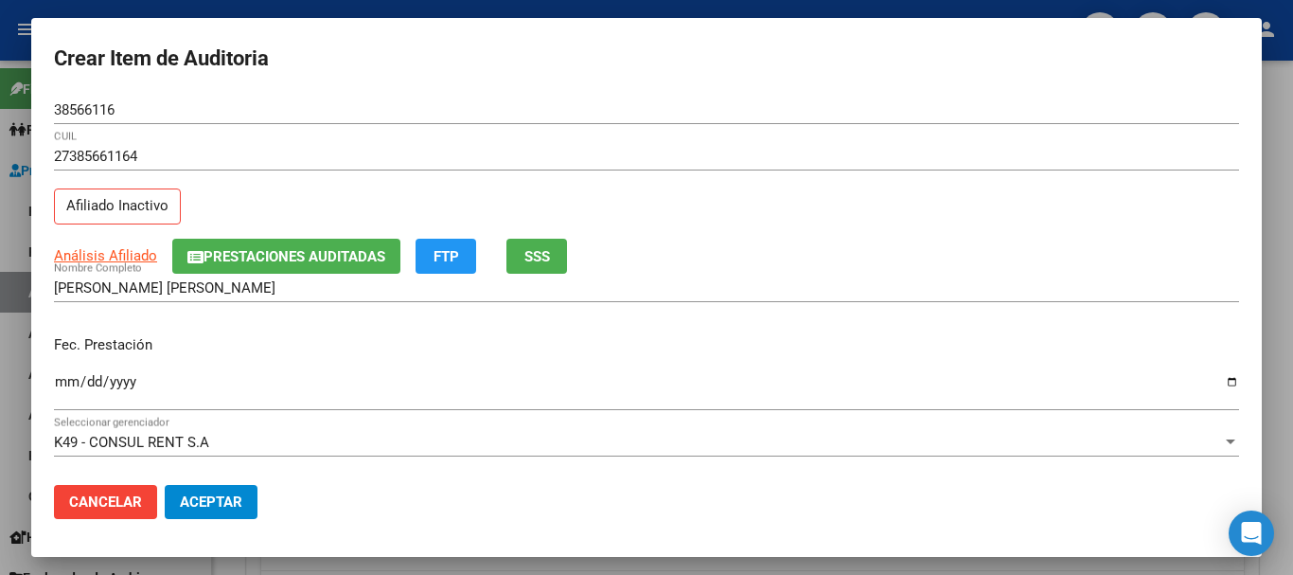
click at [596, 134] on div "38566116 Nro Documento" at bounding box center [646, 119] width 1185 height 46
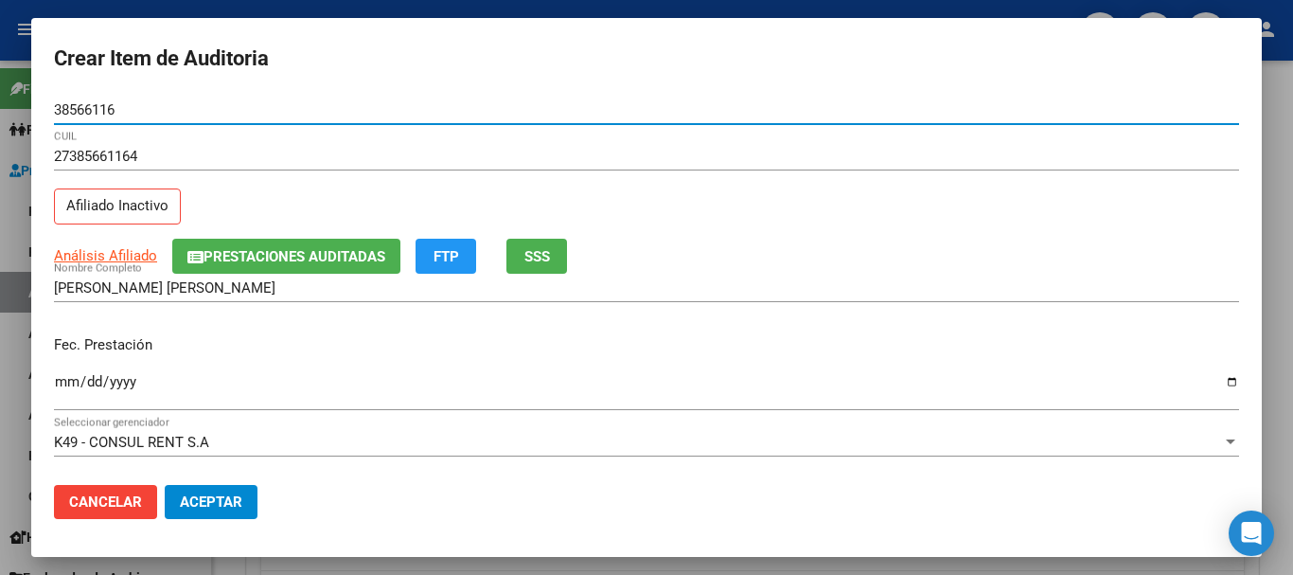
click at [165, 485] on button "Aceptar" at bounding box center [211, 502] width 93 height 34
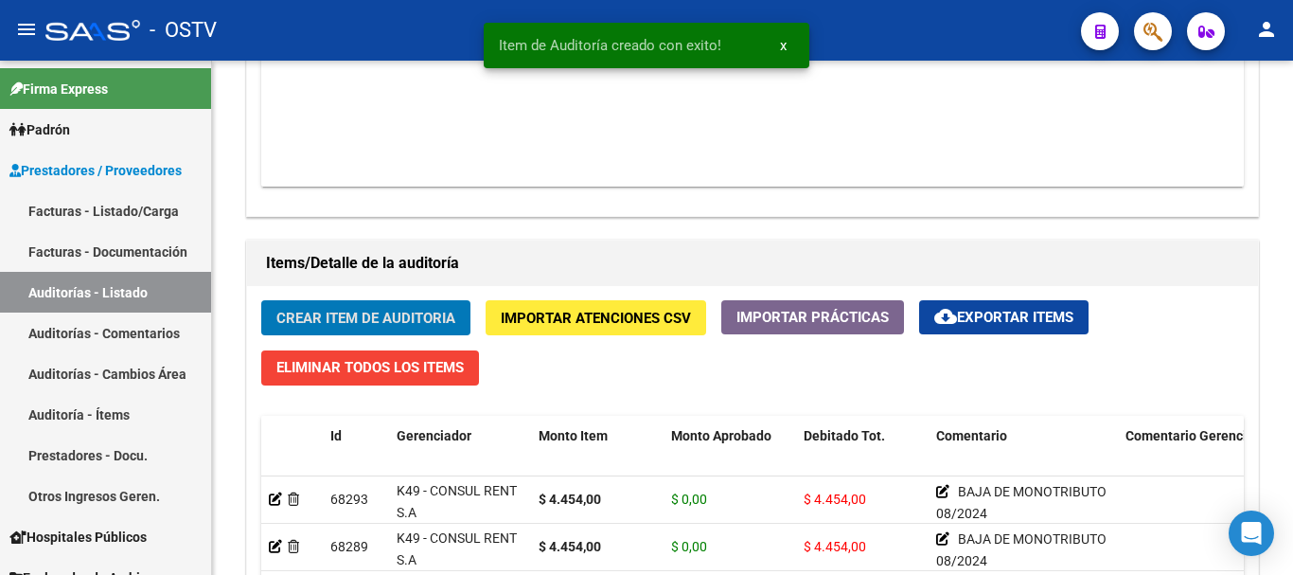
click at [261, 300] on button "Crear Item de Auditoria" at bounding box center [365, 317] width 209 height 35
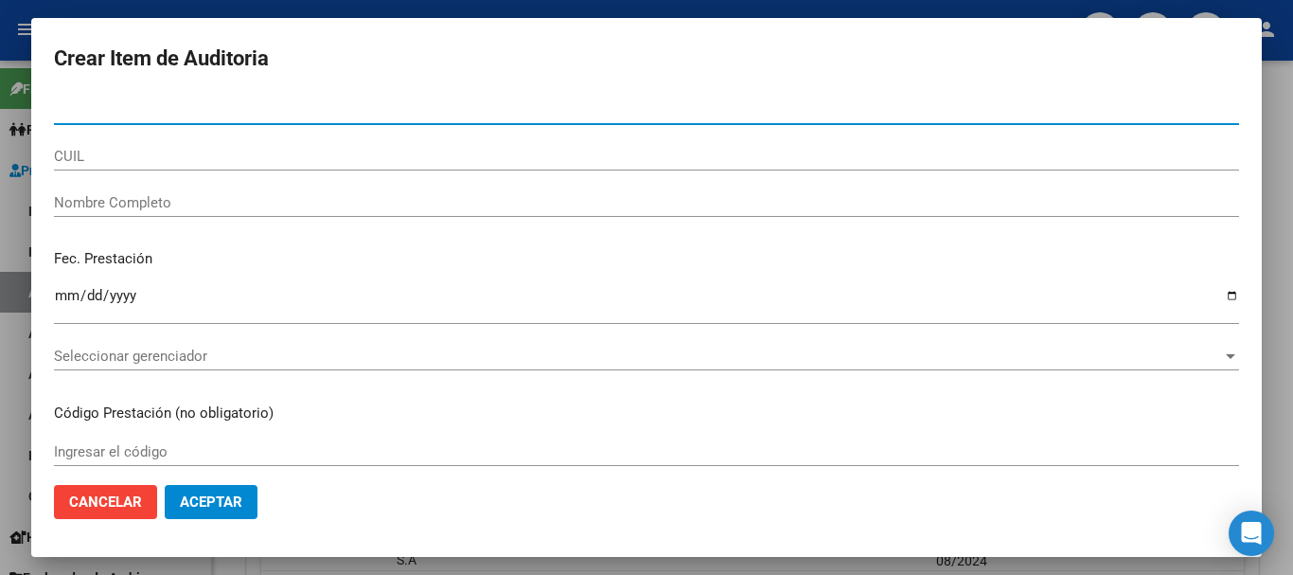
paste input "40791814"
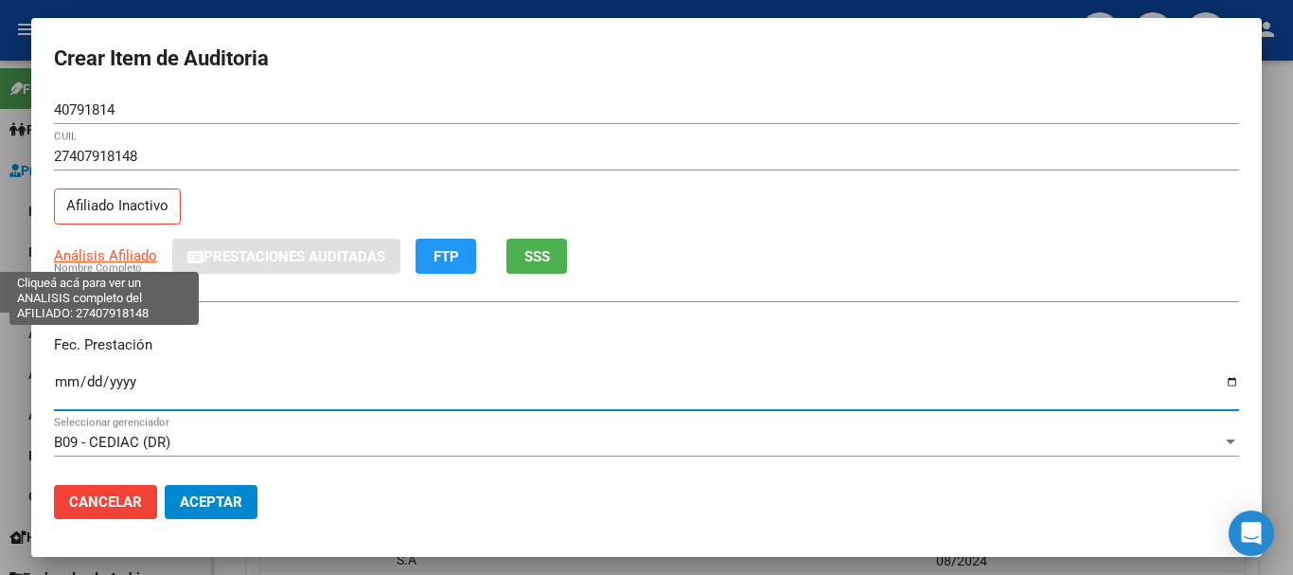
click at [128, 258] on span "Análisis Afiliado" at bounding box center [105, 255] width 103 height 17
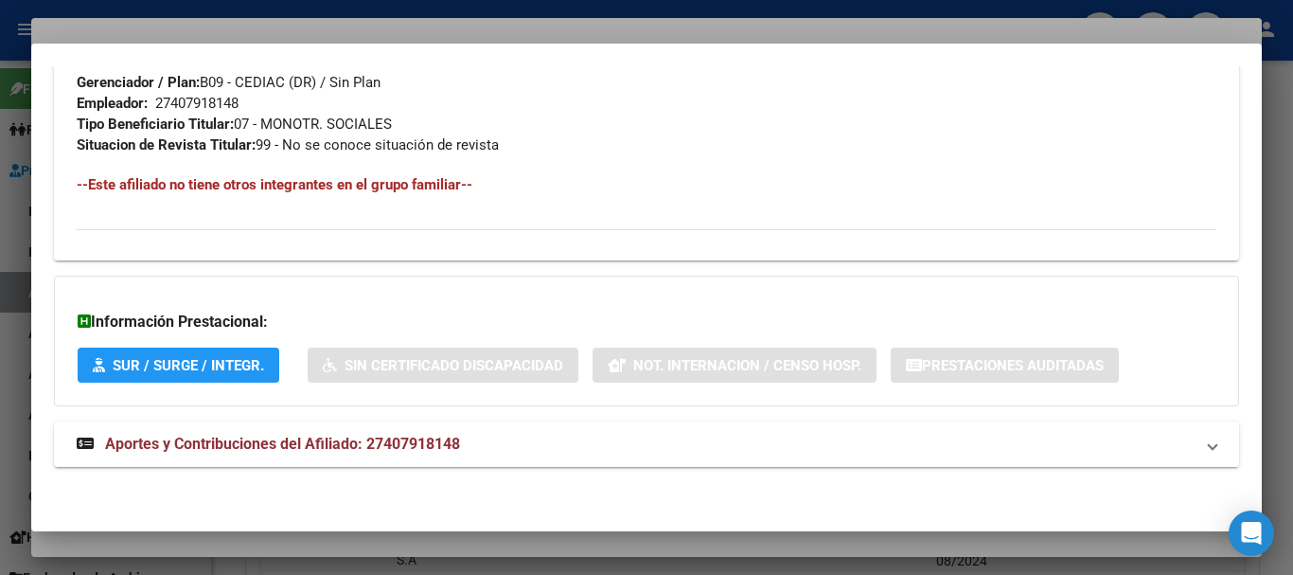
click at [237, 438] on span "Aportes y Contribuciones del Afiliado: 27407918148" at bounding box center [282, 444] width 355 height 18
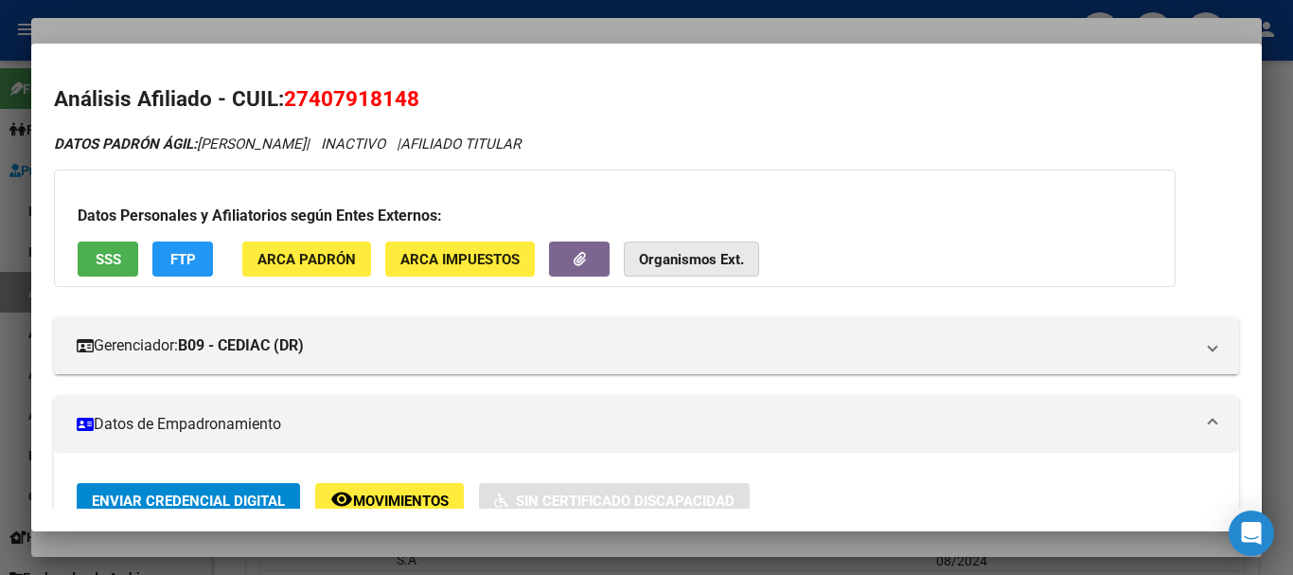
click at [687, 261] on strong "Organismos Ext." at bounding box center [691, 259] width 105 height 17
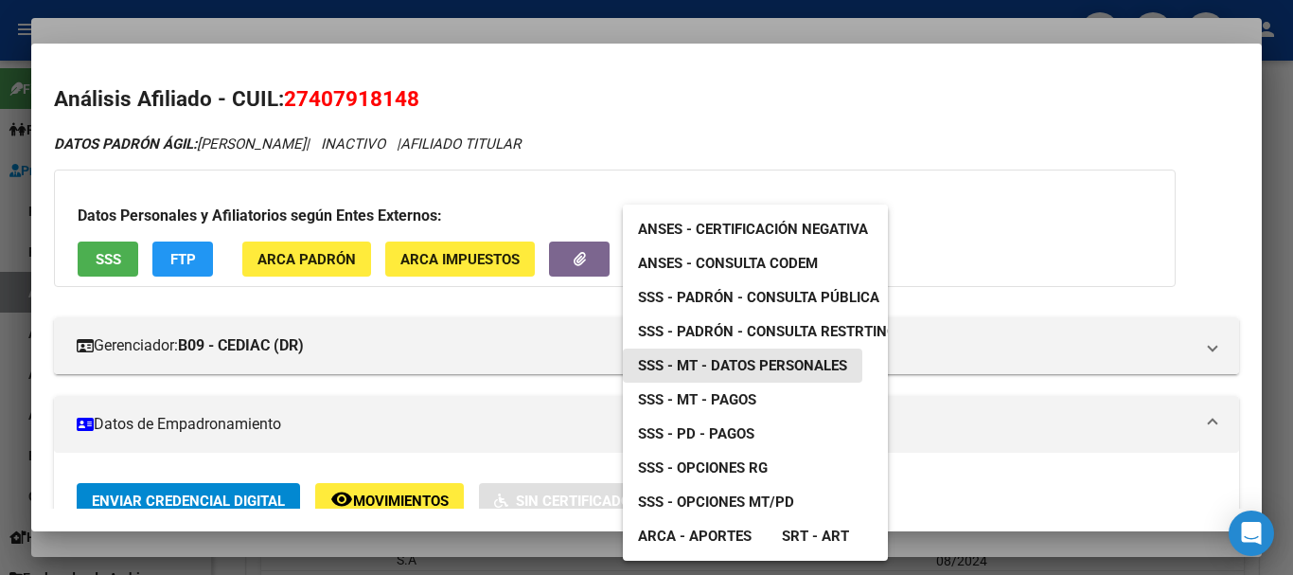
click at [746, 357] on link "SSS - MT - Datos Personales" at bounding box center [743, 365] width 240 height 34
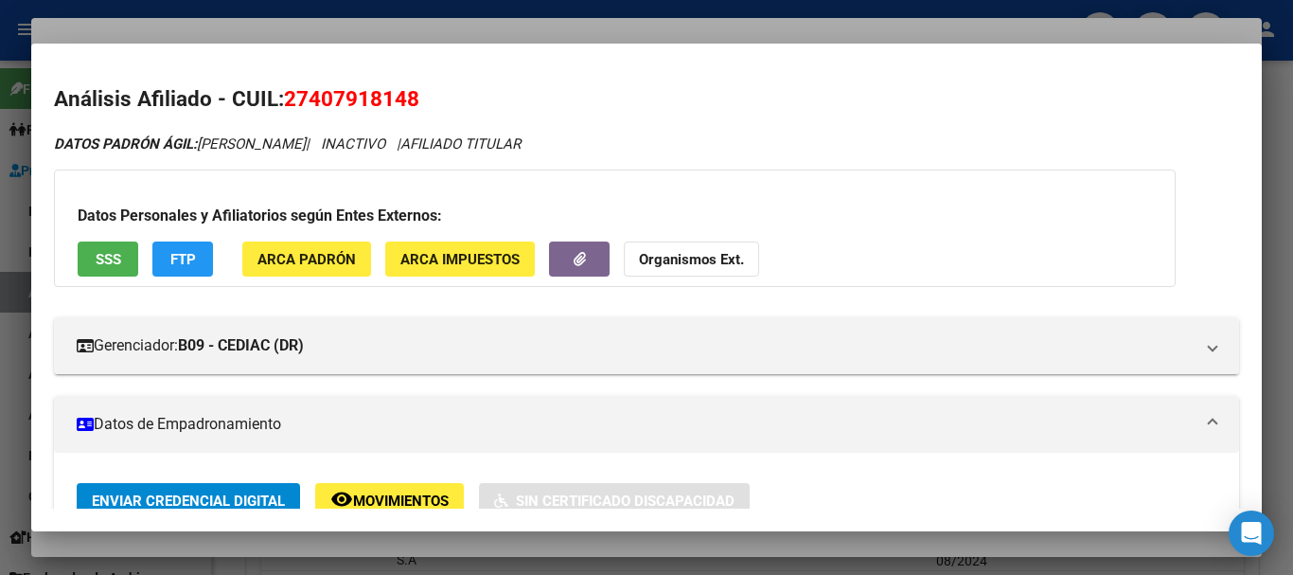
click at [329, 29] on div at bounding box center [646, 287] width 1293 height 575
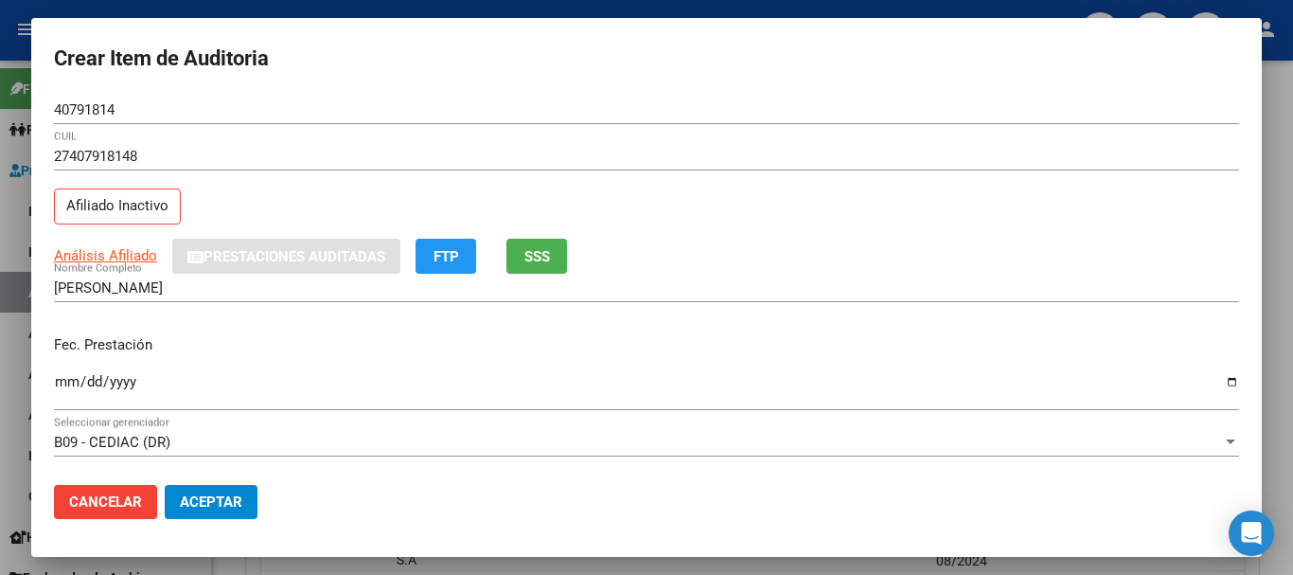
click at [563, 159] on input "27407918148" at bounding box center [646, 156] width 1185 height 17
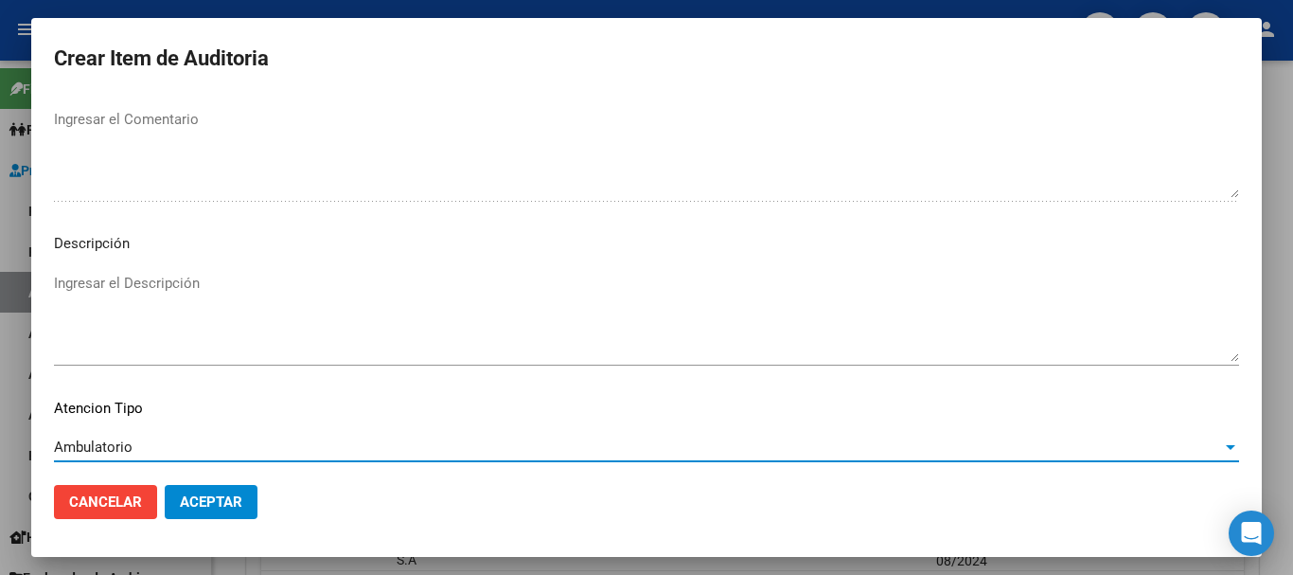
scroll to position [1167, 0]
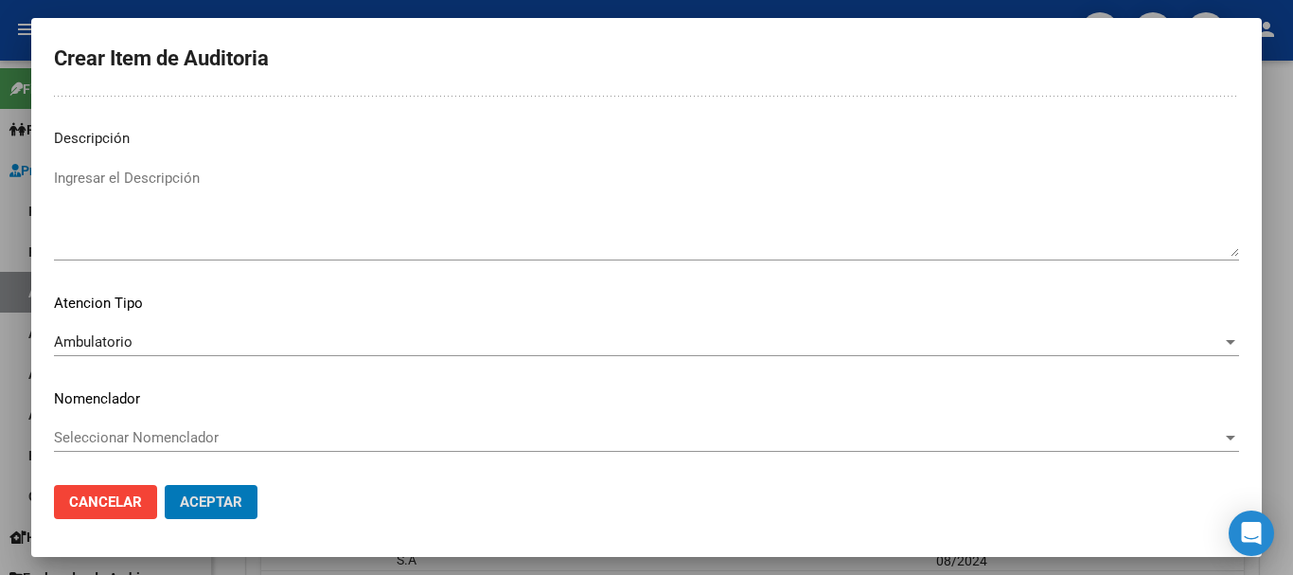
click at [165, 485] on button "Aceptar" at bounding box center [211, 502] width 93 height 34
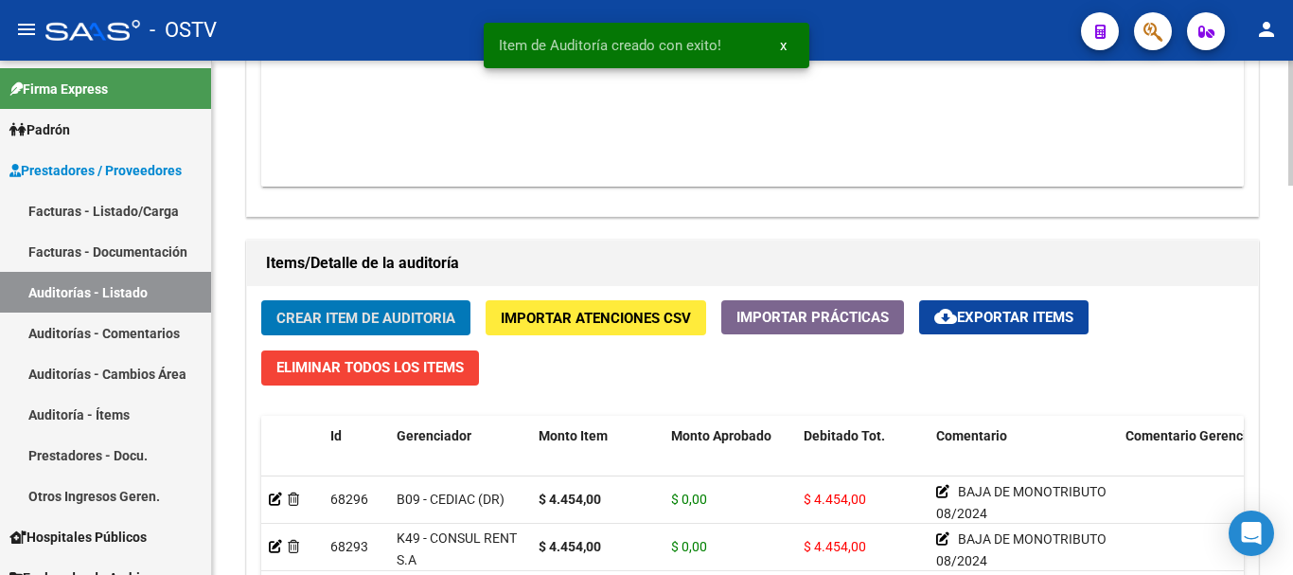
click at [261, 300] on button "Crear Item de Auditoria" at bounding box center [365, 317] width 209 height 35
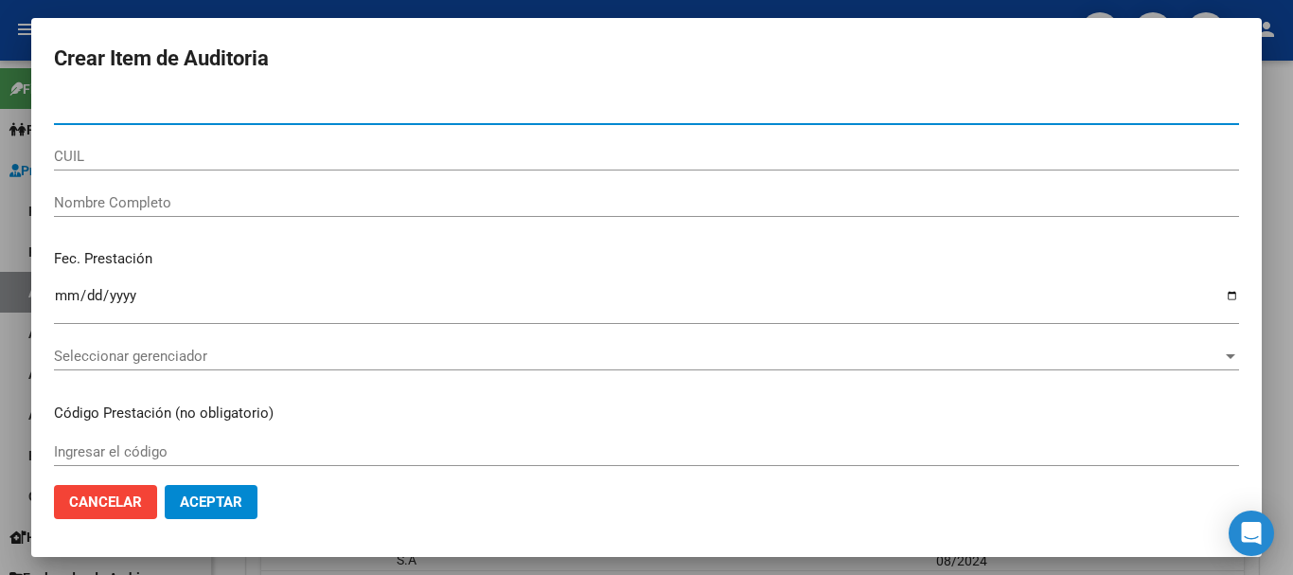
paste input "42381373"
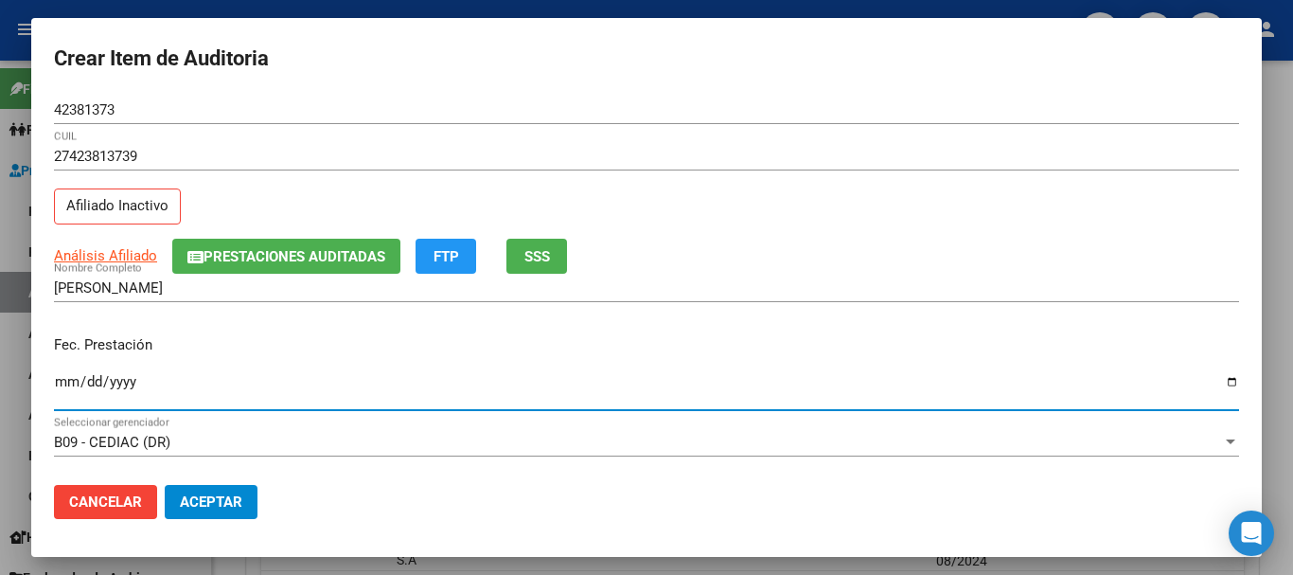
click at [109, 243] on div "Análisis Afiliado Prestaciones Auditadas FTP SSS" at bounding box center [646, 256] width 1185 height 35
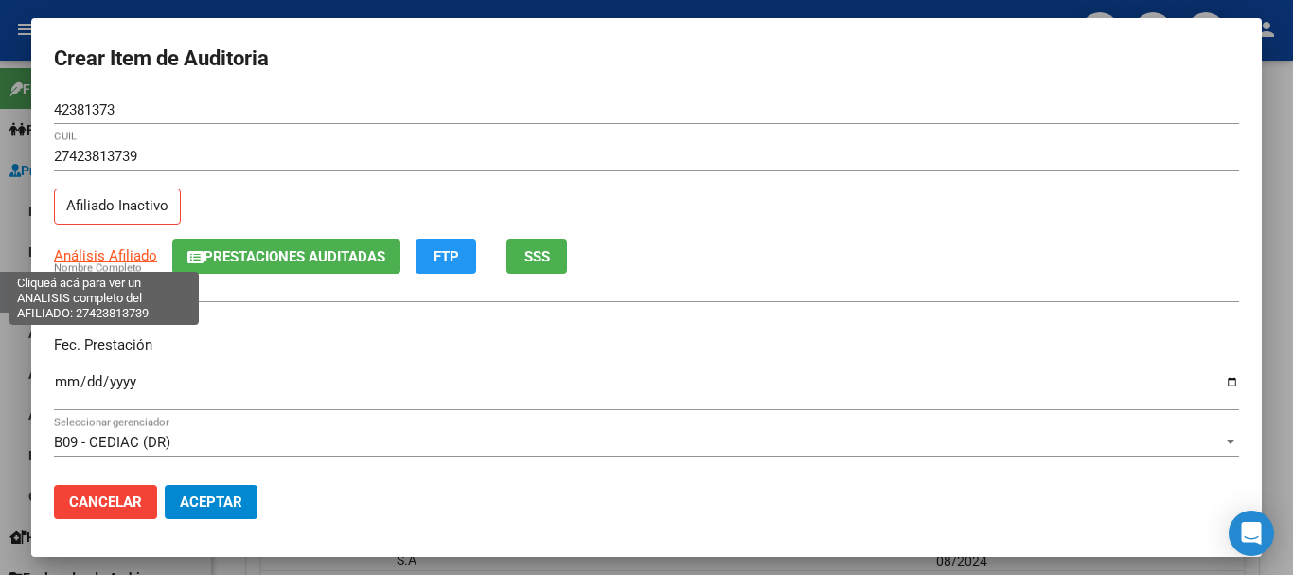
click at [108, 251] on span "Análisis Afiliado" at bounding box center [105, 255] width 103 height 17
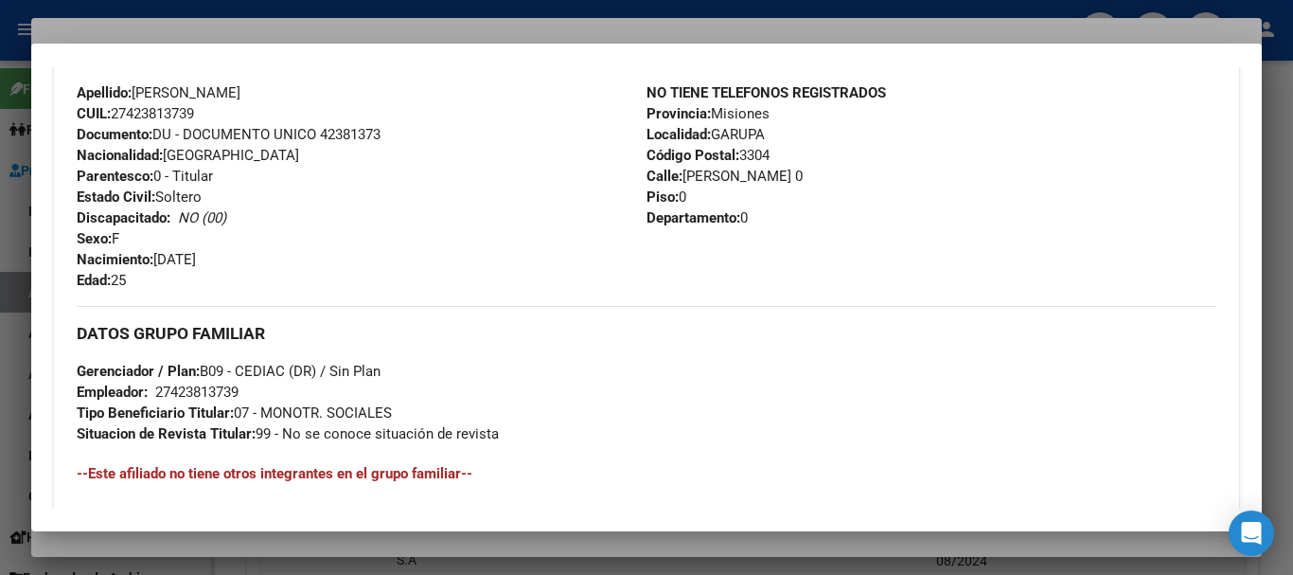
scroll to position [981, 0]
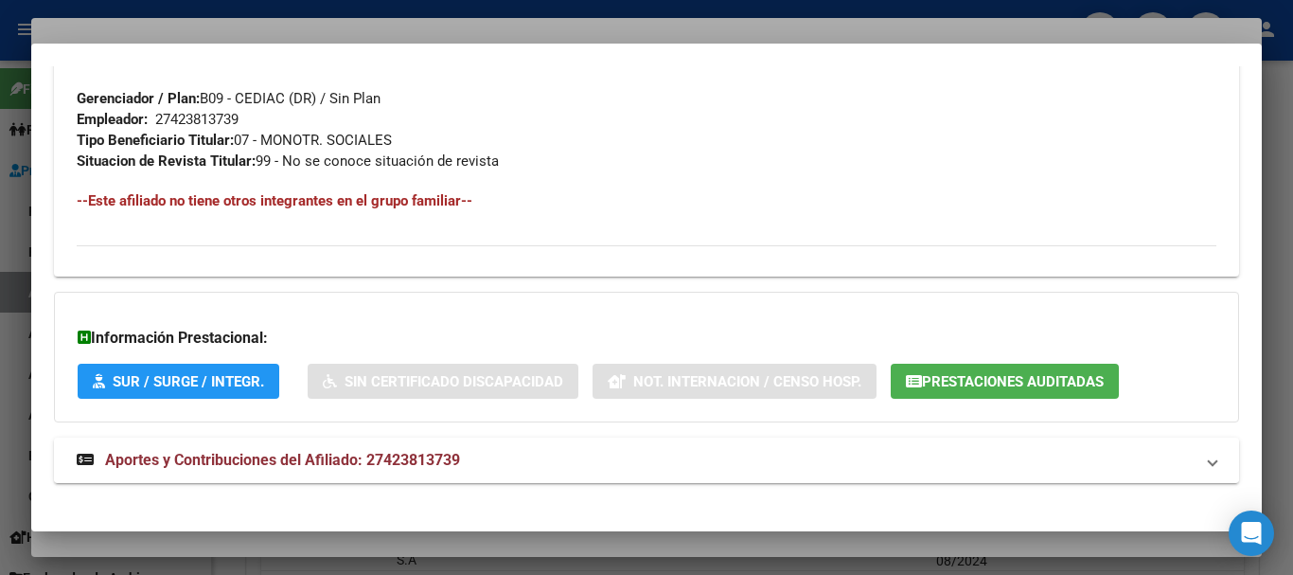
click at [233, 460] on span "Aportes y Contribuciones del Afiliado: 27423813739" at bounding box center [282, 460] width 355 height 18
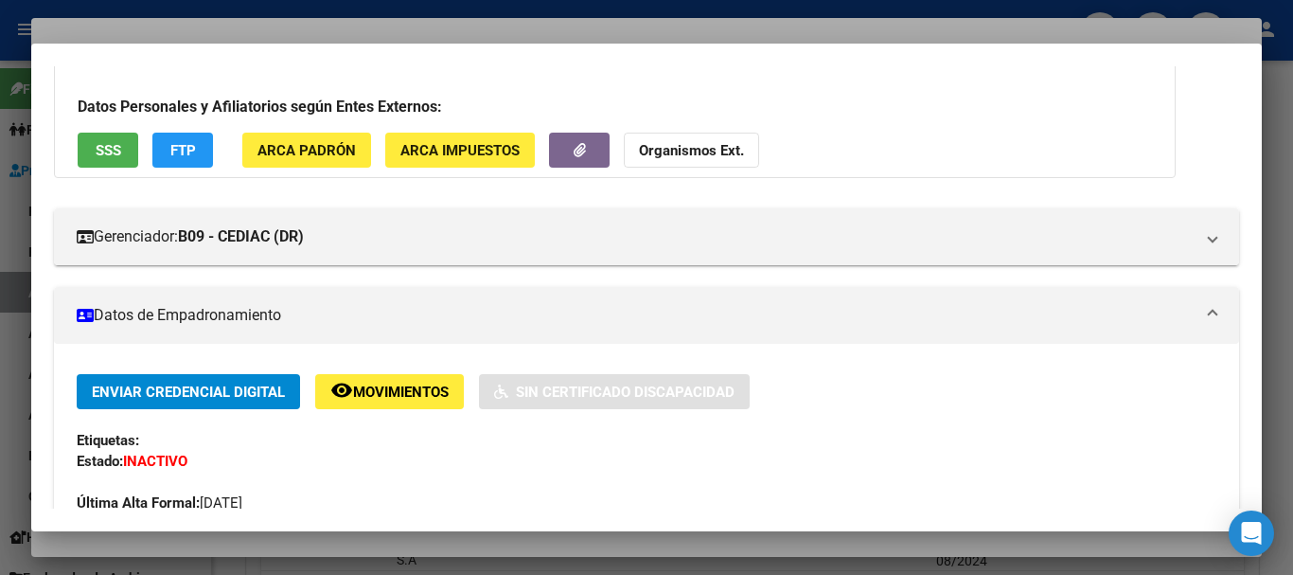
scroll to position [0, 0]
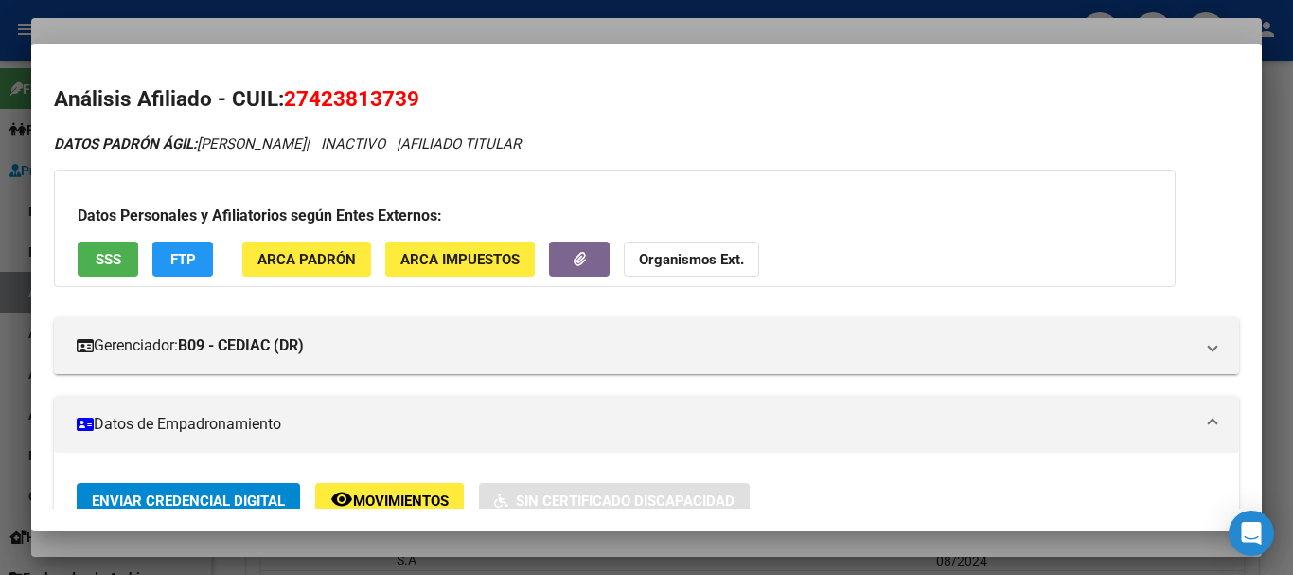
click at [653, 269] on button "Organismos Ext." at bounding box center [691, 258] width 135 height 35
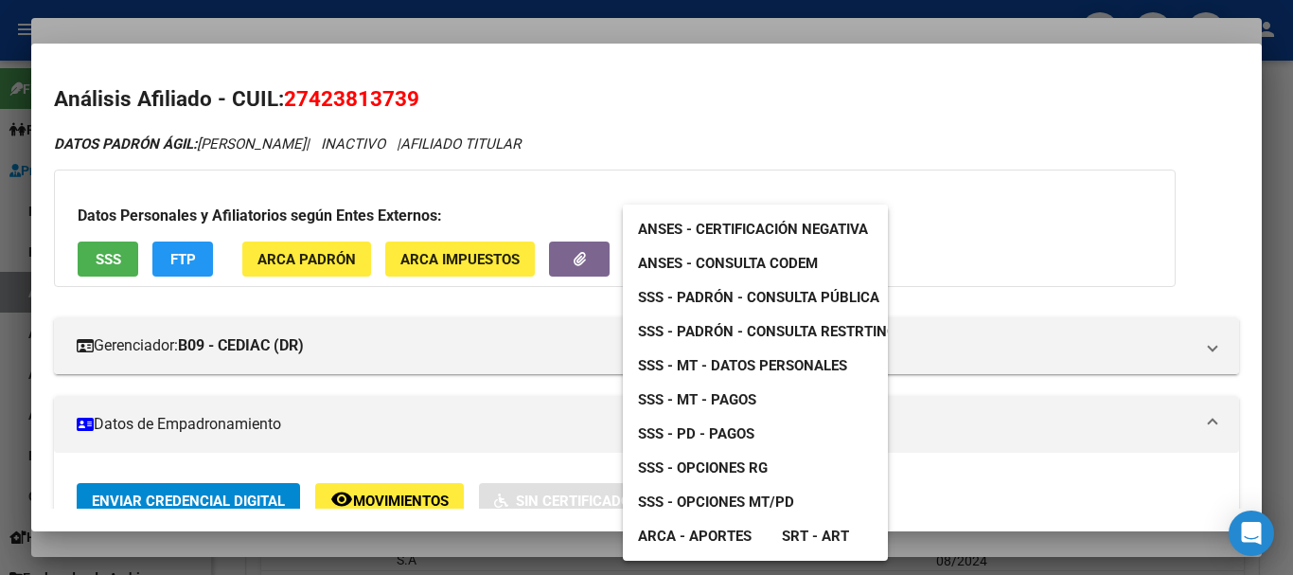
click at [431, 24] on div at bounding box center [646, 287] width 1293 height 575
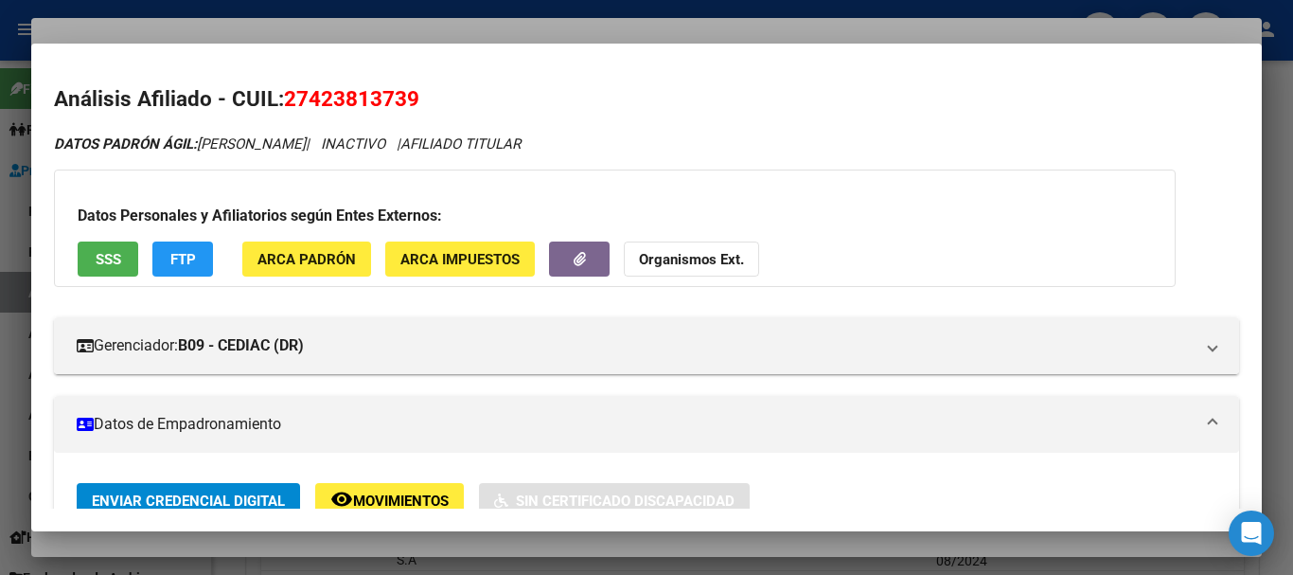
click at [342, 23] on div at bounding box center [646, 287] width 1293 height 575
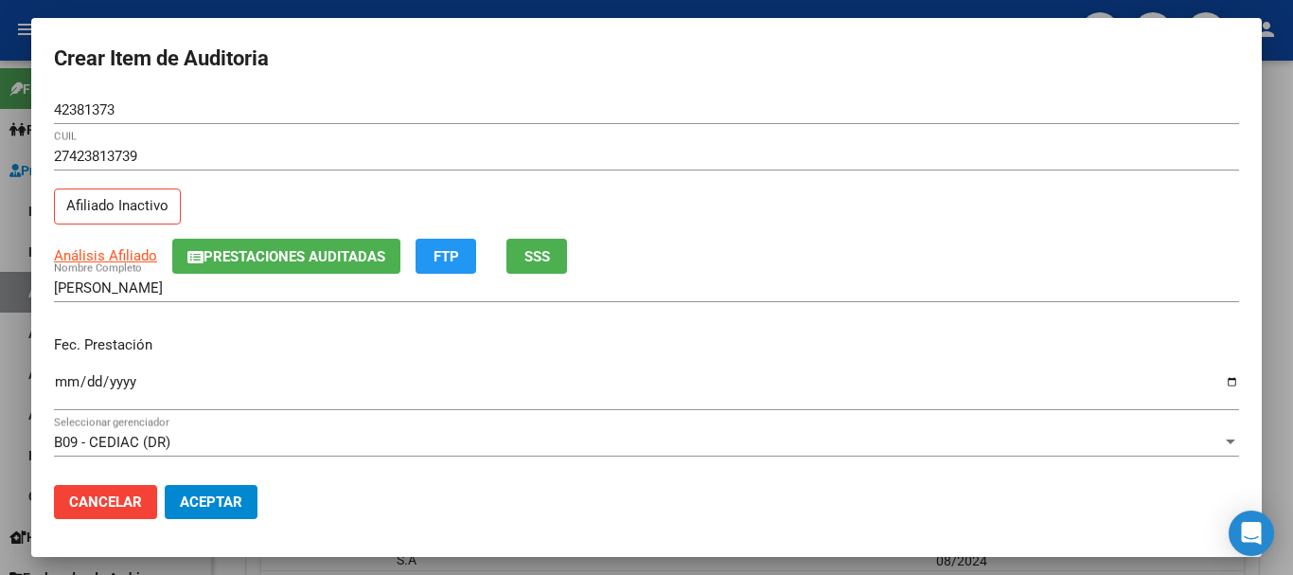
click at [368, 244] on button "Prestaciones Auditadas" at bounding box center [286, 256] width 228 height 35
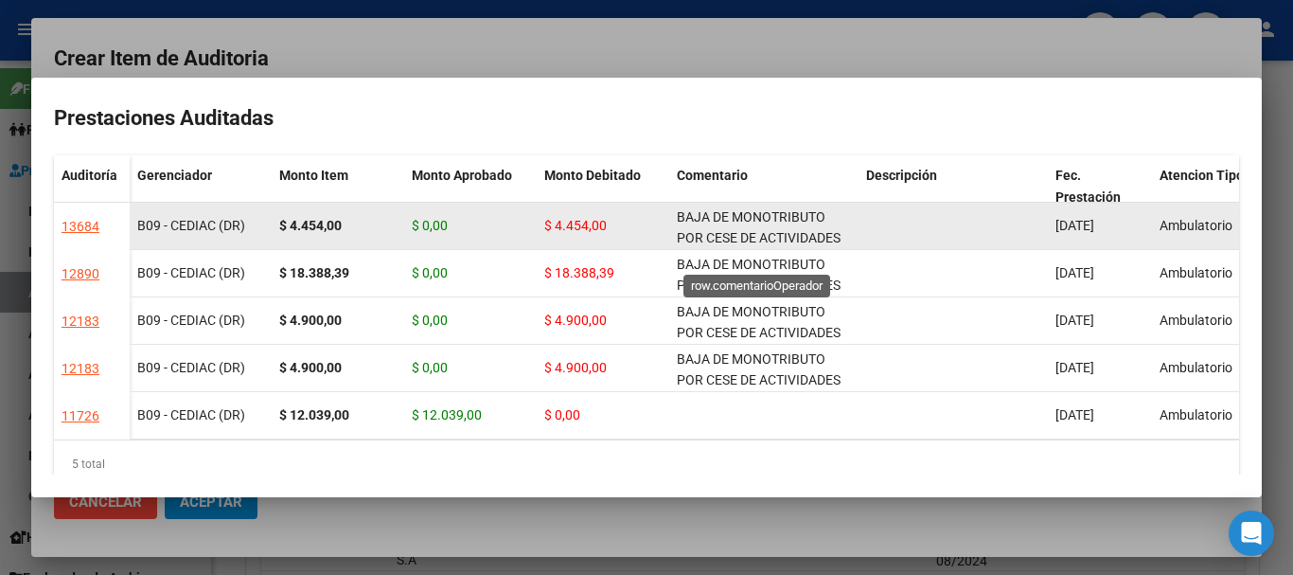
click at [732, 216] on span "BAJA DE MONOTRIBUTO POR CESE DE ACTIVIDADES 08/2024" at bounding box center [759, 238] width 164 height 59
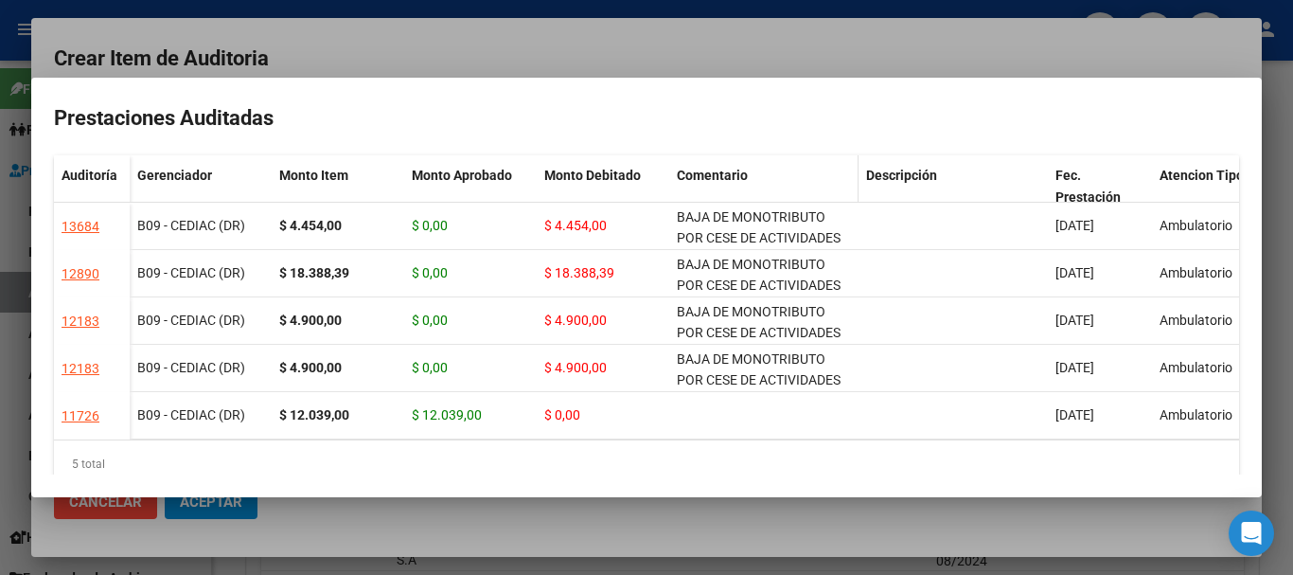
copy span "BAJA DE MONOTRIBUTO POR CESE DE ACTIVIDADES 08/2024"
click at [732, 51] on div at bounding box center [646, 287] width 1293 height 575
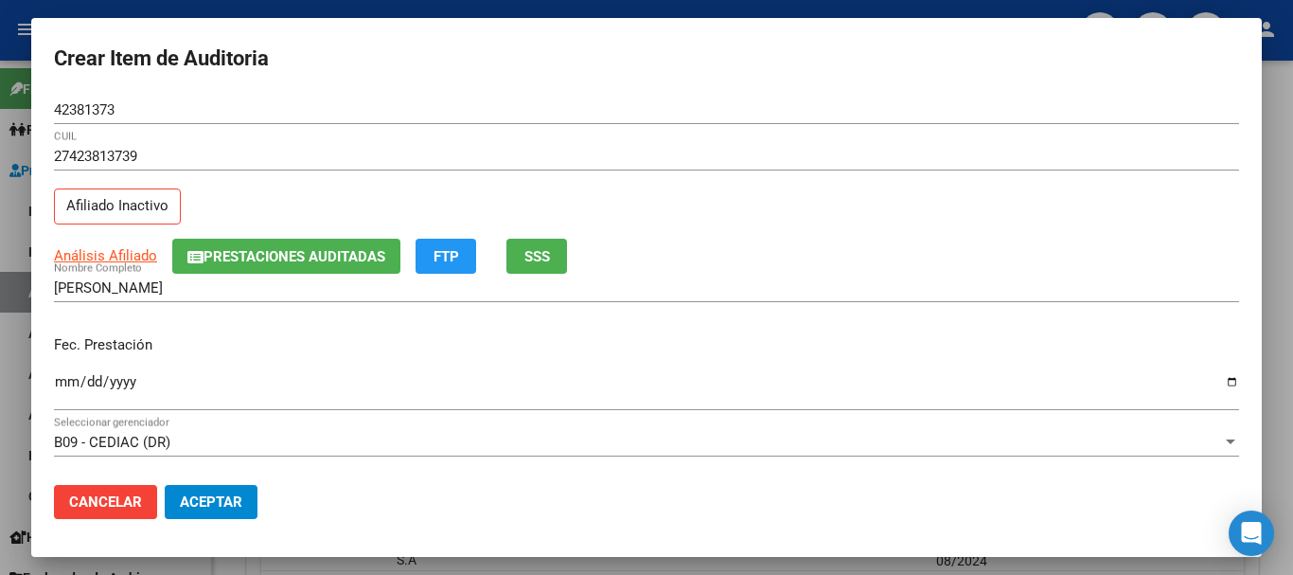
click at [1115, 278] on div "[PERSON_NAME] Nombre Completo" at bounding box center [646, 288] width 1185 height 28
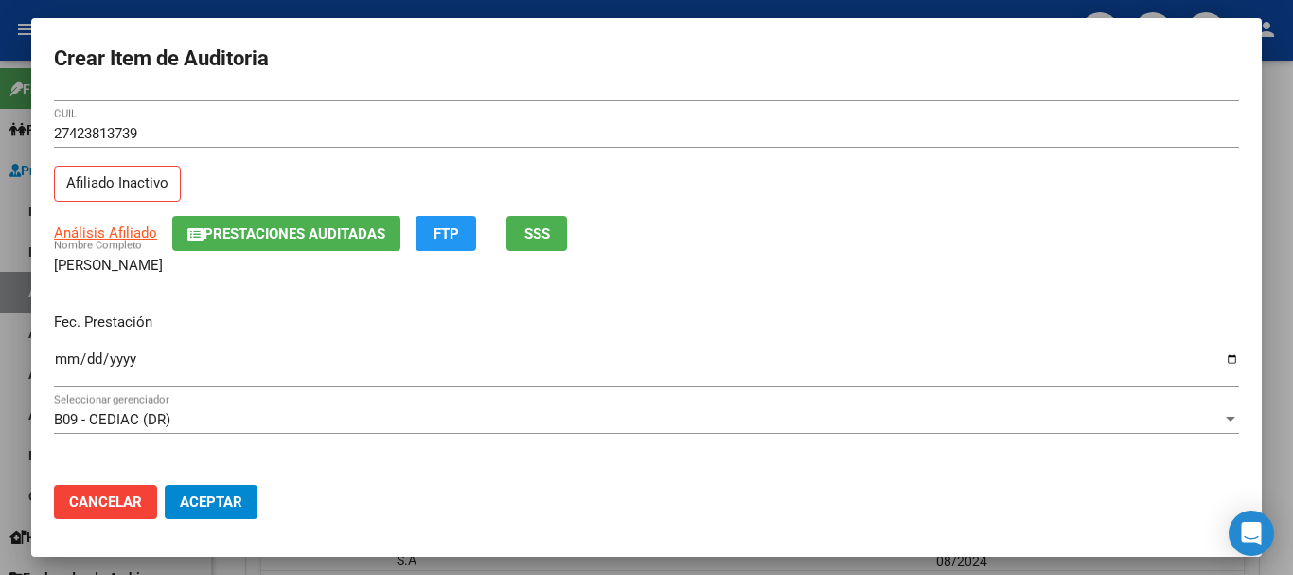
scroll to position [21, 0]
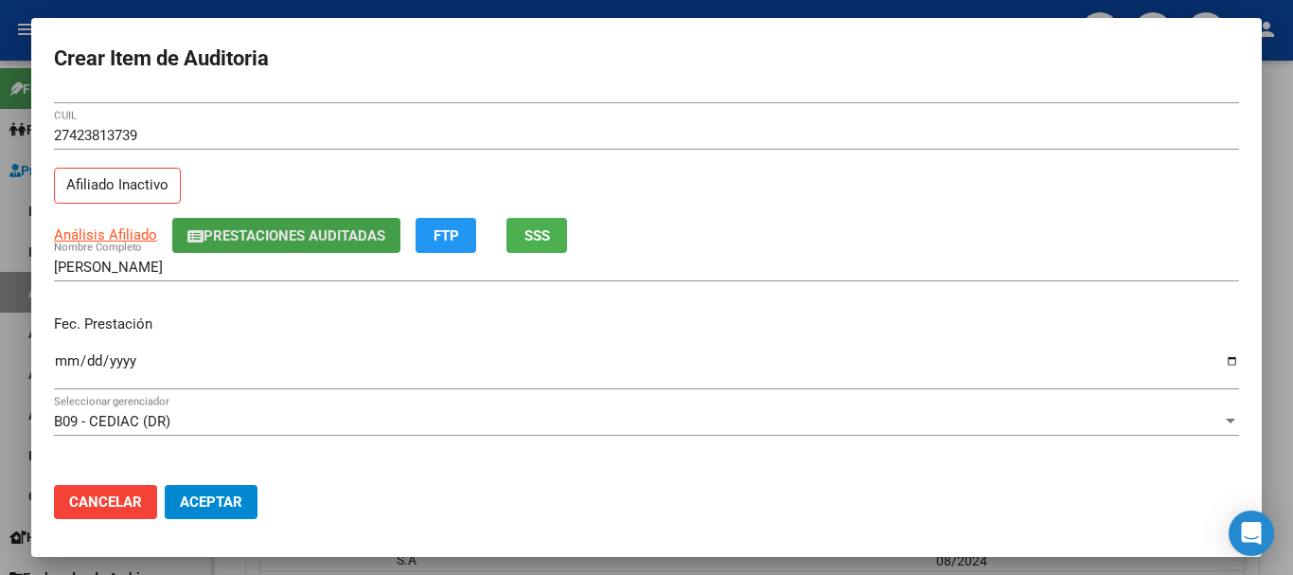
click at [292, 238] on span "Prestaciones Auditadas" at bounding box center [295, 235] width 182 height 17
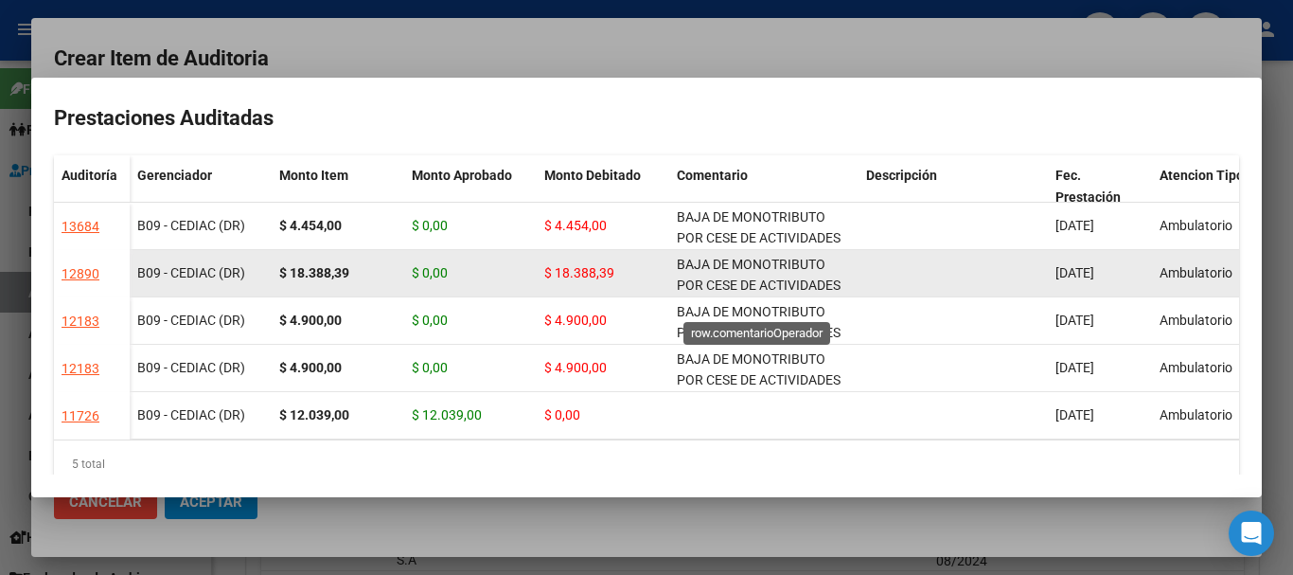
click at [739, 258] on span "BAJA DE MONOTRIBUTO POR CESE DE ACTIVIDADES 08/2024" at bounding box center [759, 286] width 164 height 59
click at [739, 257] on span "BAJA DE MONOTRIBUTO POR CESE DE ACTIVIDADES 08/2024" at bounding box center [759, 286] width 164 height 59
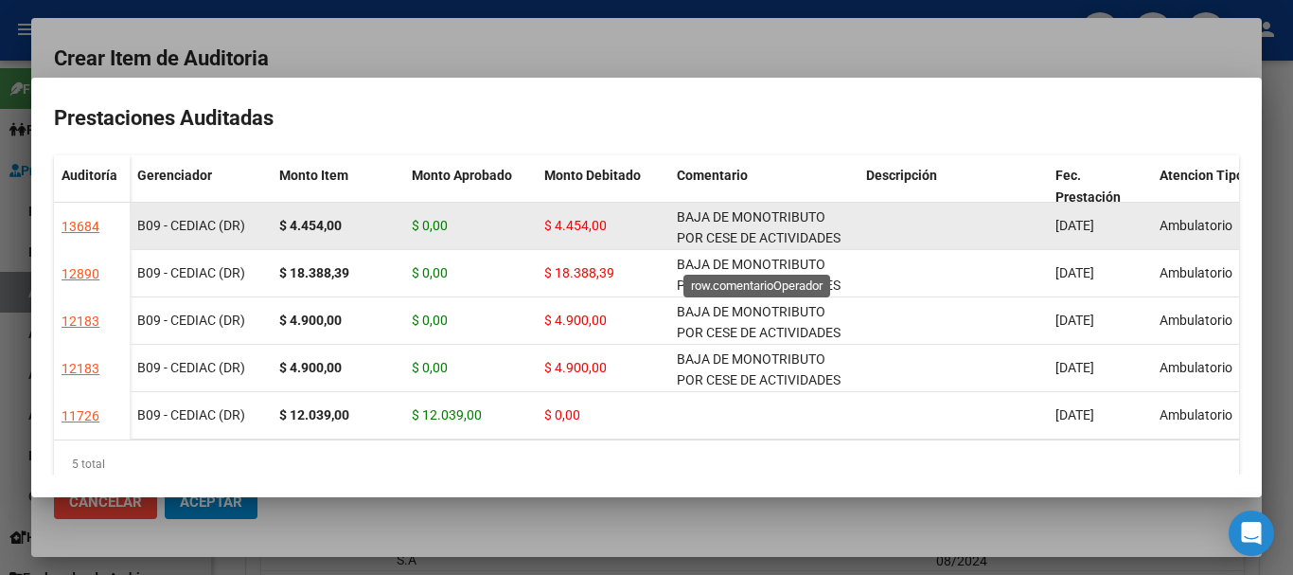
click at [736, 243] on span "BAJA DE MONOTRIBUTO POR CESE DE ACTIVIDADES 08/2024" at bounding box center [759, 238] width 164 height 59
copy span "BAJA DE MONOTRIBUTO POR CESE DE ACTIVIDADES 08/2024"
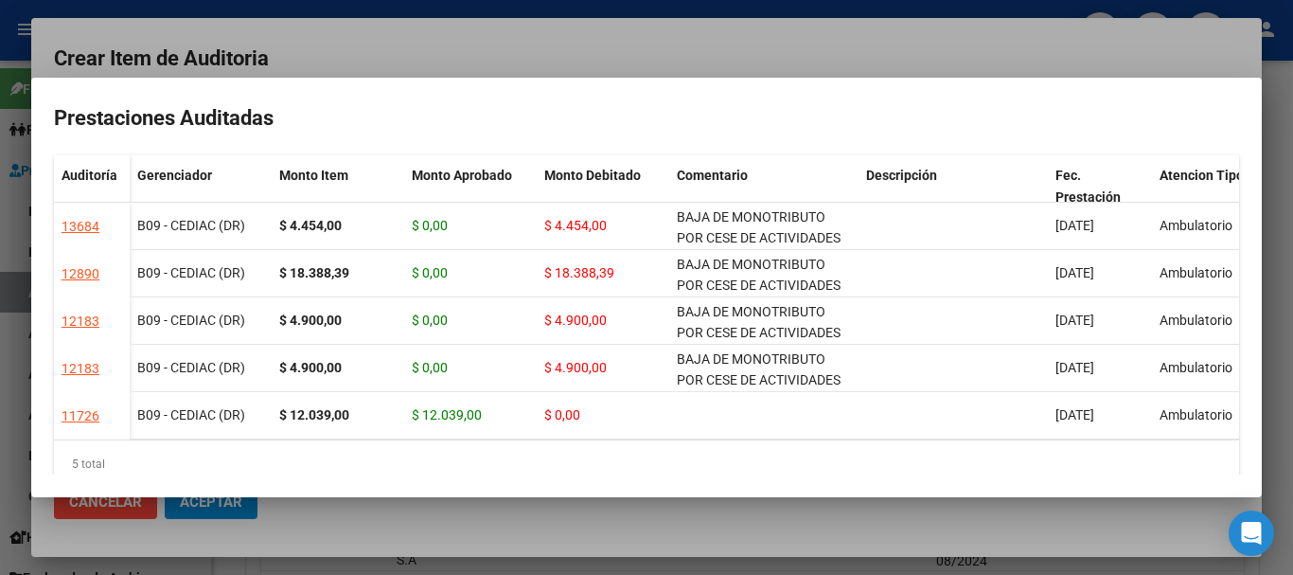
click at [681, 63] on div at bounding box center [646, 287] width 1293 height 575
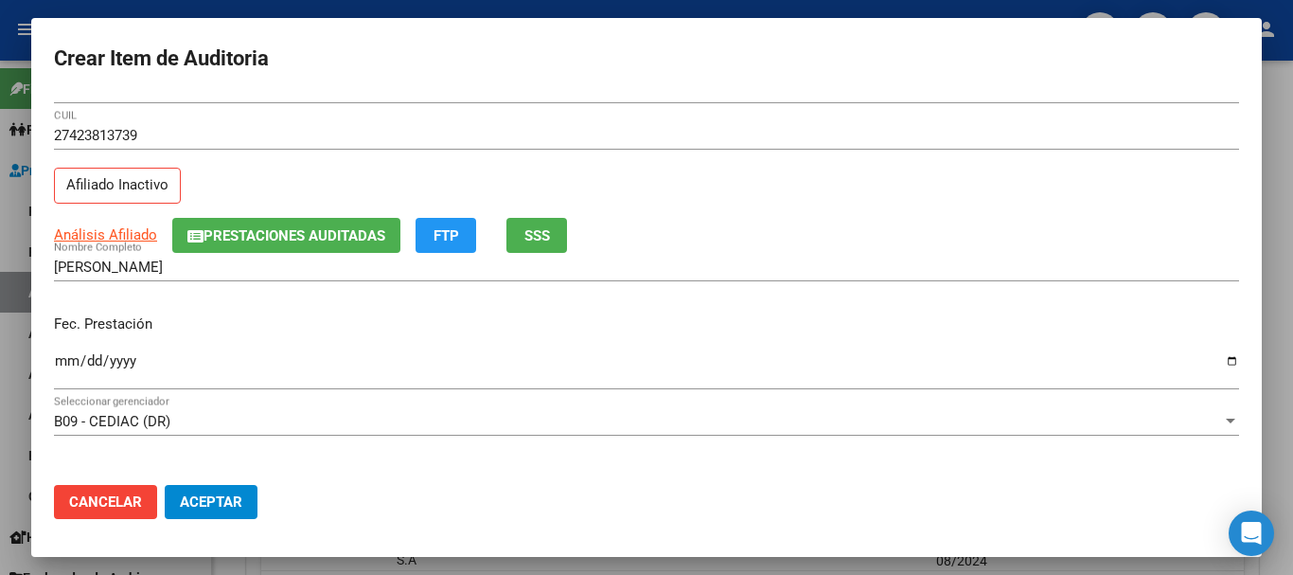
click at [985, 302] on div "Fec. Prestación [DATE] Ingresar la fecha" at bounding box center [646, 353] width 1185 height 108
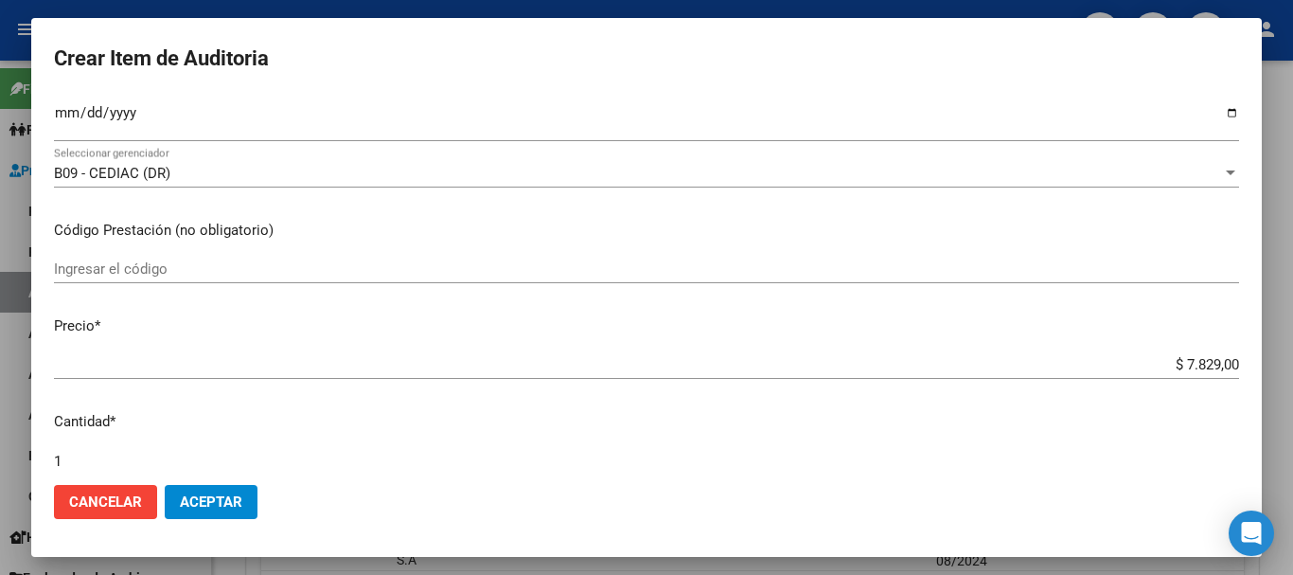
scroll to position [639, 0]
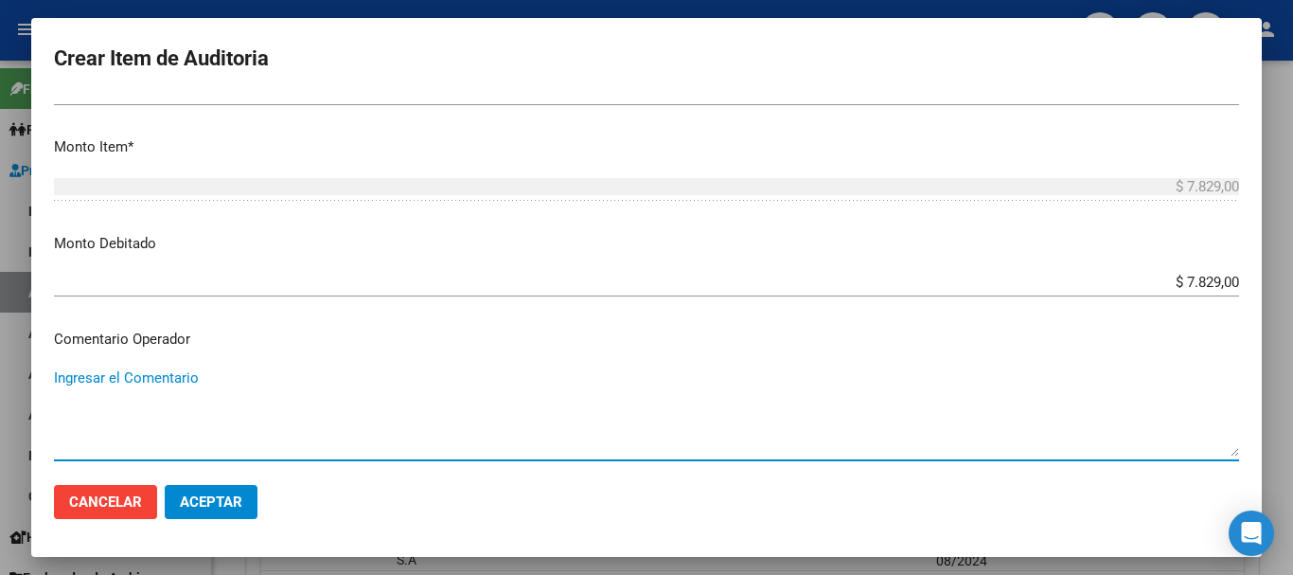
paste textarea "BAJA DE MONOTRIBUTO POR CESE DE ACTIVIDADES 08/2024"
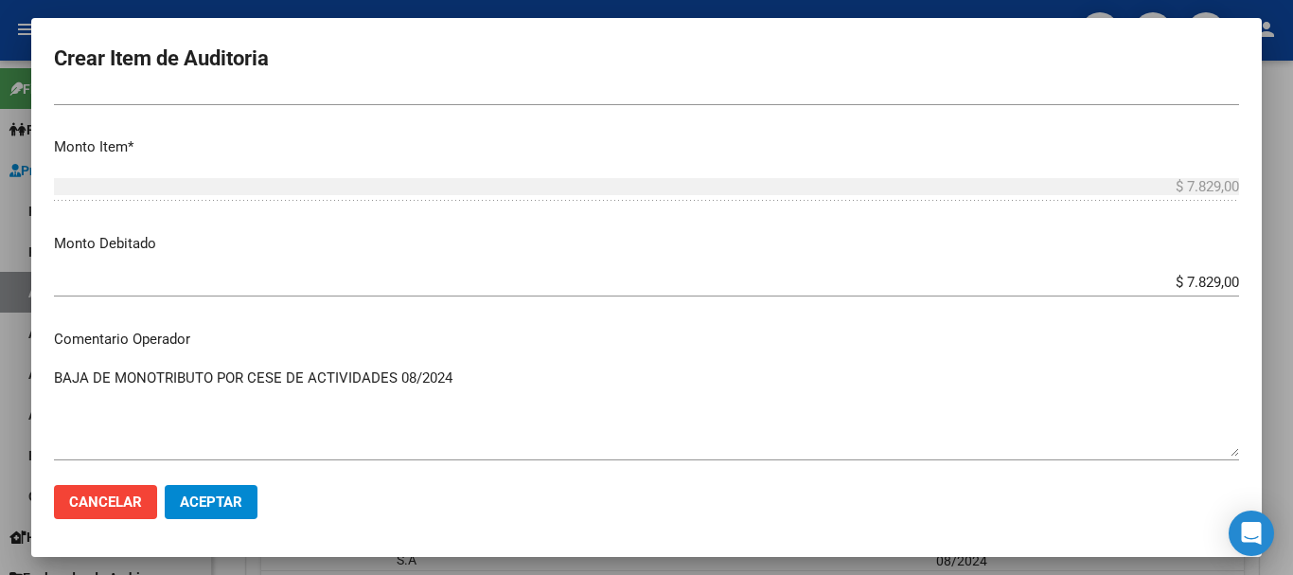
scroll to position [1167, 0]
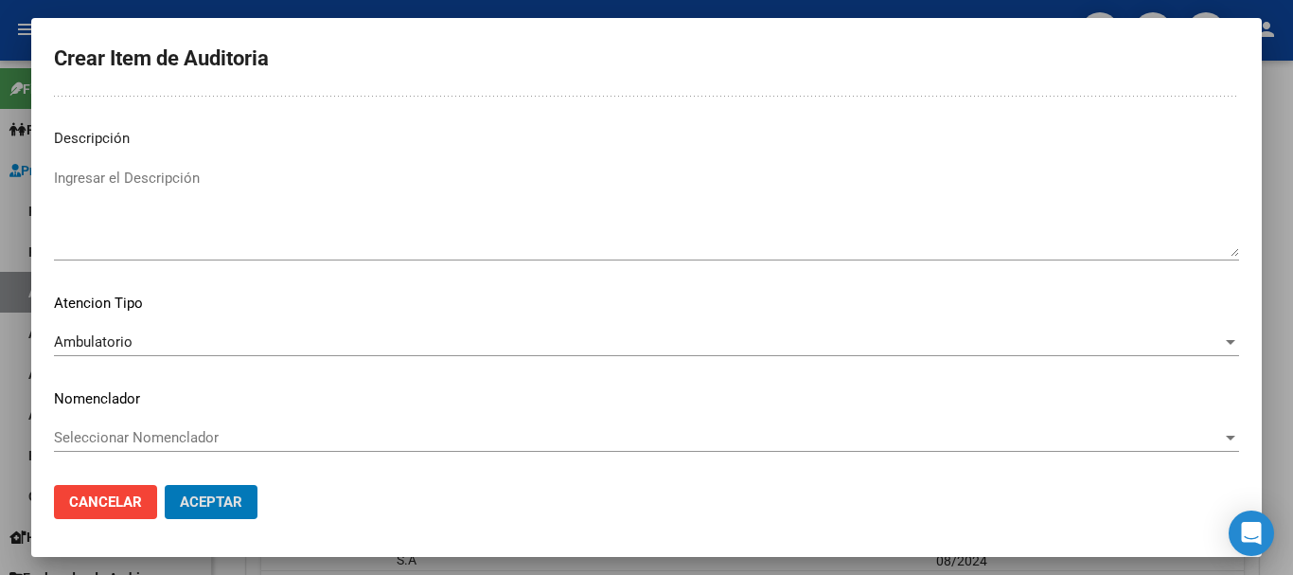
click at [165, 485] on button "Aceptar" at bounding box center [211, 502] width 93 height 34
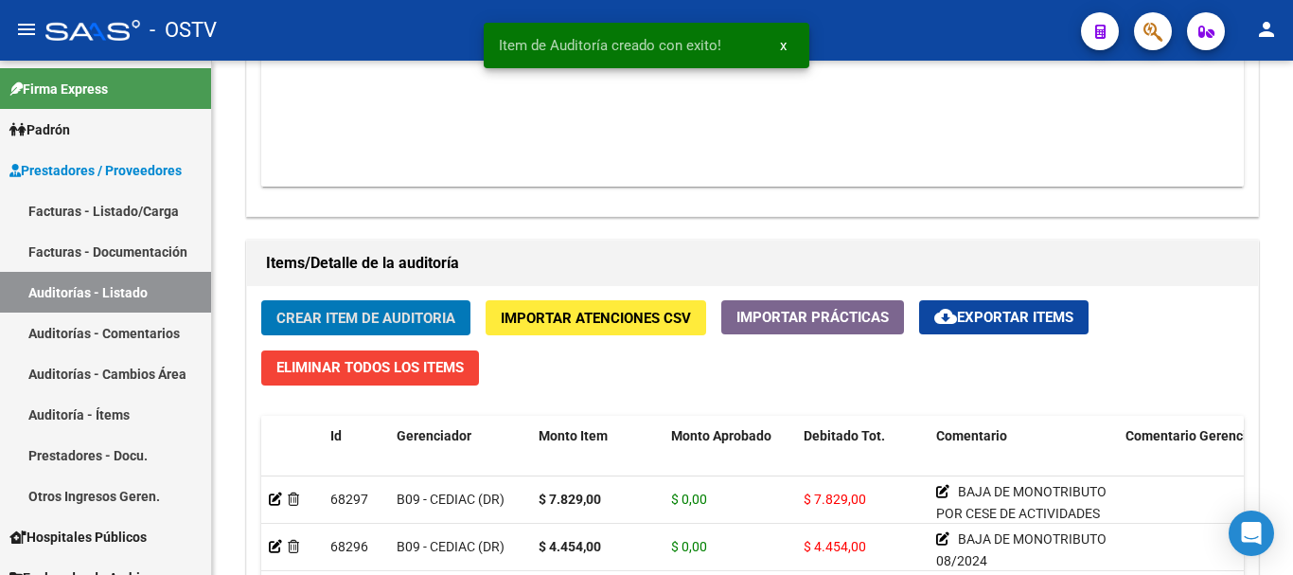
click at [261, 300] on button "Crear Item de Auditoria" at bounding box center [365, 317] width 209 height 35
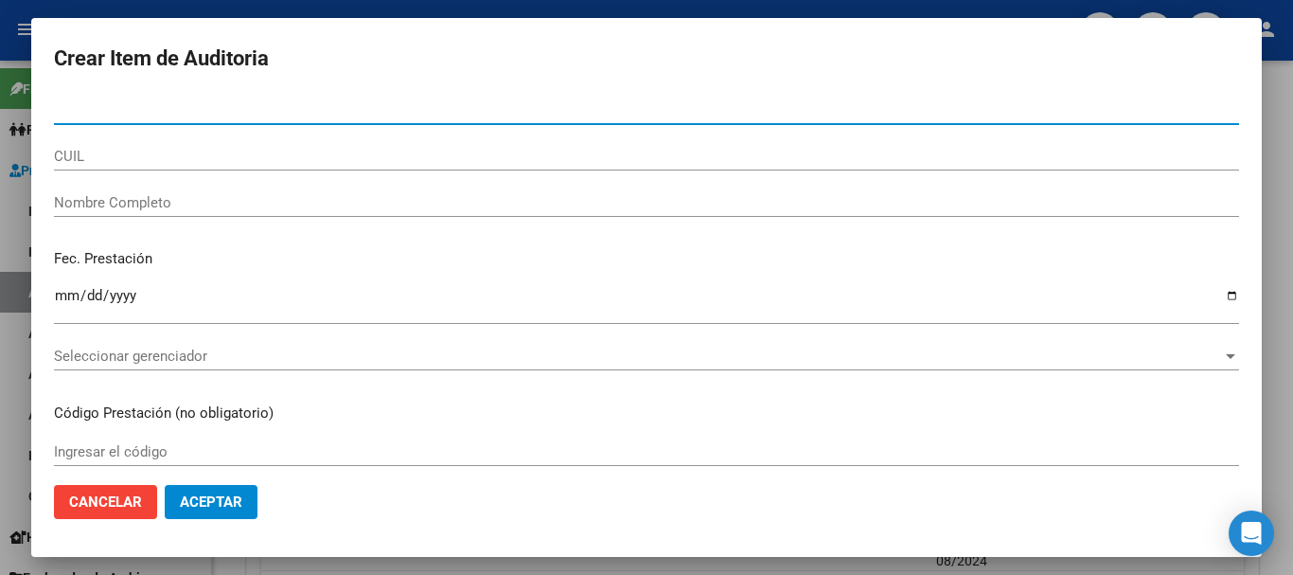
paste input "42381373"
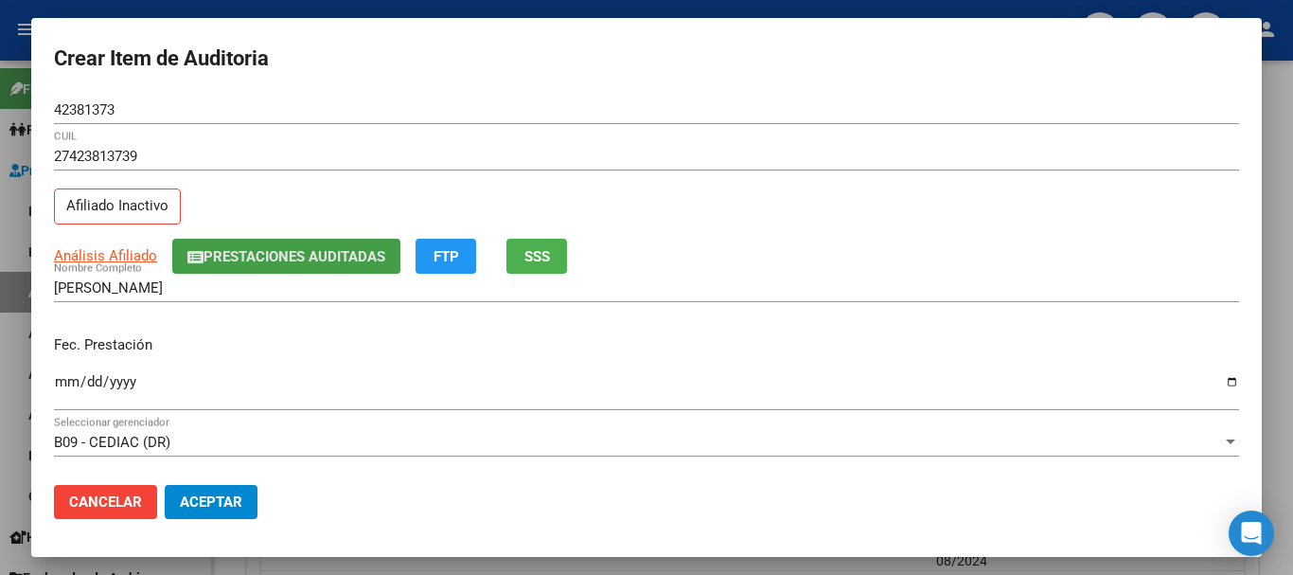
click at [289, 268] on button "Prestaciones Auditadas" at bounding box center [286, 256] width 228 height 35
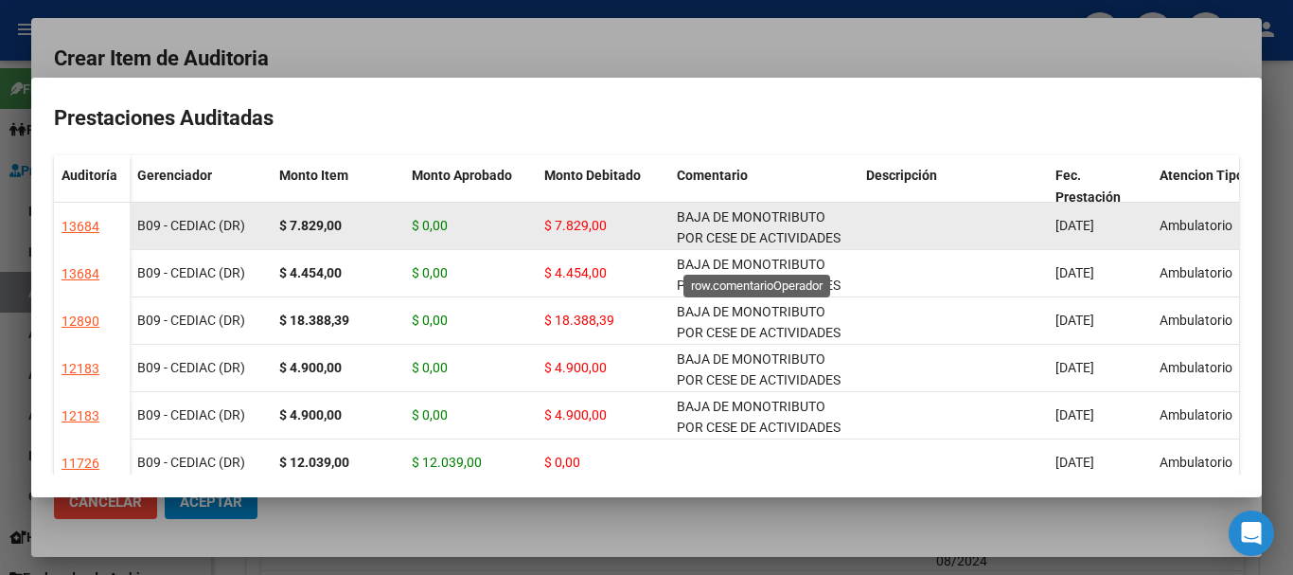
click at [708, 237] on span "BAJA DE MONOTRIBUTO POR CESE DE ACTIVIDADES 08/2024" at bounding box center [759, 238] width 164 height 59
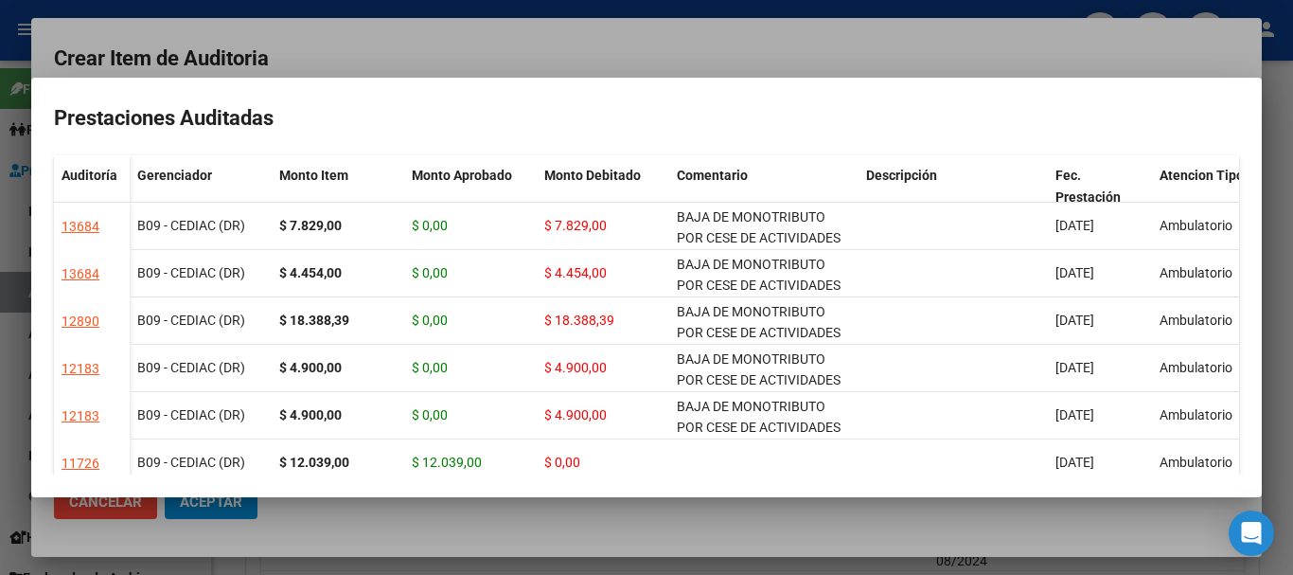
copy span "BAJA DE MONOTRIBUTO POR CESE DE ACTIVIDADES 08/2024"
click at [653, 58] on div at bounding box center [646, 287] width 1293 height 575
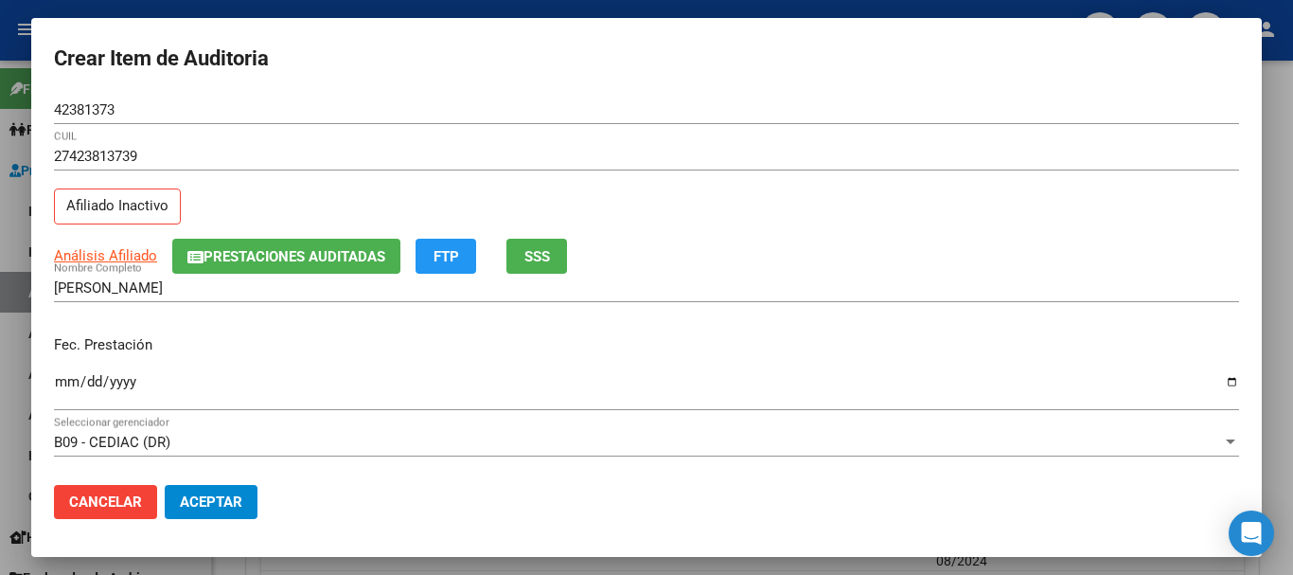
click at [716, 276] on div "[PERSON_NAME] Nombre Completo" at bounding box center [646, 288] width 1185 height 28
click at [421, 363] on div "Fec. Prestación [DATE] Ingresar la fecha" at bounding box center [646, 374] width 1185 height 108
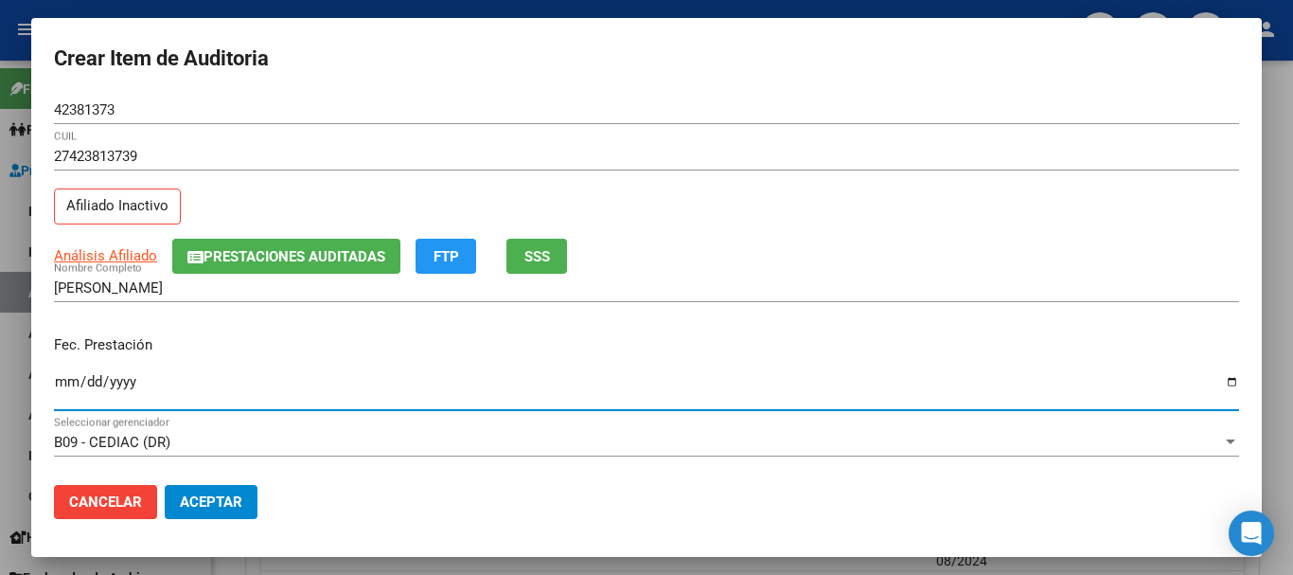
click at [272, 394] on input "[DATE]" at bounding box center [646, 389] width 1185 height 30
click at [160, 389] on input "[DATE]" at bounding box center [646, 389] width 1185 height 30
click at [135, 378] on input "[DATE]" at bounding box center [646, 389] width 1185 height 30
click at [121, 384] on input "[DATE]" at bounding box center [646, 389] width 1185 height 30
click at [340, 252] on span "Prestaciones Auditadas" at bounding box center [295, 256] width 182 height 17
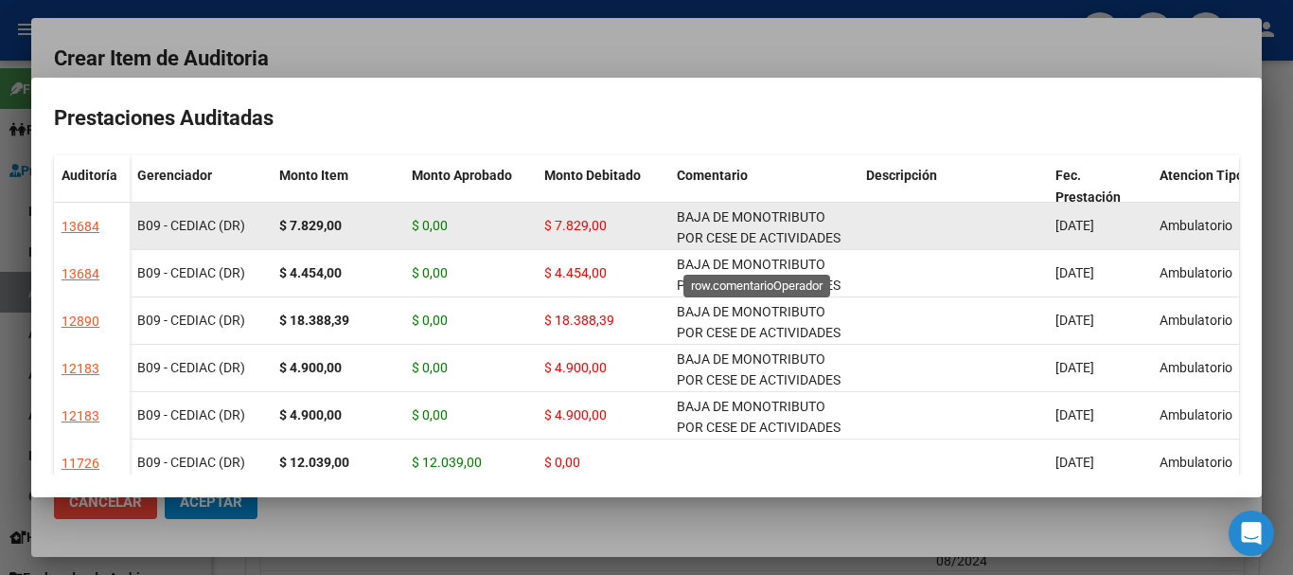
click at [778, 227] on div "BAJA DE MONOTRIBUTO POR CESE DE ACTIVIDADES 08/2024" at bounding box center [764, 226] width 174 height 40
click at [776, 224] on div "BAJA DE MONOTRIBUTO POR CESE DE ACTIVIDADES 08/2024" at bounding box center [764, 226] width 174 height 40
click at [776, 224] on span "BAJA DE MONOTRIBUTO POR CESE DE ACTIVIDADES 08/2024" at bounding box center [759, 238] width 164 height 59
click at [736, 235] on span "BAJA DE MONOTRIBUTO POR CESE DE ACTIVIDADES 08/2024" at bounding box center [759, 238] width 164 height 59
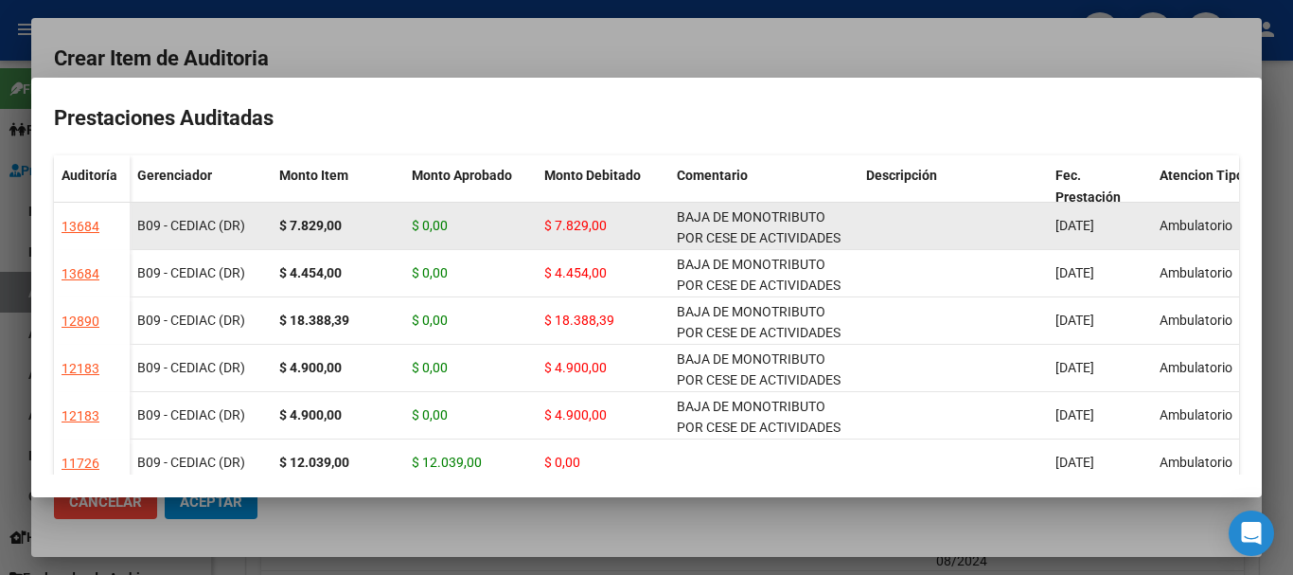
click at [736, 235] on span "BAJA DE MONOTRIBUTO POR CESE DE ACTIVIDADES 08/2024" at bounding box center [759, 238] width 164 height 59
copy span "BAJA DE MONOTRIBUTO POR CESE DE ACTIVIDADES 08/2024"
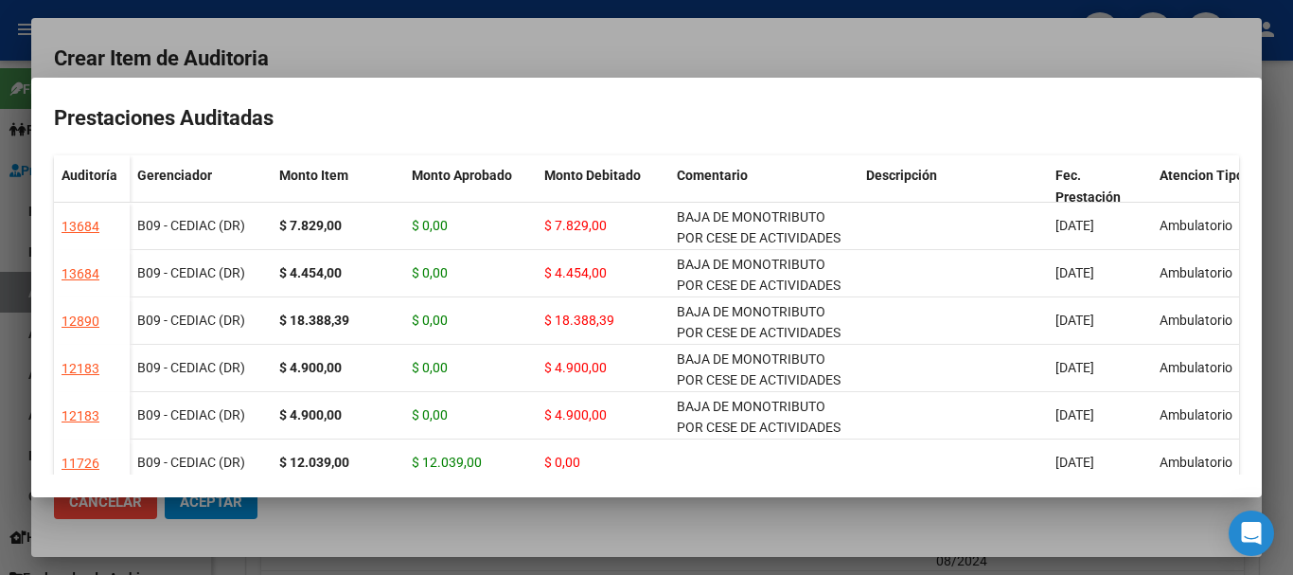
click at [677, 26] on div at bounding box center [646, 287] width 1293 height 575
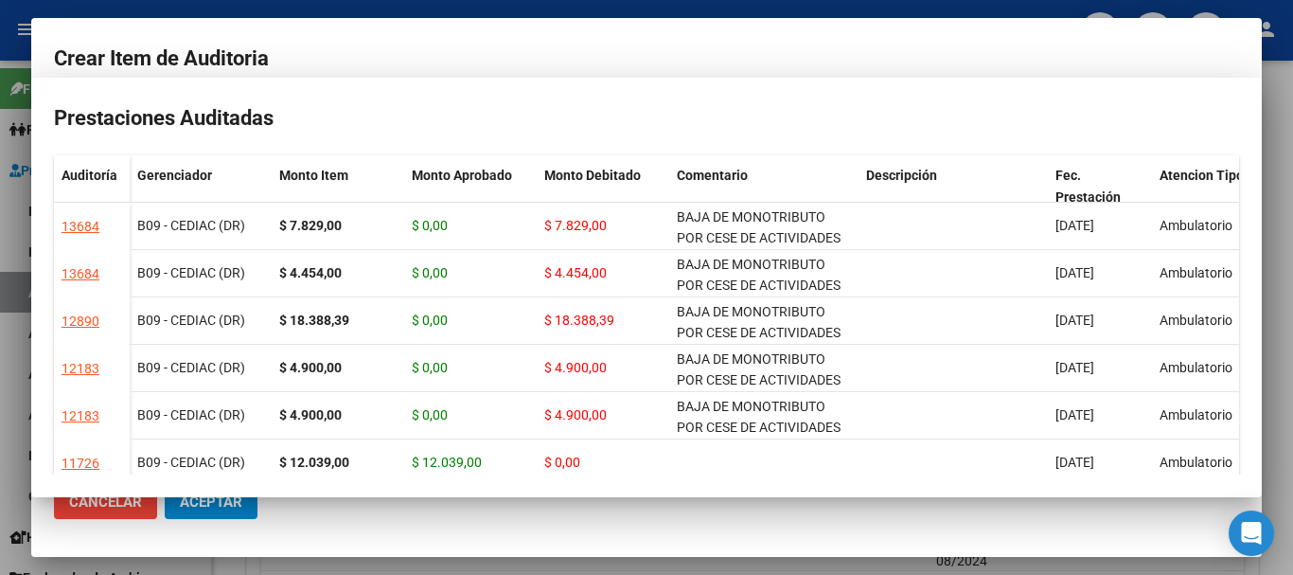
click at [905, 245] on mat-dialog-content "42381373 Nro Documento 27423813739 CUIL Afiliado Inactivo Análisis Afiliado Pre…" at bounding box center [646, 283] width 1231 height 374
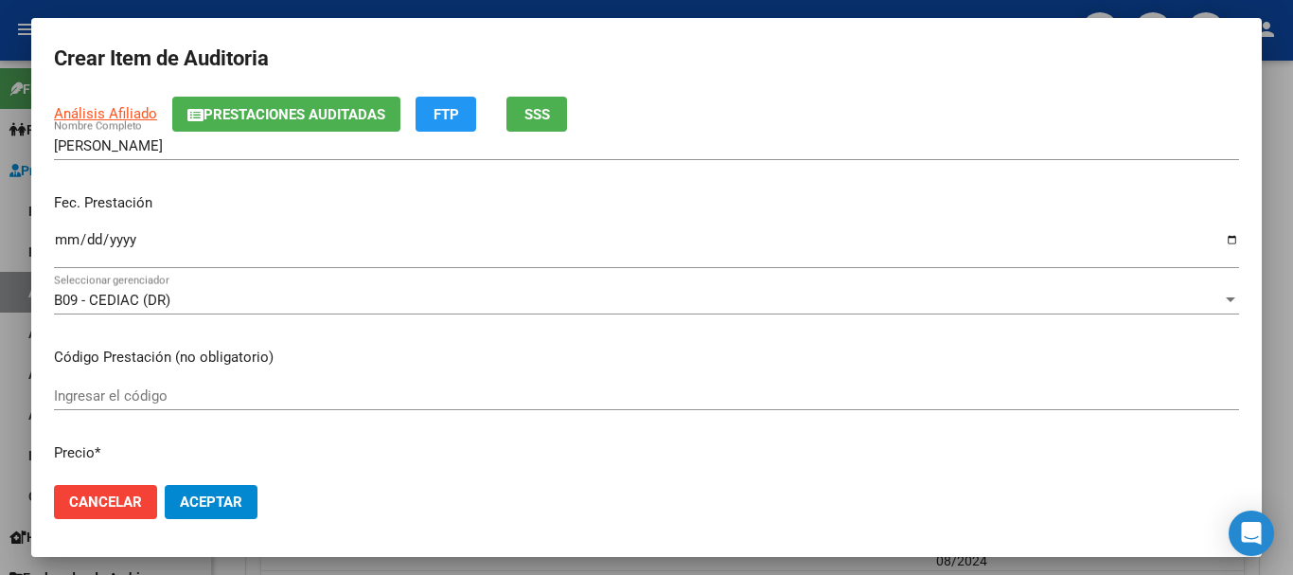
scroll to position [0, 0]
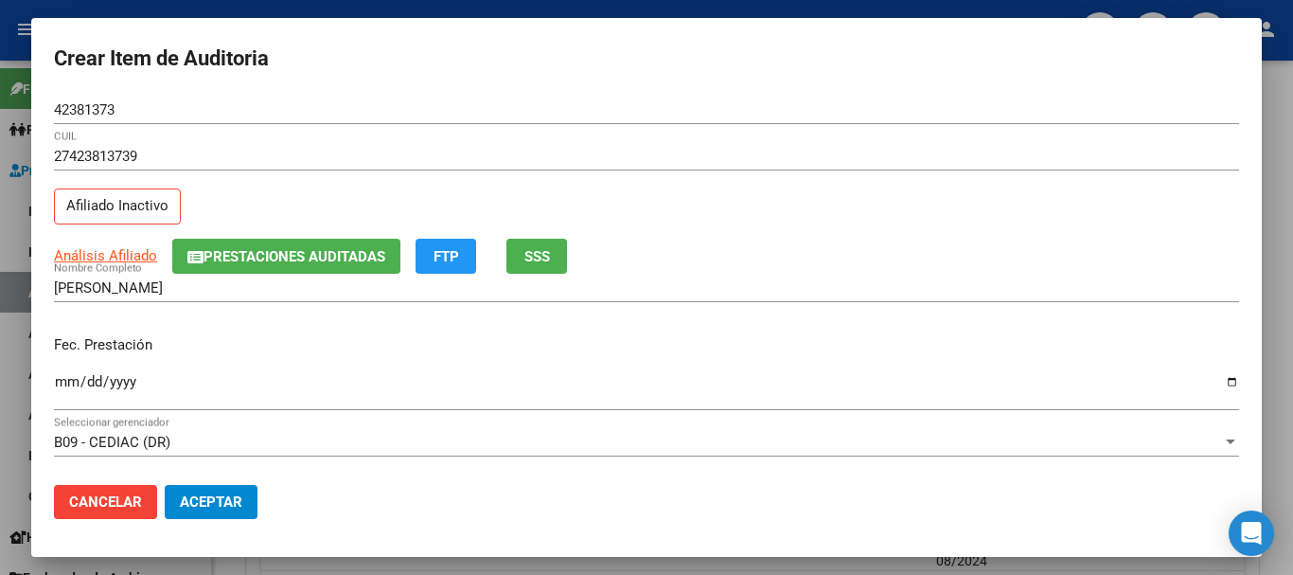
click at [242, 253] on span "Prestaciones Auditadas" at bounding box center [295, 256] width 182 height 17
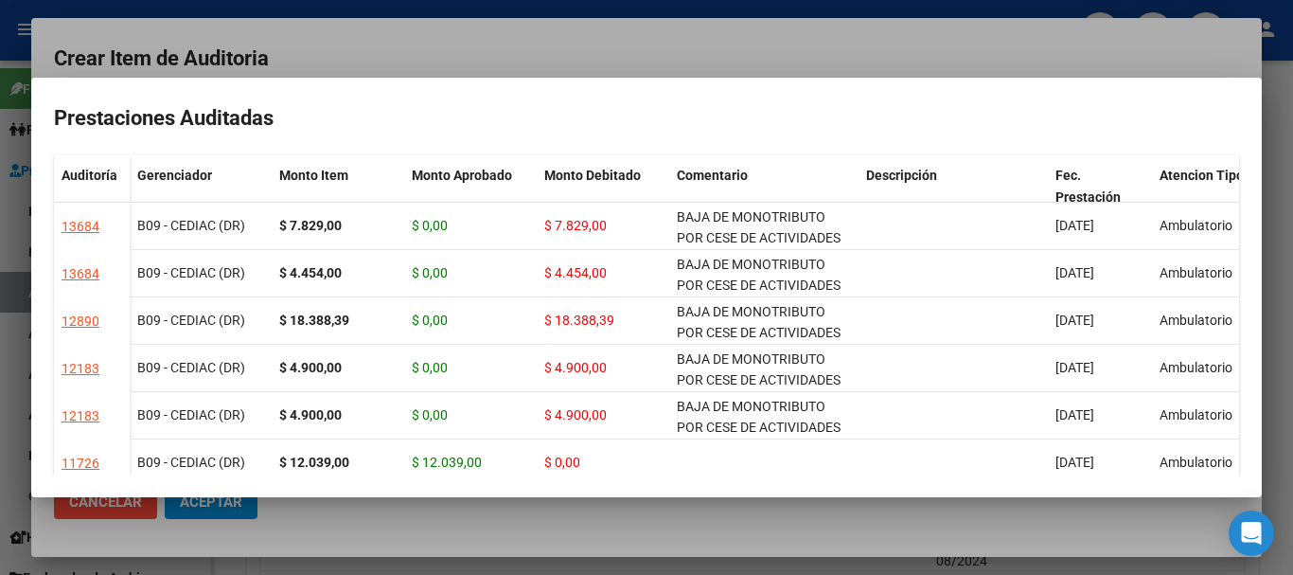
click at [604, 78] on mat-dialog-container "Prestaciones Auditadas Auditoría Gerenciador Monto Item Monto Aprobado Monto De…" at bounding box center [646, 287] width 1231 height 419
click at [398, 48] on div at bounding box center [646, 287] width 1293 height 575
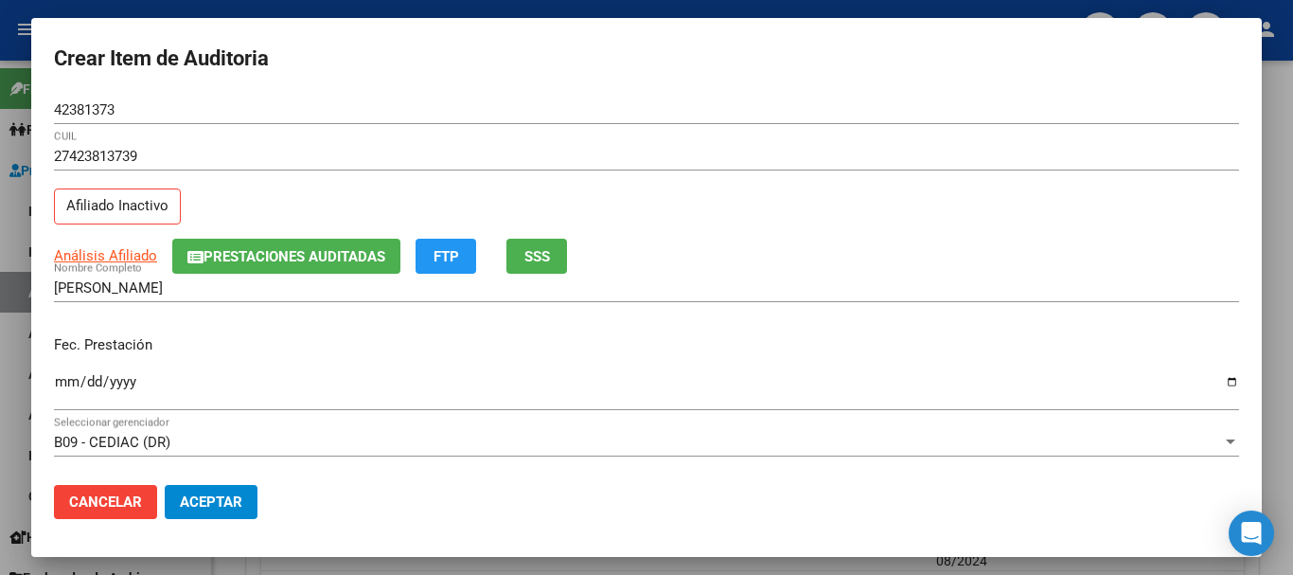
click at [409, 396] on input "[DATE]" at bounding box center [646, 389] width 1185 height 30
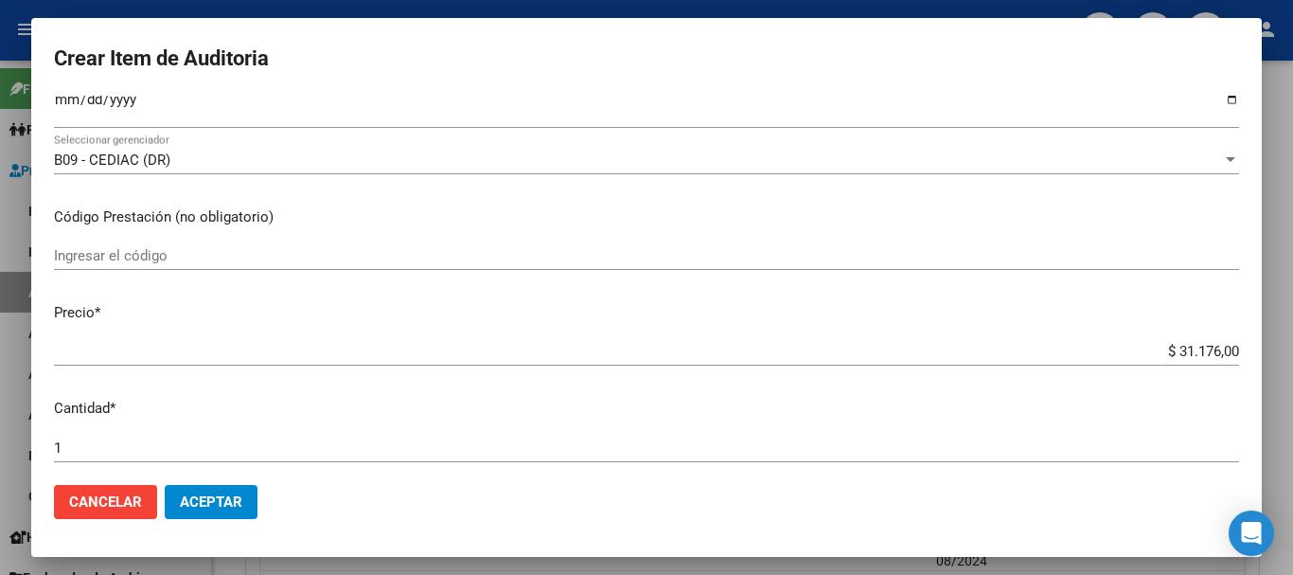
scroll to position [284, 0]
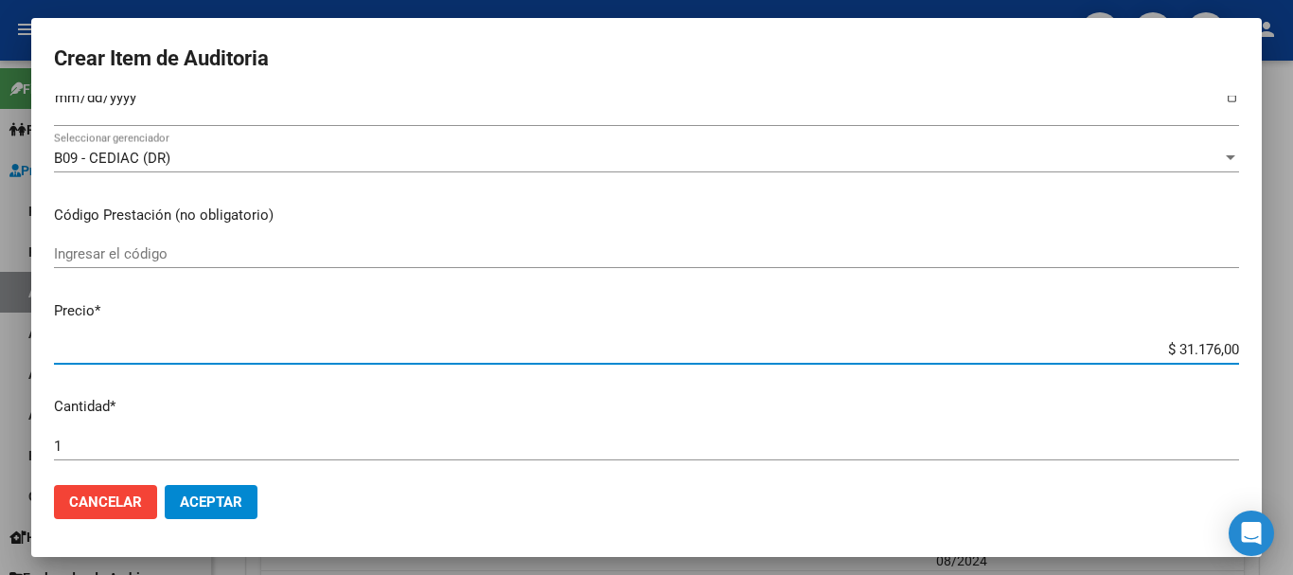
click at [1186, 355] on input "$ 31.176,00" at bounding box center [646, 349] width 1185 height 17
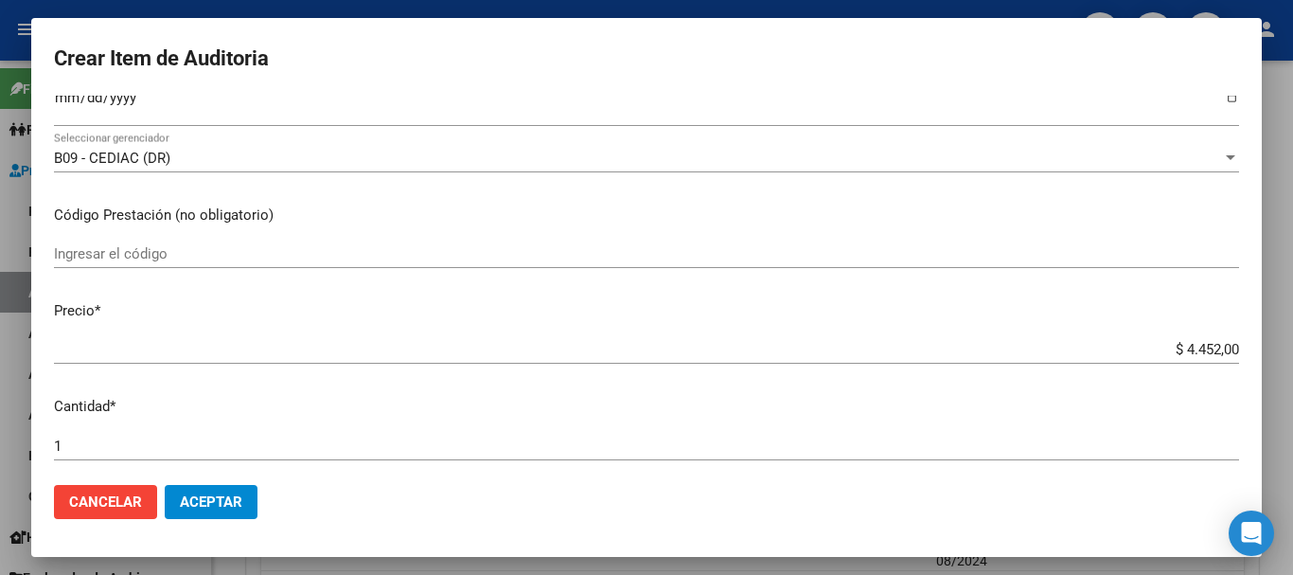
scroll to position [639, 0]
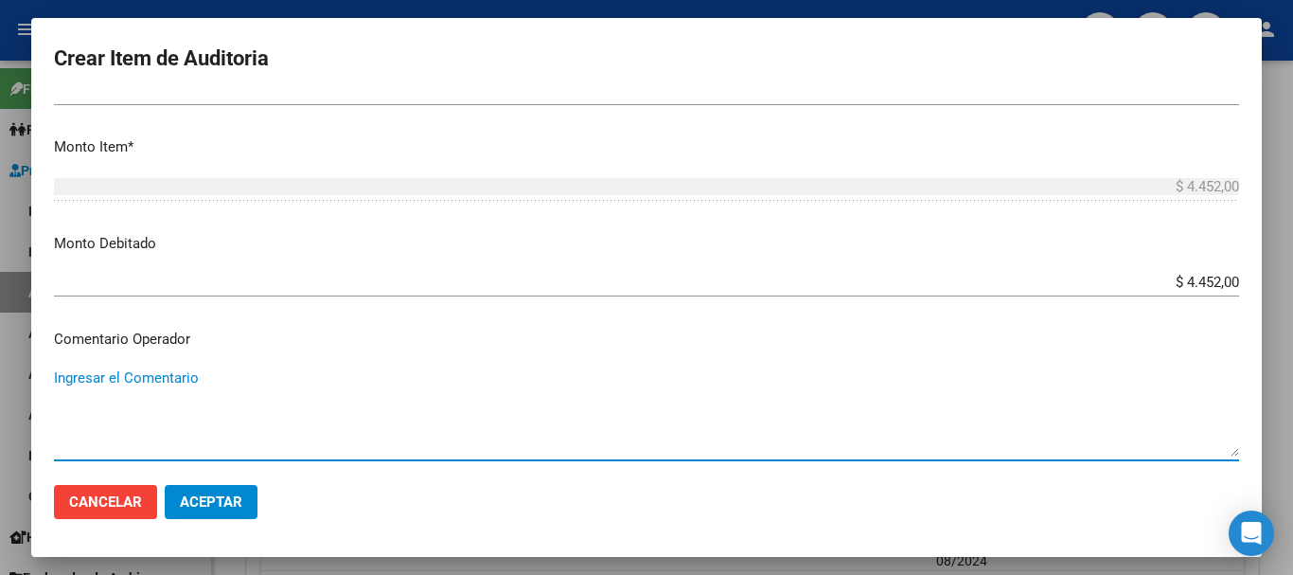
click at [371, 407] on textarea "Ingresar el Comentario" at bounding box center [646, 411] width 1185 height 89
paste textarea "BAJA DE MONOTRIBUTO POR CESE DE ACTIVIDADES 08/2024"
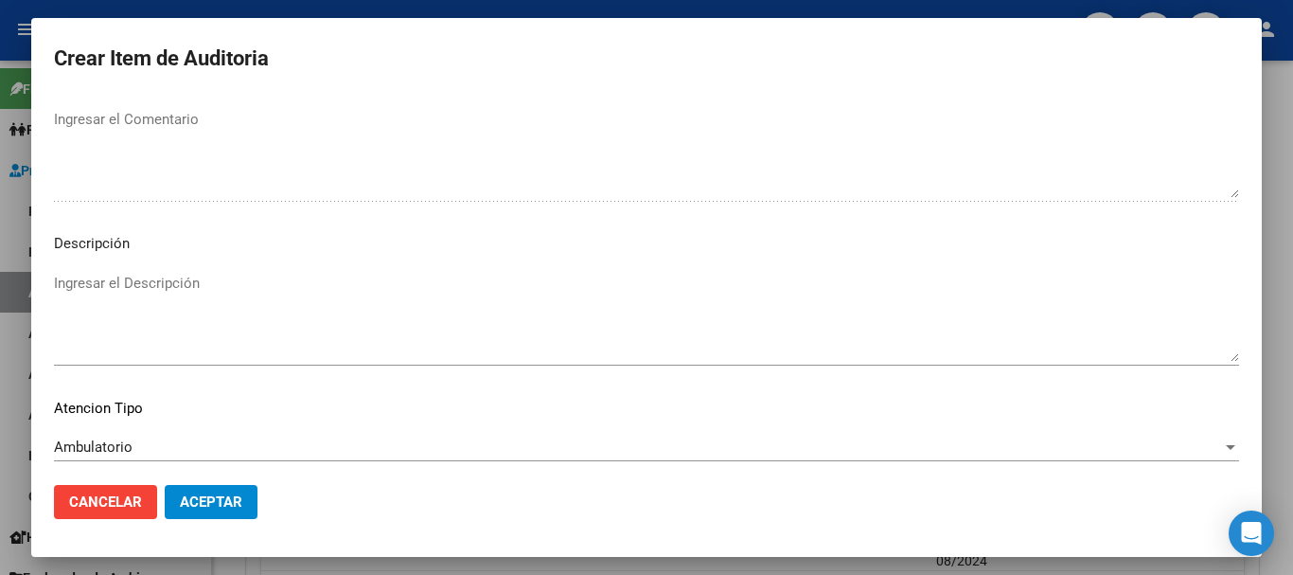
scroll to position [1167, 0]
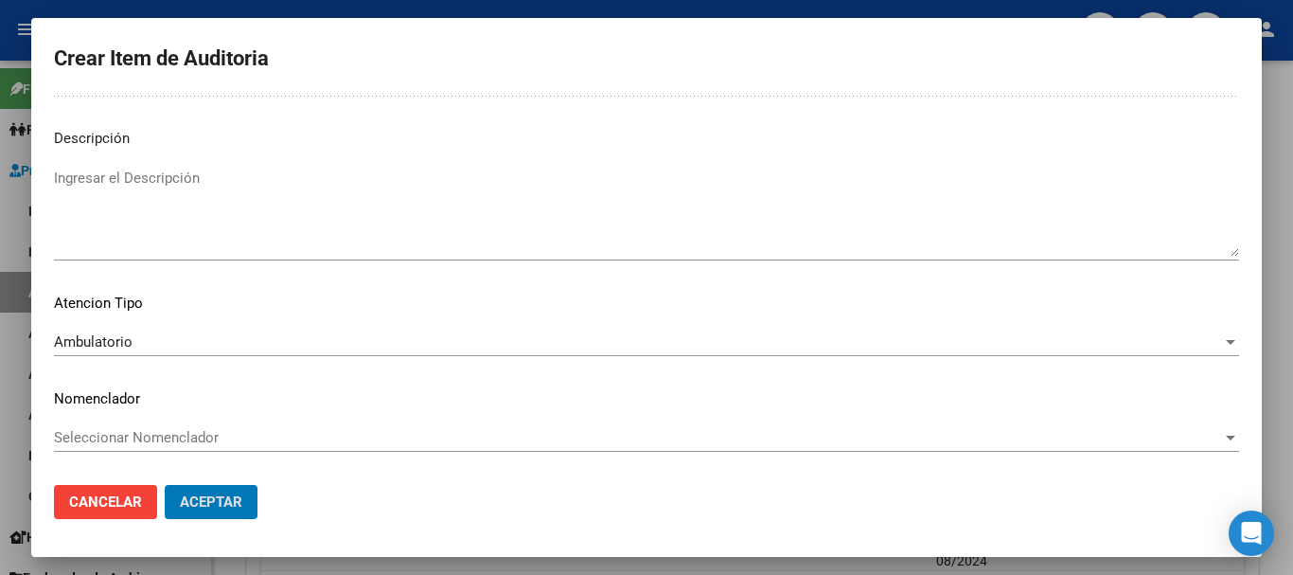
click at [165, 485] on button "Aceptar" at bounding box center [211, 502] width 93 height 34
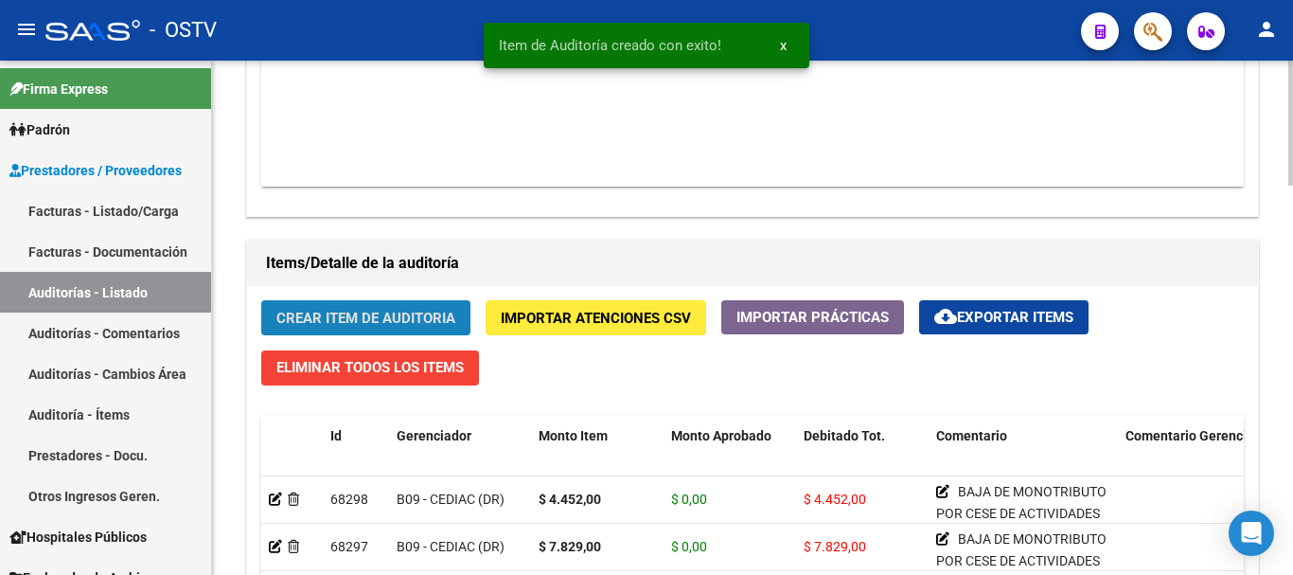
click at [402, 303] on button "Crear Item de Auditoria" at bounding box center [365, 317] width 209 height 35
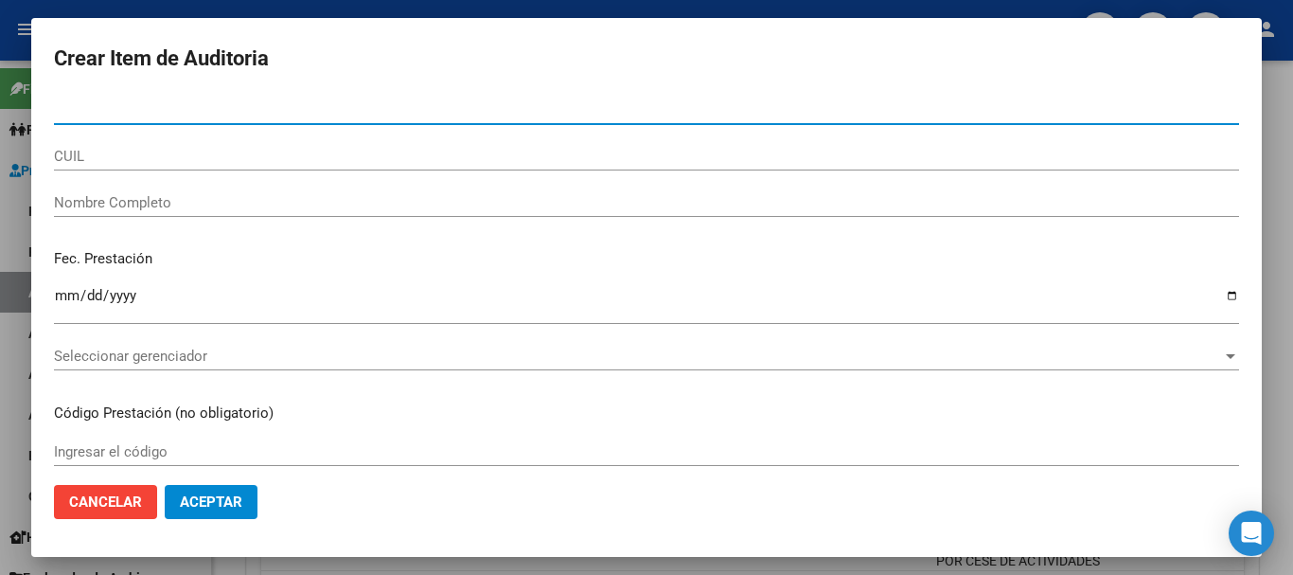
paste input "45025112"
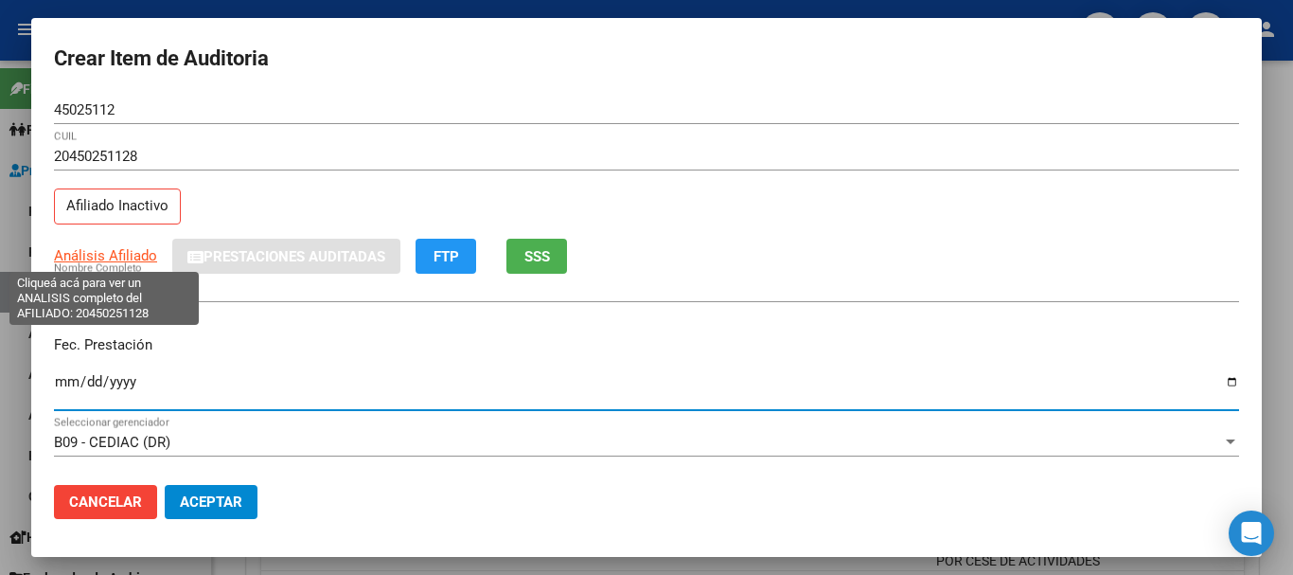
click at [137, 253] on span "Análisis Afiliado" at bounding box center [105, 255] width 103 height 17
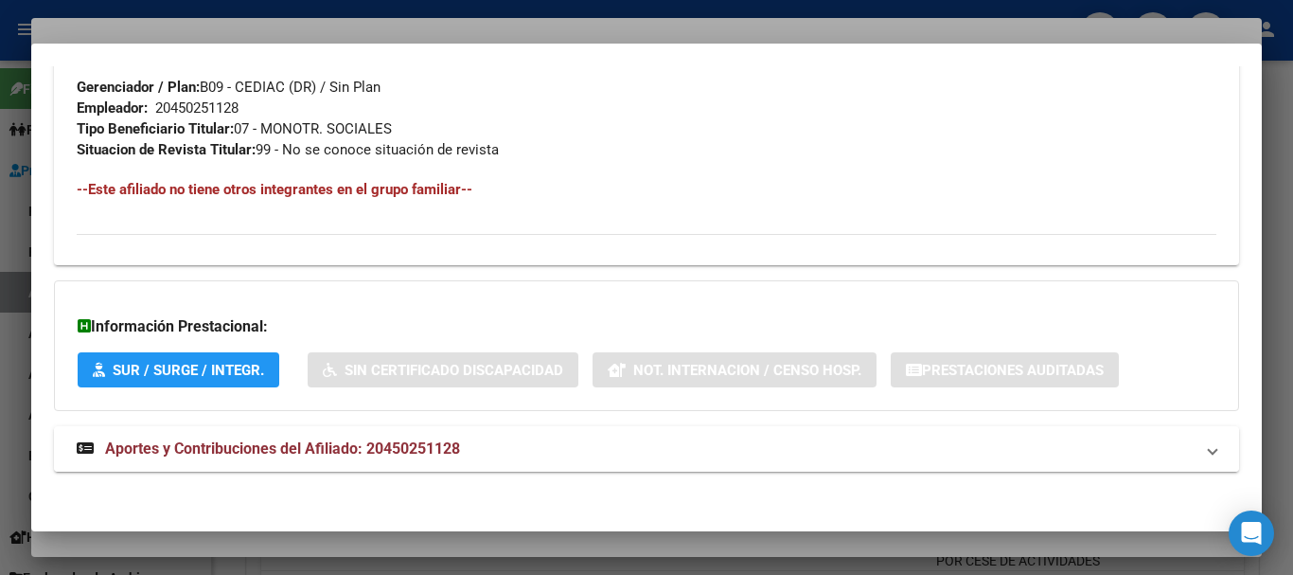
scroll to position [997, 0]
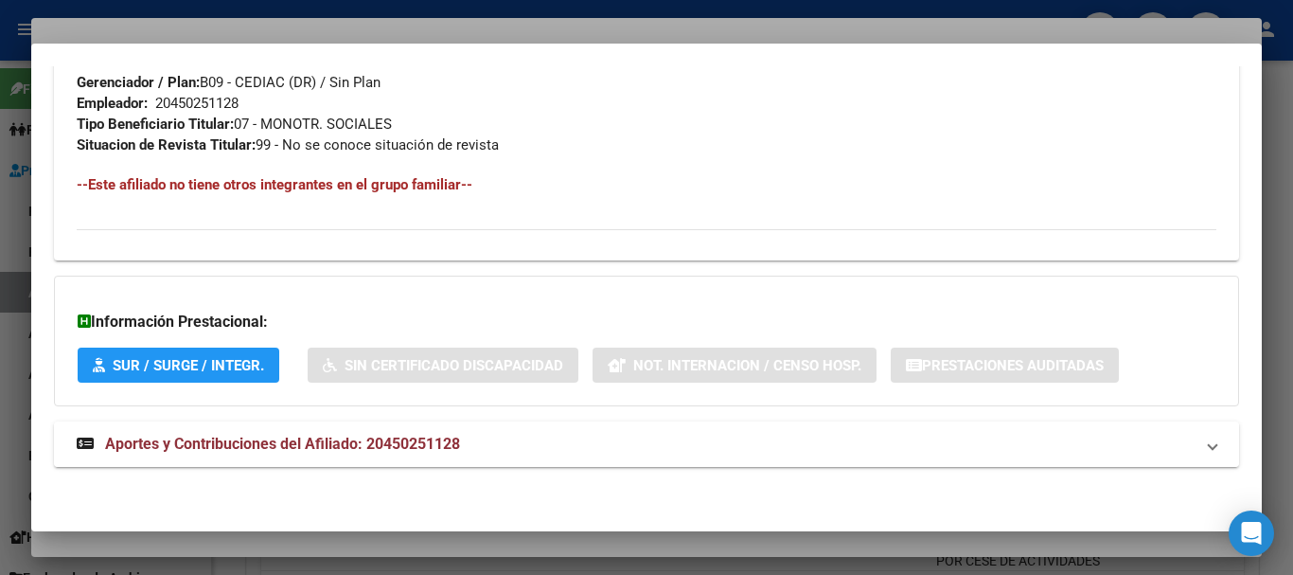
click at [276, 454] on strong "Aportes y Contribuciones del Afiliado: 20450251128" at bounding box center [268, 444] width 383 height 23
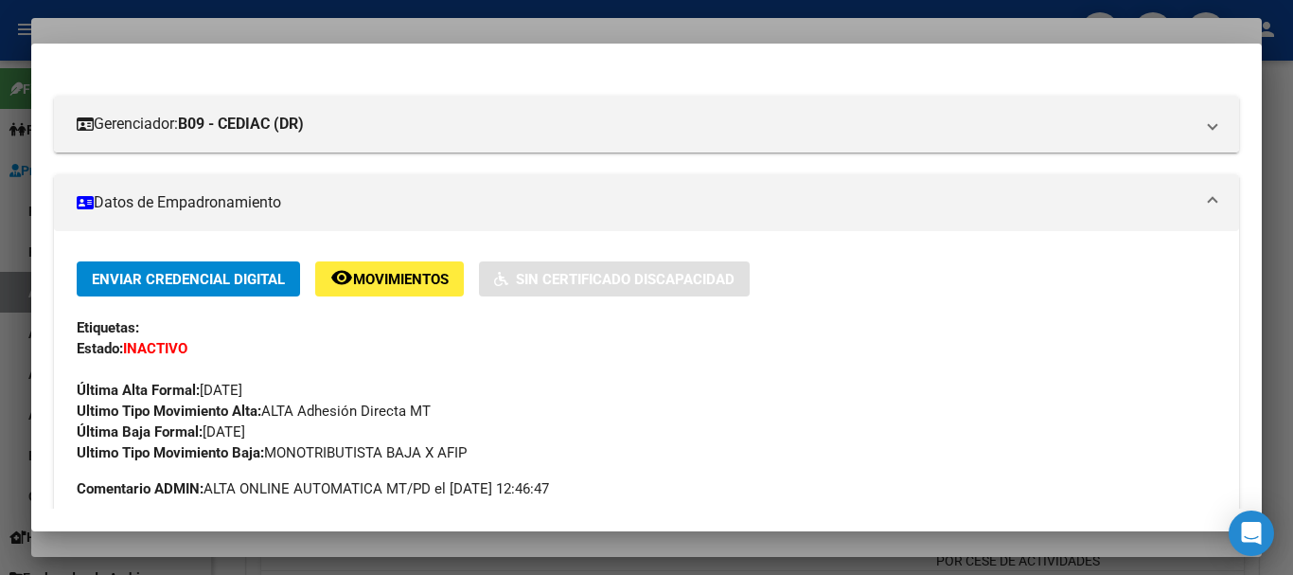
scroll to position [0, 0]
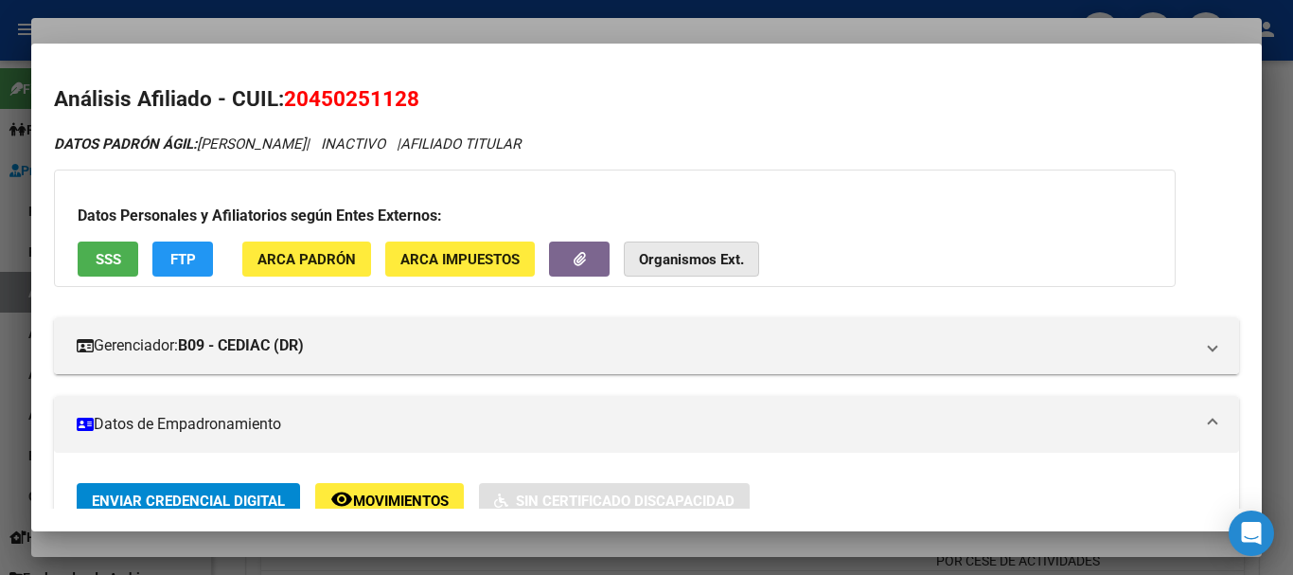
click at [679, 269] on button "Organismos Ext." at bounding box center [691, 258] width 135 height 35
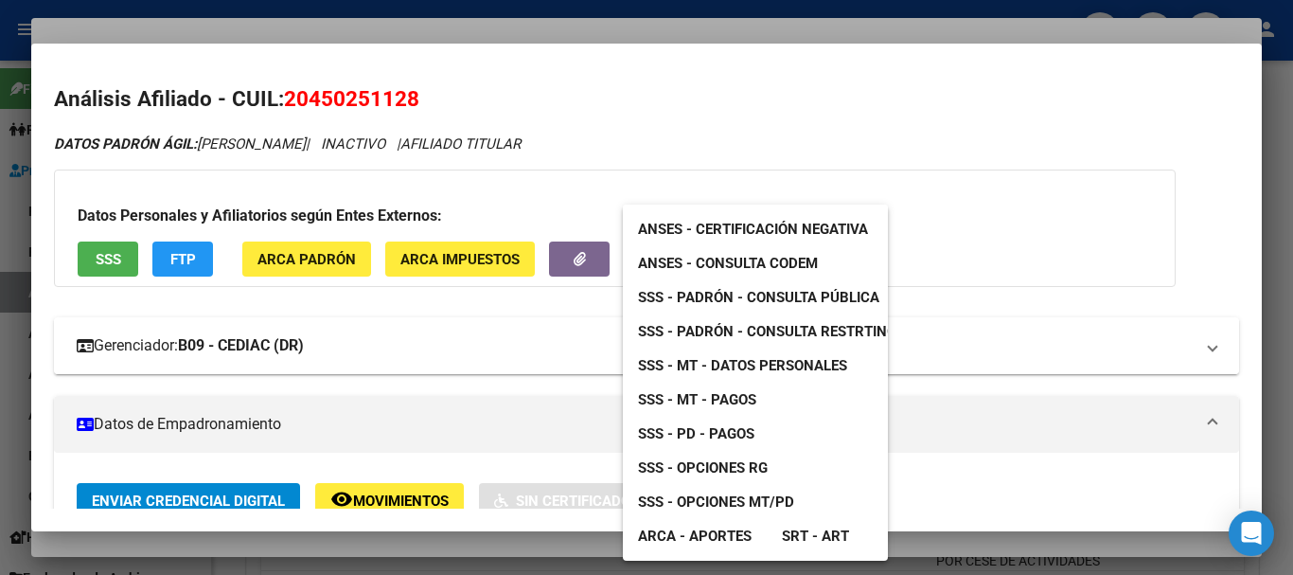
click at [773, 361] on span "SSS - MT - Datos Personales" at bounding box center [742, 365] width 209 height 17
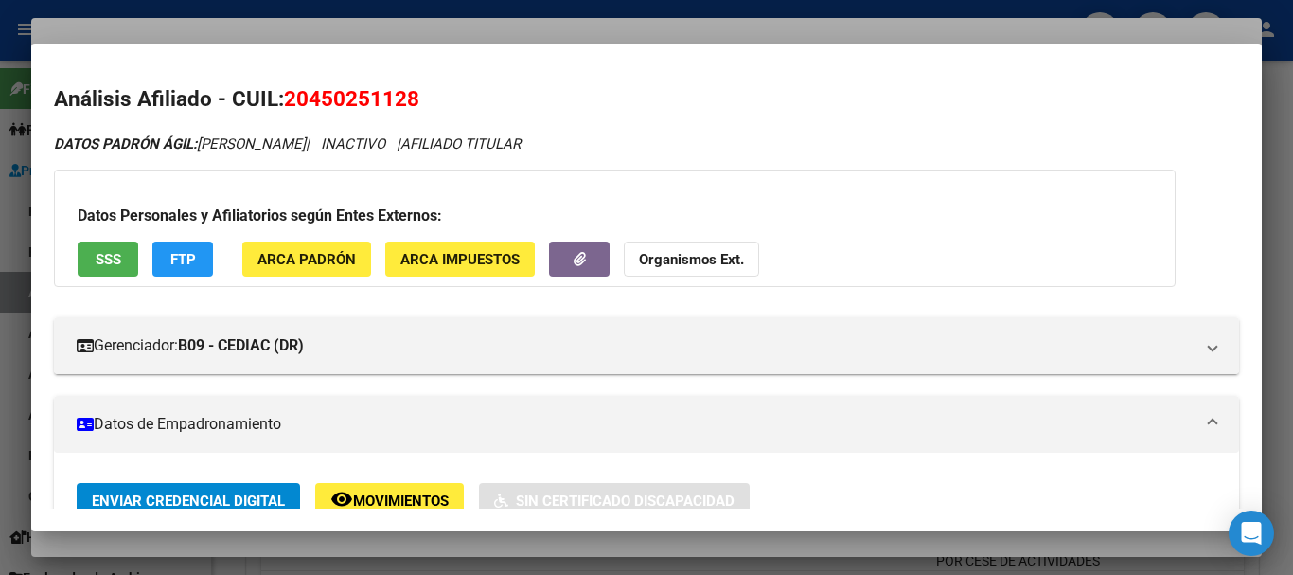
click at [379, 28] on div at bounding box center [646, 287] width 1293 height 575
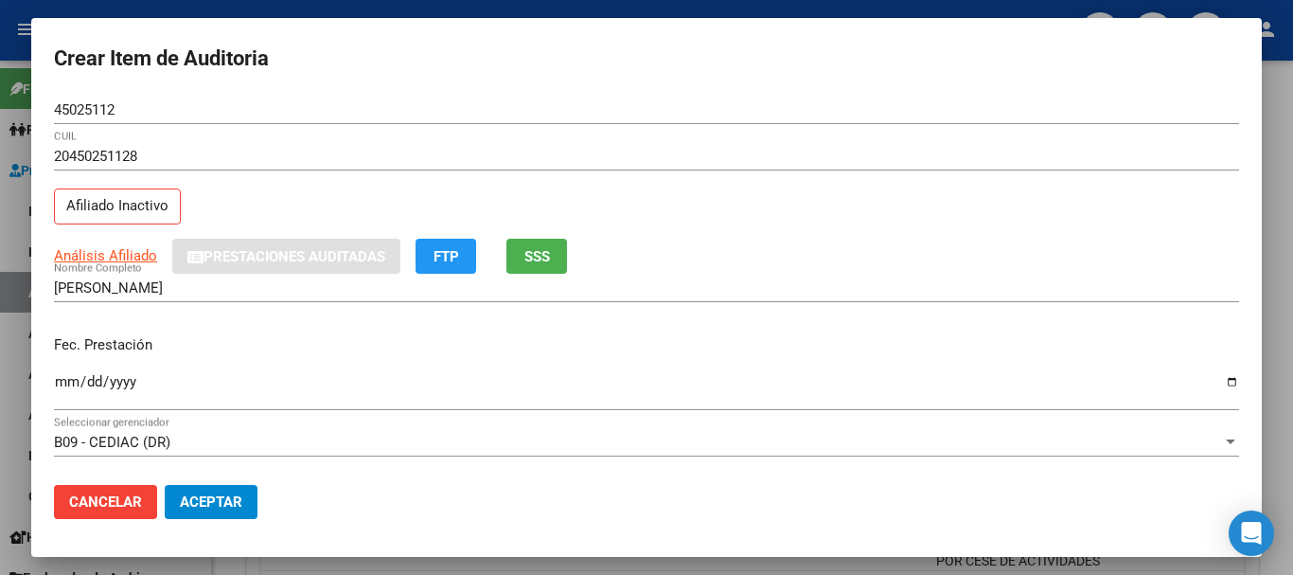
click at [769, 214] on div "20450251128 CUIL Afiliado Inactivo" at bounding box center [646, 190] width 1185 height 97
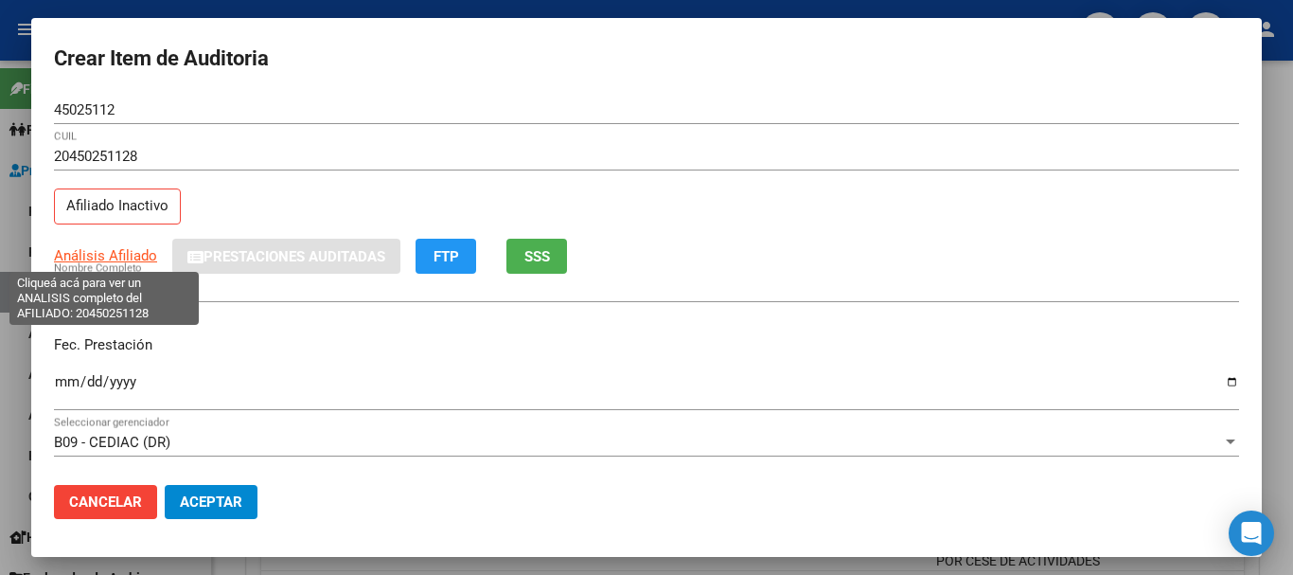
click at [141, 257] on span "Análisis Afiliado" at bounding box center [105, 255] width 103 height 17
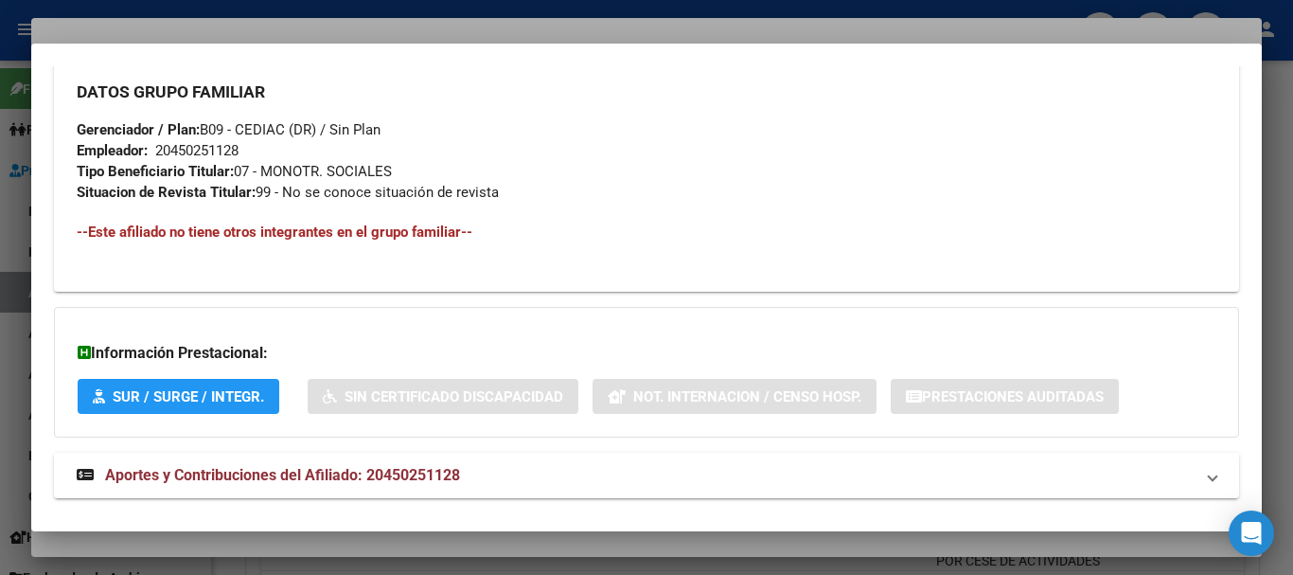
scroll to position [981, 0]
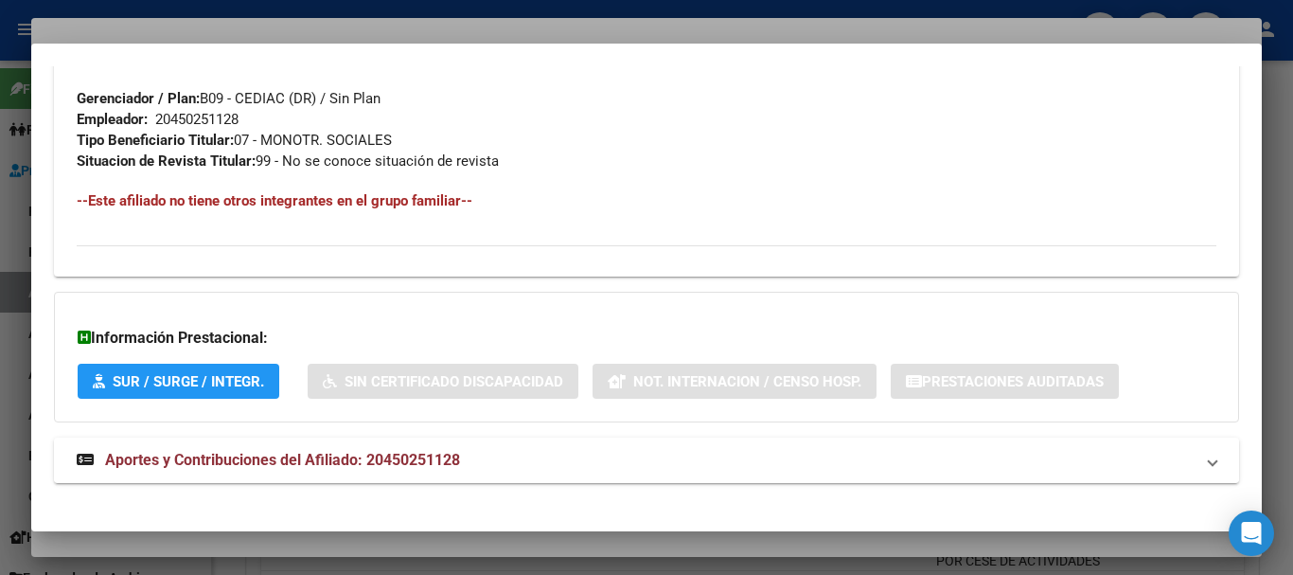
click at [471, 440] on mat-expansion-panel-header "Aportes y Contribuciones del Afiliado: 20450251128" at bounding box center [646, 459] width 1185 height 45
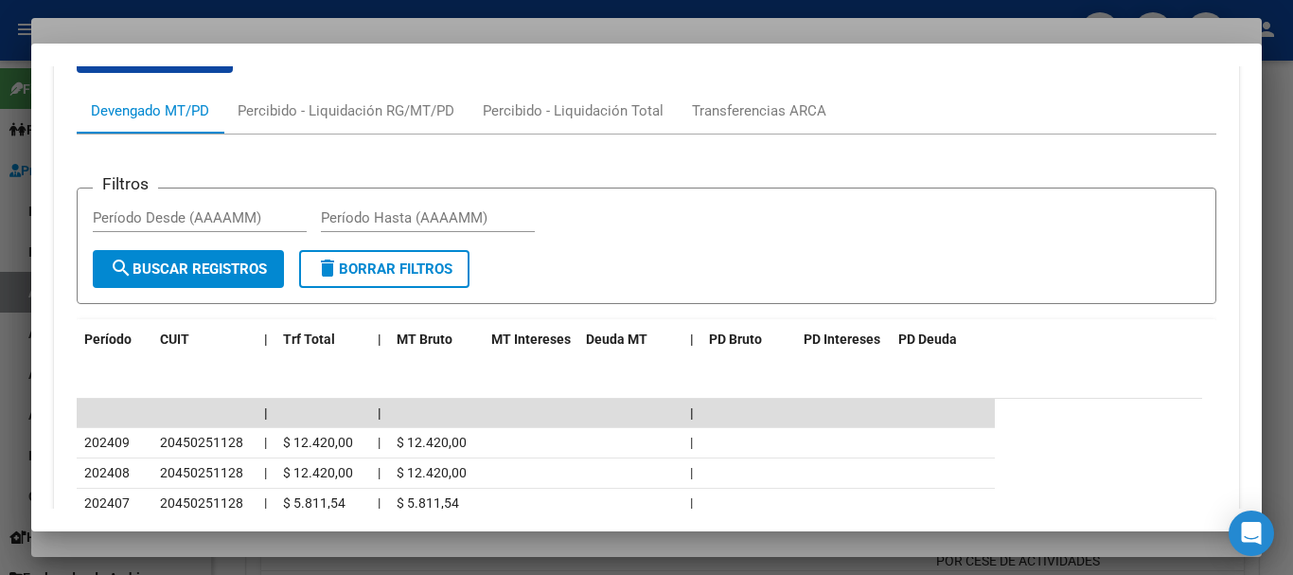
scroll to position [1486, 0]
click at [203, 24] on div at bounding box center [646, 287] width 1293 height 575
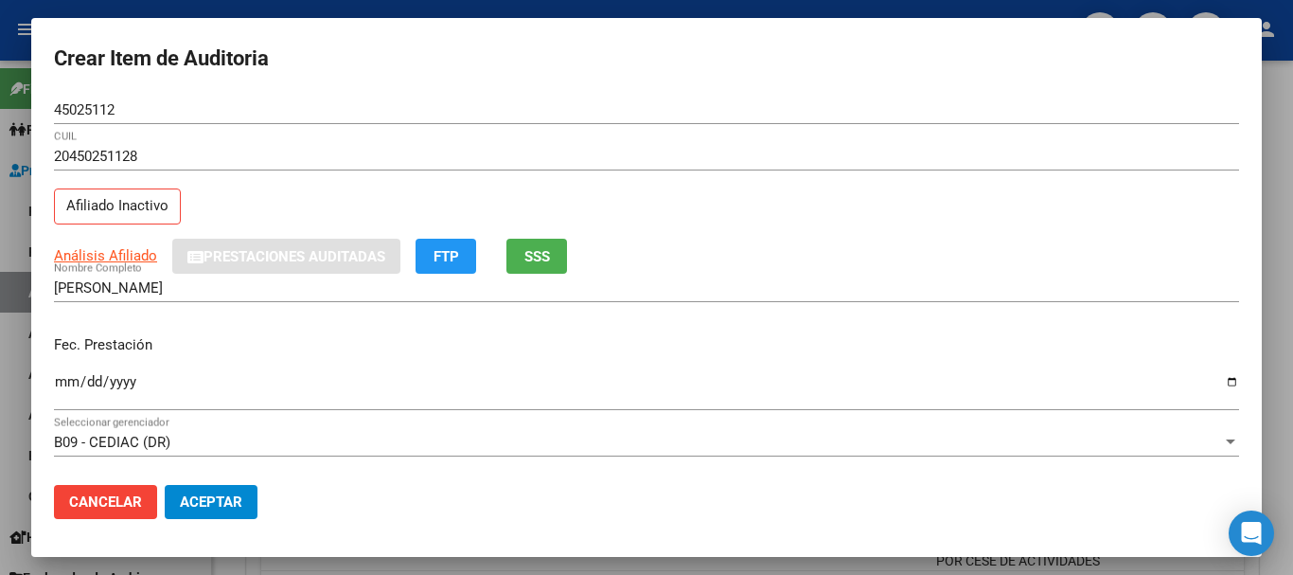
click at [632, 15] on div at bounding box center [646, 287] width 1293 height 575
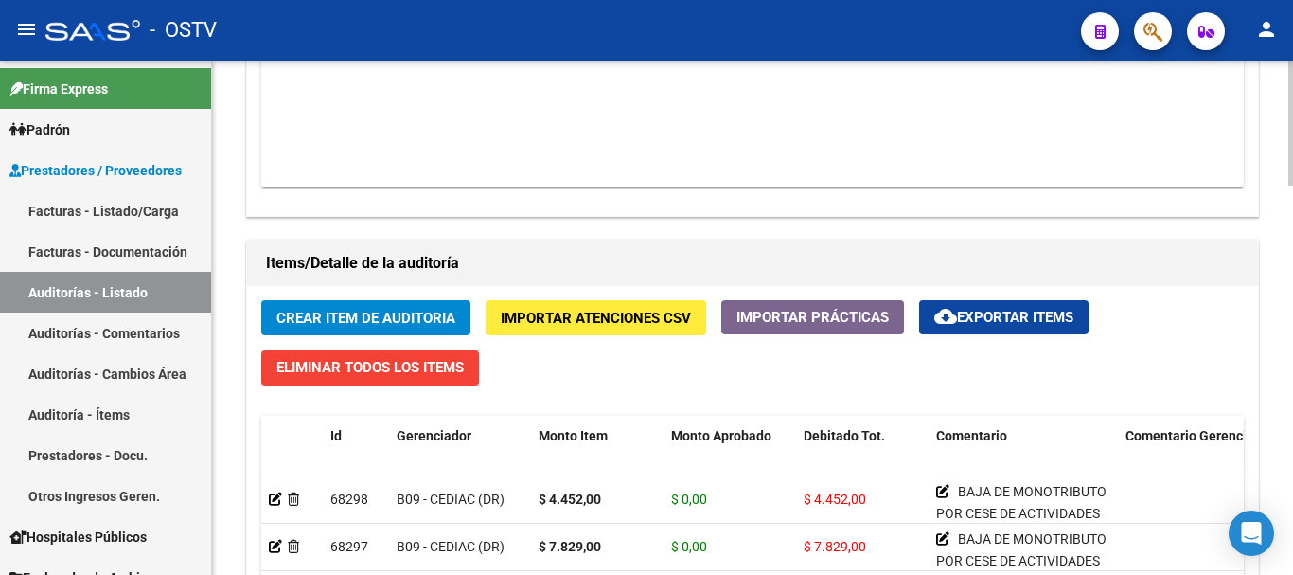
scroll to position [0, 753]
click at [932, 204] on div "Agregar Comprobante cloud_download Exportar Comprobantes ID CAE Razon Social CP…" at bounding box center [752, 19] width 1011 height 393
click at [414, 316] on span "Crear Item de Auditoria" at bounding box center [365, 318] width 179 height 17
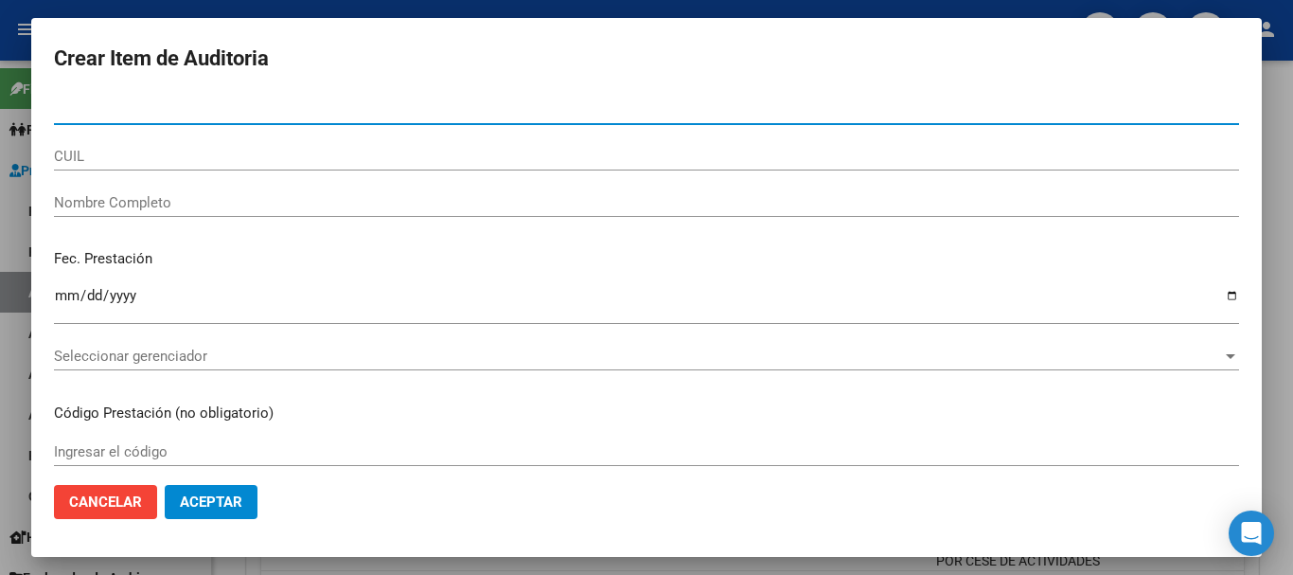
paste input "42381373"
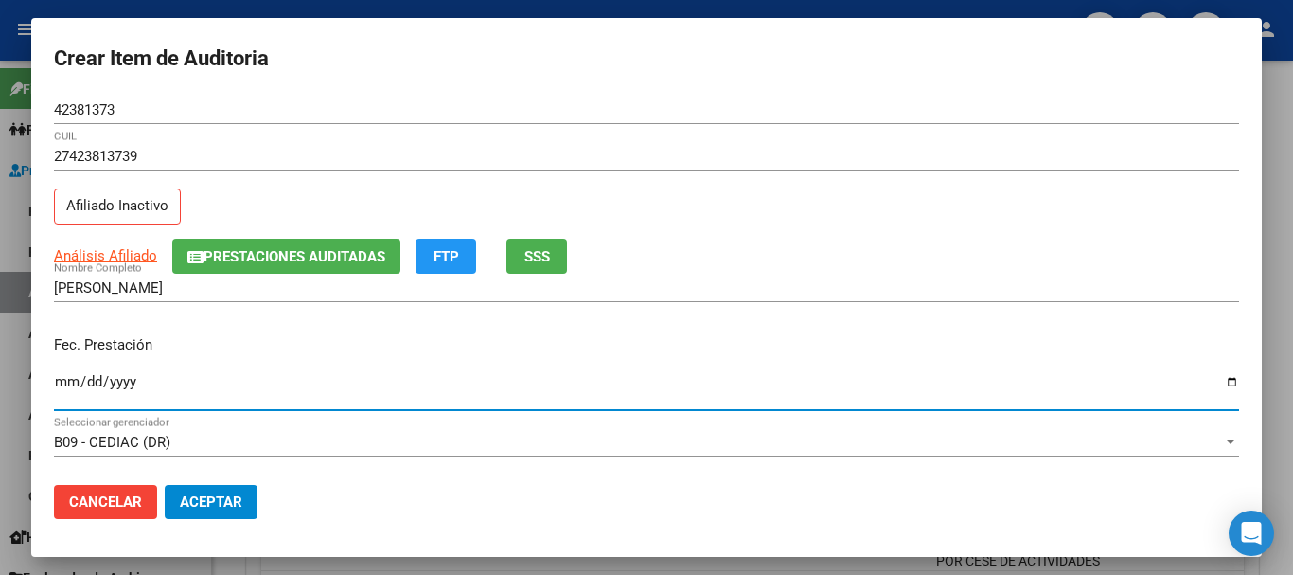
click at [336, 246] on button "Prestaciones Auditadas" at bounding box center [286, 256] width 228 height 35
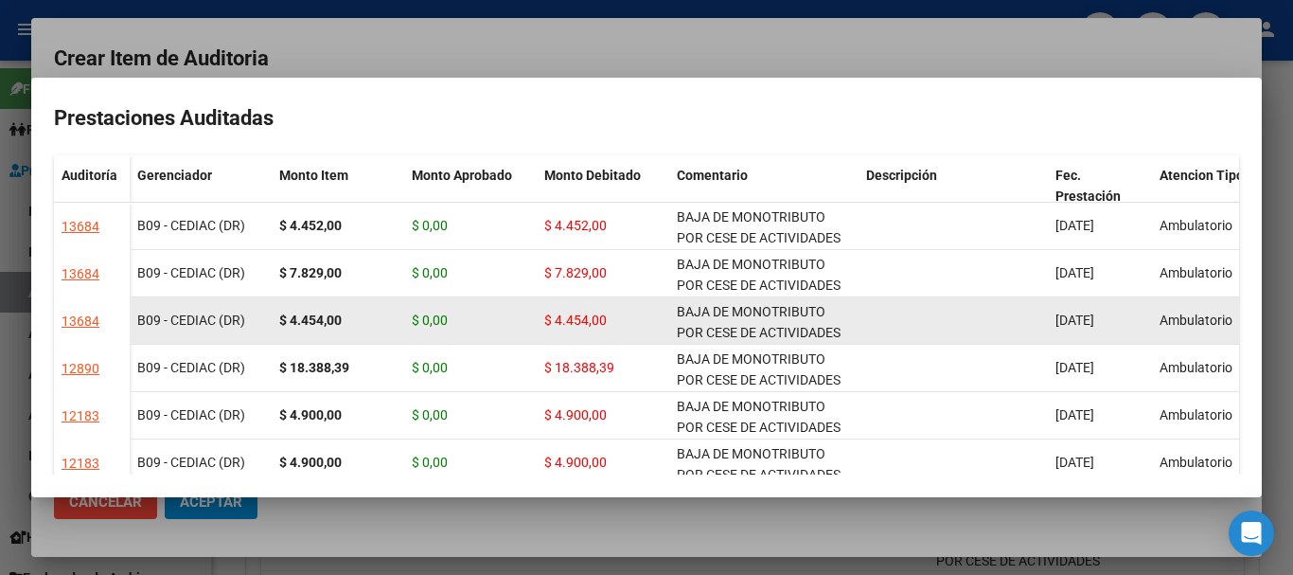
scroll to position [137, 0]
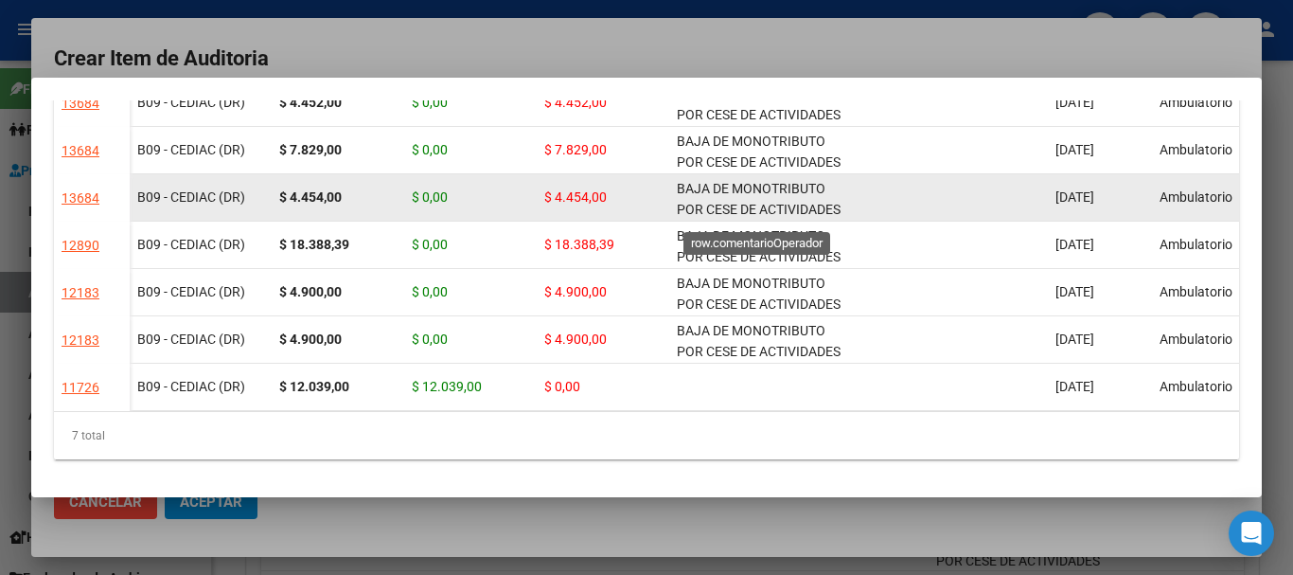
click at [736, 181] on span "BAJA DE MONOTRIBUTO POR CESE DE ACTIVIDADES 08/2024" at bounding box center [759, 210] width 164 height 59
click at [738, 181] on span "BAJA DE MONOTRIBUTO POR CESE DE ACTIVIDADES 08/2024" at bounding box center [759, 210] width 164 height 59
click at [723, 181] on span "BAJA DE MONOTRIBUTO POR CESE DE ACTIVIDADES 08/2024" at bounding box center [759, 210] width 164 height 59
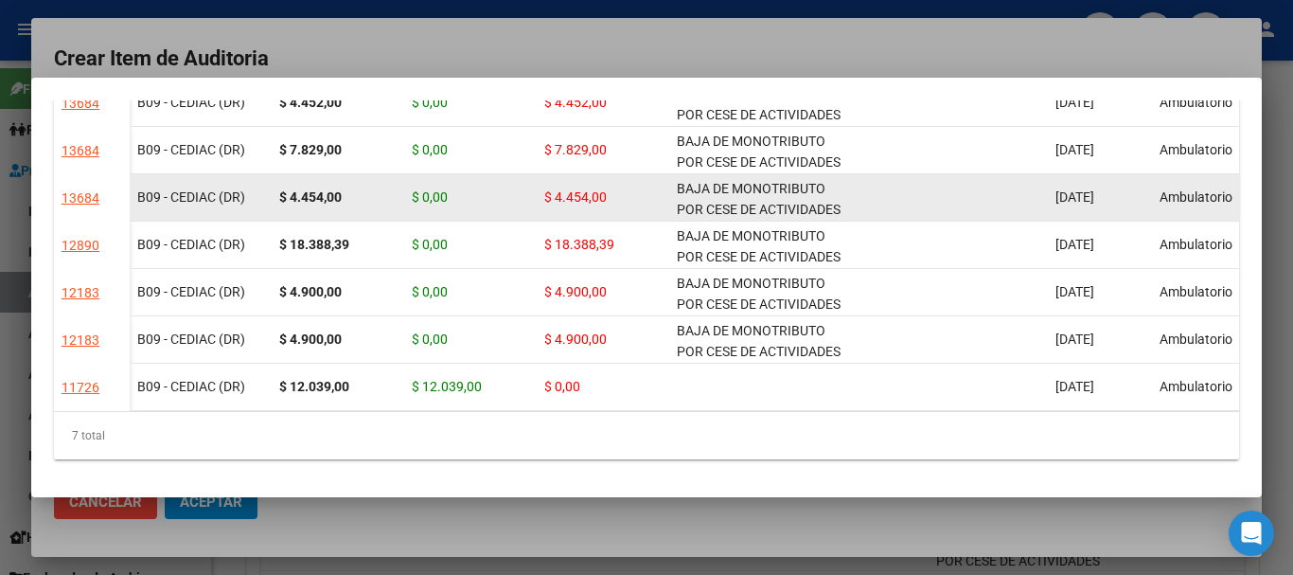
click at [723, 181] on span "BAJA DE MONOTRIBUTO POR CESE DE ACTIVIDADES 08/2024" at bounding box center [759, 210] width 164 height 59
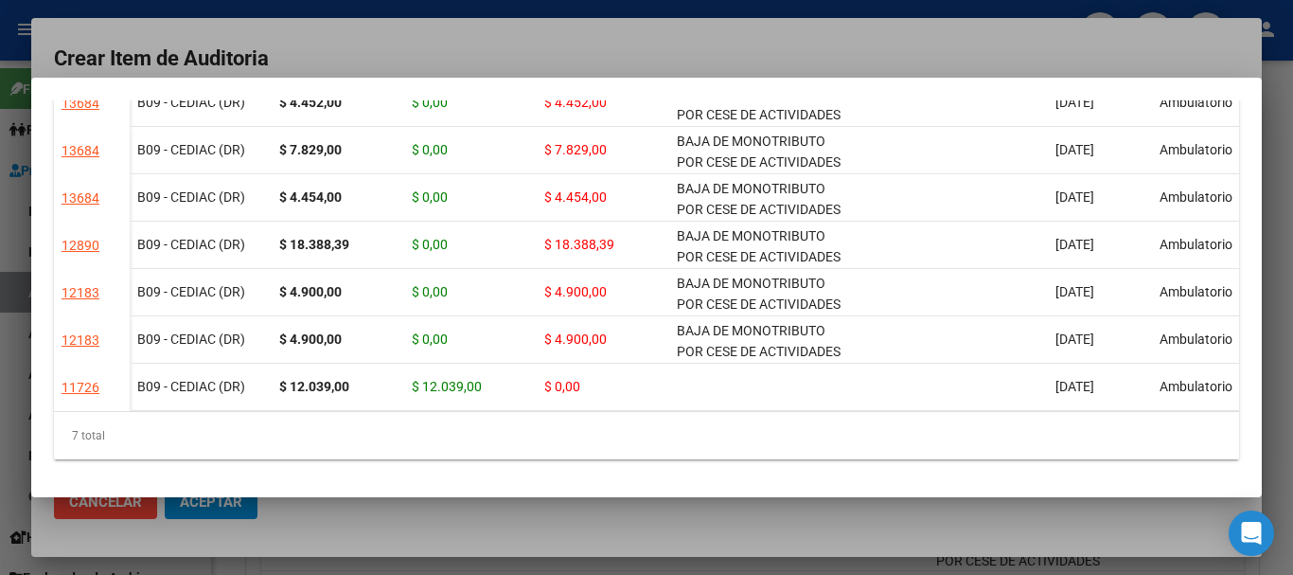
click at [627, 23] on div at bounding box center [646, 287] width 1293 height 575
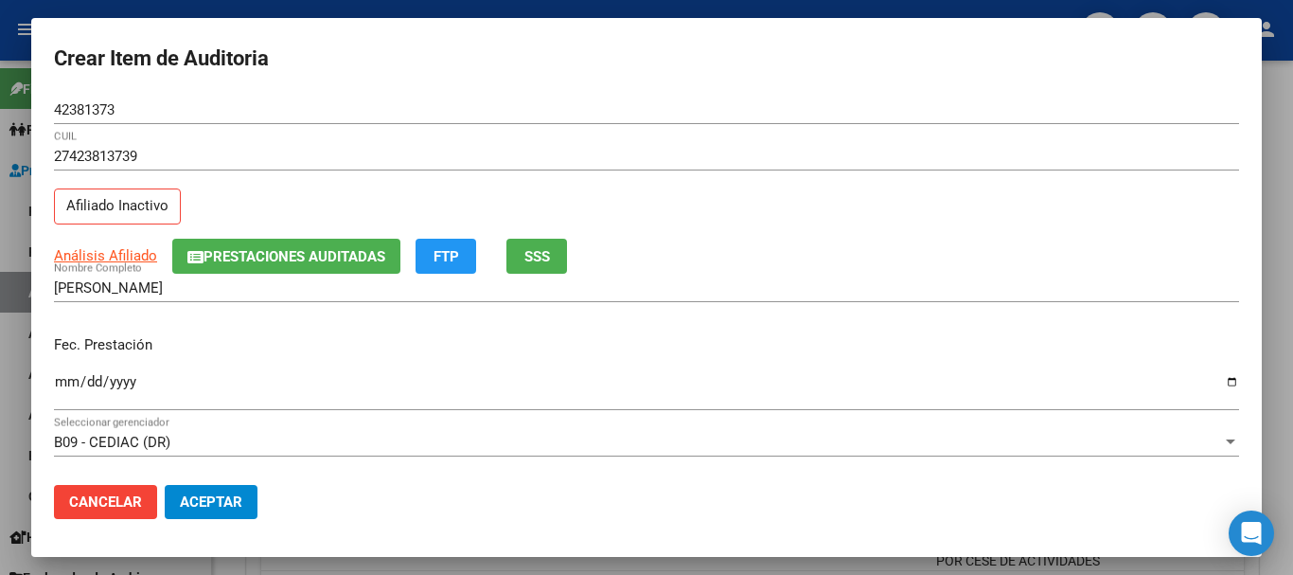
click at [372, 434] on div "B09 - CEDIAC (DR)" at bounding box center [638, 442] width 1168 height 17
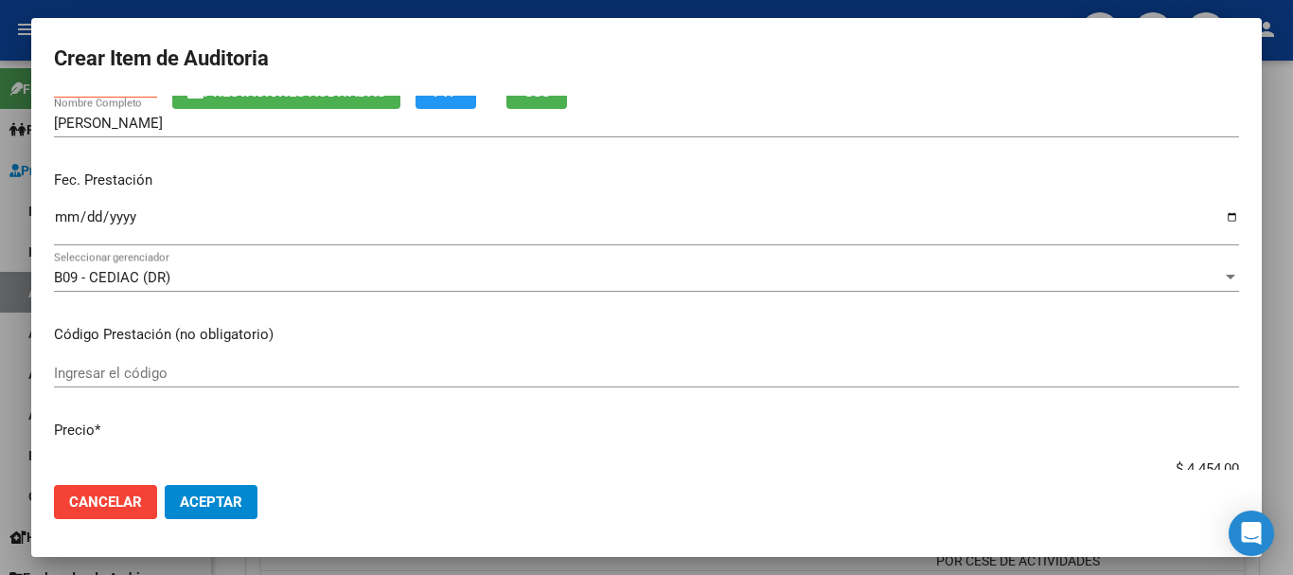
scroll to position [0, 0]
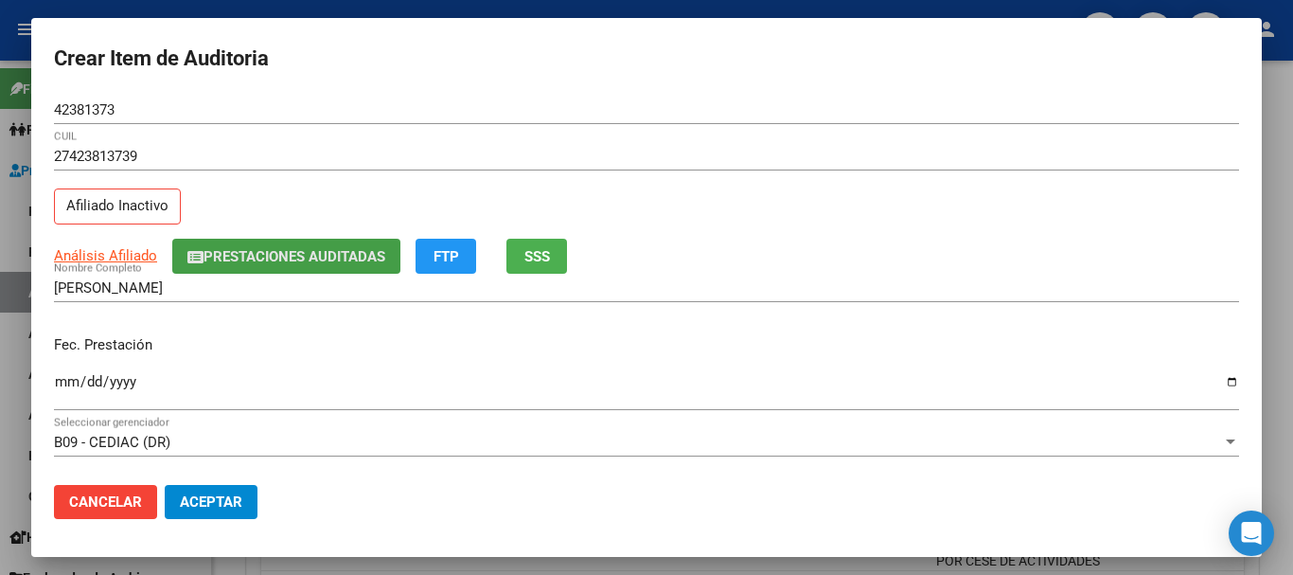
click at [357, 264] on span "Prestaciones Auditadas" at bounding box center [295, 256] width 182 height 17
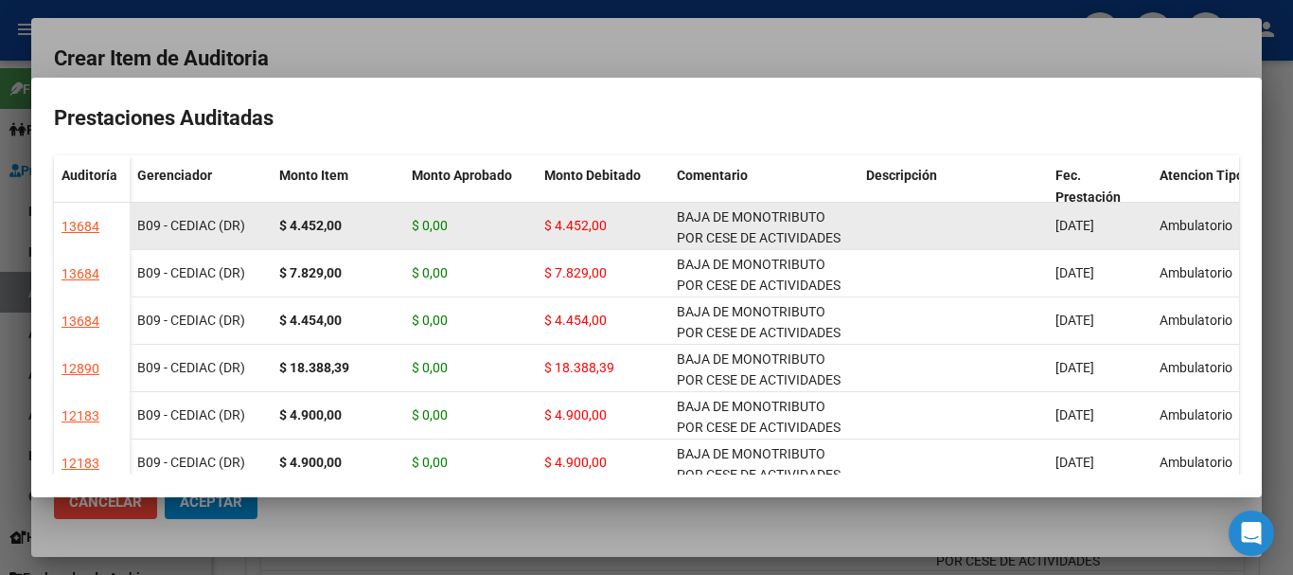
click at [714, 228] on div "BAJA DE MONOTRIBUTO POR CESE DE ACTIVIDADES 08/2024" at bounding box center [764, 226] width 174 height 40
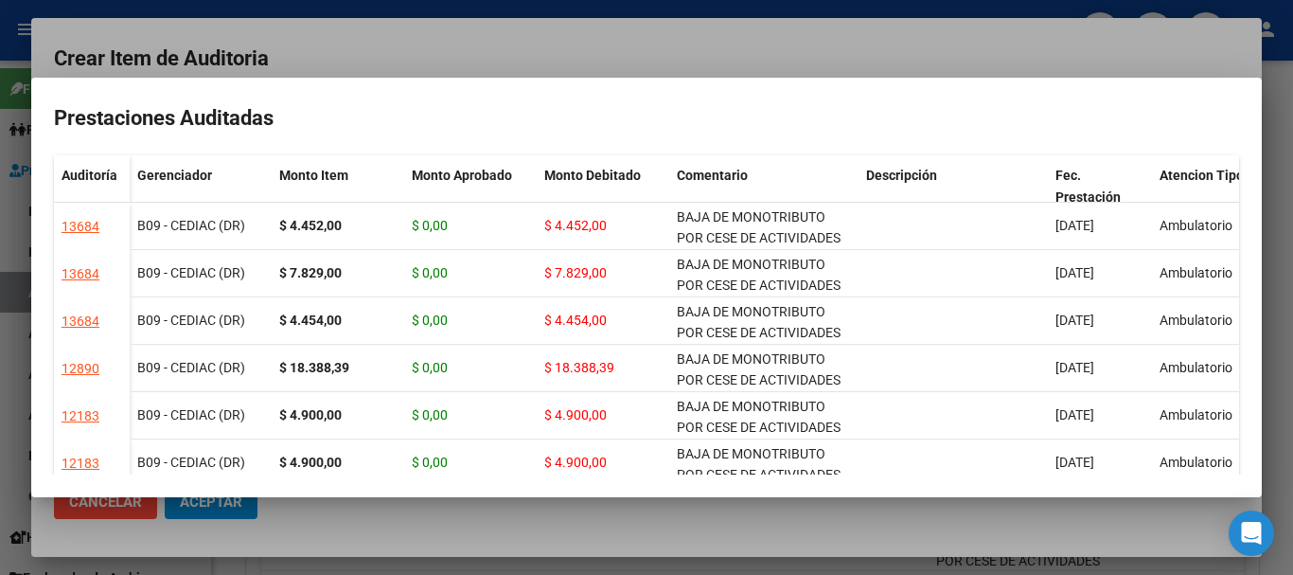
click at [688, 31] on div at bounding box center [646, 287] width 1293 height 575
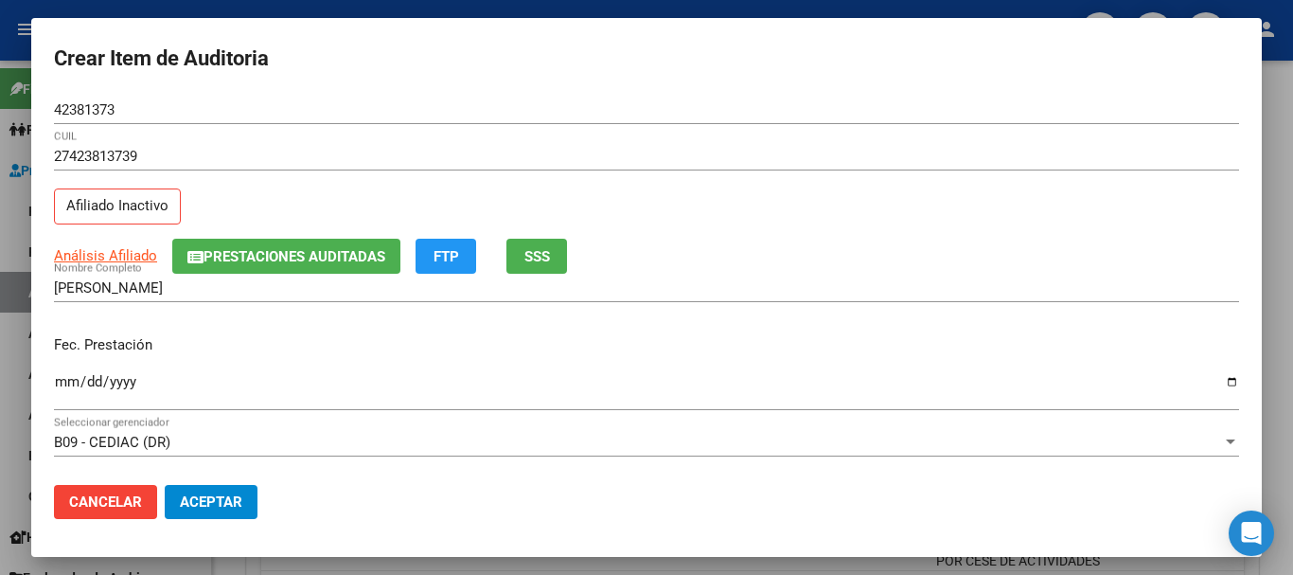
drag, startPoint x: 883, startPoint y: 176, endPoint x: 892, endPoint y: 201, distance: 26.0
click at [891, 188] on div "27423813739 CUIL Afiliado Inactivo" at bounding box center [646, 190] width 1185 height 97
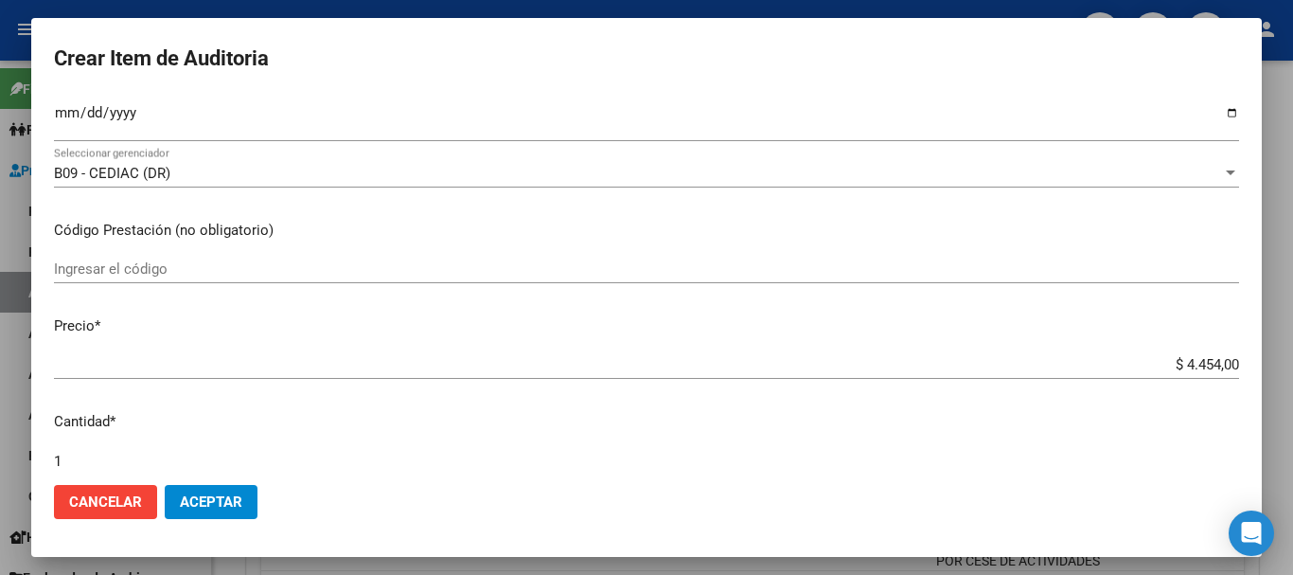
scroll to position [639, 0]
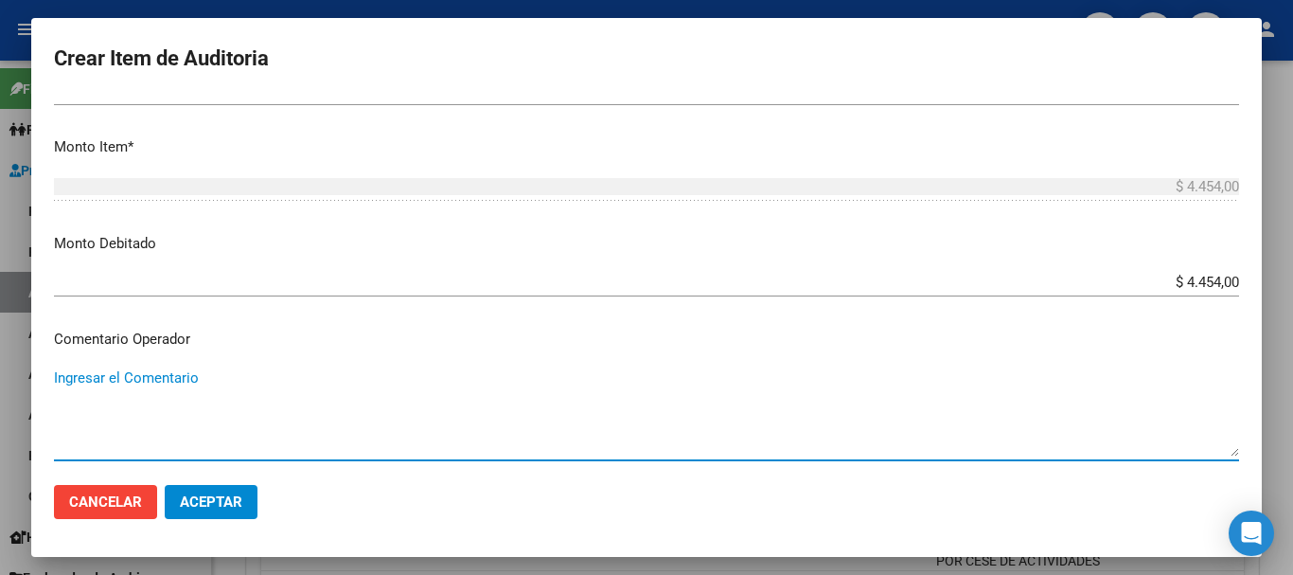
paste textarea "BAJA DE MONOTRIBUTO POR CESE DE ACTIVIDADES 08/2024"
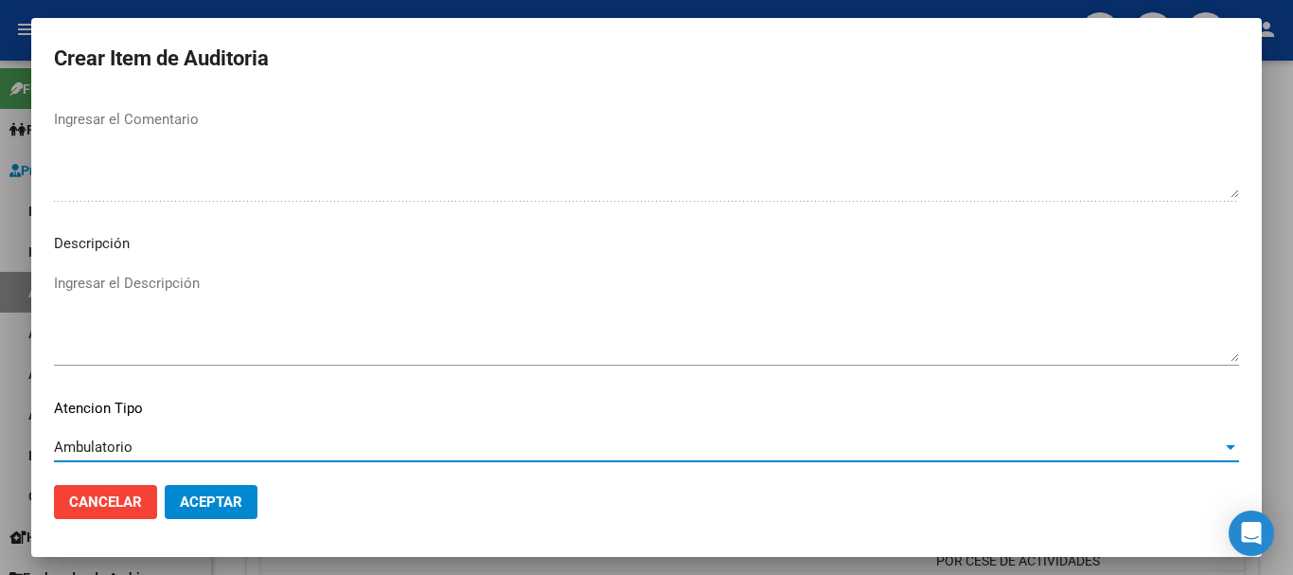
scroll to position [1167, 0]
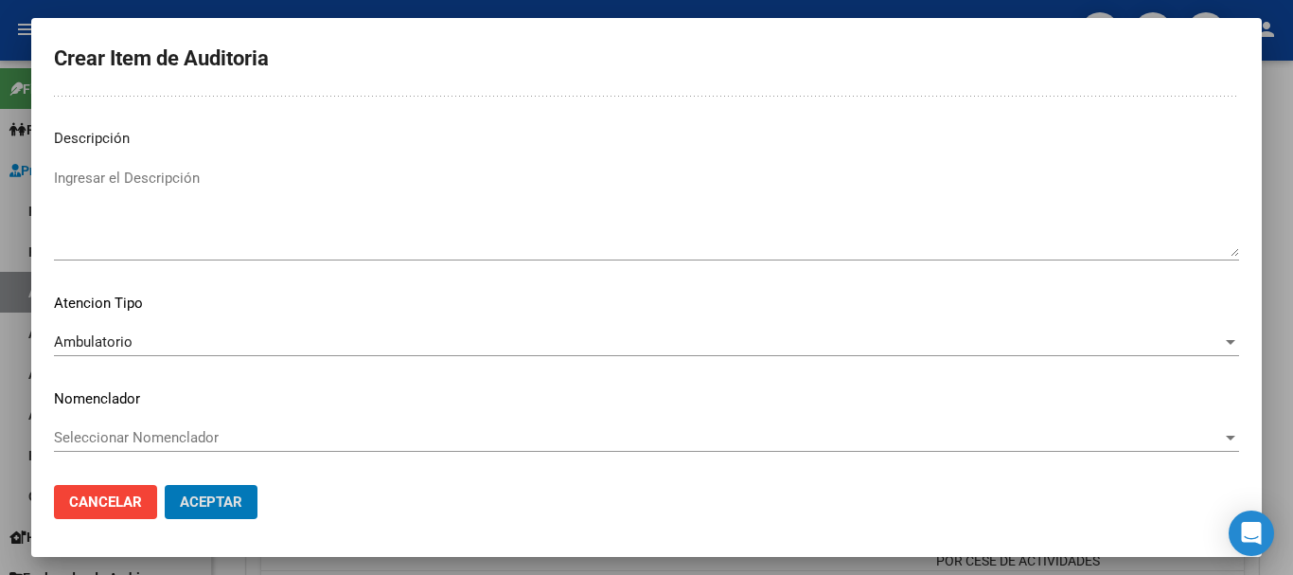
click at [165, 485] on button "Aceptar" at bounding box center [211, 502] width 93 height 34
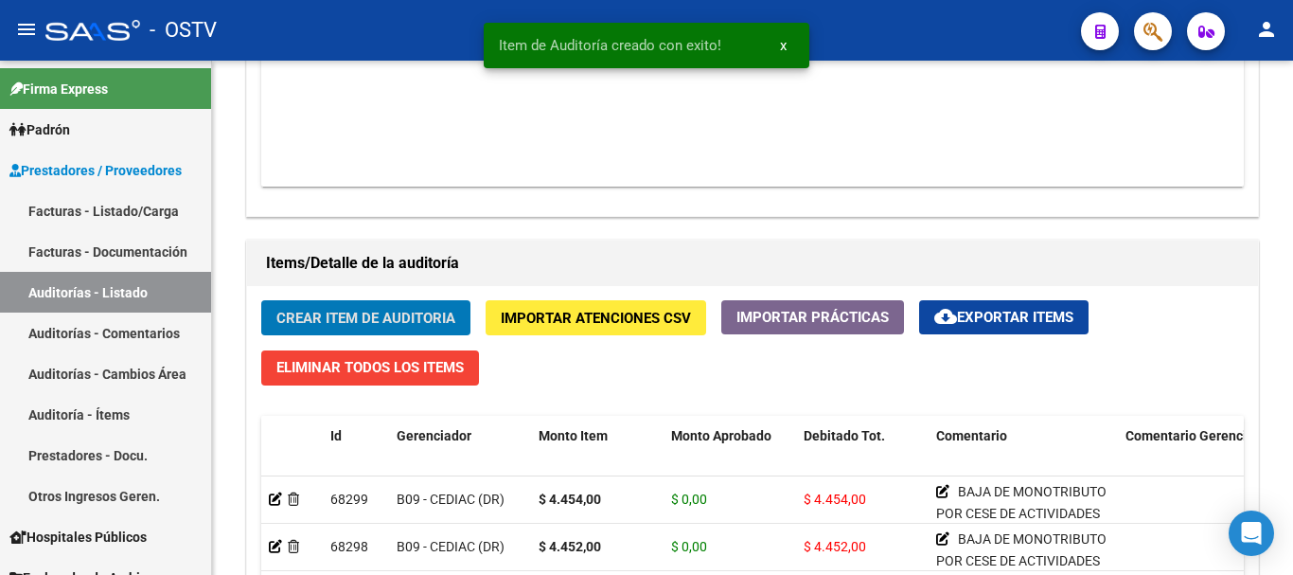
click at [261, 300] on button "Crear Item de Auditoria" at bounding box center [365, 317] width 209 height 35
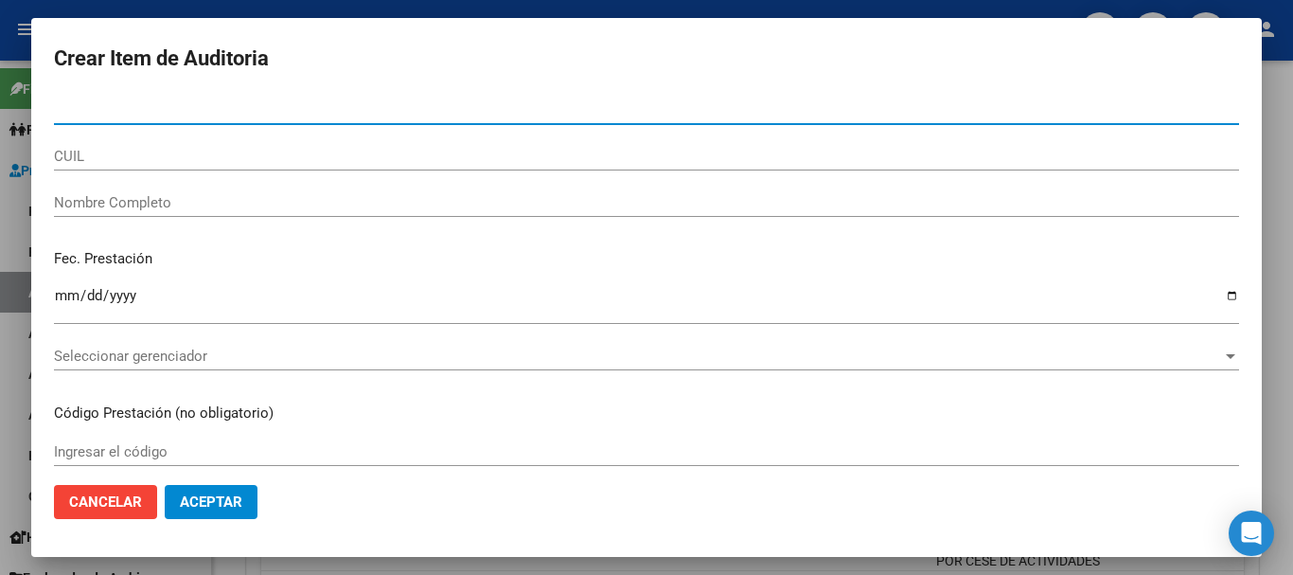
paste input "40708036"
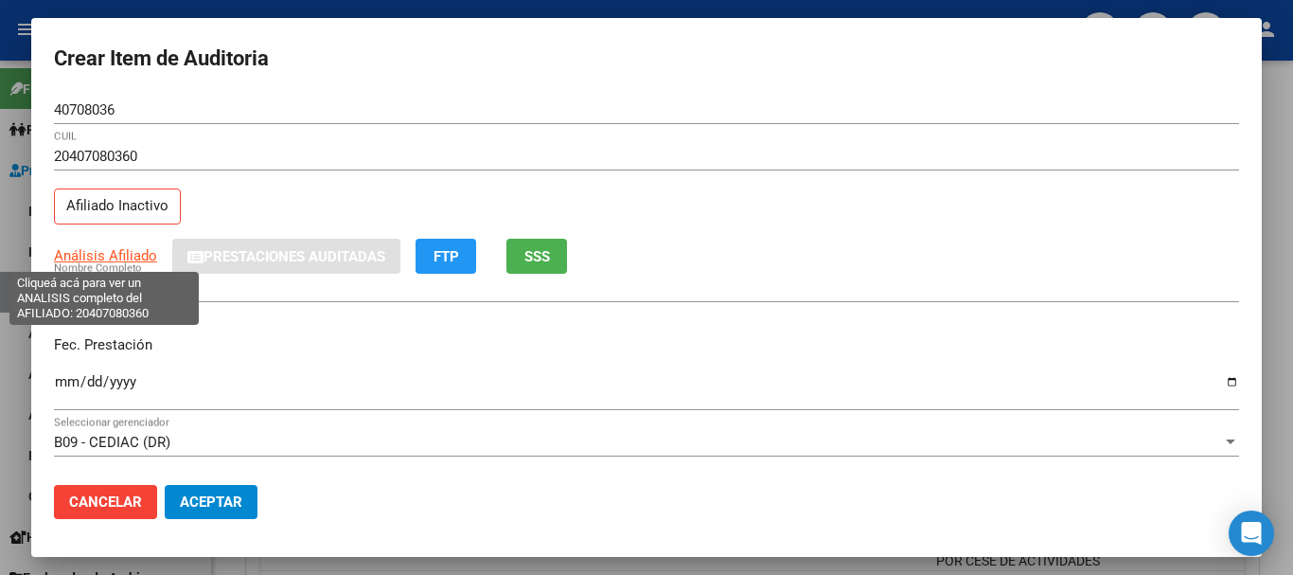
click at [116, 257] on span "Análisis Afiliado" at bounding box center [105, 255] width 103 height 17
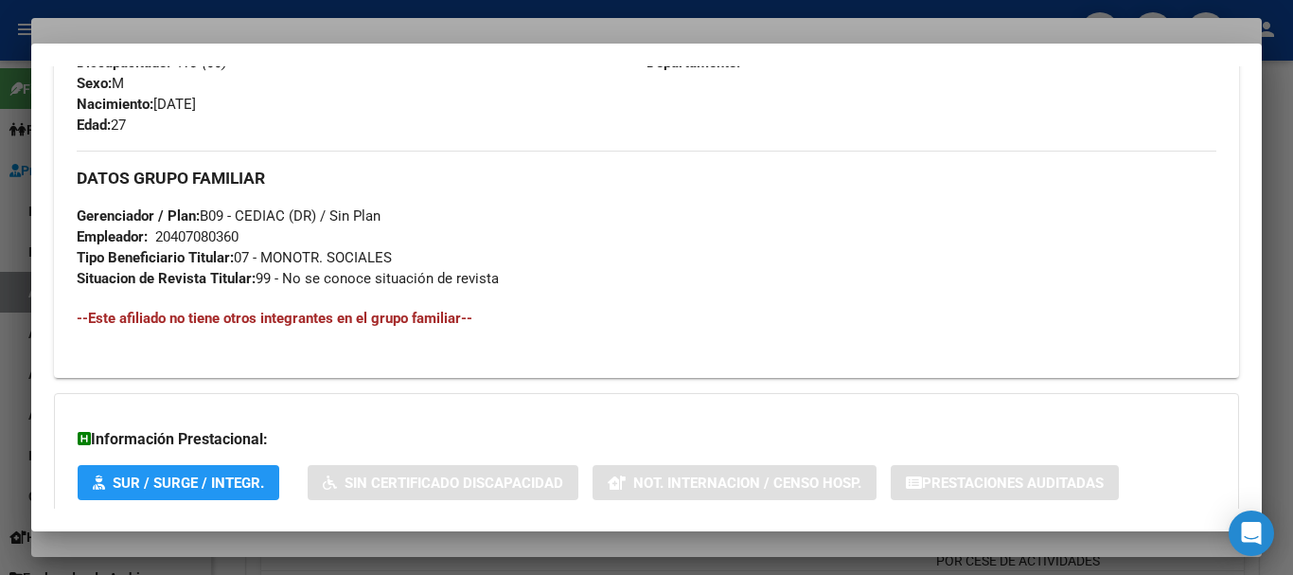
scroll to position [981, 0]
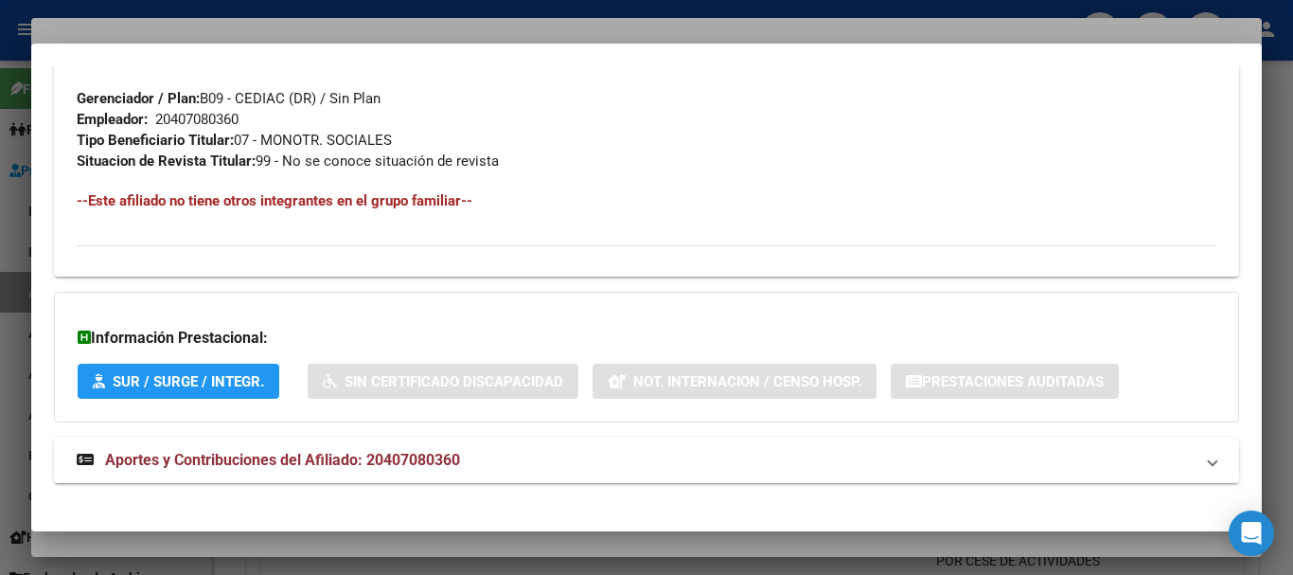
click at [456, 446] on mat-expansion-panel-header "Aportes y Contribuciones del Afiliado: 20407080360" at bounding box center [646, 459] width 1185 height 45
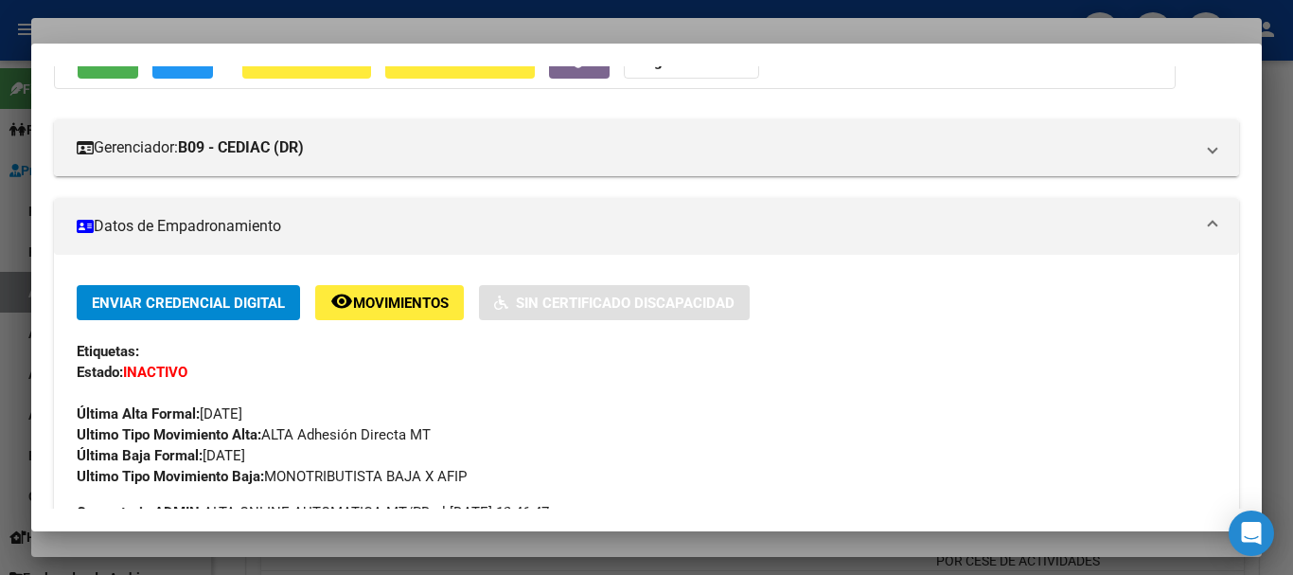
scroll to position [0, 0]
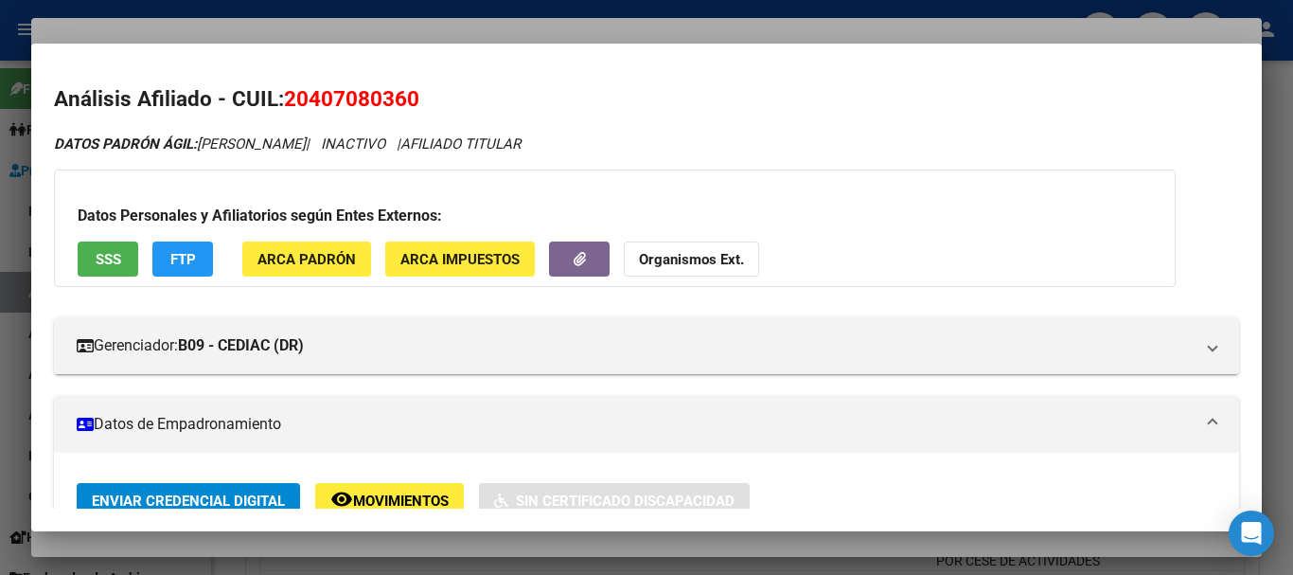
click at [680, 247] on button "Organismos Ext." at bounding box center [691, 258] width 135 height 35
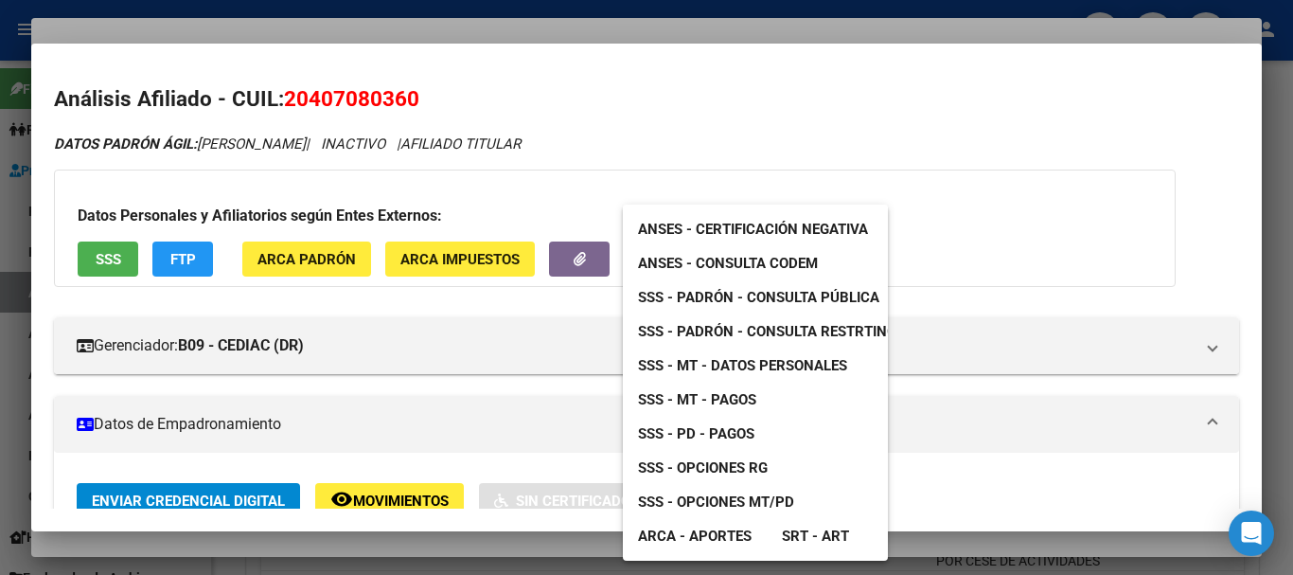
click at [775, 367] on span "SSS - MT - Datos Personales" at bounding box center [742, 365] width 209 height 17
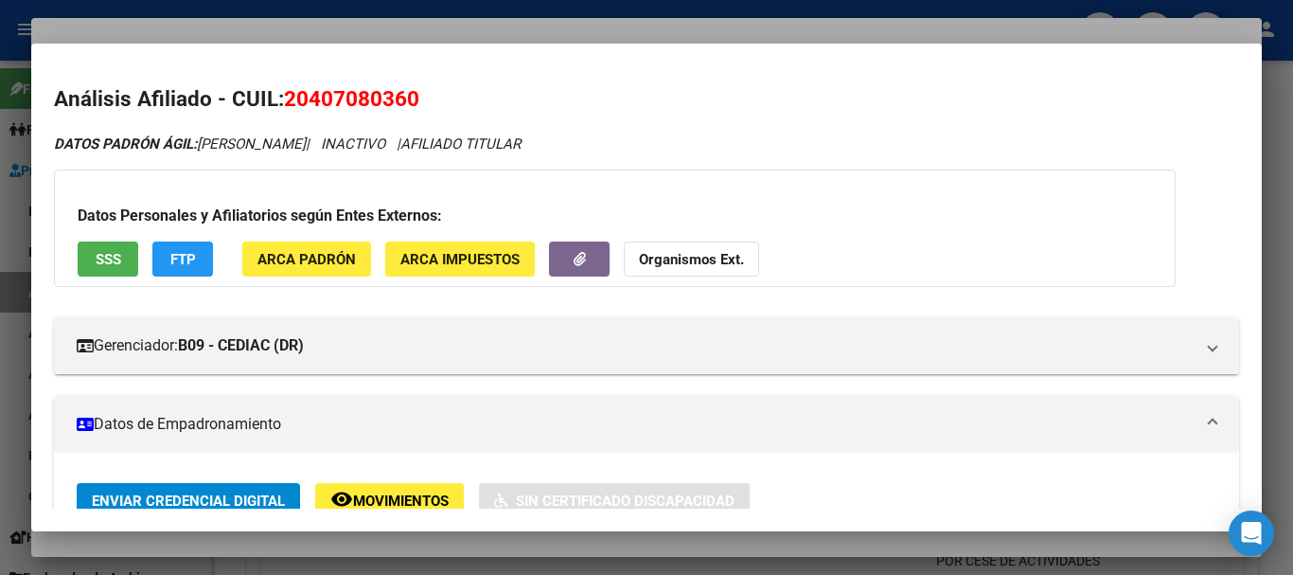
click at [546, 20] on div at bounding box center [646, 287] width 1293 height 575
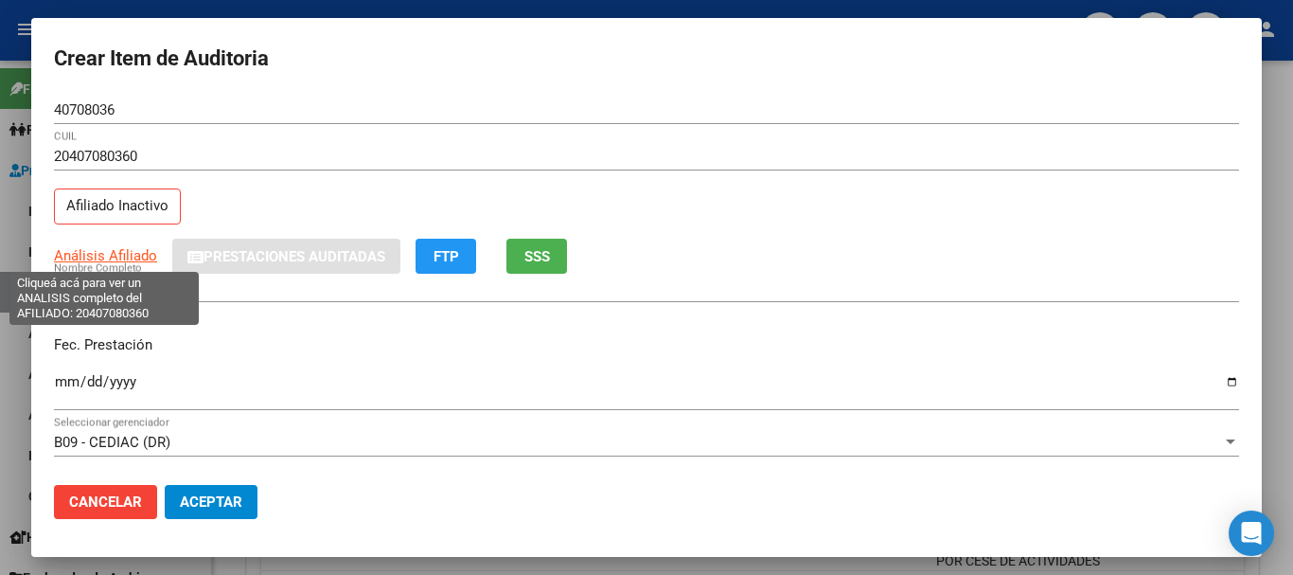
click at [147, 254] on span "Análisis Afiliado" at bounding box center [105, 255] width 103 height 17
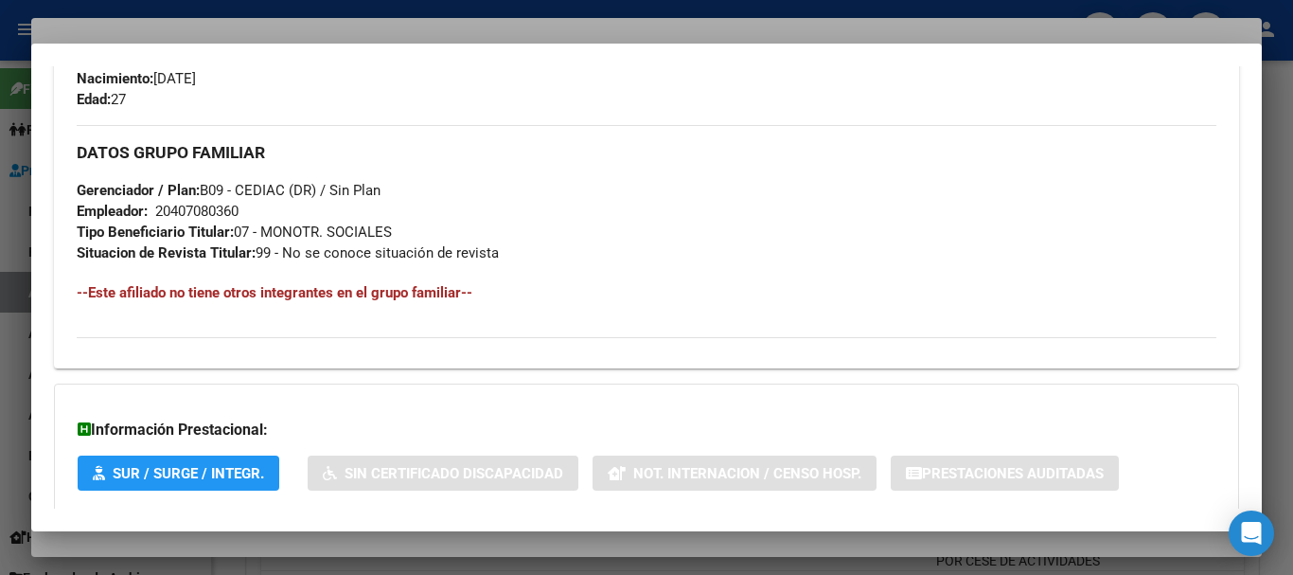
scroll to position [997, 0]
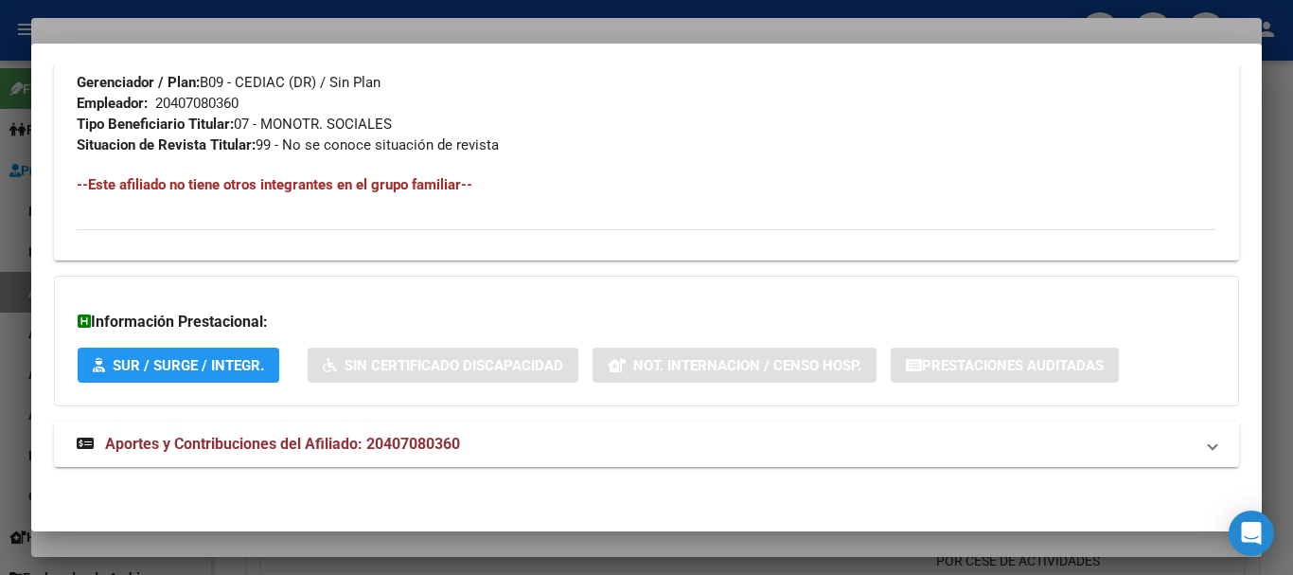
drag, startPoint x: 467, startPoint y: 462, endPoint x: 465, endPoint y: 447, distance: 15.3
click at [466, 460] on mat-expansion-panel-header "Aportes y Contribuciones del Afiliado: 20407080360" at bounding box center [646, 443] width 1185 height 45
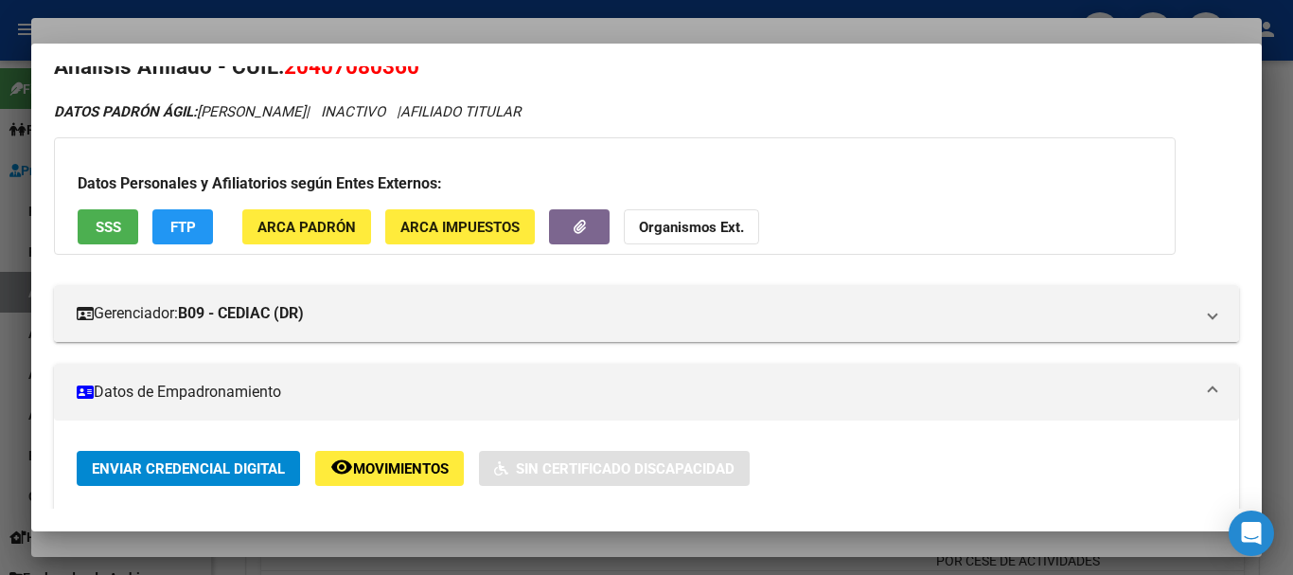
scroll to position [0, 0]
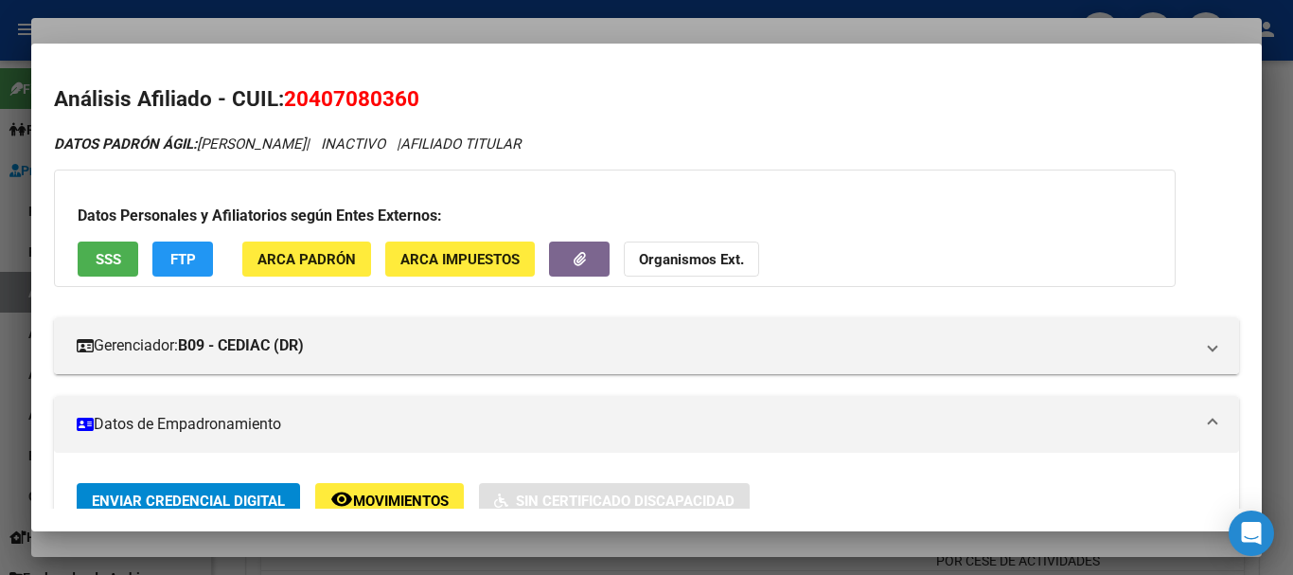
click at [673, 255] on strong "Organismos Ext." at bounding box center [691, 259] width 105 height 17
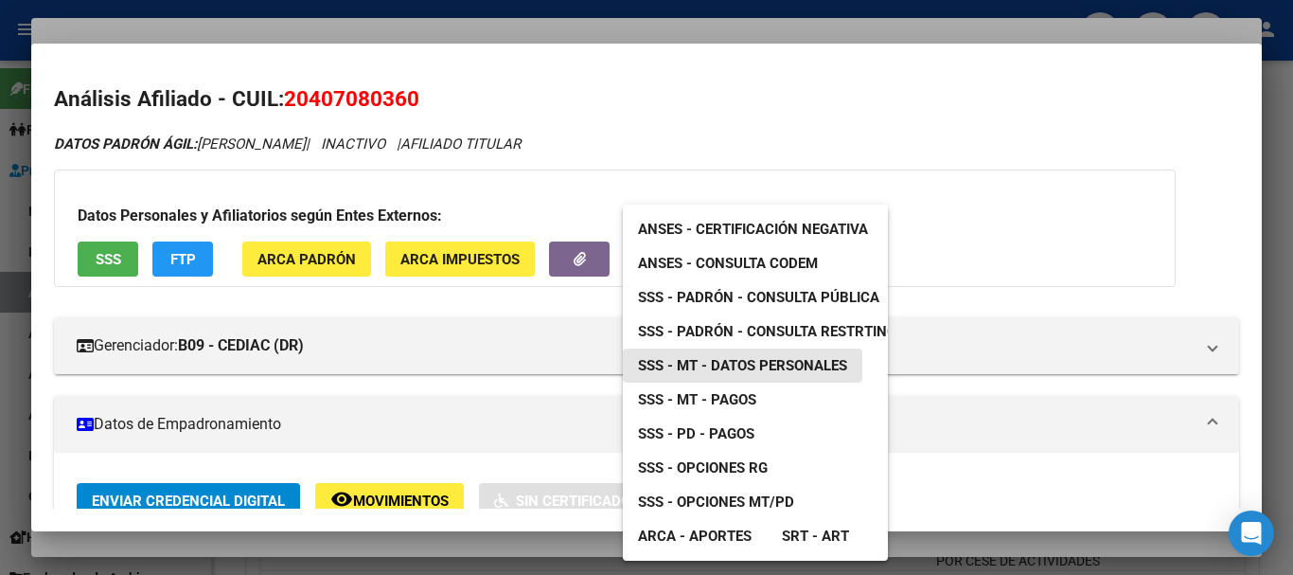
click at [689, 374] on link "SSS - MT - Datos Personales" at bounding box center [743, 365] width 240 height 34
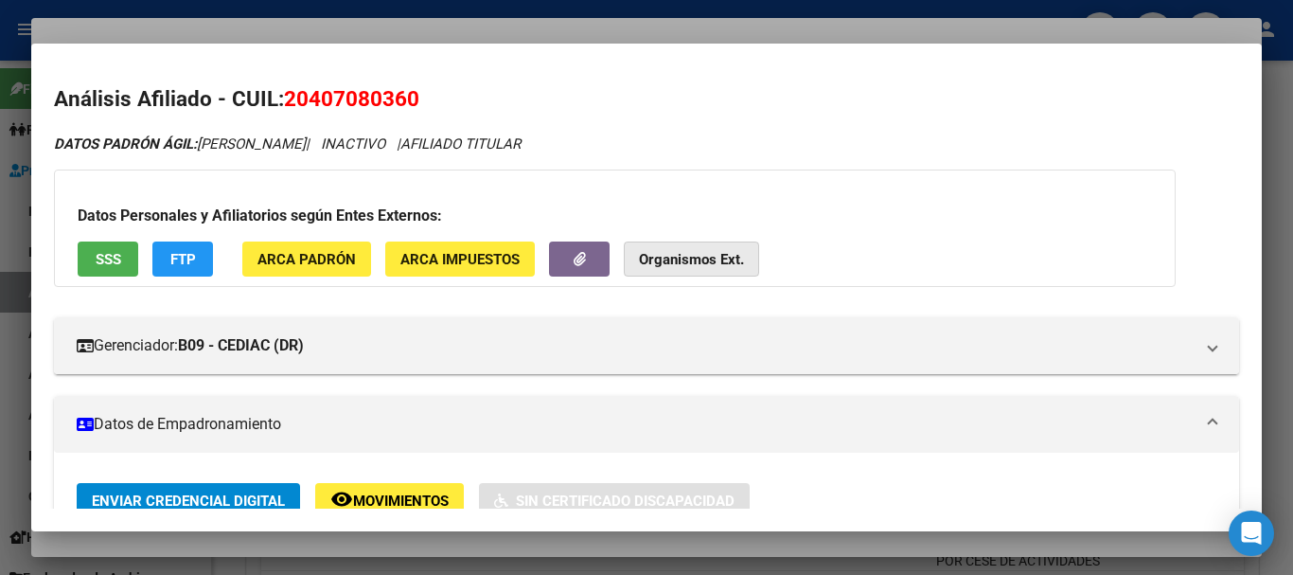
click at [657, 256] on strong "Organismos Ext." at bounding box center [691, 259] width 105 height 17
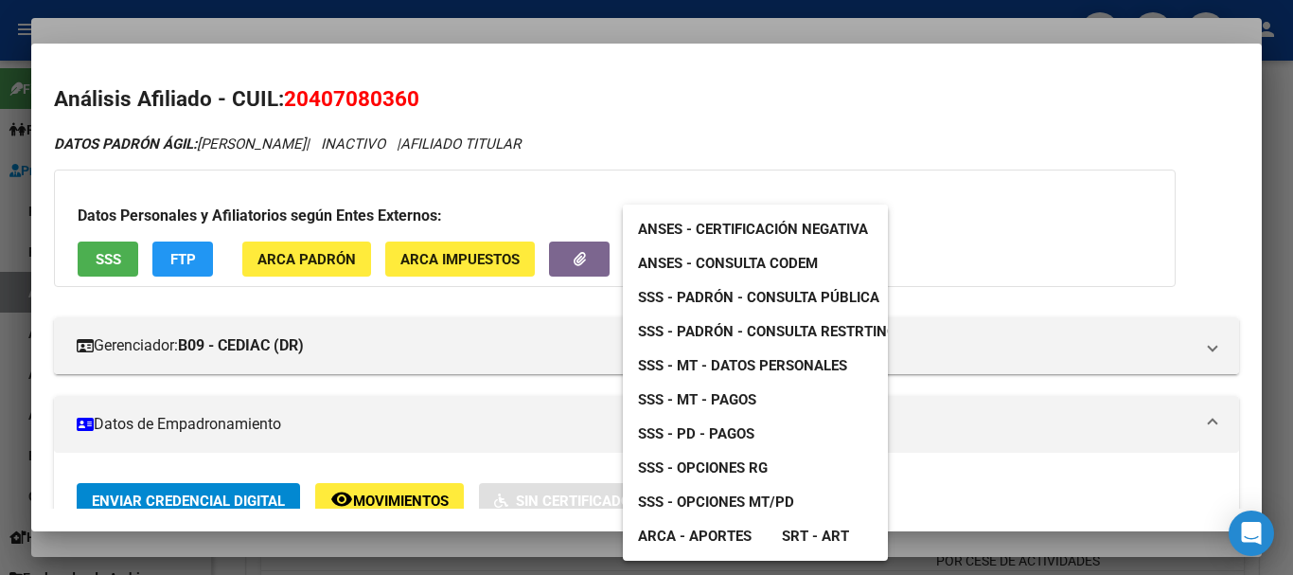
click at [726, 364] on span "SSS - MT - Datos Personales" at bounding box center [742, 365] width 209 height 17
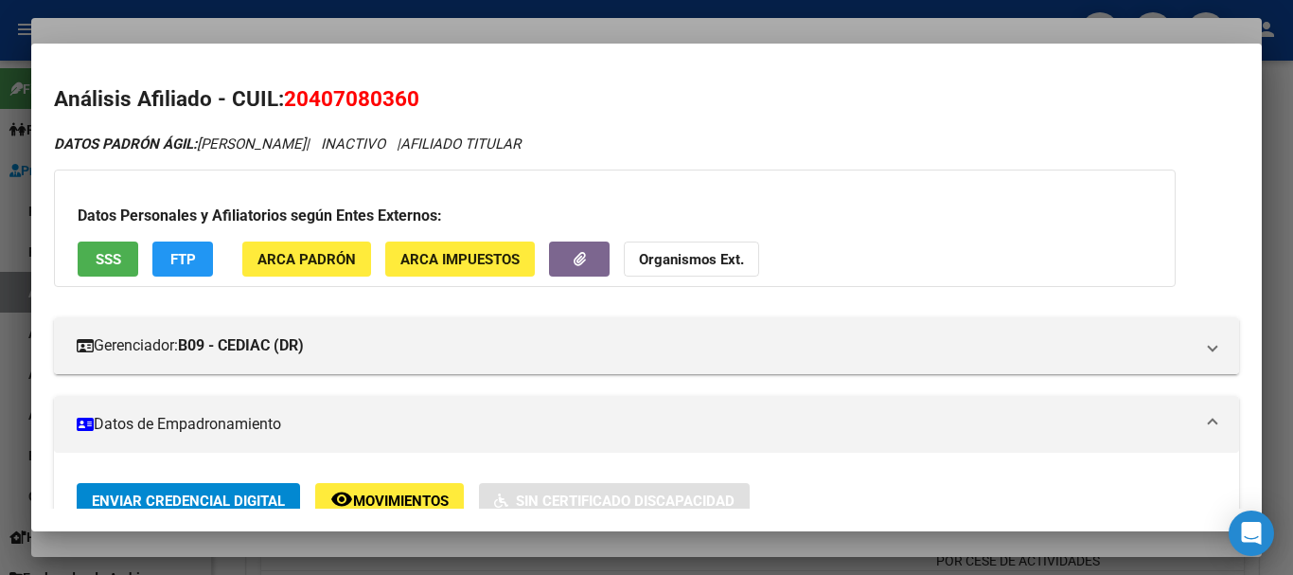
click at [712, 270] on button "Organismos Ext." at bounding box center [691, 258] width 135 height 35
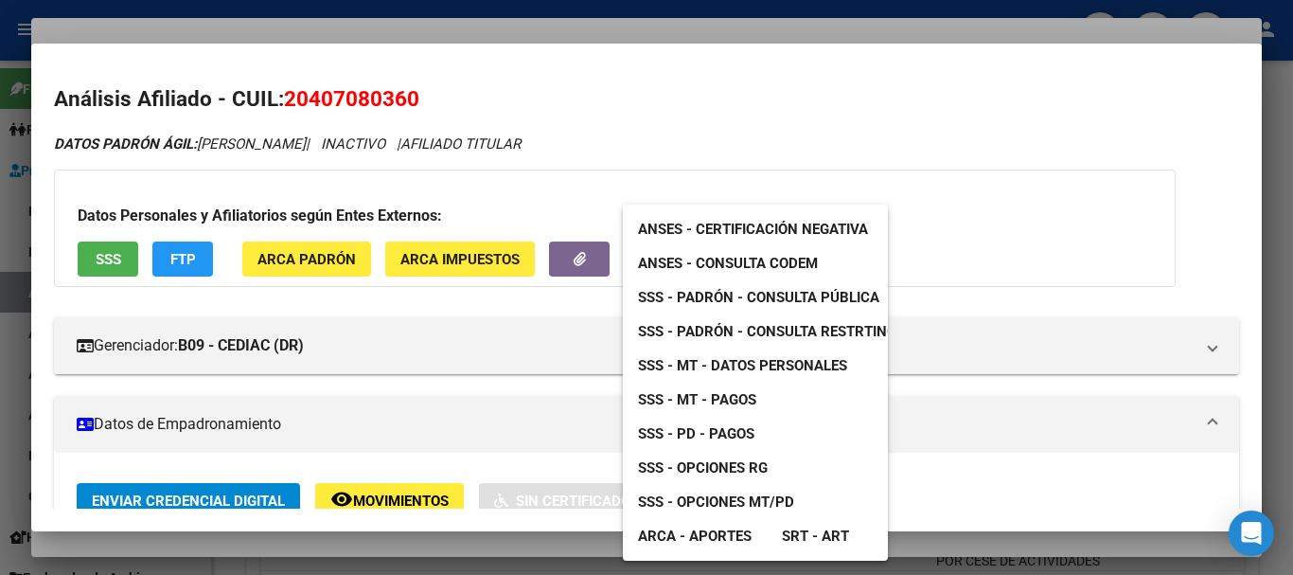
click at [782, 366] on span "SSS - MT - Datos Personales" at bounding box center [742, 365] width 209 height 17
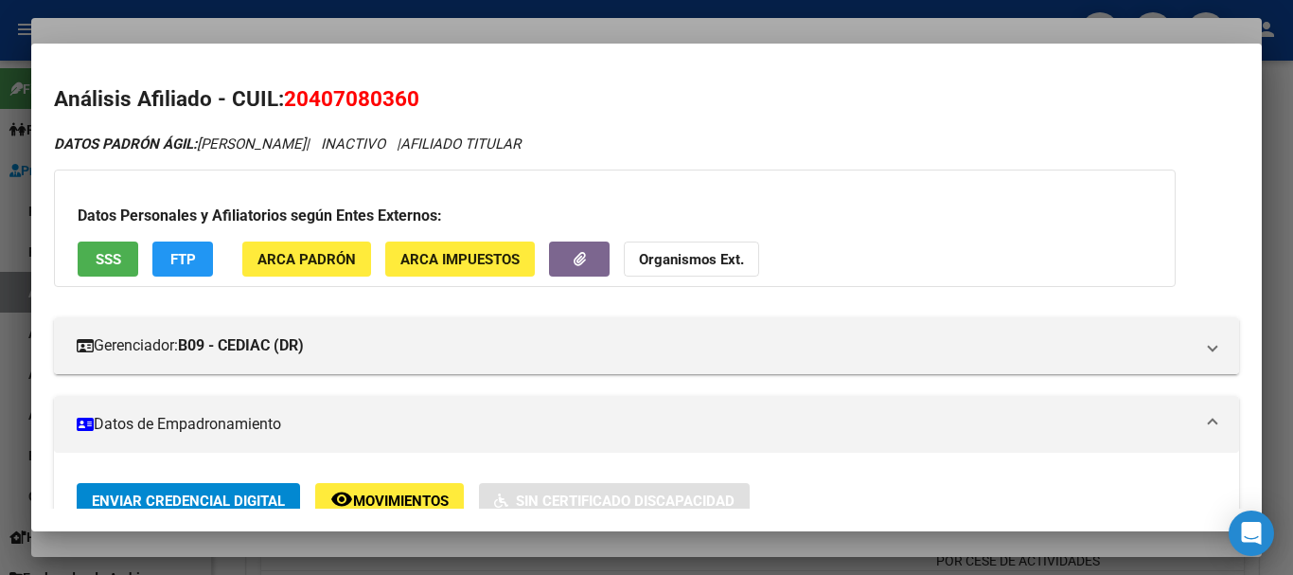
drag, startPoint x: 397, startPoint y: 12, endPoint x: 439, endPoint y: 31, distance: 46.6
click at [396, 12] on div at bounding box center [646, 287] width 1293 height 575
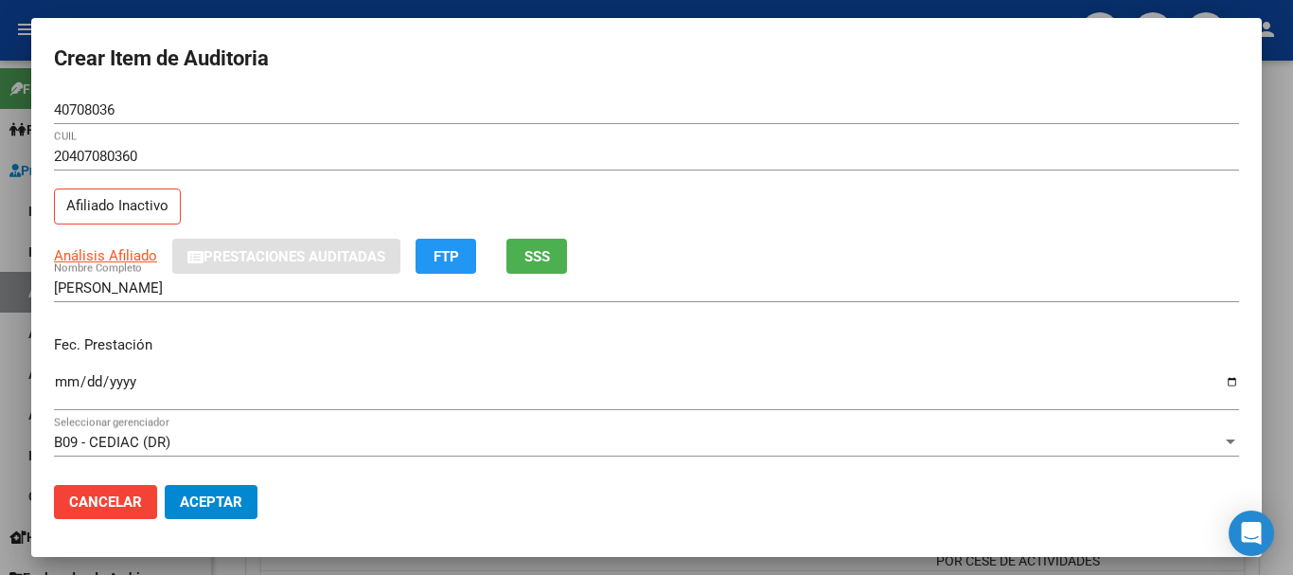
click at [700, 220] on div "20407080360 CUIL Afiliado Inactivo" at bounding box center [646, 190] width 1185 height 97
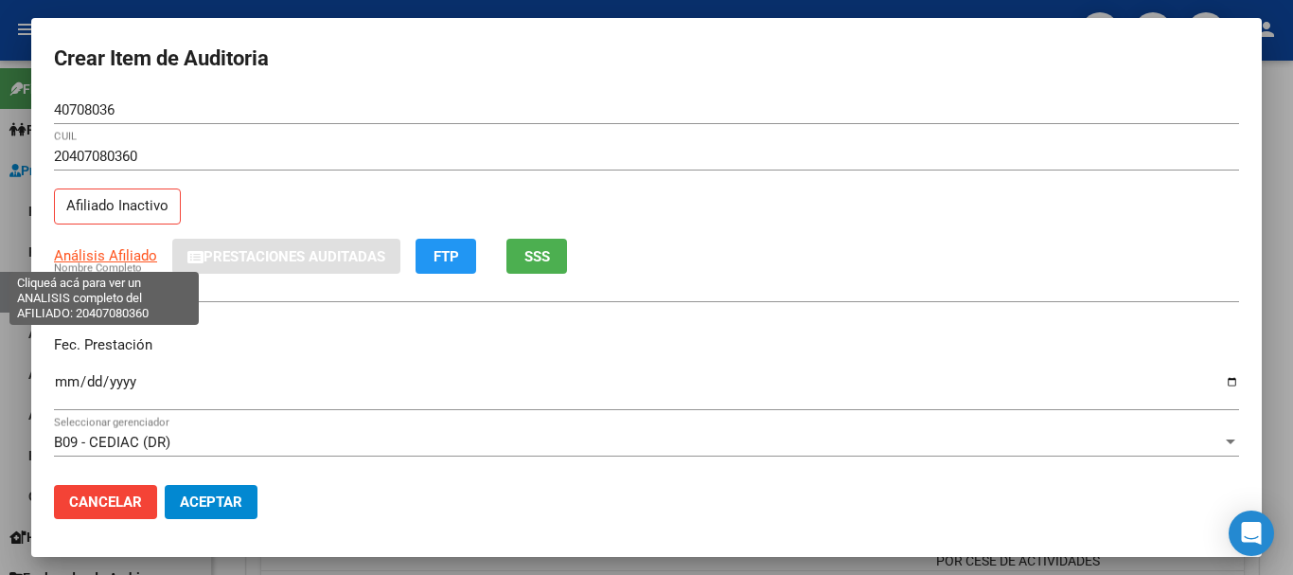
click at [99, 252] on span "Análisis Afiliado" at bounding box center [105, 255] width 103 height 17
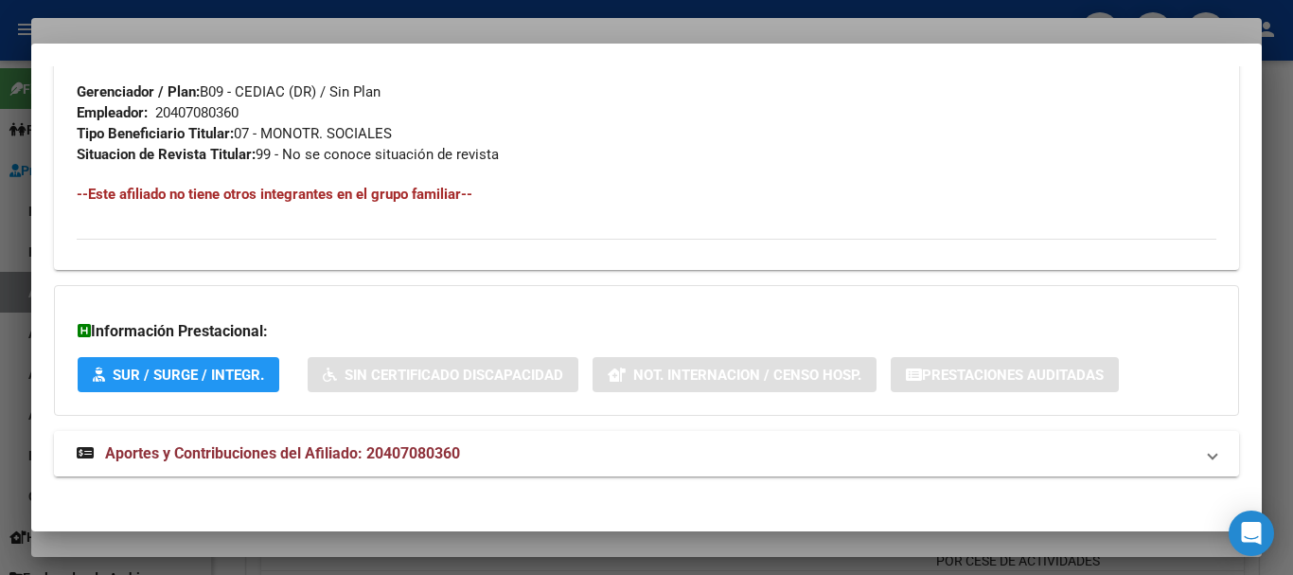
scroll to position [997, 0]
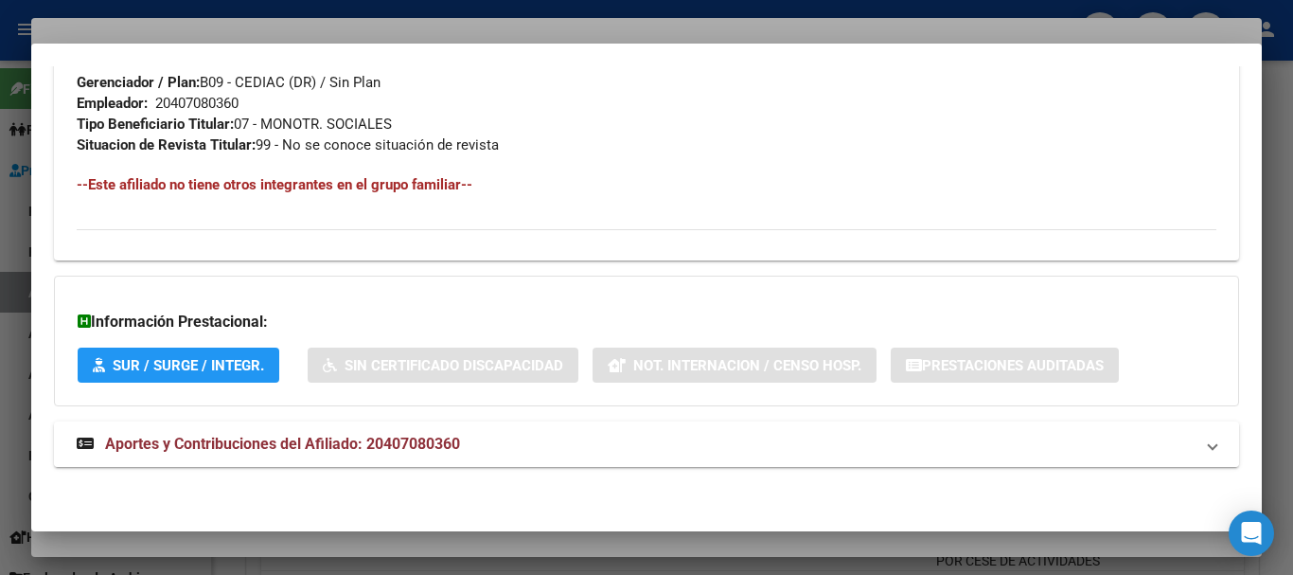
click at [434, 451] on span "Aportes y Contribuciones del Afiliado: 20407080360" at bounding box center [282, 444] width 355 height 18
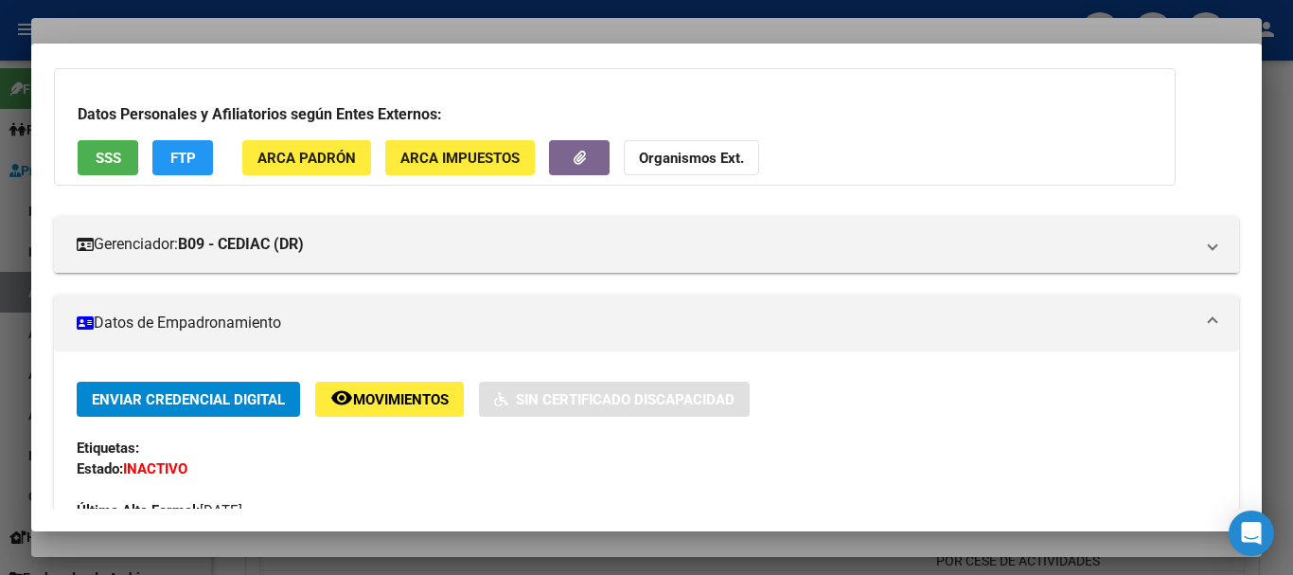
scroll to position [0, 0]
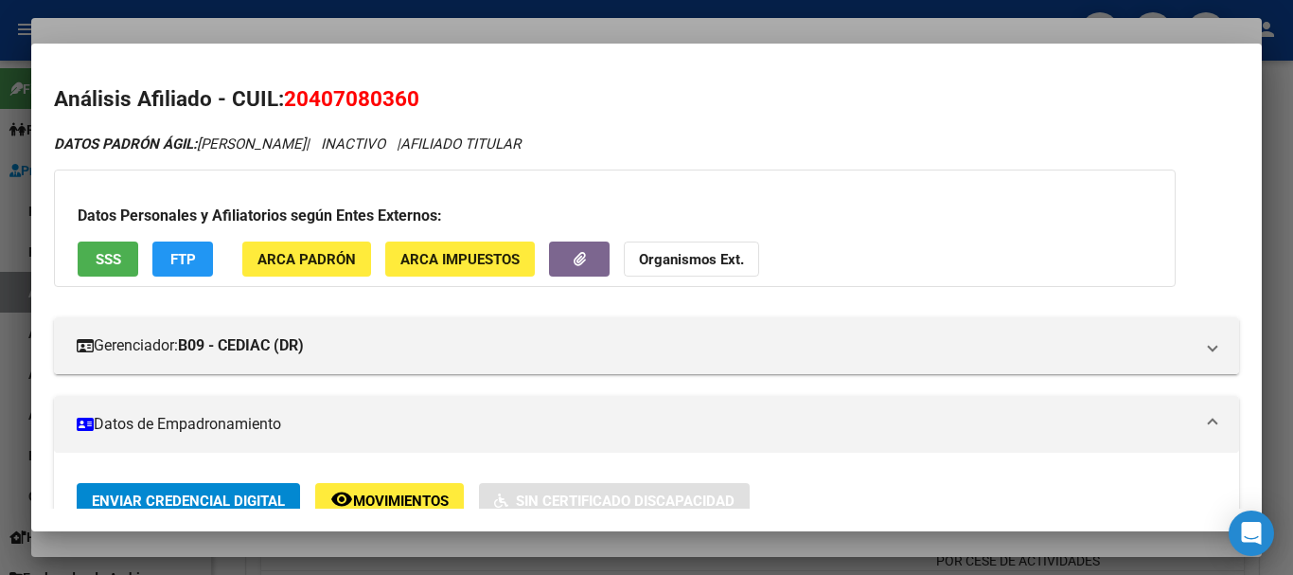
click at [346, 29] on div at bounding box center [646, 287] width 1293 height 575
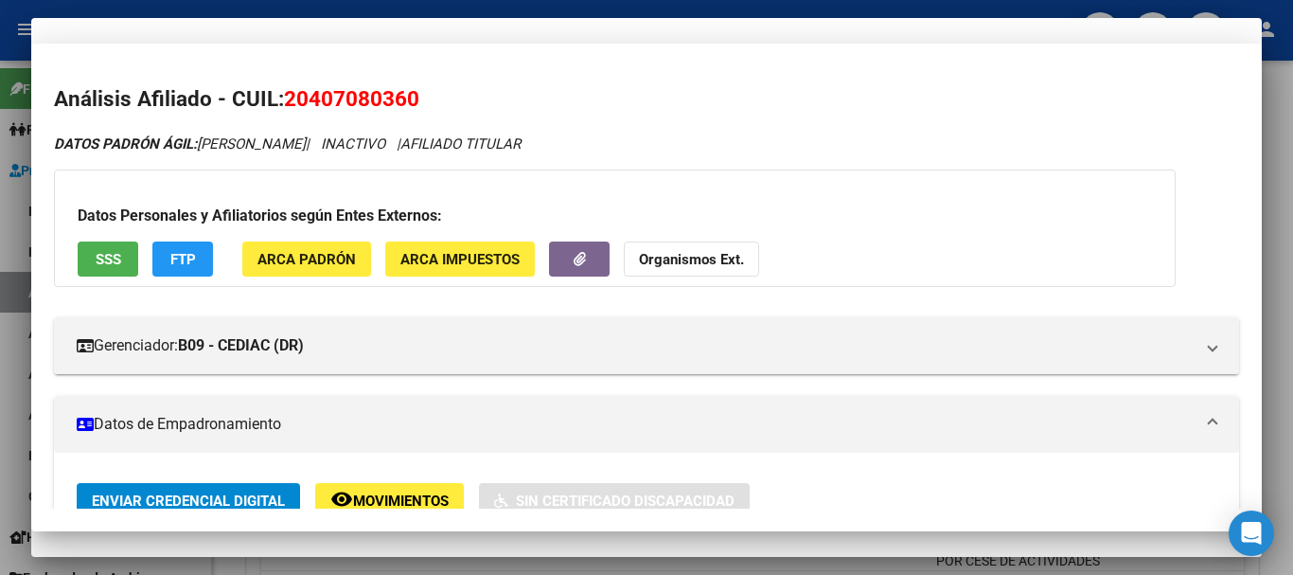
click at [641, 138] on div "40708036 Nro Documento" at bounding box center [646, 119] width 1185 height 46
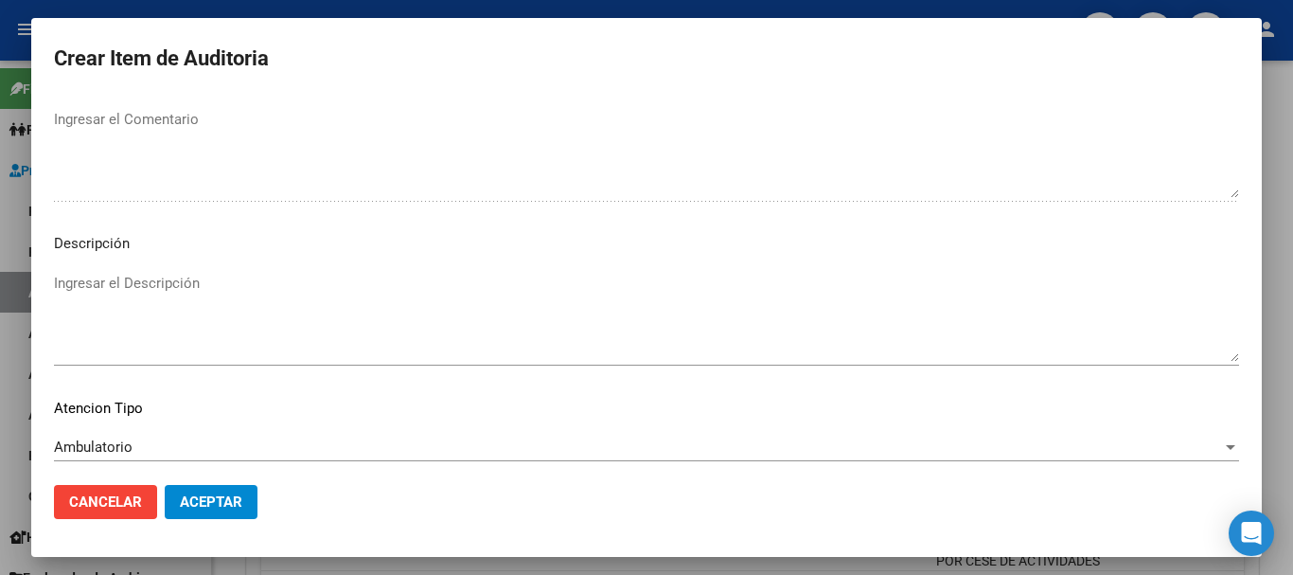
scroll to position [1167, 0]
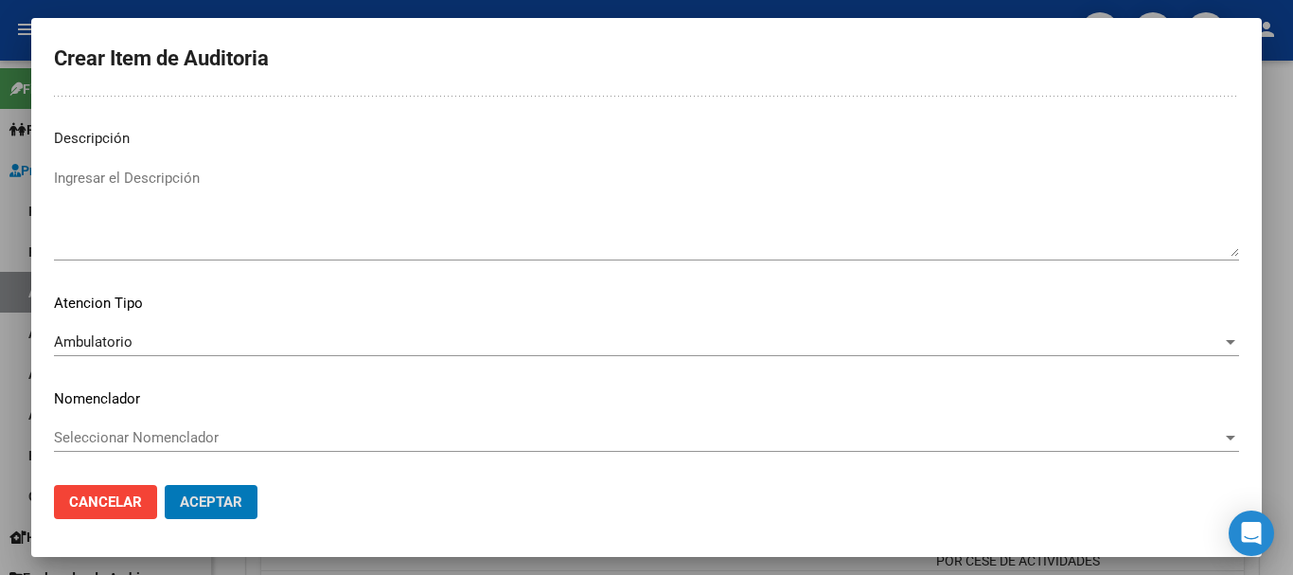
click at [165, 485] on button "Aceptar" at bounding box center [211, 502] width 93 height 34
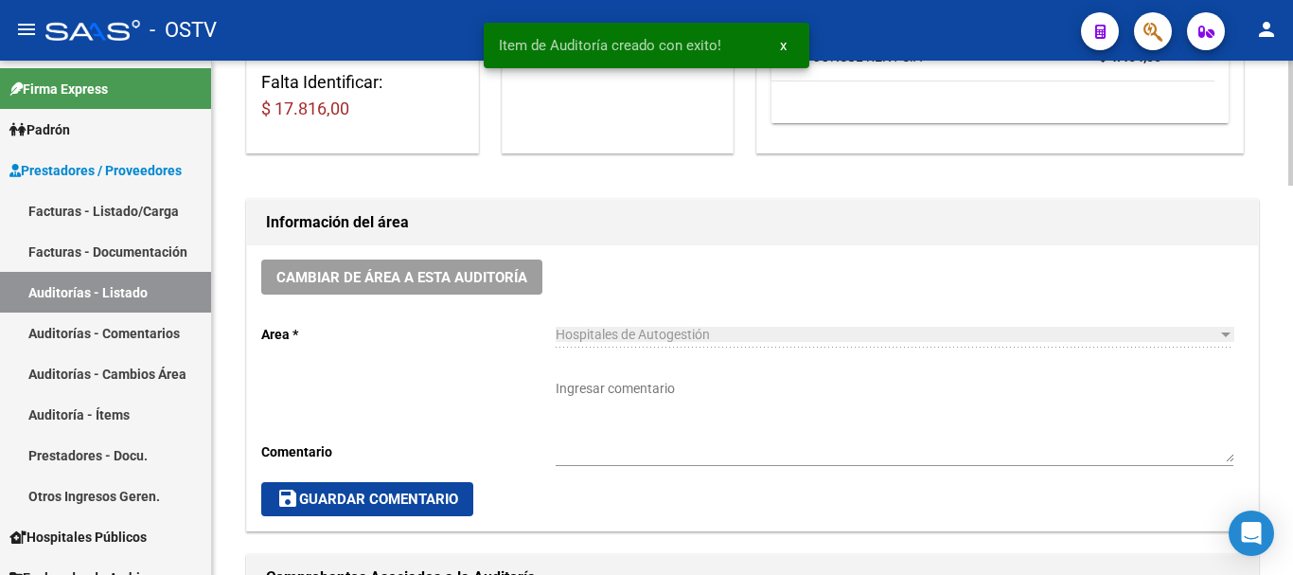
scroll to position [432, 0]
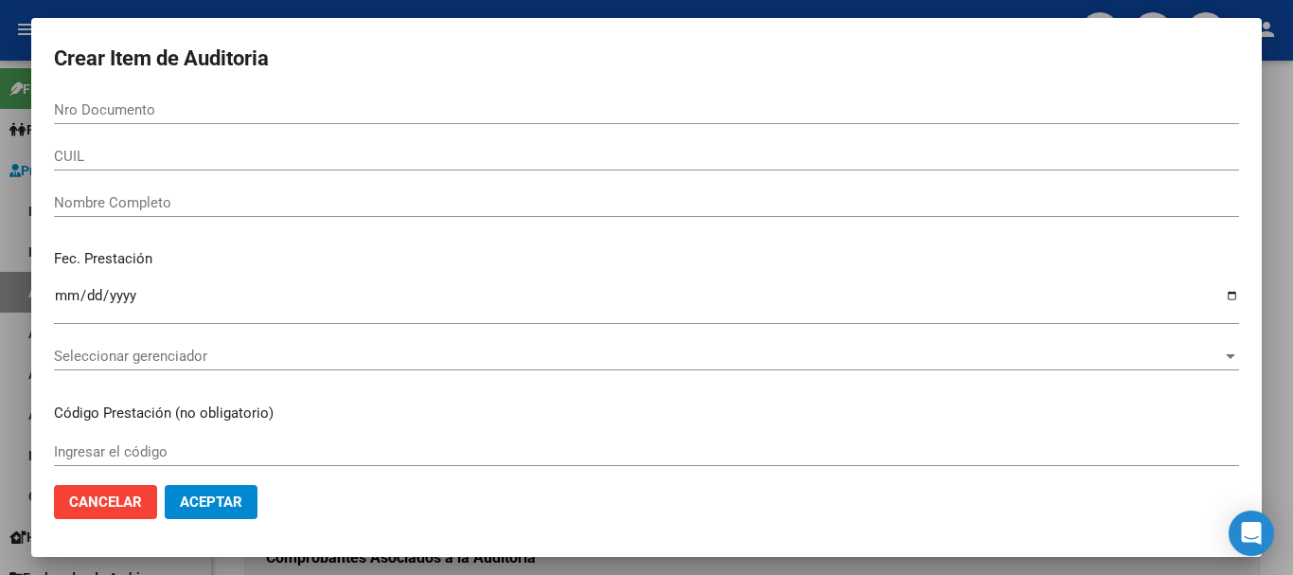
click at [1292, 266] on div at bounding box center [646, 287] width 1293 height 575
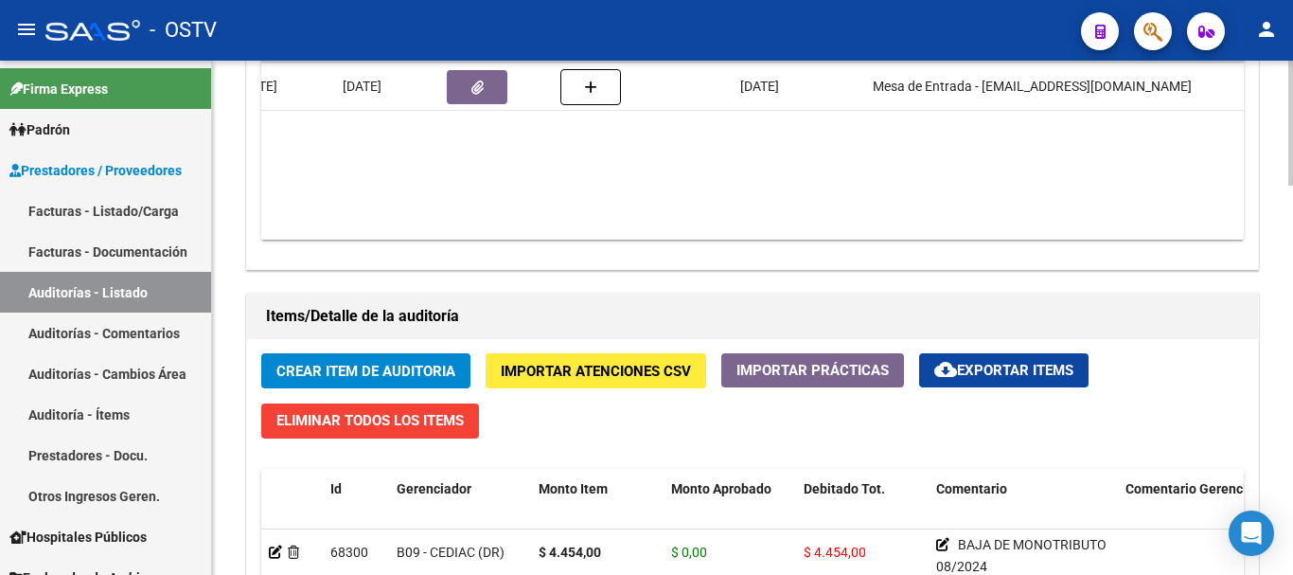
scroll to position [1094, 0]
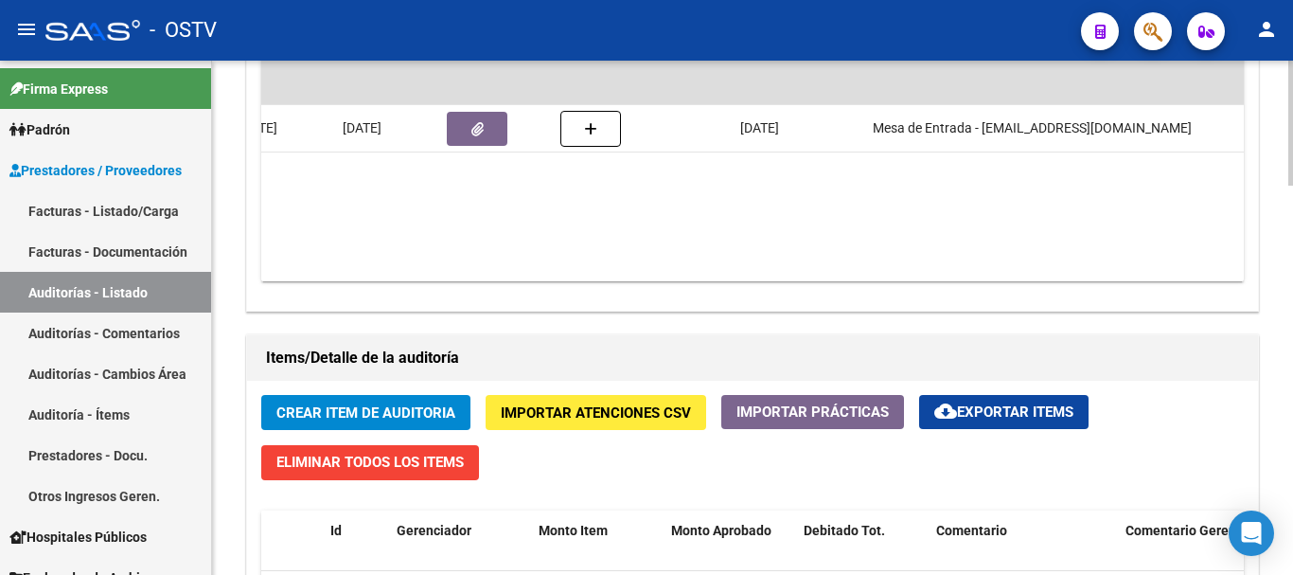
click at [398, 408] on span "Crear Item de Auditoria" at bounding box center [365, 412] width 179 height 17
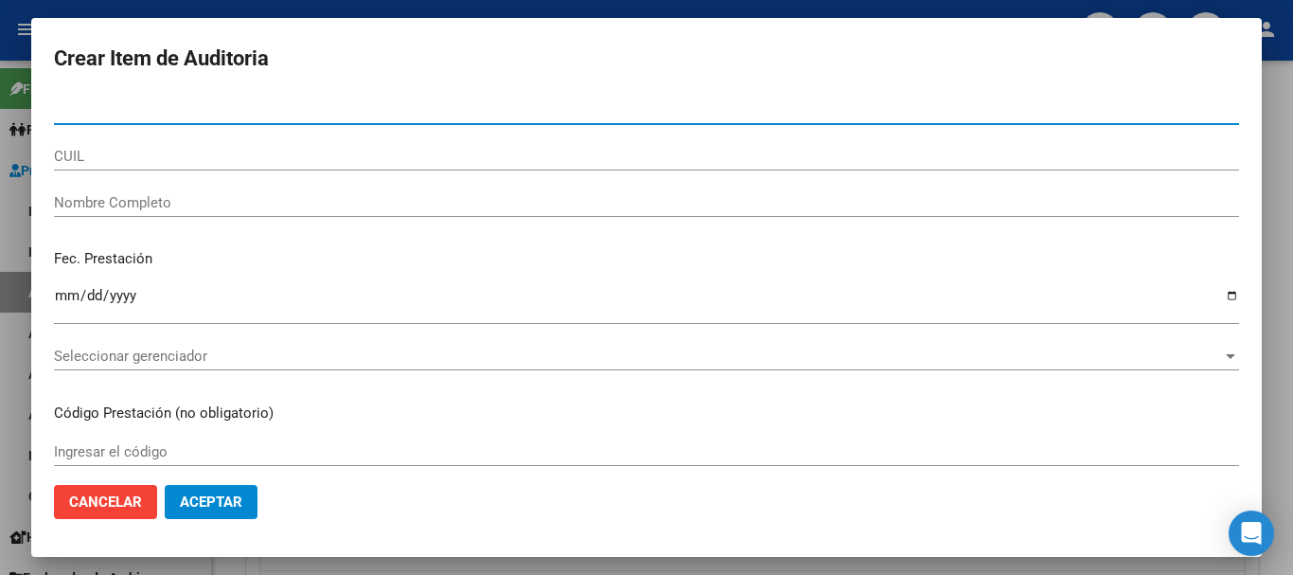
paste input "45025112"
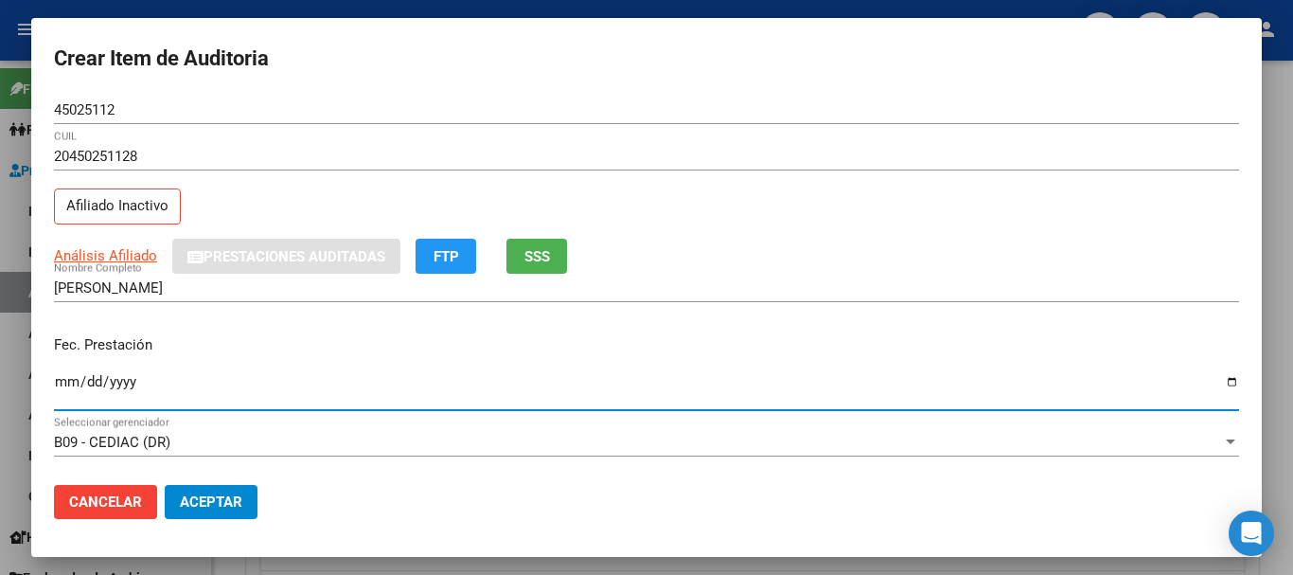
click at [113, 260] on div "Análisis Afiliado Prestaciones Auditadas FTP SSS" at bounding box center [646, 256] width 1185 height 35
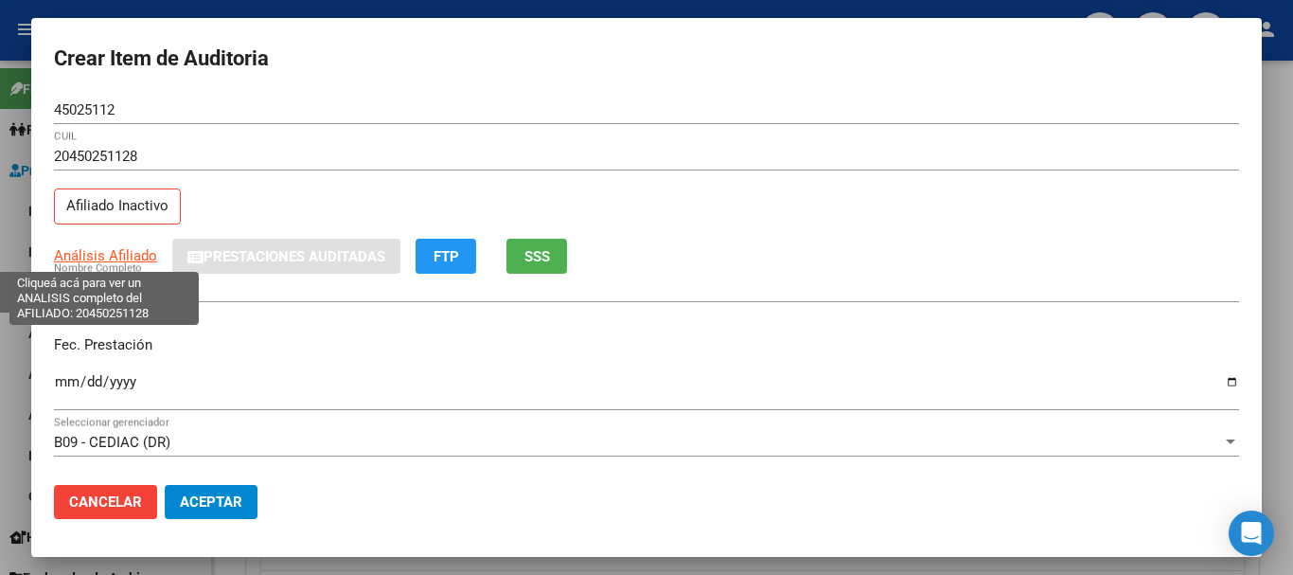
click at [136, 259] on span "Análisis Afiliado" at bounding box center [105, 255] width 103 height 17
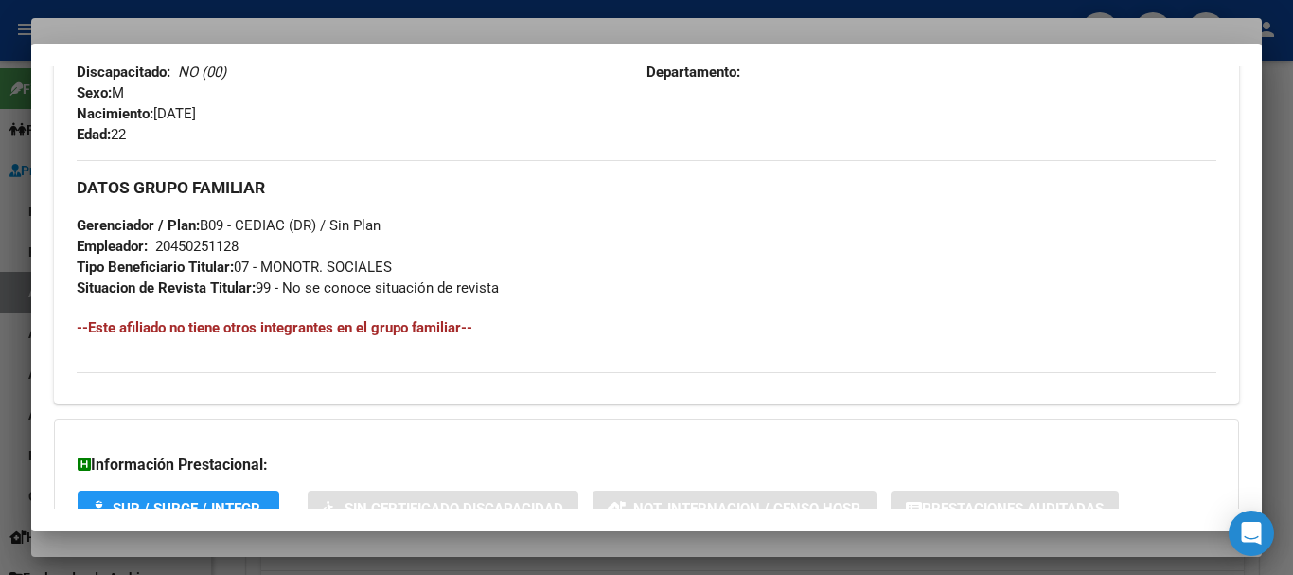
scroll to position [997, 0]
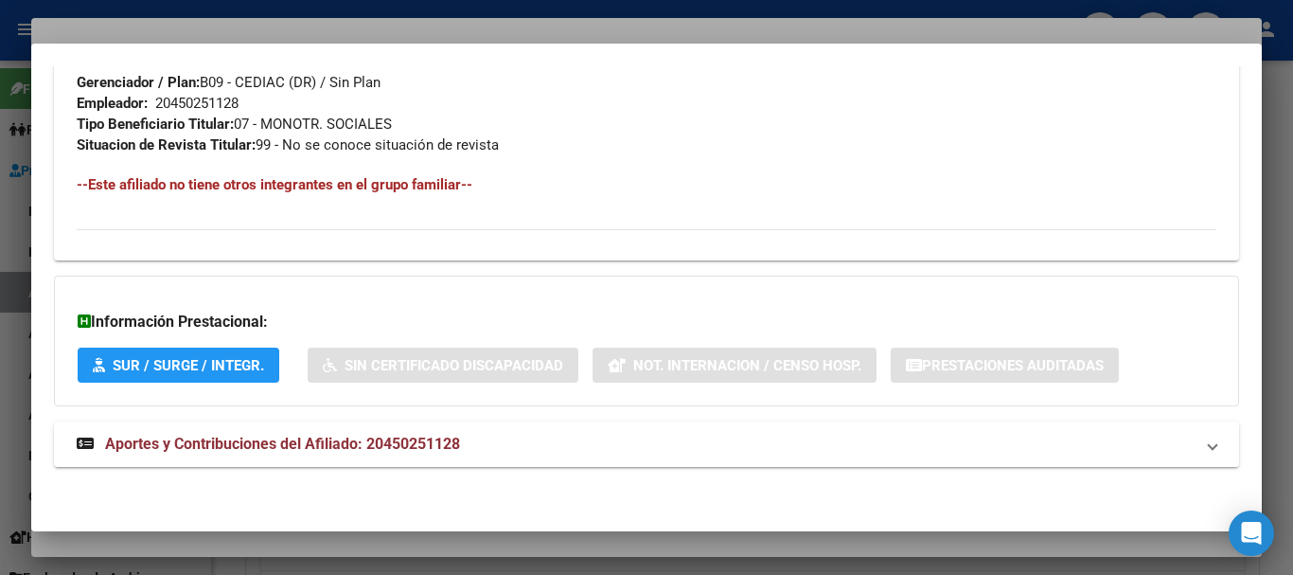
click at [322, 440] on span "Aportes y Contribuciones del Afiliado: 20450251128" at bounding box center [282, 444] width 355 height 18
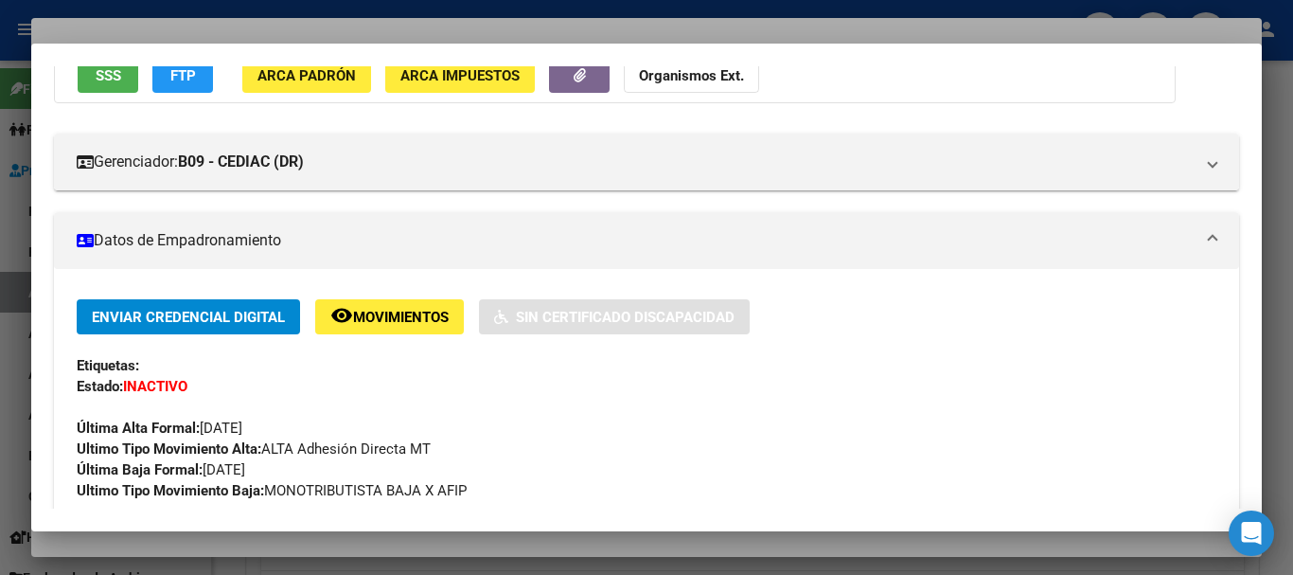
scroll to position [0, 0]
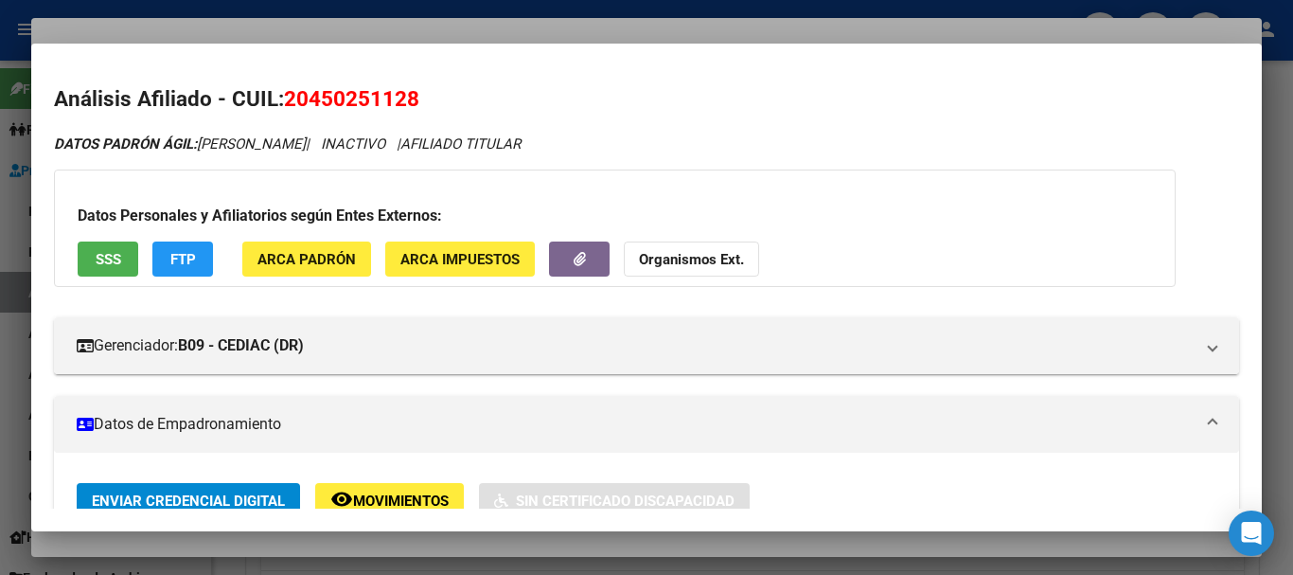
click at [874, 193] on div "Datos Personales y Afiliatorios según Entes Externos: SSS FTP ARCA Padrón ARCA …" at bounding box center [615, 227] width 1122 height 117
click at [701, 36] on div at bounding box center [646, 287] width 1293 height 575
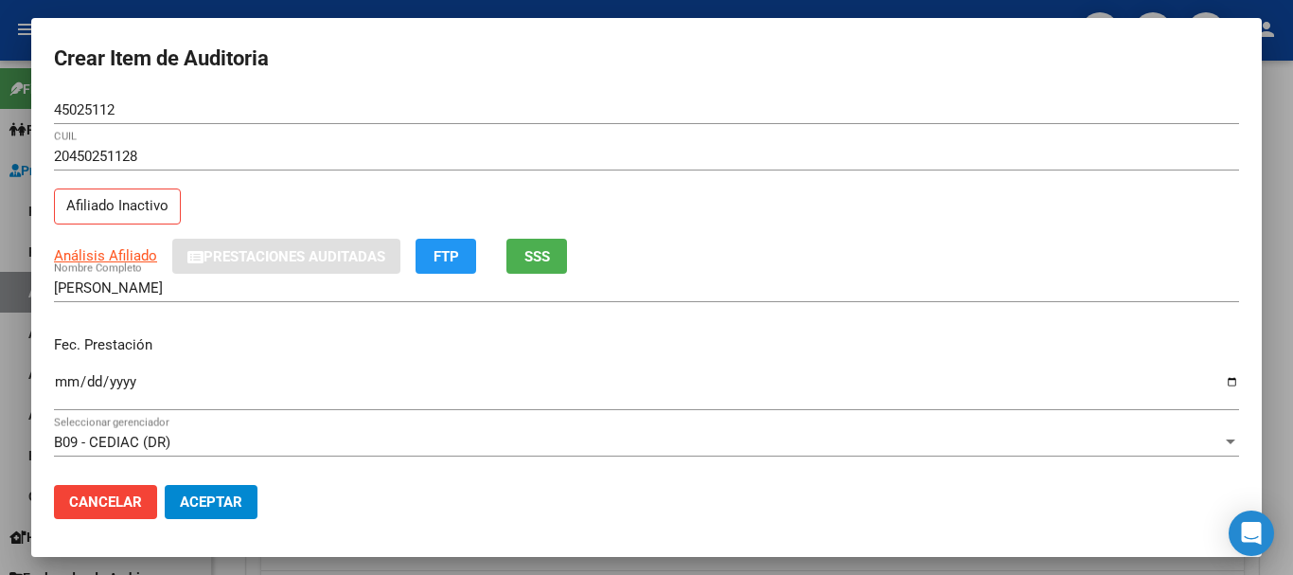
click at [653, 204] on div "20450251128 CUIL Afiliado Inactivo" at bounding box center [646, 190] width 1185 height 97
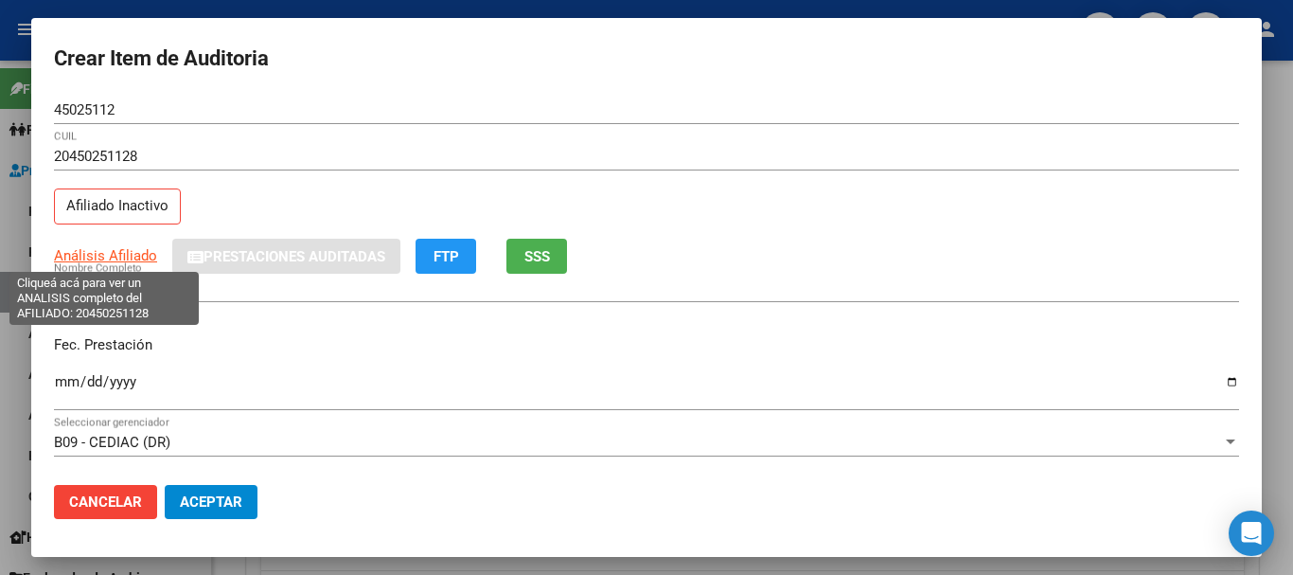
click at [111, 261] on span "Análisis Afiliado" at bounding box center [105, 255] width 103 height 17
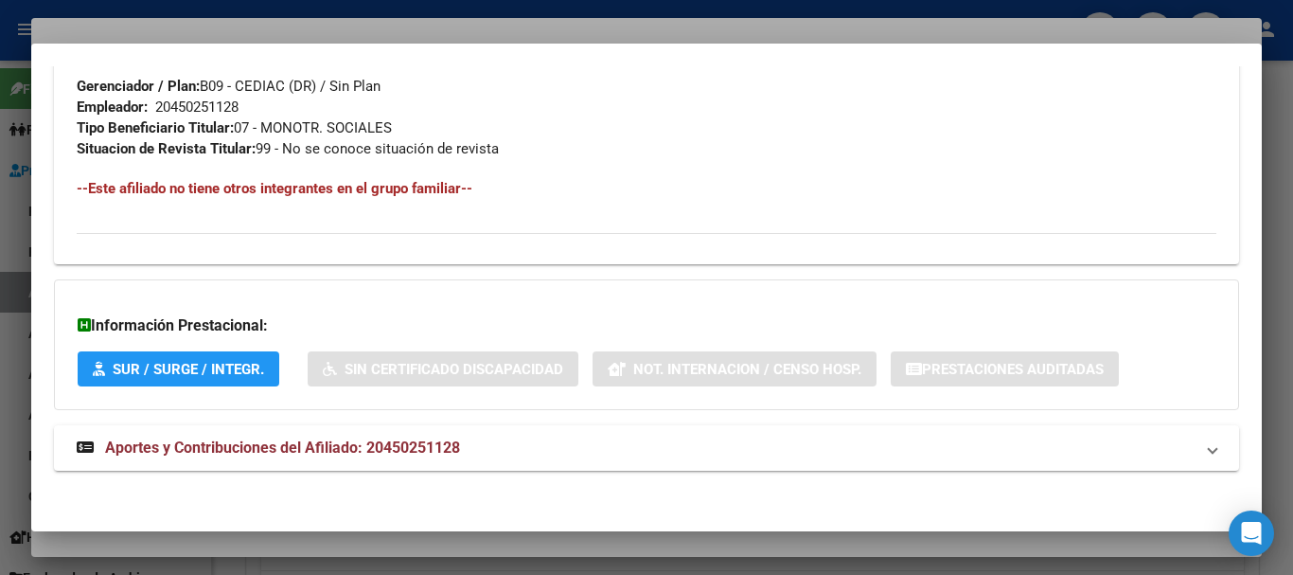
scroll to position [997, 0]
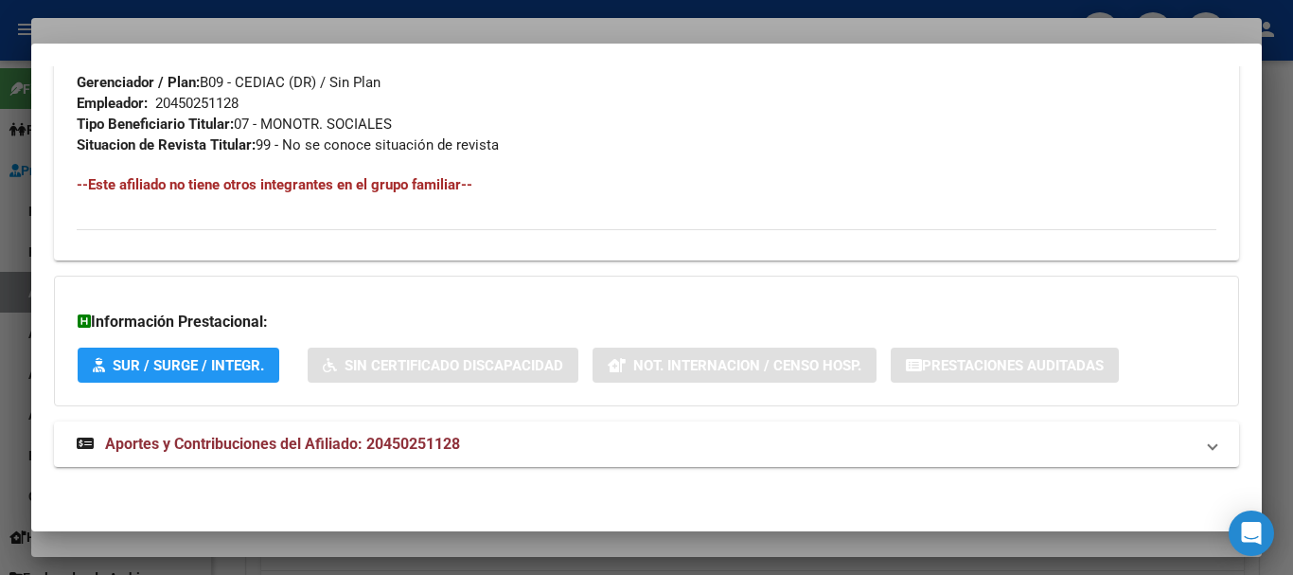
click at [1289, 300] on div at bounding box center [646, 287] width 1293 height 575
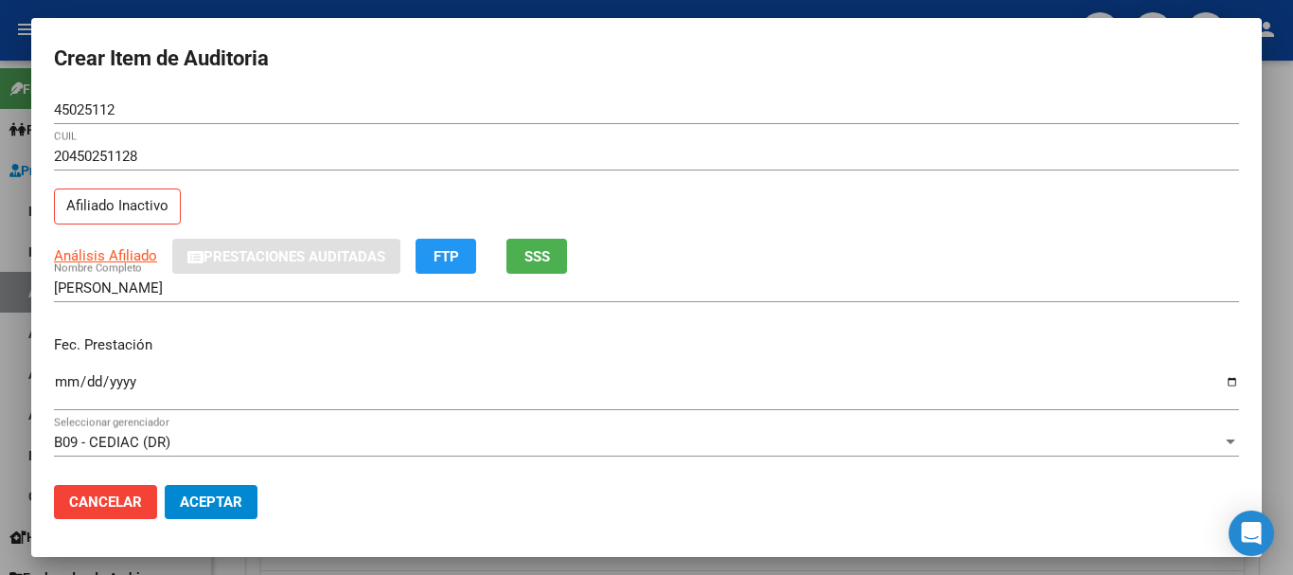
click at [383, 381] on input "[DATE]" at bounding box center [646, 389] width 1185 height 30
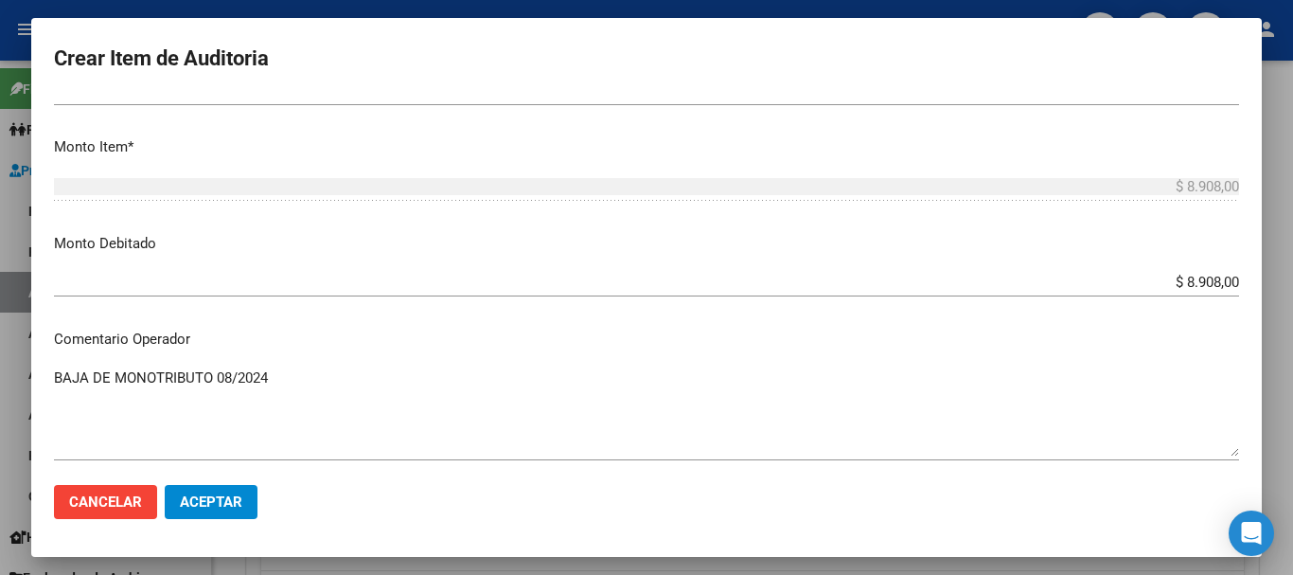
scroll to position [1167, 0]
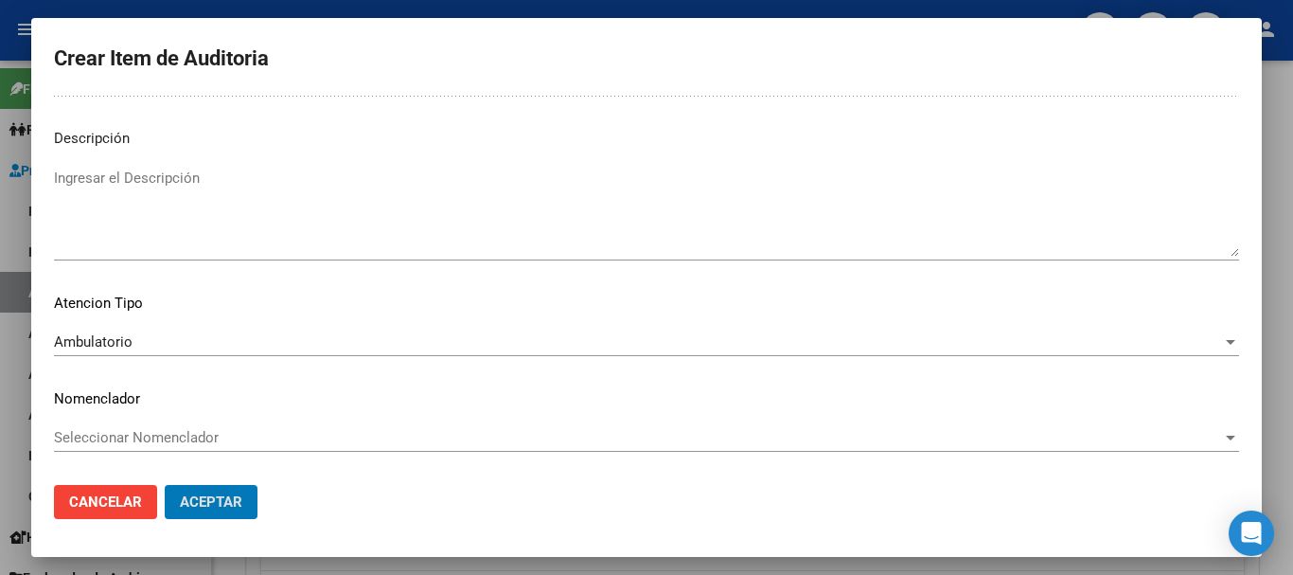
click at [165, 485] on button "Aceptar" at bounding box center [211, 502] width 93 height 34
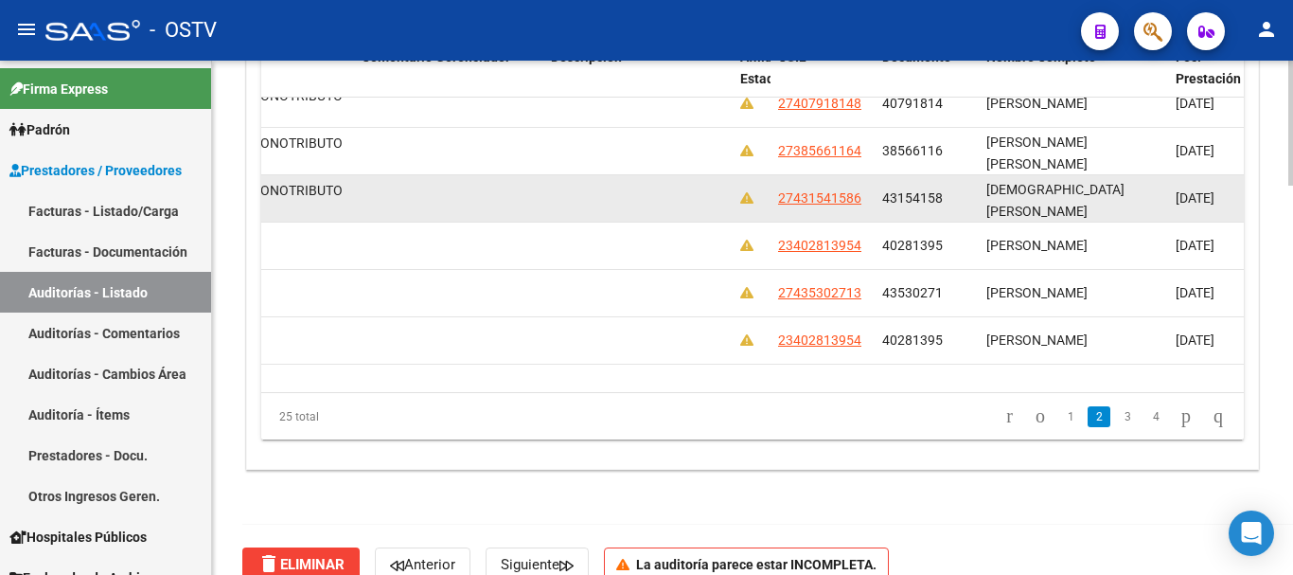
scroll to position [284, 764]
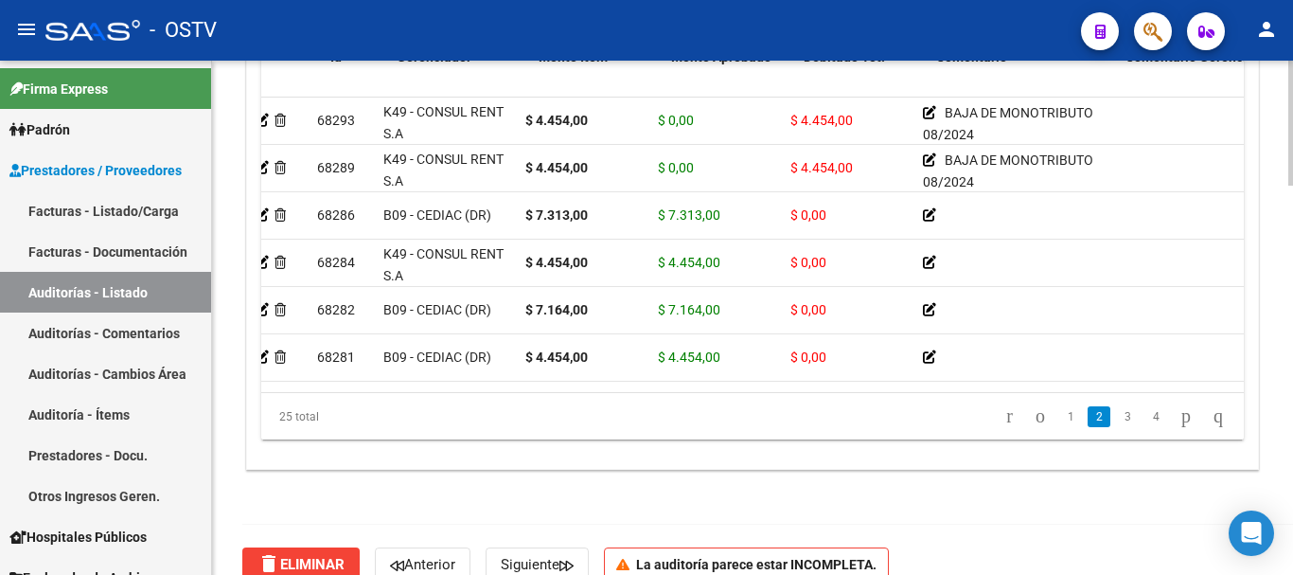
scroll to position [284, 0]
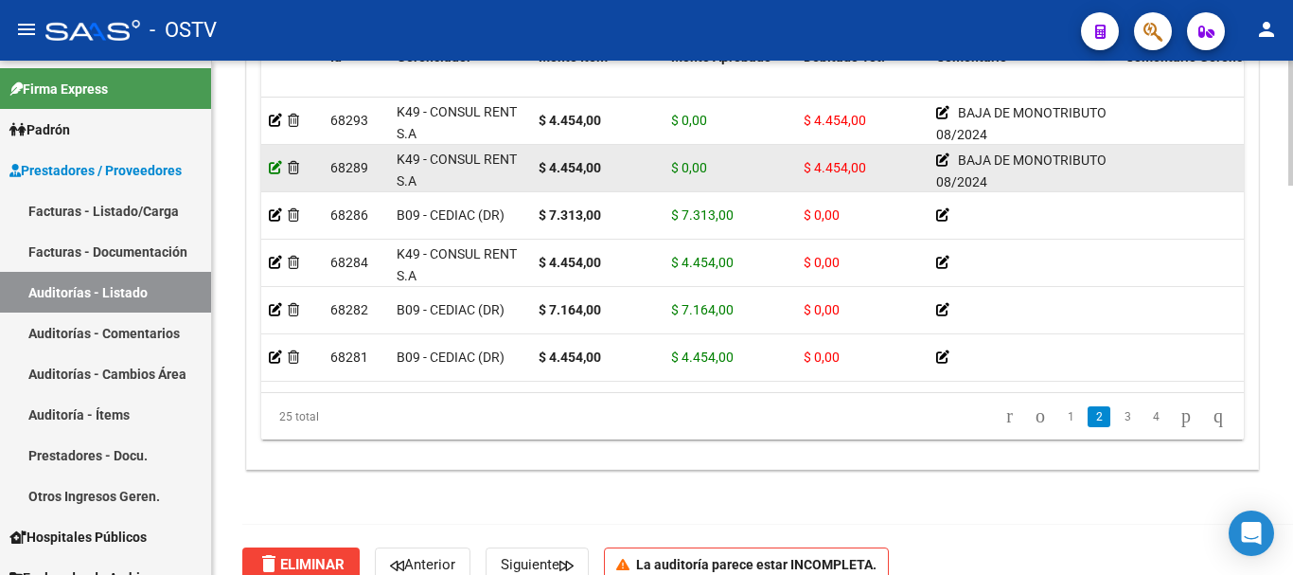
click at [273, 171] on icon at bounding box center [275, 167] width 13 height 13
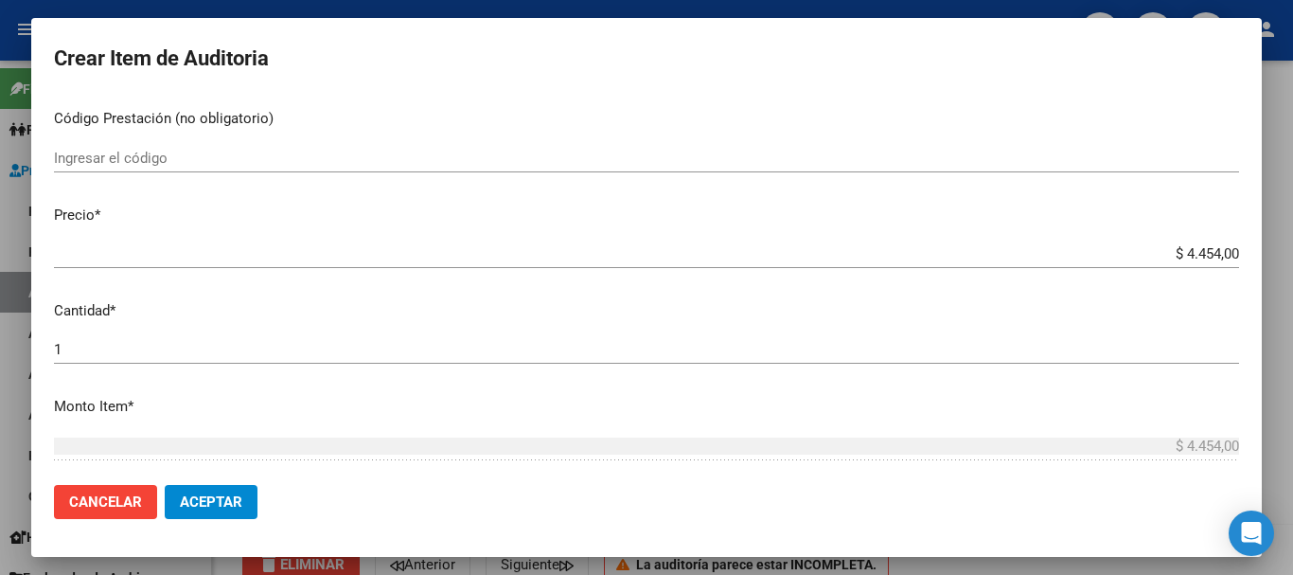
scroll to position [379, 0]
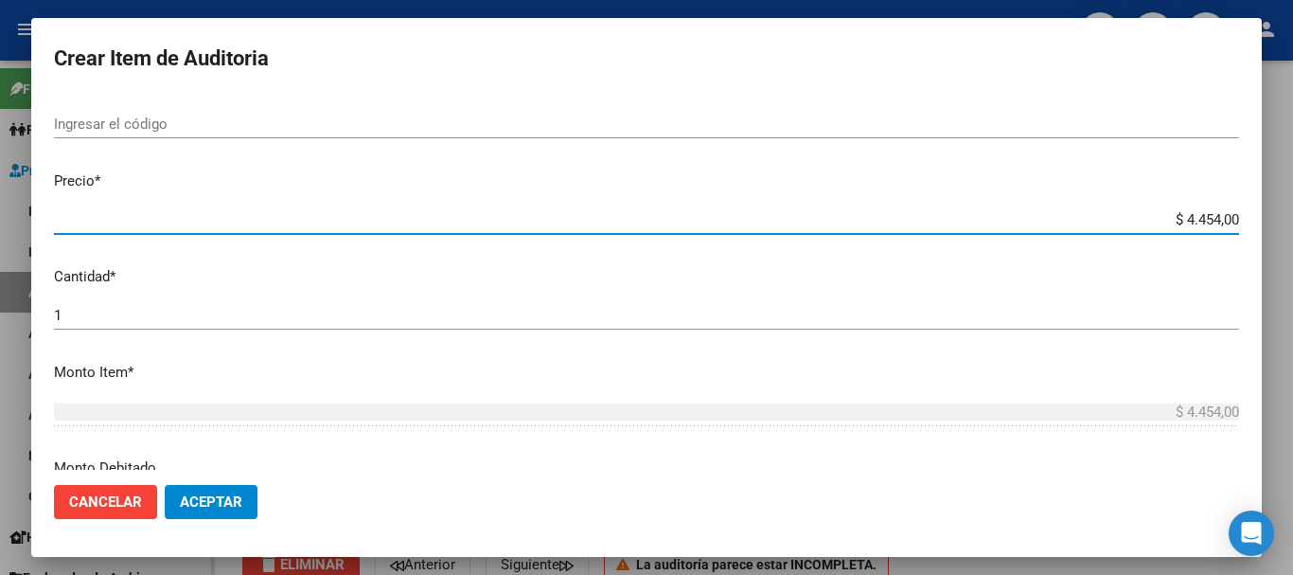
click at [1199, 217] on input "$ 4.454,00" at bounding box center [646, 219] width 1185 height 17
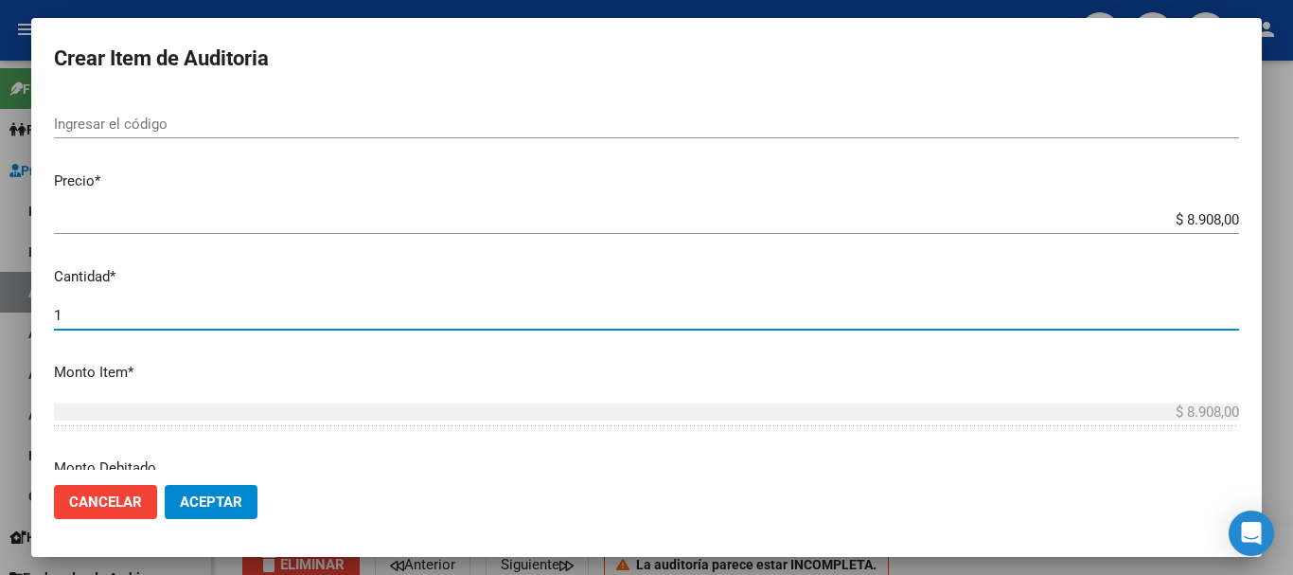
scroll to position [603, 0]
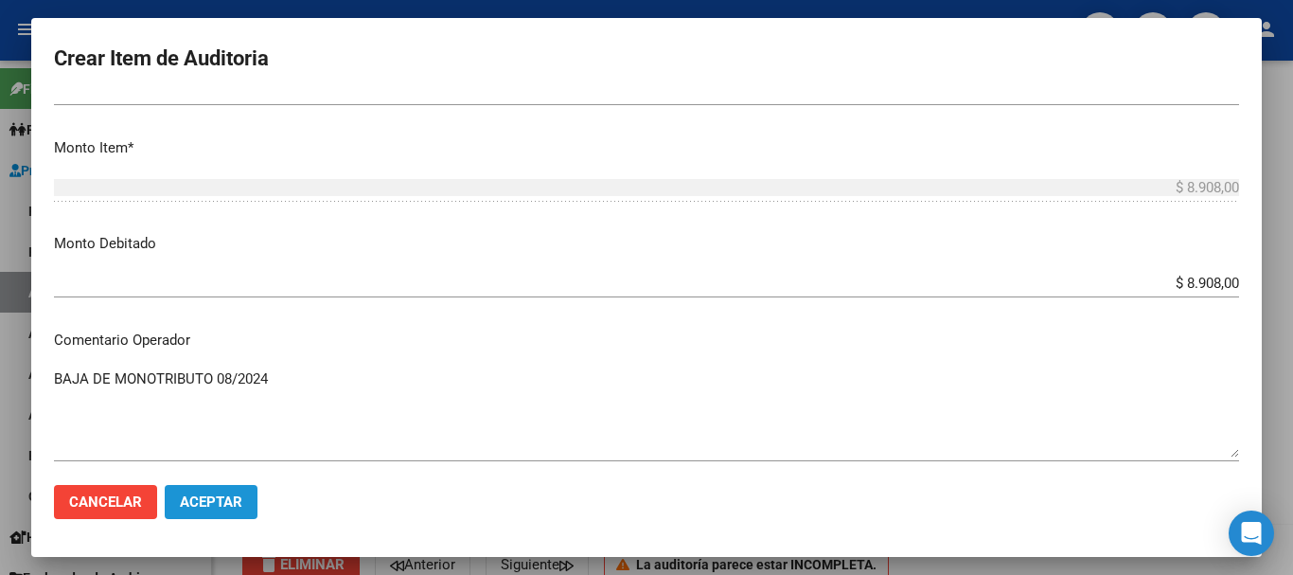
click at [220, 497] on span "Aceptar" at bounding box center [211, 501] width 62 height 17
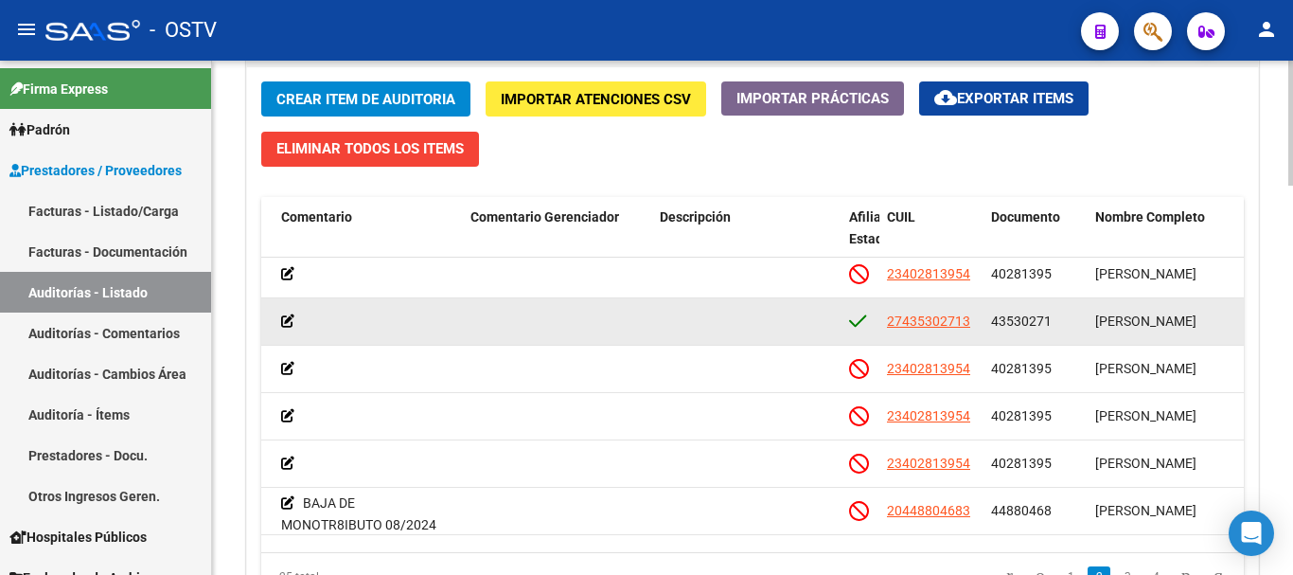
scroll to position [342, 655]
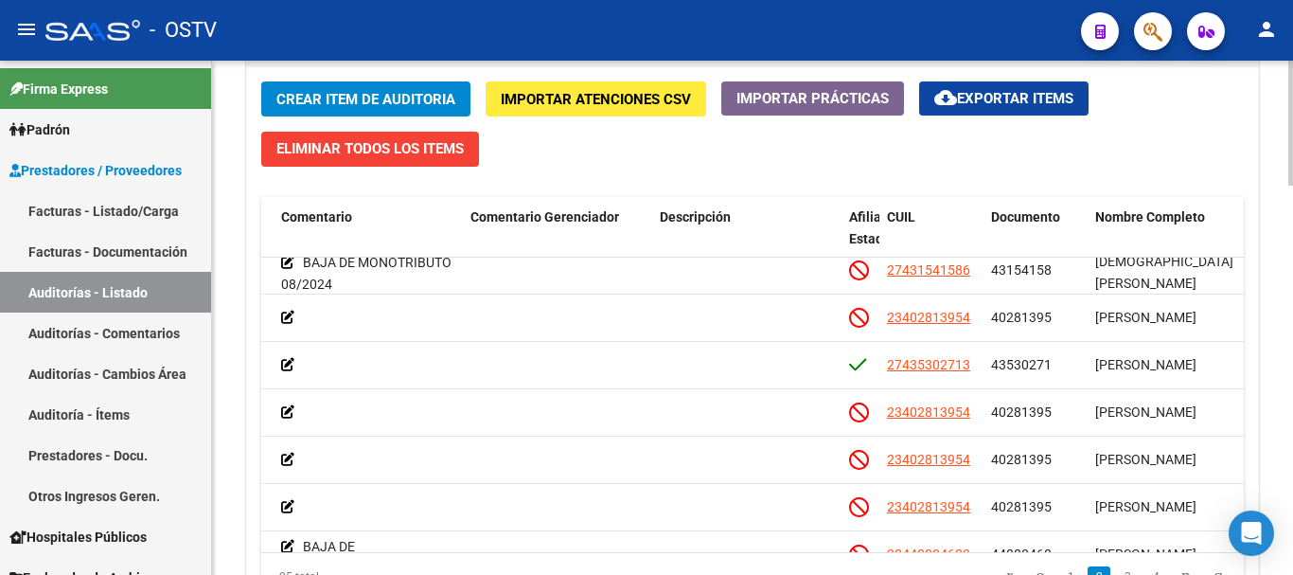
click at [373, 89] on button "Crear Item de Auditoria" at bounding box center [365, 98] width 209 height 35
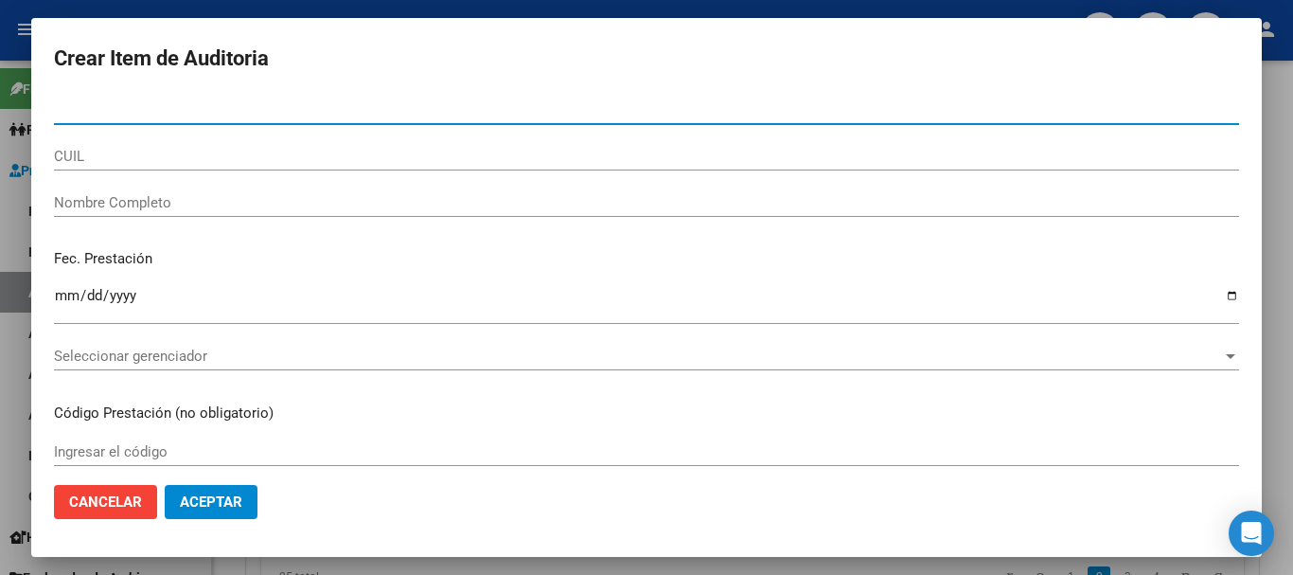
paste input "40791814"
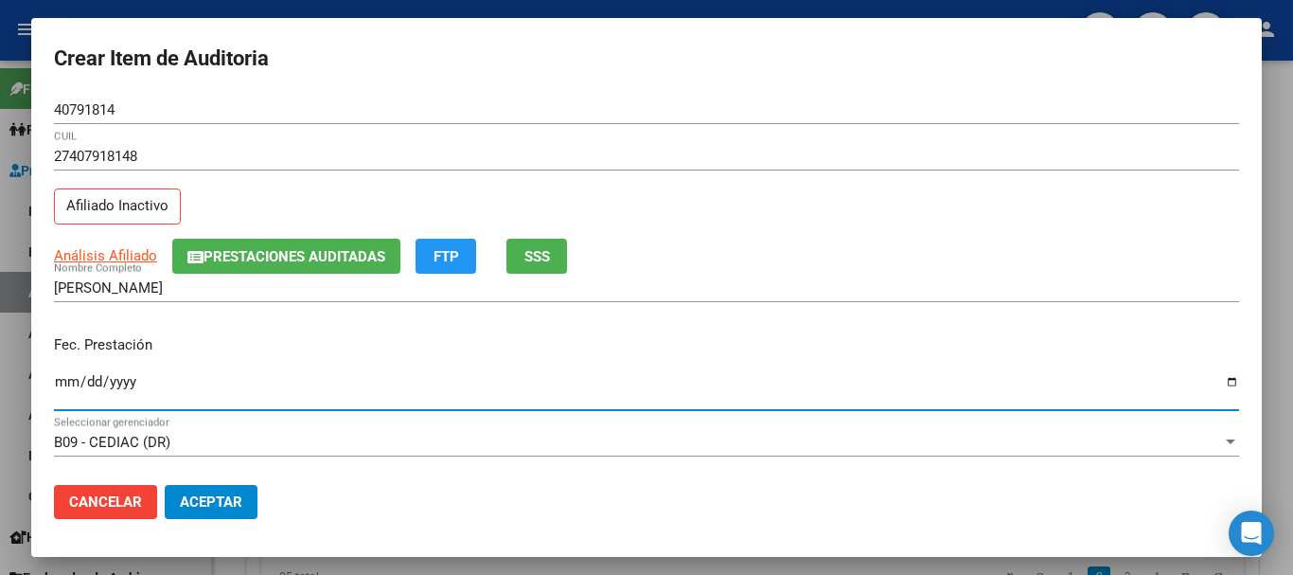
click at [308, 264] on span "Prestaciones Auditadas" at bounding box center [295, 256] width 182 height 17
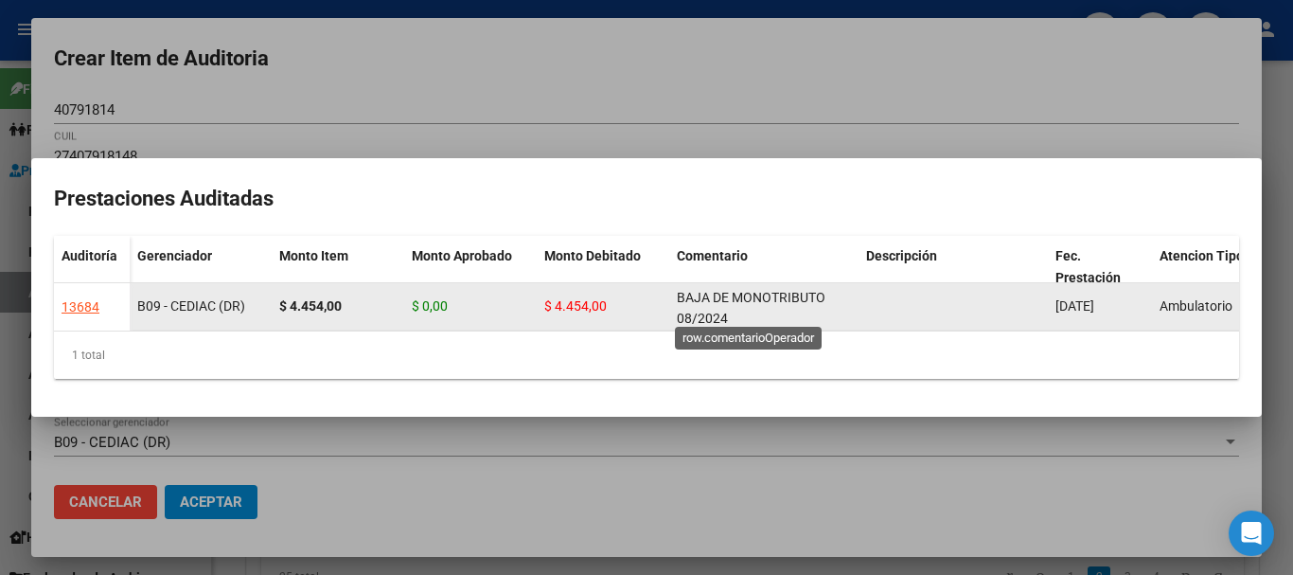
click at [718, 297] on div "BAJA DE MONOTRIBUTO 08/2024" at bounding box center [764, 307] width 174 height 40
click at [718, 297] on span "BAJA DE MONOTRIBUTO 08/2024" at bounding box center [751, 308] width 149 height 37
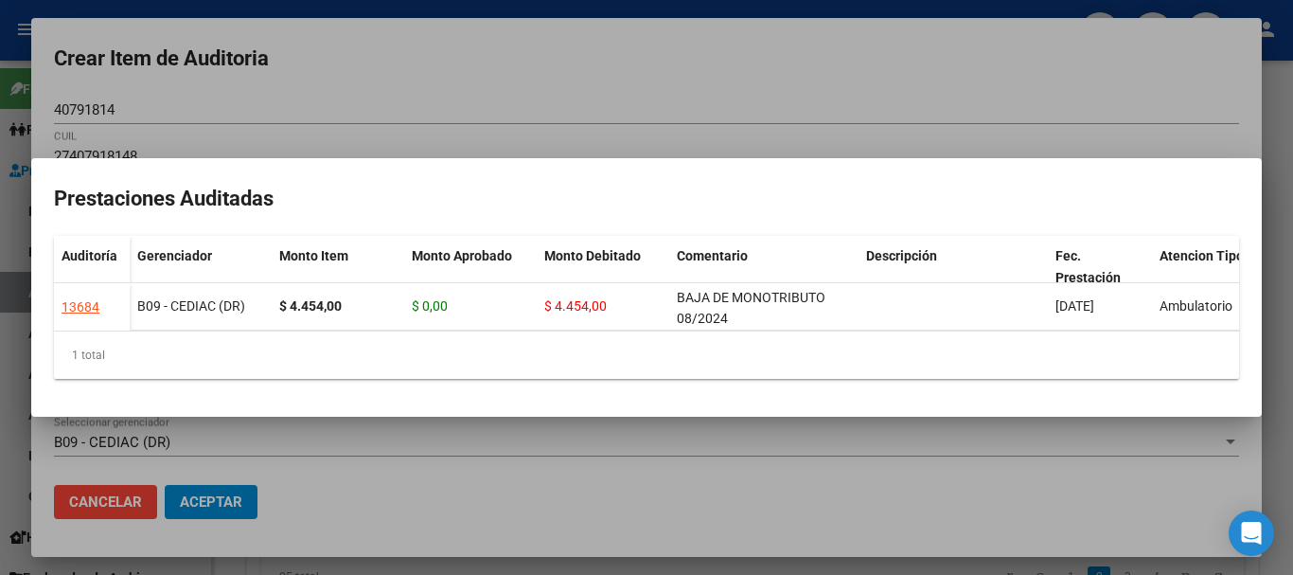
click at [652, 90] on div at bounding box center [646, 287] width 1293 height 575
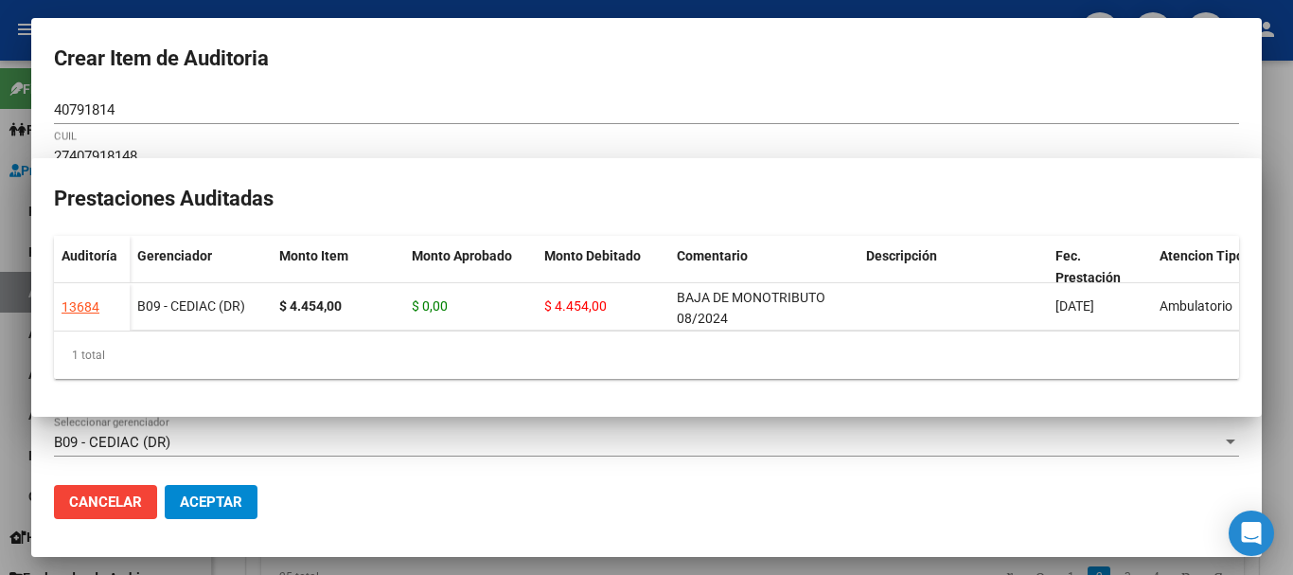
click at [752, 188] on div "27407918148 CUIL Afiliado Inactivo" at bounding box center [646, 190] width 1185 height 97
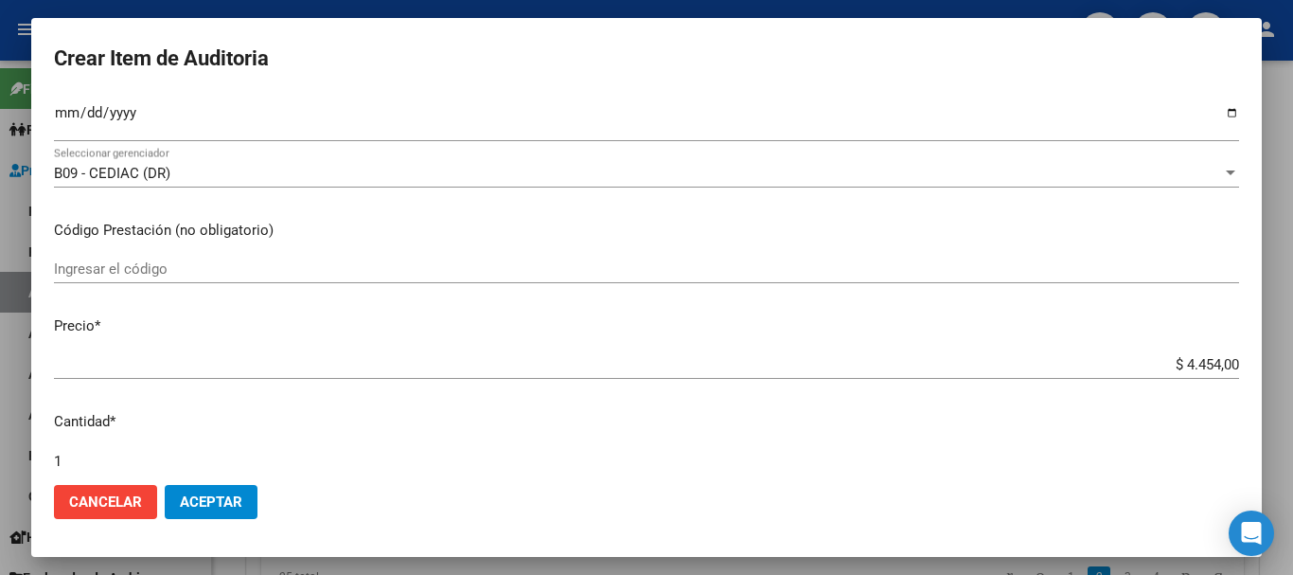
scroll to position [639, 0]
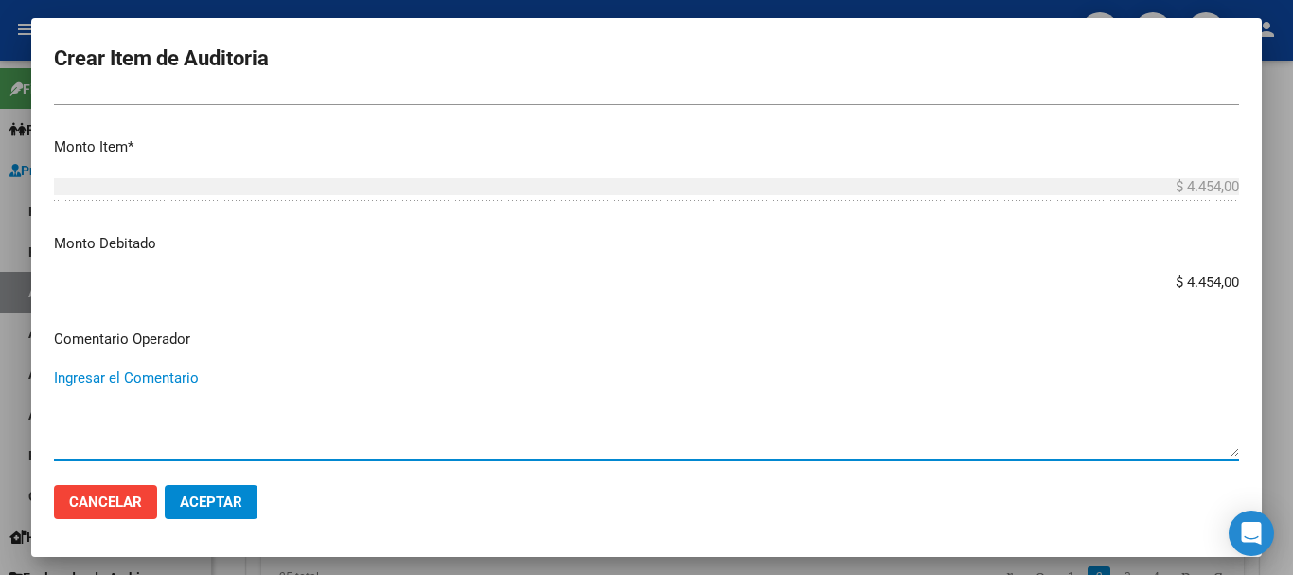
paste textarea "BAJA DE MONOTRIBUTO 08/2024"
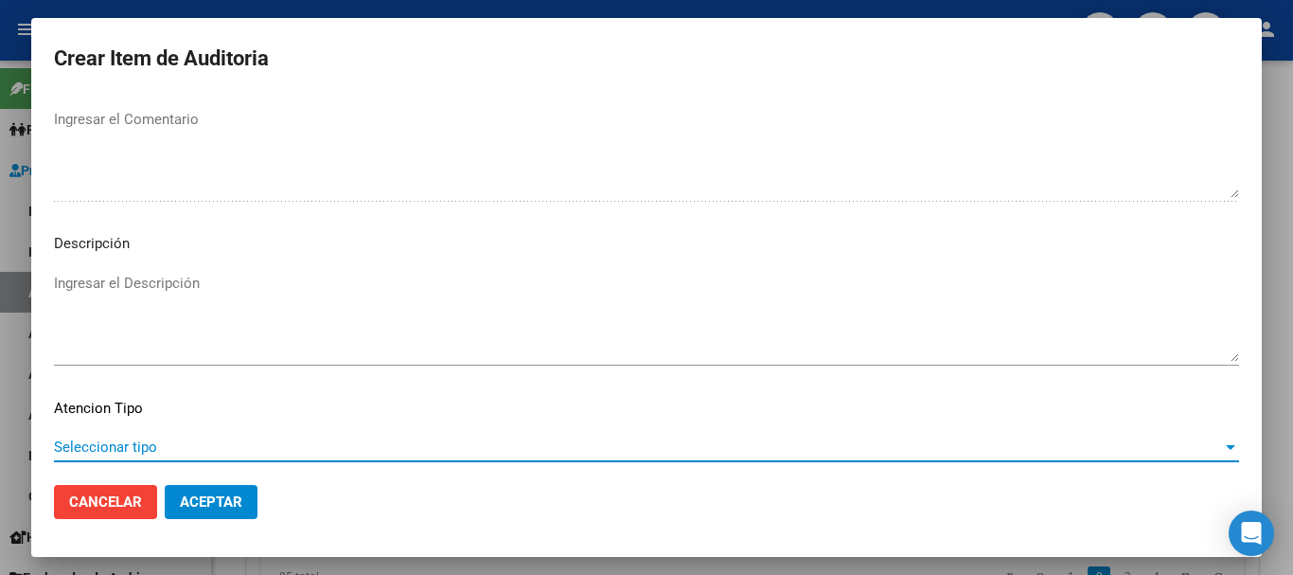
scroll to position [1167, 0]
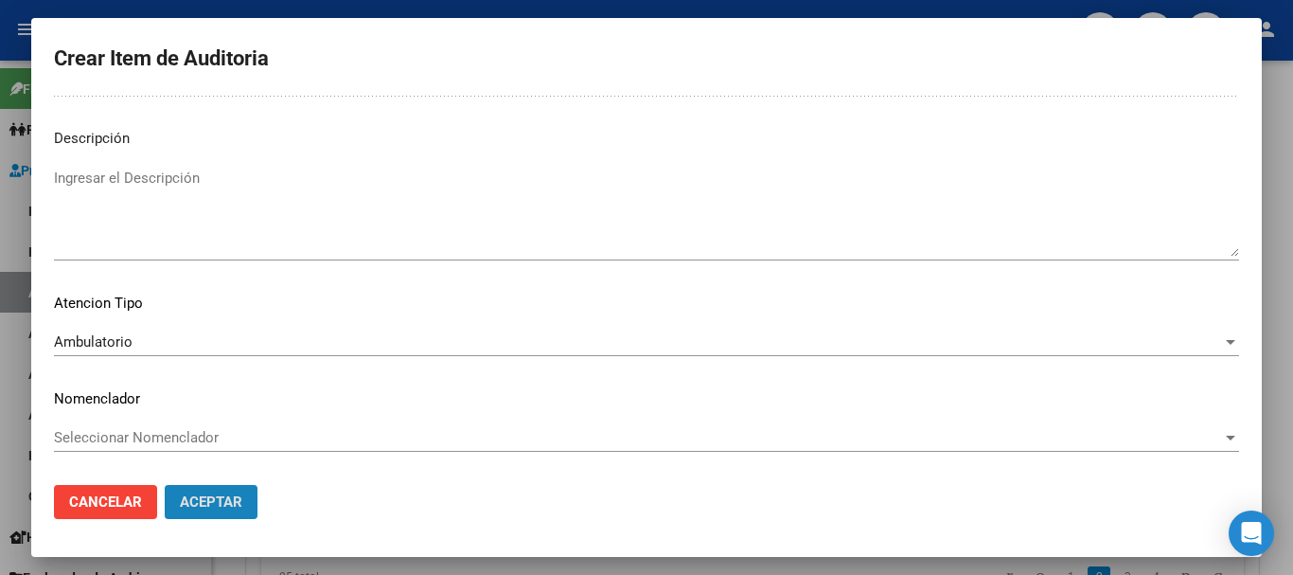
click at [226, 494] on span "Aceptar" at bounding box center [211, 501] width 62 height 17
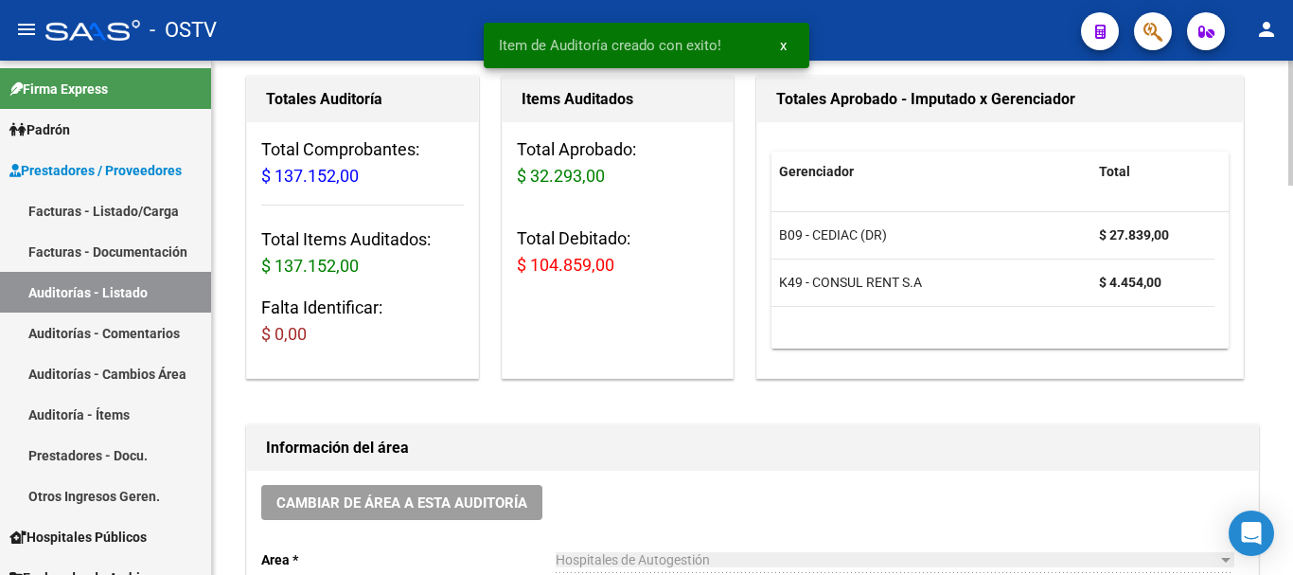
scroll to position [0, 0]
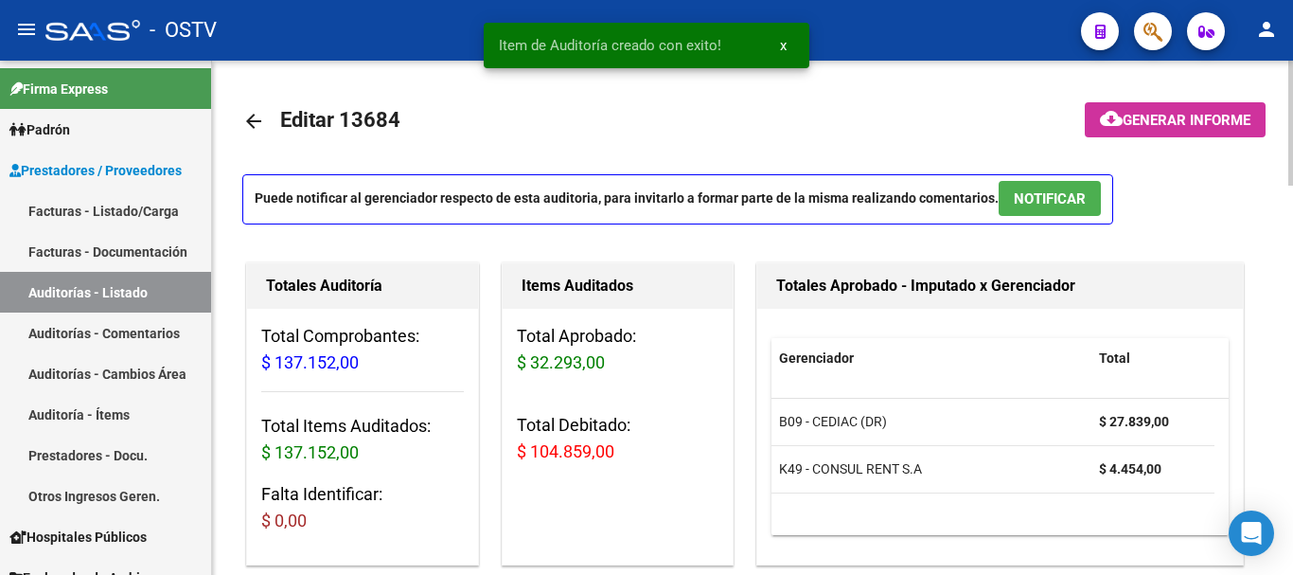
click at [1201, 105] on button "cloud_download Generar informe" at bounding box center [1175, 119] width 181 height 35
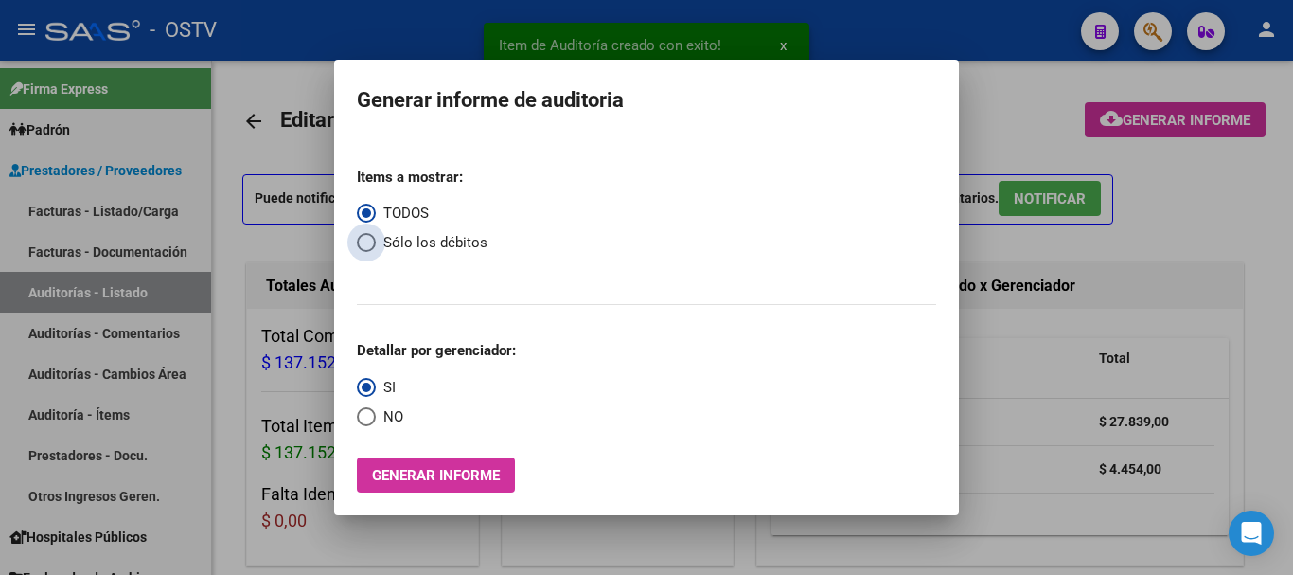
click at [360, 241] on span "Select an option" at bounding box center [366, 242] width 19 height 19
click at [360, 241] on input "Sólo los débitos" at bounding box center [366, 242] width 19 height 19
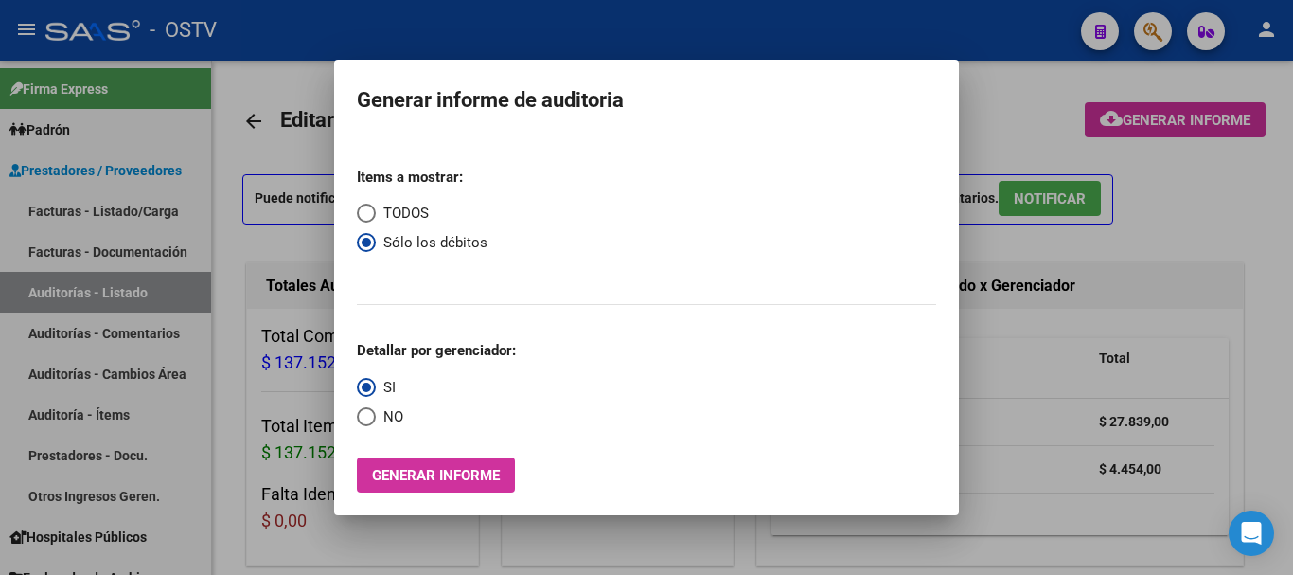
click at [371, 414] on span "Select an option" at bounding box center [366, 416] width 19 height 19
click at [371, 414] on input "NO" at bounding box center [366, 416] width 19 height 19
click at [397, 467] on span "Generar informe" at bounding box center [436, 475] width 128 height 17
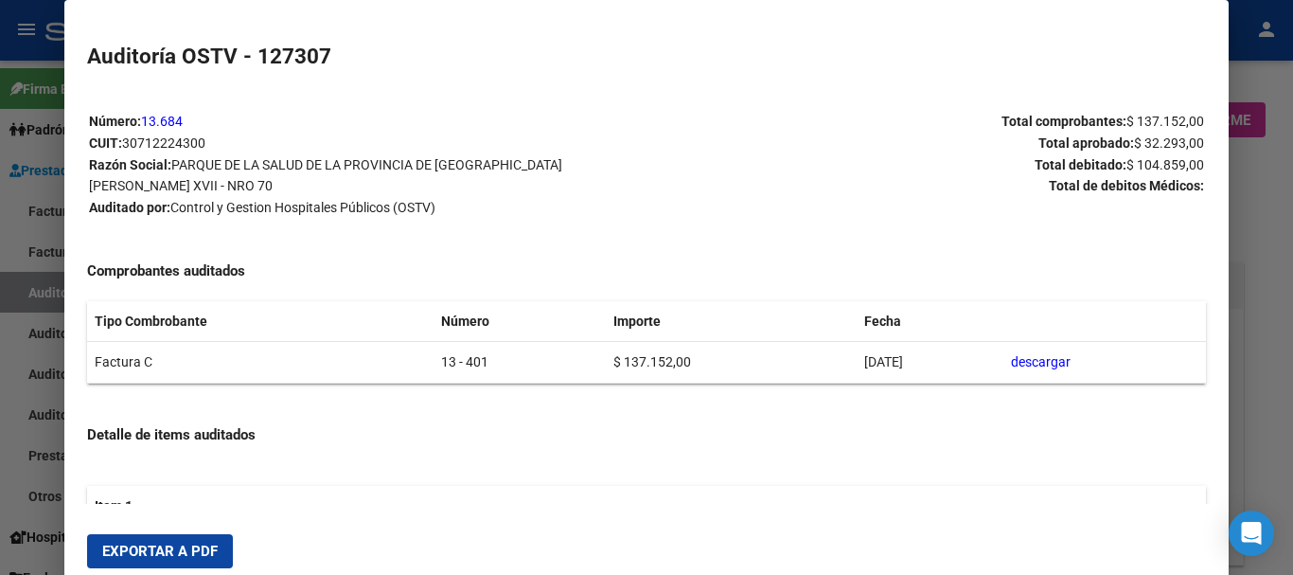
click at [163, 543] on span "Exportar a PDF" at bounding box center [160, 551] width 116 height 17
click at [1288, 439] on div at bounding box center [646, 287] width 1293 height 575
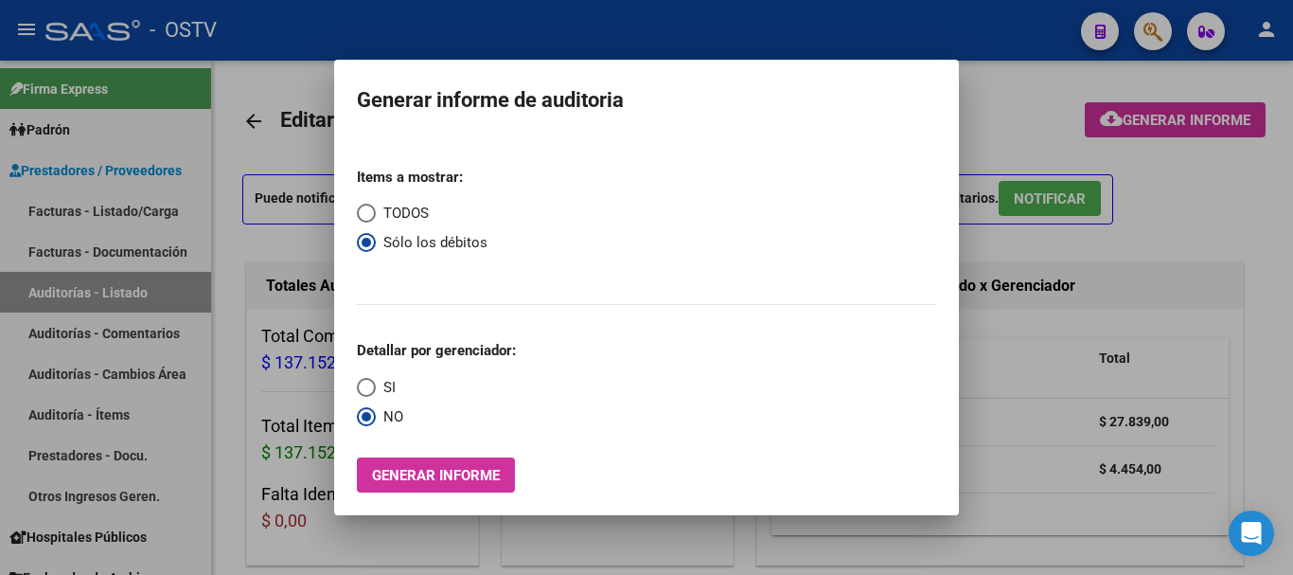
click at [1288, 439] on div at bounding box center [646, 287] width 1293 height 575
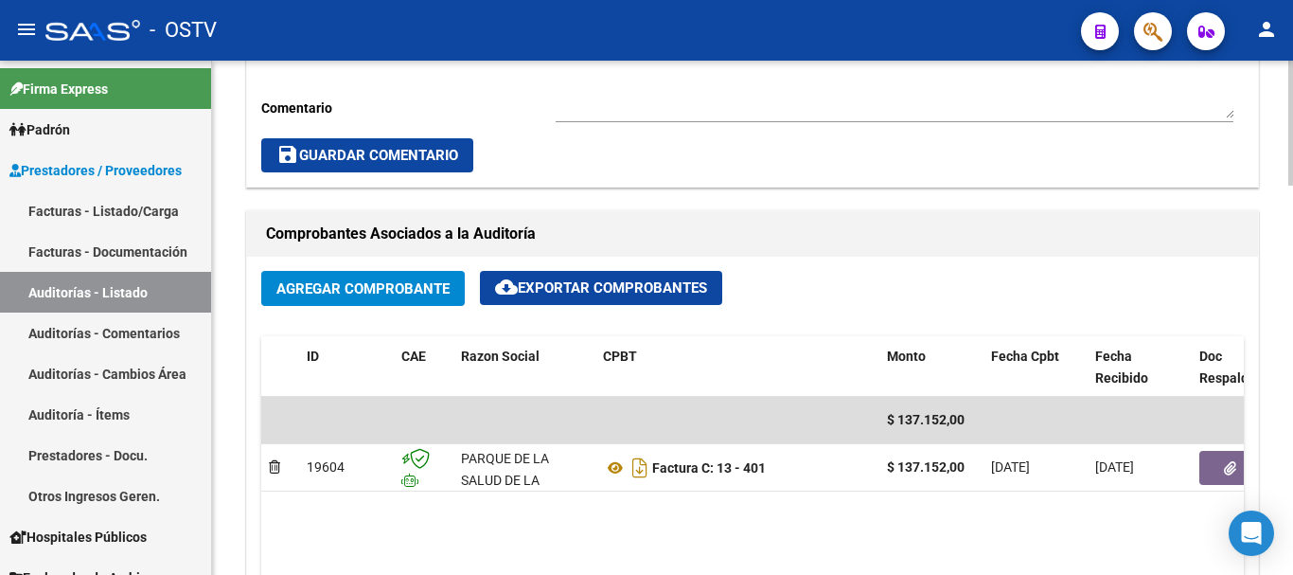
scroll to position [757, 0]
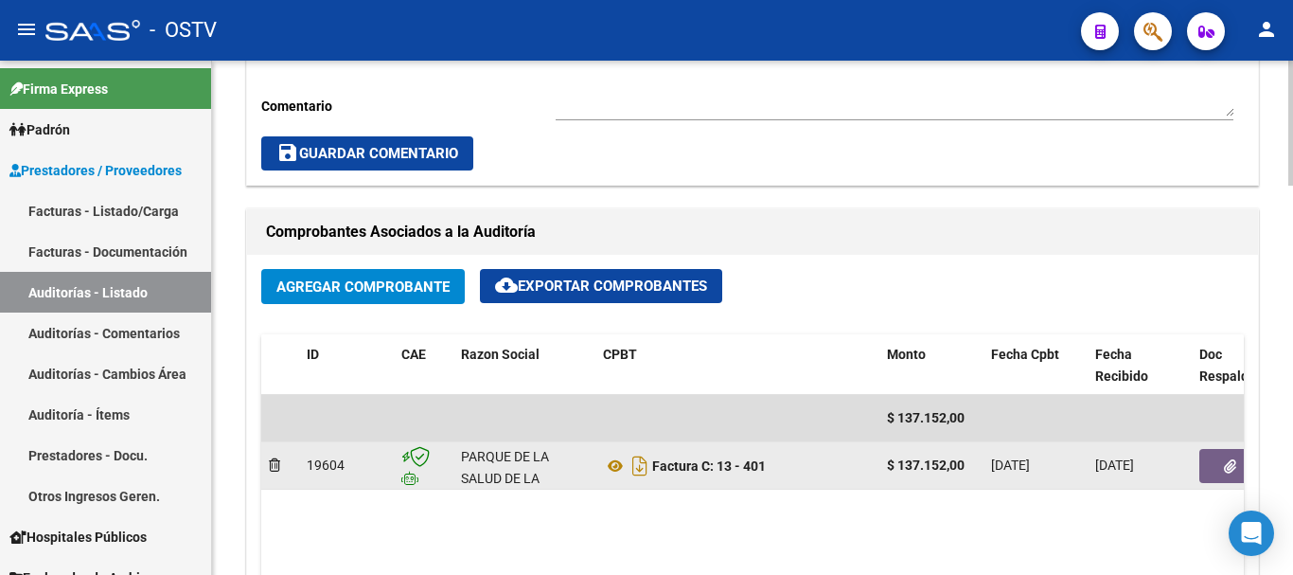
click at [1219, 472] on button "button" at bounding box center [1230, 466] width 61 height 34
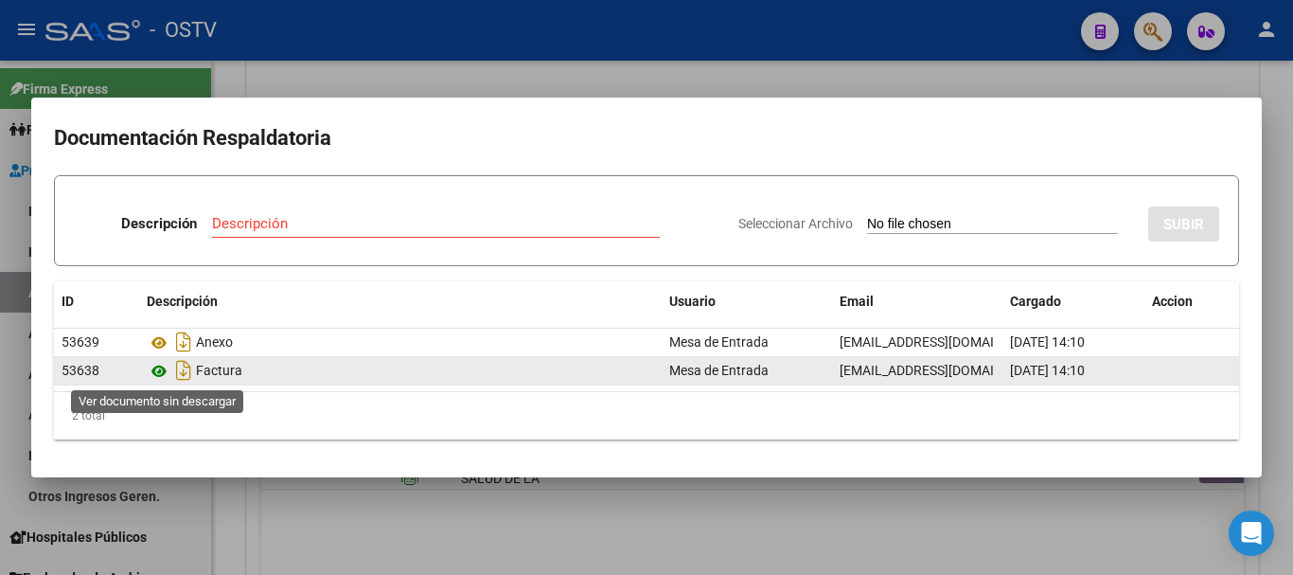
click at [156, 369] on icon at bounding box center [159, 371] width 25 height 23
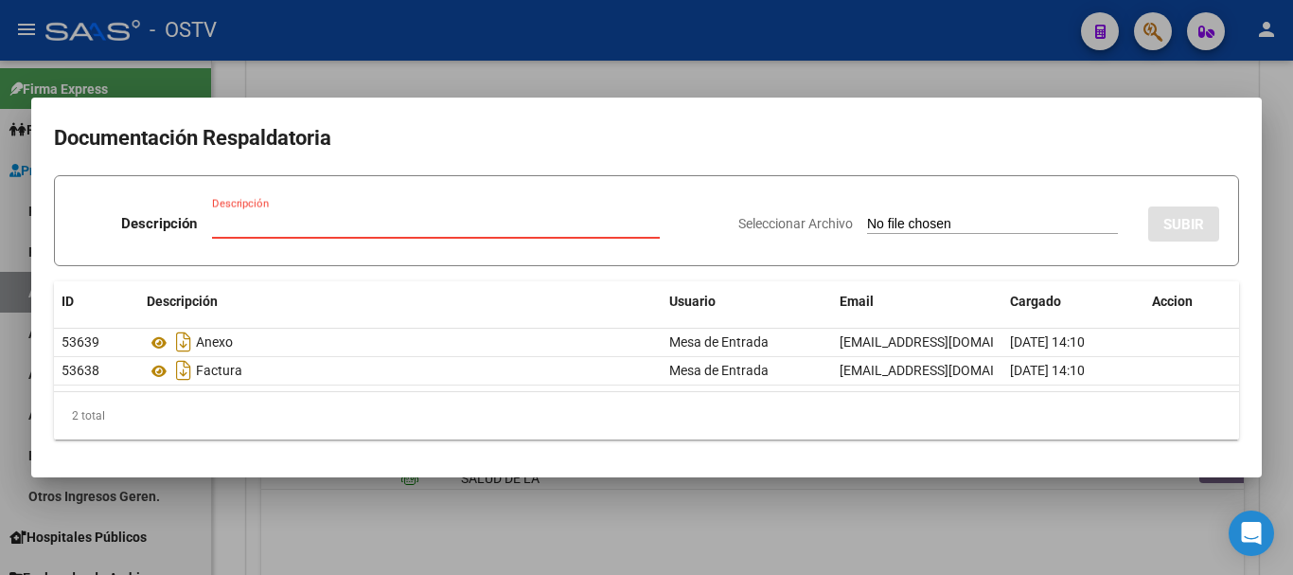
click at [416, 219] on input "Descripción" at bounding box center [436, 223] width 448 height 17
click at [867, 216] on input "Seleccionar Archivo" at bounding box center [992, 225] width 251 height 18
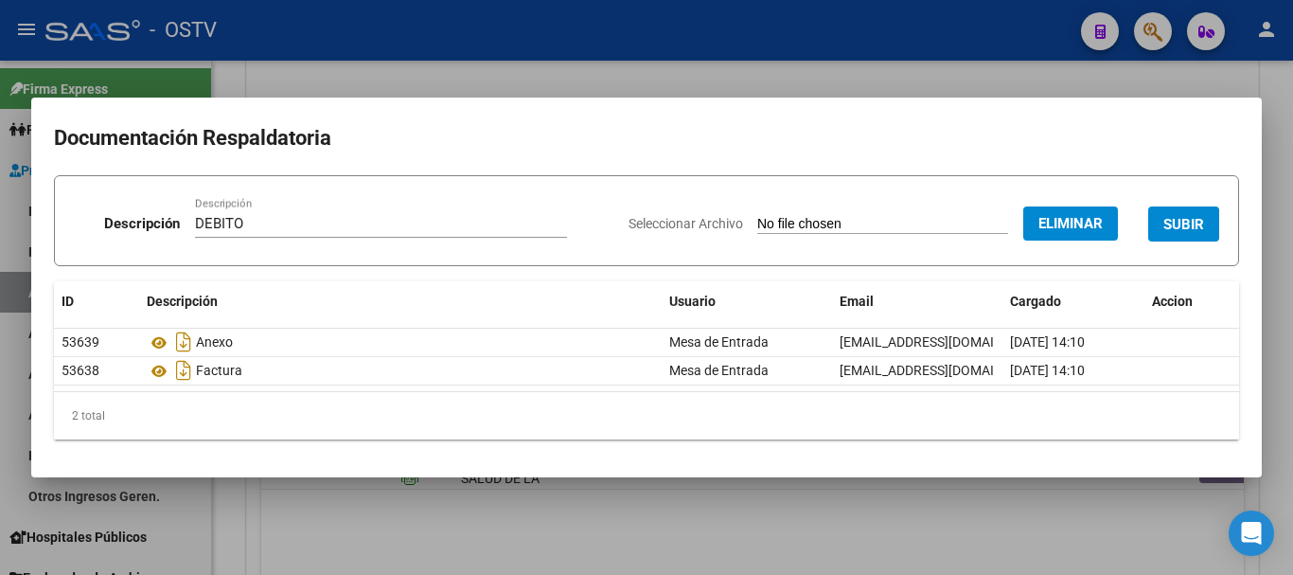
click at [1190, 212] on button "SUBIR" at bounding box center [1183, 223] width 71 height 35
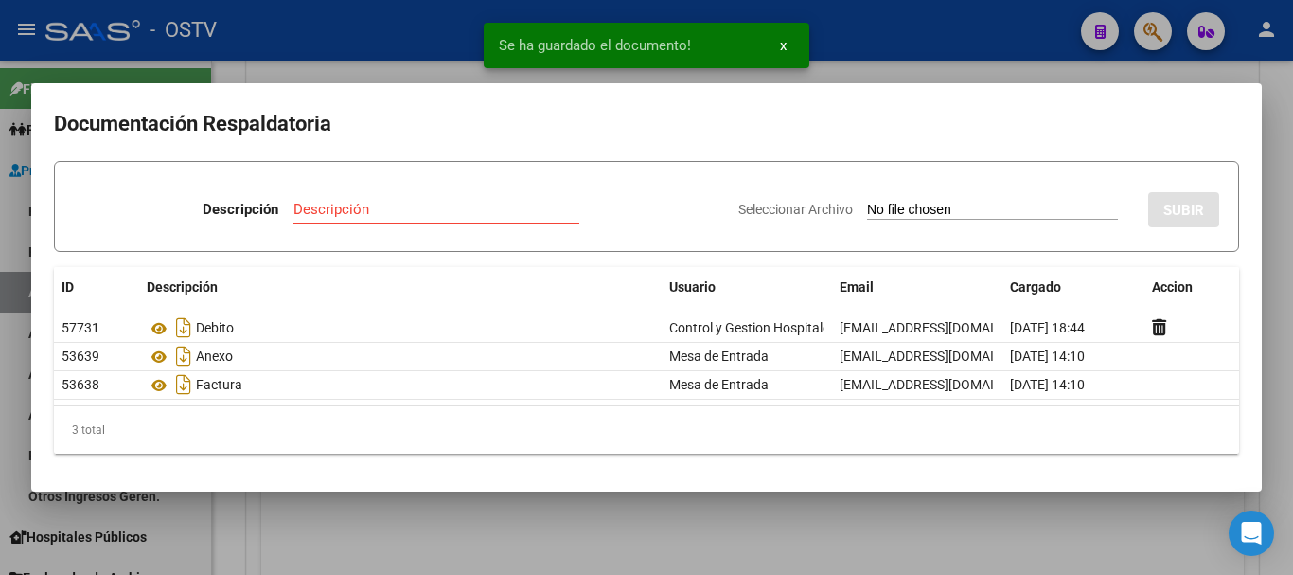
click at [1292, 222] on div at bounding box center [646, 287] width 1293 height 575
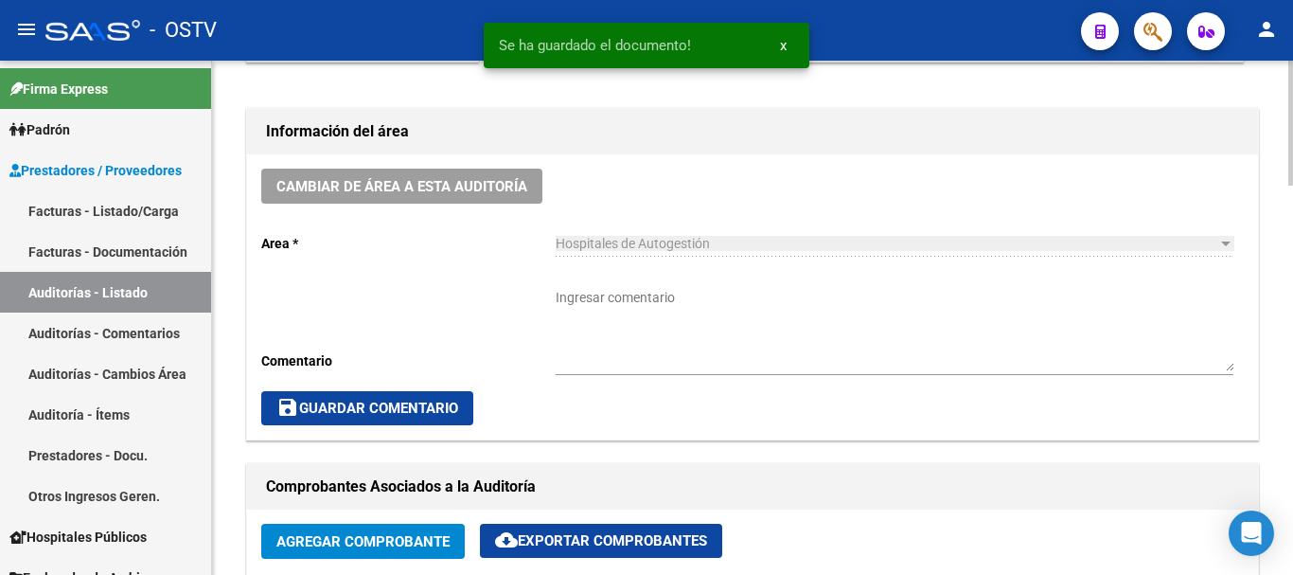
scroll to position [473, 0]
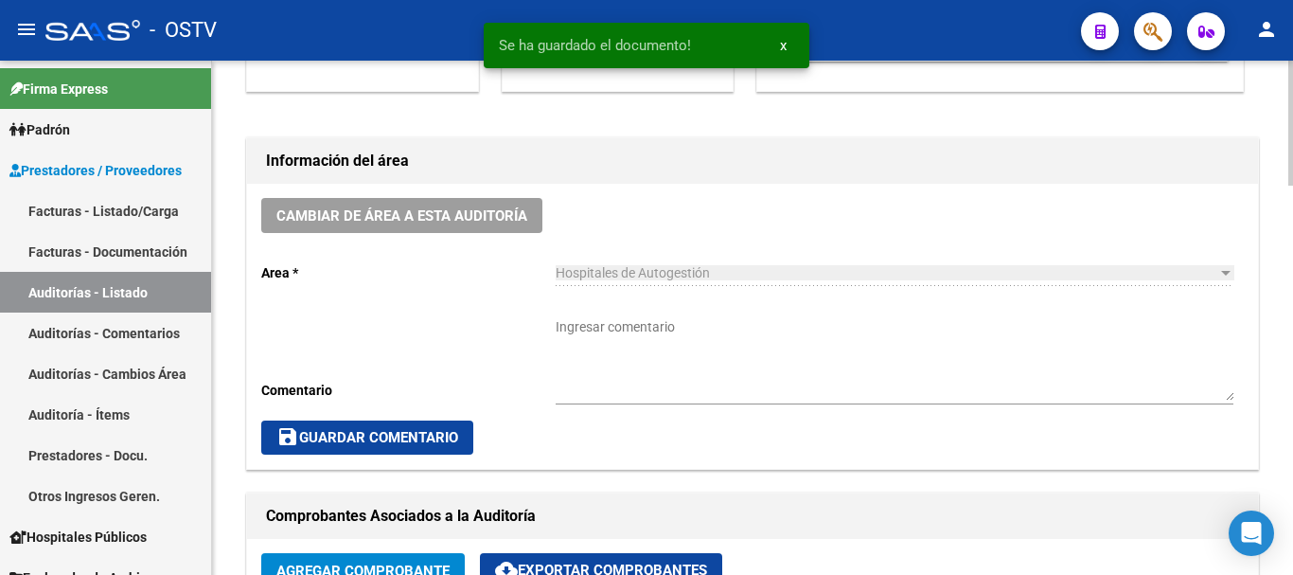
click at [725, 376] on textarea "Ingresar comentario" at bounding box center [895, 358] width 678 height 83
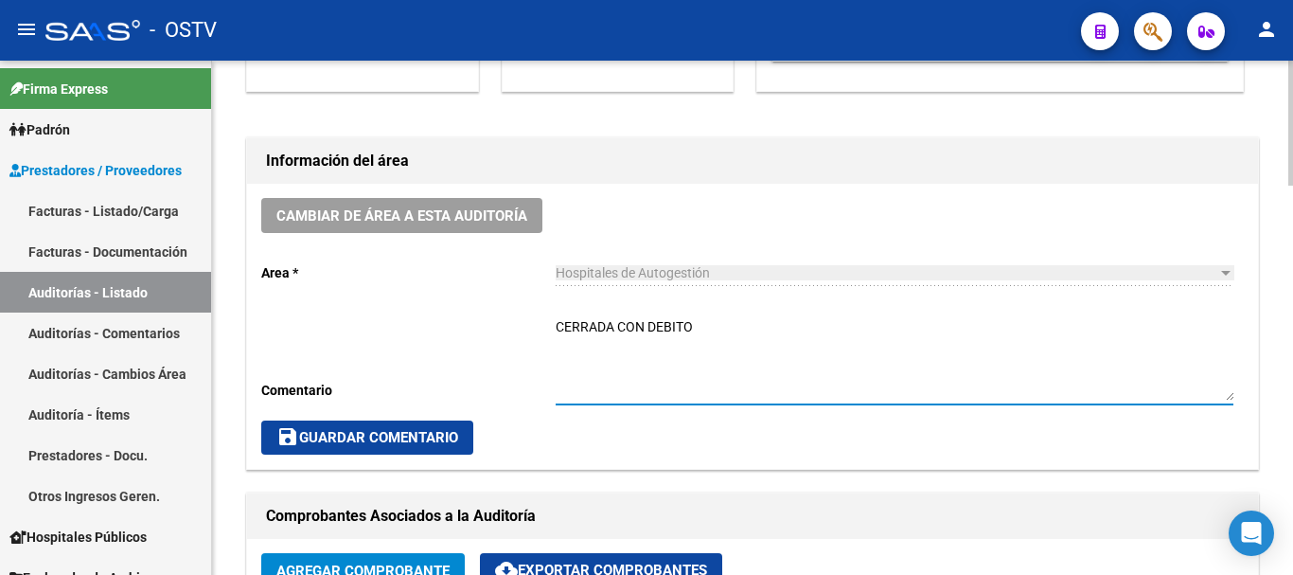
click at [312, 430] on span "save Guardar Comentario" at bounding box center [367, 437] width 182 height 17
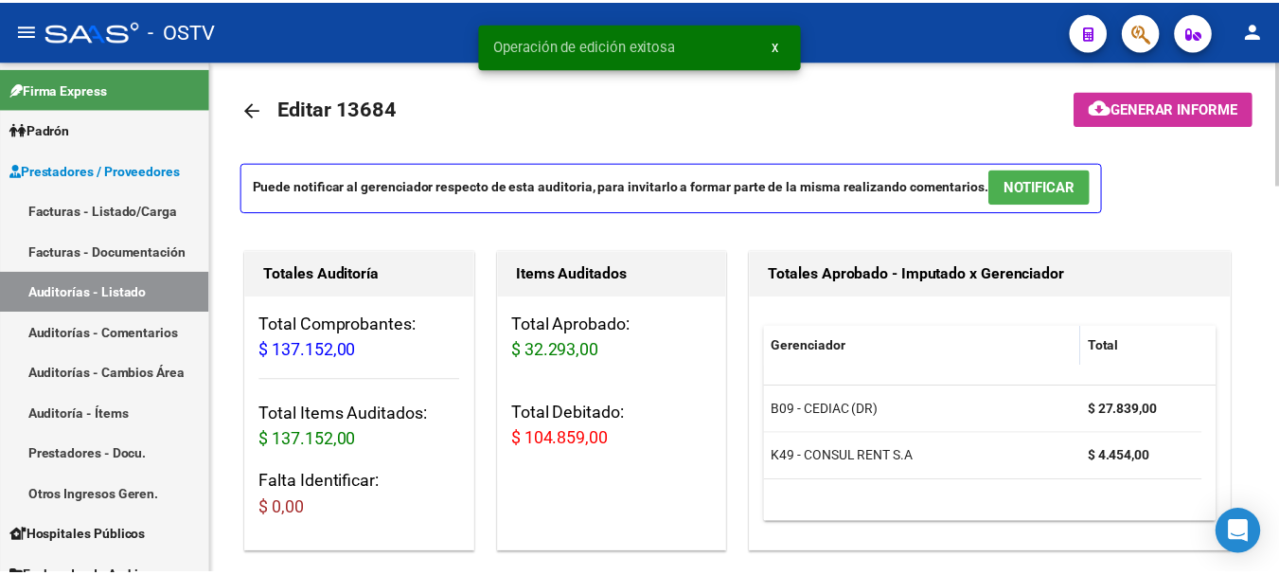
scroll to position [0, 0]
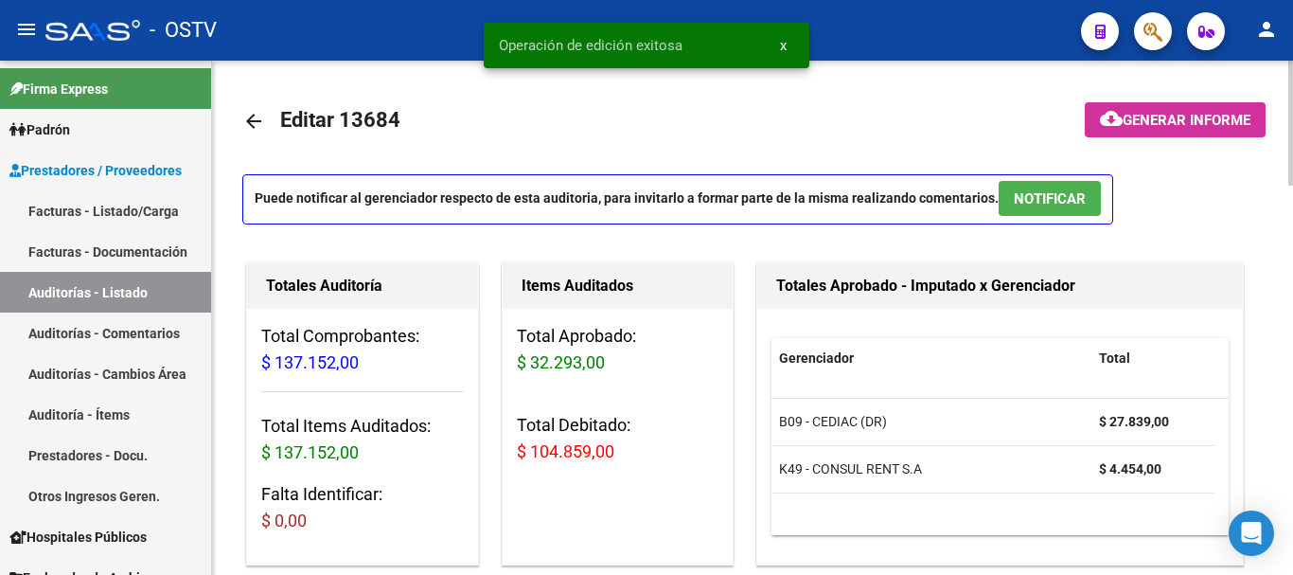
click at [252, 127] on mat-icon "arrow_back" at bounding box center [253, 121] width 23 height 23
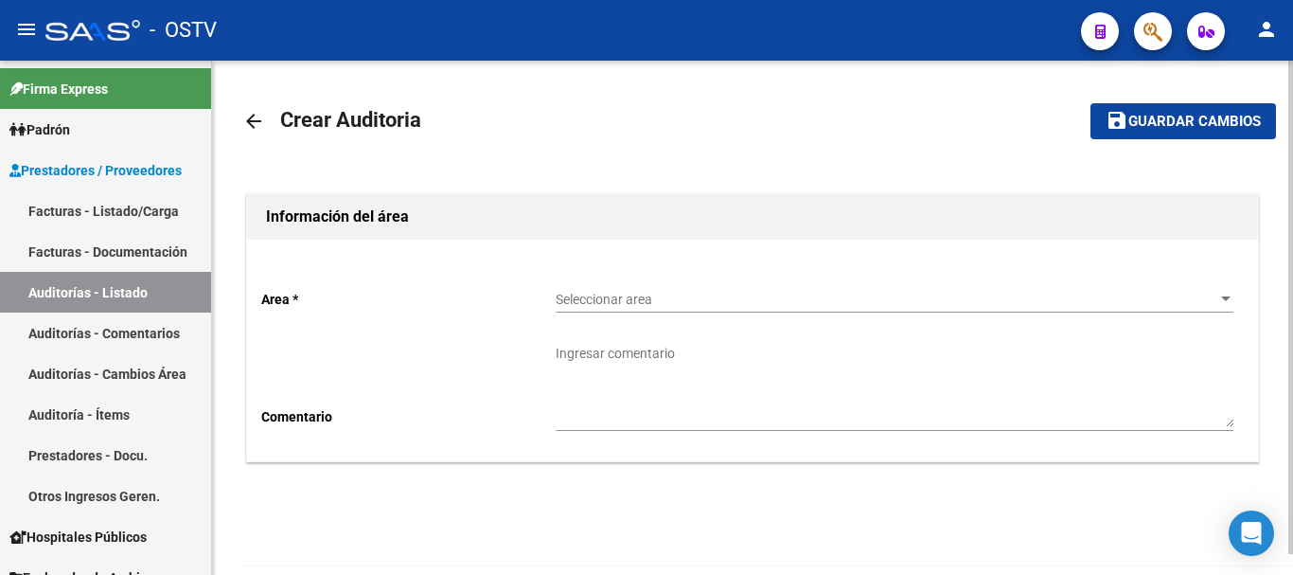
click at [1262, 30] on mat-icon "person" at bounding box center [1266, 29] width 23 height 23
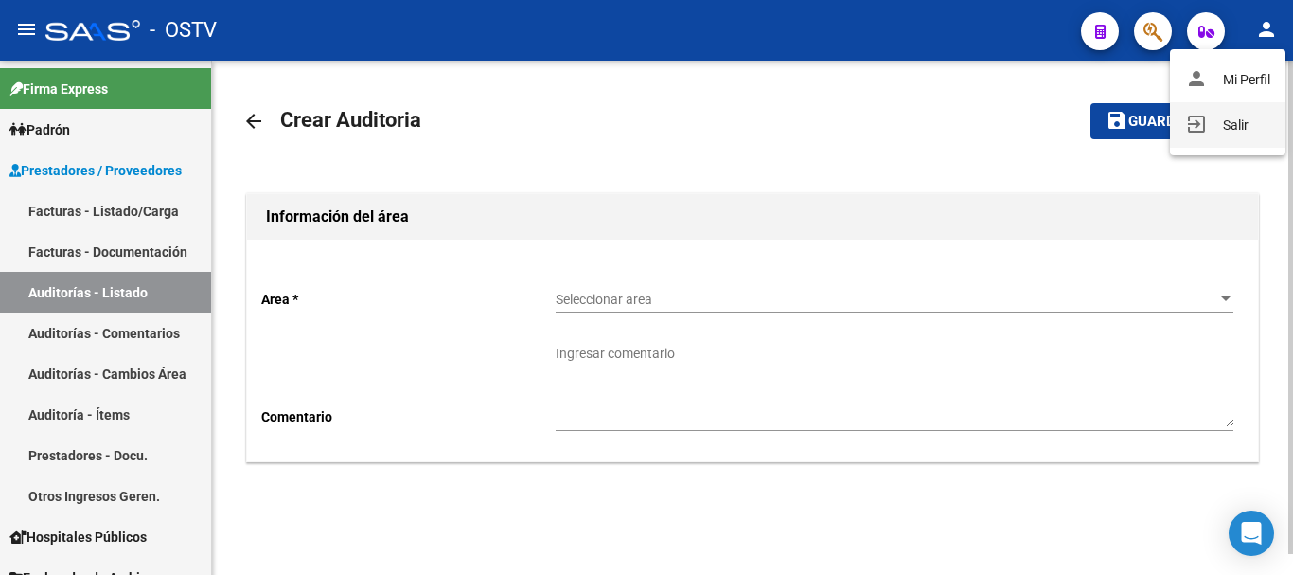
click at [1237, 123] on button "exit_to_app Salir" at bounding box center [1228, 124] width 116 height 45
